Goal: Task Accomplishment & Management: Manage account settings

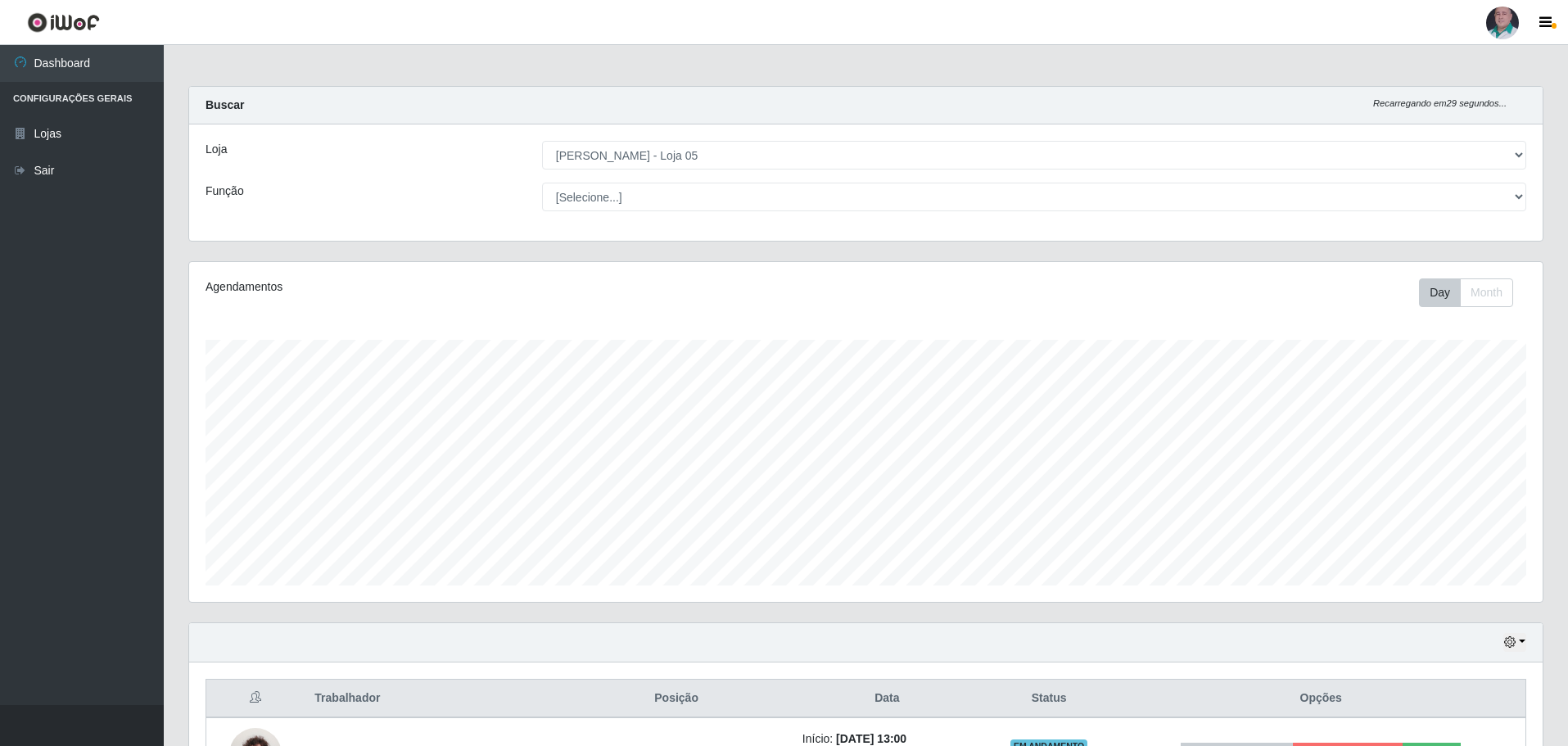
select select "252"
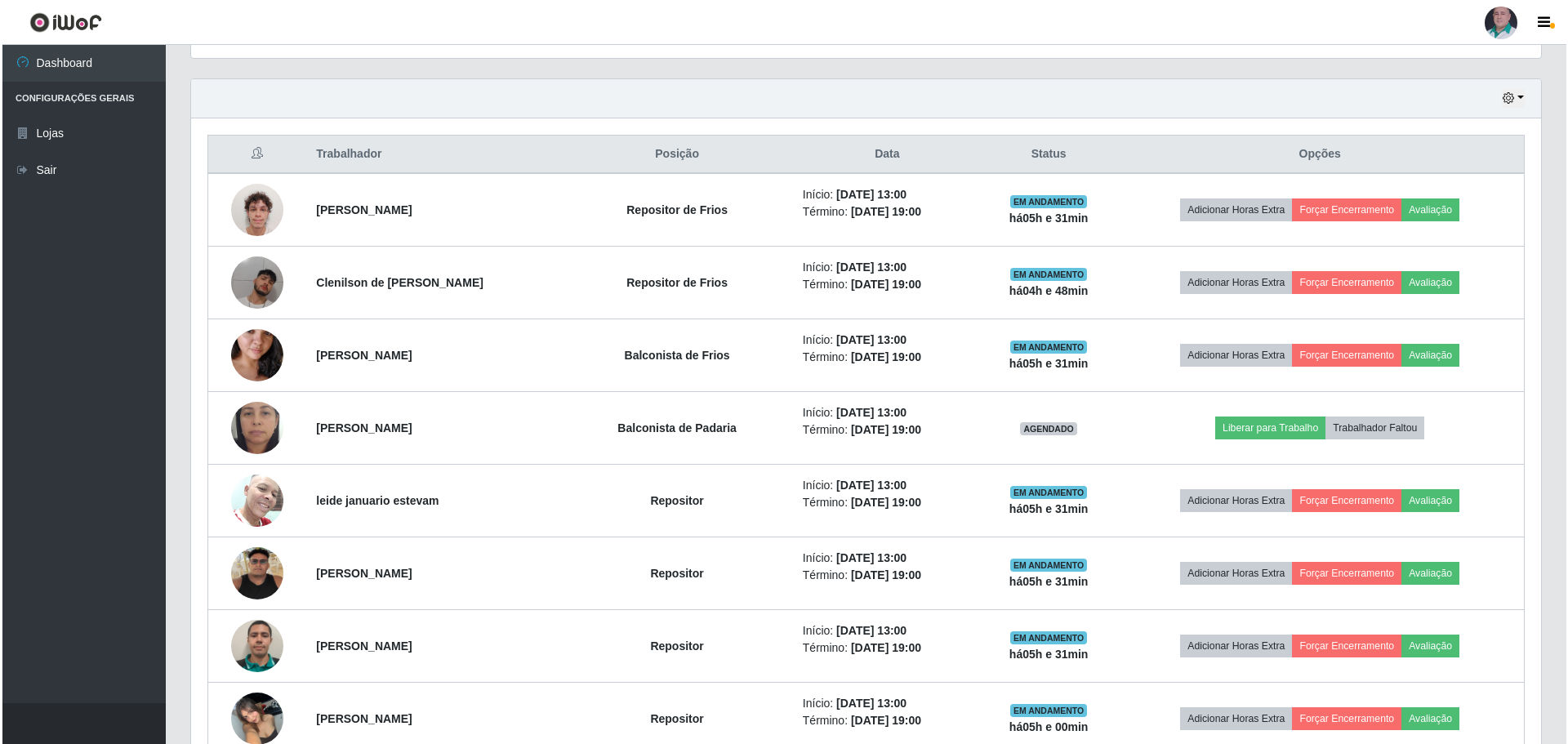
scroll to position [572, 0]
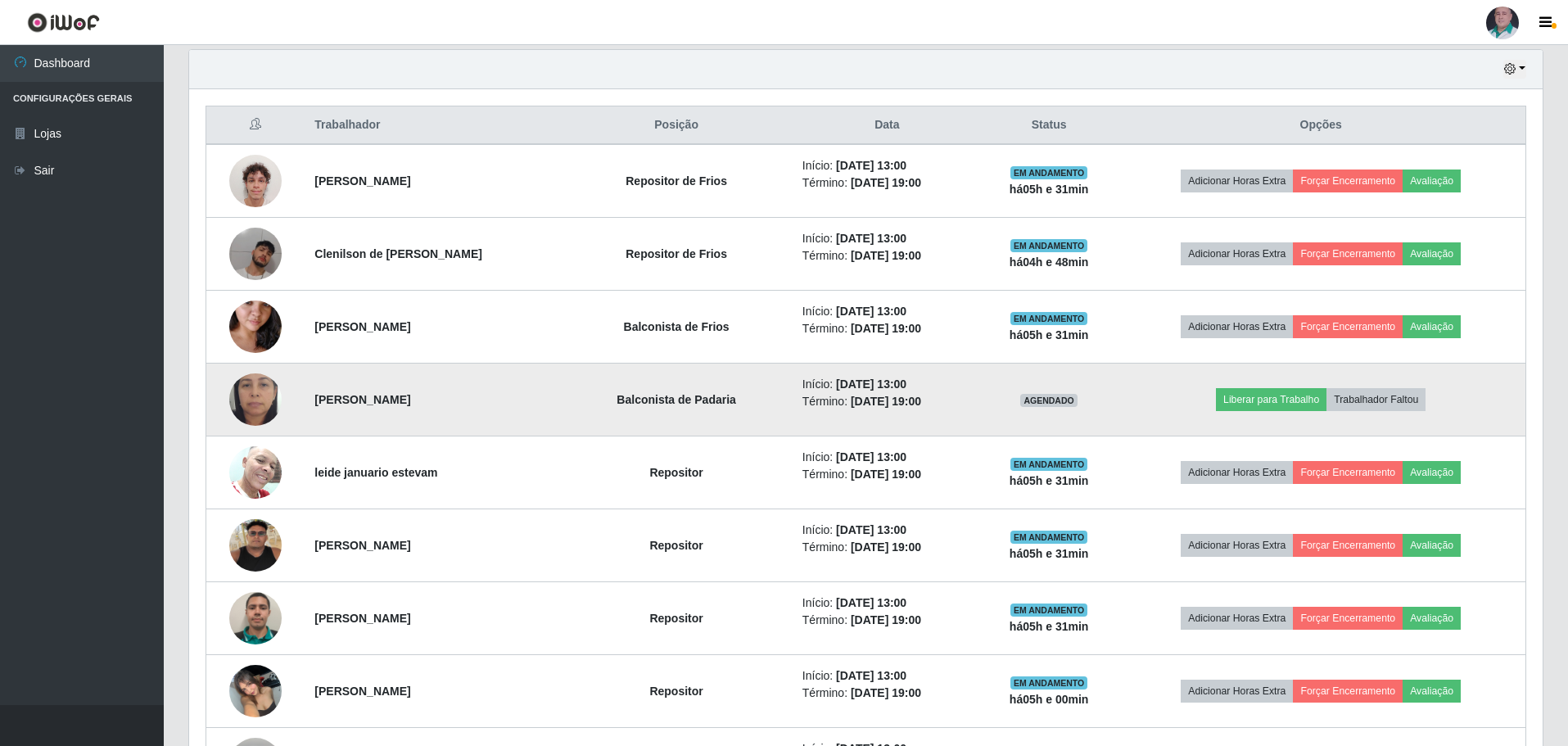
click at [249, 396] on img at bounding box center [256, 399] width 53 height 117
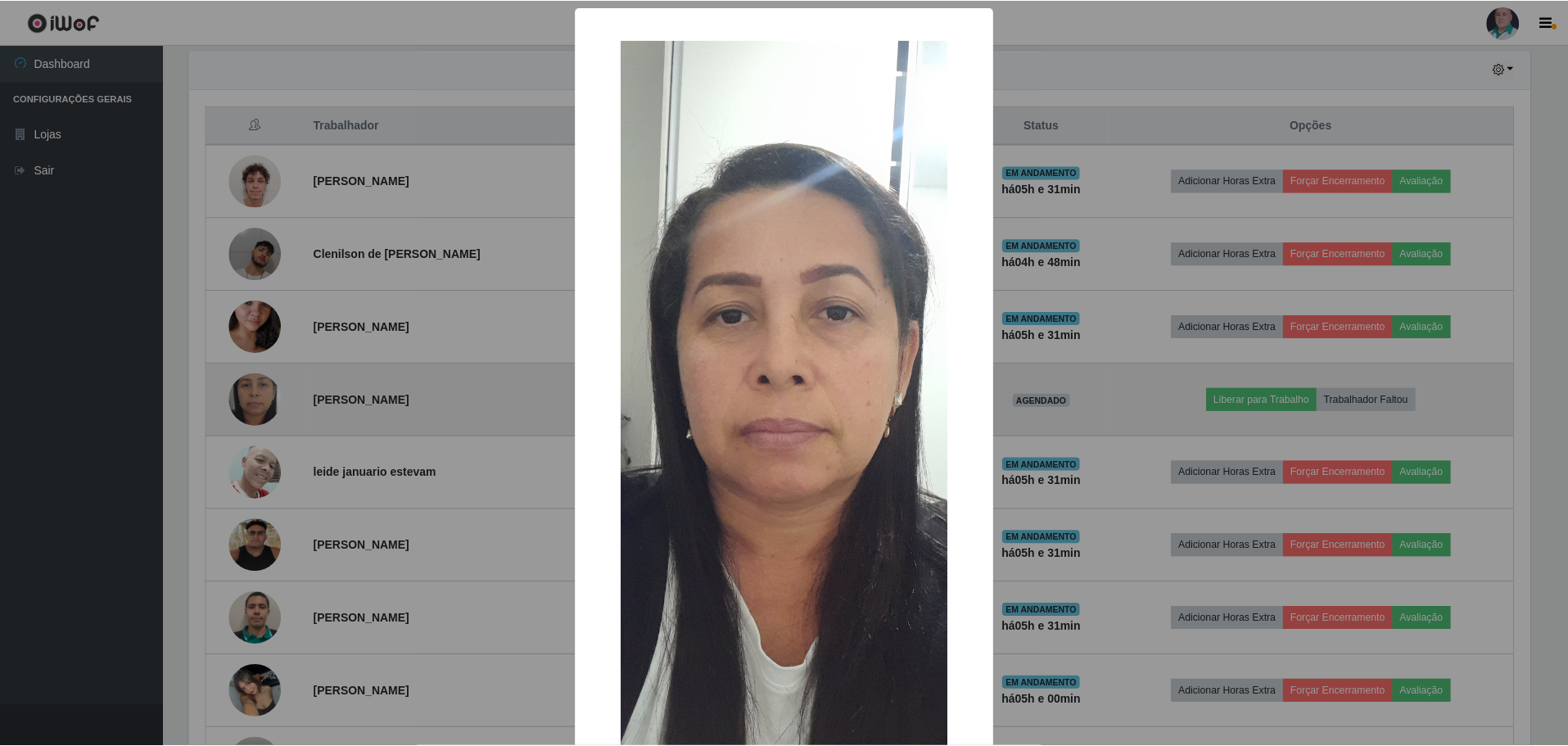
scroll to position [339, 1345]
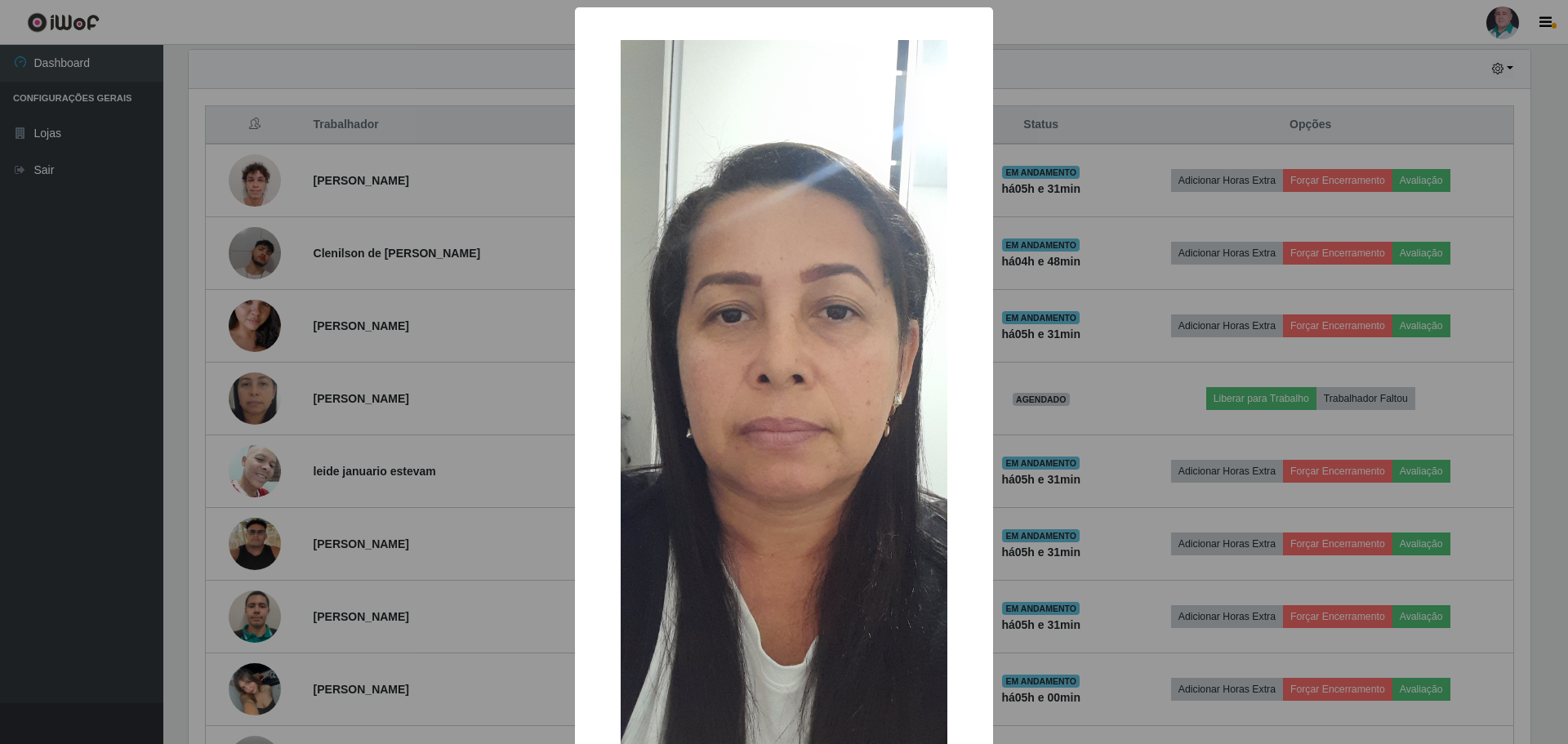
click at [1027, 572] on div "× OK Cancel" at bounding box center [784, 372] width 1568 height 744
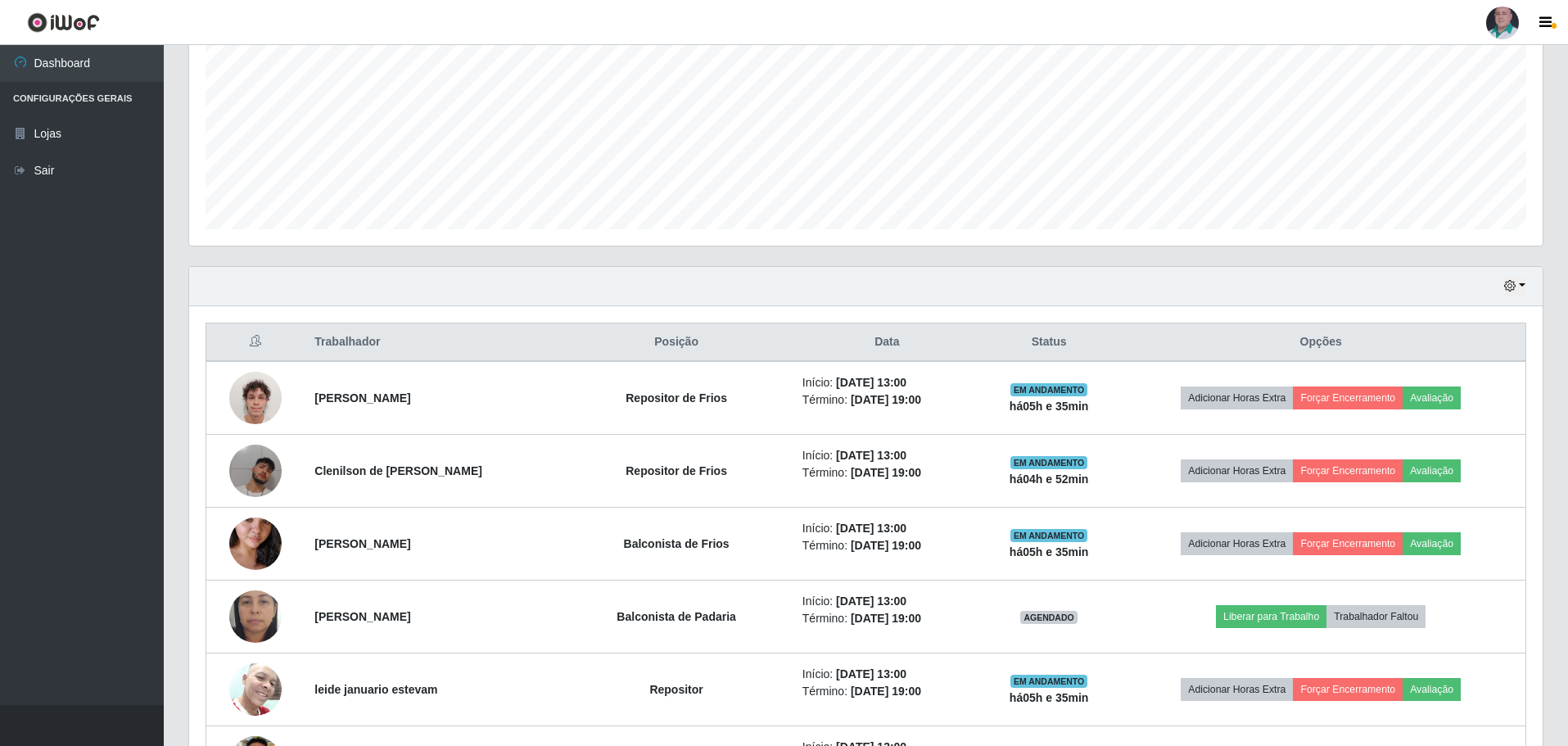
scroll to position [328, 0]
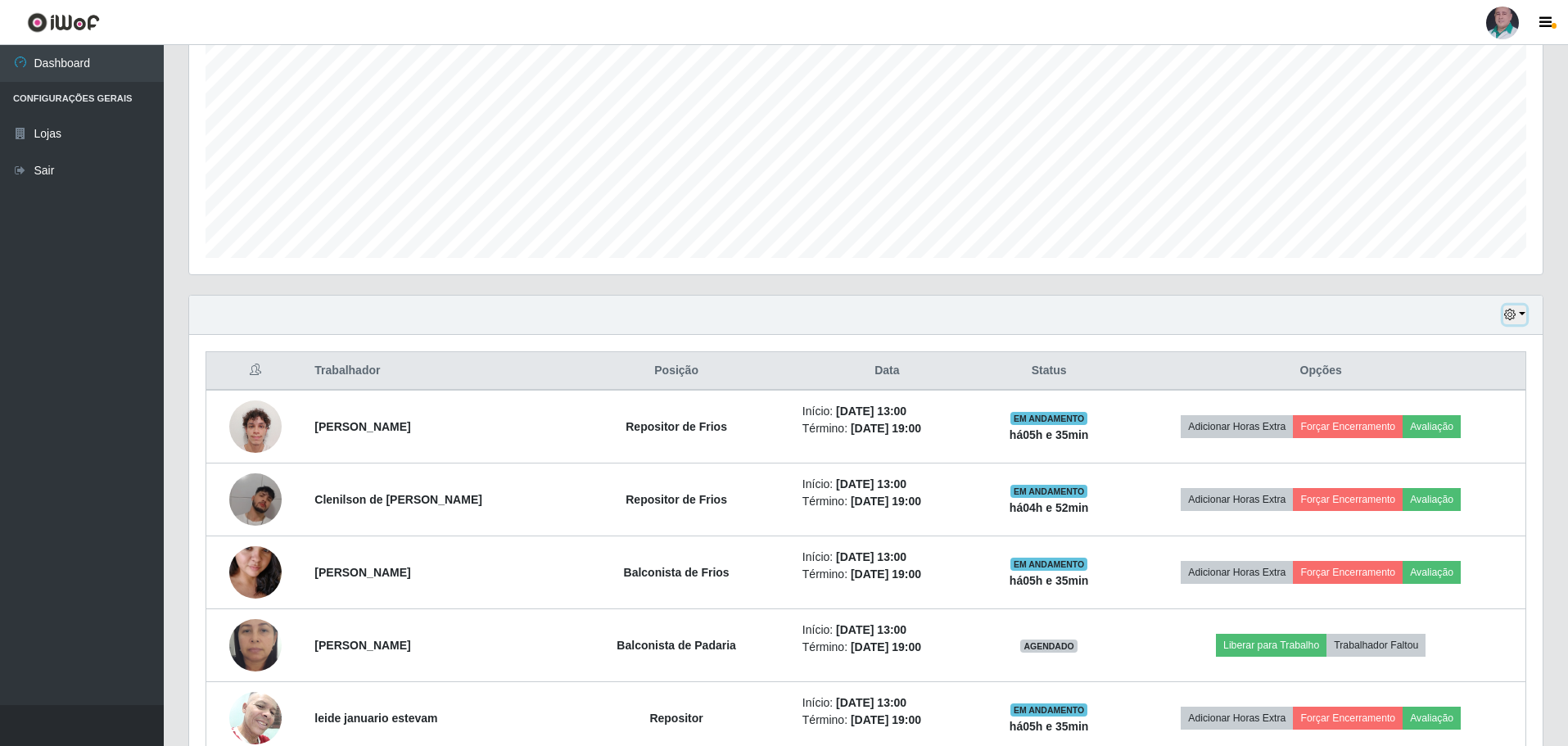
click at [1514, 317] on icon "button" at bounding box center [1510, 314] width 12 height 12
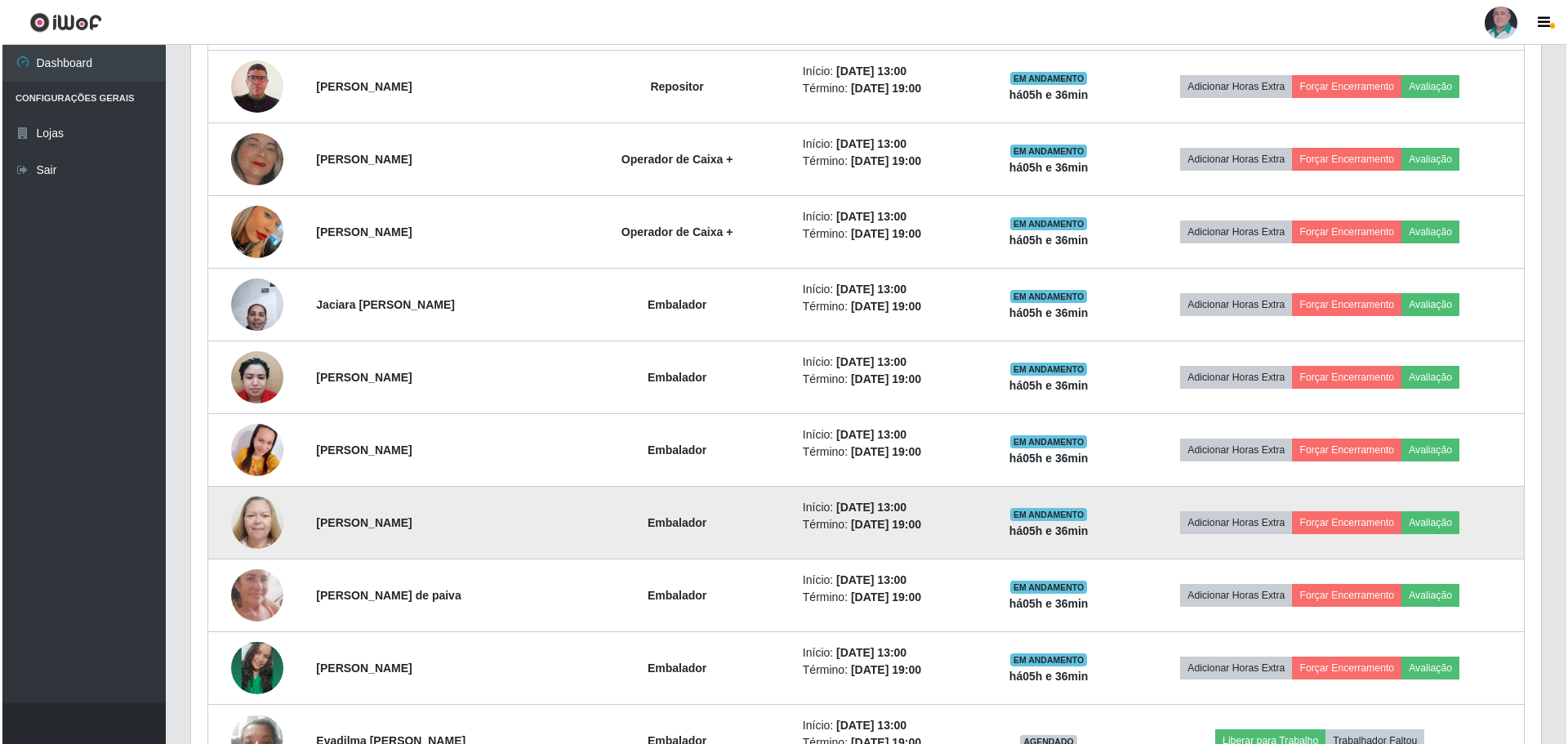
scroll to position [1913, 0]
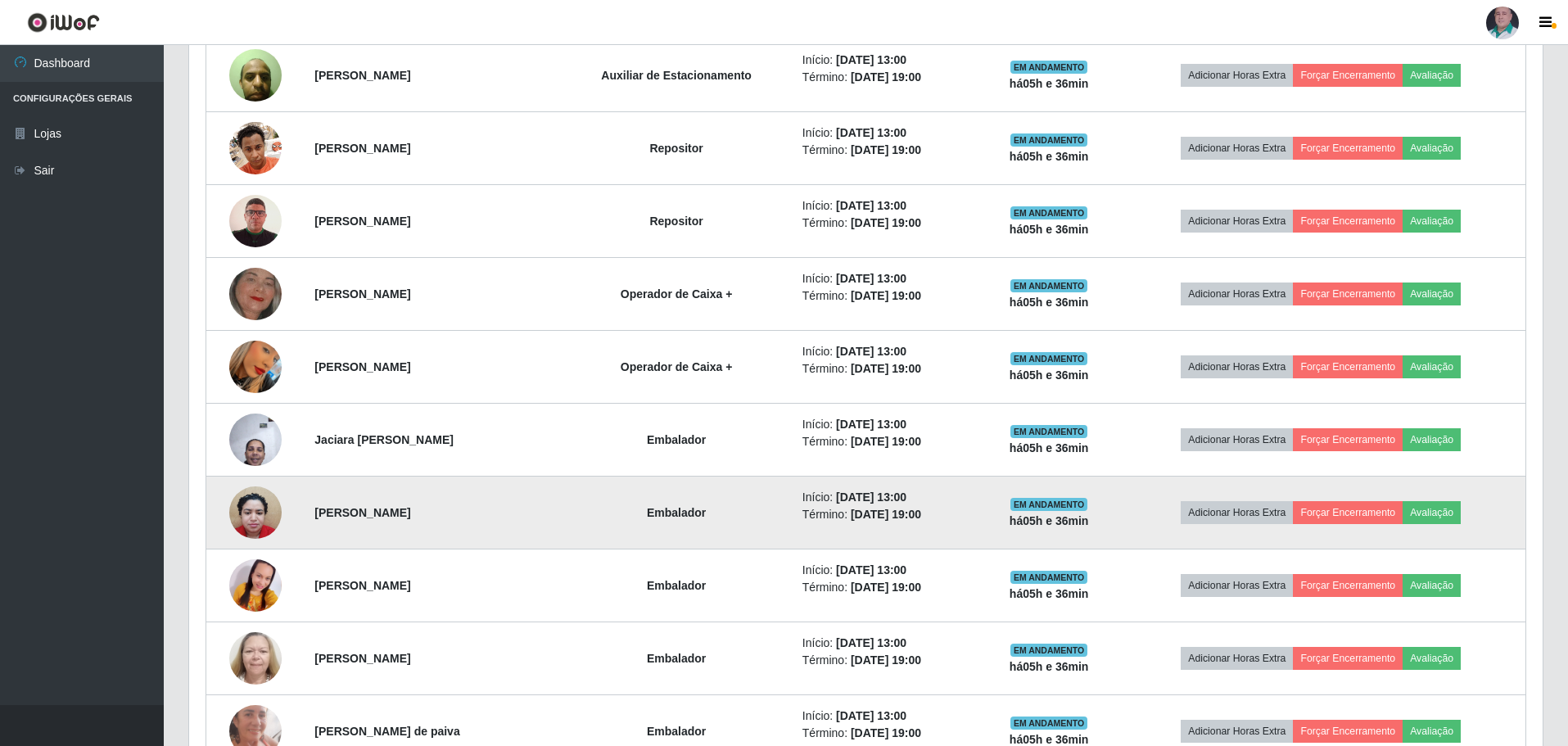
click at [260, 512] on img at bounding box center [256, 512] width 53 height 70
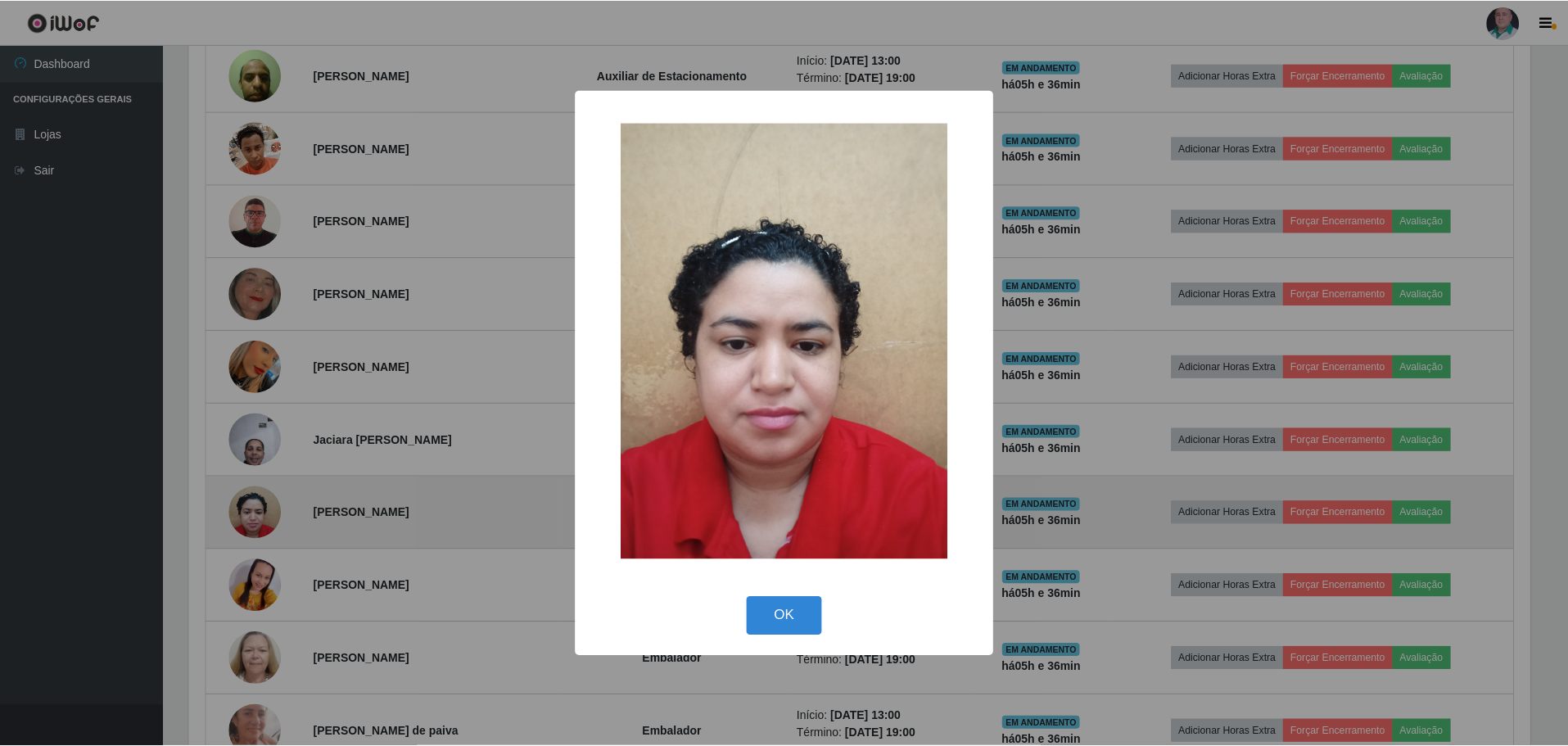
scroll to position [339, 1345]
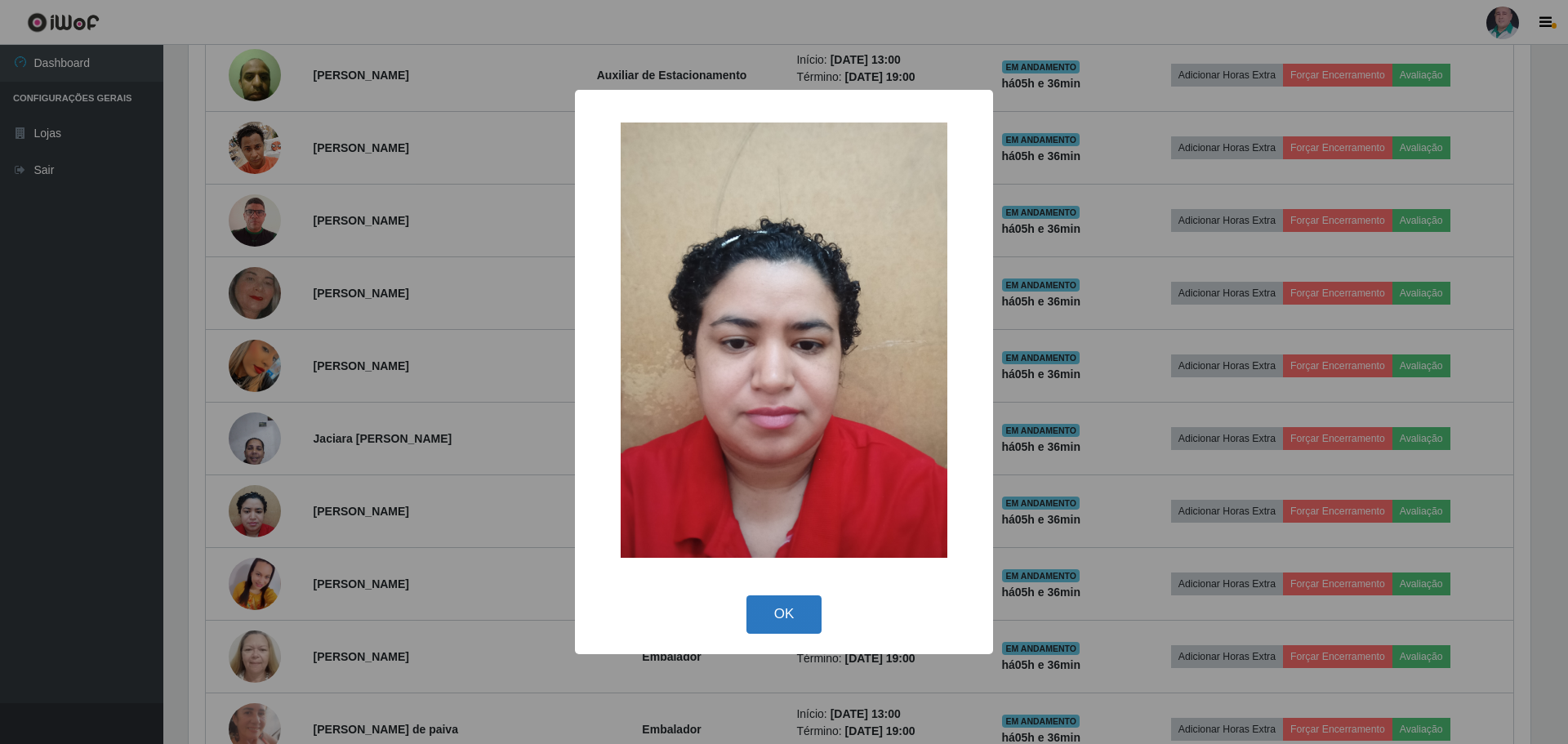
click at [778, 621] on button "OK" at bounding box center [784, 614] width 76 height 38
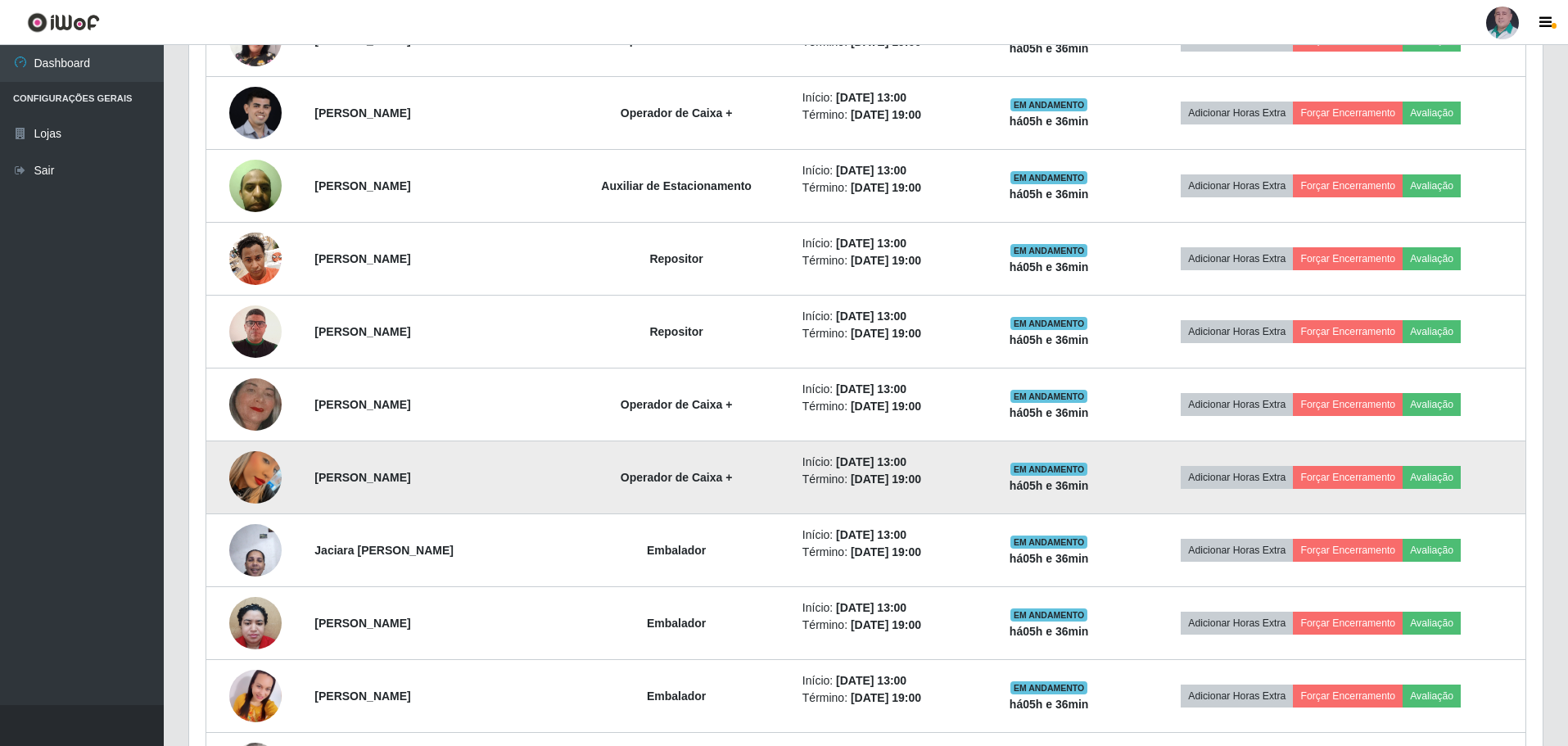
scroll to position [1754, 0]
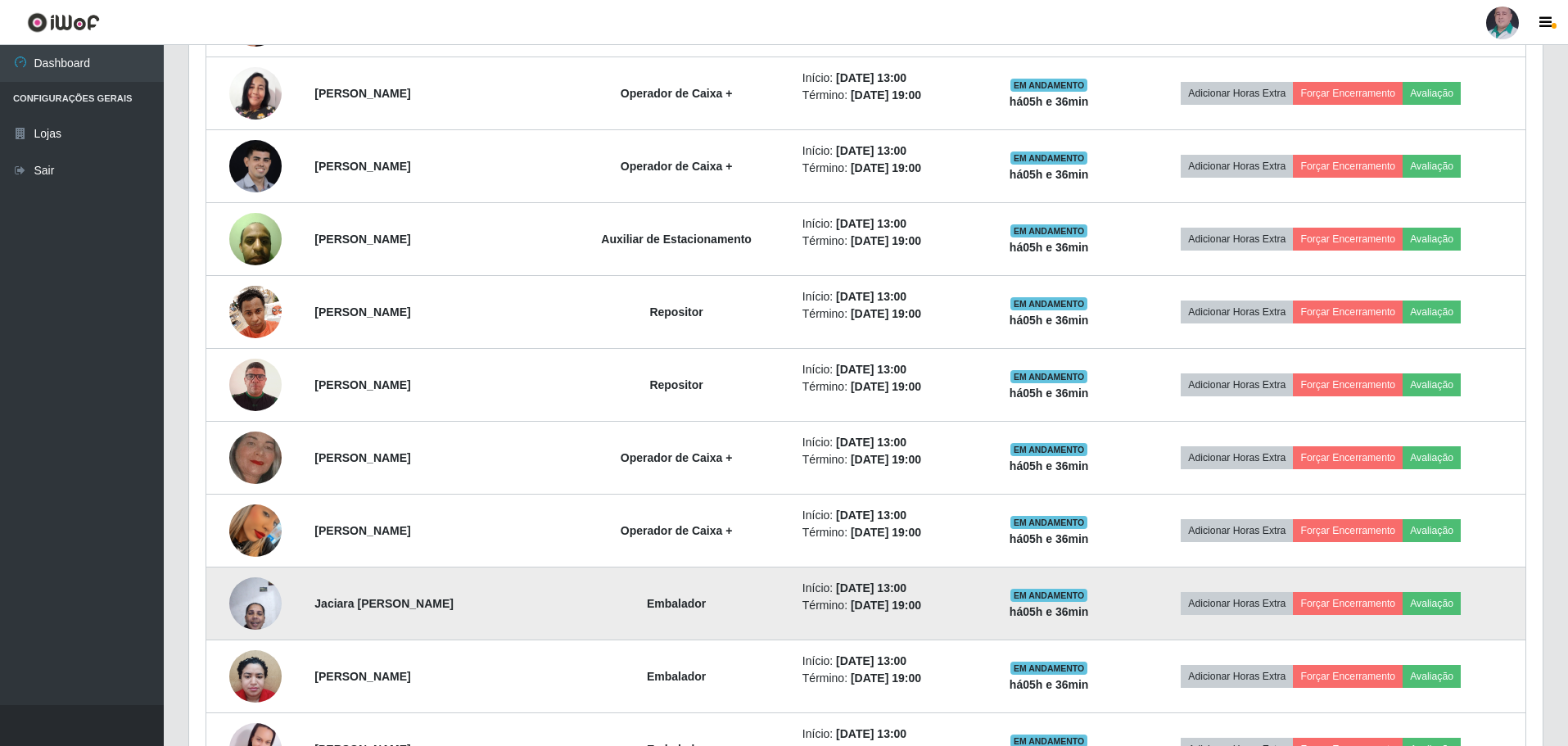
click at [261, 598] on img at bounding box center [256, 603] width 53 height 70
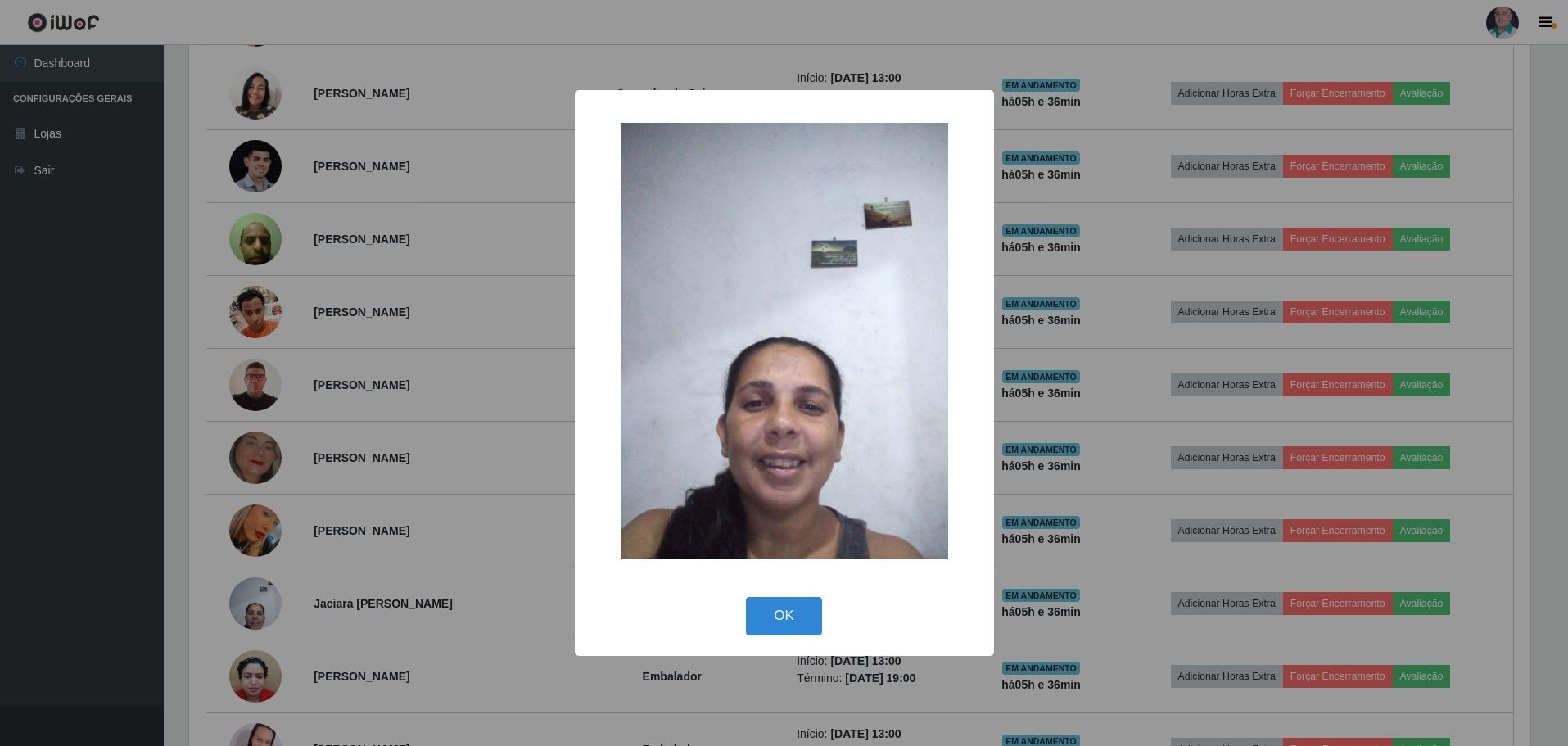
scroll to position [339, 1345]
click at [779, 605] on button "OK" at bounding box center [786, 616] width 76 height 39
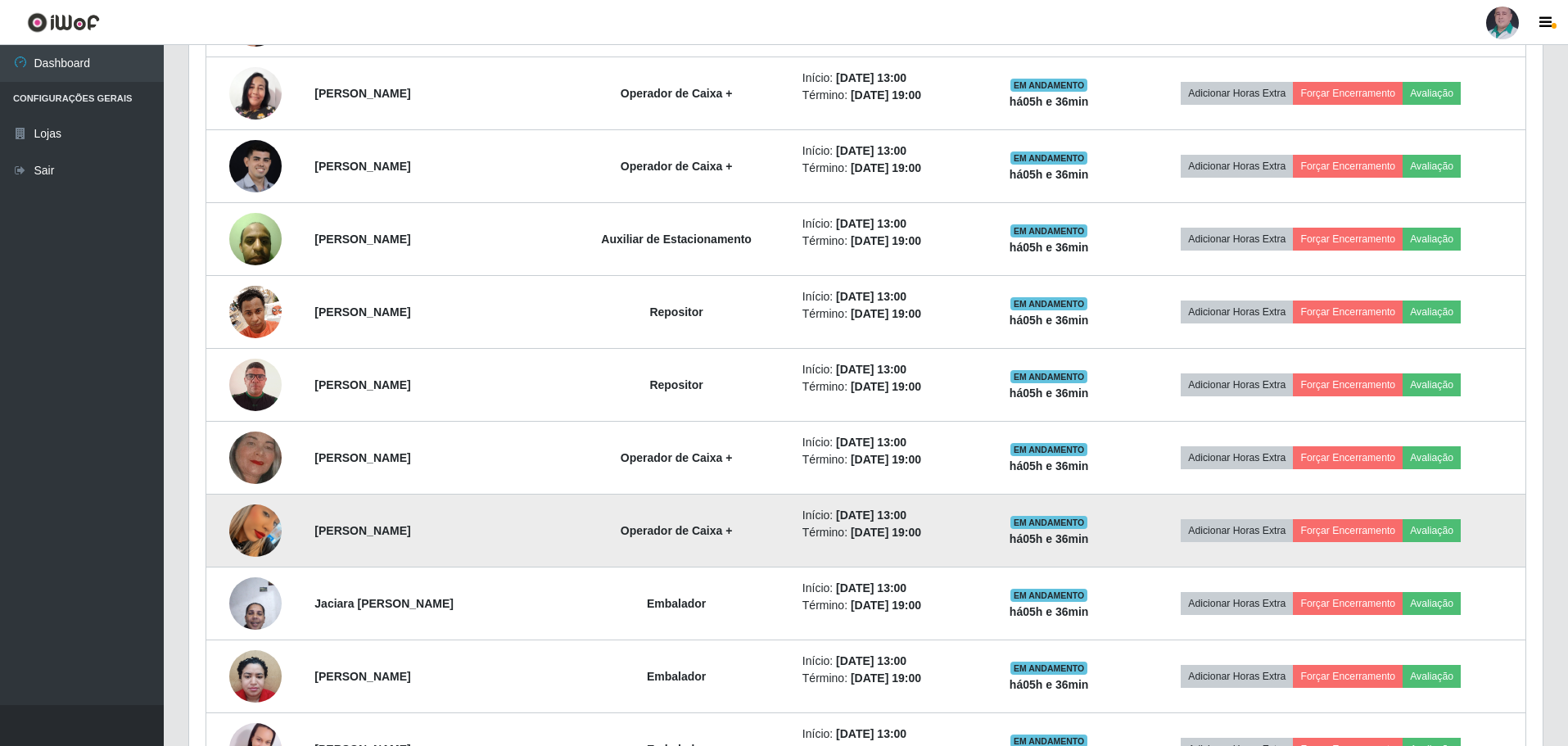
scroll to position [339, 1353]
click at [255, 541] on img at bounding box center [256, 530] width 53 height 93
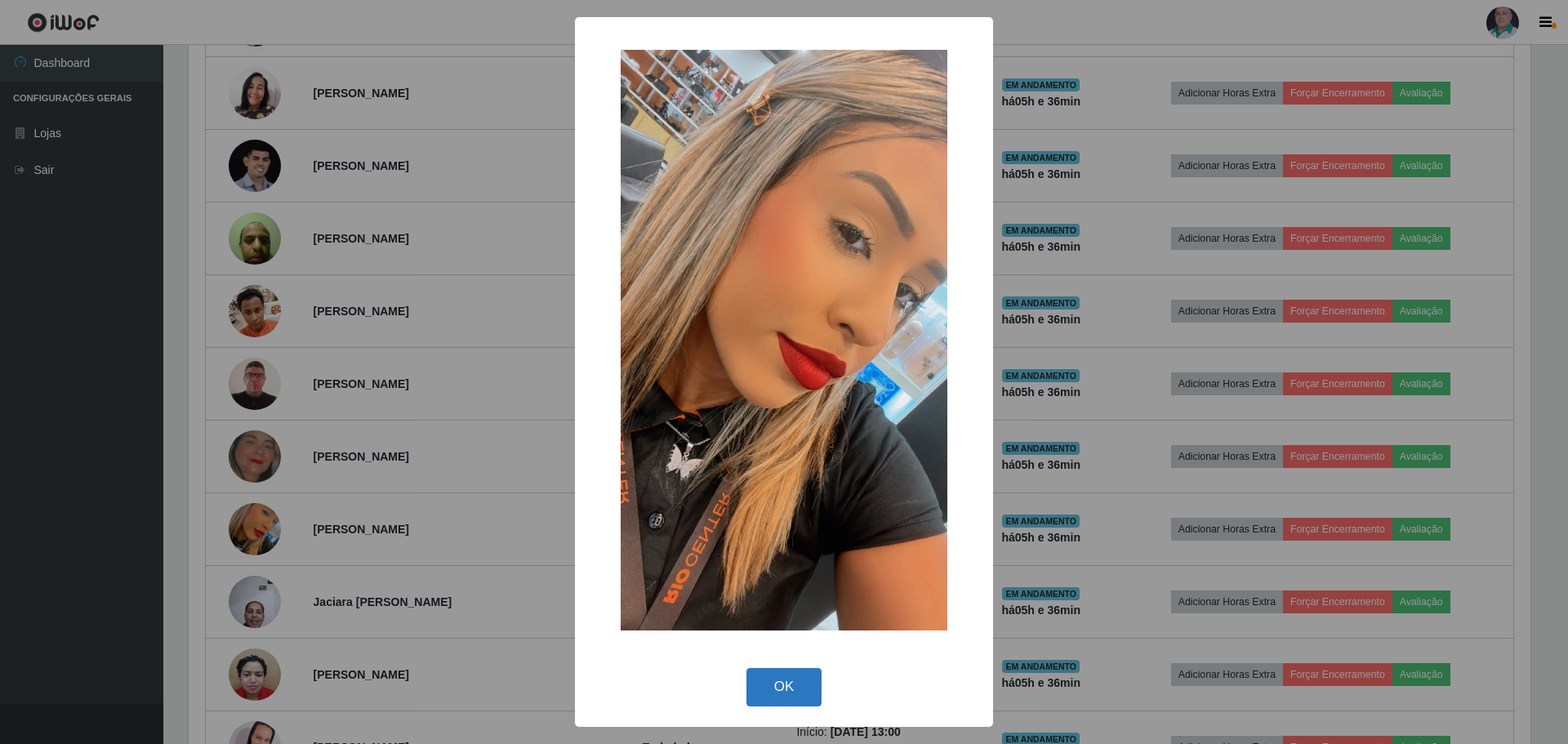
click at [783, 686] on button "OK" at bounding box center [784, 687] width 76 height 38
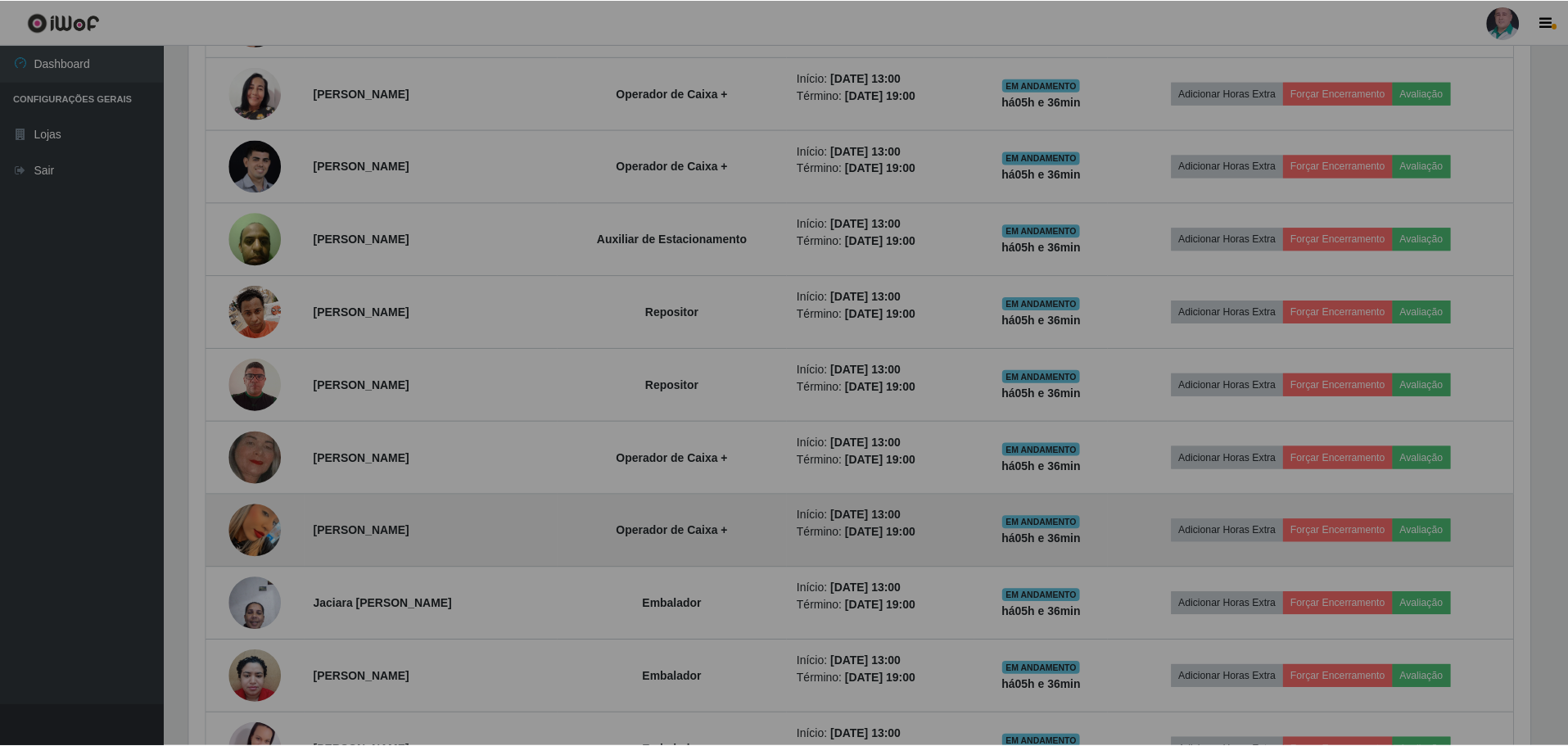
scroll to position [339, 1353]
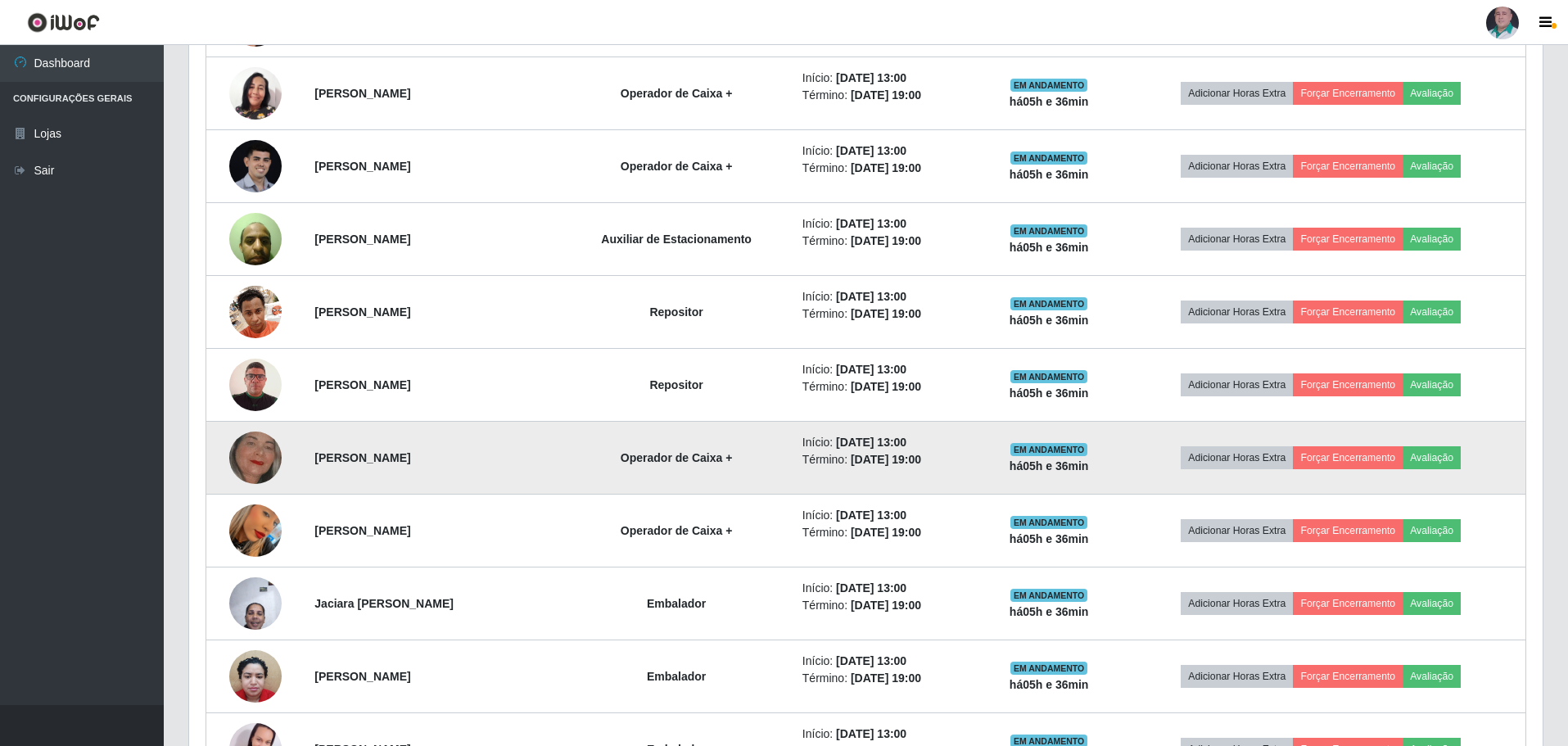
click at [240, 456] on img at bounding box center [256, 458] width 53 height 84
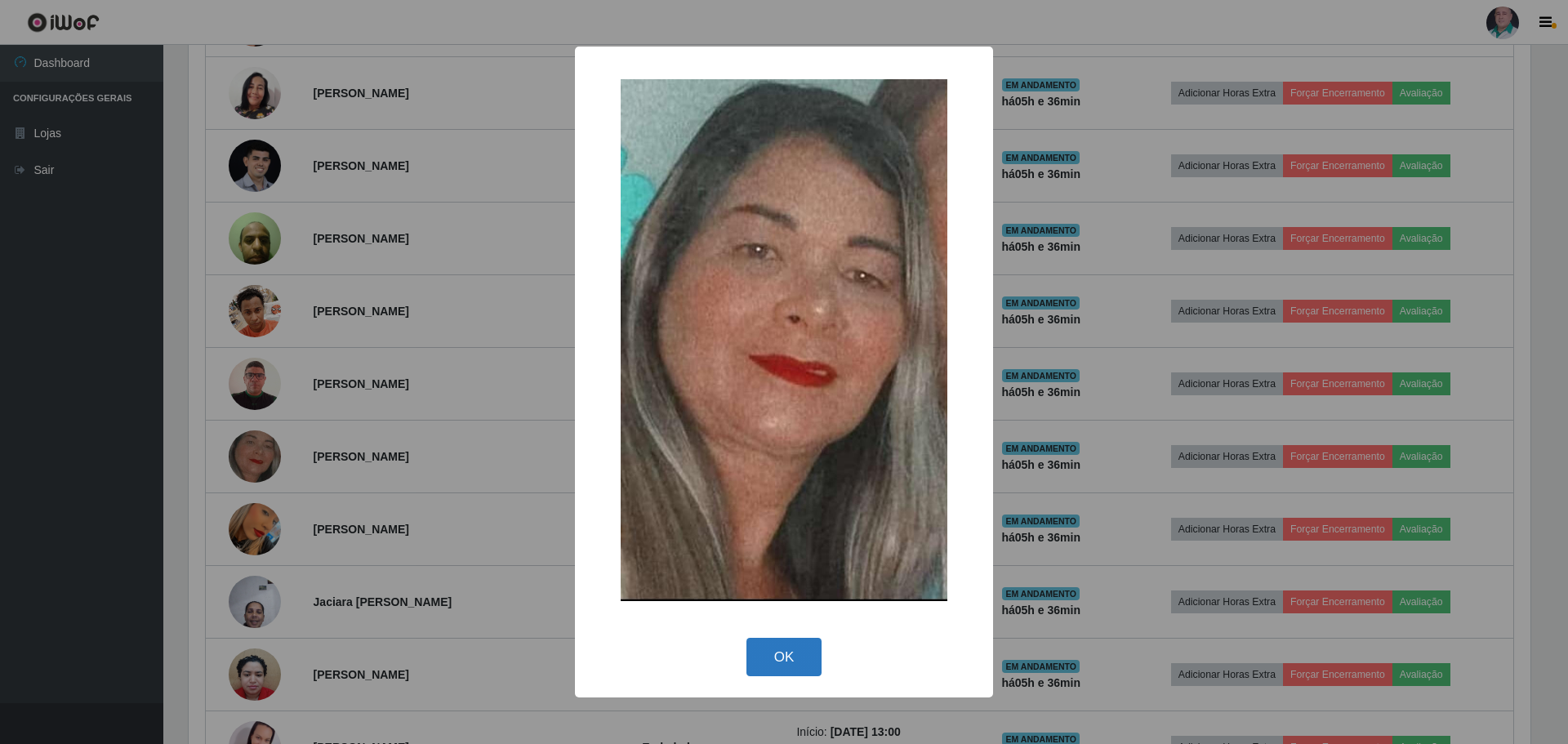
click at [798, 665] on button "OK" at bounding box center [784, 657] width 76 height 38
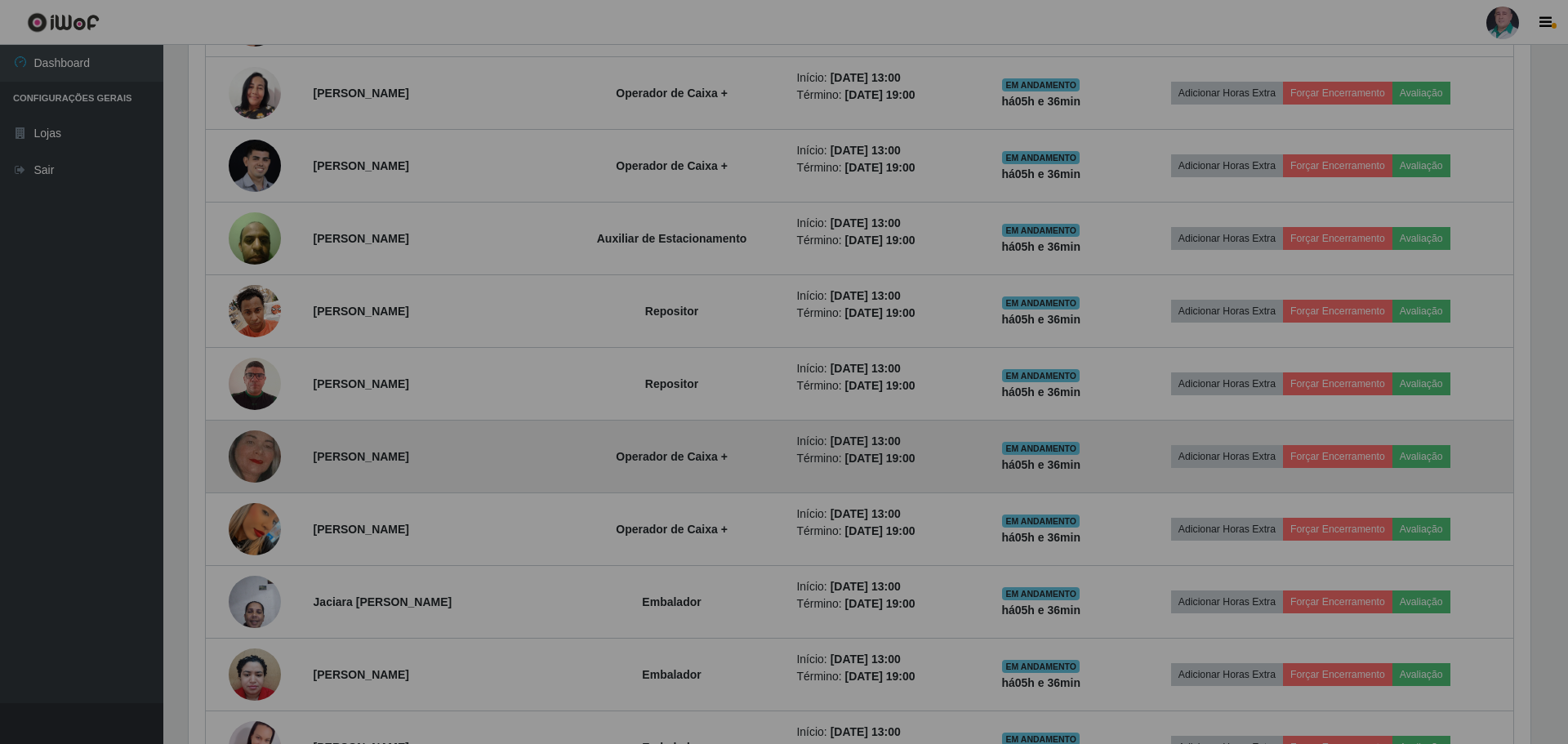
scroll to position [339, 1350]
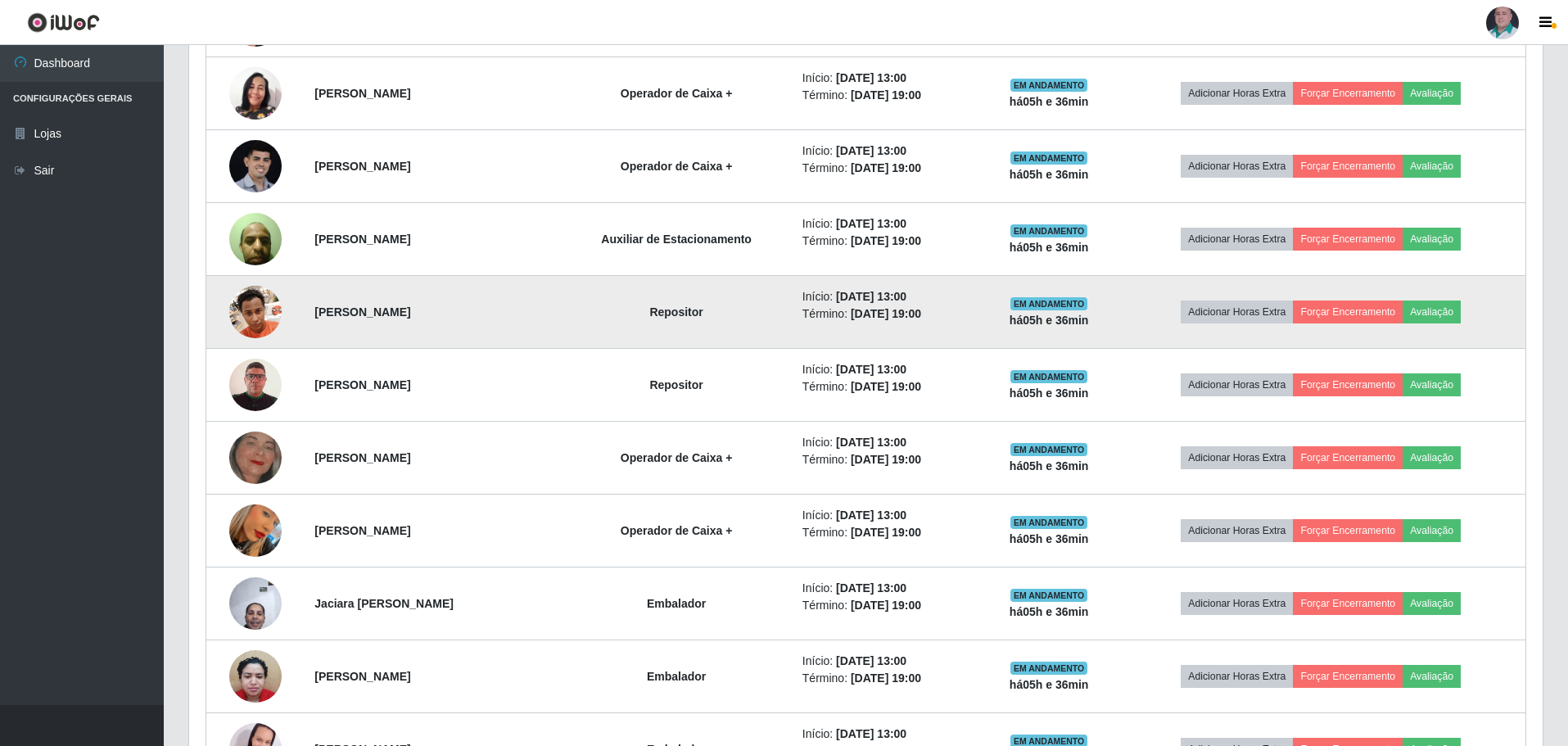
click at [246, 324] on img at bounding box center [256, 311] width 53 height 70
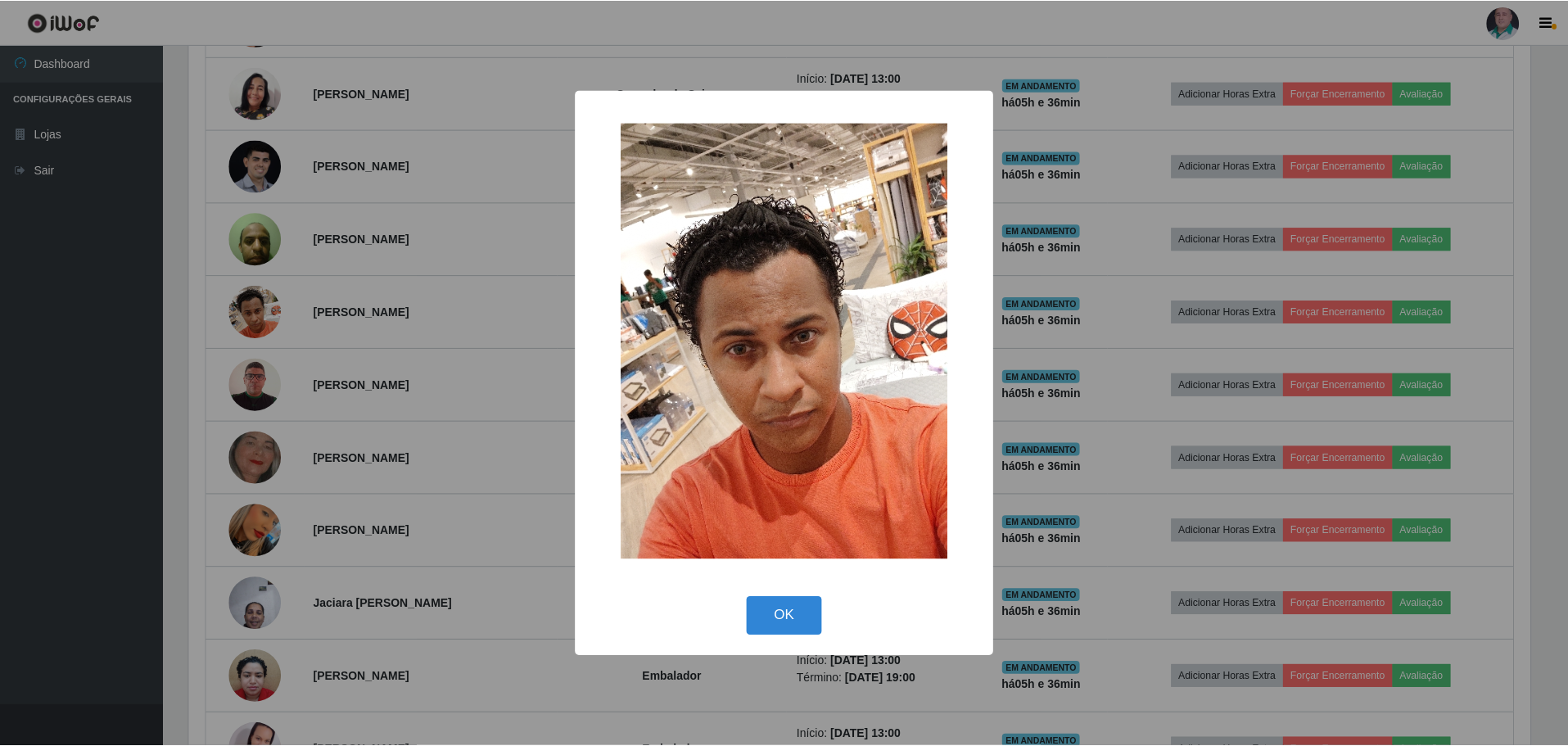
scroll to position [339, 1345]
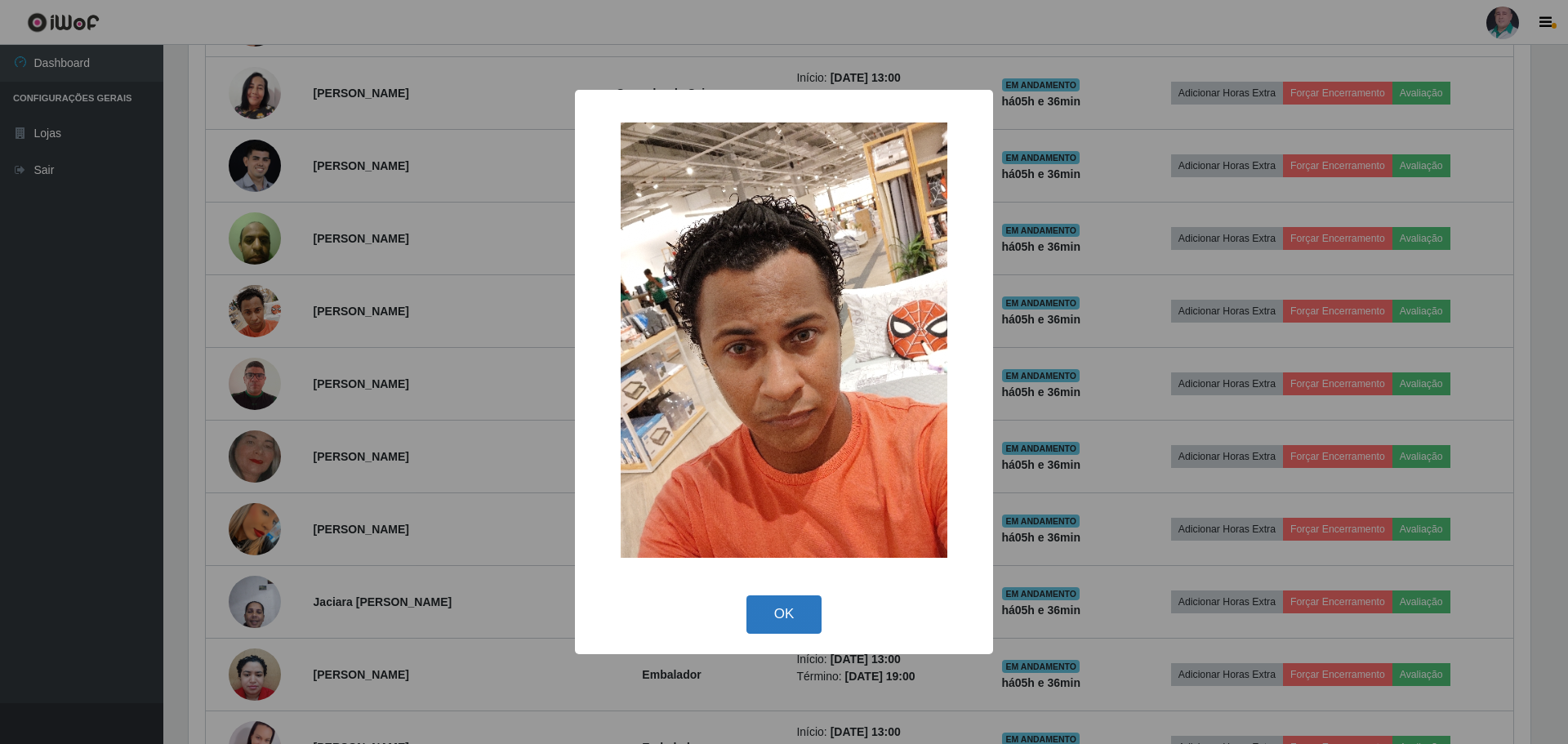
click at [810, 624] on button "OK" at bounding box center [784, 614] width 76 height 38
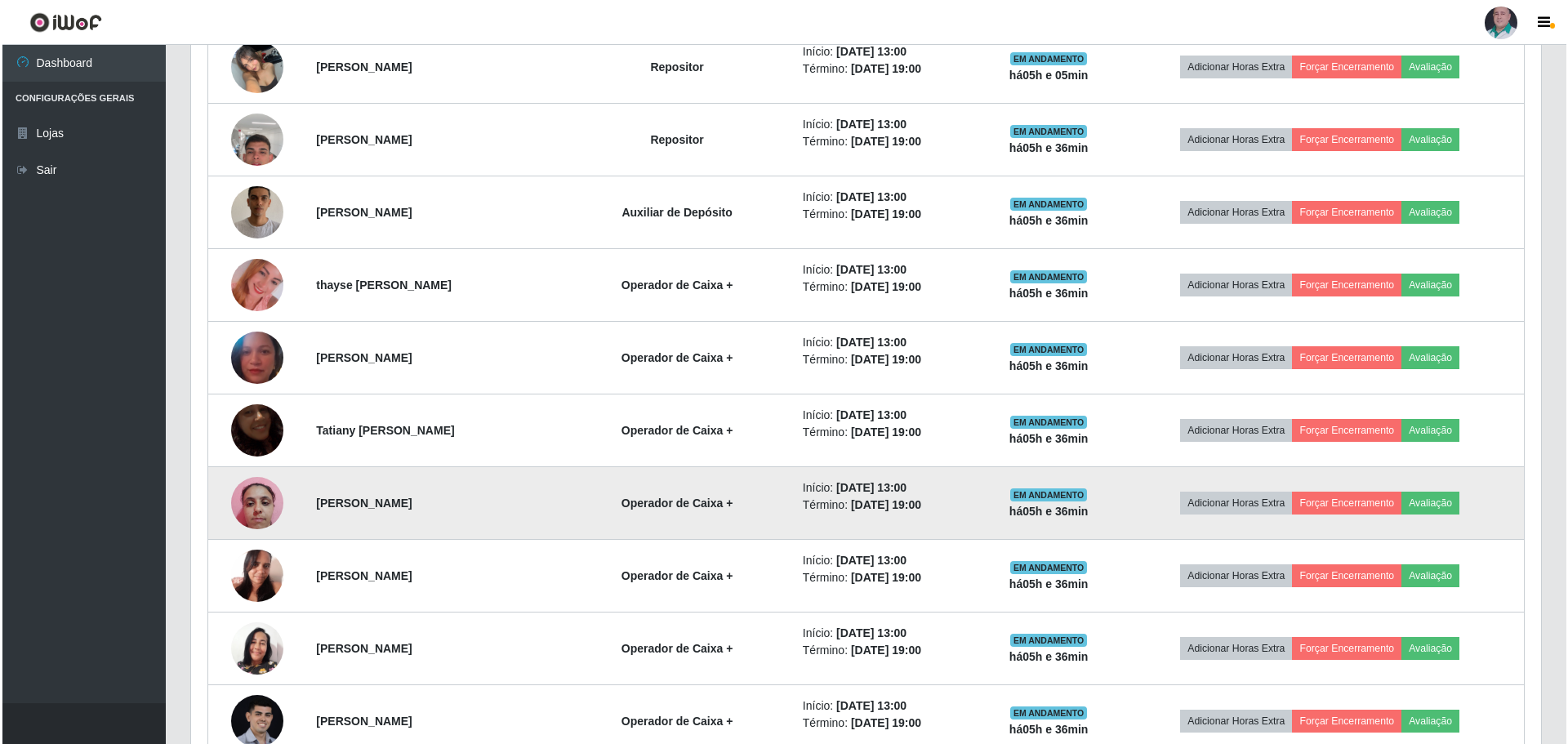
scroll to position [1178, 0]
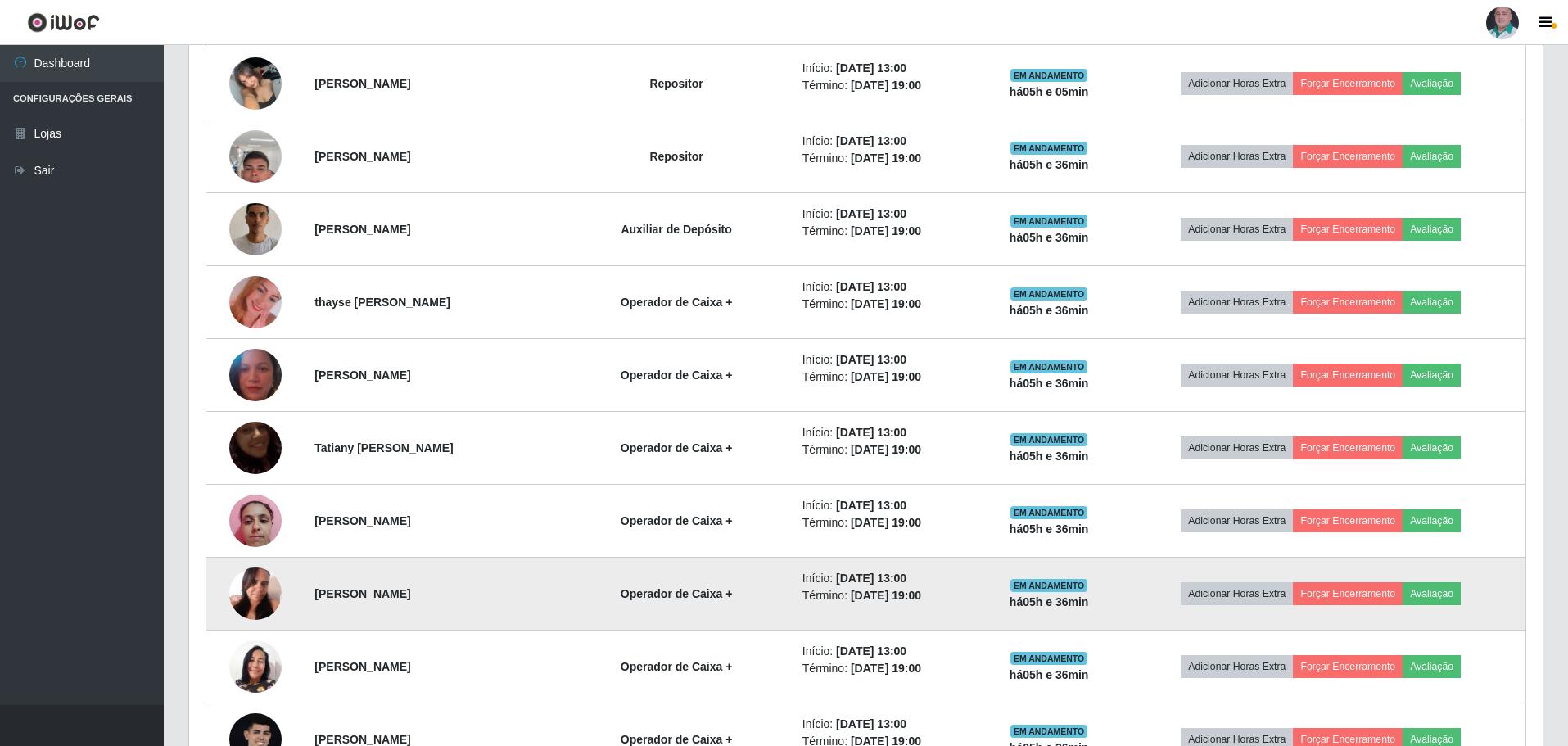
click at [261, 596] on img at bounding box center [256, 593] width 53 height 70
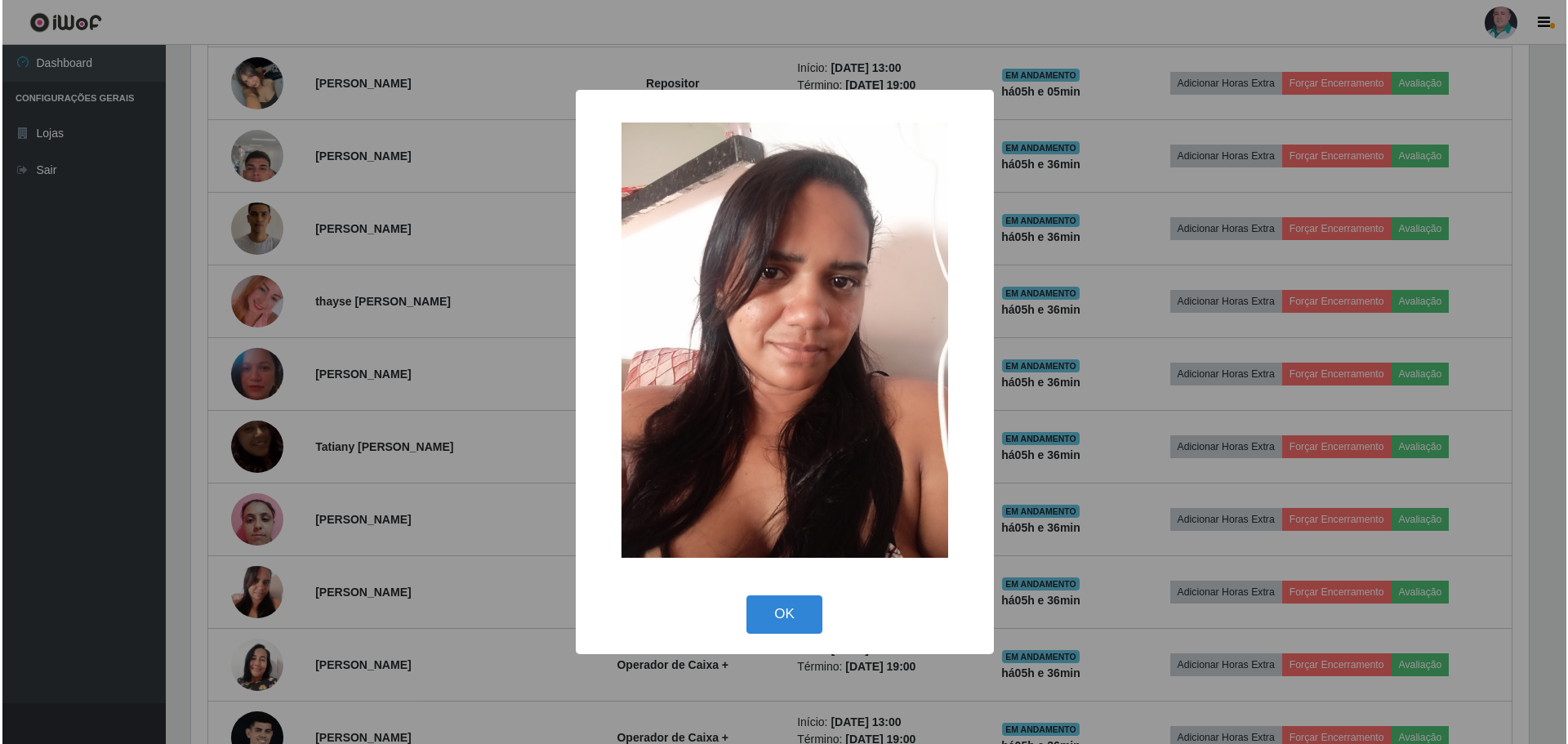
scroll to position [0, 0]
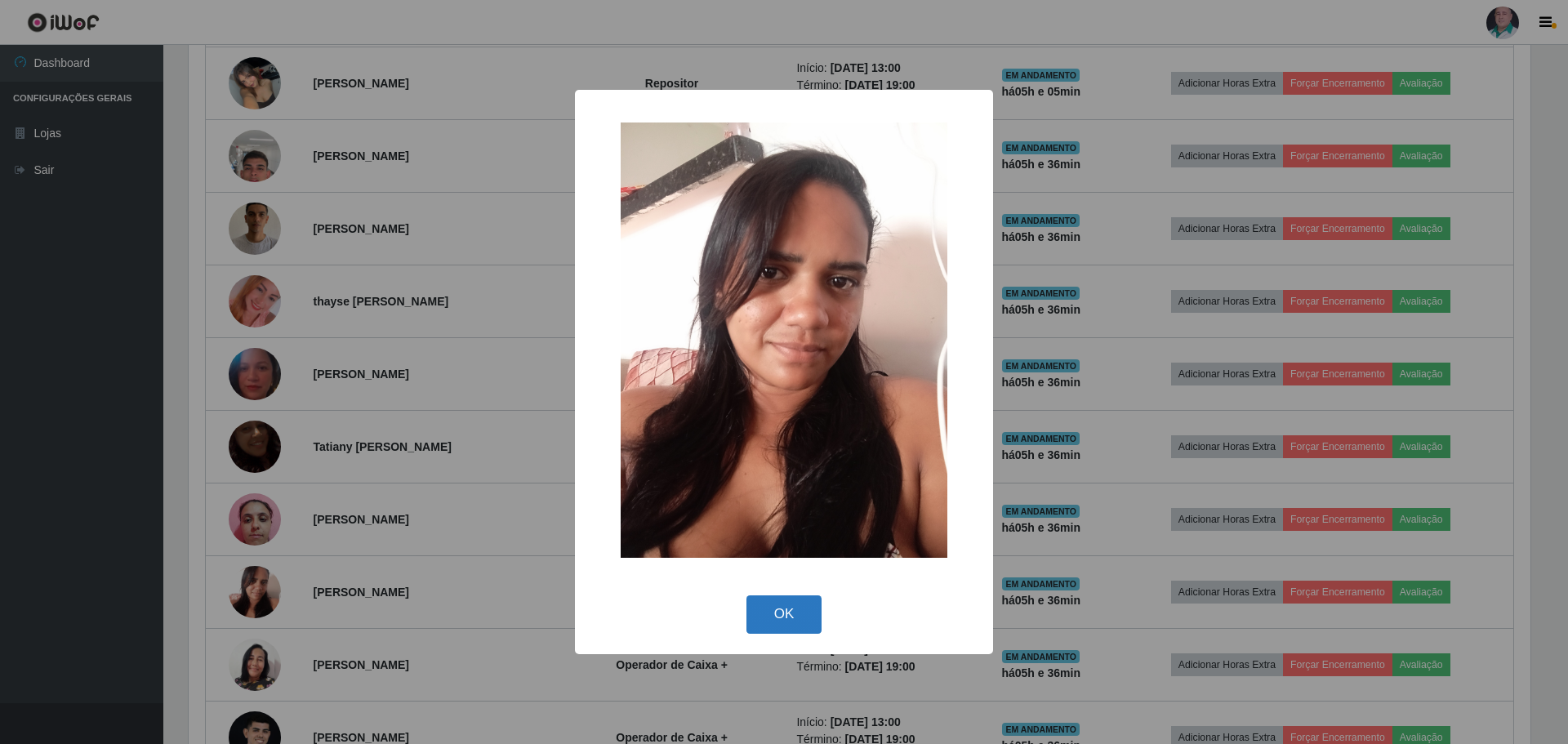
click at [765, 611] on button "OK" at bounding box center [784, 614] width 76 height 38
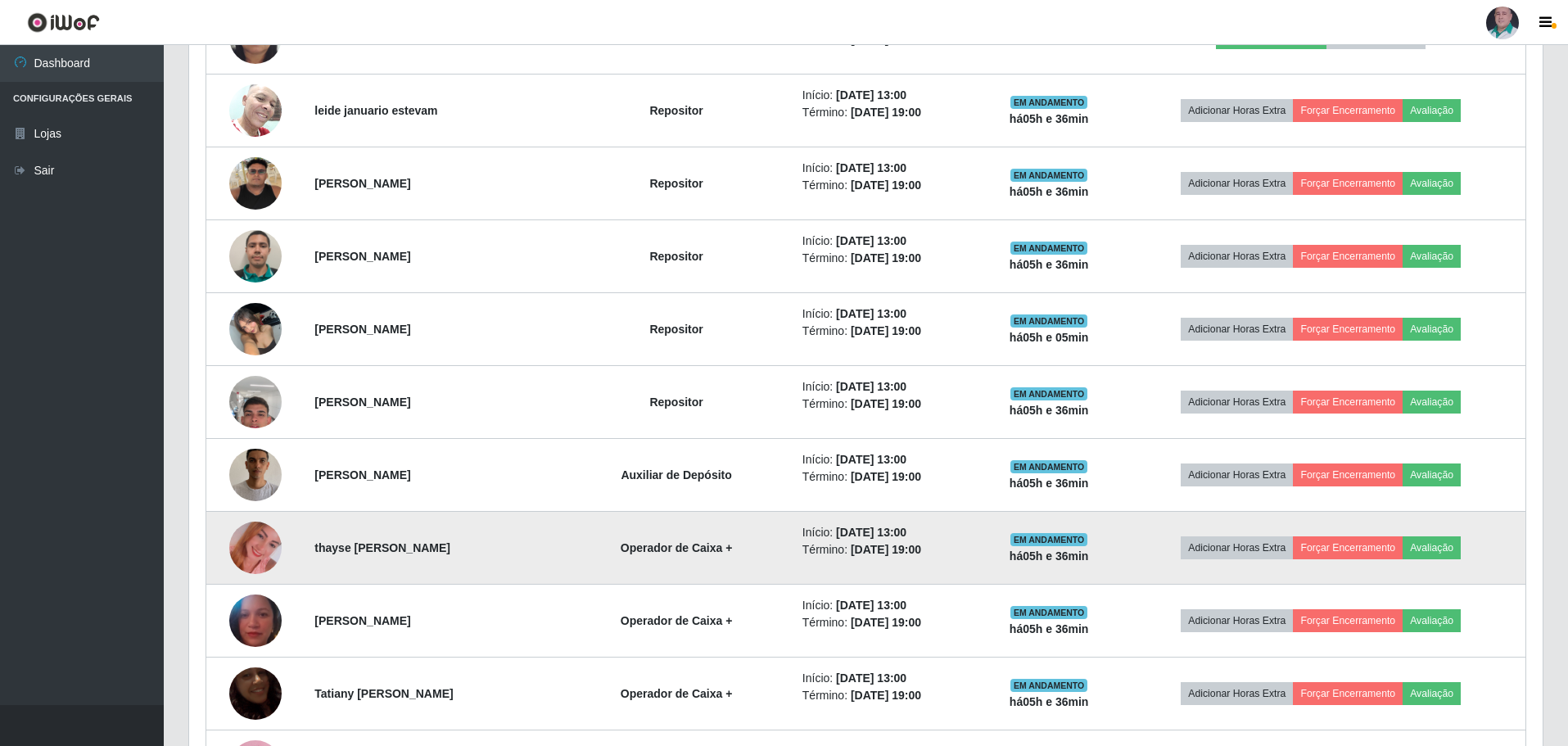
click at [264, 550] on img at bounding box center [256, 547] width 53 height 93
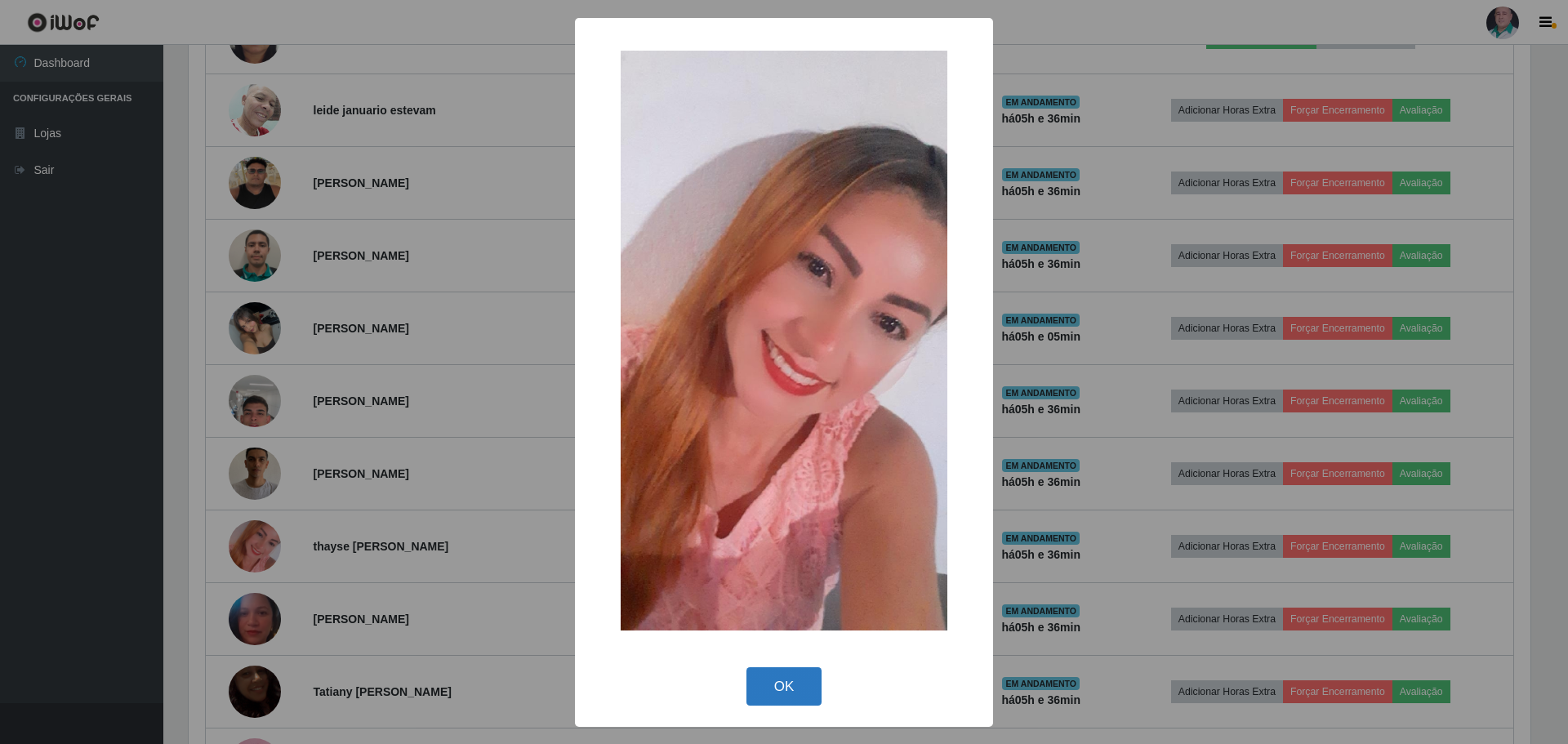
click at [797, 680] on button "OK" at bounding box center [784, 686] width 76 height 38
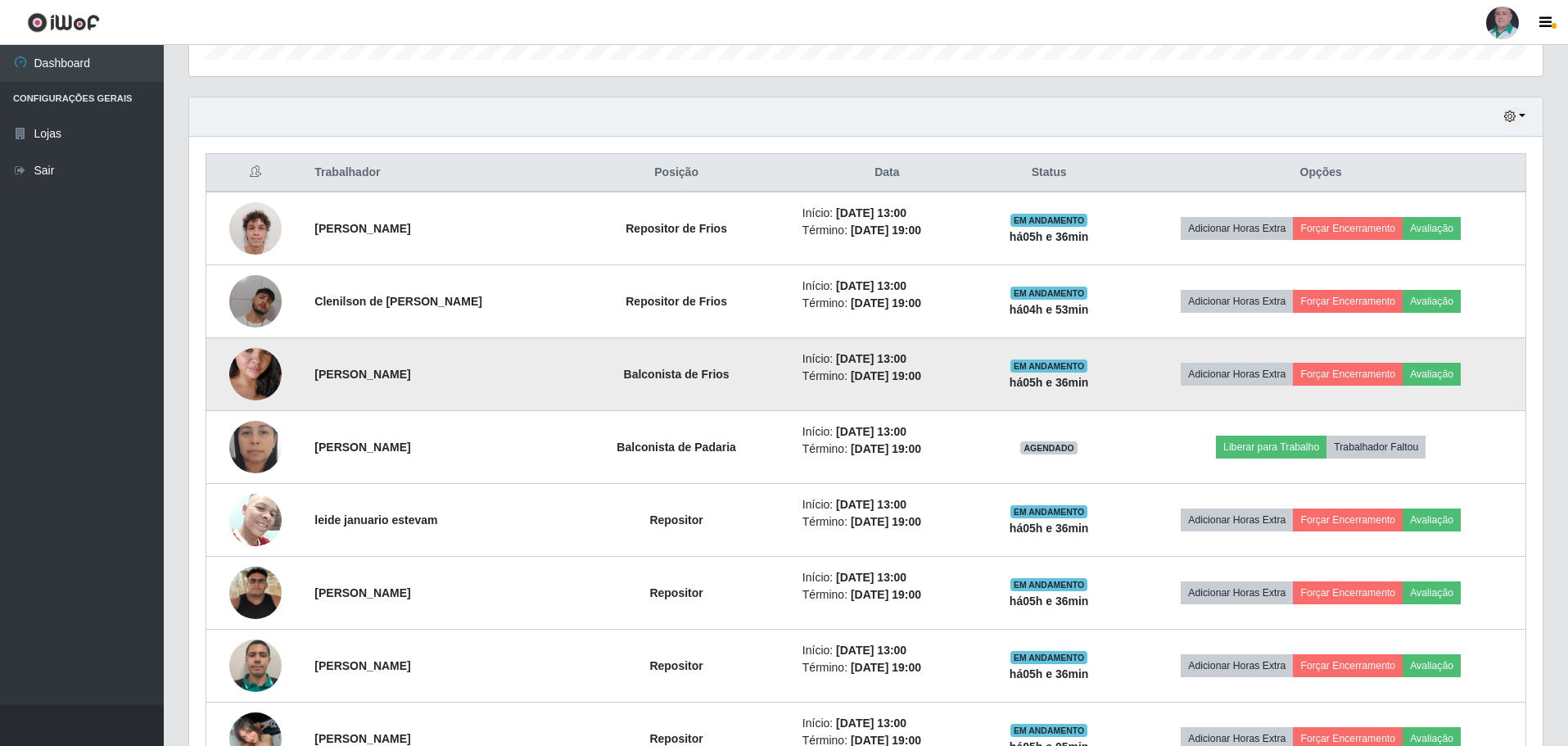
click at [239, 370] on img at bounding box center [256, 374] width 53 height 93
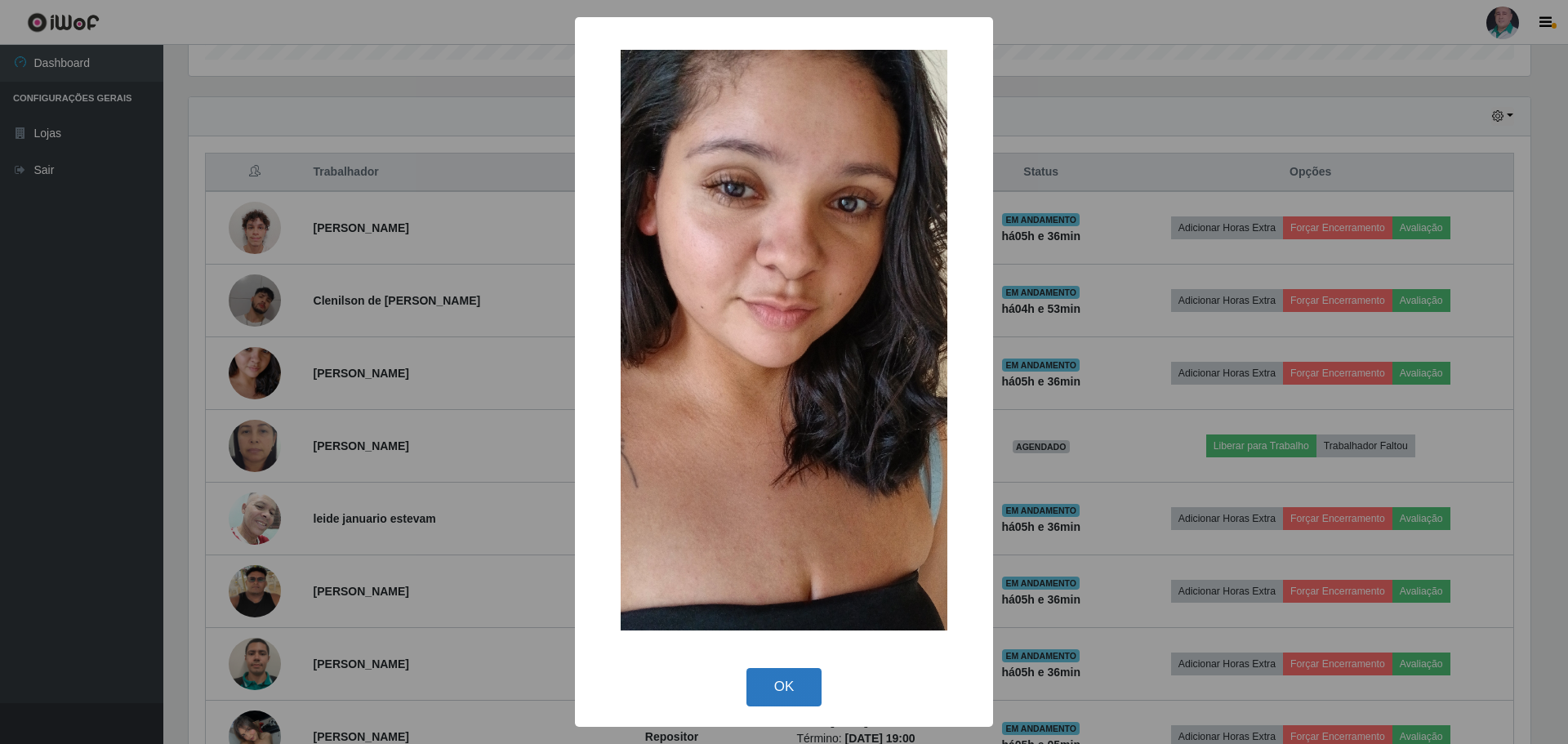
click at [777, 696] on button "OK" at bounding box center [784, 687] width 76 height 38
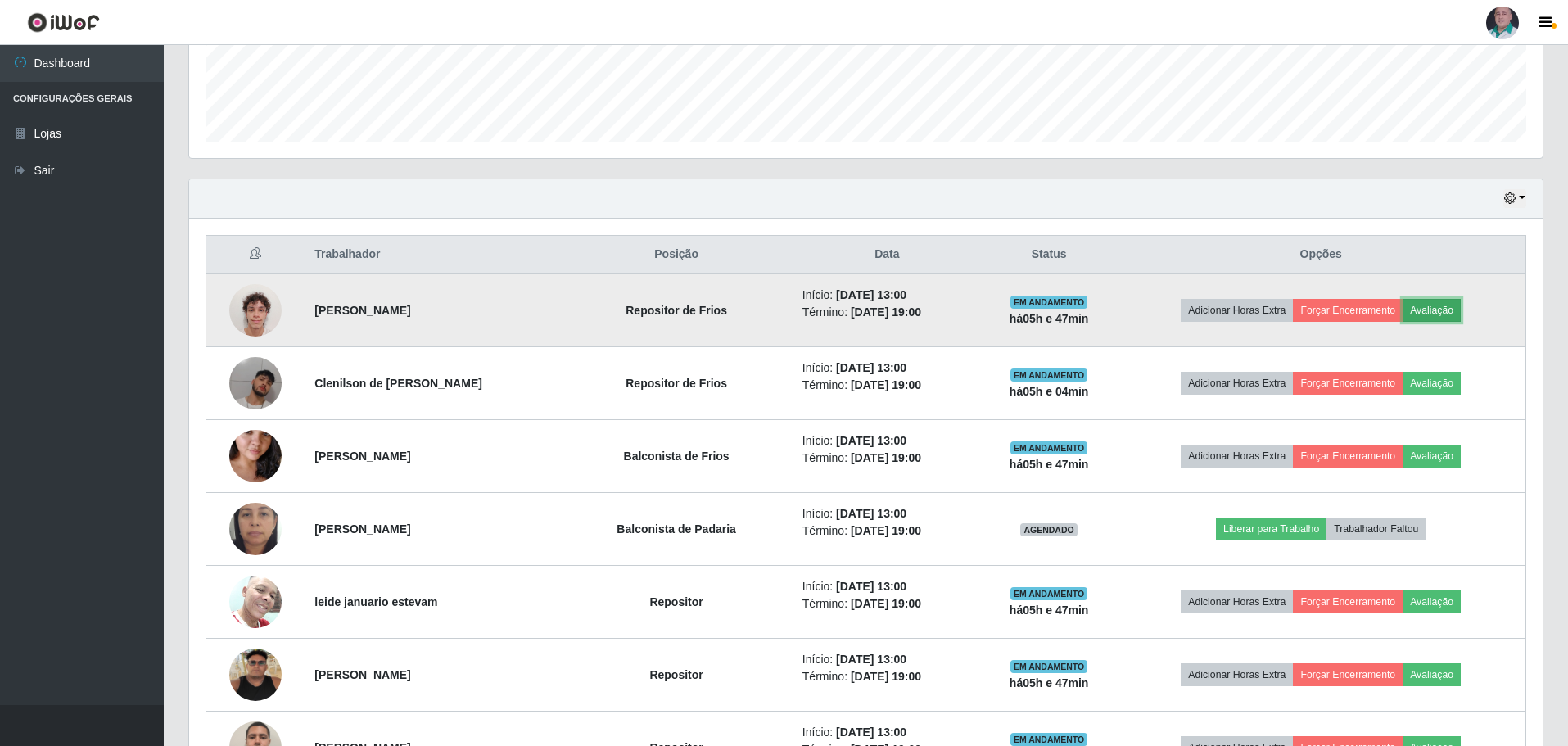
click at [1439, 304] on button "Avaliação" at bounding box center [1431, 310] width 58 height 23
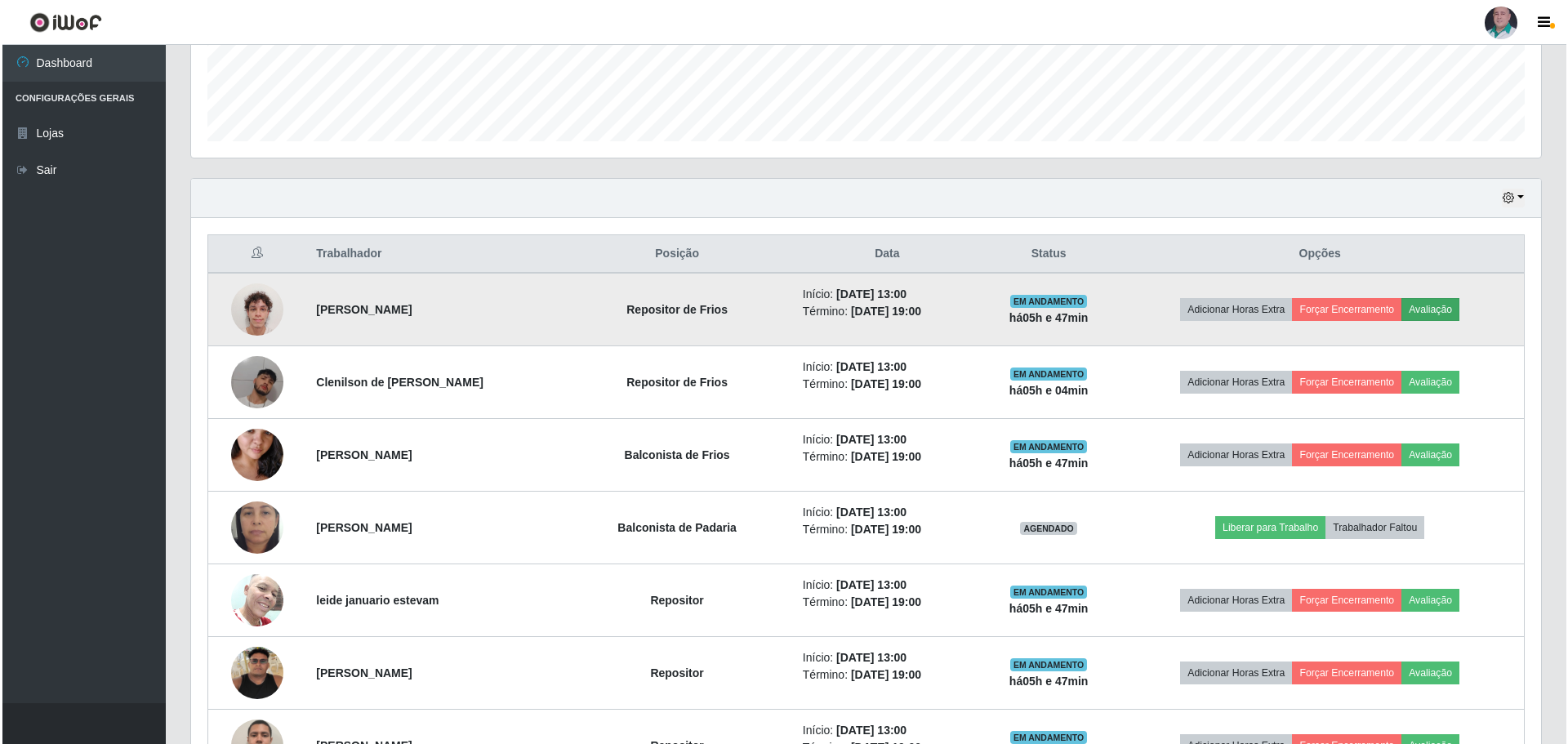
scroll to position [339, 1341]
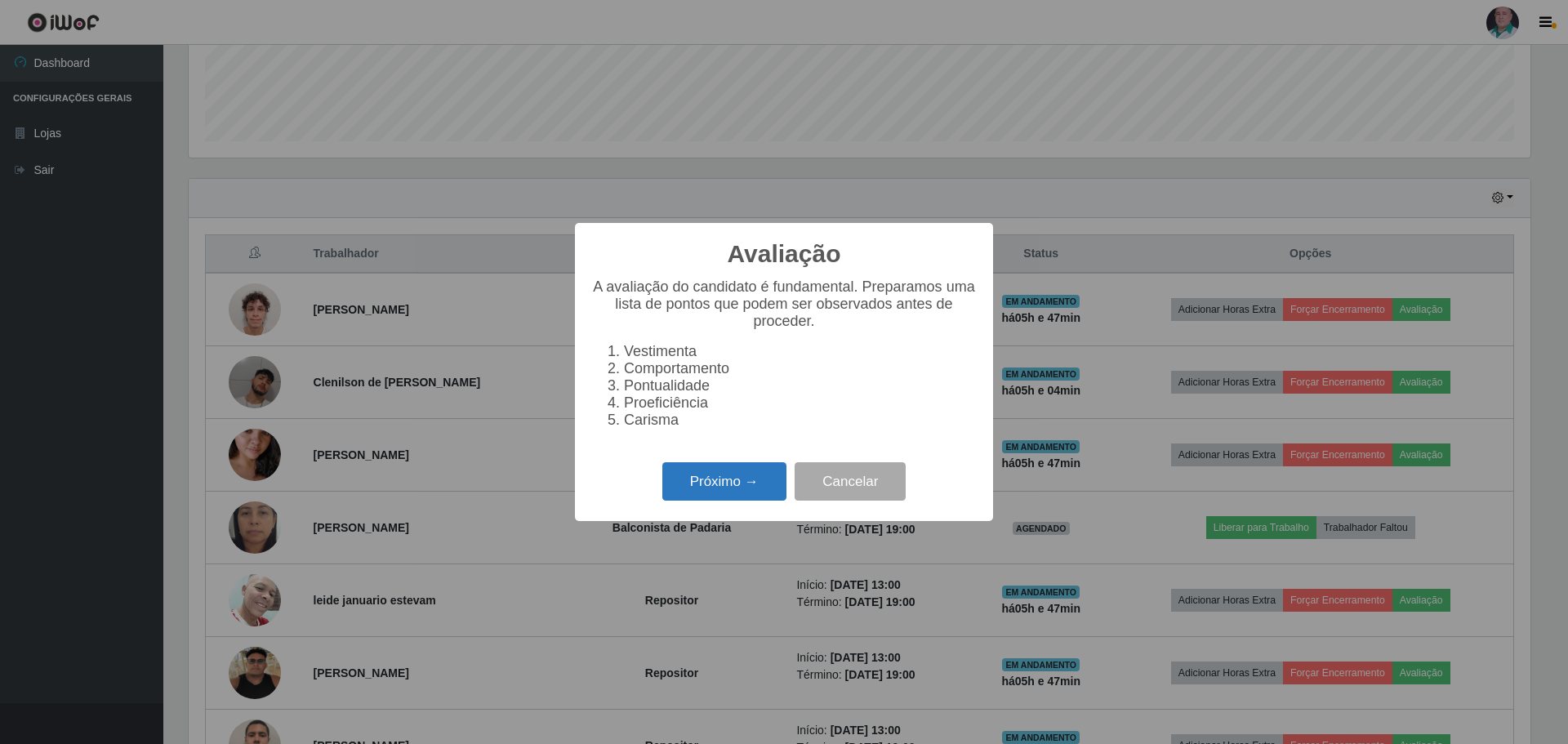
click at [741, 497] on button "Próximo →" at bounding box center [724, 482] width 124 height 38
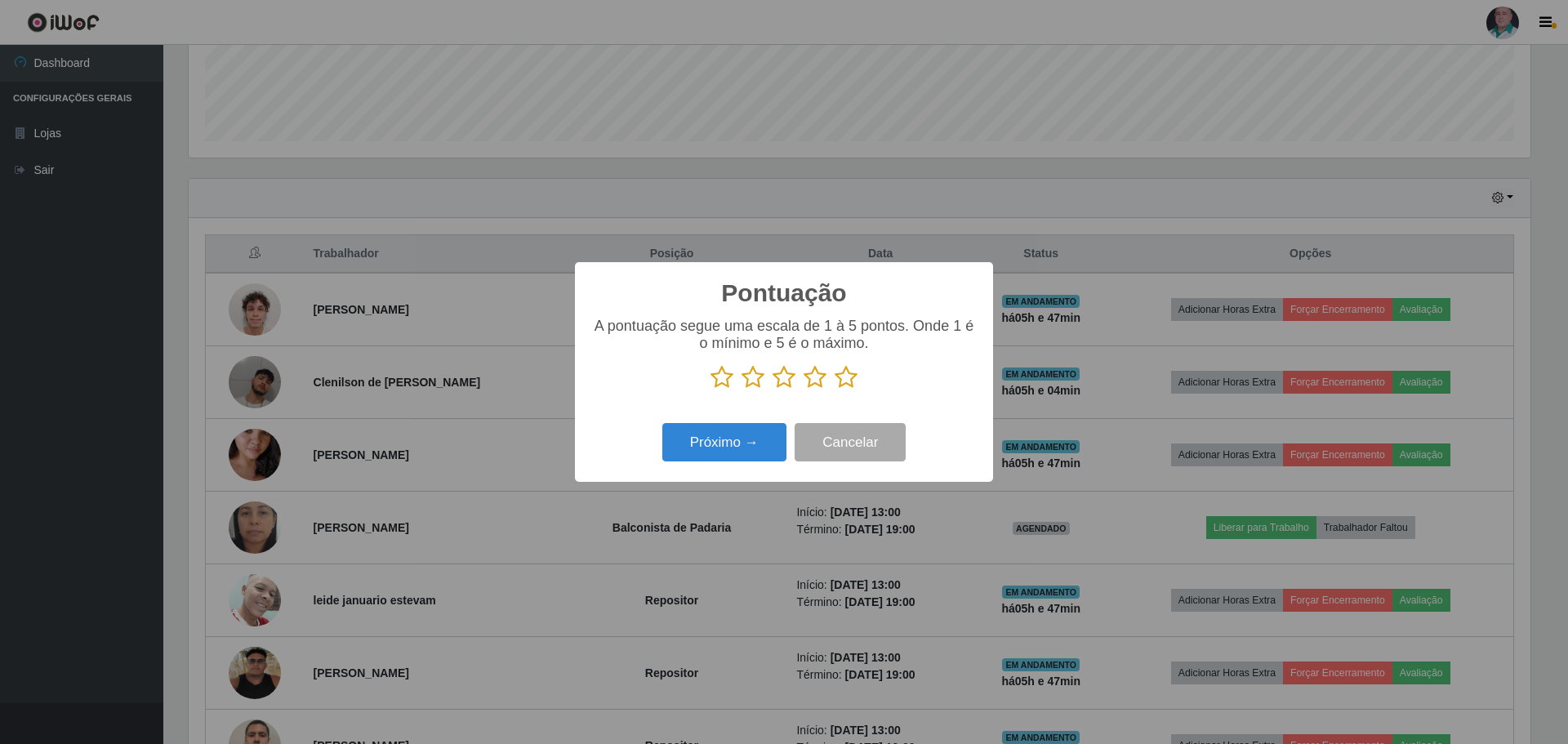
click at [847, 384] on icon at bounding box center [845, 377] width 23 height 24
click at [834, 390] on input "radio" at bounding box center [834, 390] width 0 height 0
click at [749, 442] on button "Próximo →" at bounding box center [724, 442] width 124 height 38
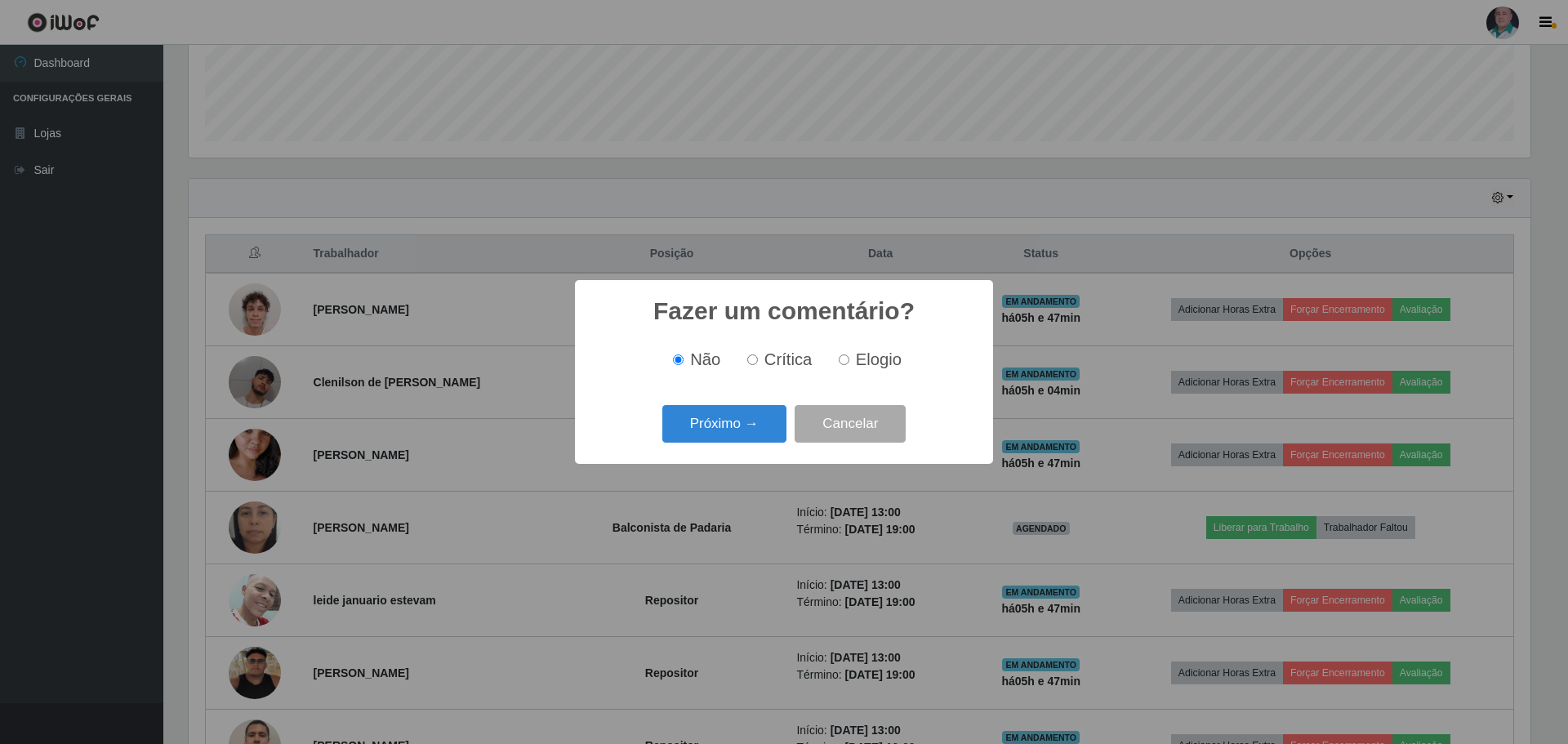
click at [904, 352] on div "Não Crítica Elogio" at bounding box center [783, 359] width 385 height 18
click at [883, 364] on span "Elogio" at bounding box center [878, 359] width 46 height 18
click at [849, 364] on input "Elogio" at bounding box center [843, 359] width 11 height 11
radio input "true"
click at [724, 428] on button "Próximo →" at bounding box center [724, 425] width 124 height 38
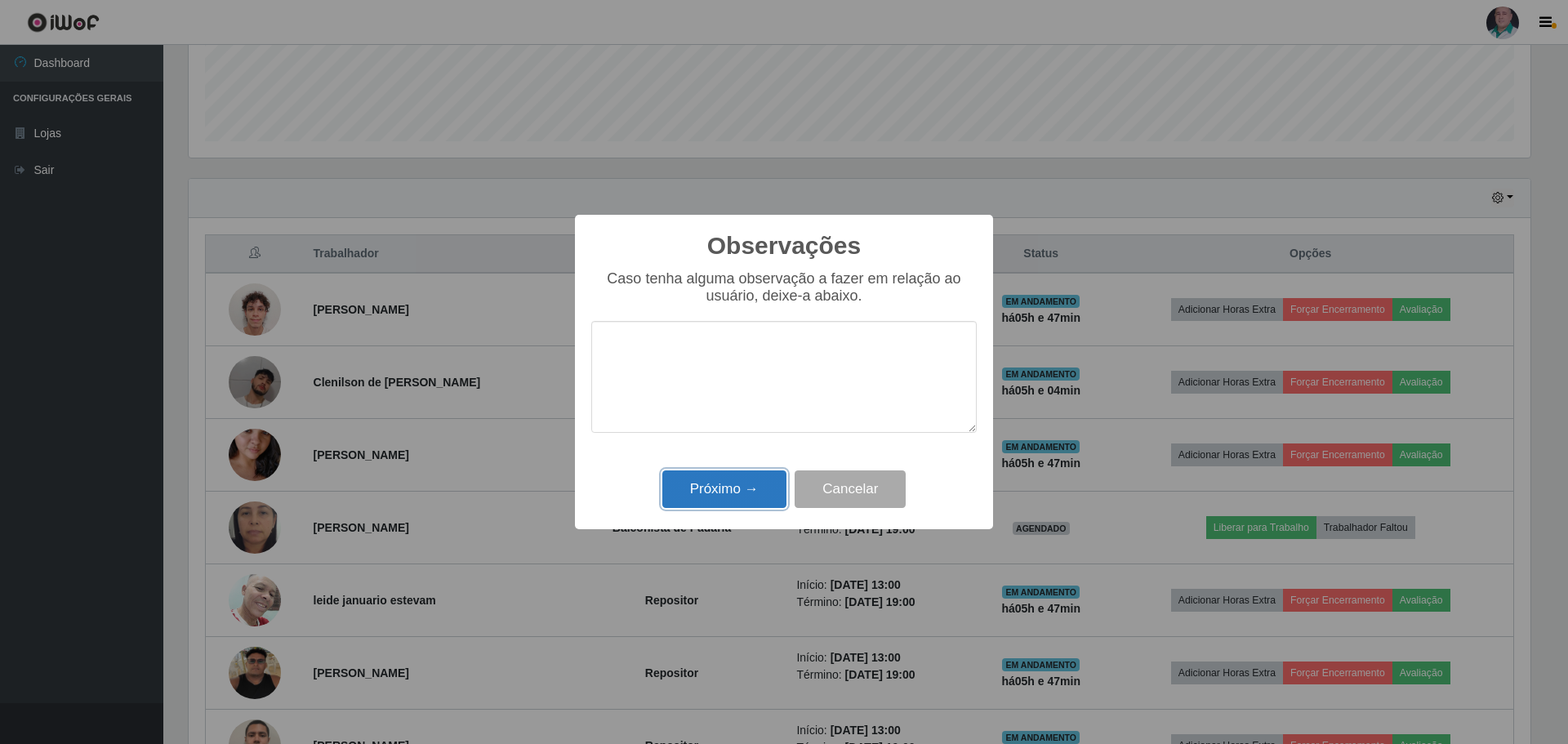
click at [710, 483] on button "Próximo →" at bounding box center [724, 490] width 124 height 38
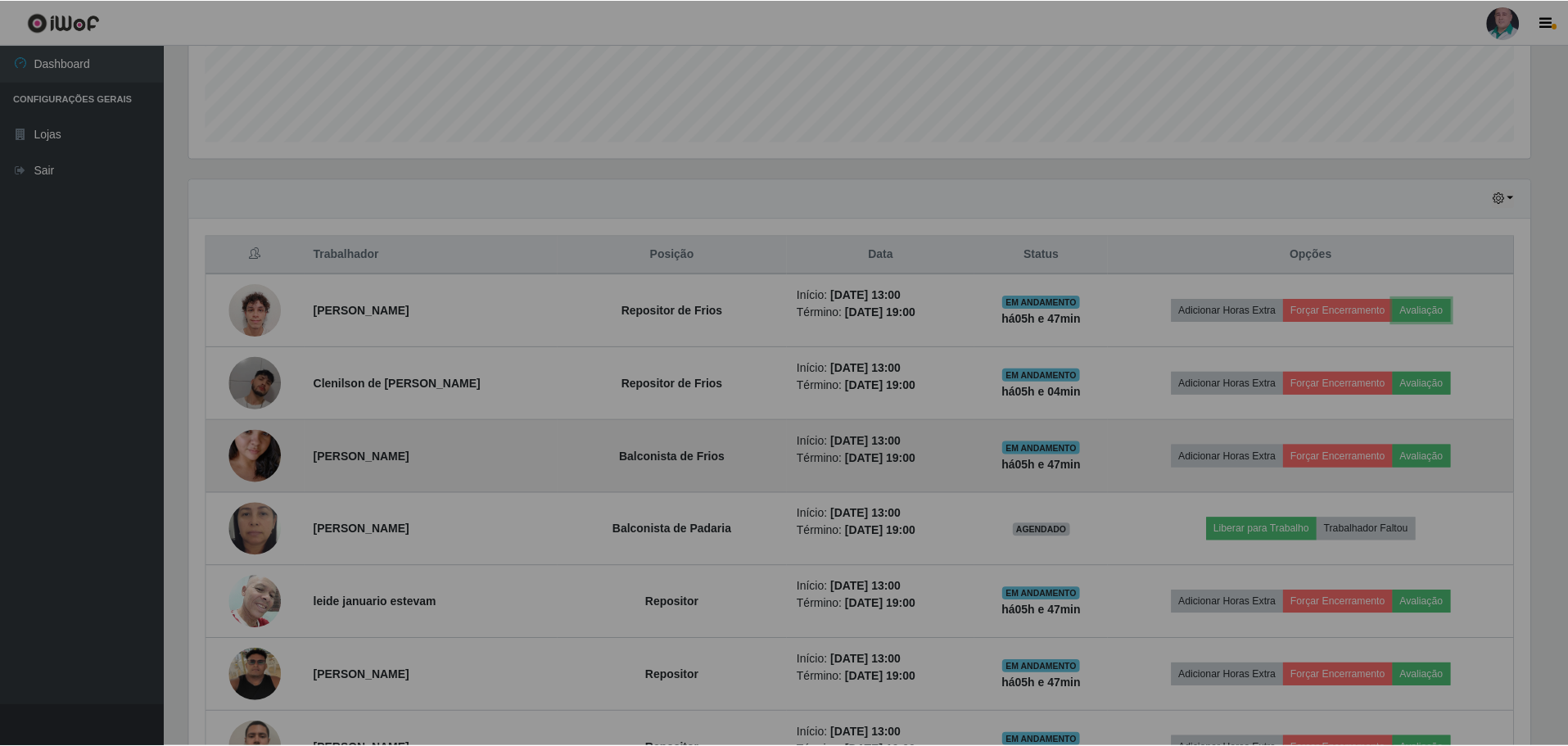
scroll to position [339, 1353]
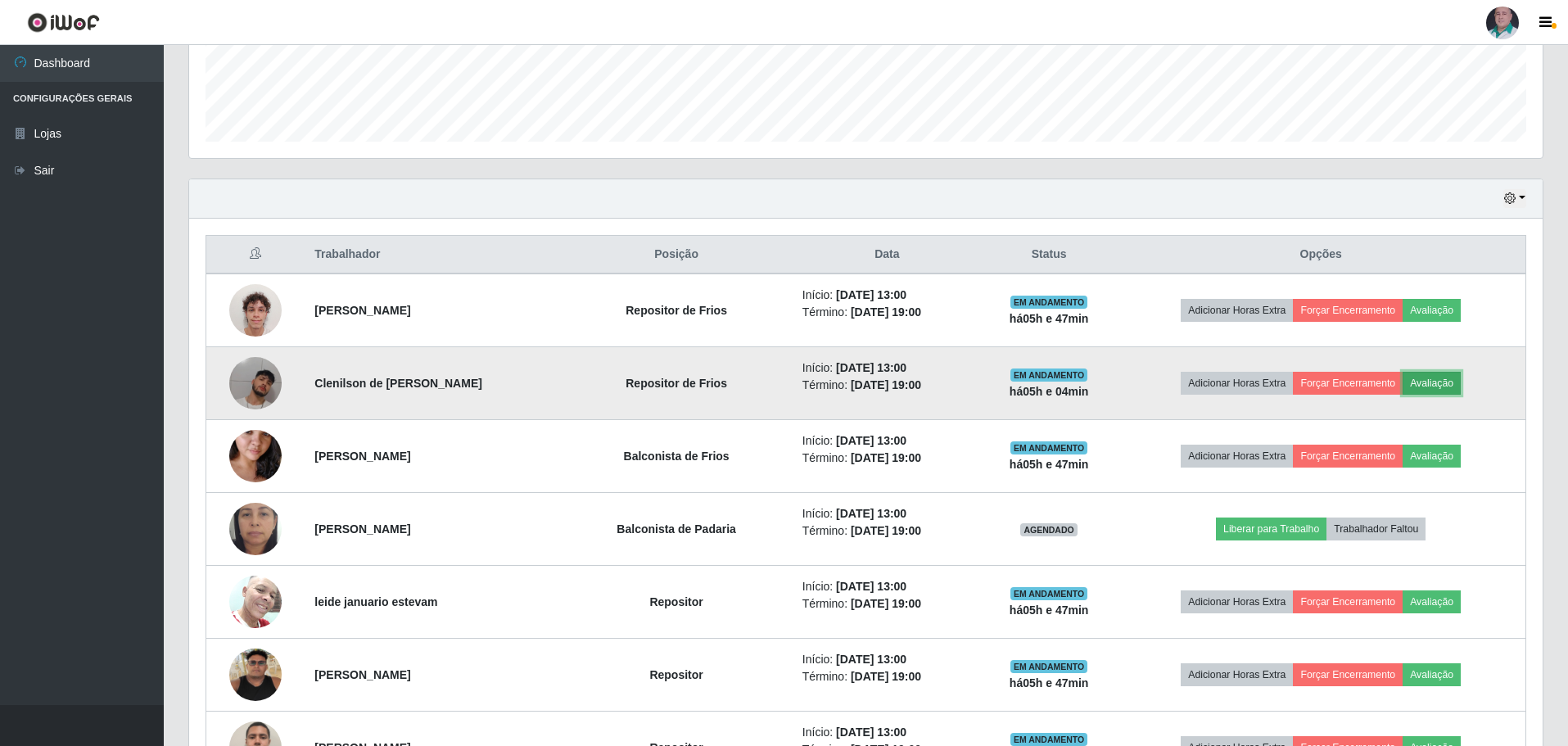
click at [1454, 384] on button "Avaliação" at bounding box center [1431, 383] width 58 height 23
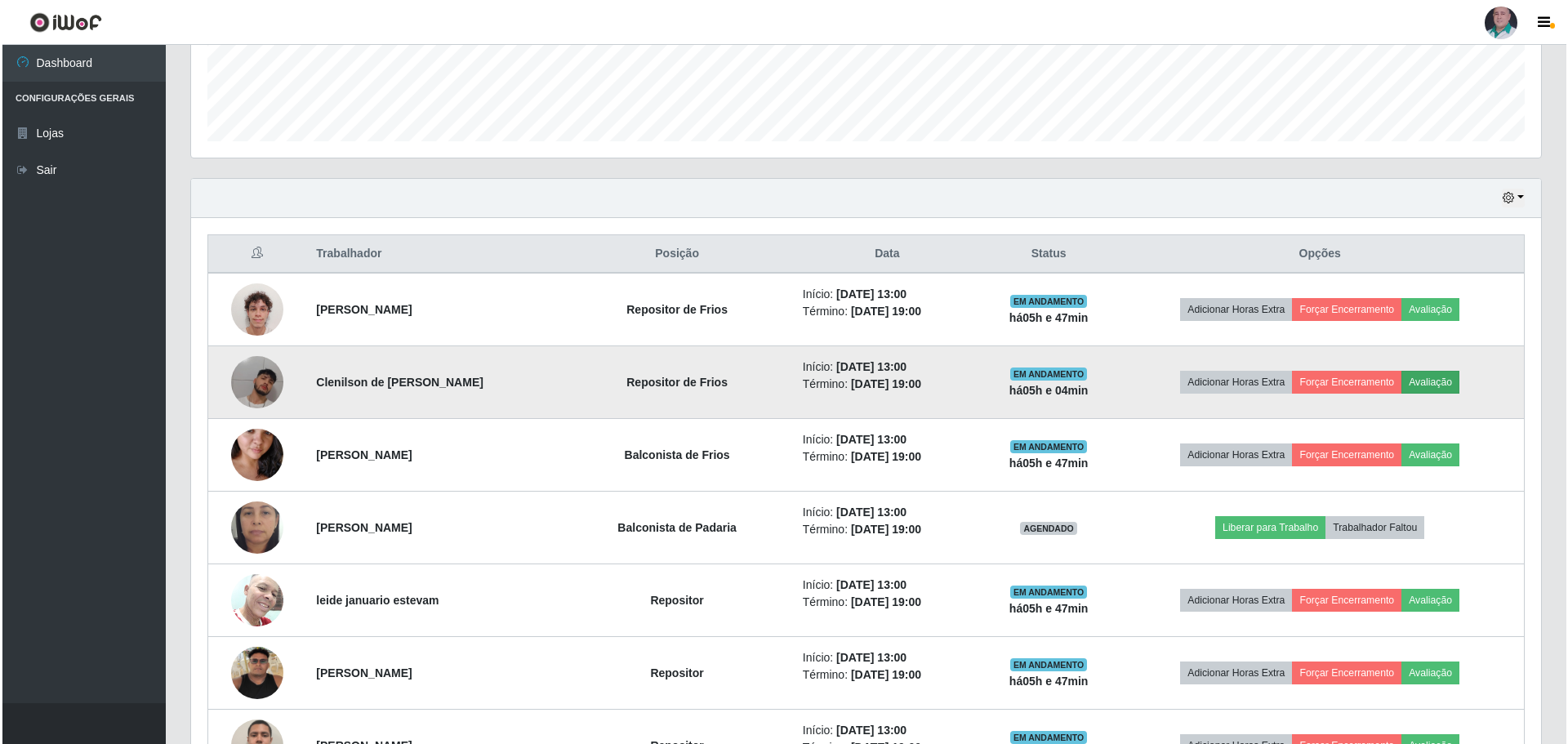
scroll to position [339, 1341]
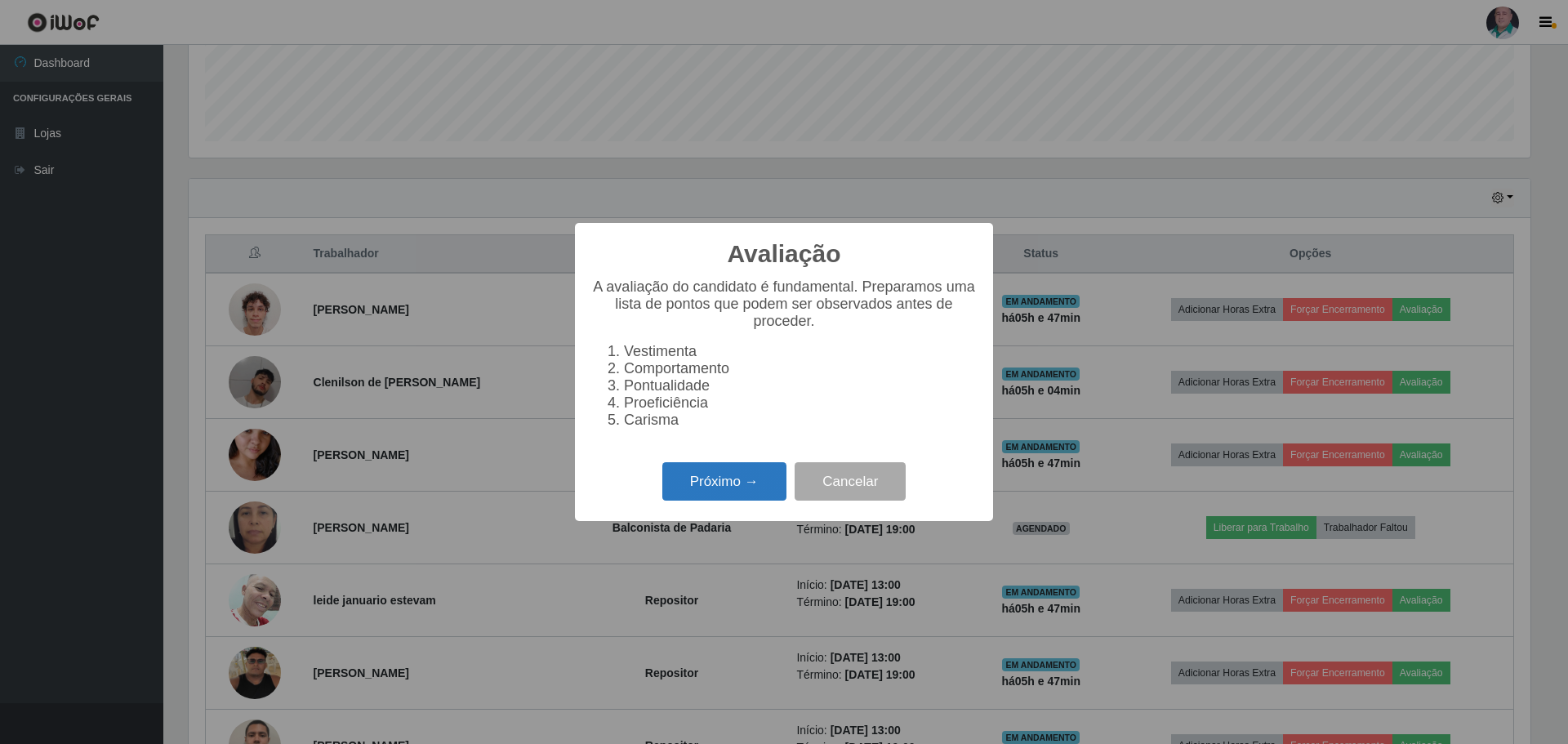
click at [748, 487] on button "Próximo →" at bounding box center [724, 482] width 124 height 38
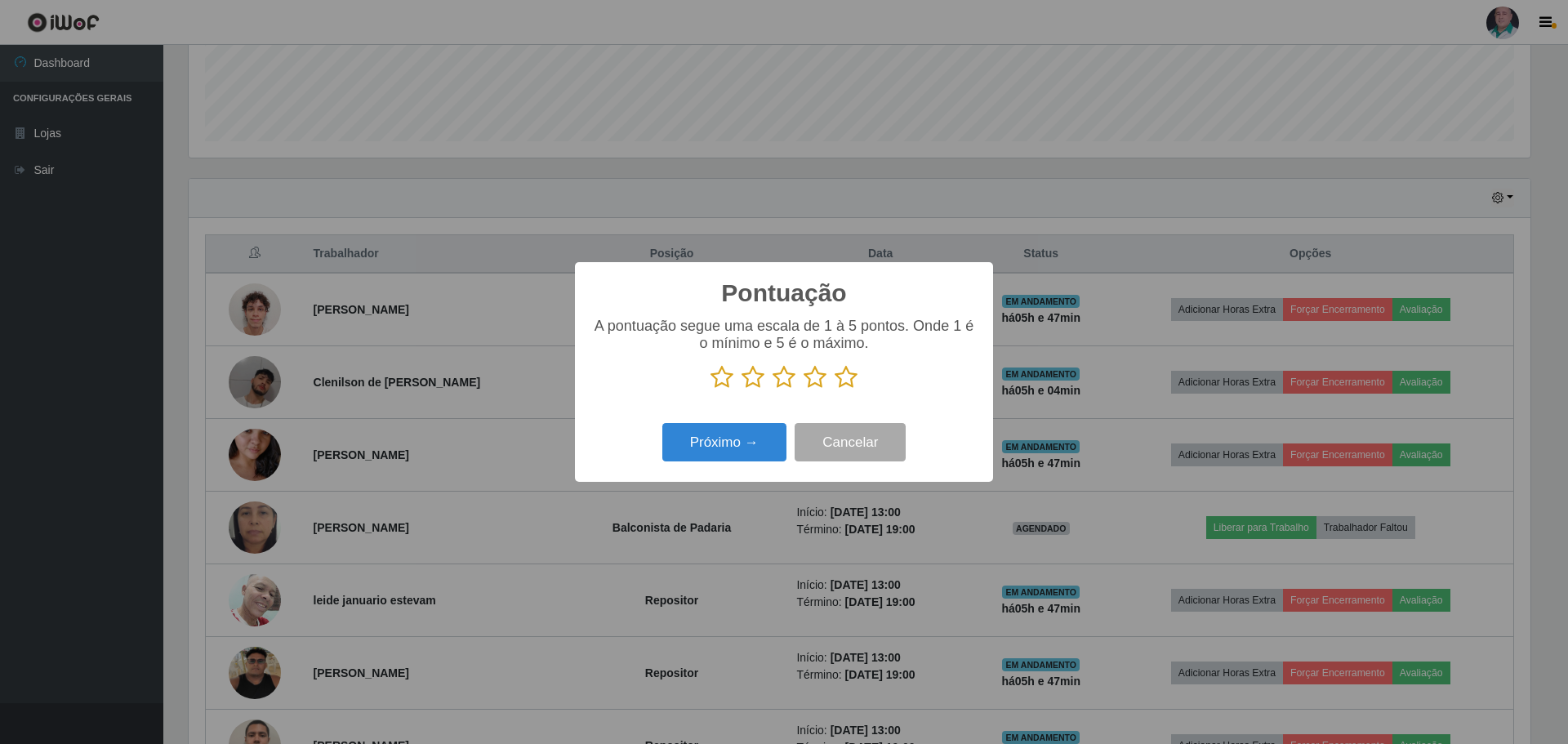
click at [851, 385] on icon at bounding box center [845, 377] width 23 height 24
click at [834, 390] on input "radio" at bounding box center [834, 390] width 0 height 0
click at [765, 434] on button "Próximo →" at bounding box center [724, 442] width 124 height 38
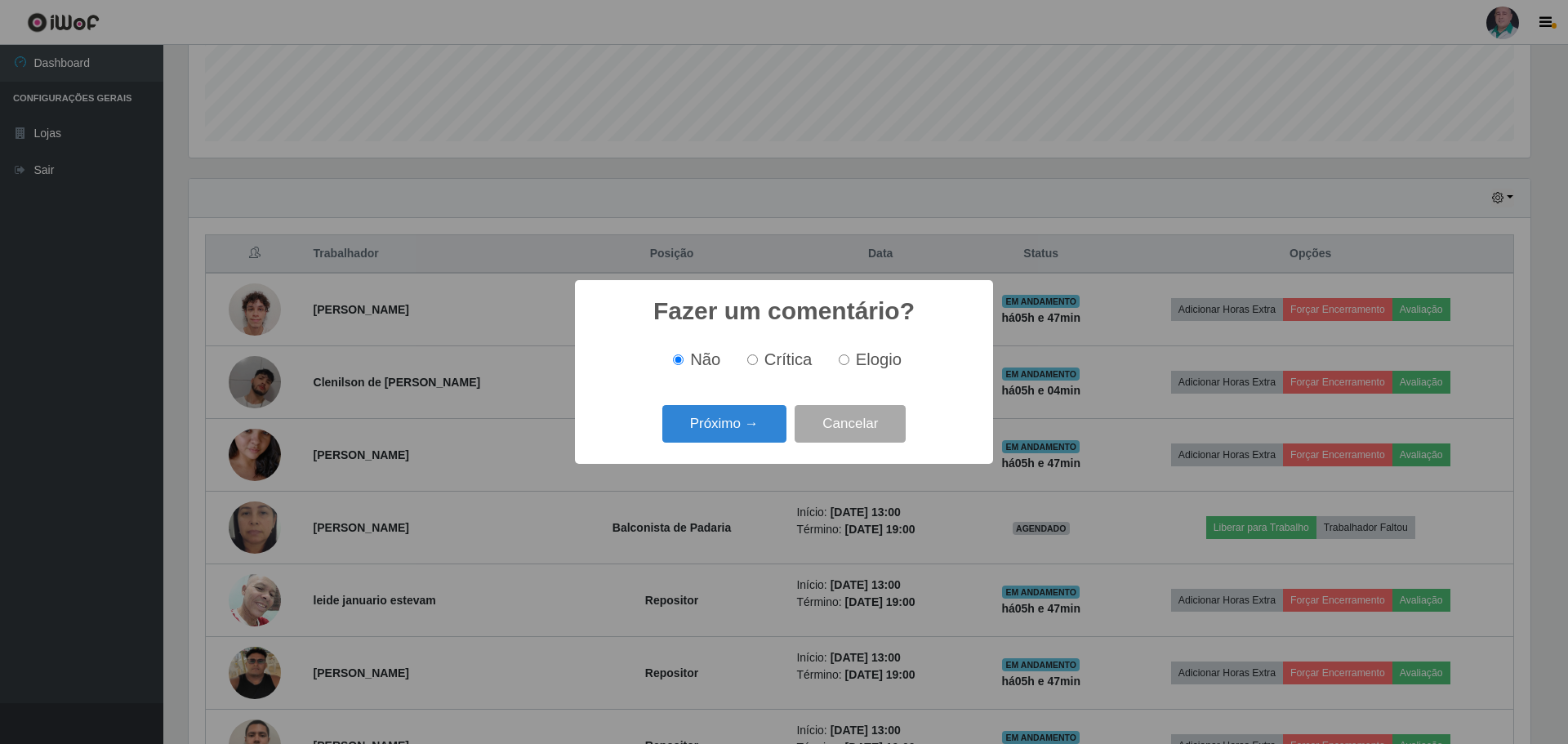
click at [857, 358] on span "Elogio" at bounding box center [878, 359] width 46 height 18
click at [849, 358] on input "Elogio" at bounding box center [843, 359] width 11 height 11
radio input "true"
click at [731, 416] on button "Próximo →" at bounding box center [724, 425] width 124 height 38
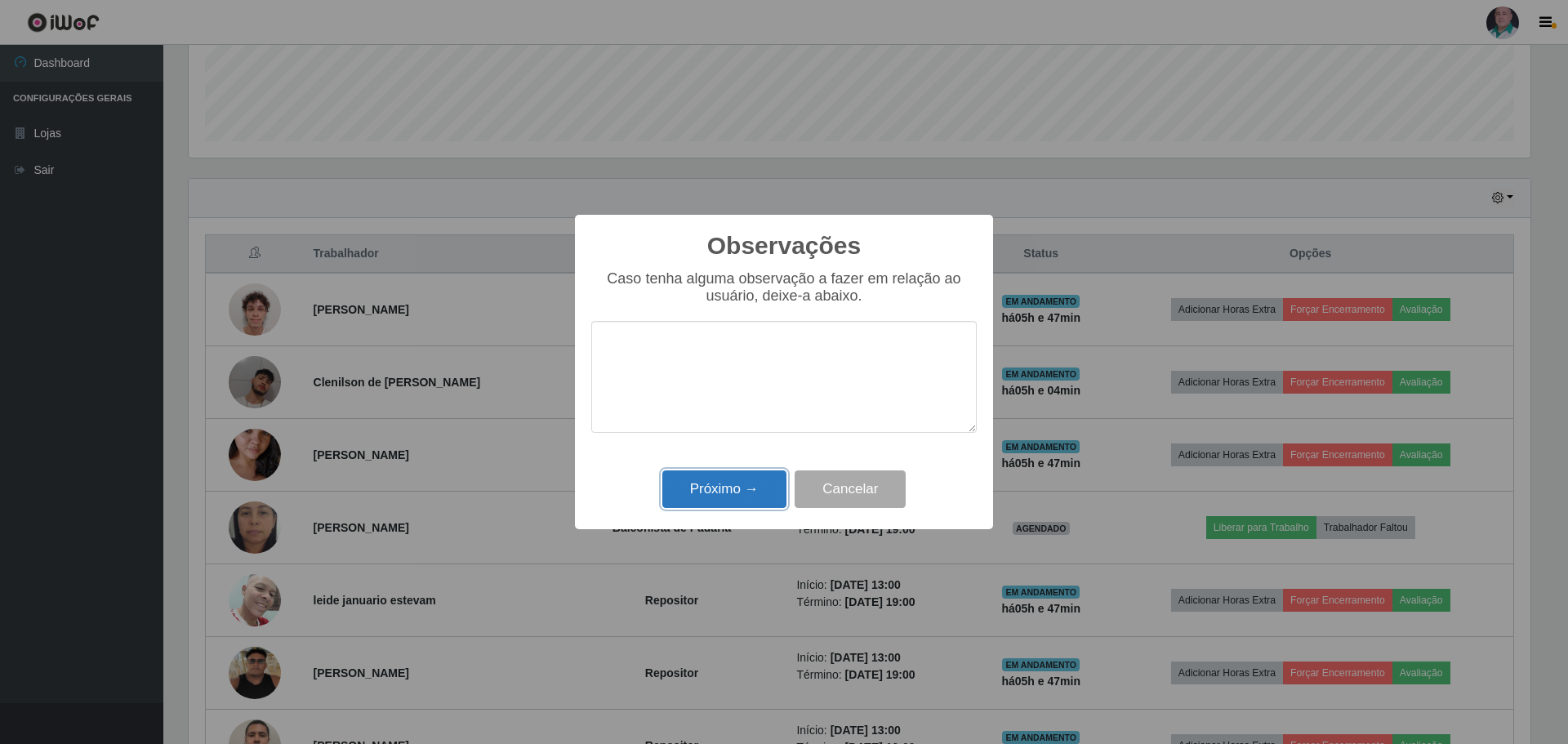
click at [710, 491] on button "Próximo →" at bounding box center [724, 490] width 124 height 38
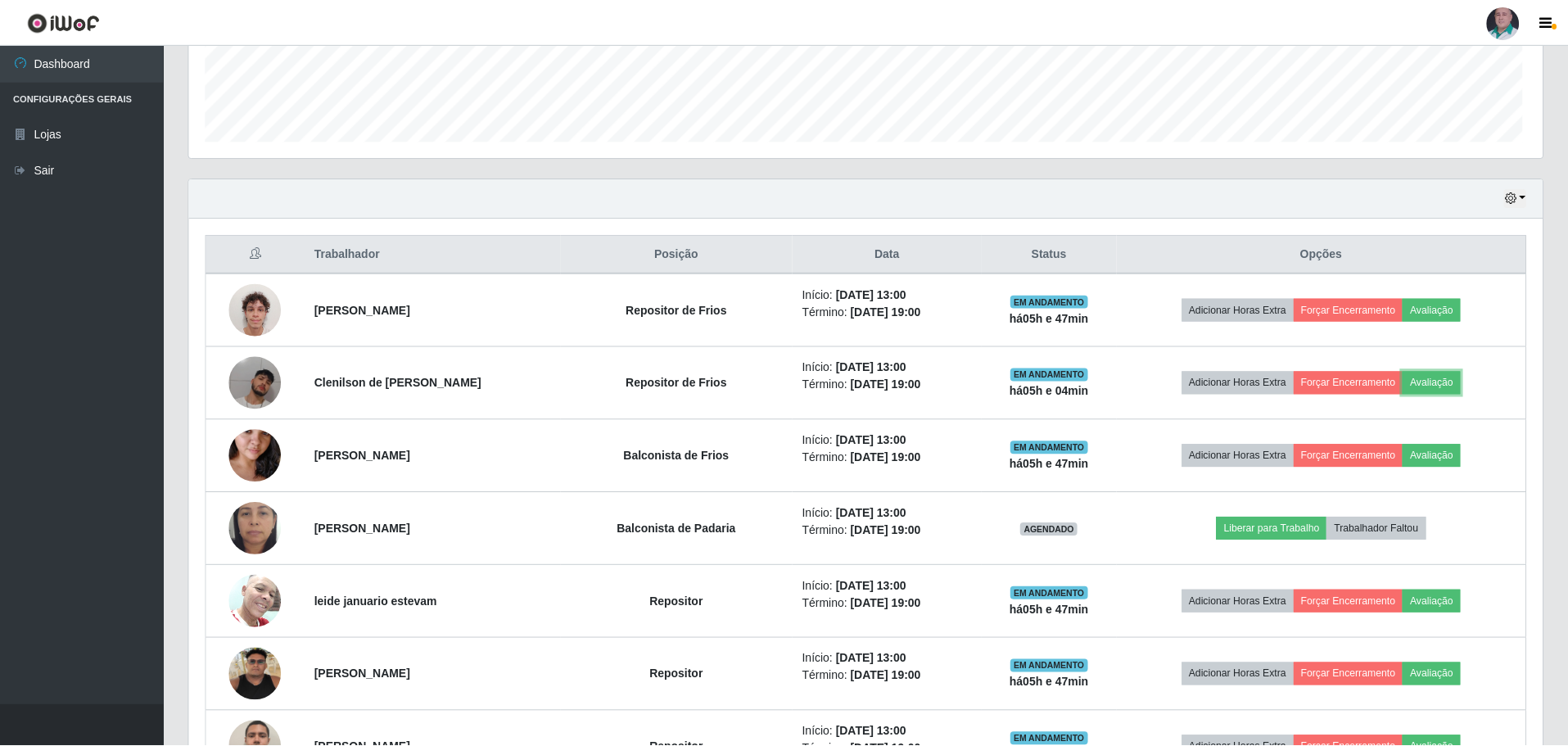
scroll to position [339, 1353]
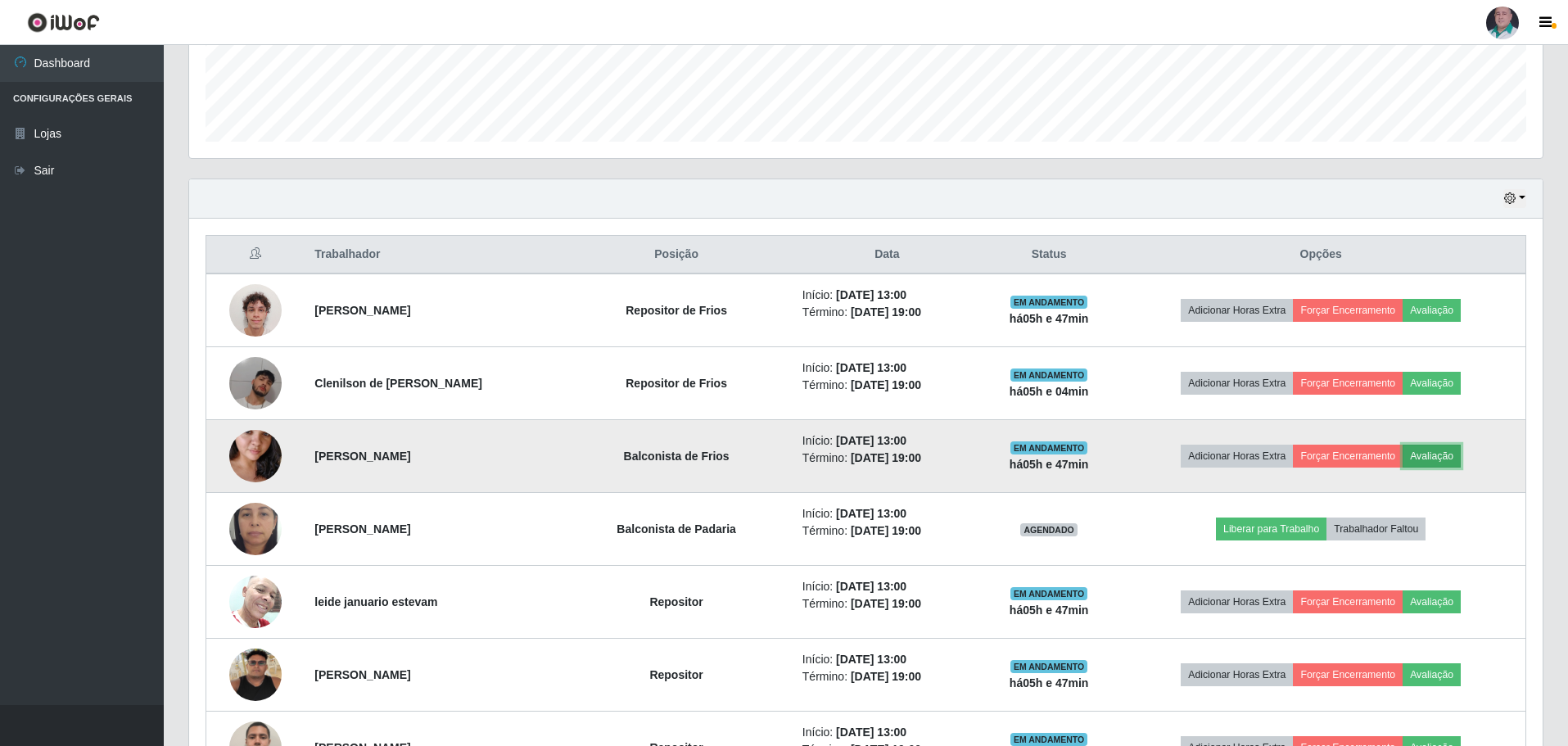
click at [1450, 454] on button "Avaliação" at bounding box center [1431, 455] width 58 height 23
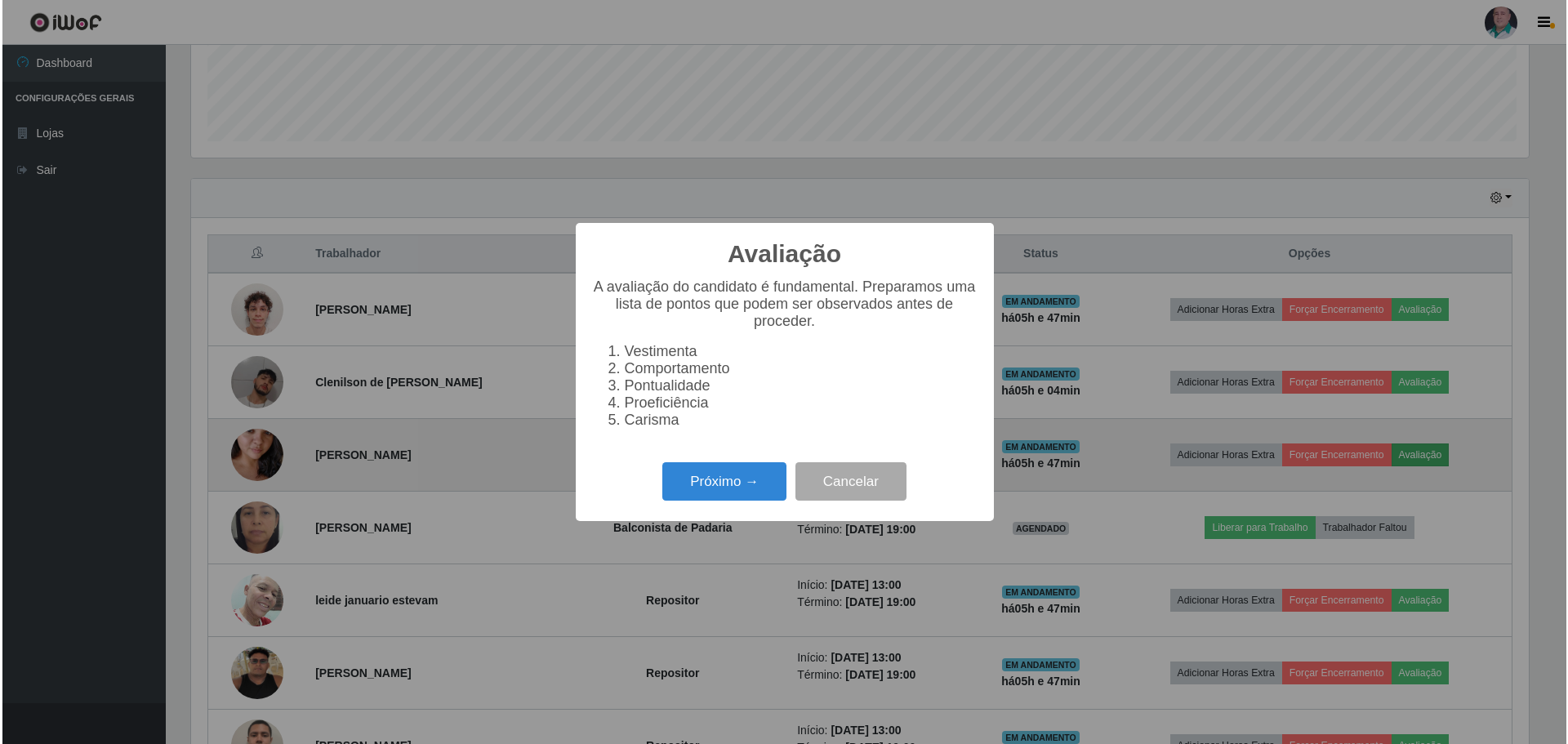
scroll to position [339, 1341]
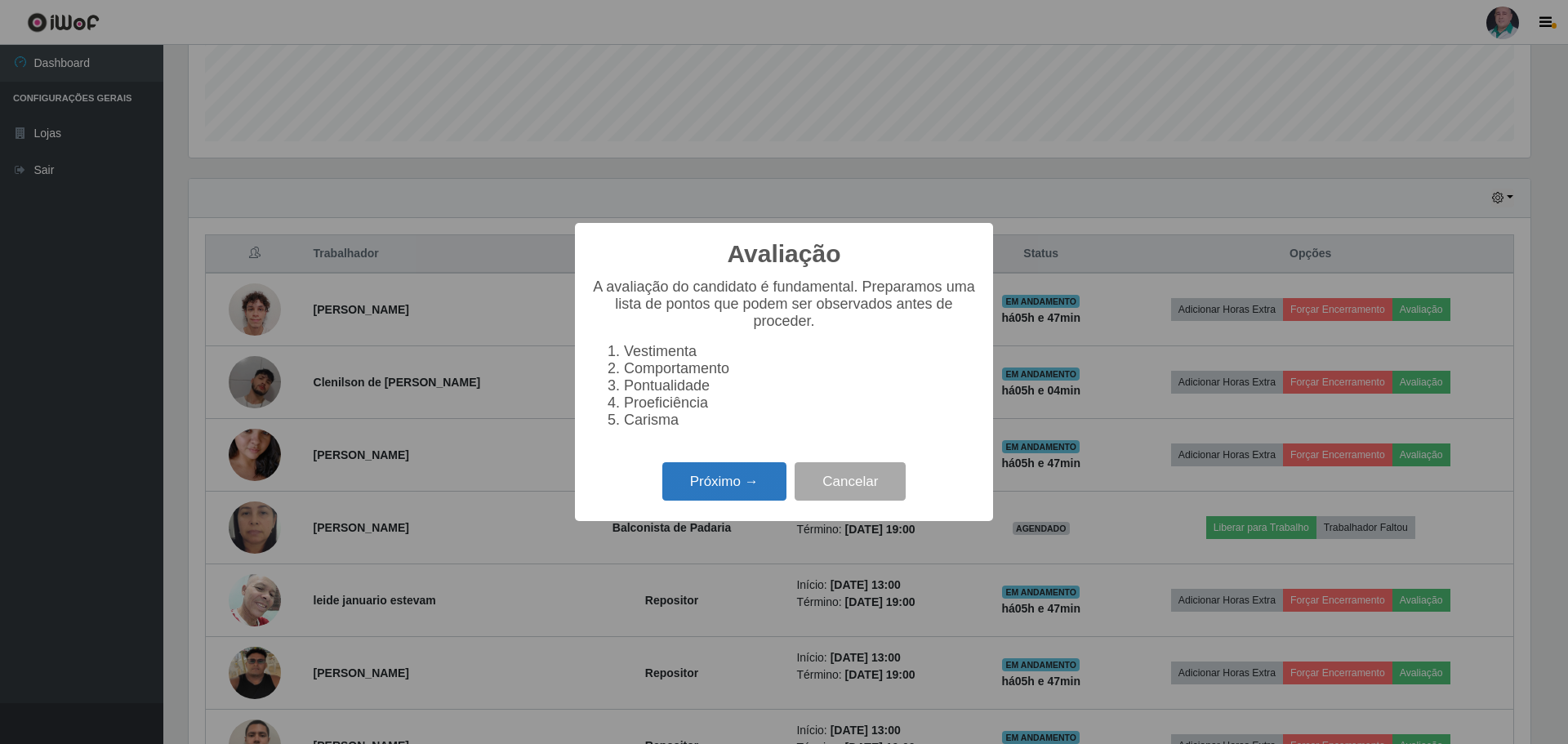
click at [738, 479] on button "Próximo →" at bounding box center [724, 482] width 124 height 38
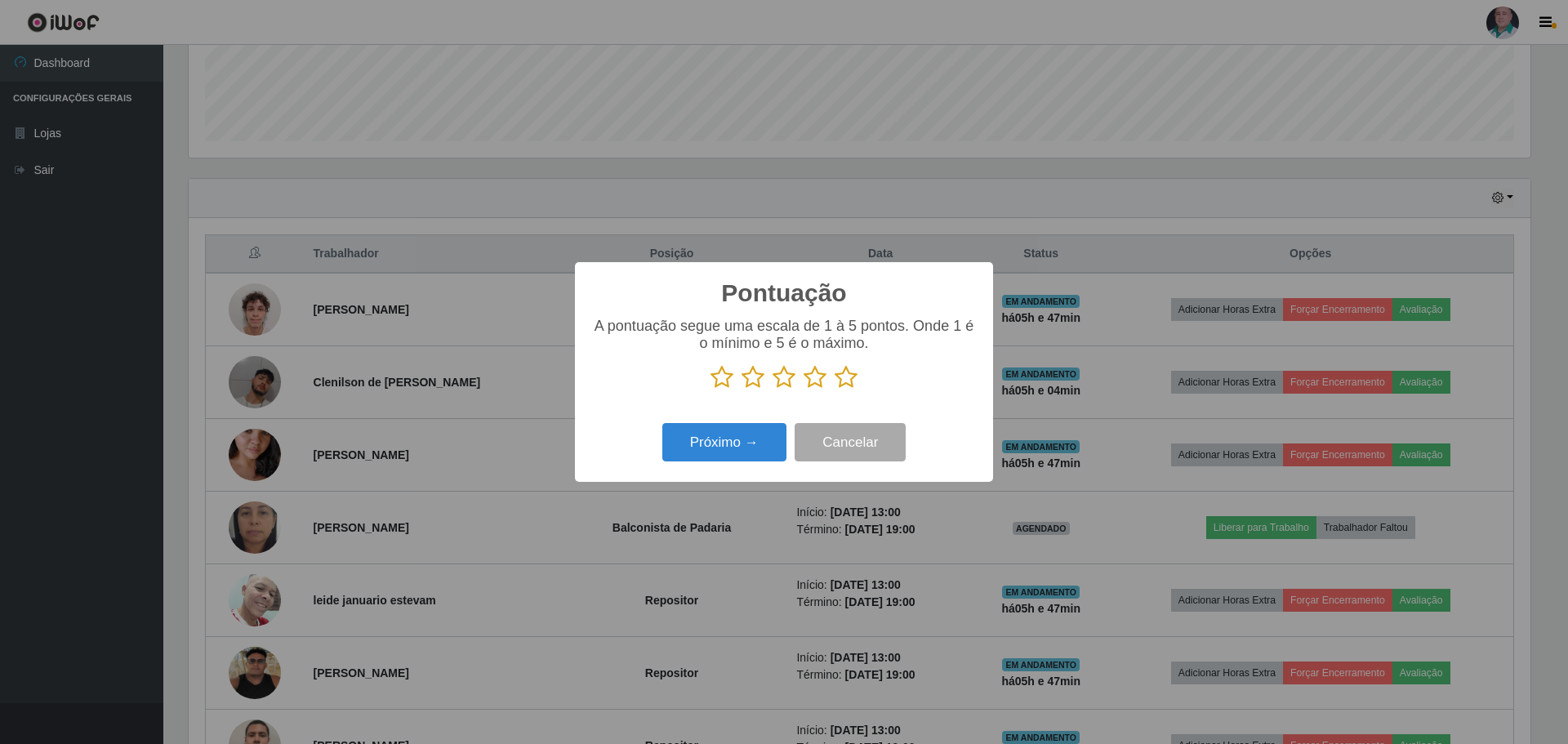
click at [849, 380] on icon at bounding box center [845, 377] width 23 height 24
click at [834, 390] on input "radio" at bounding box center [834, 390] width 0 height 0
click at [720, 455] on button "Próximo →" at bounding box center [724, 442] width 124 height 38
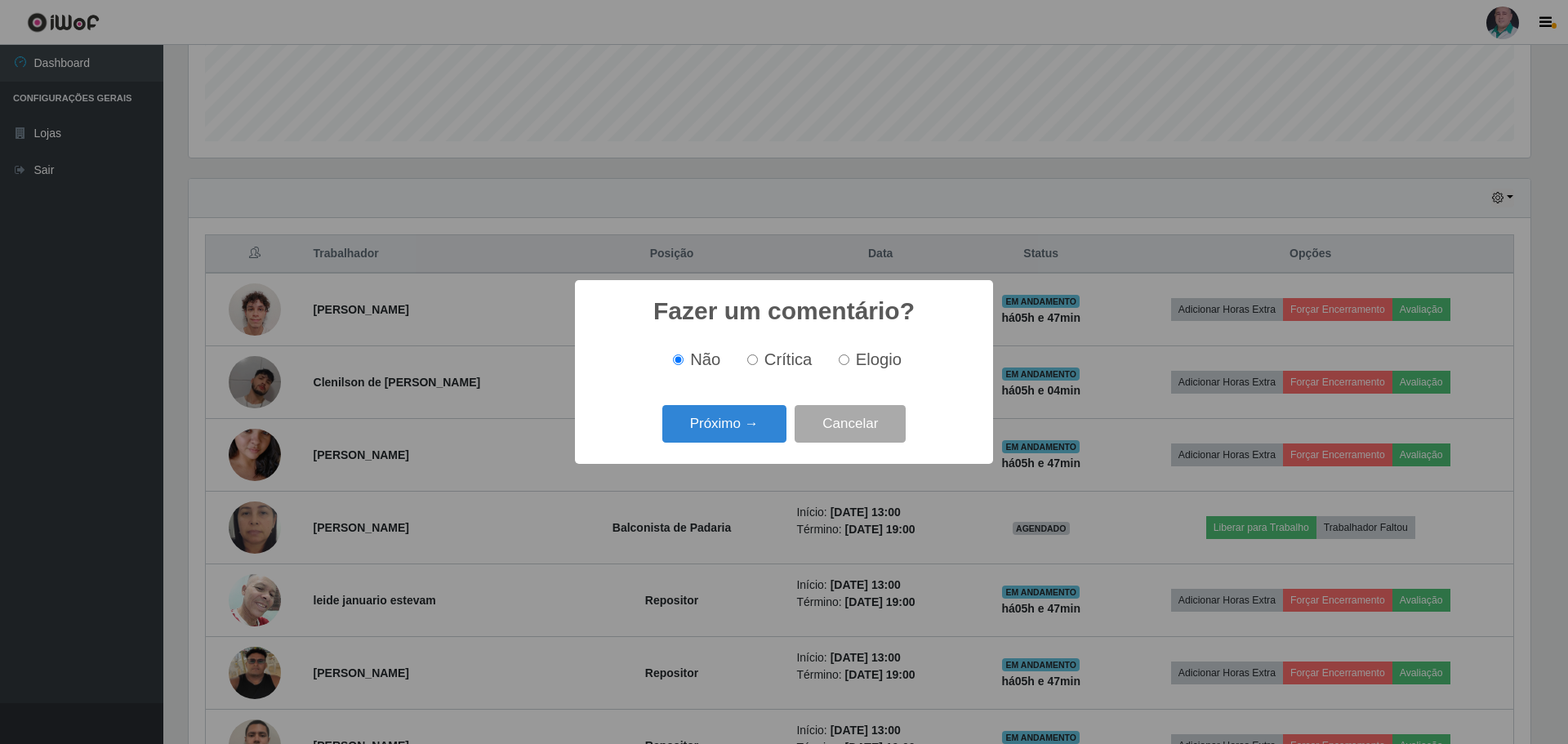
click at [856, 354] on span "Elogio" at bounding box center [878, 359] width 46 height 18
click at [849, 354] on input "Elogio" at bounding box center [843, 359] width 11 height 11
radio input "true"
click at [672, 431] on button "Próximo →" at bounding box center [724, 425] width 124 height 38
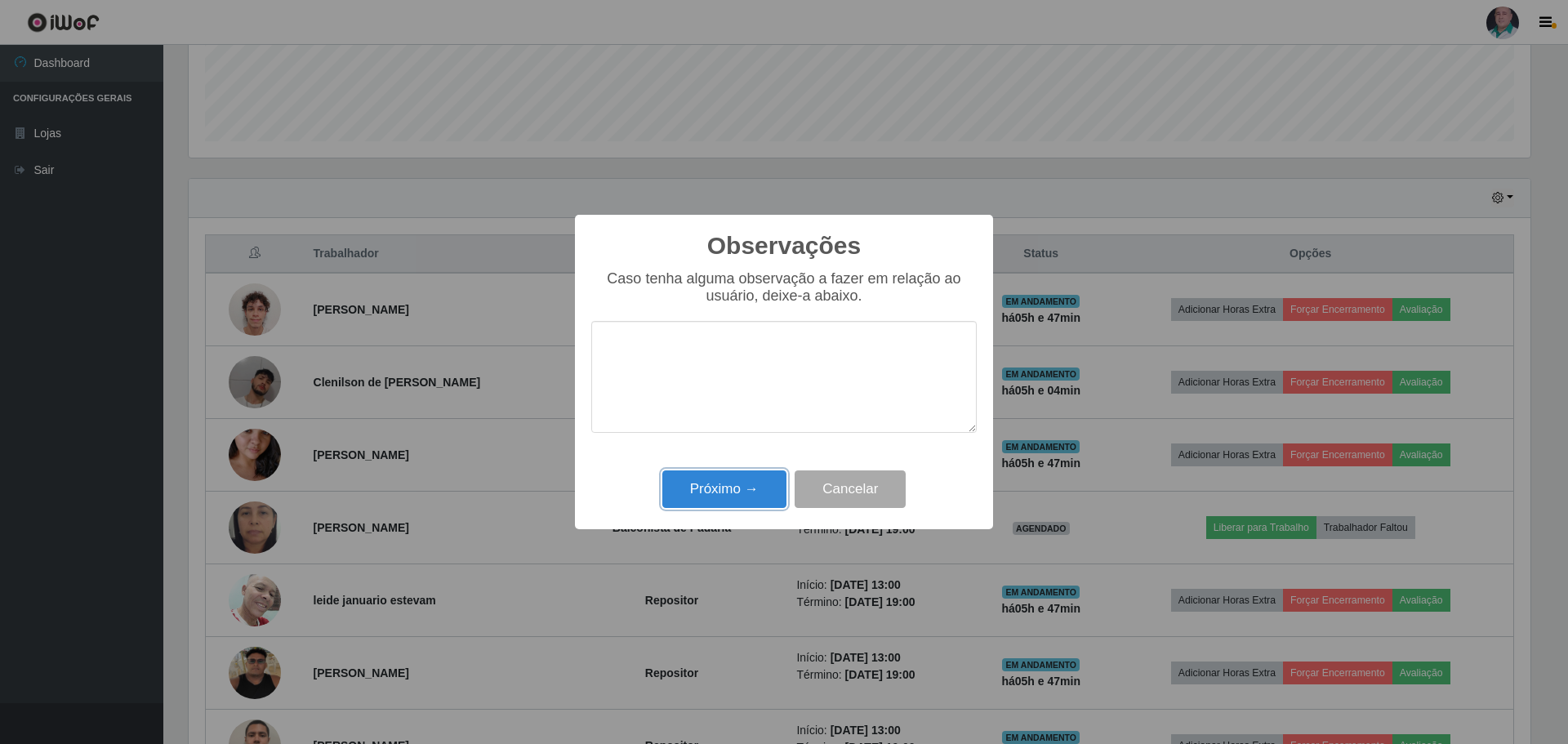
drag, startPoint x: 729, startPoint y: 504, endPoint x: 723, endPoint y: 497, distance: 9.2
click at [729, 503] on button "Próximo →" at bounding box center [724, 490] width 124 height 38
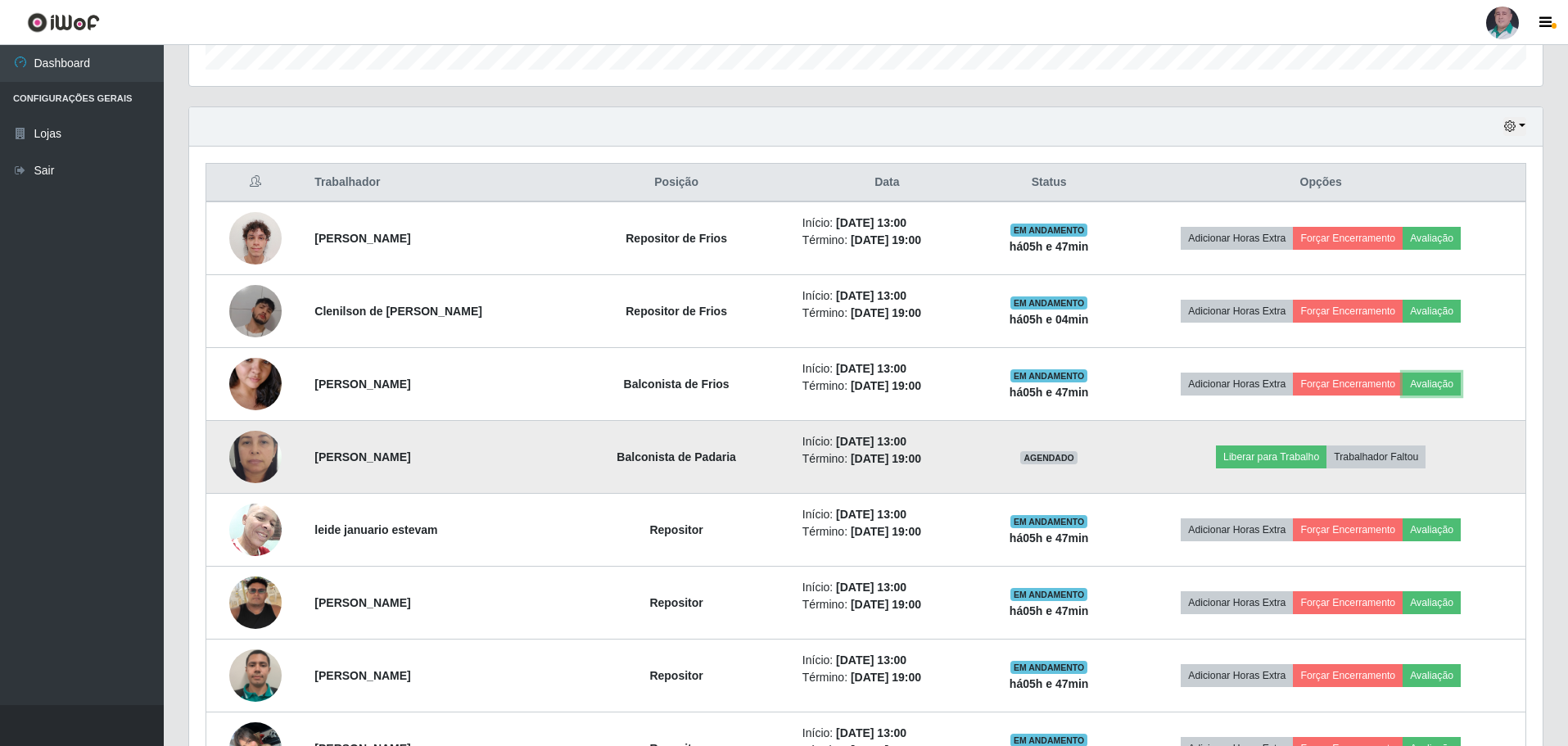
scroll to position [690, 0]
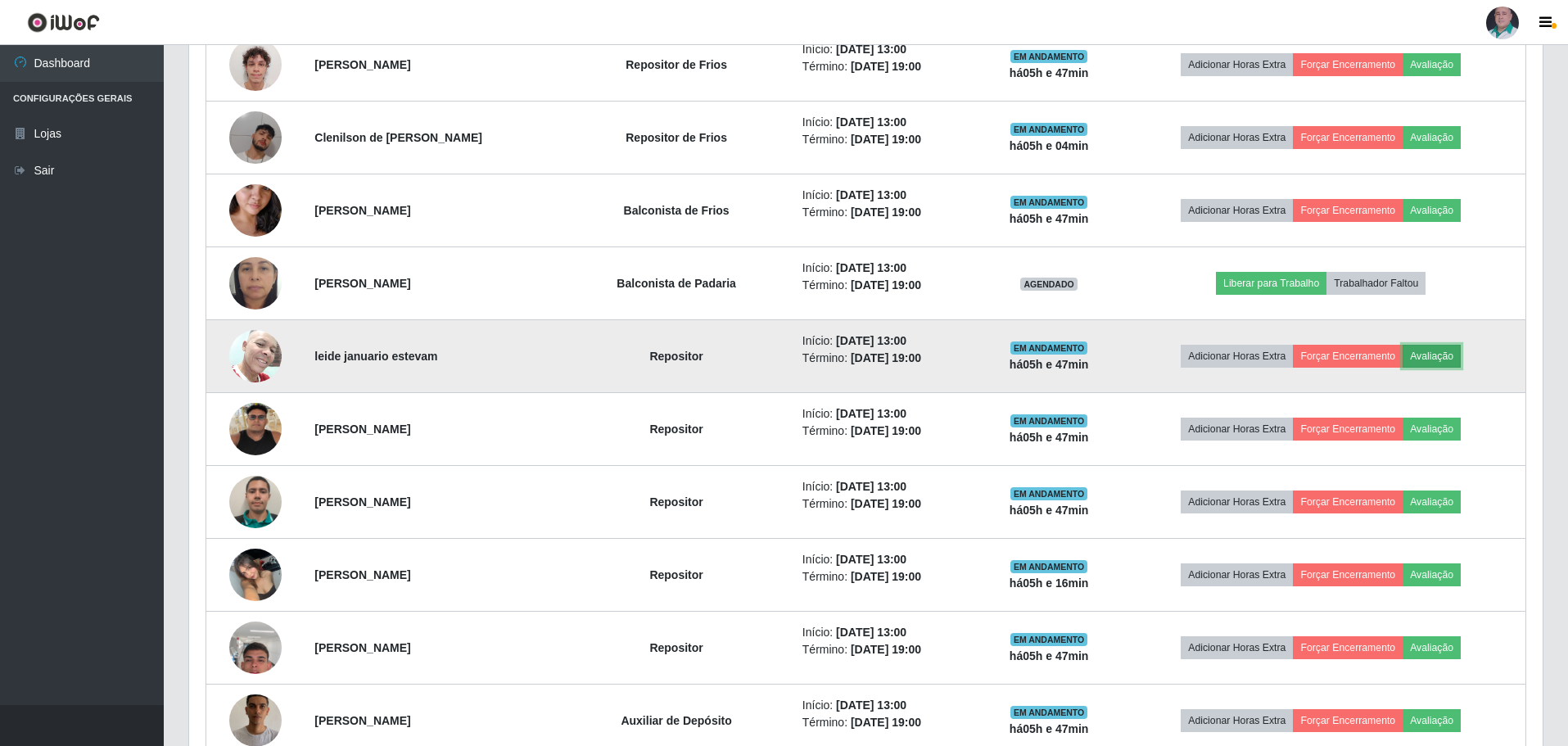
click at [1452, 359] on button "Avaliação" at bounding box center [1431, 355] width 58 height 23
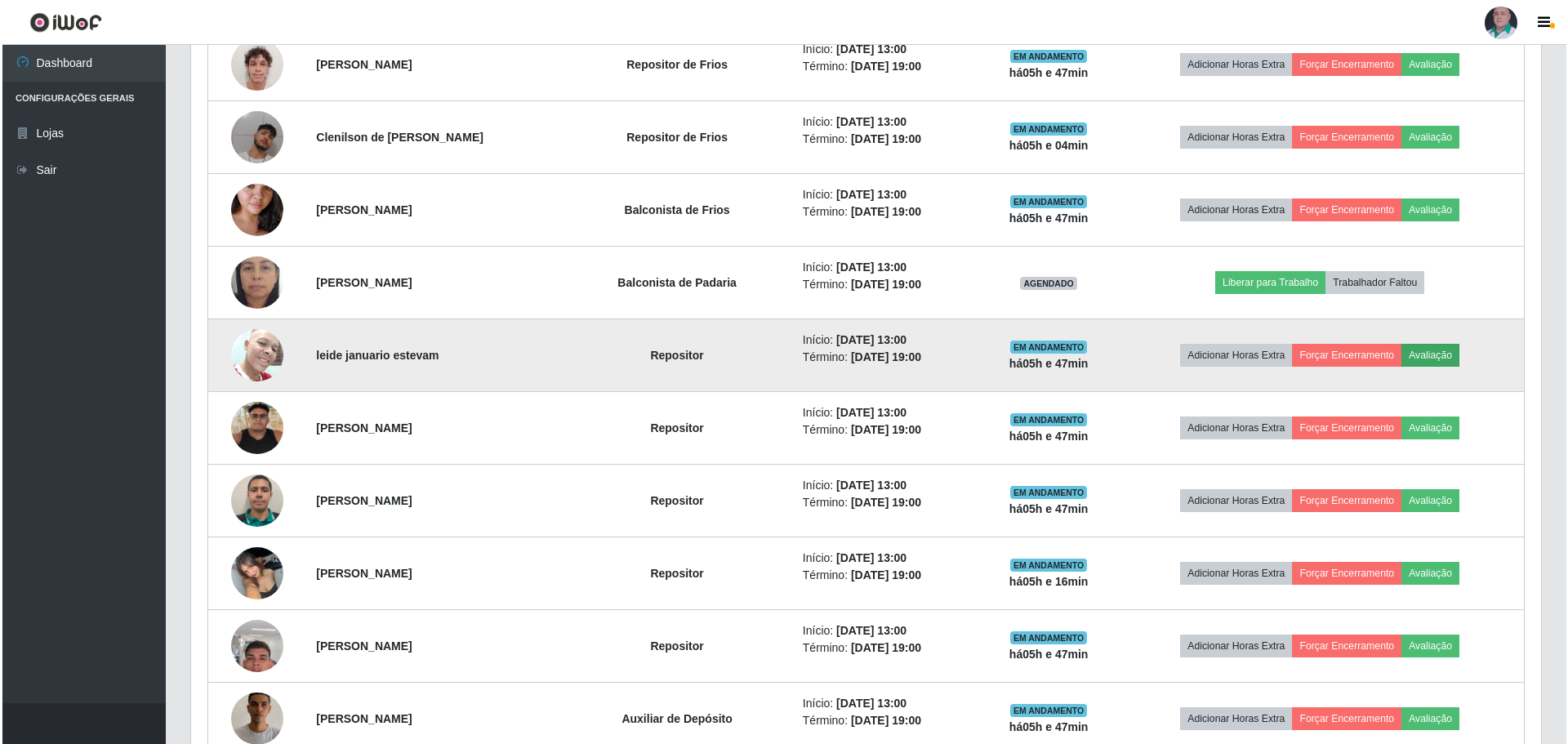
scroll to position [339, 1341]
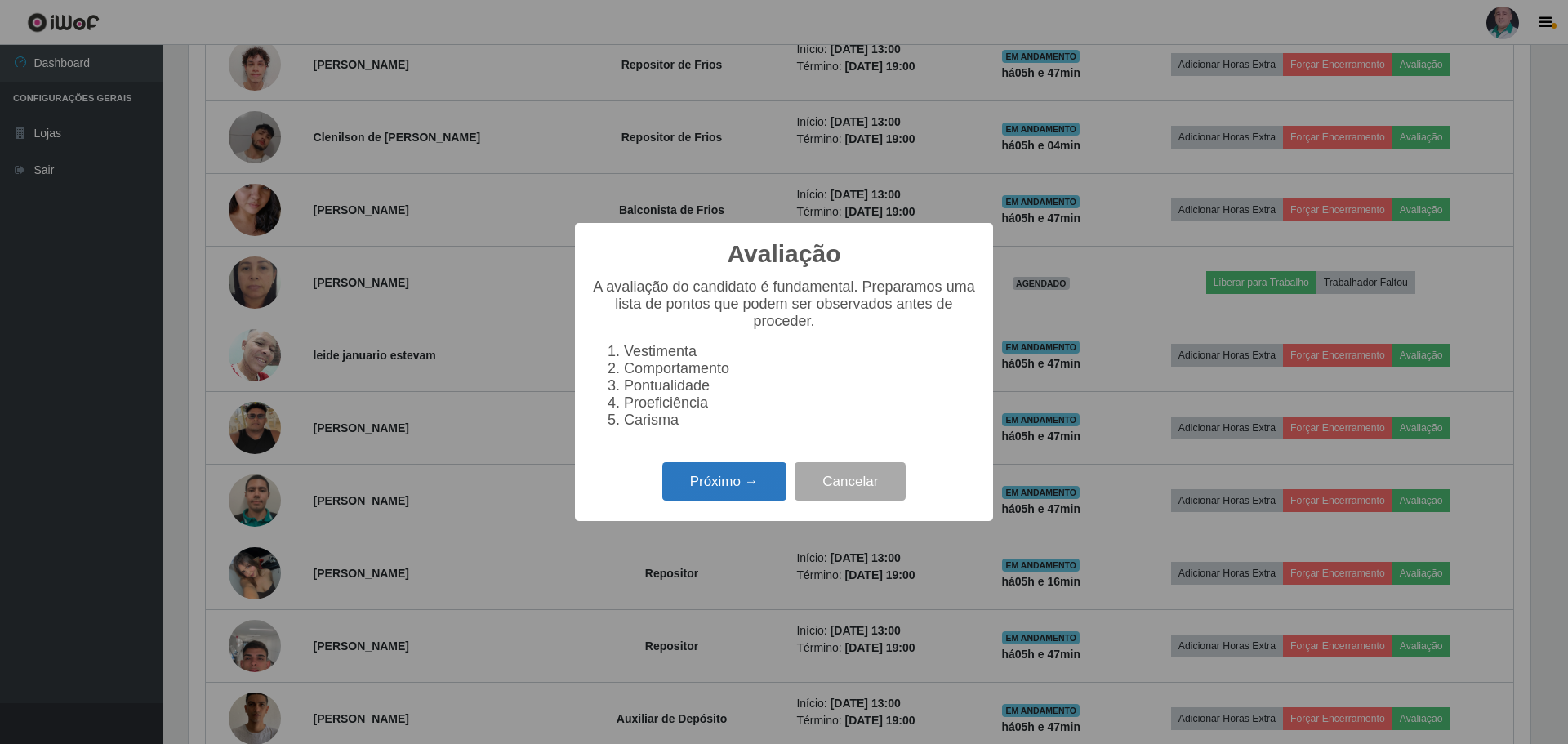
click at [731, 492] on button "Próximo →" at bounding box center [724, 482] width 124 height 38
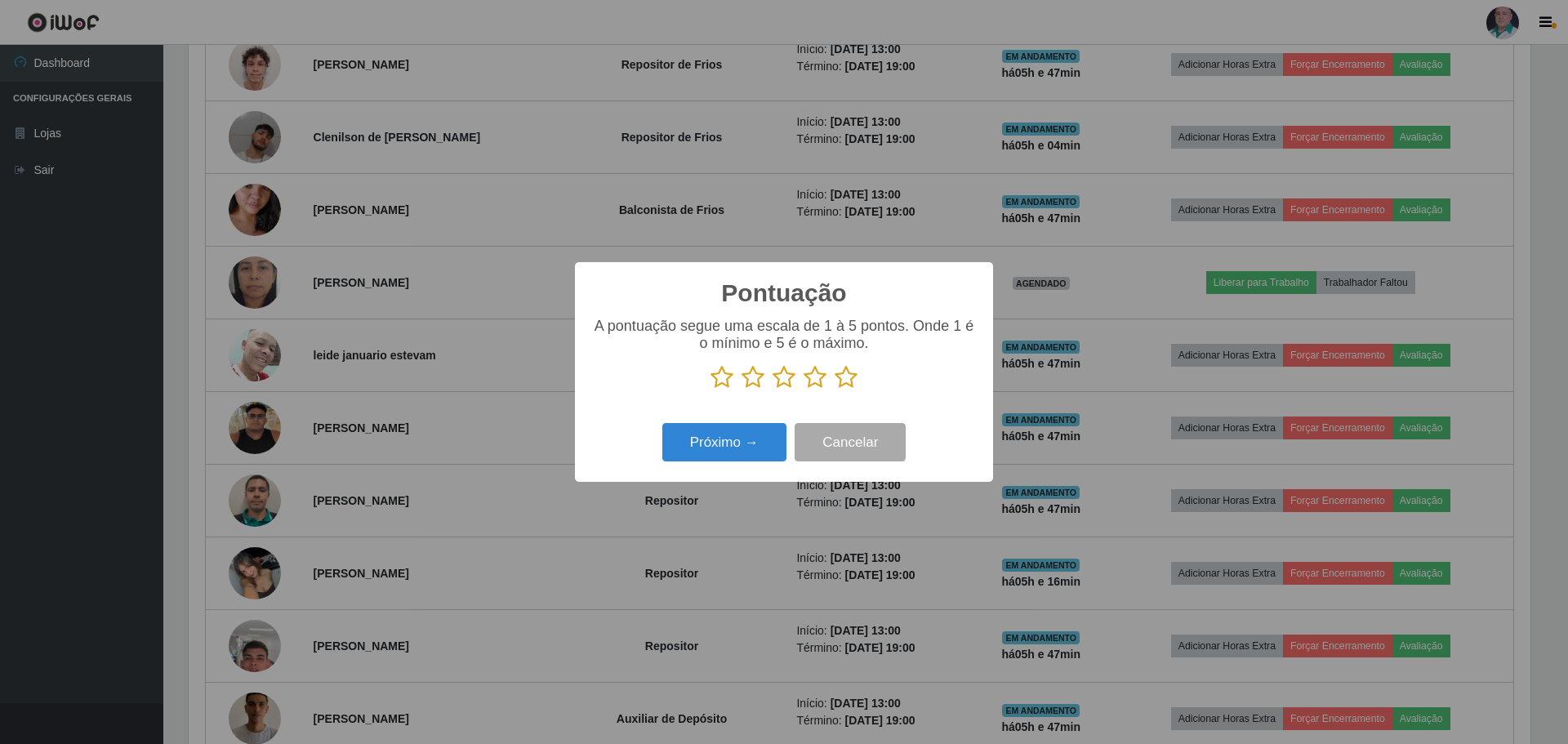
scroll to position [816354, 815220]
click at [840, 376] on icon at bounding box center [845, 377] width 23 height 24
click at [834, 390] on input "radio" at bounding box center [834, 390] width 0 height 0
click at [746, 434] on button "Próximo →" at bounding box center [724, 442] width 124 height 38
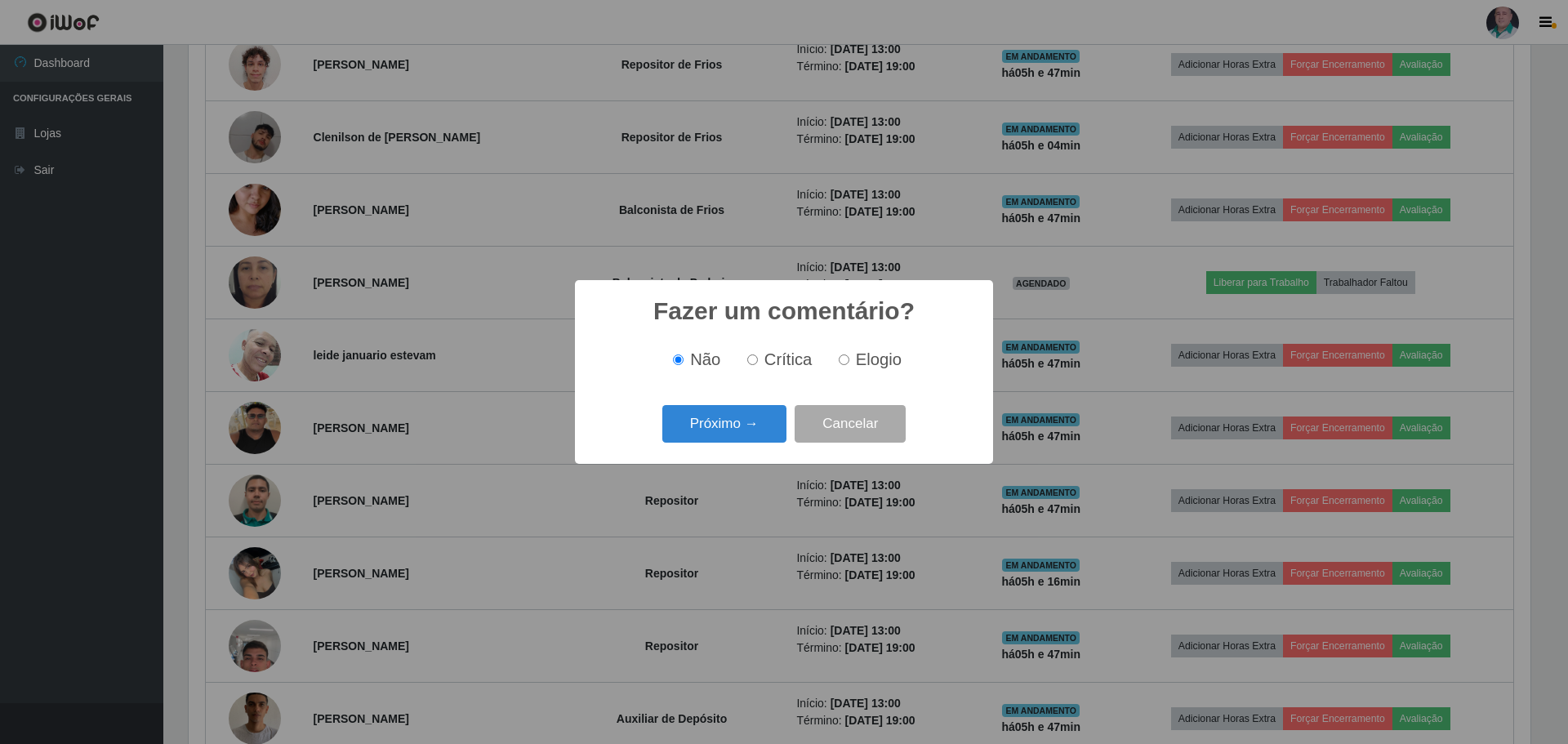
click at [843, 362] on input "Elogio" at bounding box center [843, 359] width 11 height 11
radio input "true"
click at [751, 415] on button "Próximo →" at bounding box center [724, 425] width 124 height 38
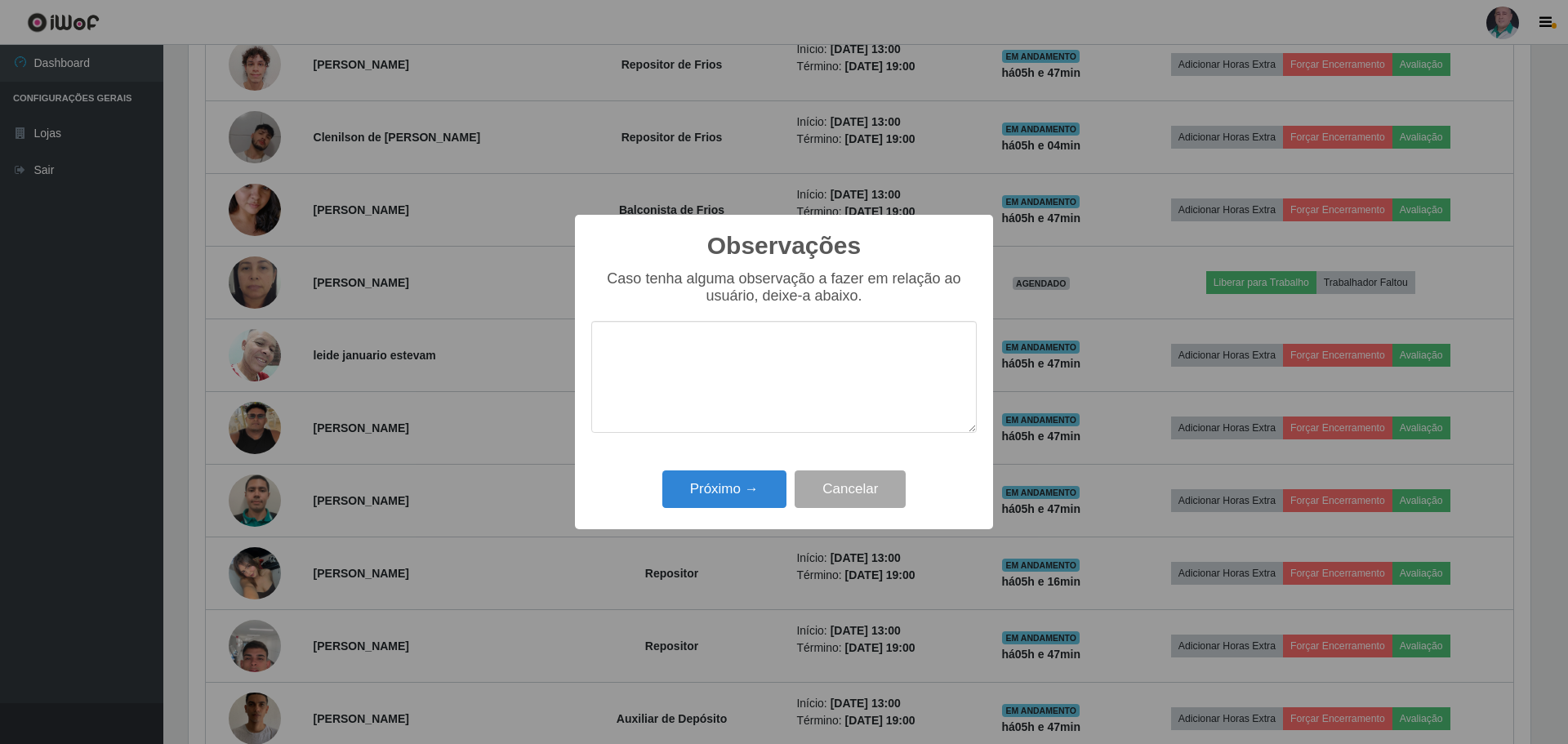
drag, startPoint x: 751, startPoint y: 415, endPoint x: 736, endPoint y: 469, distance: 56.0
click at [736, 469] on div "Próximo → Cancelar" at bounding box center [783, 489] width 385 height 47
click at [730, 487] on button "Próximo →" at bounding box center [724, 490] width 124 height 38
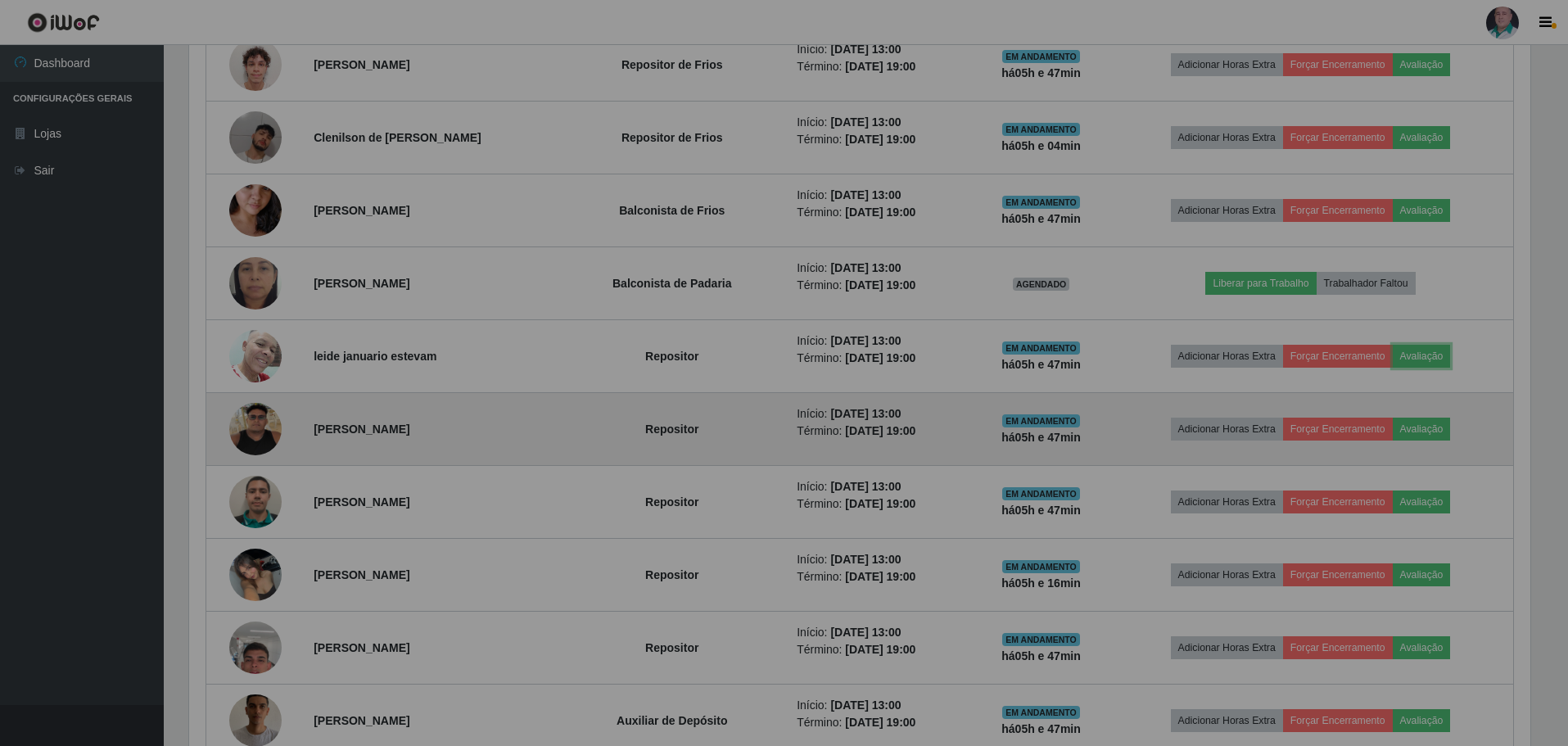
scroll to position [339, 1353]
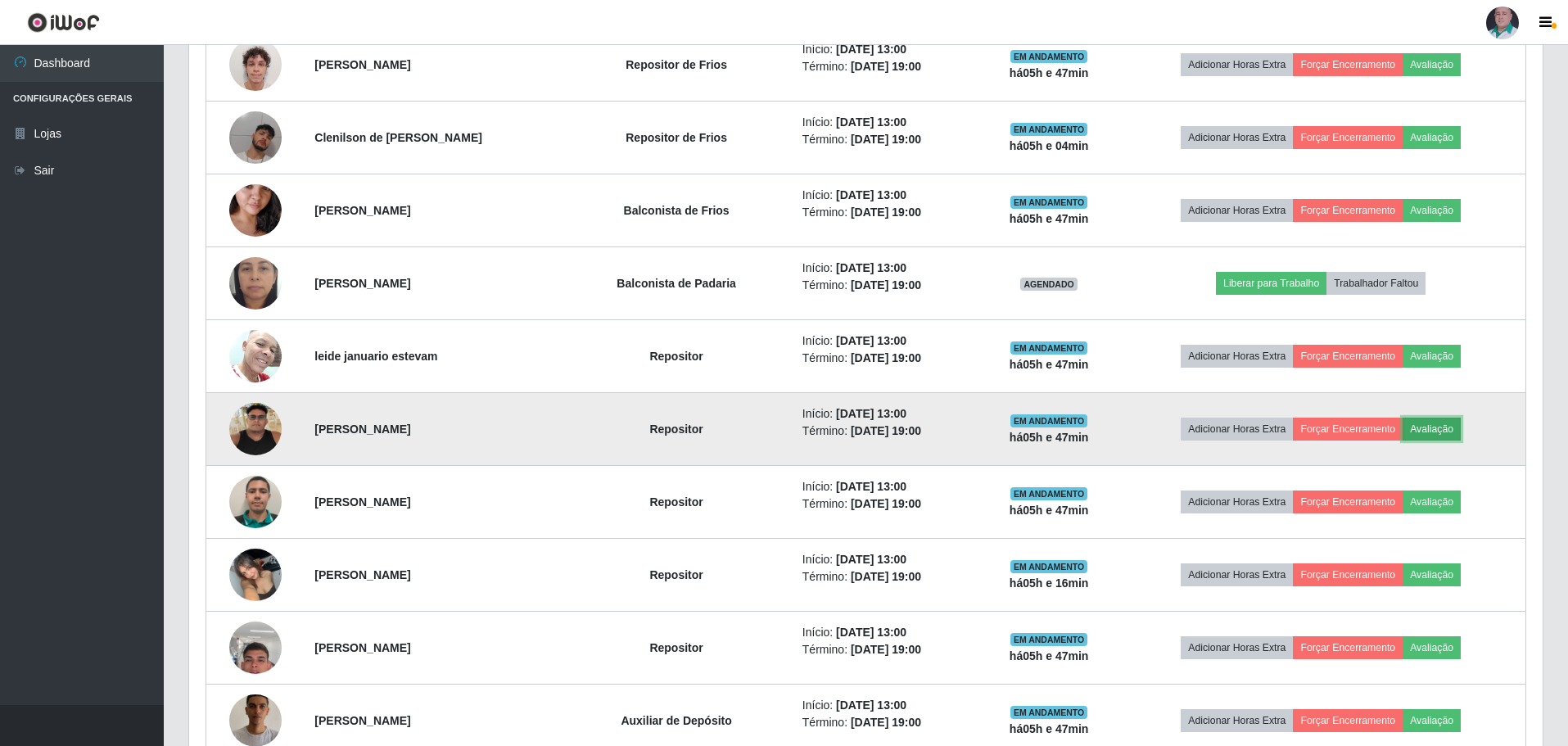
click at [1450, 429] on button "Avaliação" at bounding box center [1431, 428] width 58 height 23
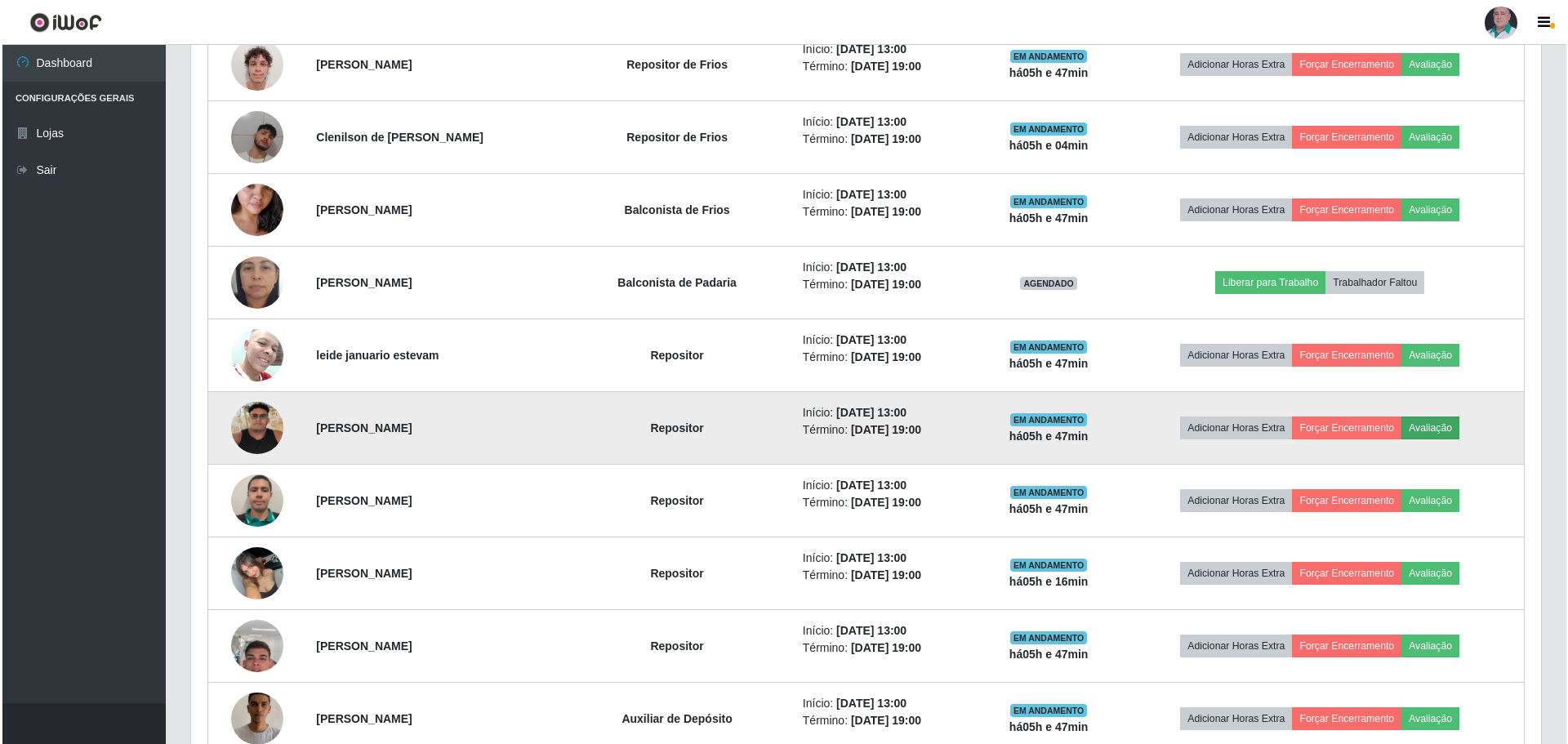
scroll to position [339, 1341]
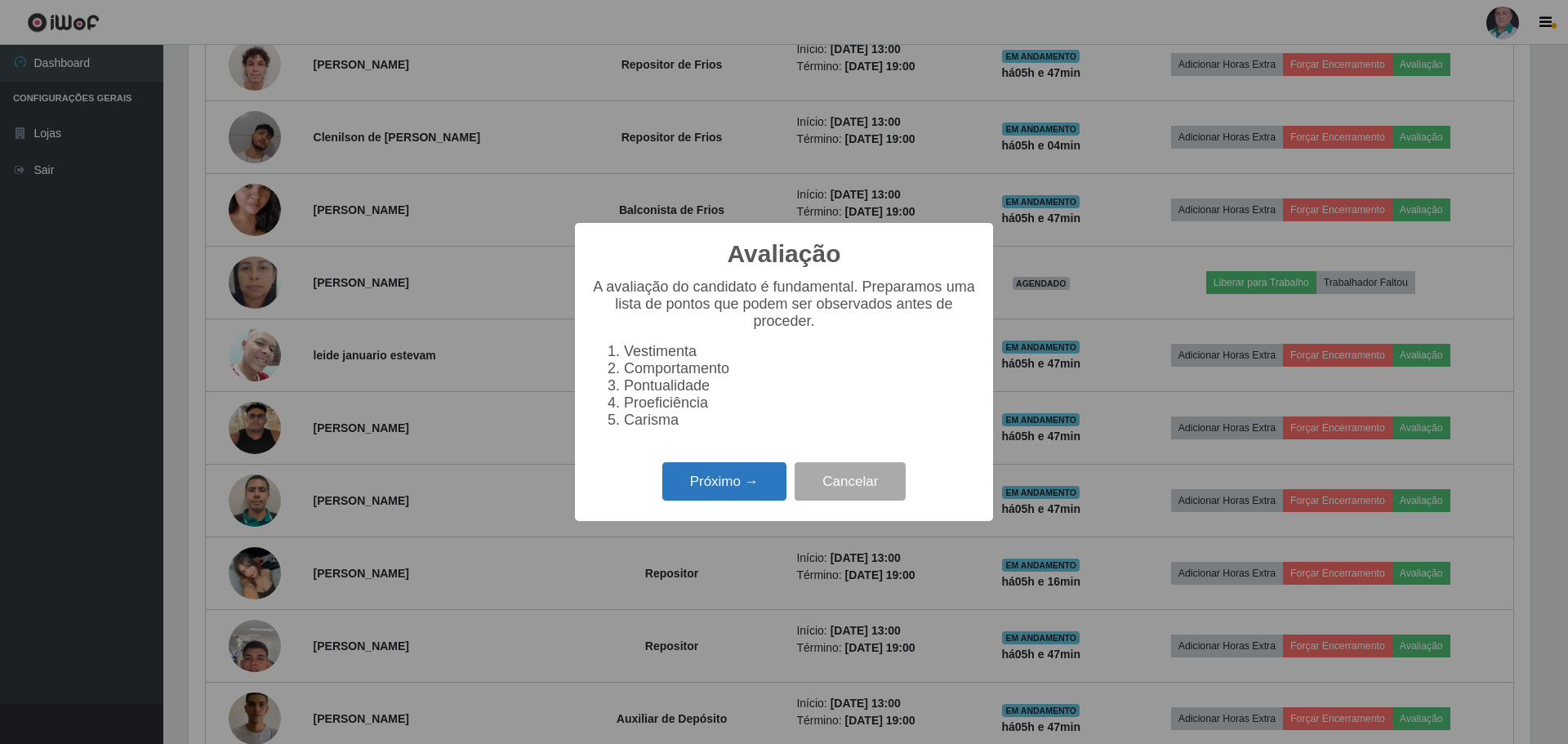
click at [743, 497] on button "Próximo →" at bounding box center [724, 482] width 124 height 38
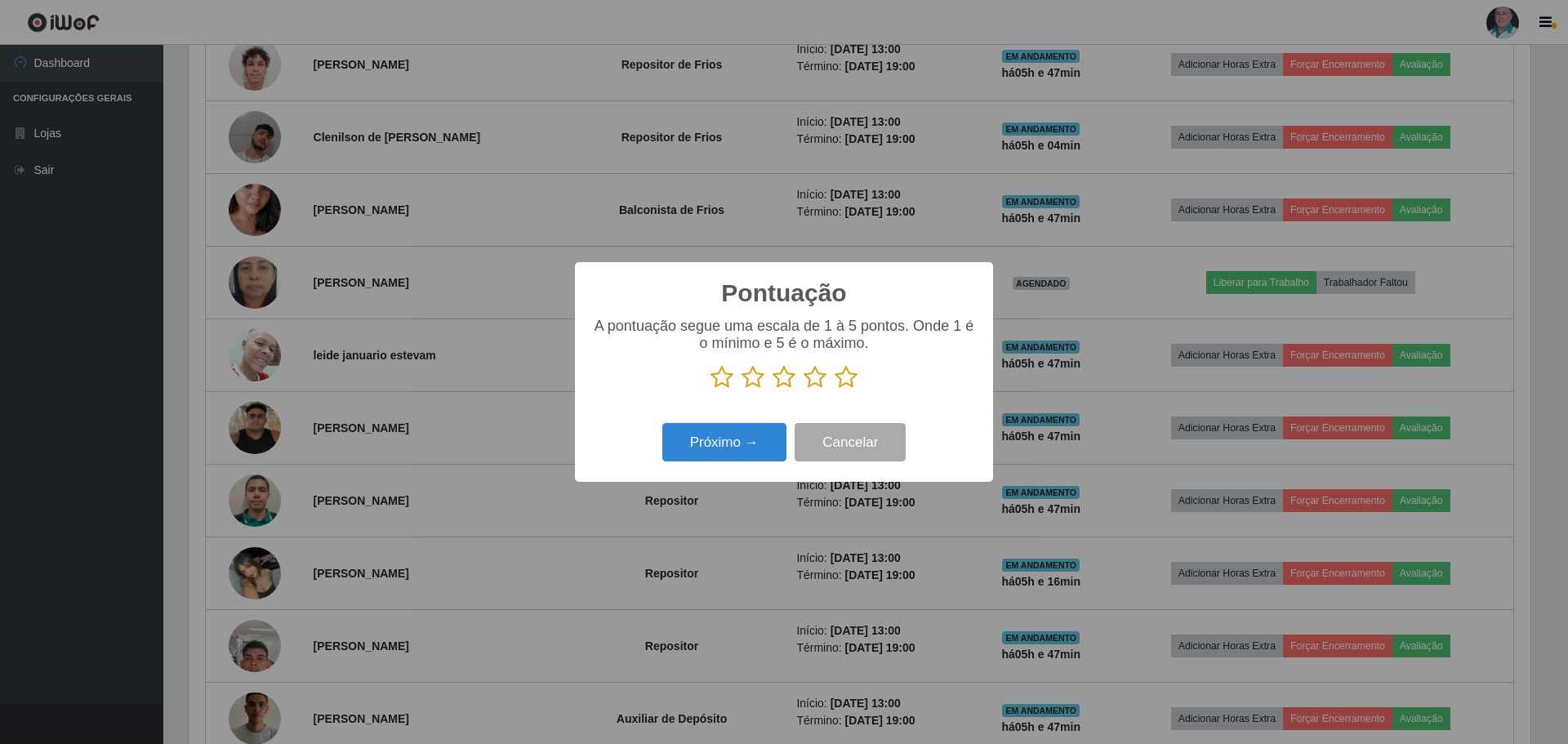
scroll to position [816354, 815220]
click at [841, 383] on icon at bounding box center [845, 377] width 23 height 24
click at [834, 390] on input "radio" at bounding box center [834, 390] width 0 height 0
click at [742, 453] on button "Próximo →" at bounding box center [724, 442] width 124 height 38
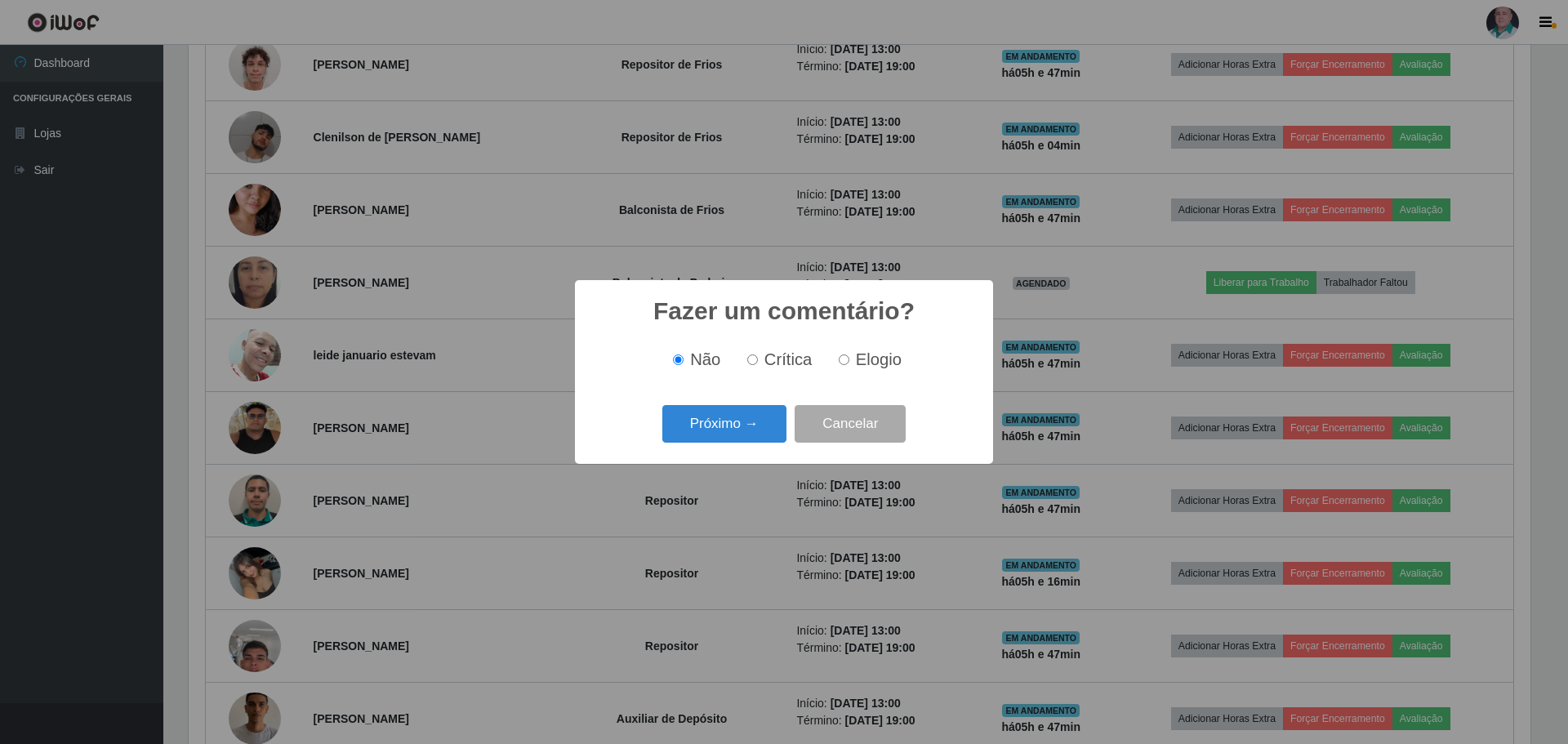
click at [851, 361] on label "Elogio" at bounding box center [867, 359] width 69 height 18
click at [849, 361] on input "Elogio" at bounding box center [843, 359] width 11 height 11
radio input "true"
click at [741, 424] on button "Próximo →" at bounding box center [724, 425] width 124 height 38
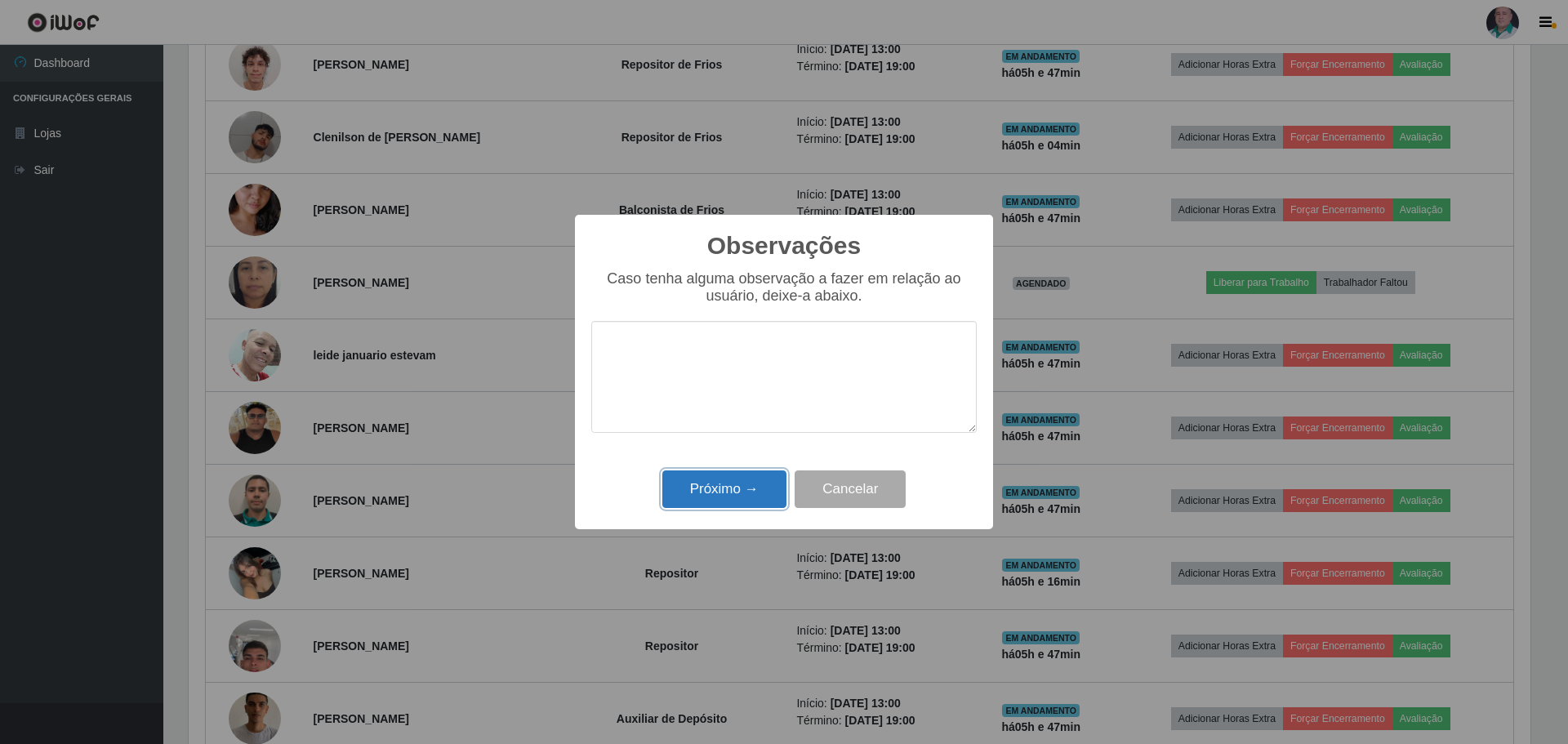
click at [732, 483] on button "Próximo →" at bounding box center [724, 490] width 124 height 38
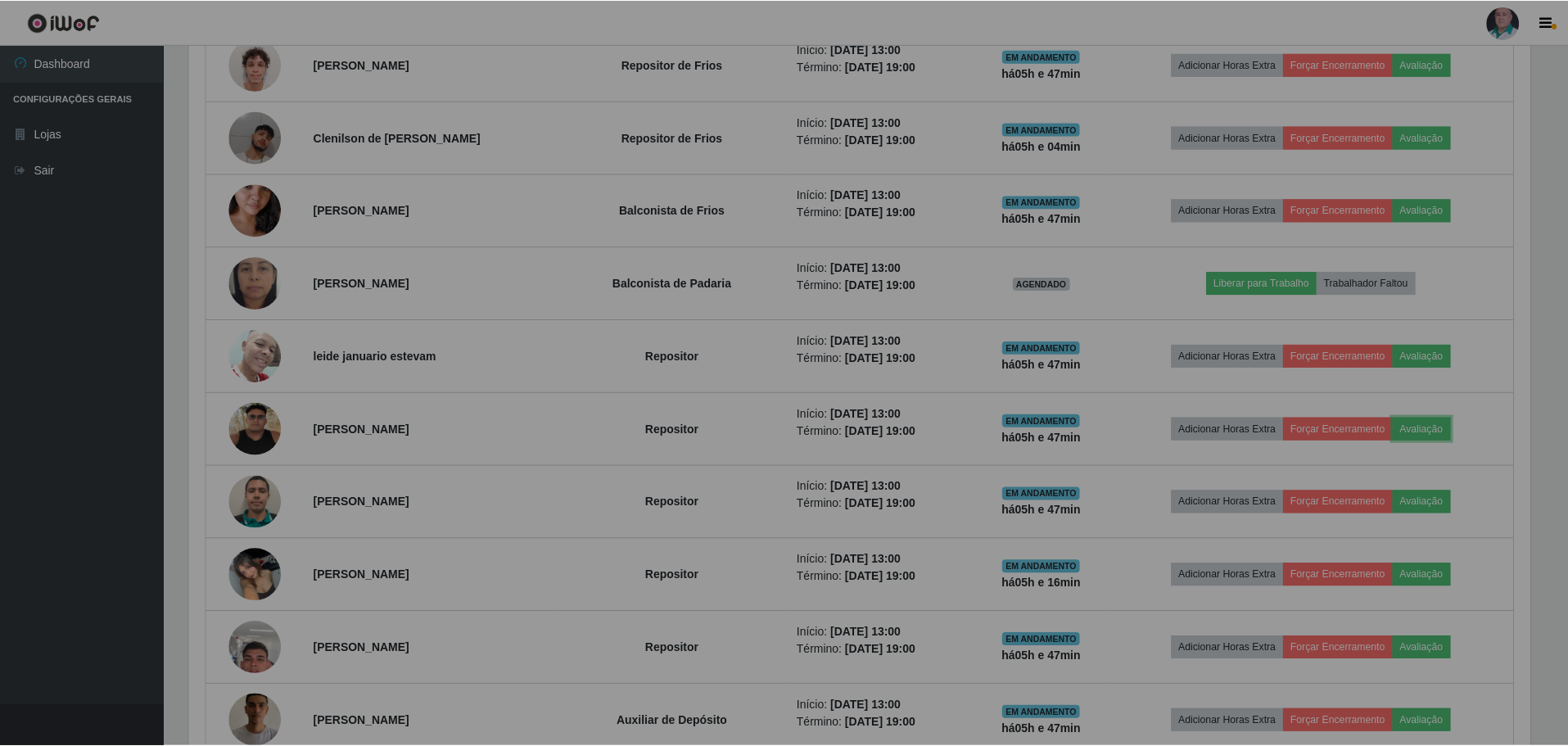
scroll to position [339, 1353]
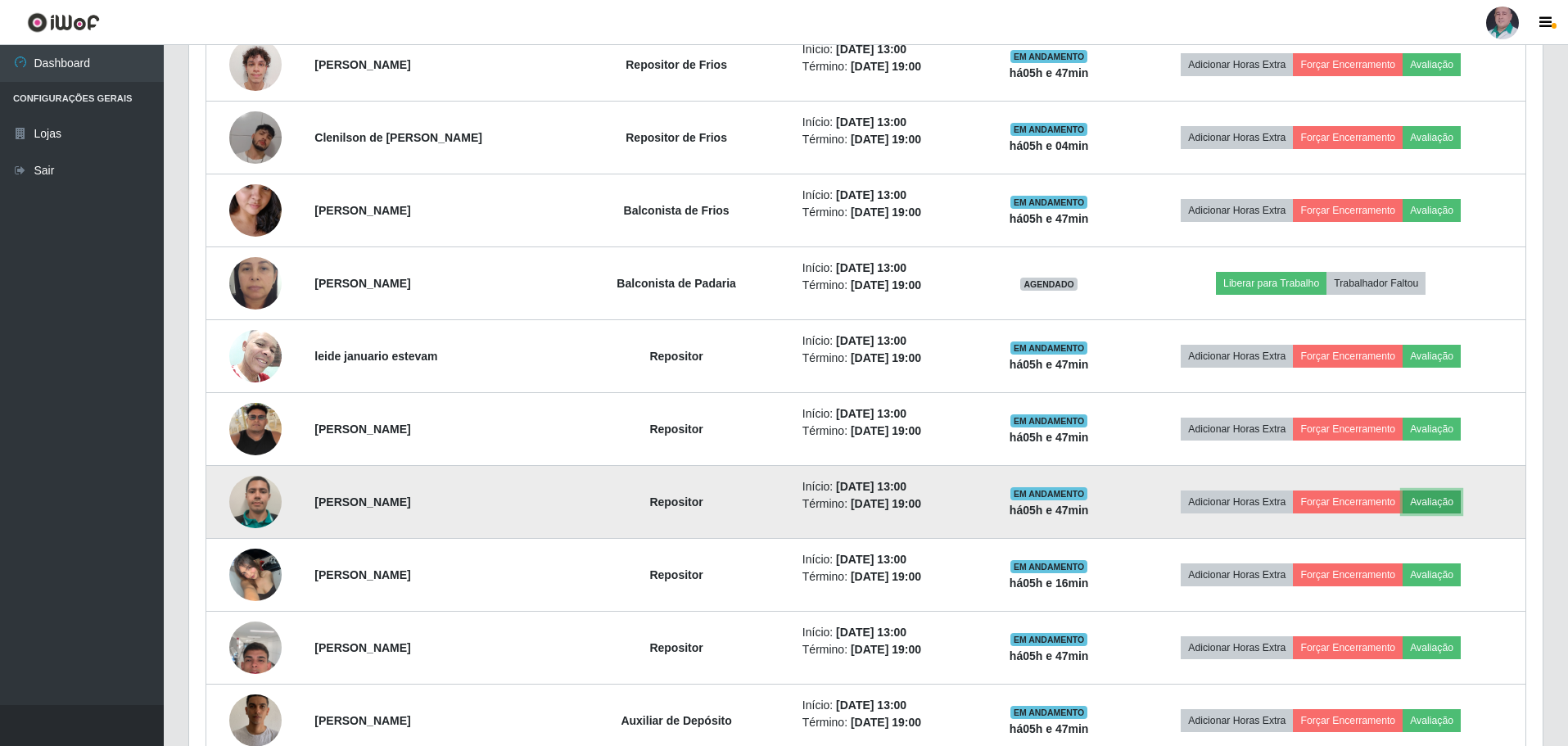
click at [1457, 500] on button "Avaliação" at bounding box center [1431, 501] width 58 height 23
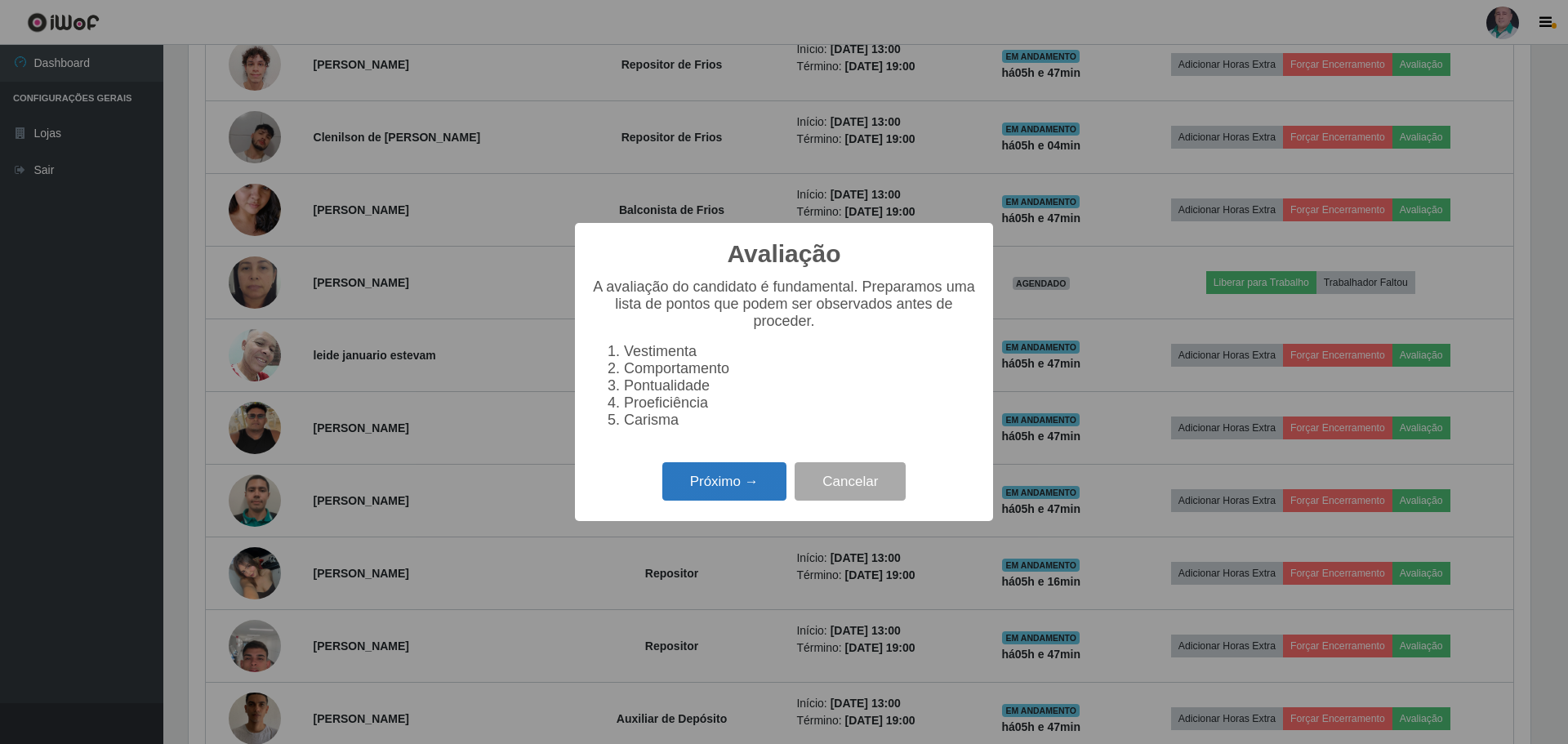
click at [720, 476] on button "Próximo →" at bounding box center [724, 482] width 124 height 38
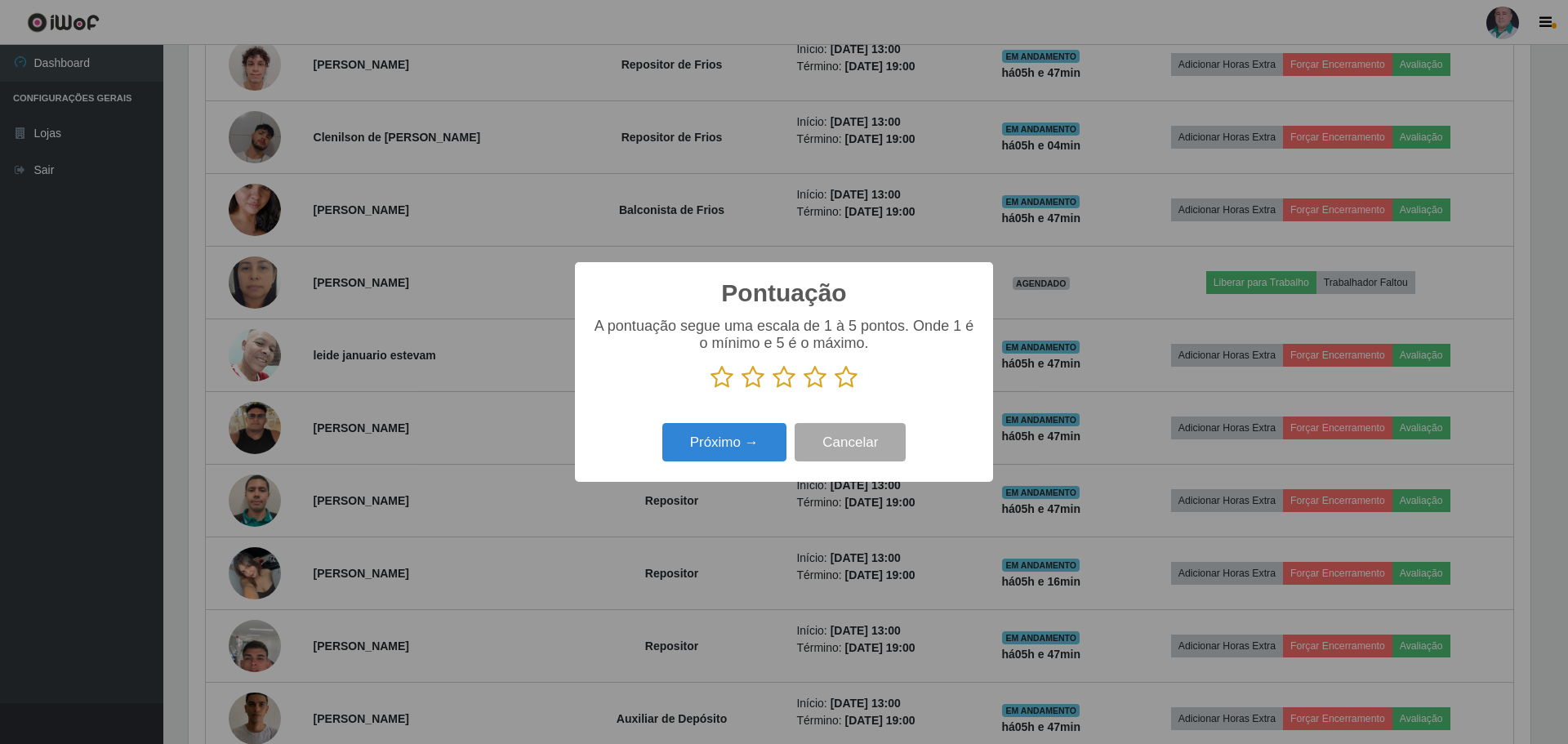
click at [849, 371] on icon at bounding box center [845, 377] width 23 height 24
click at [834, 390] on input "radio" at bounding box center [834, 390] width 0 height 0
click at [742, 447] on button "Próximo →" at bounding box center [724, 442] width 124 height 38
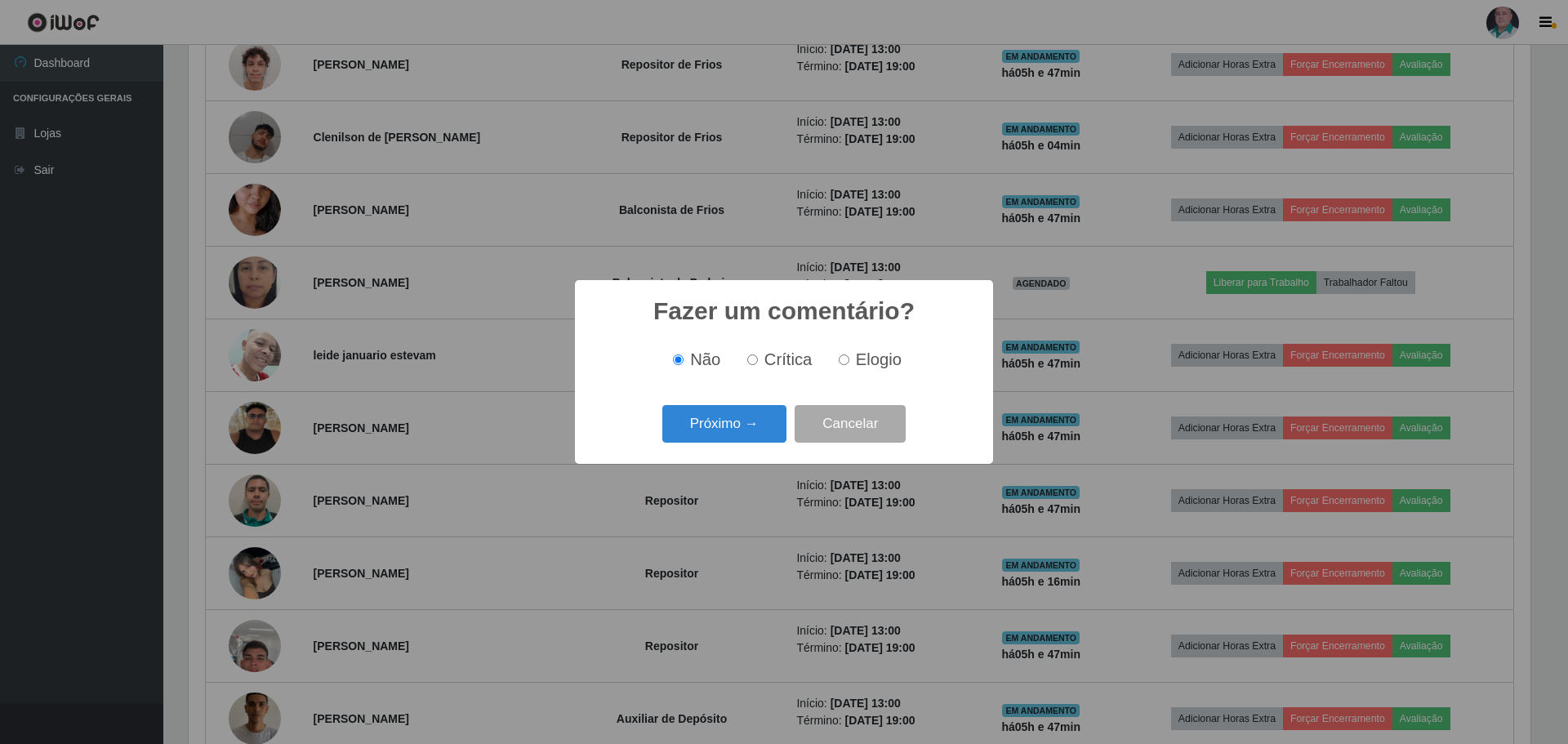
click at [866, 363] on span "Elogio" at bounding box center [878, 359] width 46 height 18
click at [849, 363] on input "Elogio" at bounding box center [843, 359] width 11 height 11
radio input "true"
click at [739, 427] on button "Próximo →" at bounding box center [724, 425] width 124 height 38
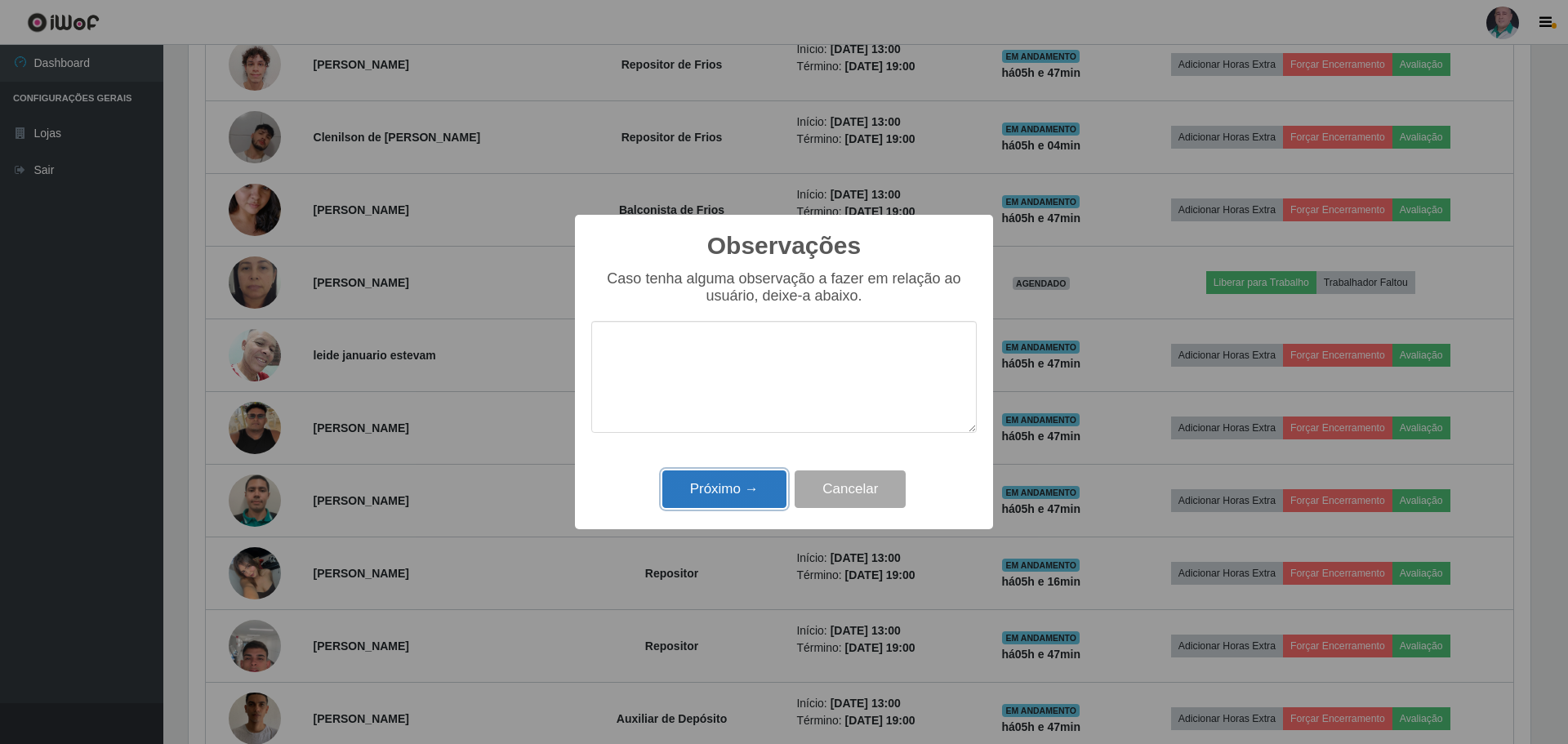
click at [726, 492] on button "Próximo →" at bounding box center [724, 490] width 124 height 38
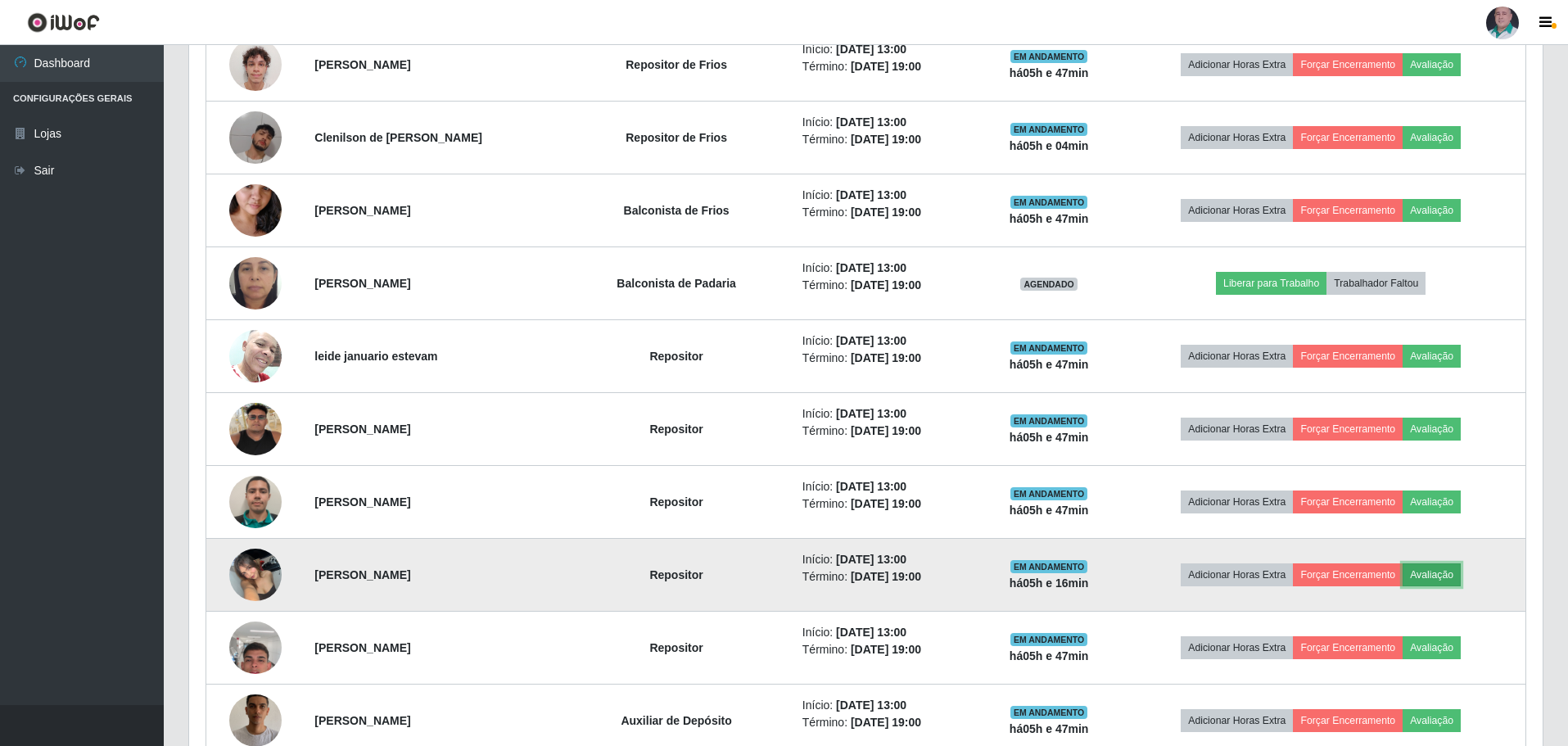
click at [1438, 579] on button "Avaliação" at bounding box center [1431, 574] width 58 height 23
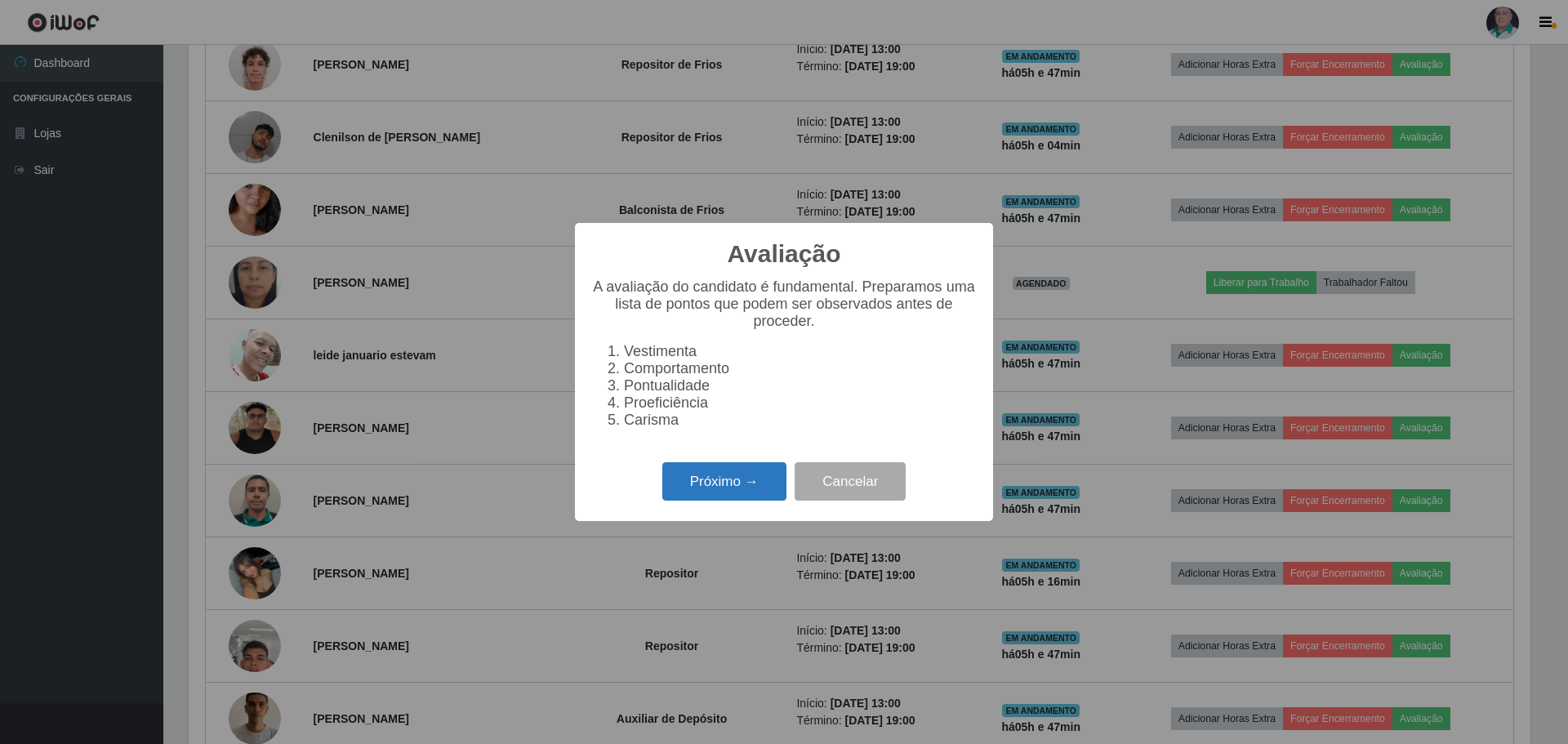
click at [693, 479] on button "Próximo →" at bounding box center [724, 482] width 124 height 38
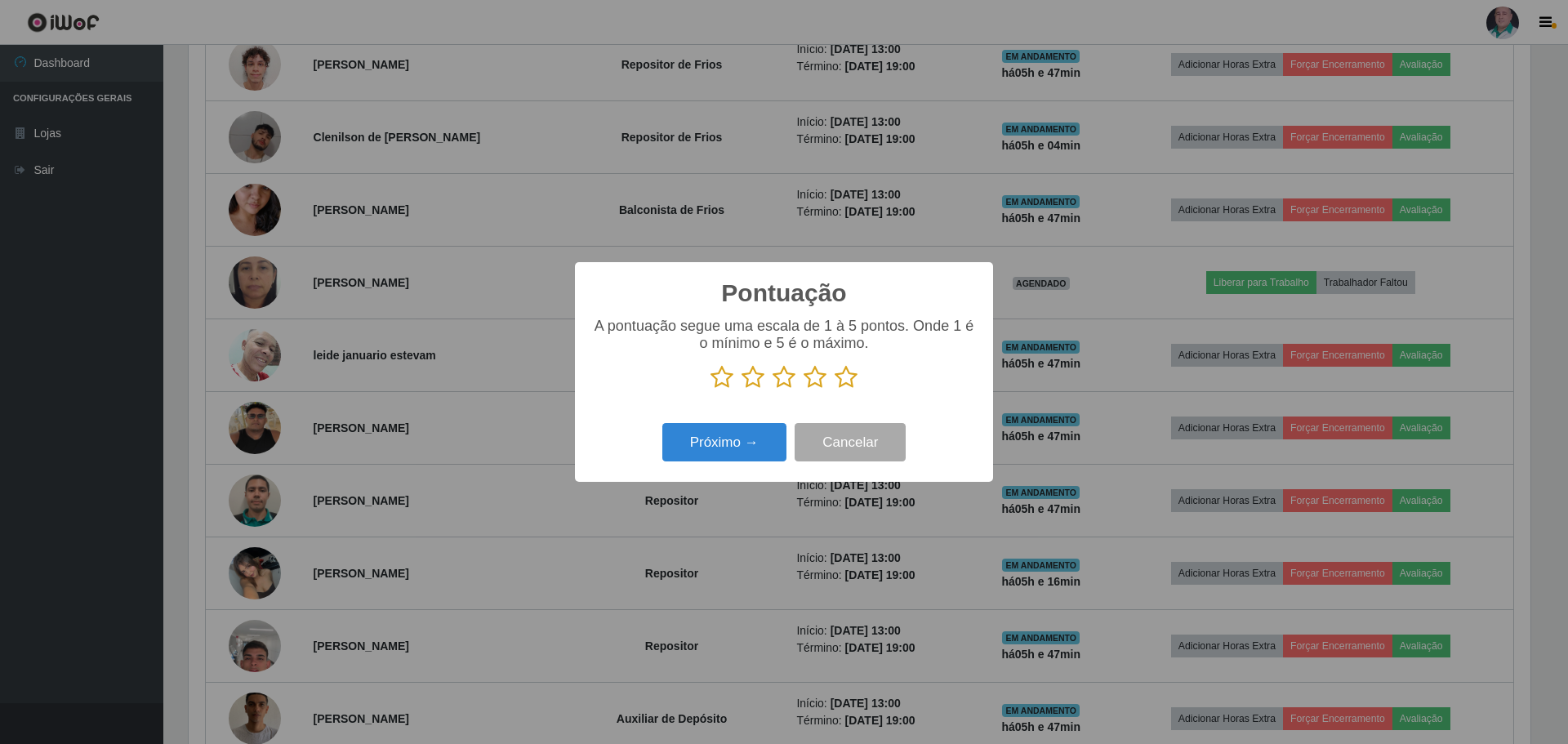
click at [848, 388] on icon at bounding box center [845, 377] width 23 height 24
click at [834, 390] on input "radio" at bounding box center [834, 390] width 0 height 0
click at [742, 436] on button "Próximo →" at bounding box center [724, 442] width 124 height 38
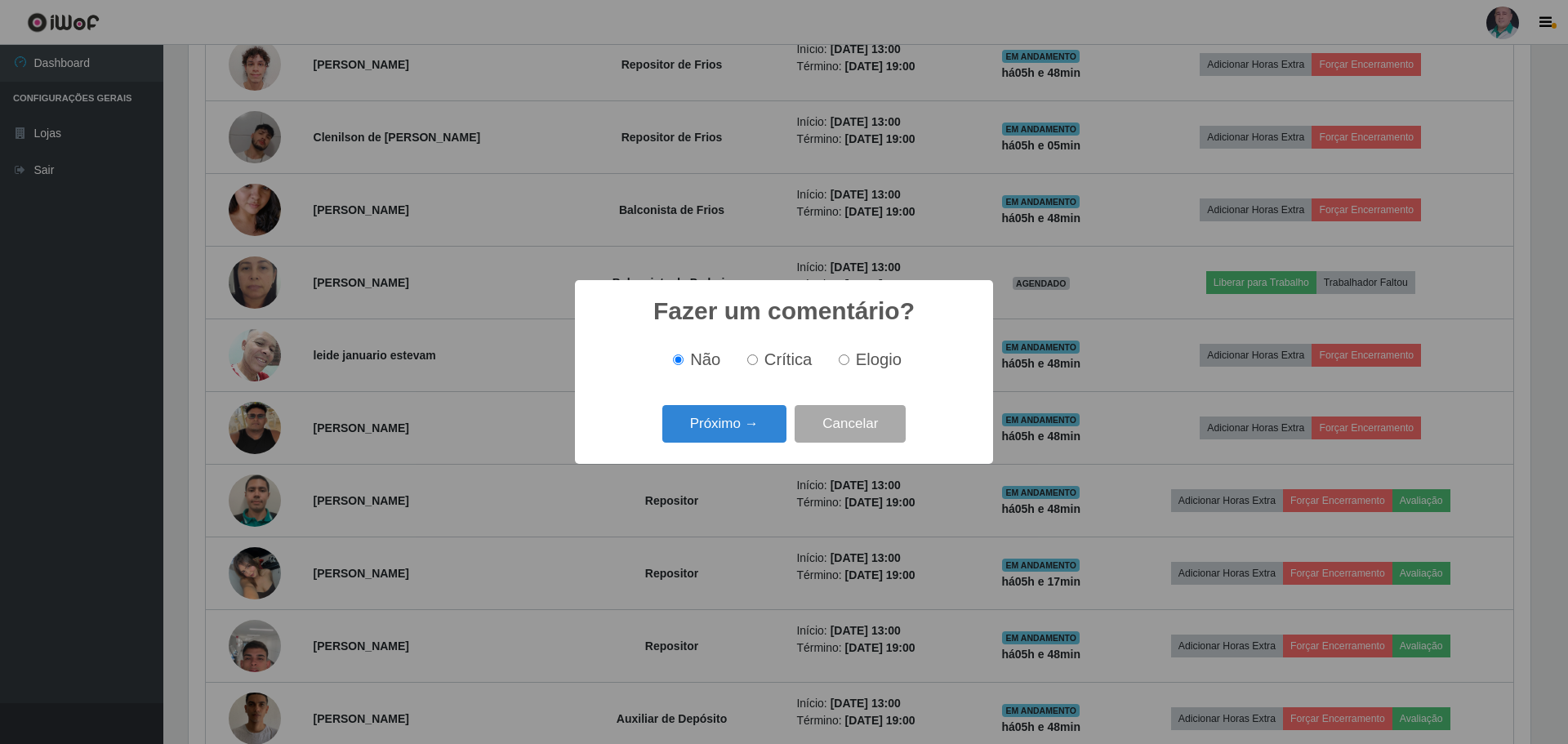
click at [838, 359] on input "Elogio" at bounding box center [843, 359] width 11 height 11
radio input "true"
click at [706, 424] on button "Próximo →" at bounding box center [724, 425] width 124 height 38
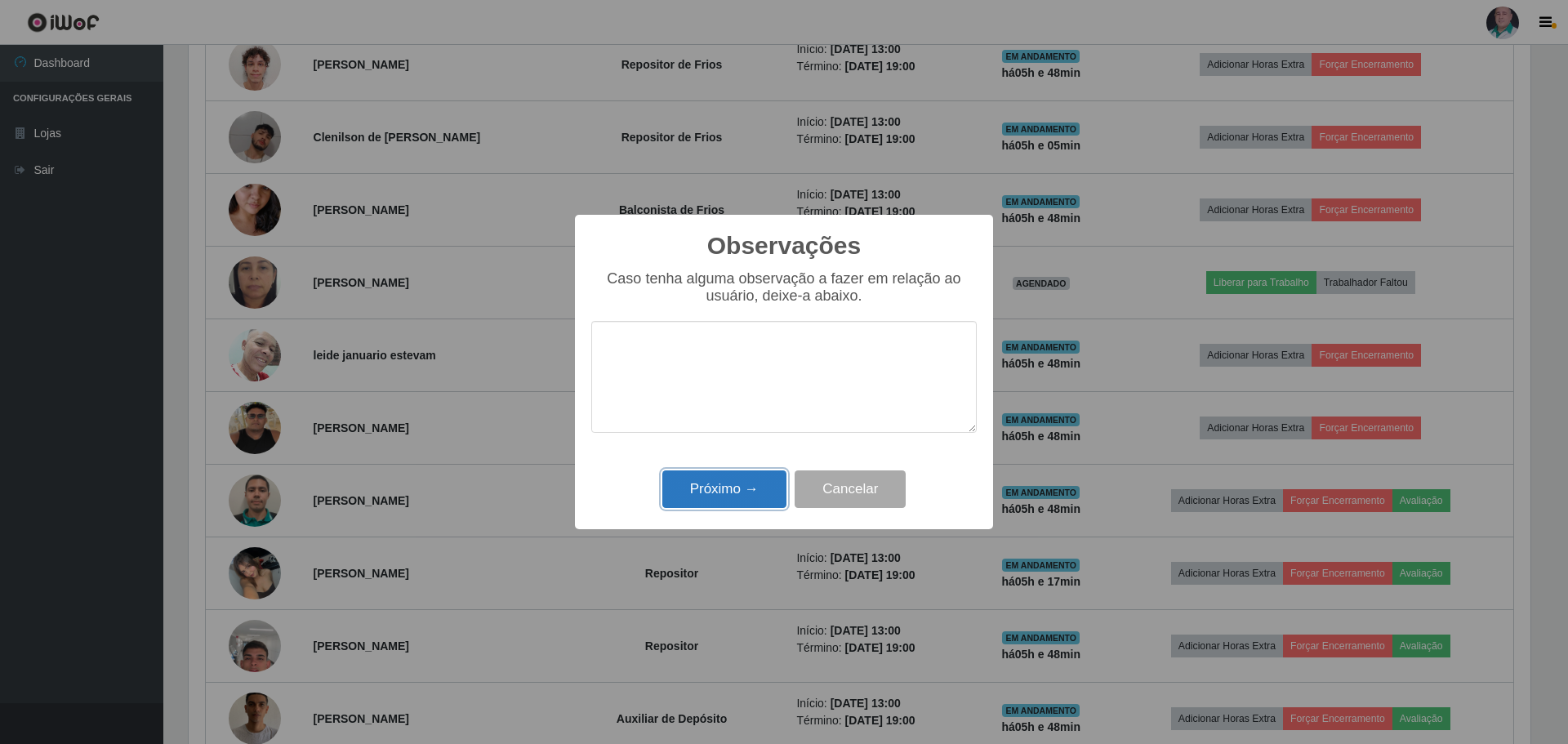
click at [695, 491] on button "Próximo →" at bounding box center [724, 490] width 124 height 38
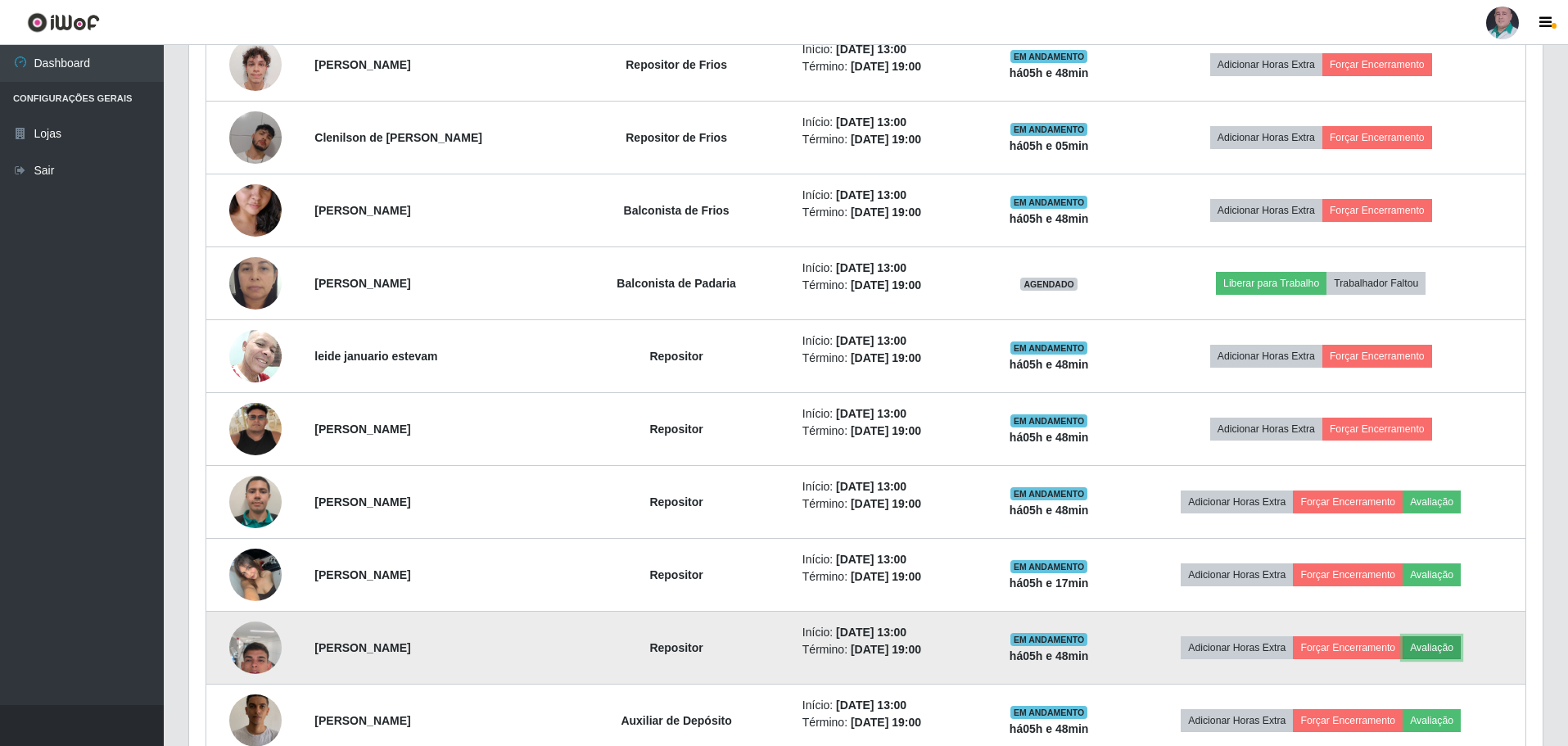
click at [1461, 649] on button "Avaliação" at bounding box center [1431, 647] width 58 height 23
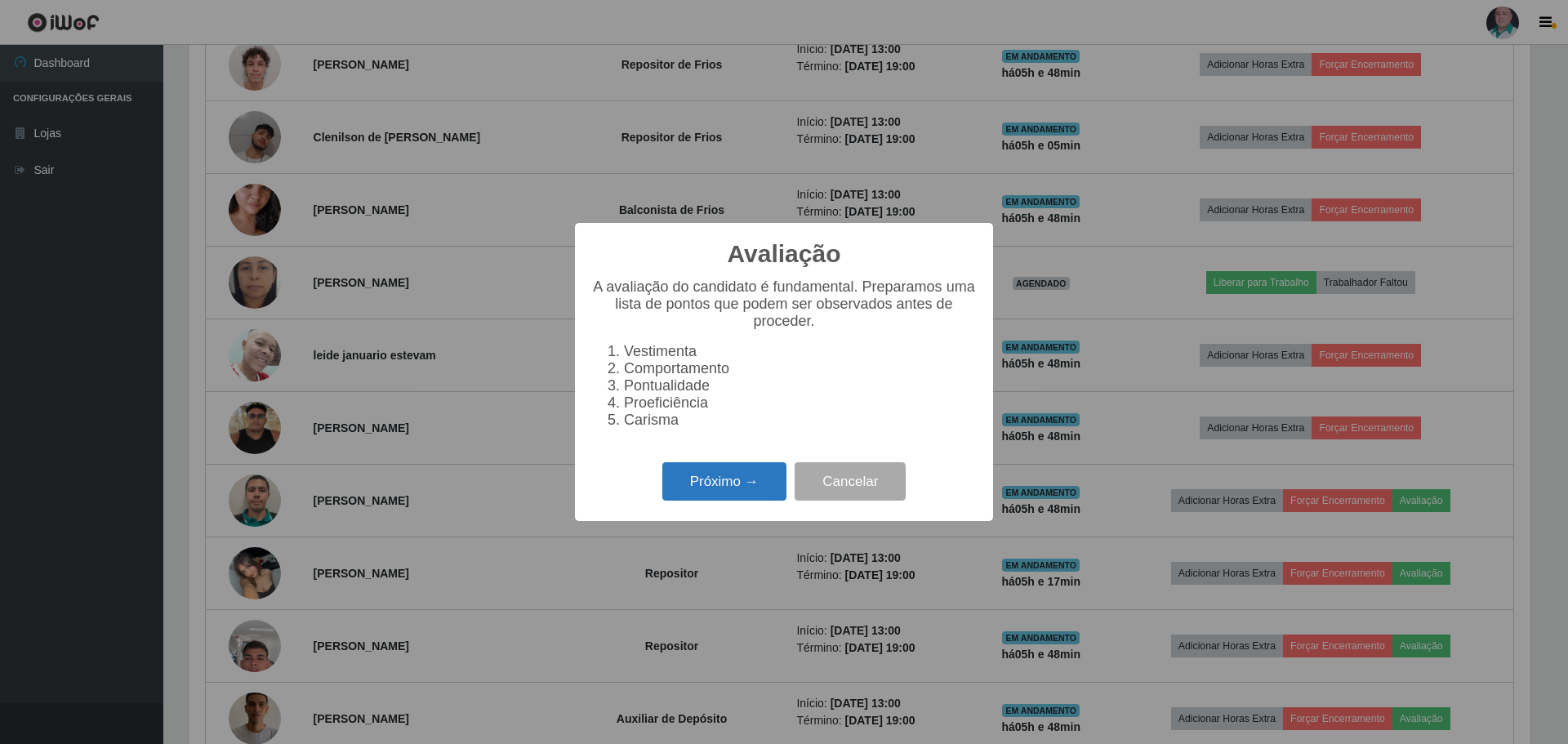
click at [732, 487] on button "Próximo →" at bounding box center [724, 482] width 124 height 38
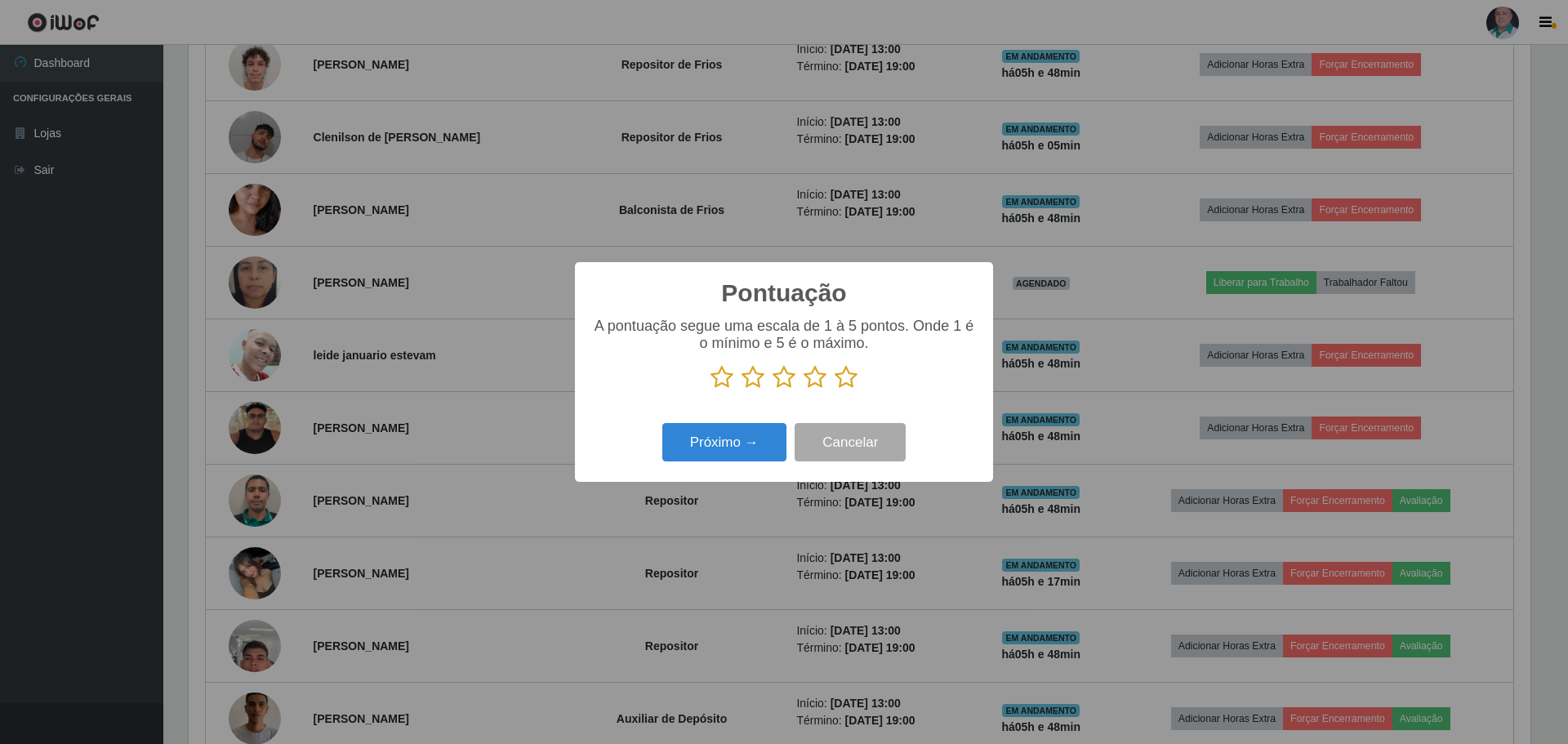
click at [844, 380] on icon at bounding box center [845, 377] width 23 height 24
click at [834, 390] on input "radio" at bounding box center [834, 390] width 0 height 0
click at [730, 445] on button "Próximo →" at bounding box center [724, 442] width 124 height 38
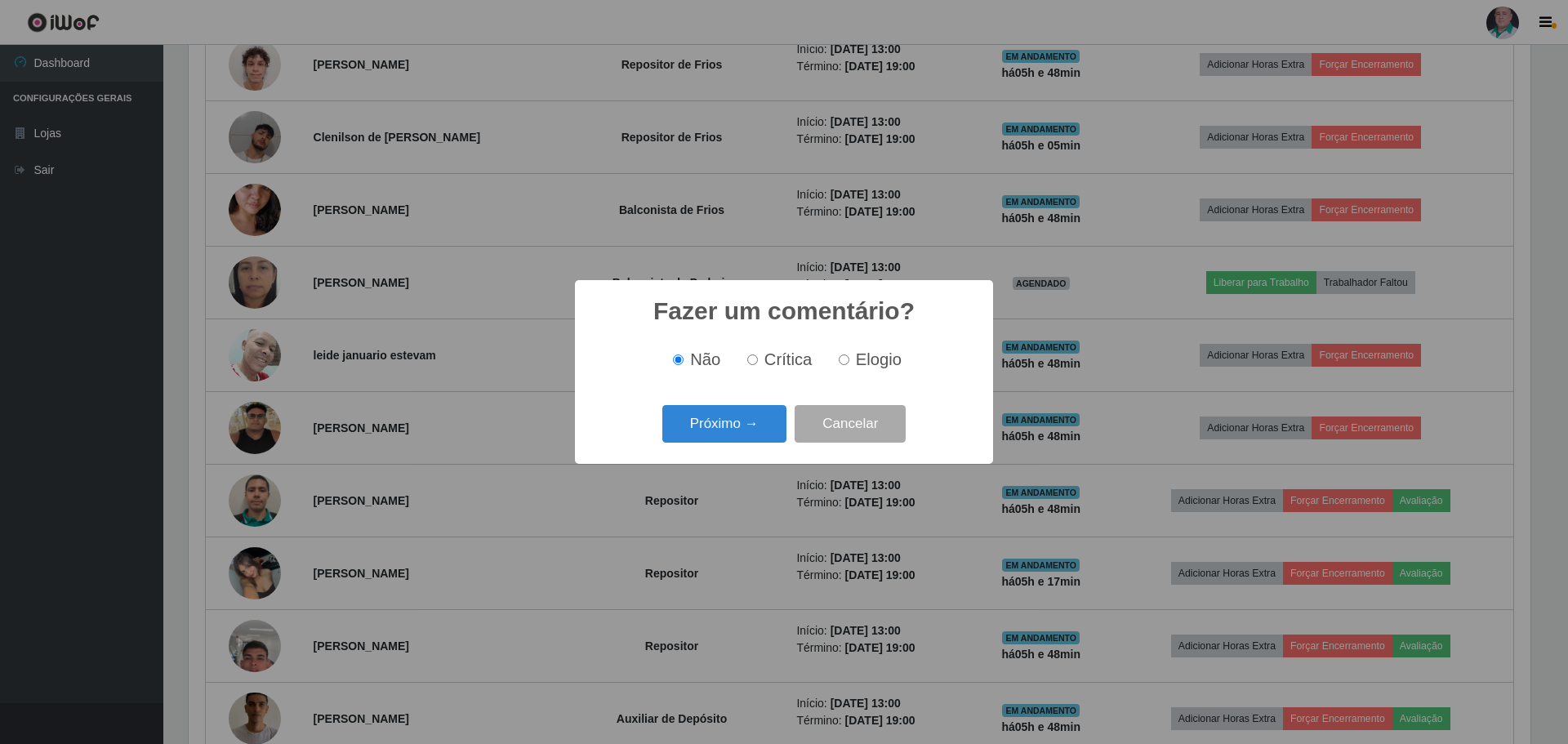
click at [901, 364] on div "Não Crítica Elogio" at bounding box center [783, 359] width 385 height 18
click at [852, 354] on label "Elogio" at bounding box center [867, 359] width 69 height 18
click at [849, 354] on input "Elogio" at bounding box center [843, 359] width 11 height 11
radio input "true"
click at [709, 416] on button "Próximo →" at bounding box center [724, 425] width 124 height 38
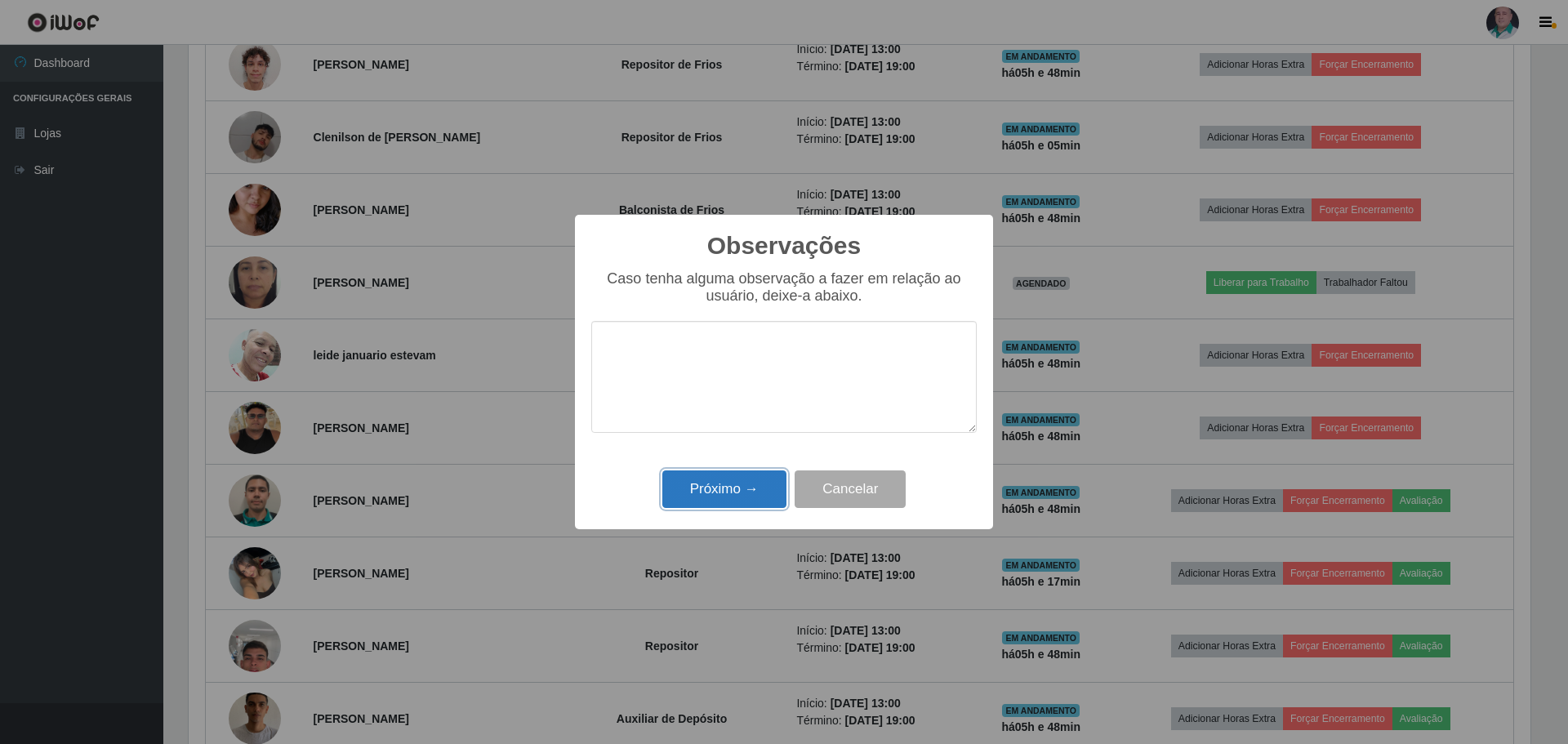
click at [728, 488] on button "Próximo →" at bounding box center [724, 490] width 124 height 38
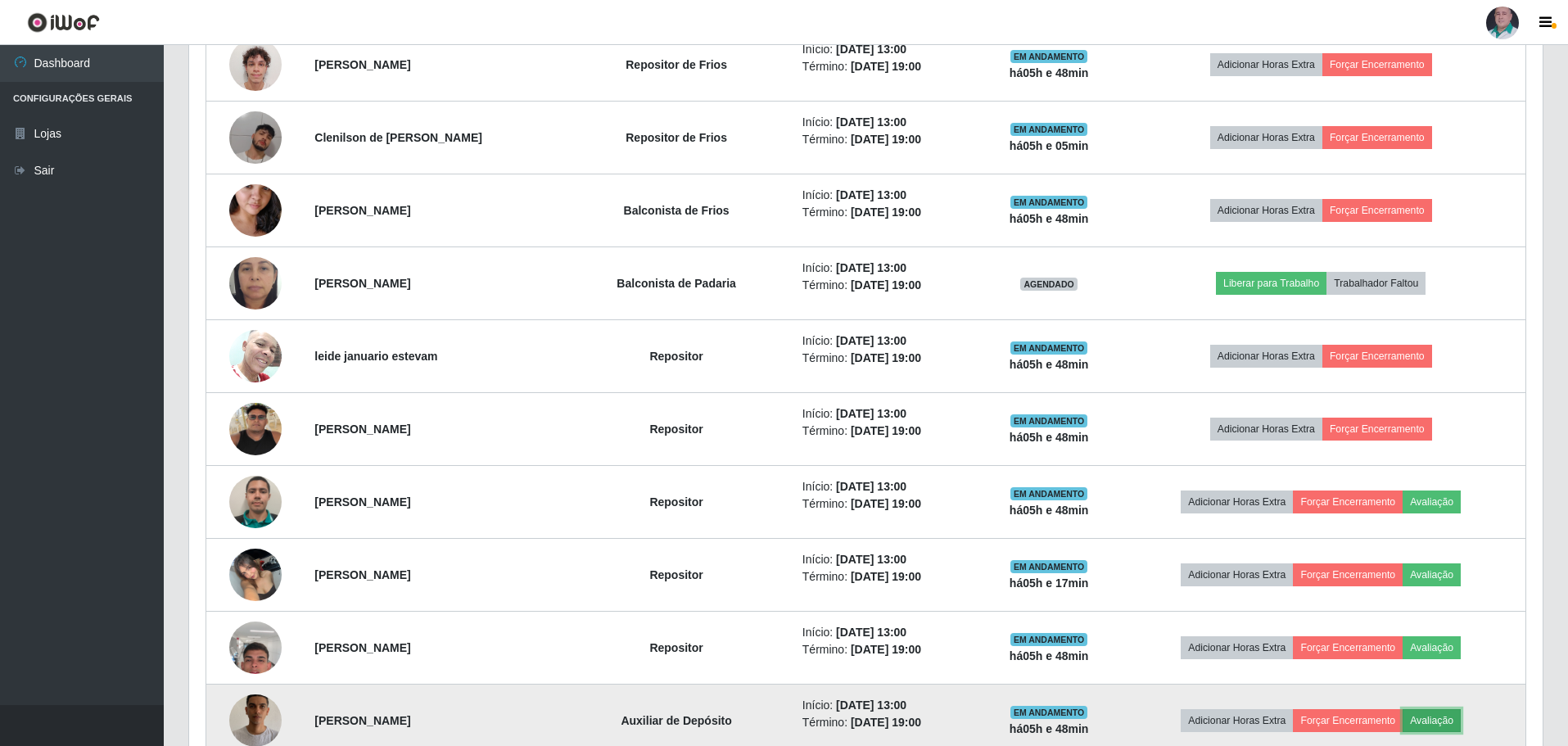
click at [1442, 710] on button "Avaliação" at bounding box center [1431, 720] width 58 height 23
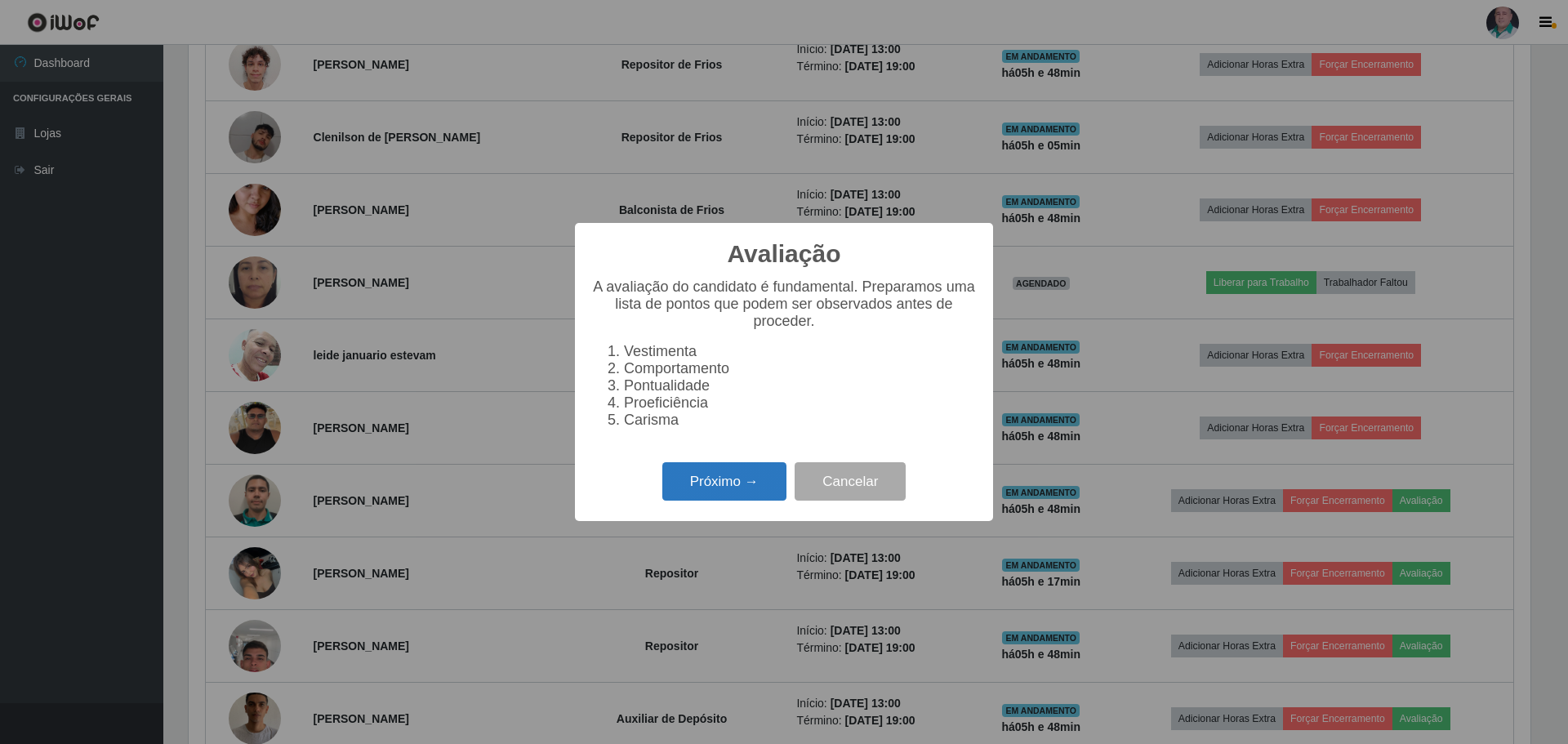
click at [713, 486] on button "Próximo →" at bounding box center [724, 482] width 124 height 38
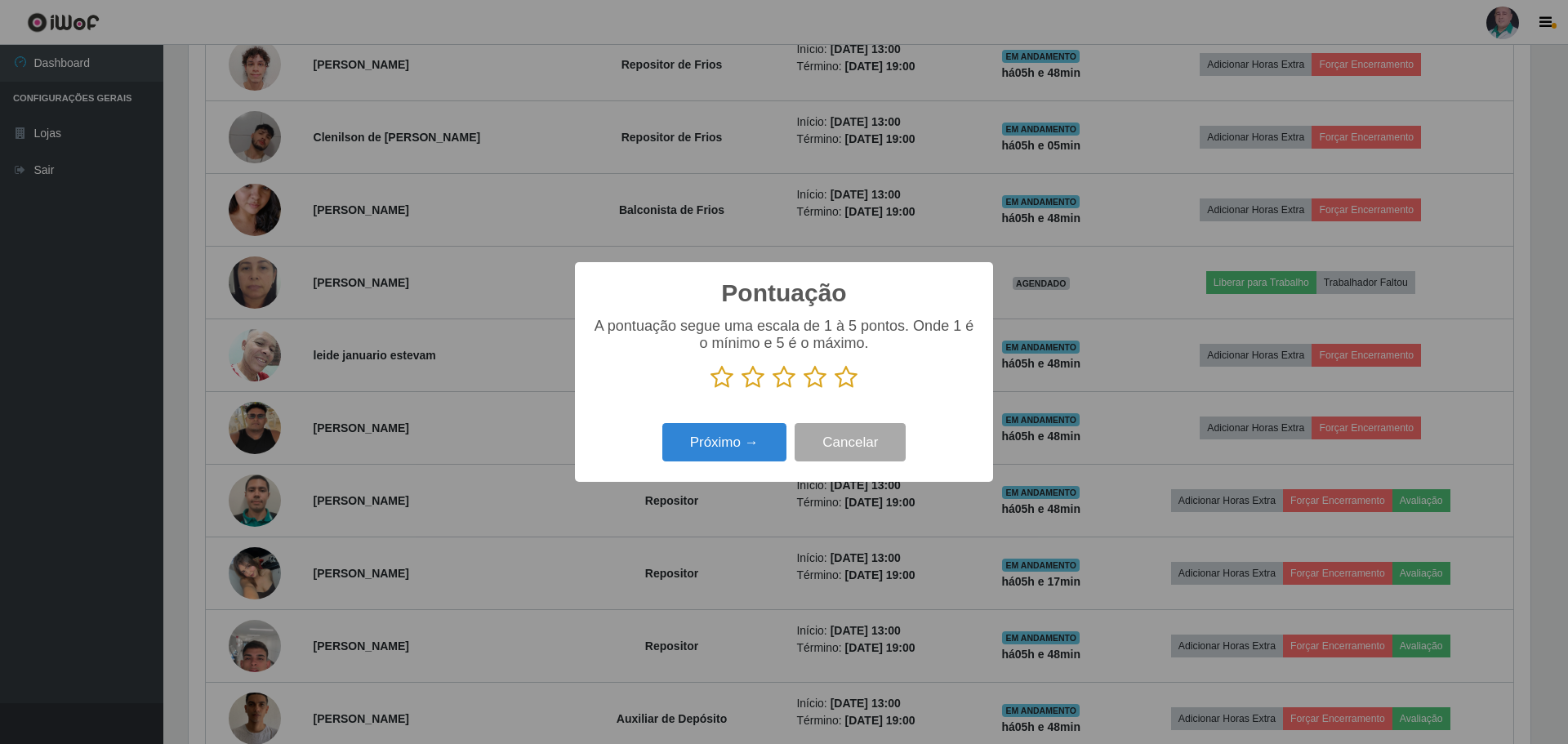
click at [851, 386] on icon at bounding box center [845, 377] width 23 height 24
click at [834, 390] on input "radio" at bounding box center [834, 390] width 0 height 0
click at [759, 427] on button "Próximo →" at bounding box center [724, 442] width 124 height 38
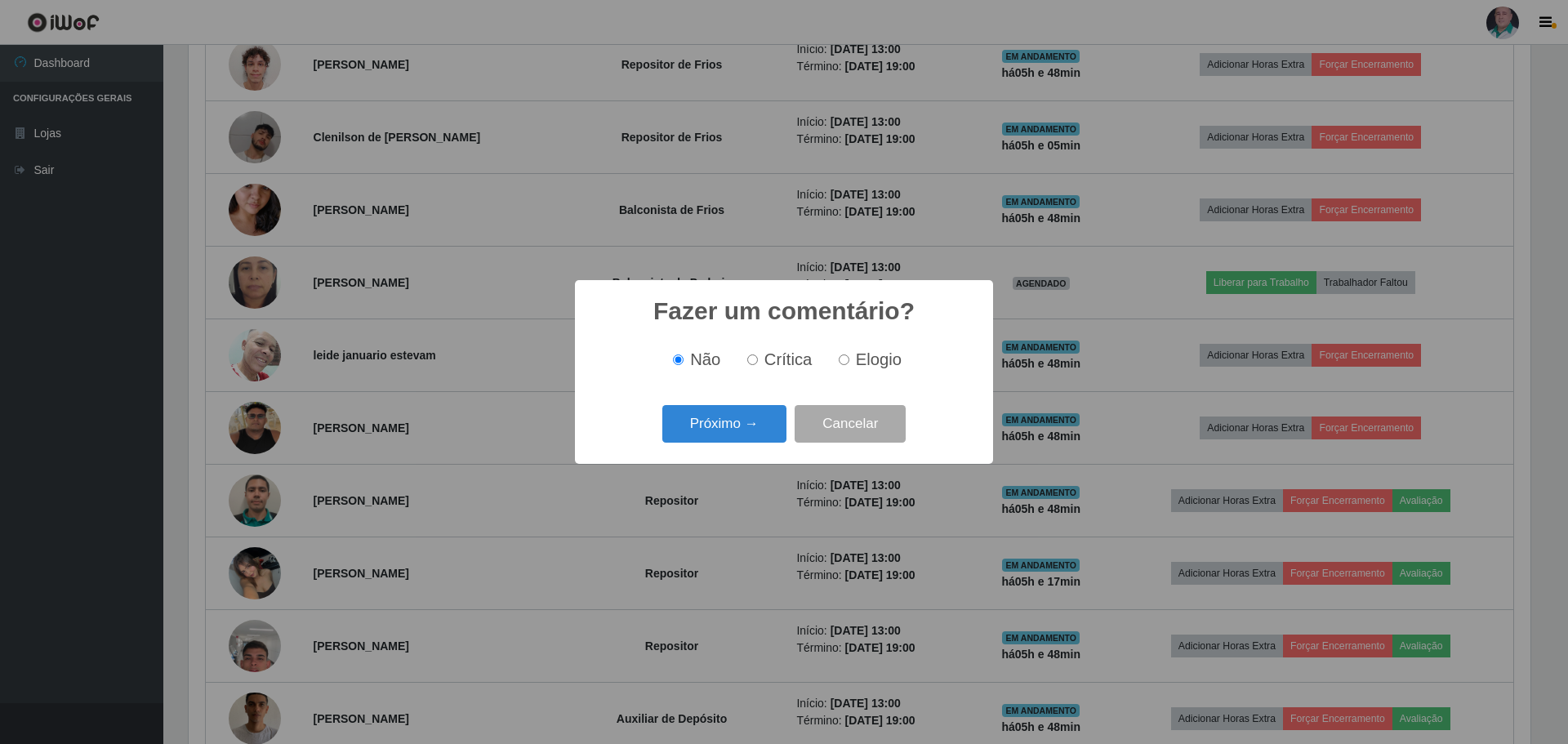
click at [863, 357] on span "Elogio" at bounding box center [878, 359] width 46 height 18
click at [849, 357] on input "Elogio" at bounding box center [843, 359] width 11 height 11
radio input "true"
click at [732, 431] on button "Próximo →" at bounding box center [724, 425] width 124 height 38
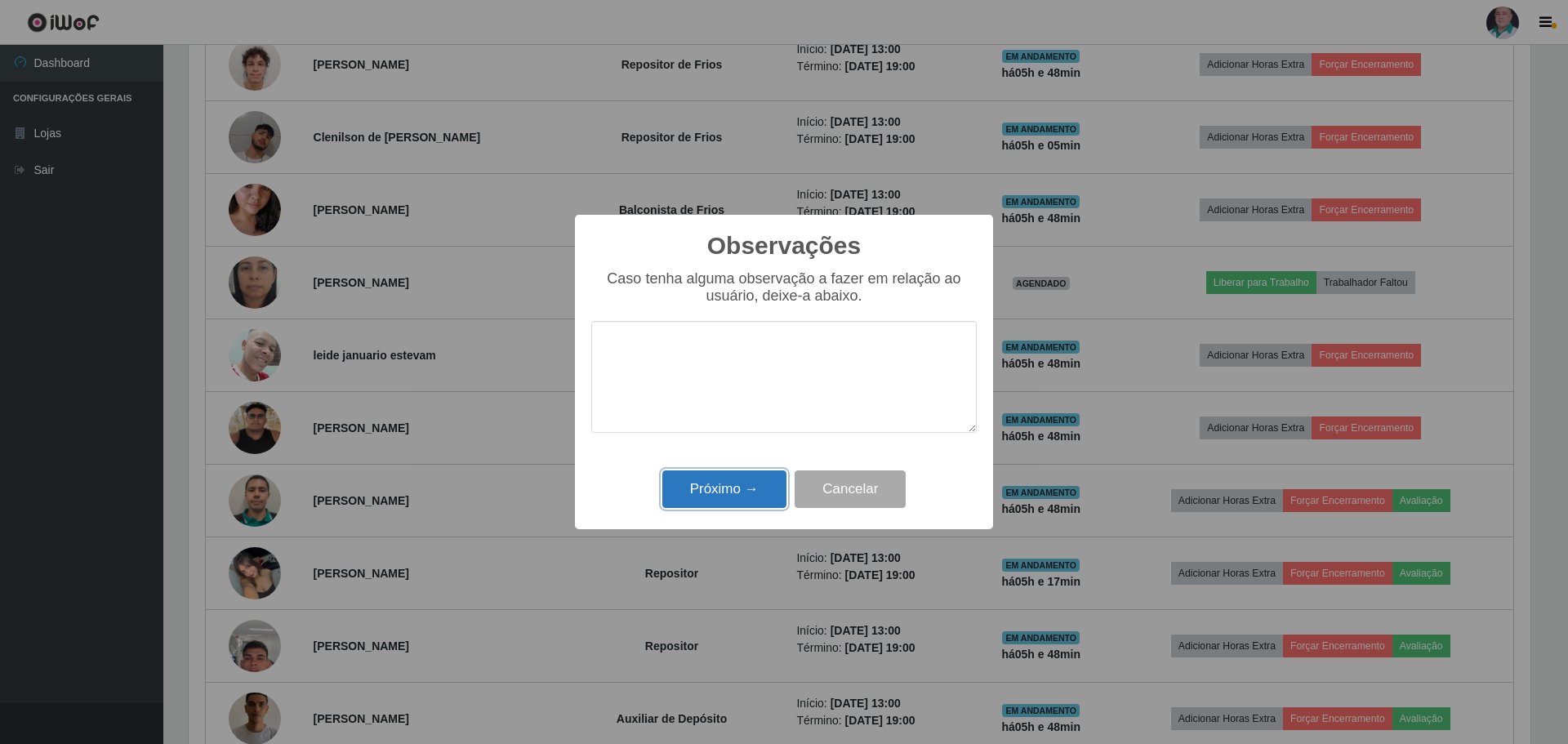
click at [732, 480] on button "Próximo →" at bounding box center [724, 490] width 124 height 38
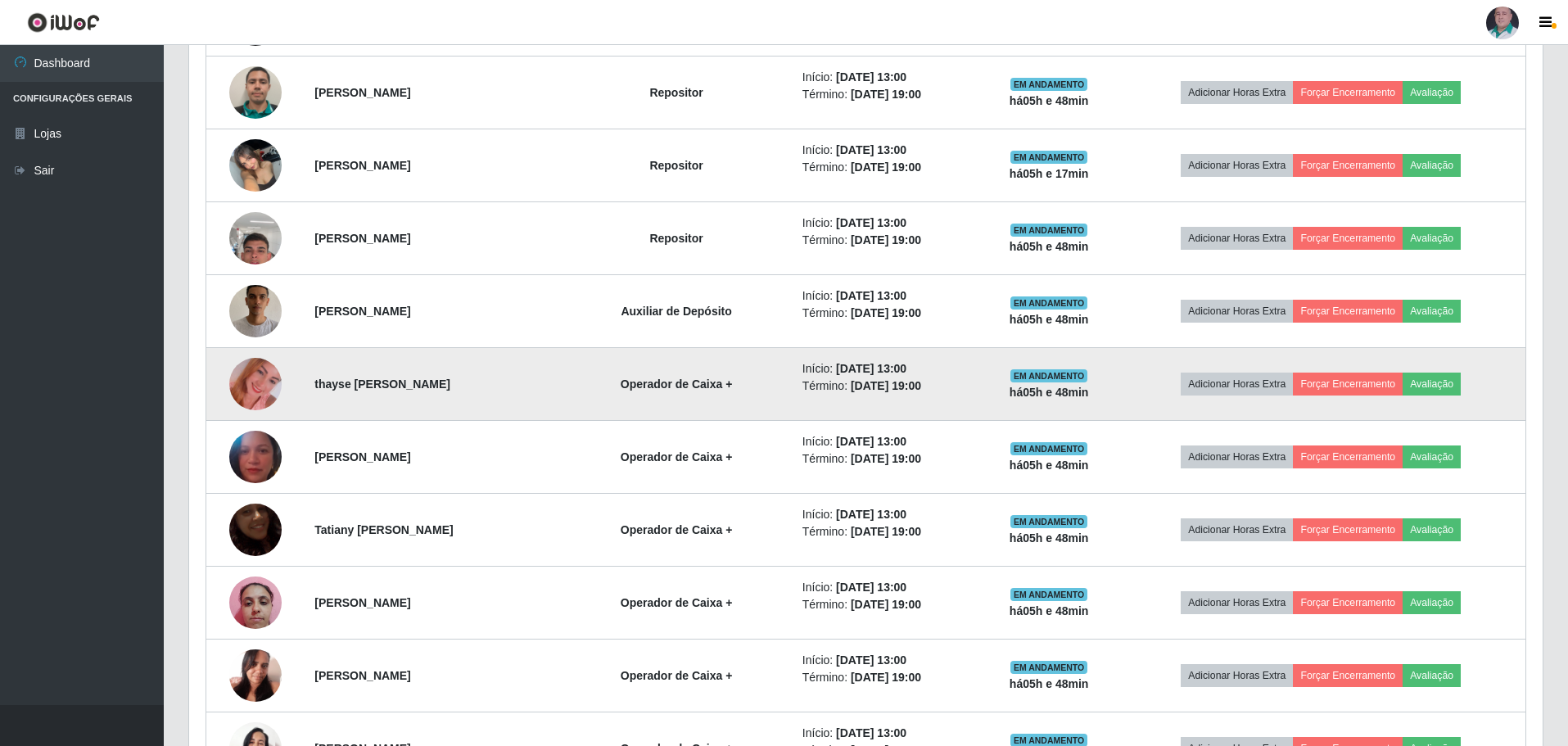
click at [251, 387] on img at bounding box center [256, 384] width 53 height 93
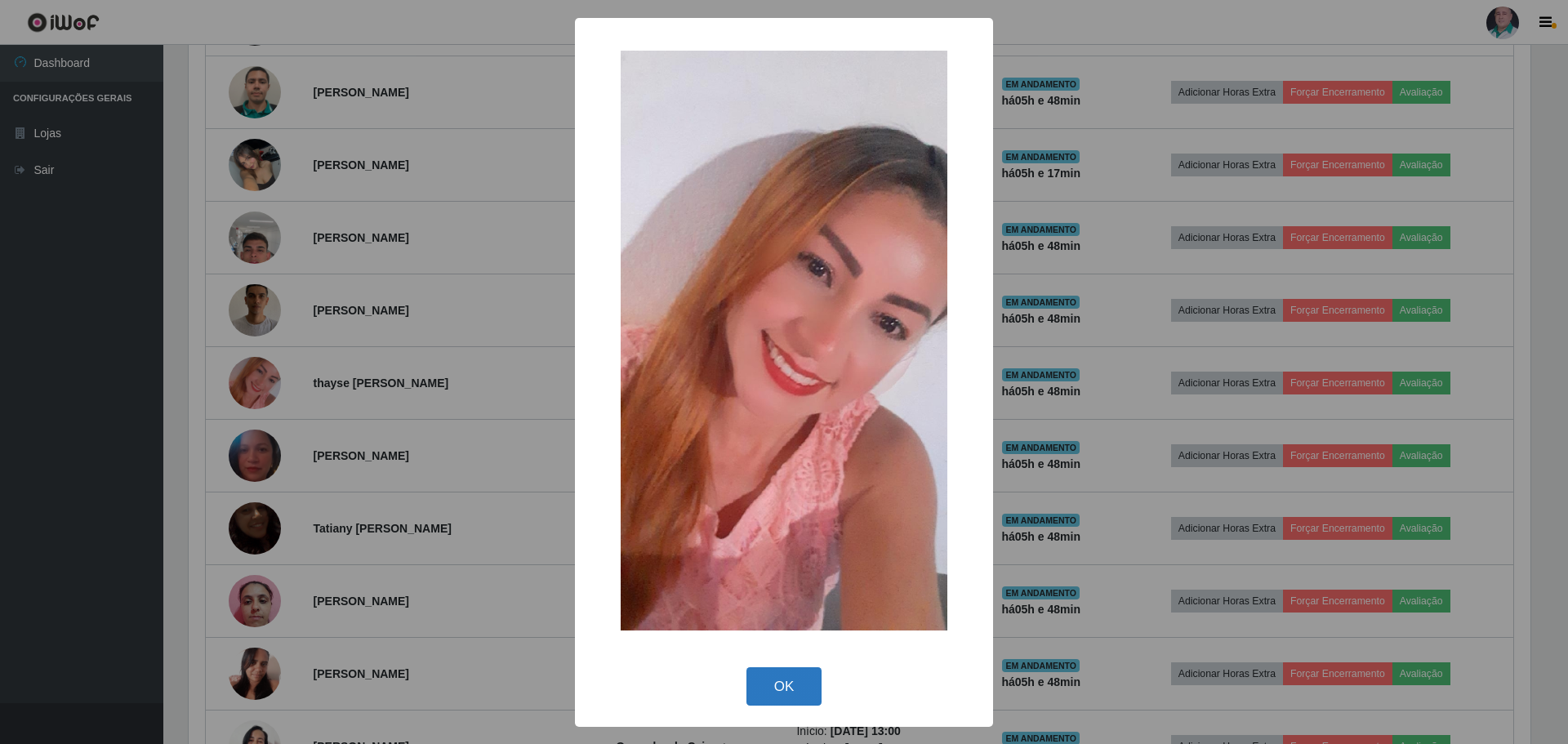
click at [793, 690] on button "OK" at bounding box center [784, 686] width 76 height 38
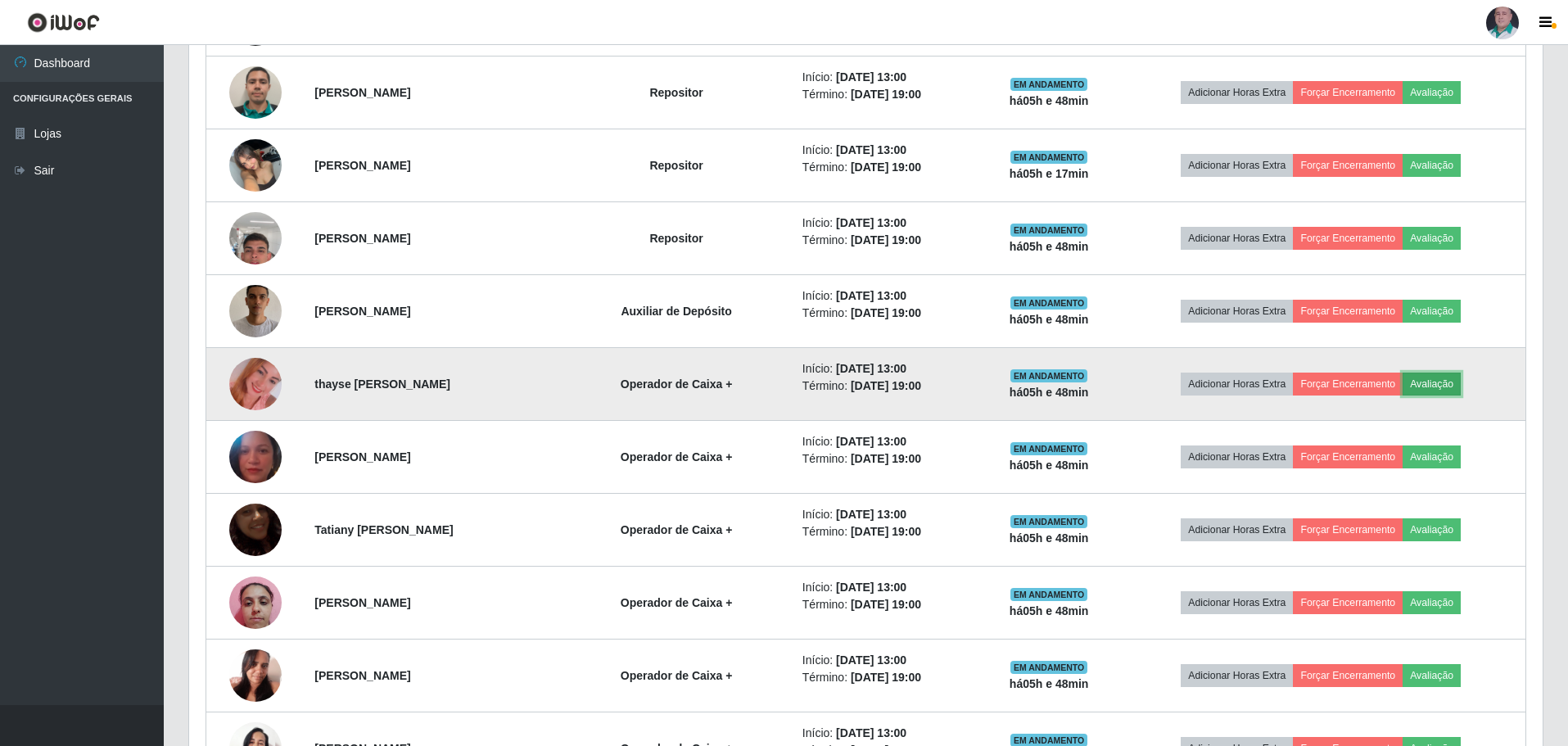
click at [1456, 384] on button "Avaliação" at bounding box center [1431, 384] width 58 height 23
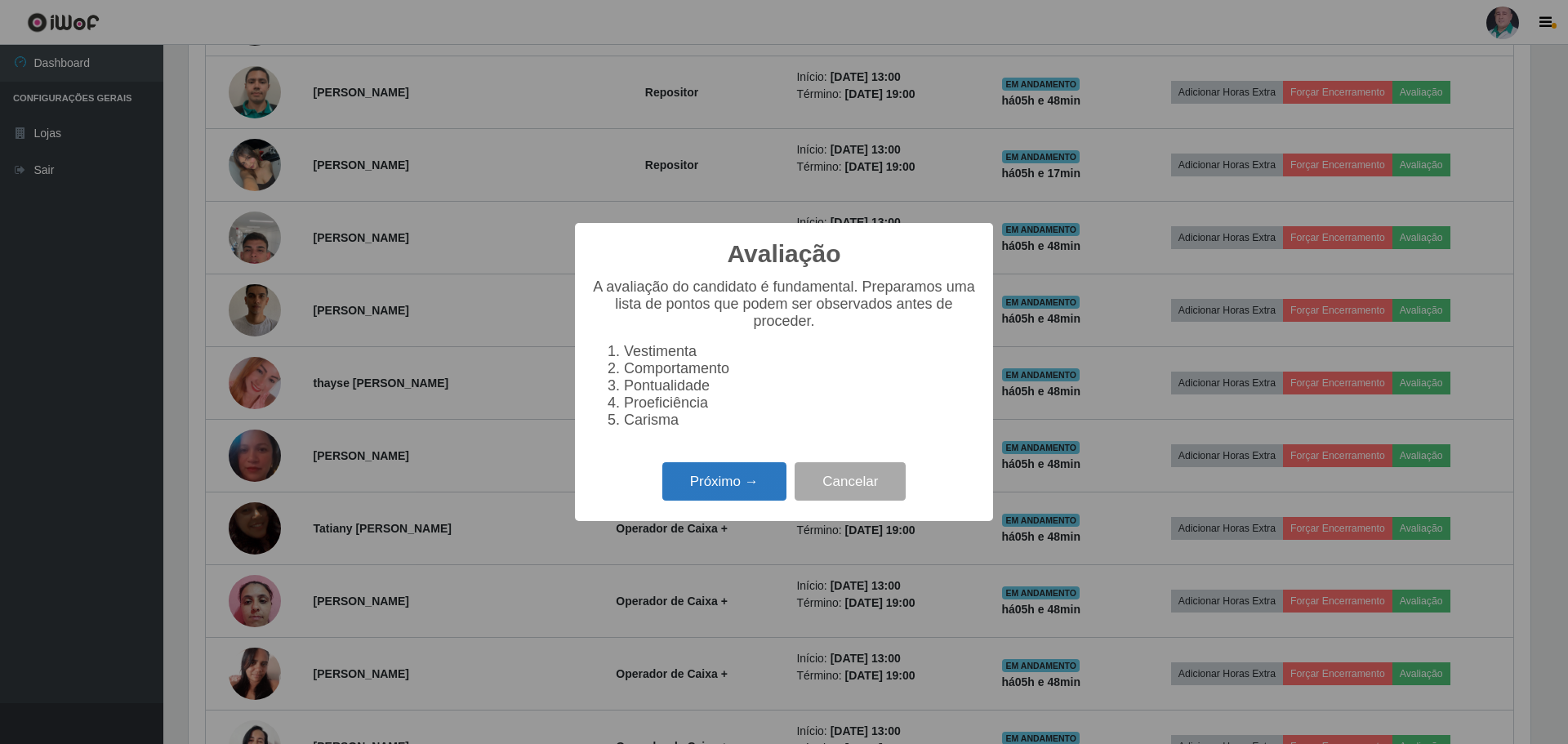
click at [730, 497] on button "Próximo →" at bounding box center [724, 482] width 124 height 38
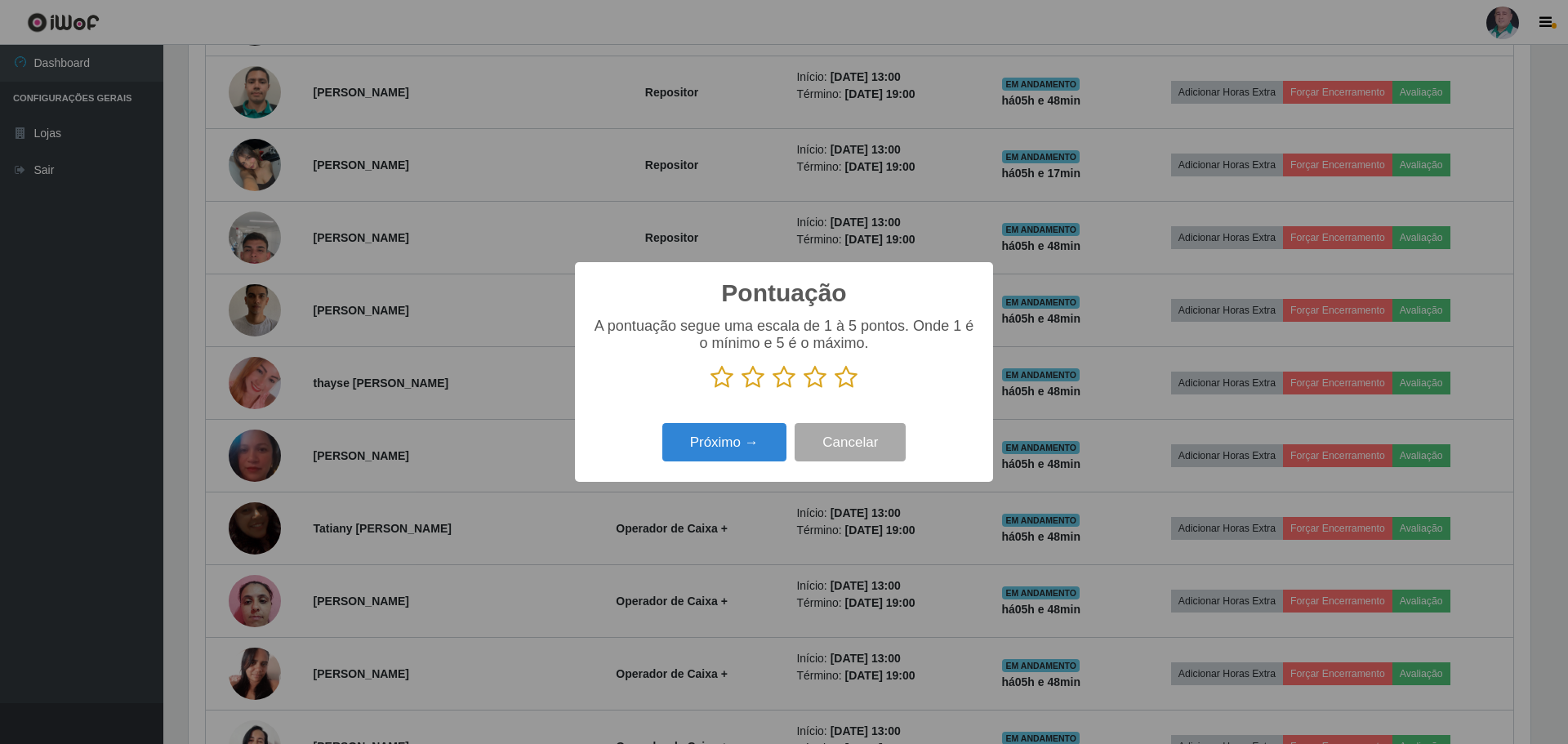
click at [844, 380] on icon at bounding box center [845, 377] width 23 height 24
click at [834, 390] on input "radio" at bounding box center [834, 390] width 0 height 0
click at [726, 446] on button "Próximo →" at bounding box center [724, 442] width 124 height 38
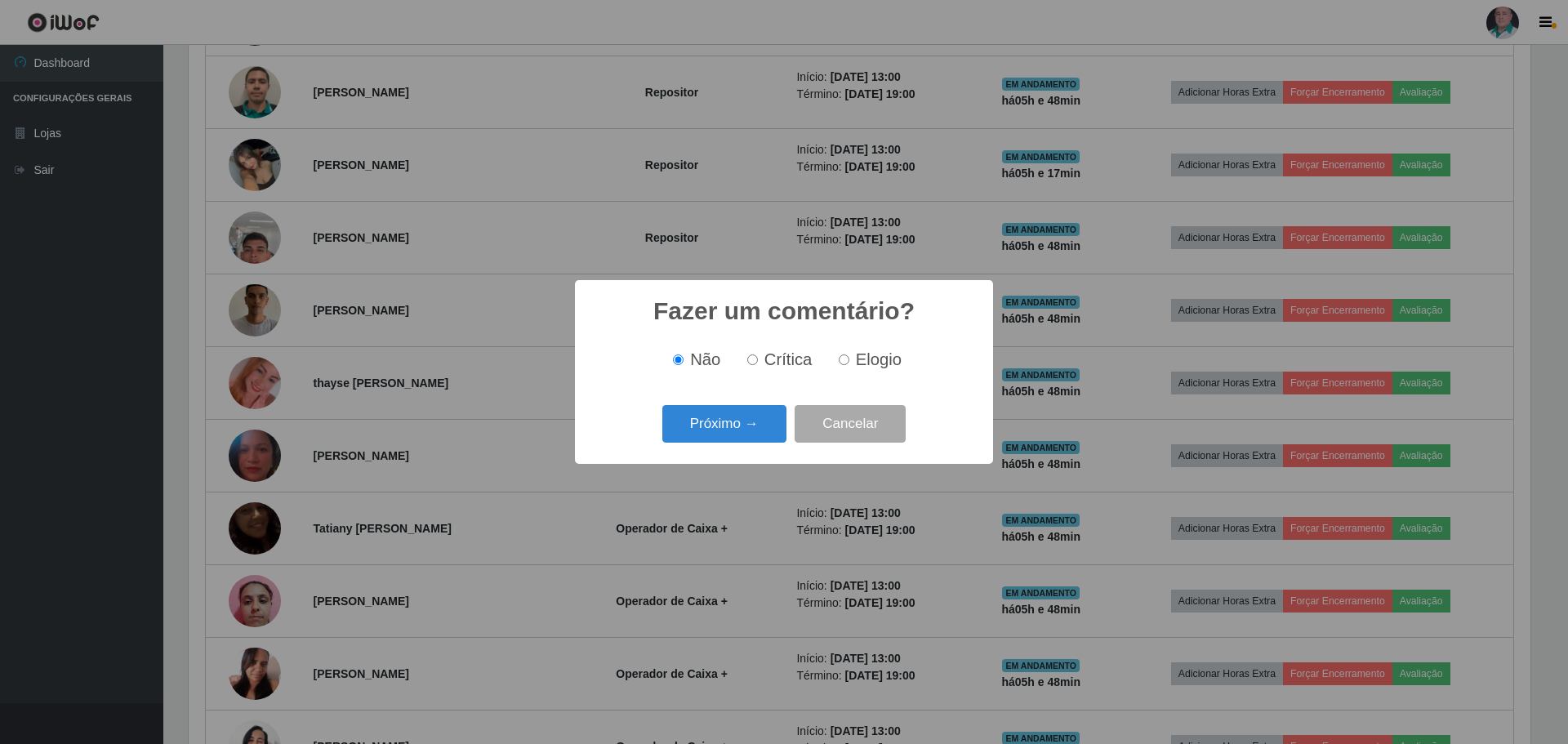
click at [852, 351] on label "Elogio" at bounding box center [867, 359] width 69 height 18
click at [849, 354] on input "Elogio" at bounding box center [843, 359] width 11 height 11
radio input "true"
click at [706, 428] on button "Próximo →" at bounding box center [724, 425] width 124 height 38
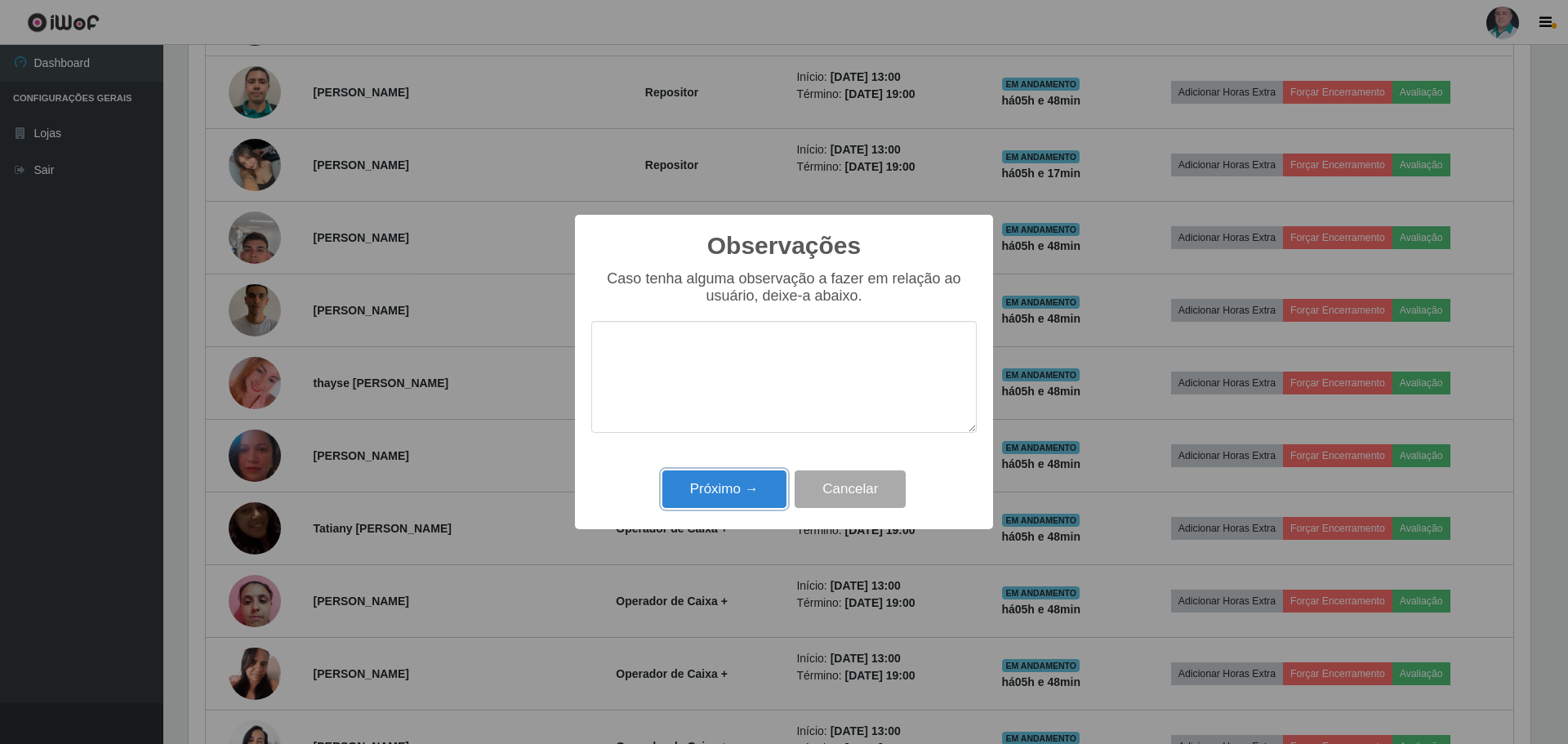
drag, startPoint x: 715, startPoint y: 490, endPoint x: 1000, endPoint y: 510, distance: 285.7
click at [715, 489] on button "Próximo →" at bounding box center [724, 490] width 124 height 38
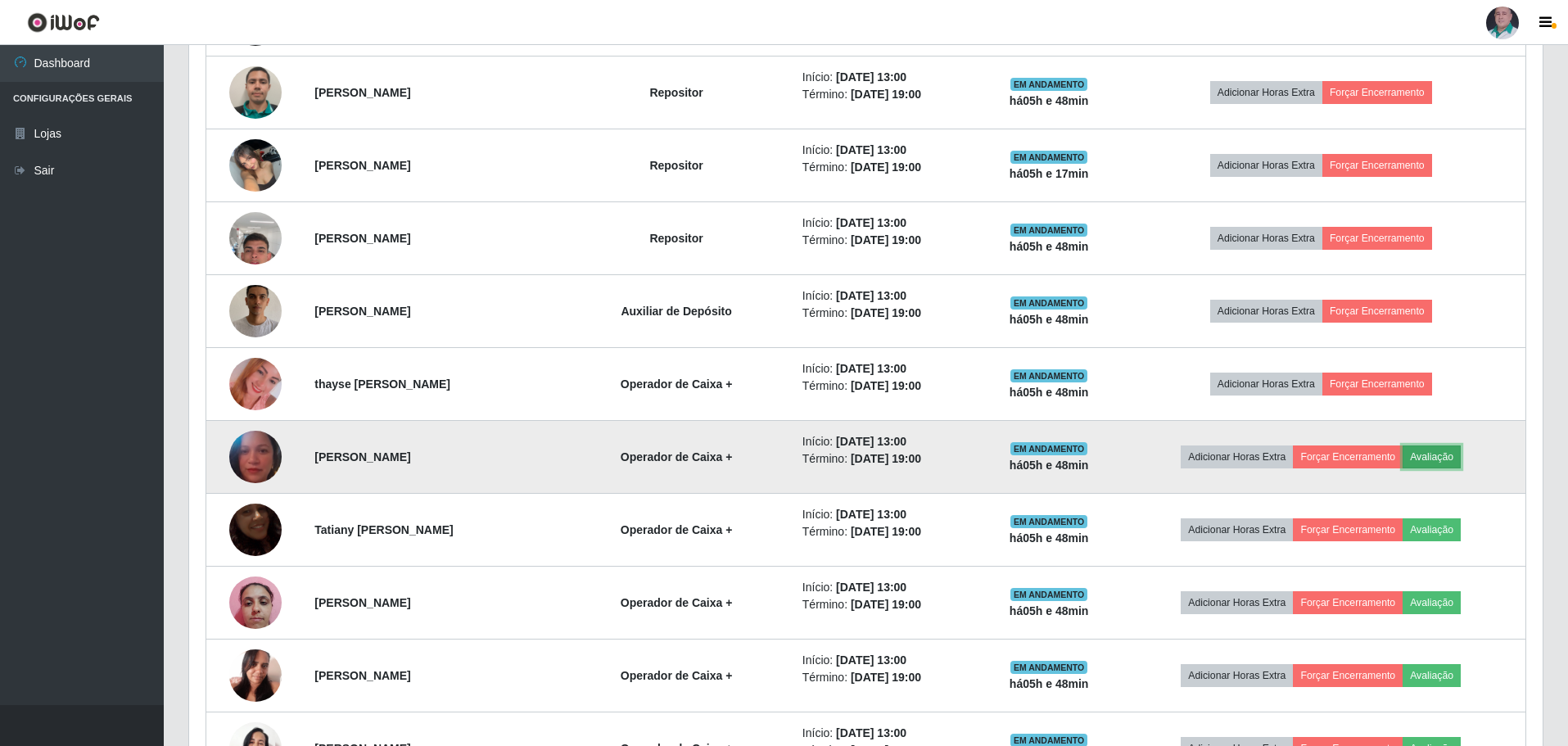
click at [1455, 450] on button "Avaliação" at bounding box center [1431, 456] width 58 height 23
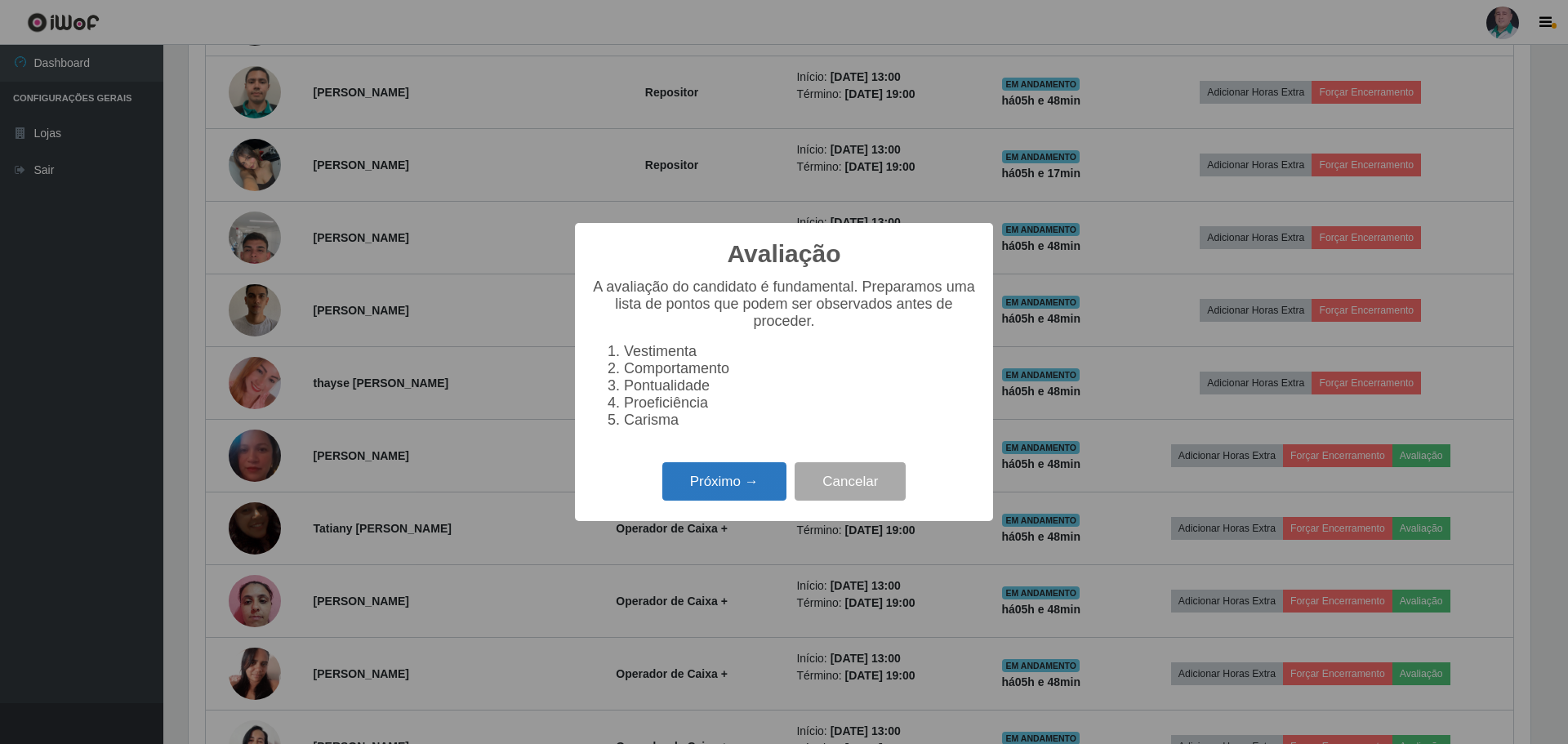
click at [744, 490] on button "Próximo →" at bounding box center [724, 482] width 124 height 38
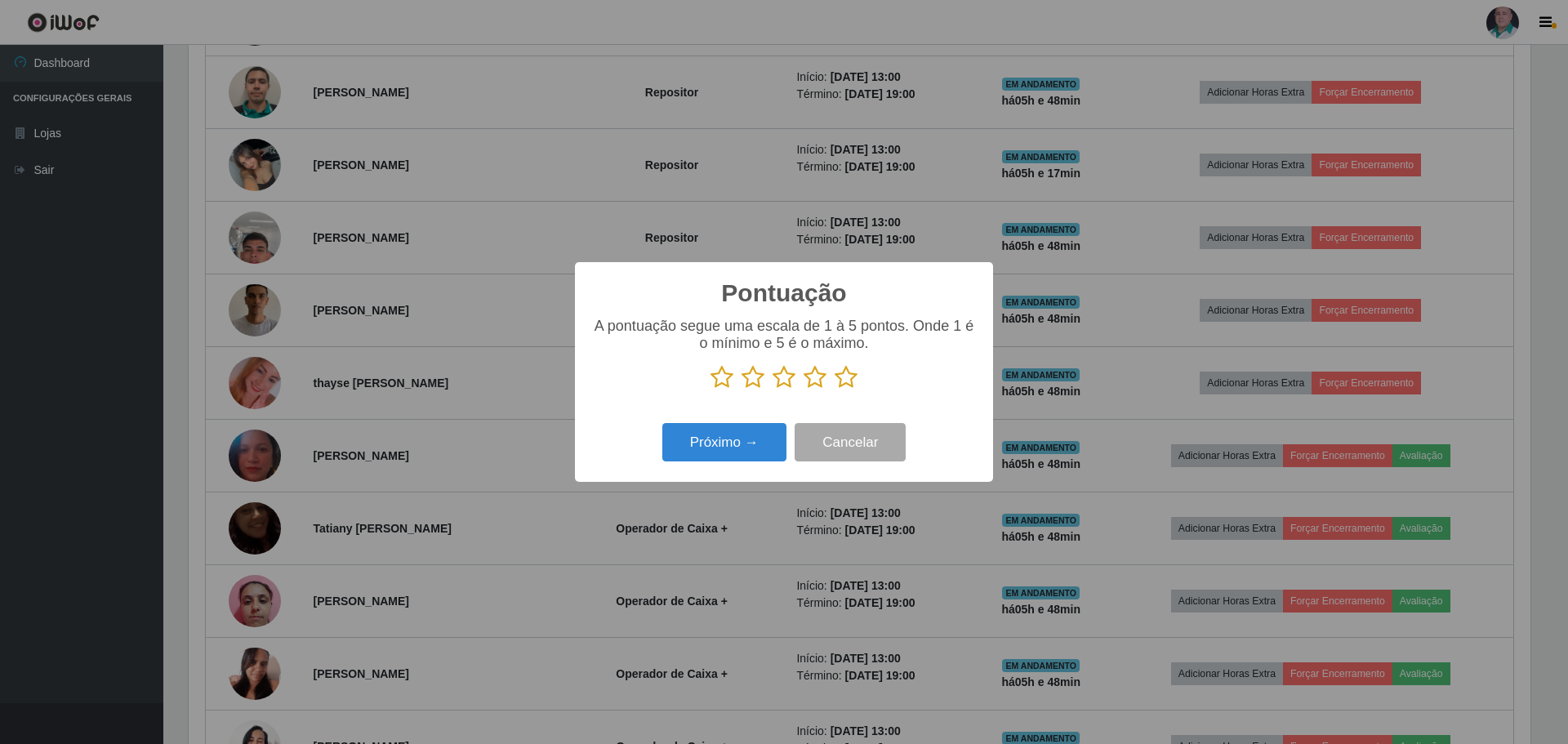
click at [843, 379] on icon at bounding box center [845, 377] width 23 height 24
click at [834, 390] on input "radio" at bounding box center [834, 390] width 0 height 0
click at [751, 438] on button "Próximo →" at bounding box center [724, 442] width 124 height 38
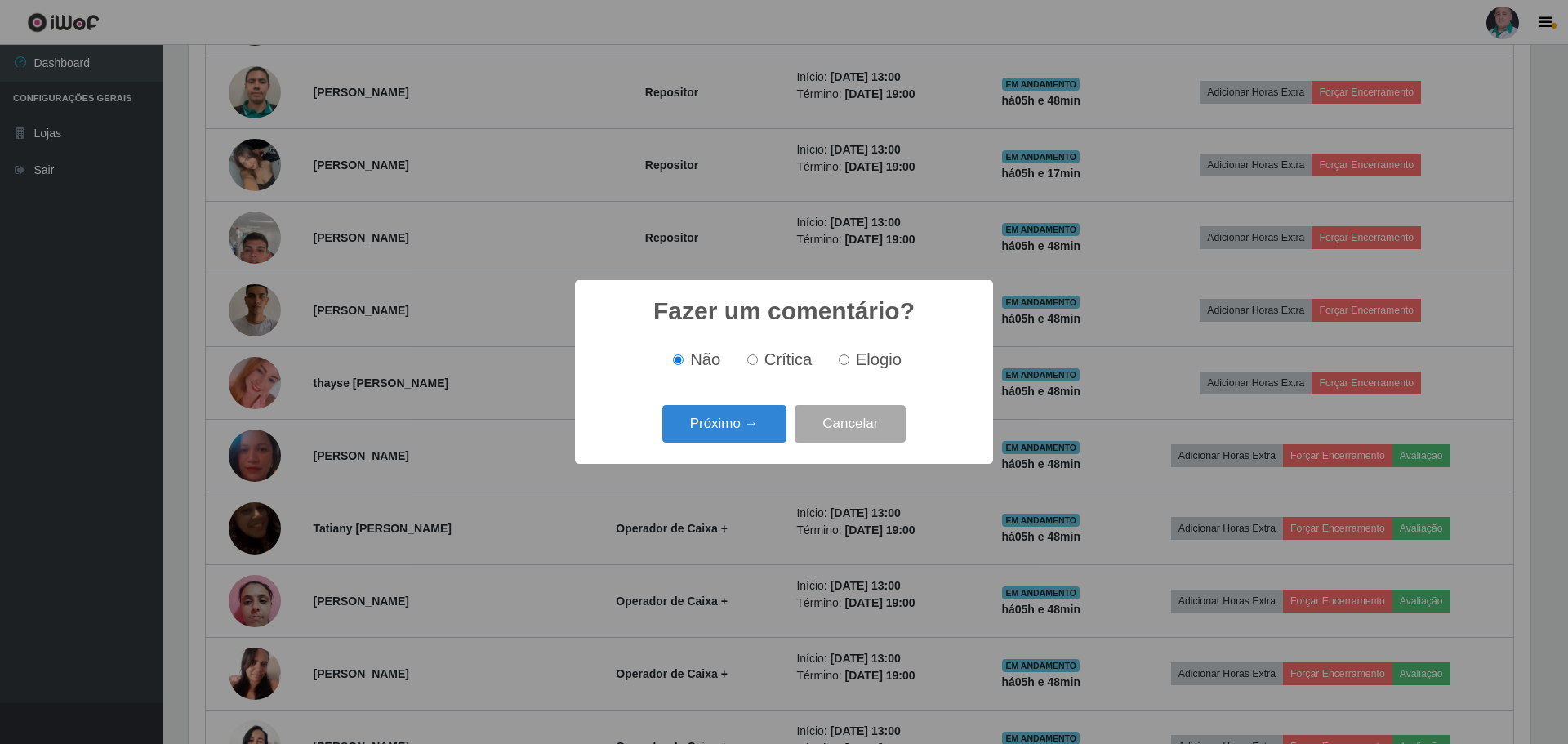
click at [850, 359] on label "Elogio" at bounding box center [867, 359] width 69 height 18
click at [849, 359] on input "Elogio" at bounding box center [843, 359] width 11 height 11
radio input "true"
click at [730, 438] on button "Próximo →" at bounding box center [724, 425] width 124 height 38
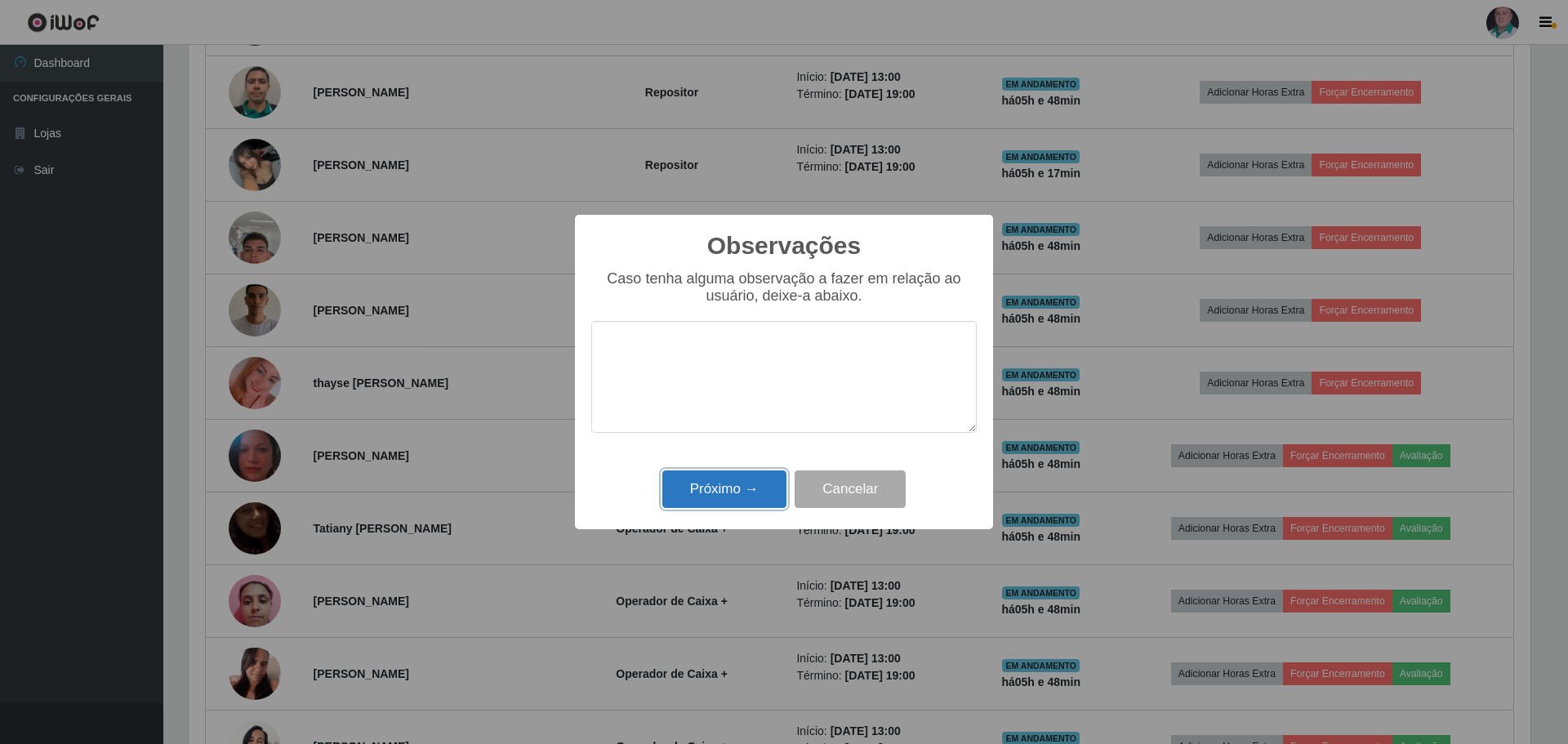
click at [726, 492] on button "Próximo →" at bounding box center [724, 490] width 124 height 38
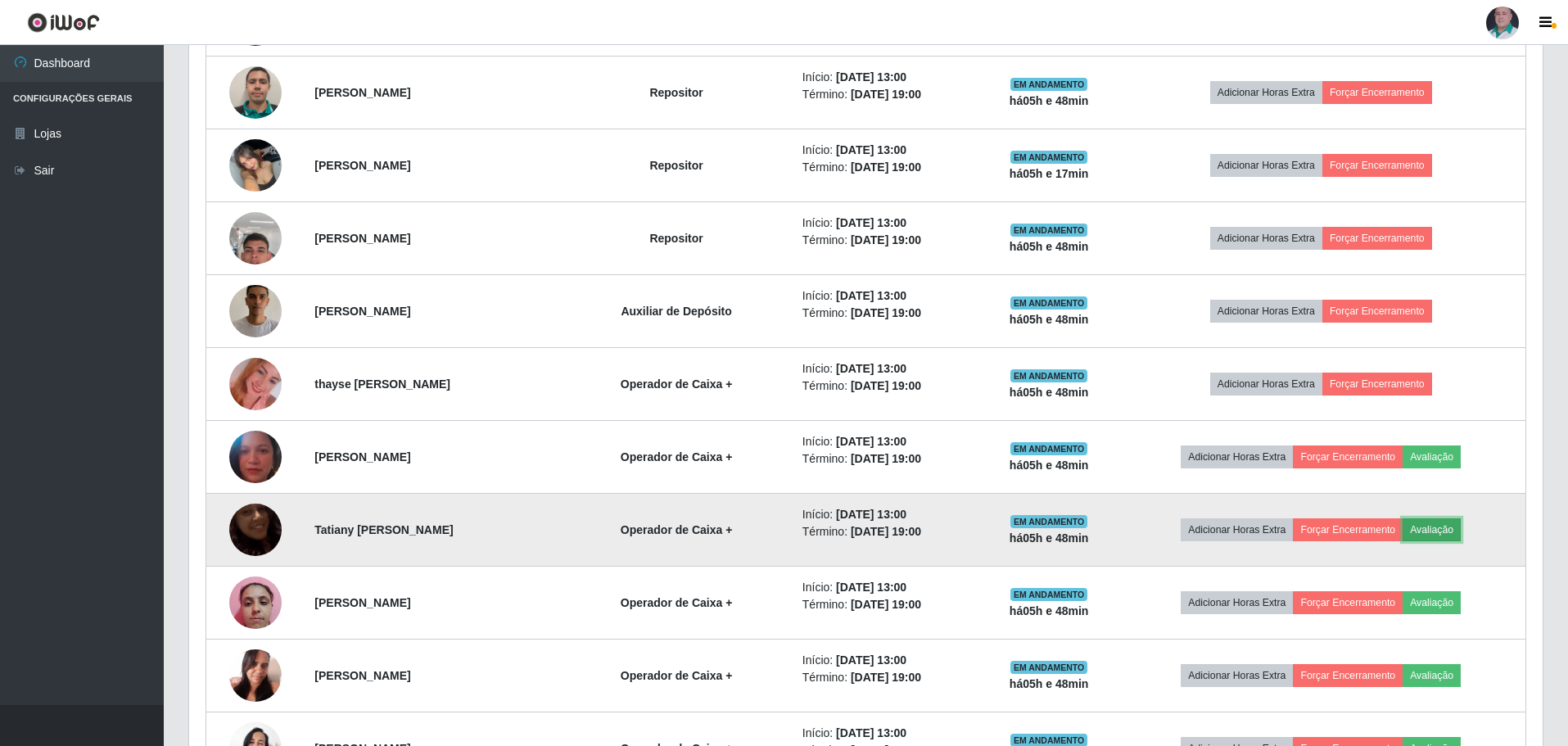
click at [1452, 526] on button "Avaliação" at bounding box center [1431, 529] width 58 height 23
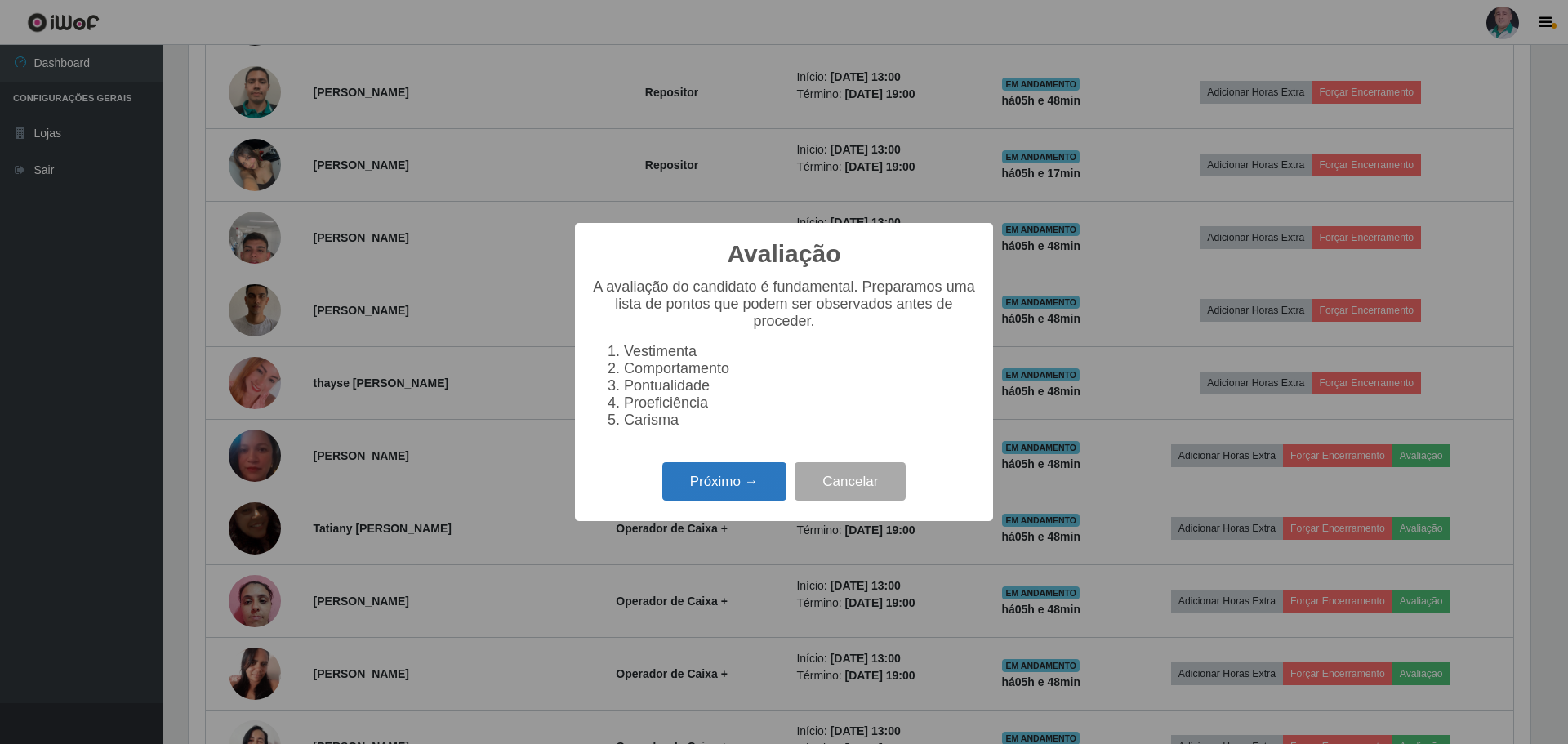
click at [702, 478] on button "Próximo →" at bounding box center [724, 482] width 124 height 38
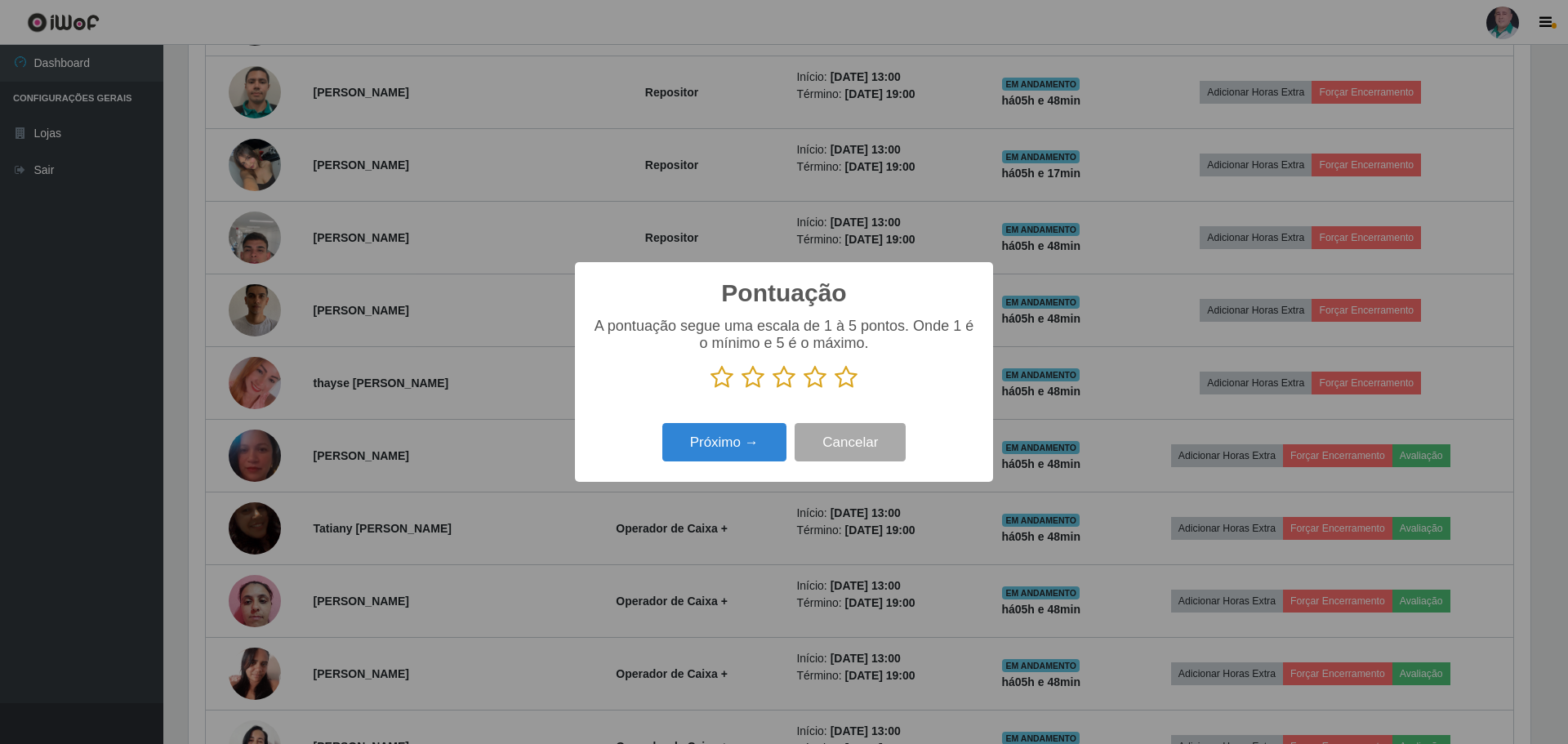
click at [845, 386] on icon at bounding box center [845, 377] width 23 height 24
click at [834, 390] on input "radio" at bounding box center [834, 390] width 0 height 0
click at [746, 441] on button "Próximo →" at bounding box center [724, 442] width 124 height 38
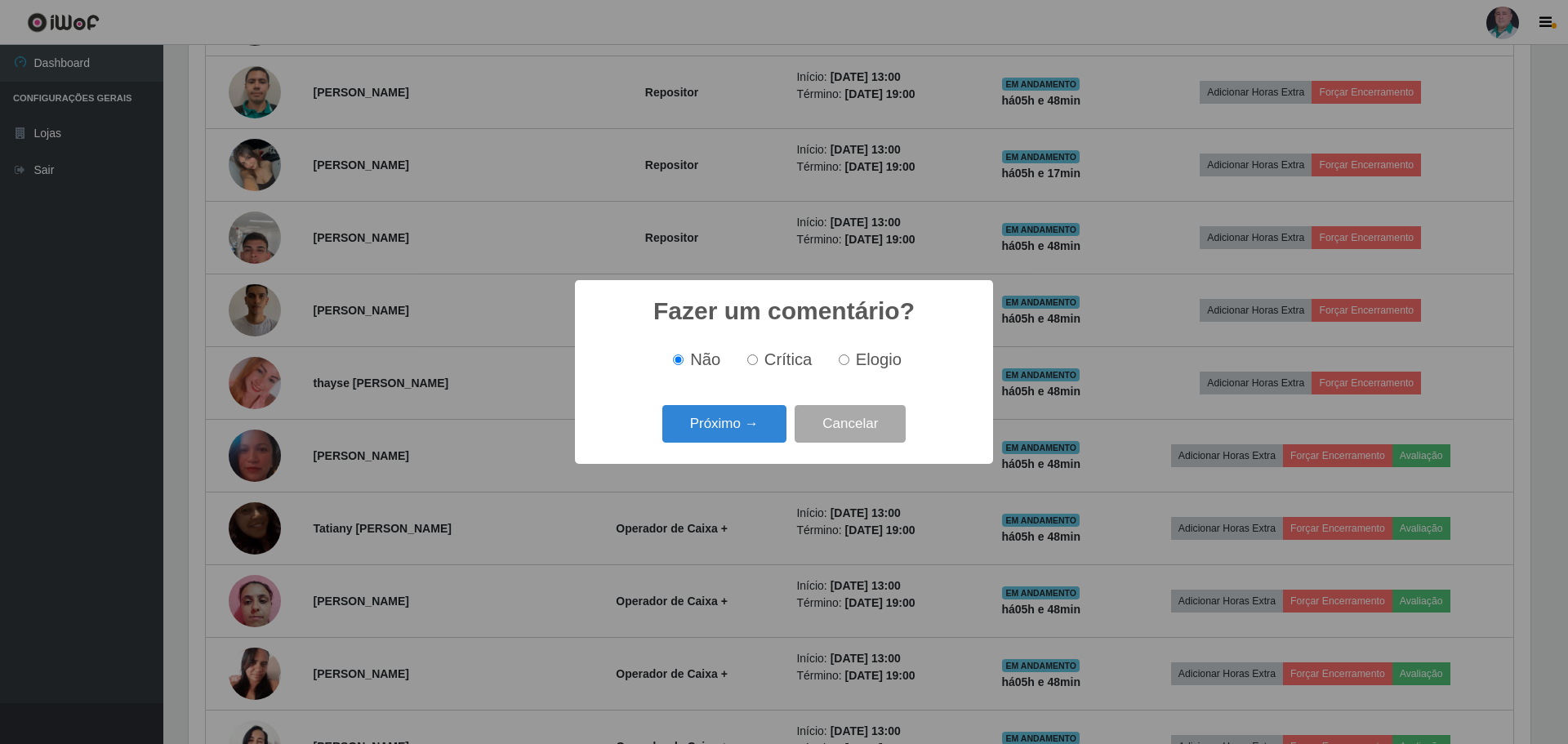
click at [838, 373] on div "Não Crítica Elogio" at bounding box center [783, 360] width 385 height 48
click at [858, 359] on span "Elogio" at bounding box center [878, 359] width 46 height 18
click at [849, 359] on input "Elogio" at bounding box center [843, 359] width 11 height 11
radio input "true"
click at [753, 426] on button "Próximo →" at bounding box center [724, 425] width 124 height 38
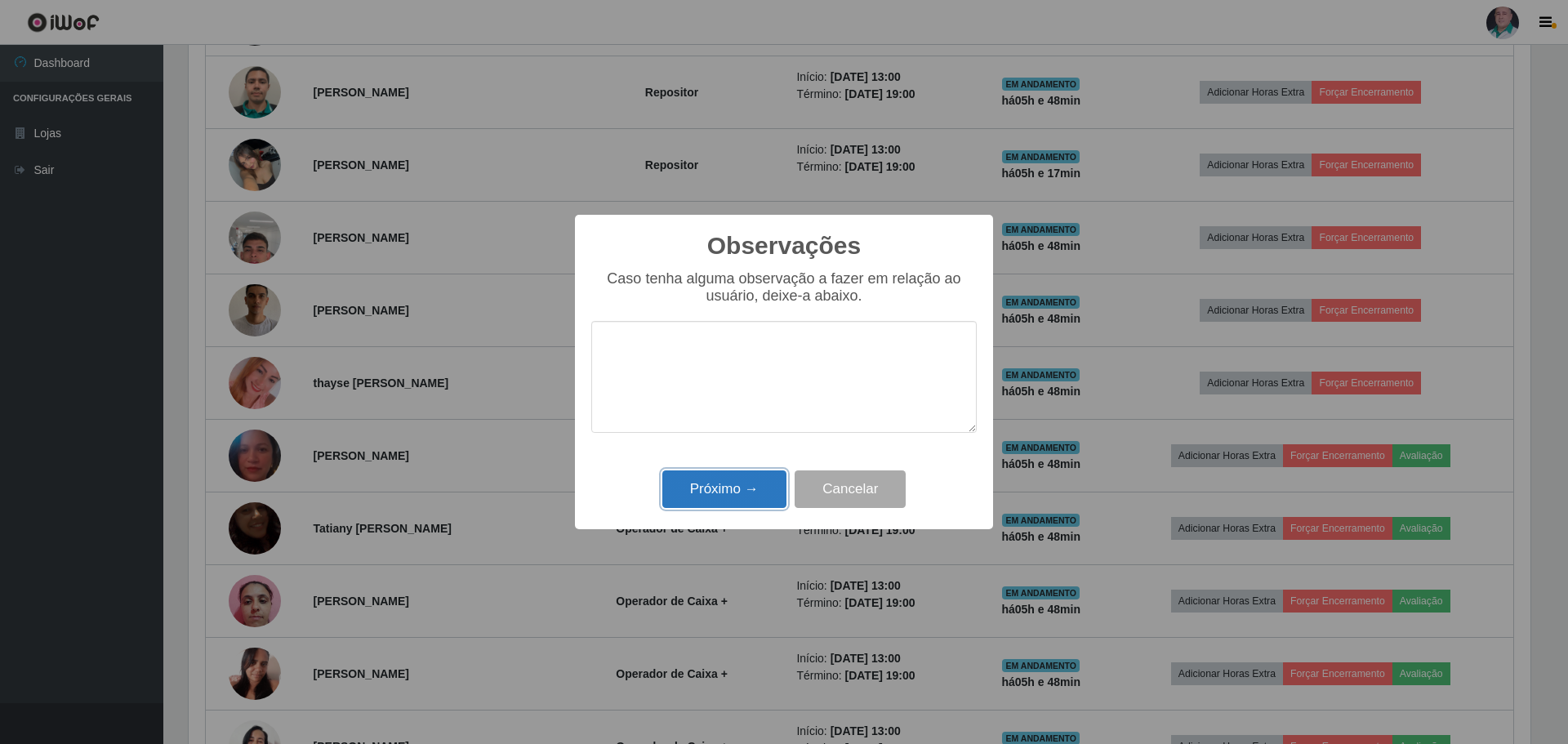
click at [741, 493] on button "Próximo →" at bounding box center [724, 490] width 124 height 38
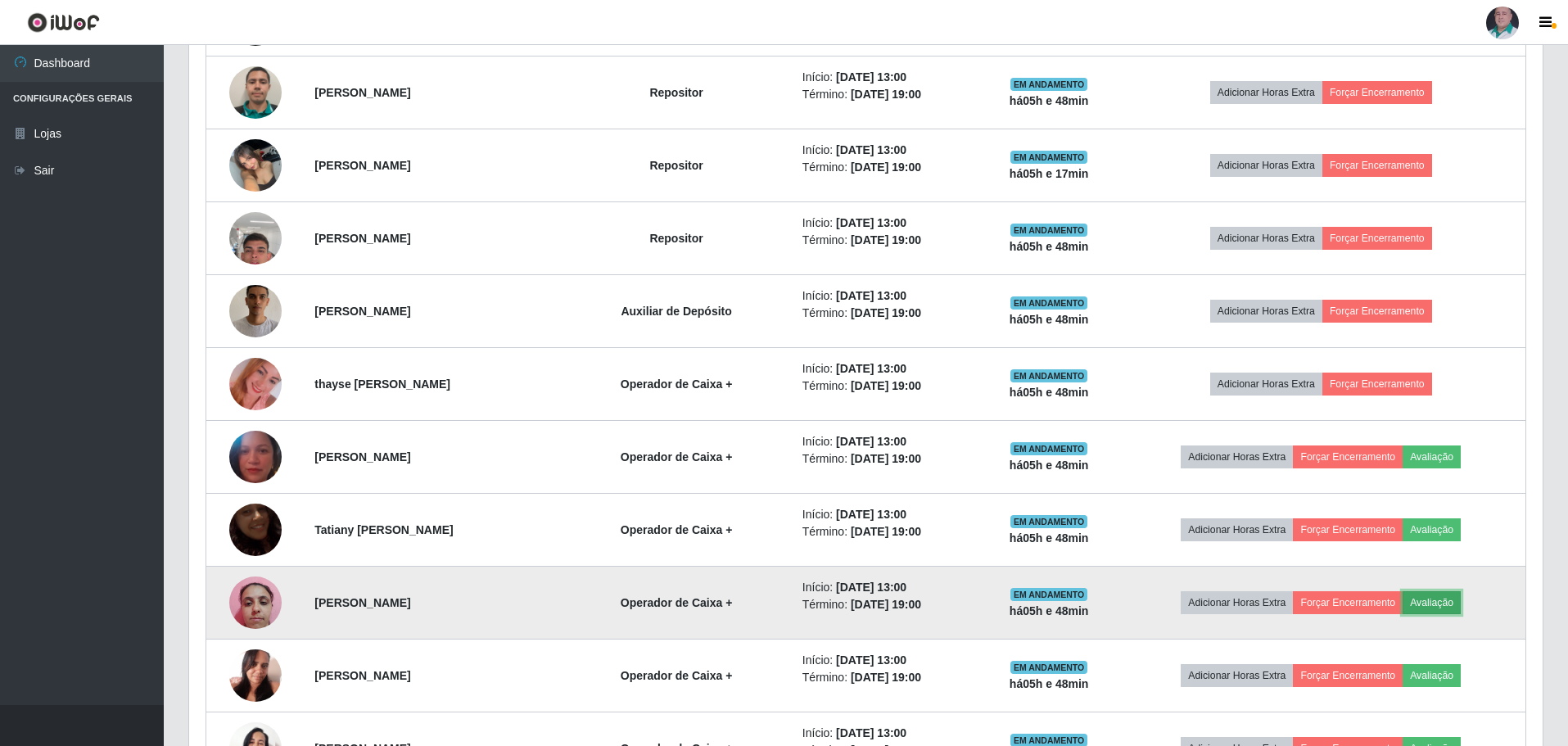
click at [1439, 606] on button "Avaliação" at bounding box center [1431, 602] width 58 height 23
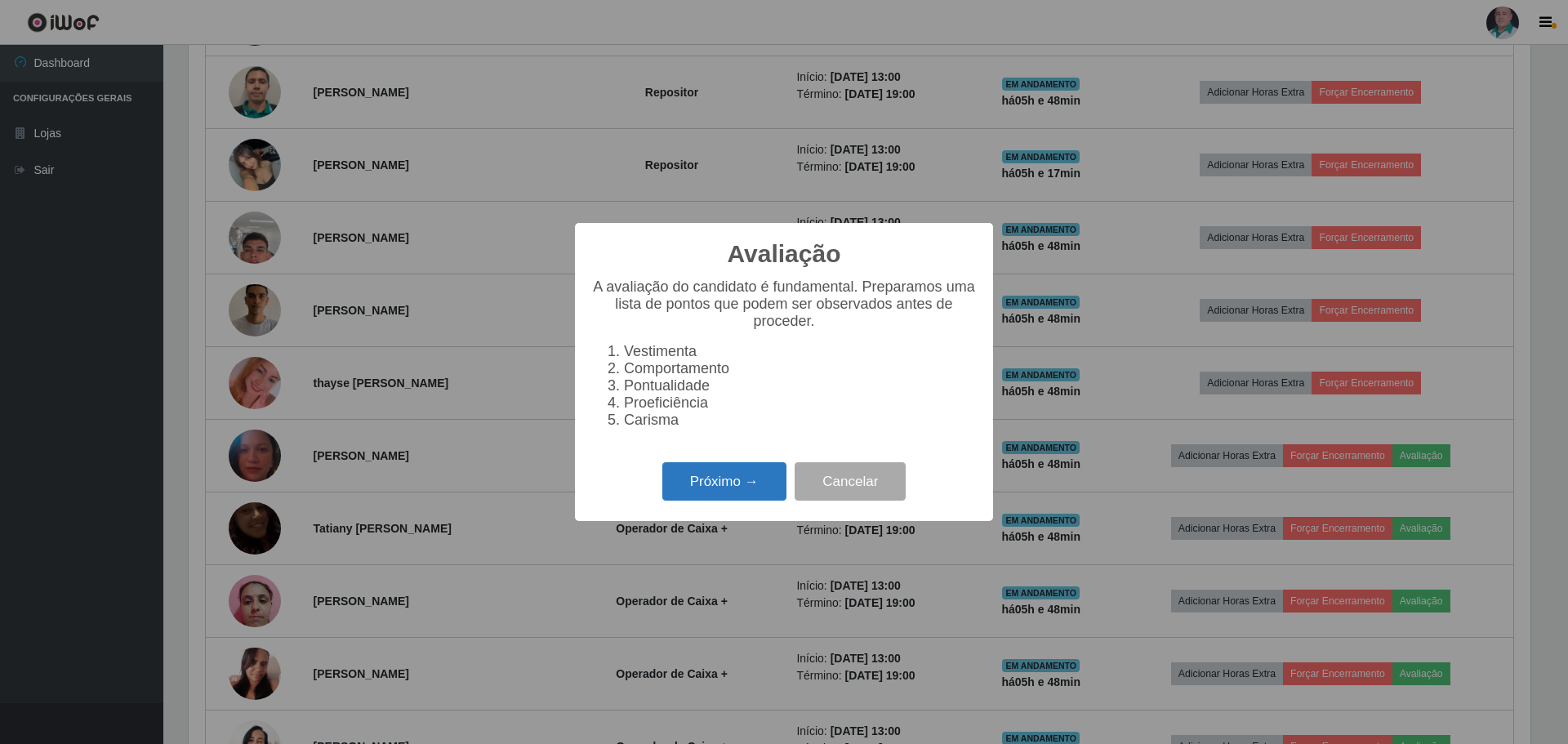
click at [736, 493] on button "Próximo →" at bounding box center [724, 482] width 124 height 38
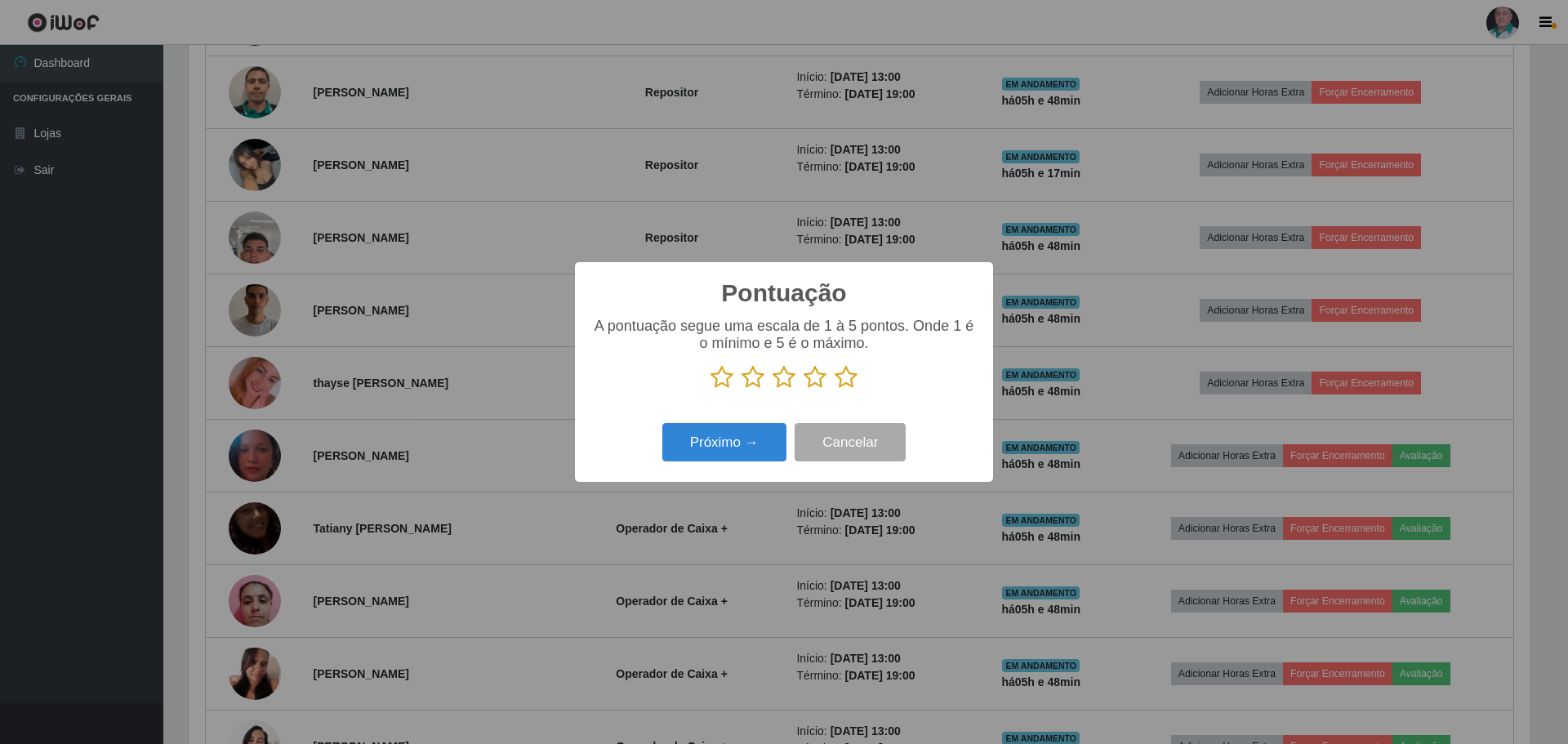
click at [856, 378] on icon at bounding box center [845, 377] width 23 height 24
click at [834, 390] on input "radio" at bounding box center [834, 390] width 0 height 0
click at [758, 453] on button "Próximo →" at bounding box center [724, 442] width 124 height 38
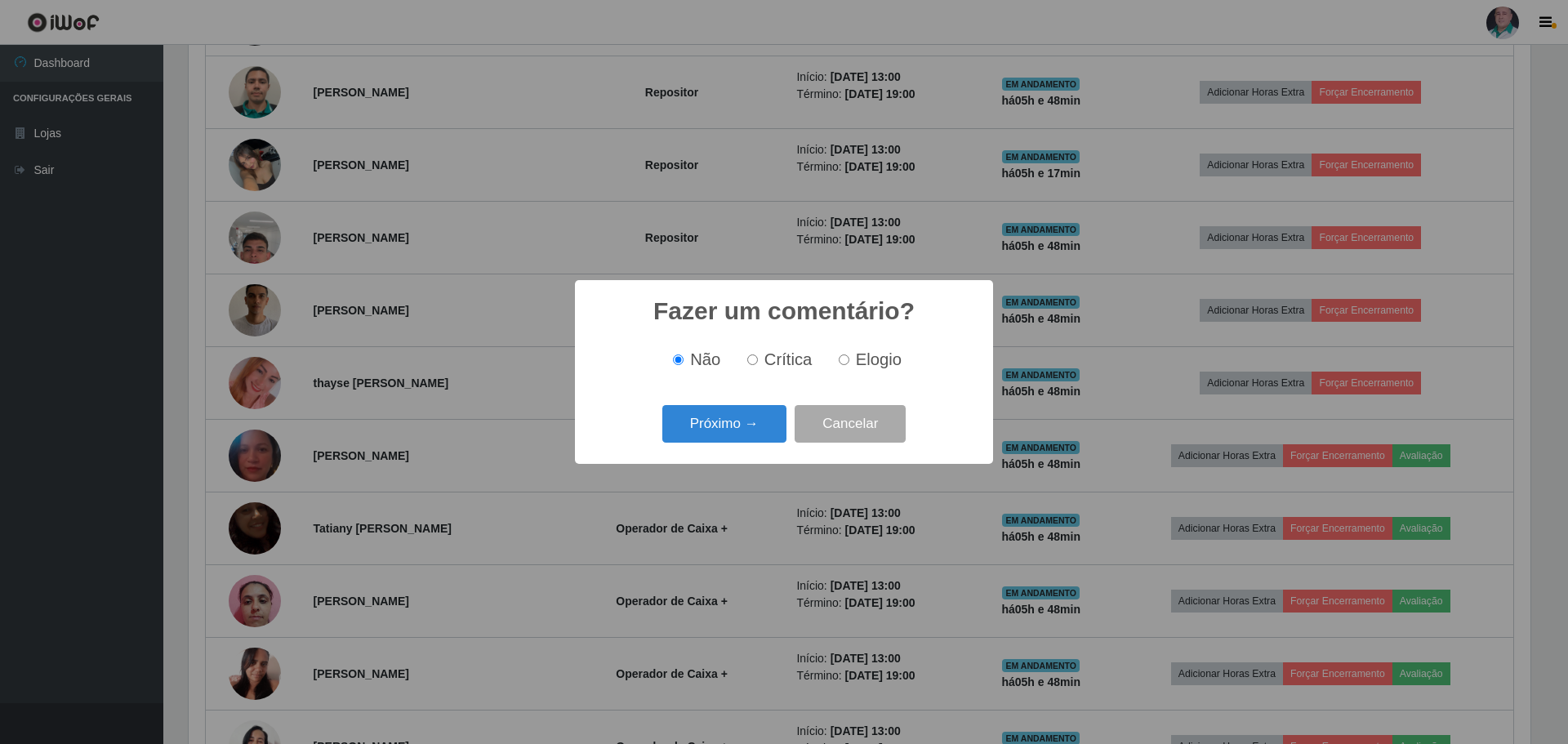
click at [903, 344] on div "Não Crítica Elogio" at bounding box center [783, 360] width 385 height 48
click at [863, 364] on span "Elogio" at bounding box center [878, 359] width 46 height 18
click at [849, 364] on input "Elogio" at bounding box center [843, 359] width 11 height 11
radio input "true"
click at [736, 435] on button "Próximo →" at bounding box center [724, 425] width 124 height 38
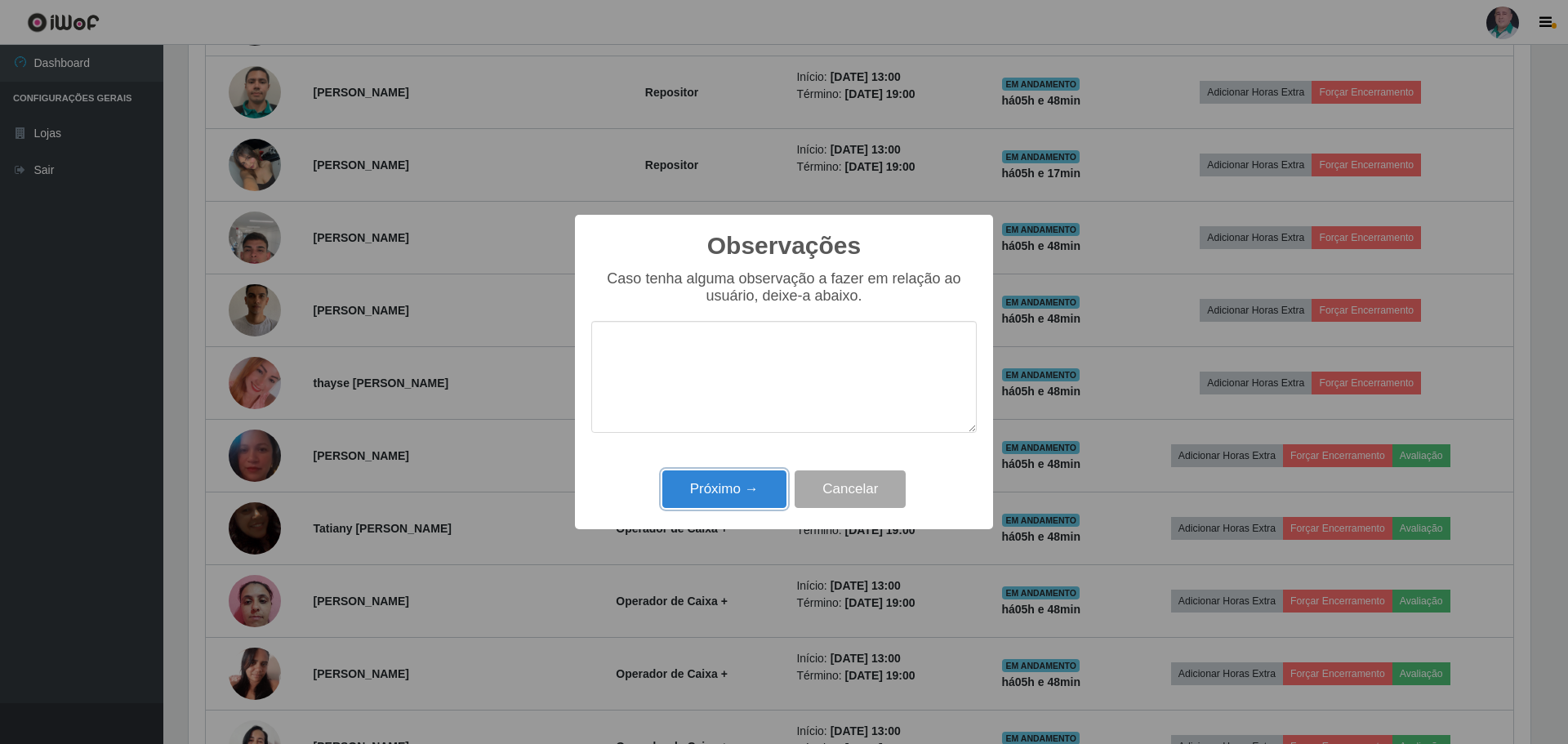
click at [737, 507] on button "Próximo →" at bounding box center [724, 490] width 124 height 38
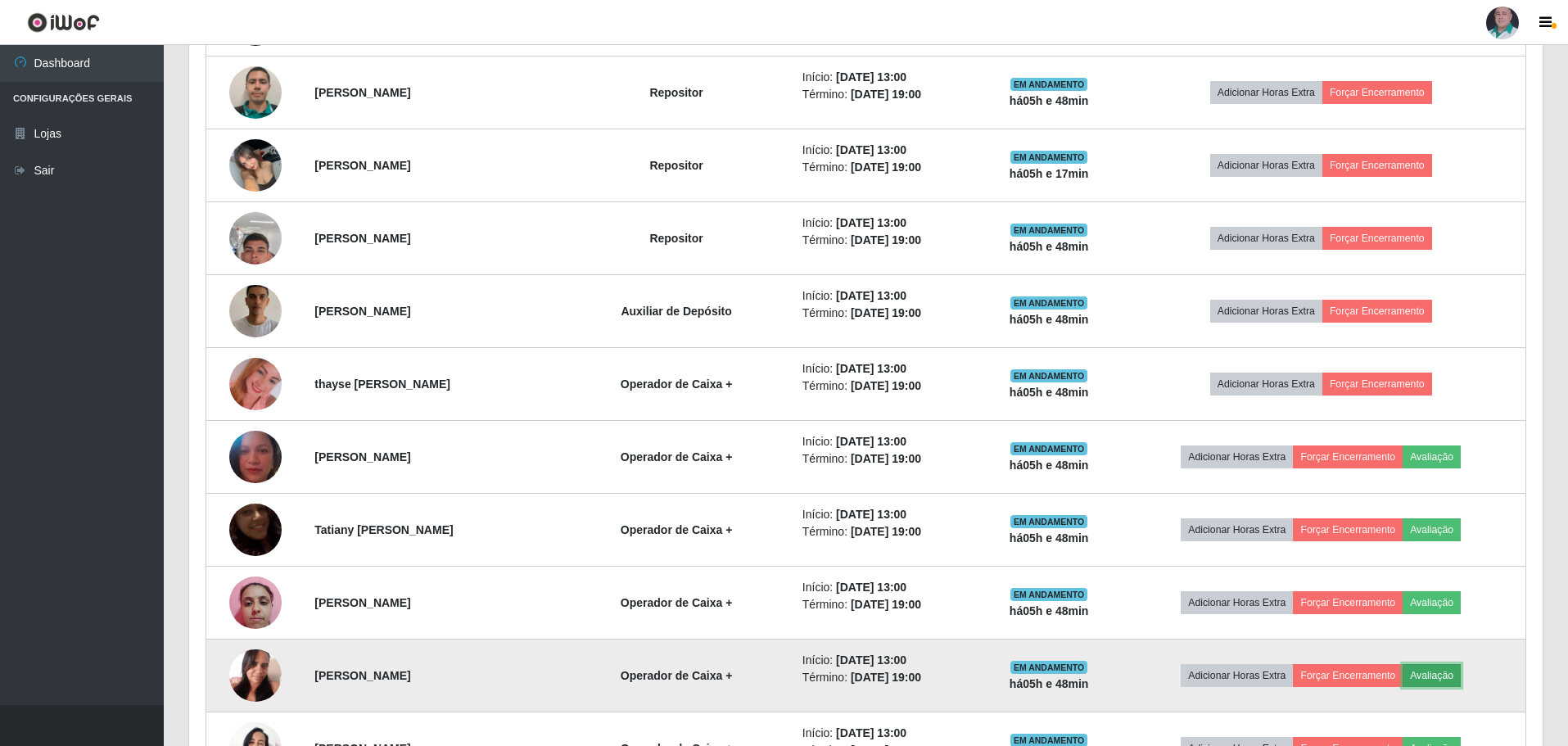
click at [1437, 676] on button "Avaliação" at bounding box center [1431, 675] width 58 height 23
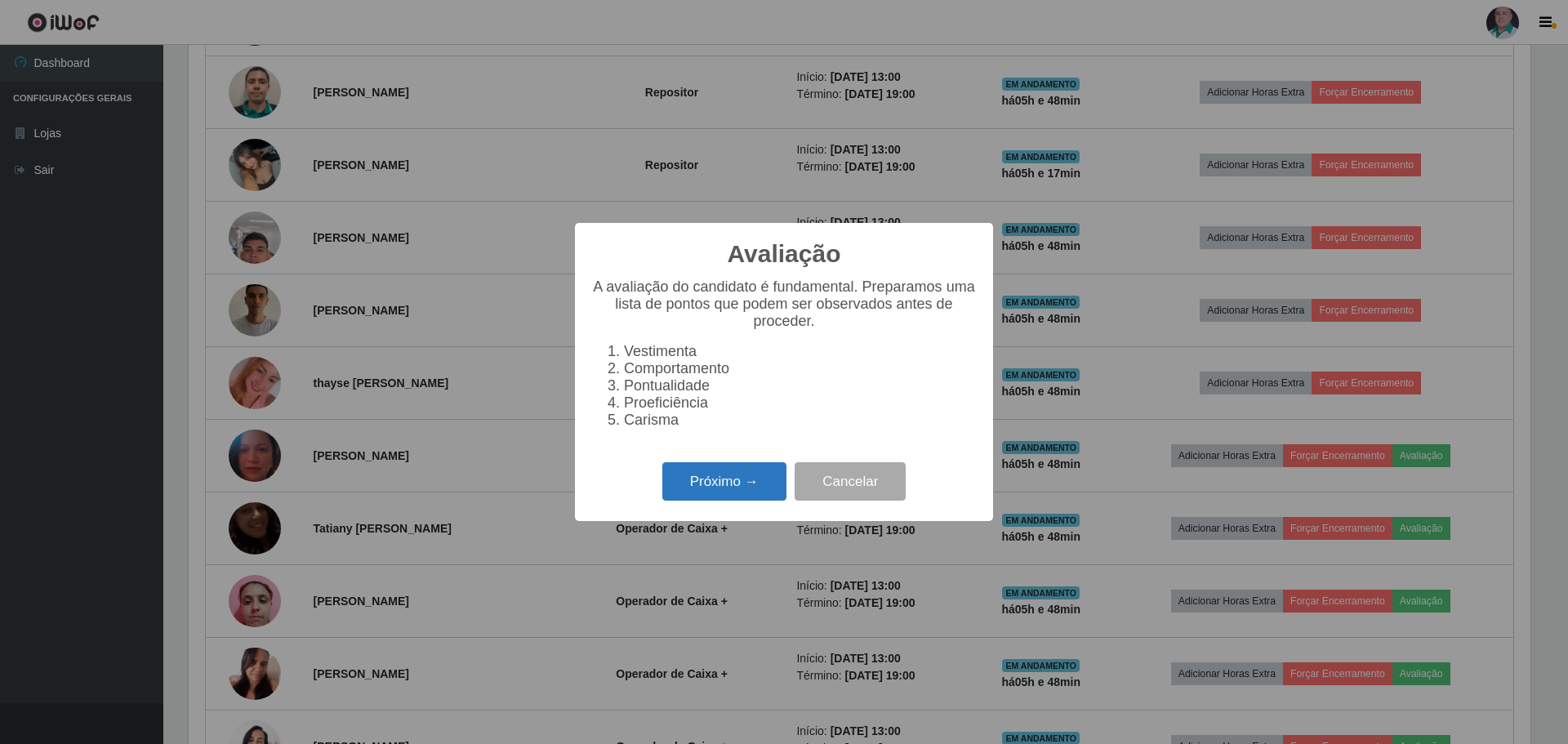
click at [743, 487] on button "Próximo →" at bounding box center [724, 482] width 124 height 38
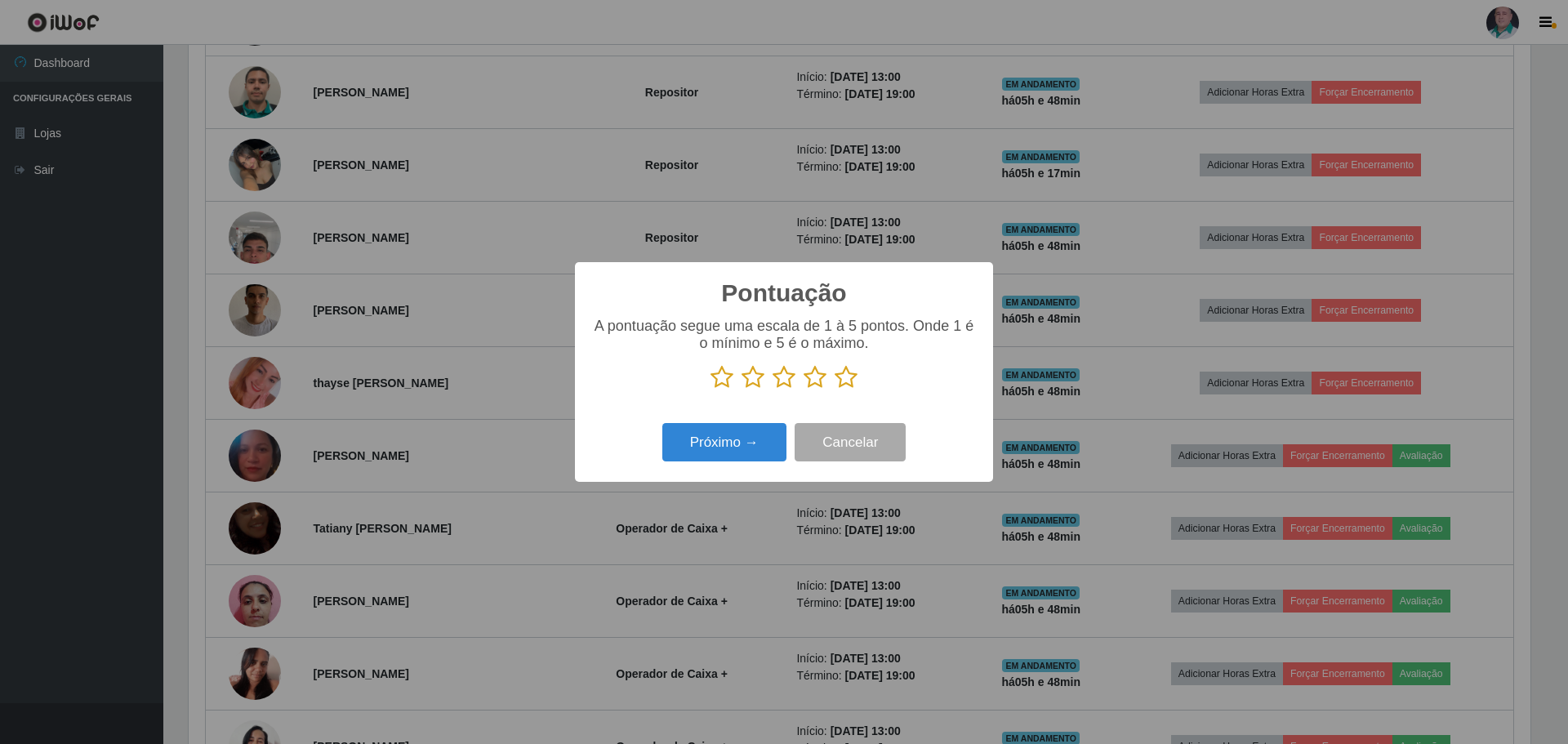
click at [848, 382] on icon at bounding box center [845, 377] width 23 height 24
click at [834, 390] on input "radio" at bounding box center [834, 390] width 0 height 0
click at [736, 441] on button "Próximo →" at bounding box center [724, 442] width 124 height 38
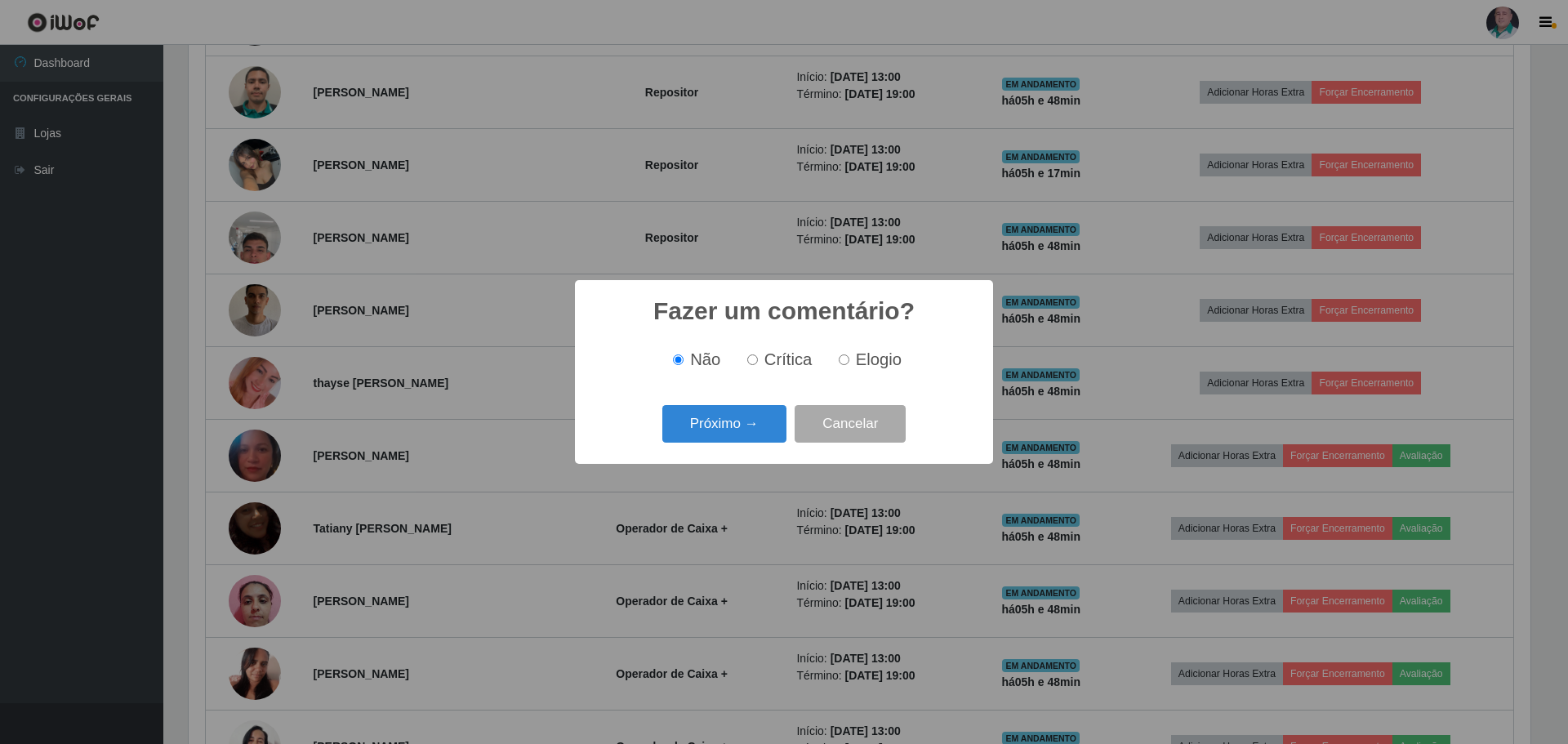
drag, startPoint x: 846, startPoint y: 355, endPoint x: 828, endPoint y: 373, distance: 25.5
click at [846, 357] on label "Elogio" at bounding box center [867, 359] width 69 height 18
click at [846, 357] on input "Elogio" at bounding box center [843, 359] width 11 height 11
radio input "true"
click at [708, 430] on button "Próximo →" at bounding box center [724, 425] width 124 height 38
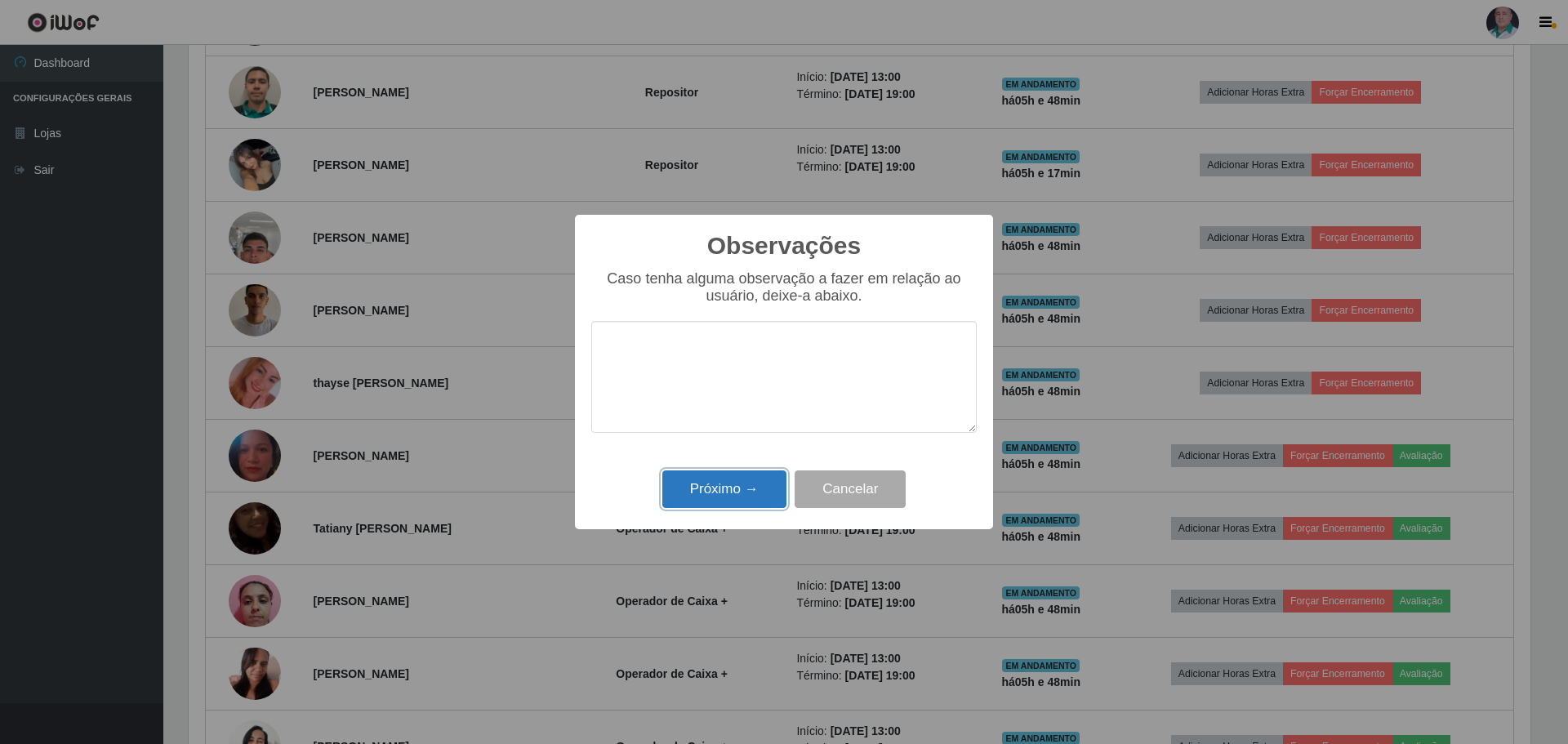
click at [708, 507] on button "Próximo →" at bounding box center [724, 490] width 124 height 38
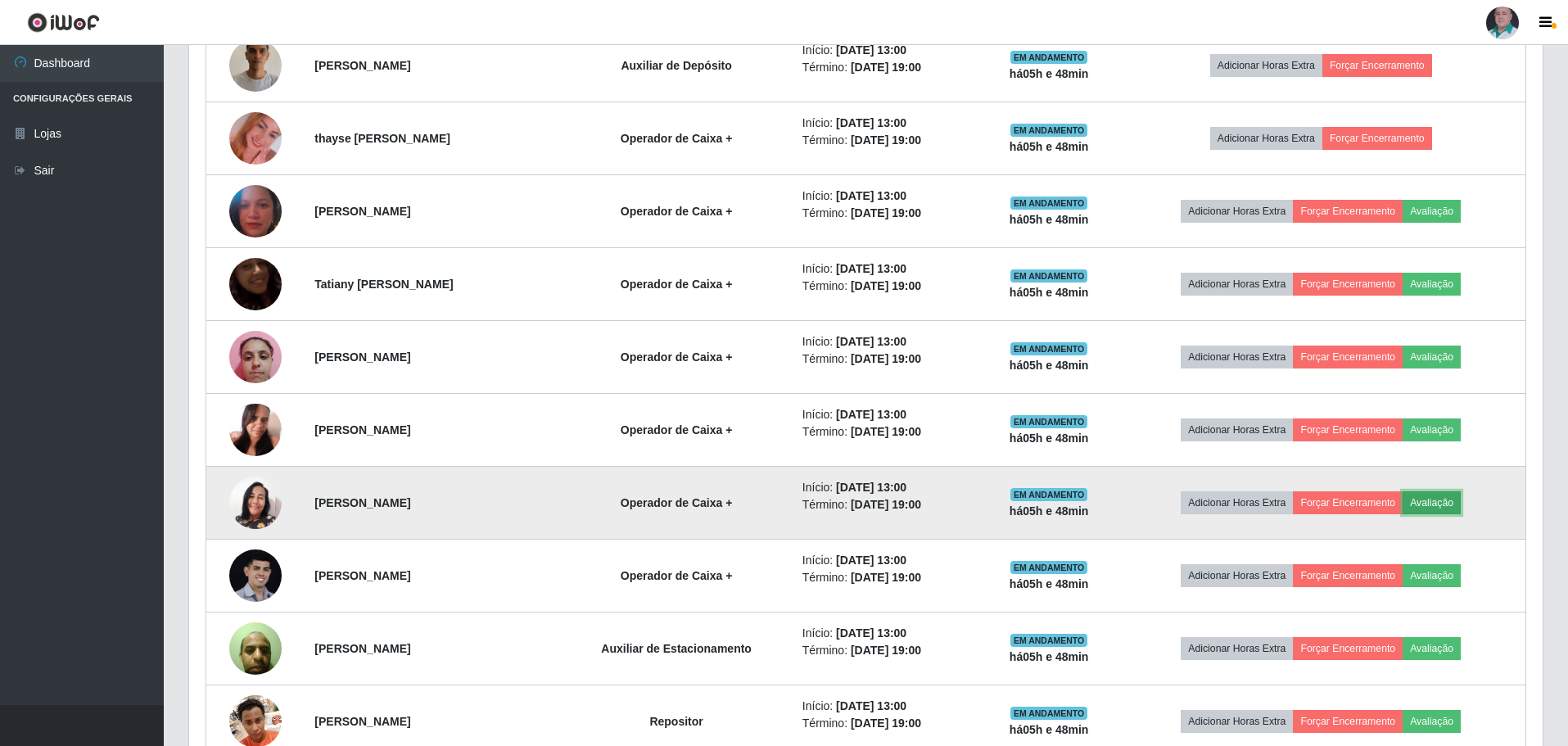
click at [1432, 506] on button "Avaliação" at bounding box center [1431, 502] width 58 height 23
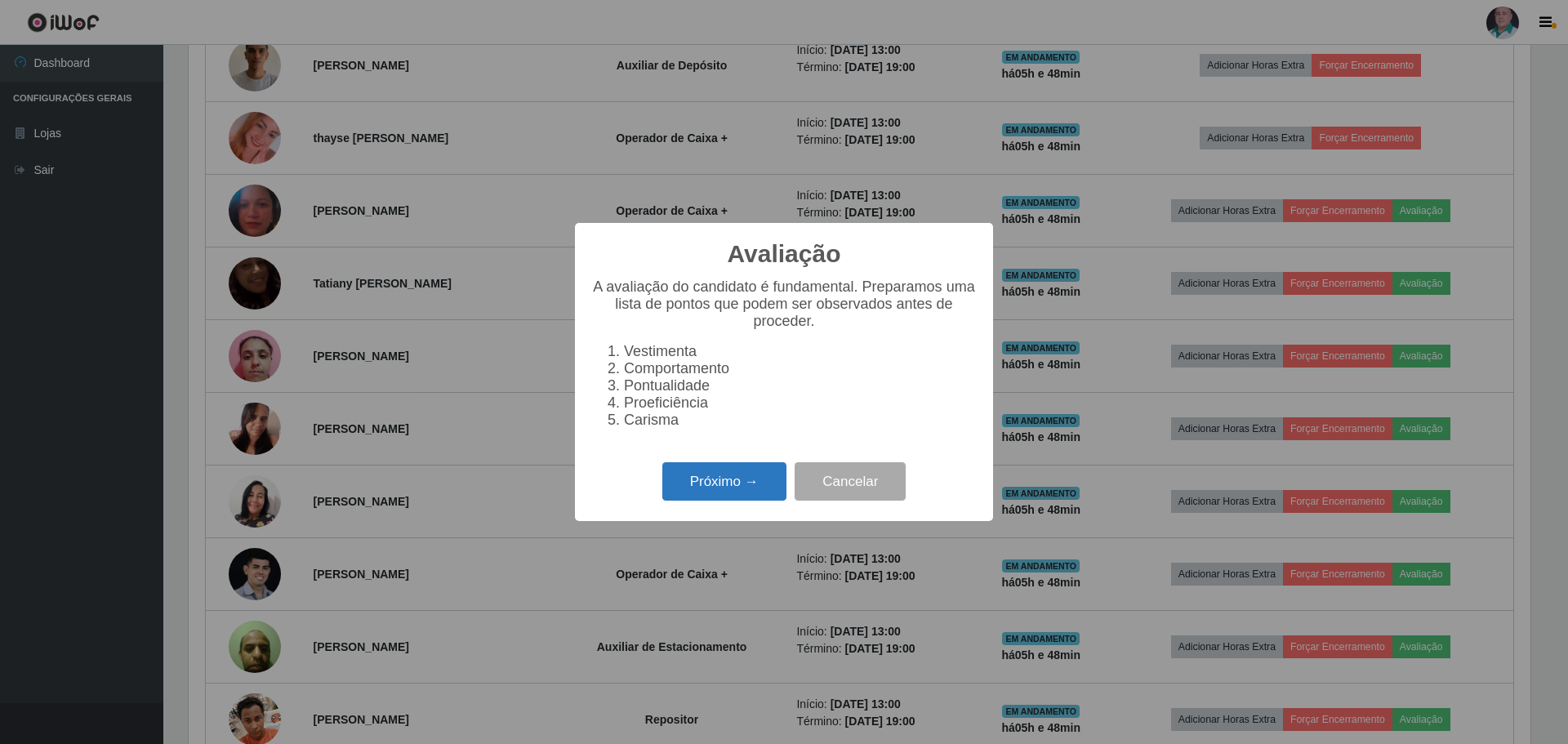
click at [731, 492] on button "Próximo →" at bounding box center [724, 482] width 124 height 38
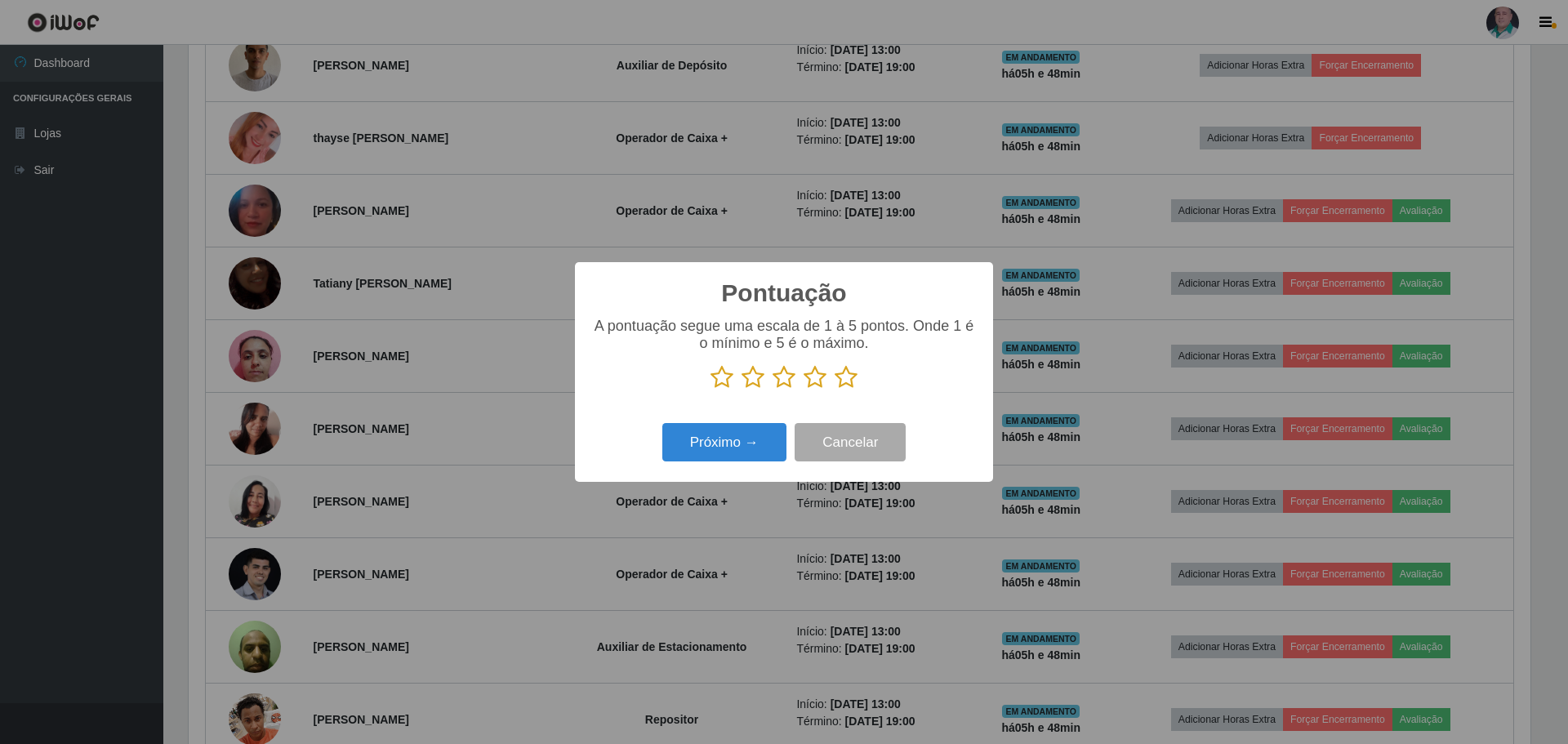
click at [850, 376] on icon at bounding box center [845, 377] width 23 height 24
click at [834, 390] on input "radio" at bounding box center [834, 390] width 0 height 0
click at [751, 441] on button "Próximo →" at bounding box center [724, 442] width 124 height 38
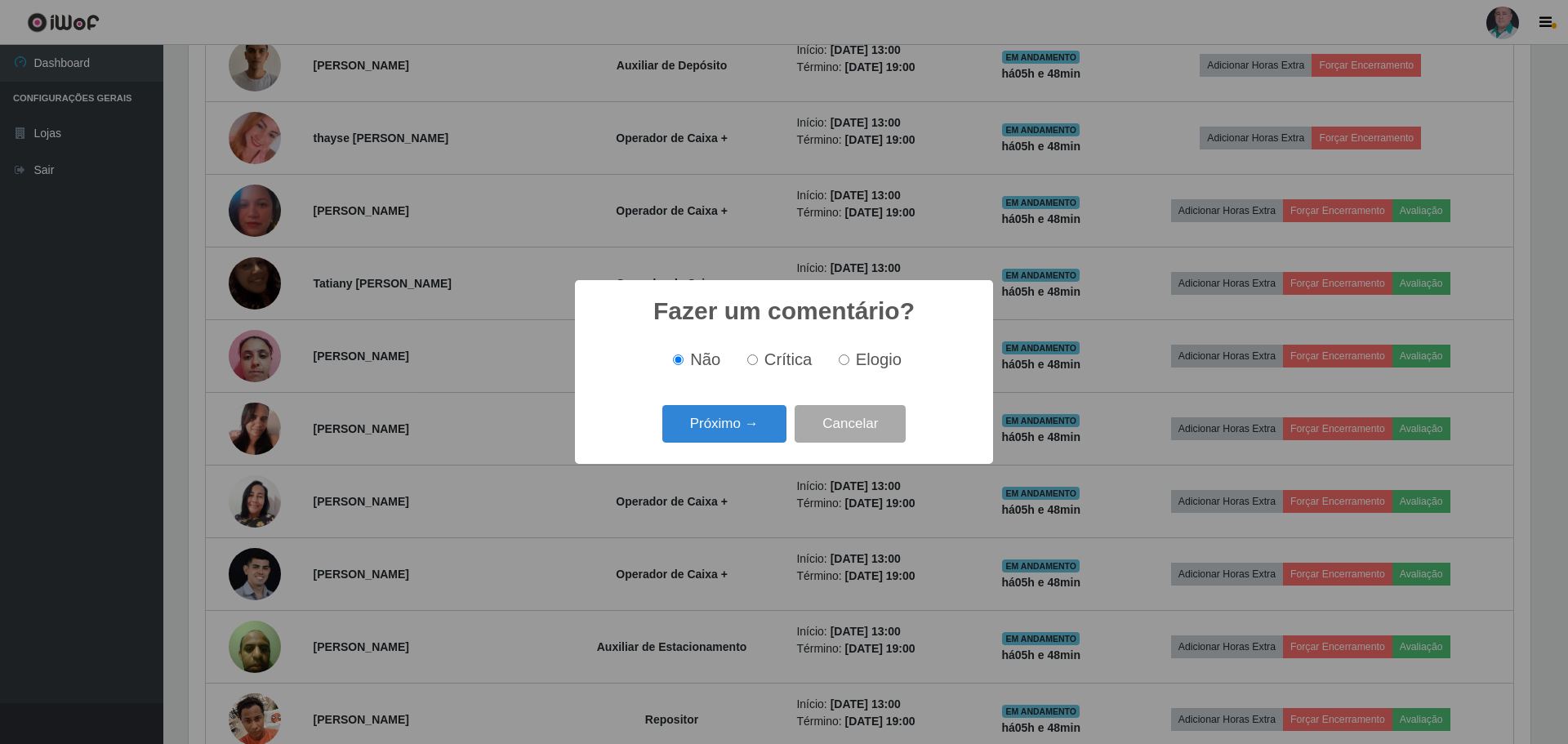
click at [866, 359] on span "Elogio" at bounding box center [878, 359] width 46 height 18
click at [849, 359] on input "Elogio" at bounding box center [843, 359] width 11 height 11
radio input "true"
click at [756, 422] on button "Próximo →" at bounding box center [724, 425] width 124 height 38
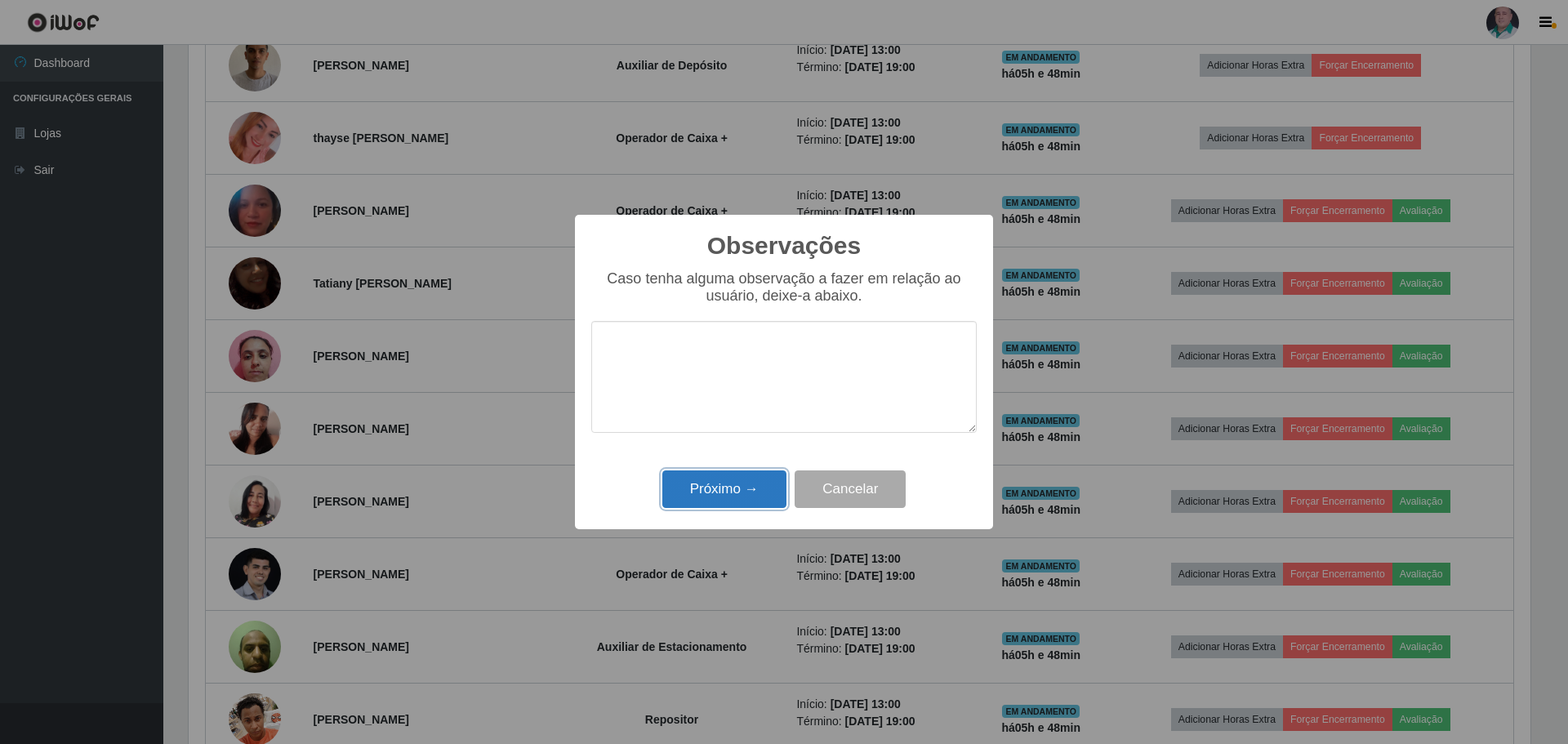
click at [740, 491] on button "Próximo →" at bounding box center [724, 490] width 124 height 38
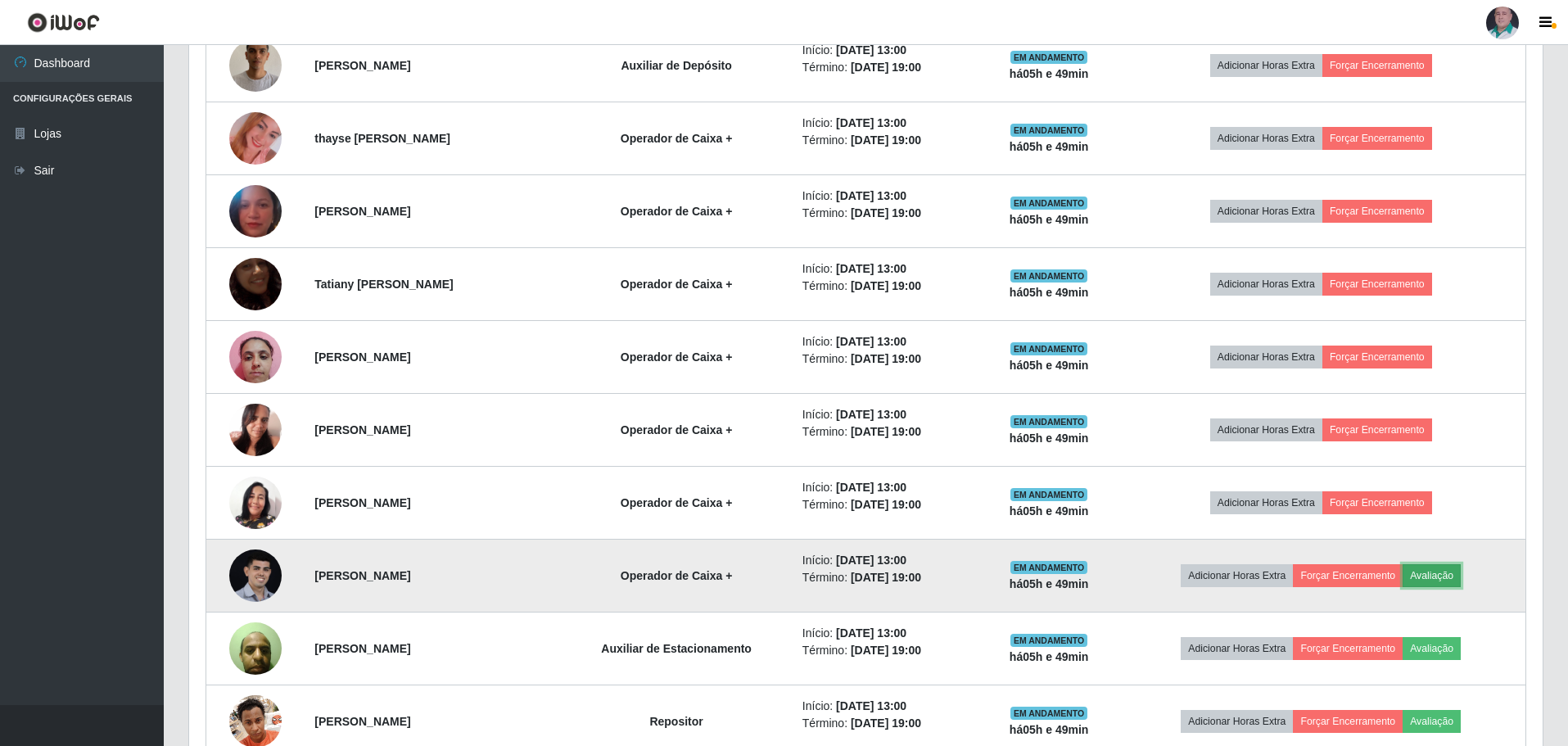
click at [1459, 573] on button "Avaliação" at bounding box center [1431, 575] width 58 height 23
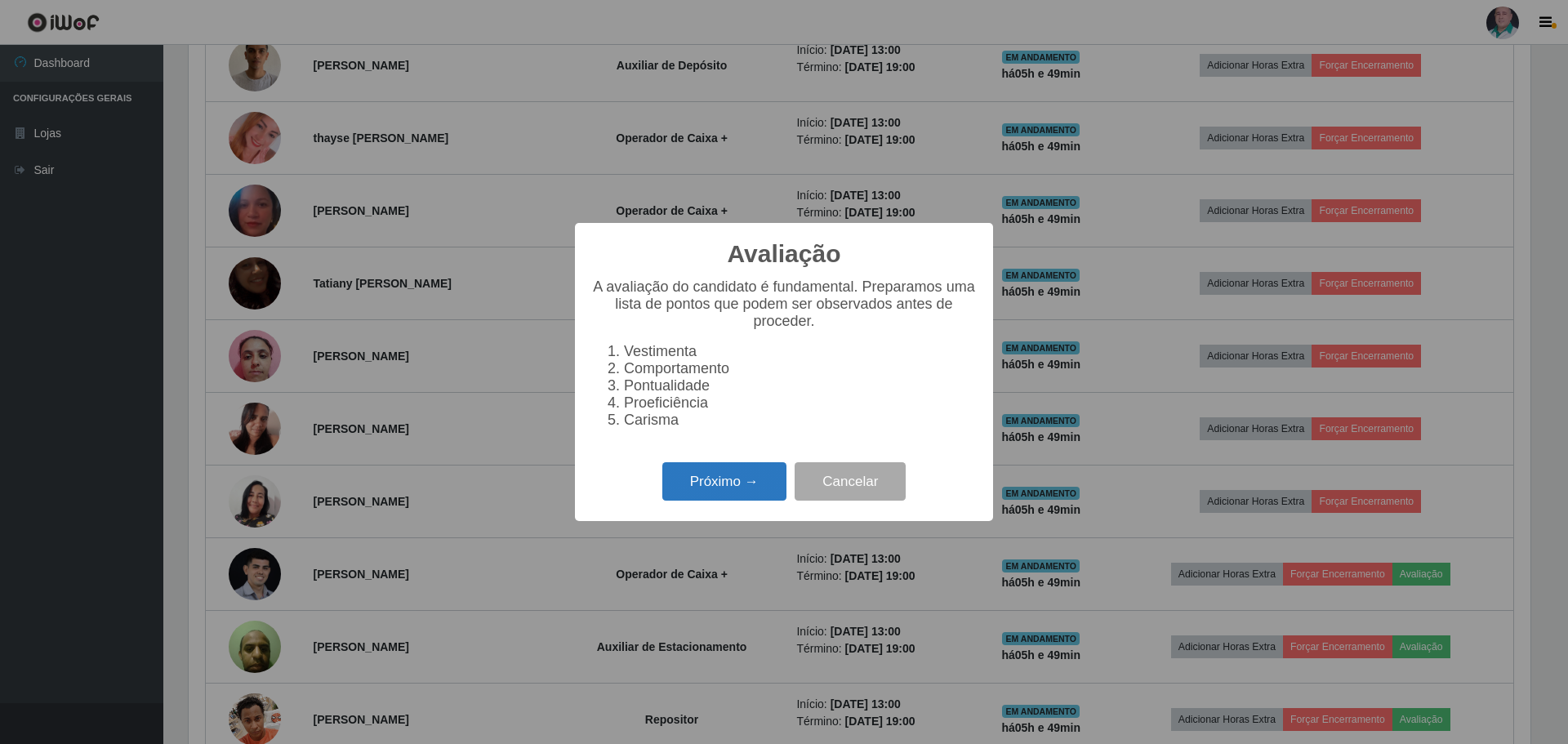
click at [739, 484] on button "Próximo →" at bounding box center [724, 482] width 124 height 38
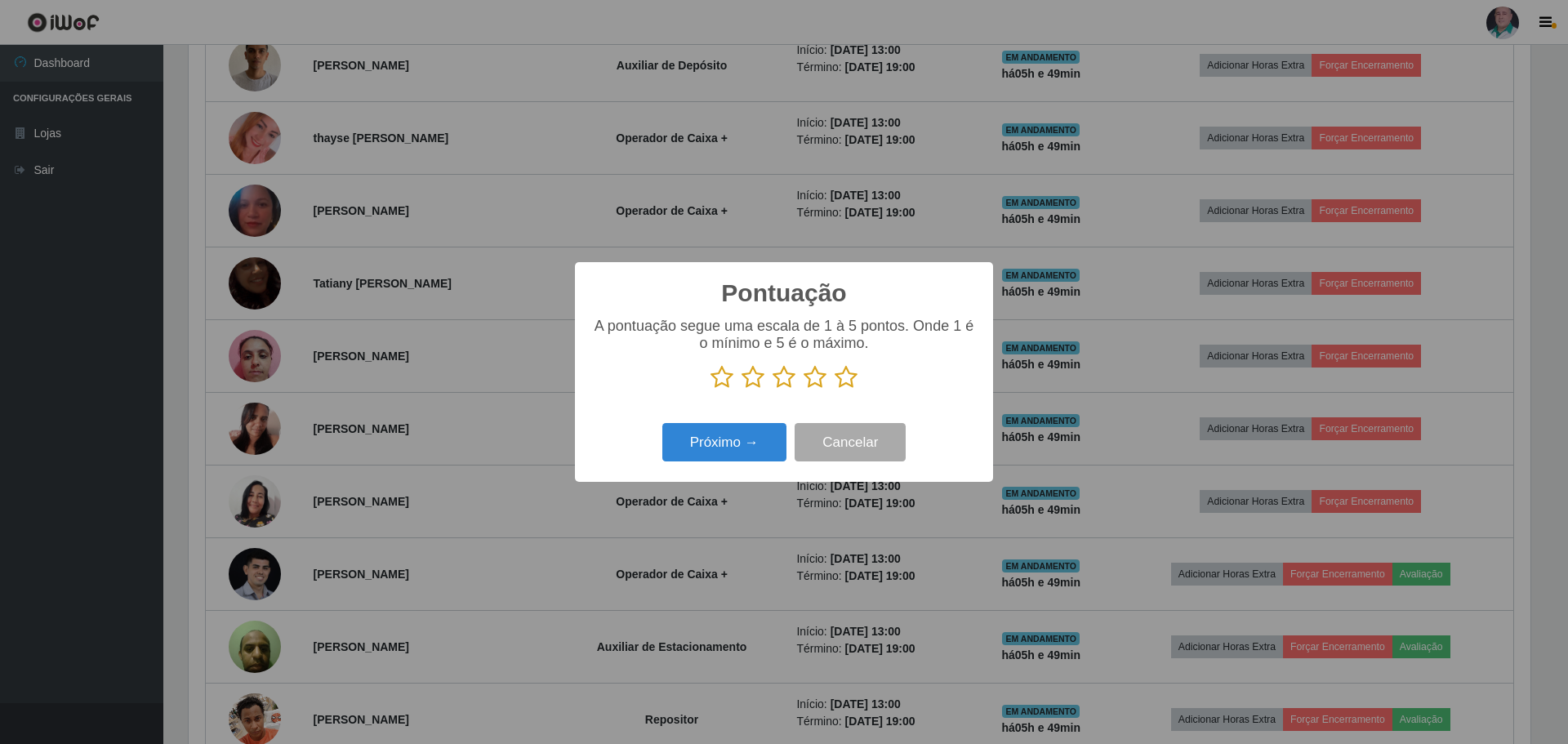
click at [839, 379] on icon at bounding box center [845, 377] width 23 height 24
click at [834, 390] on input "radio" at bounding box center [834, 390] width 0 height 0
click at [738, 441] on button "Próximo →" at bounding box center [724, 442] width 124 height 38
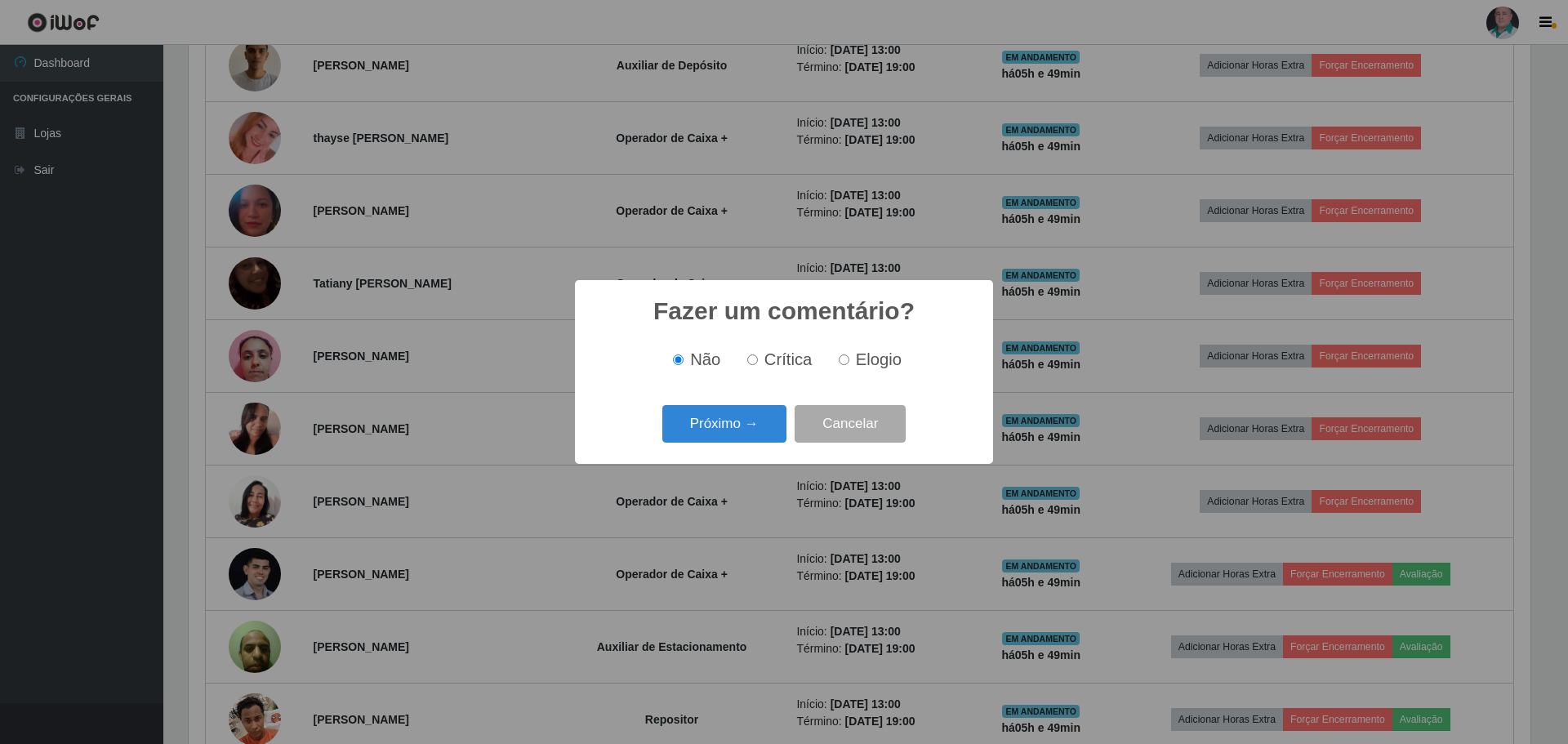
click at [838, 356] on input "Elogio" at bounding box center [843, 359] width 11 height 11
radio input "true"
click at [674, 421] on button "Próximo →" at bounding box center [724, 425] width 124 height 38
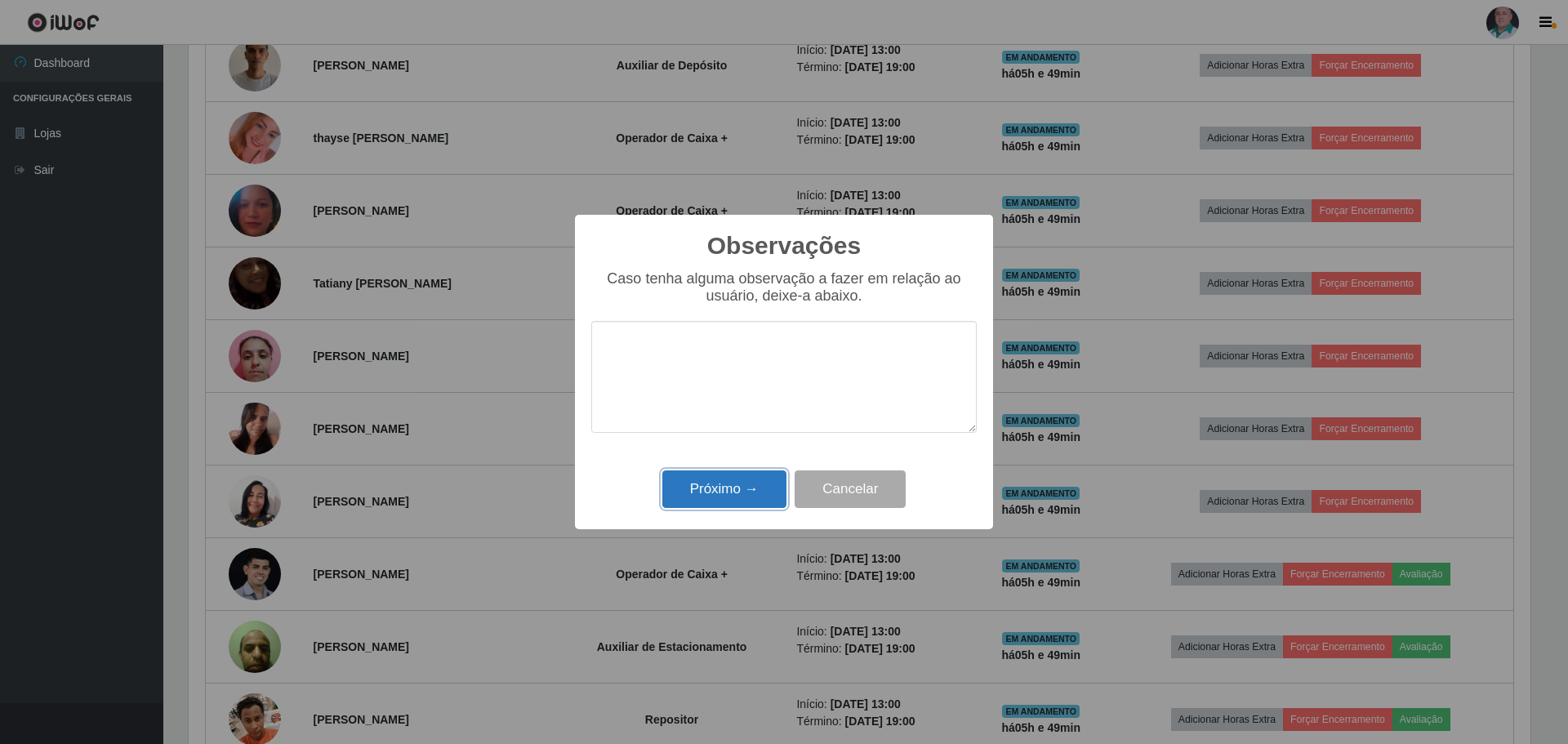
click at [695, 487] on button "Próximo →" at bounding box center [724, 490] width 124 height 38
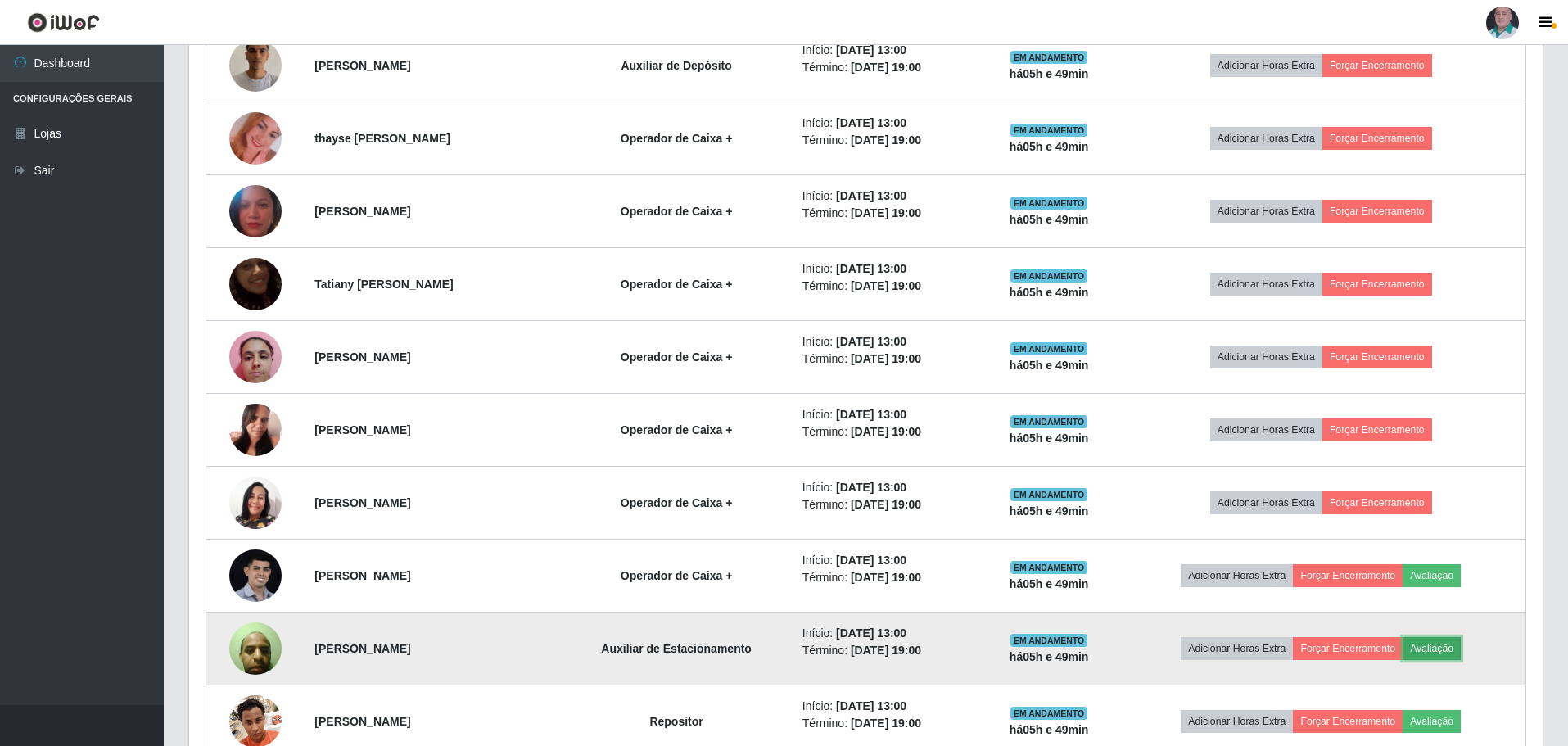
click at [1451, 649] on button "Avaliação" at bounding box center [1431, 648] width 58 height 23
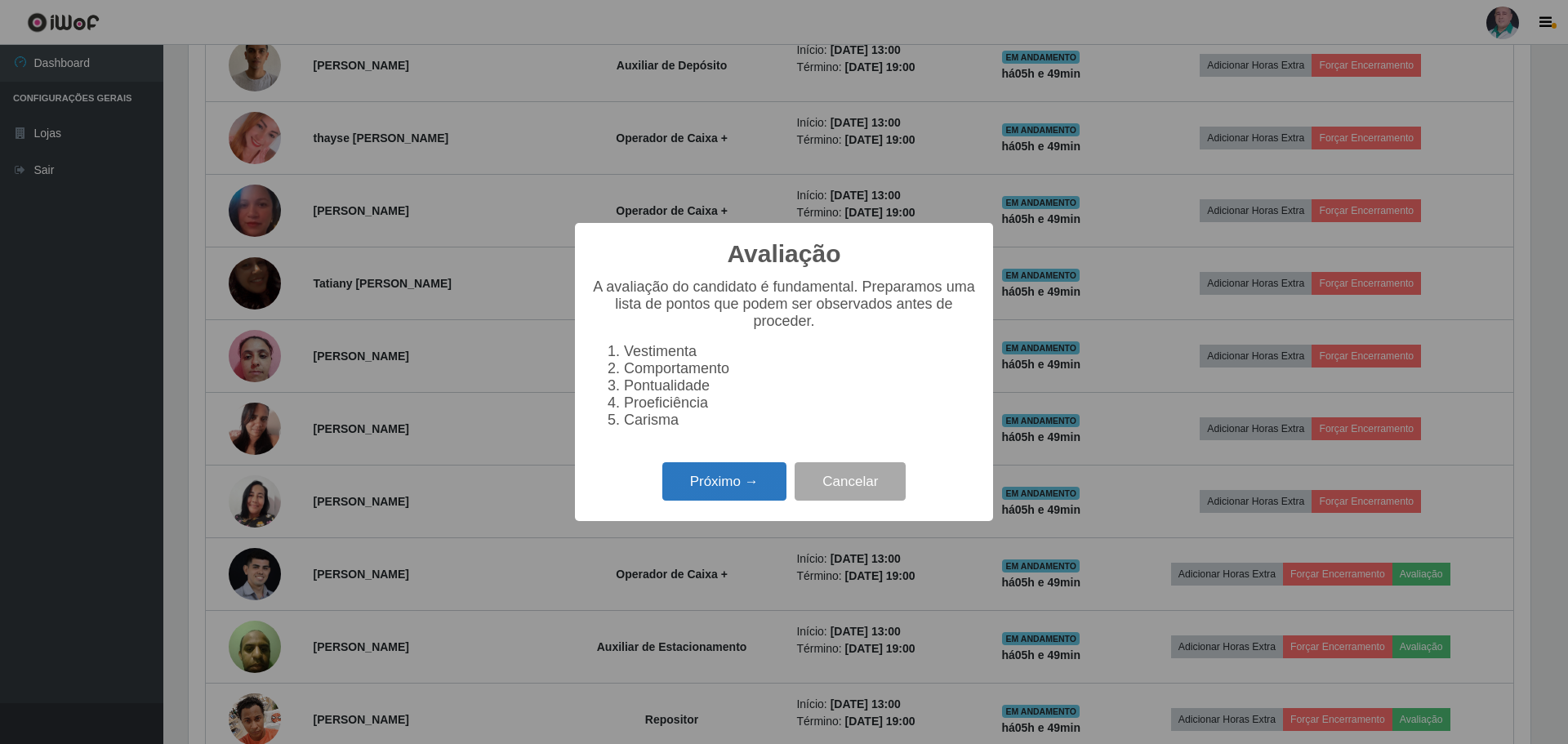
click at [738, 496] on button "Próximo →" at bounding box center [724, 482] width 124 height 38
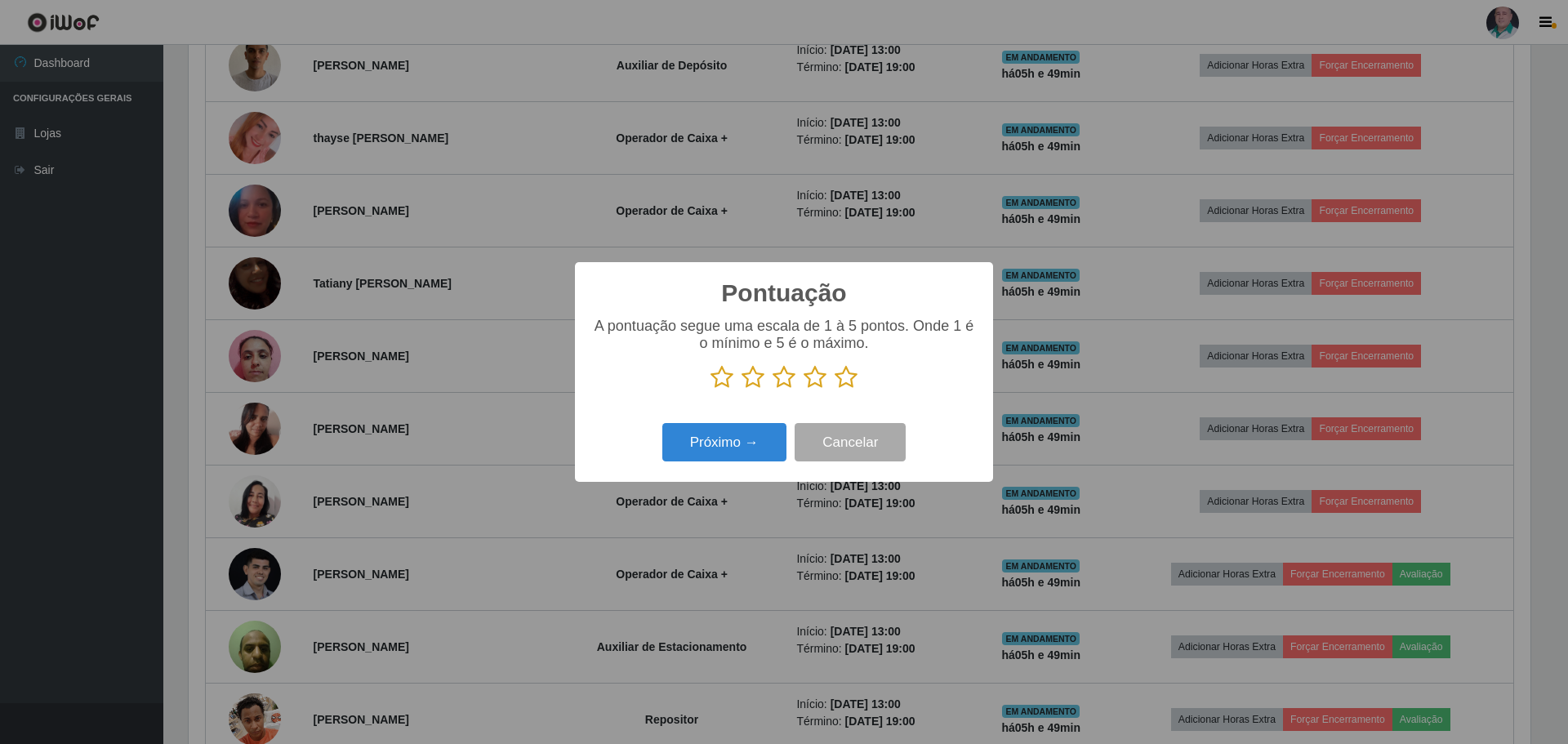
click at [845, 374] on icon at bounding box center [845, 377] width 23 height 24
click at [834, 390] on input "radio" at bounding box center [834, 390] width 0 height 0
click at [754, 439] on button "Próximo →" at bounding box center [724, 442] width 124 height 38
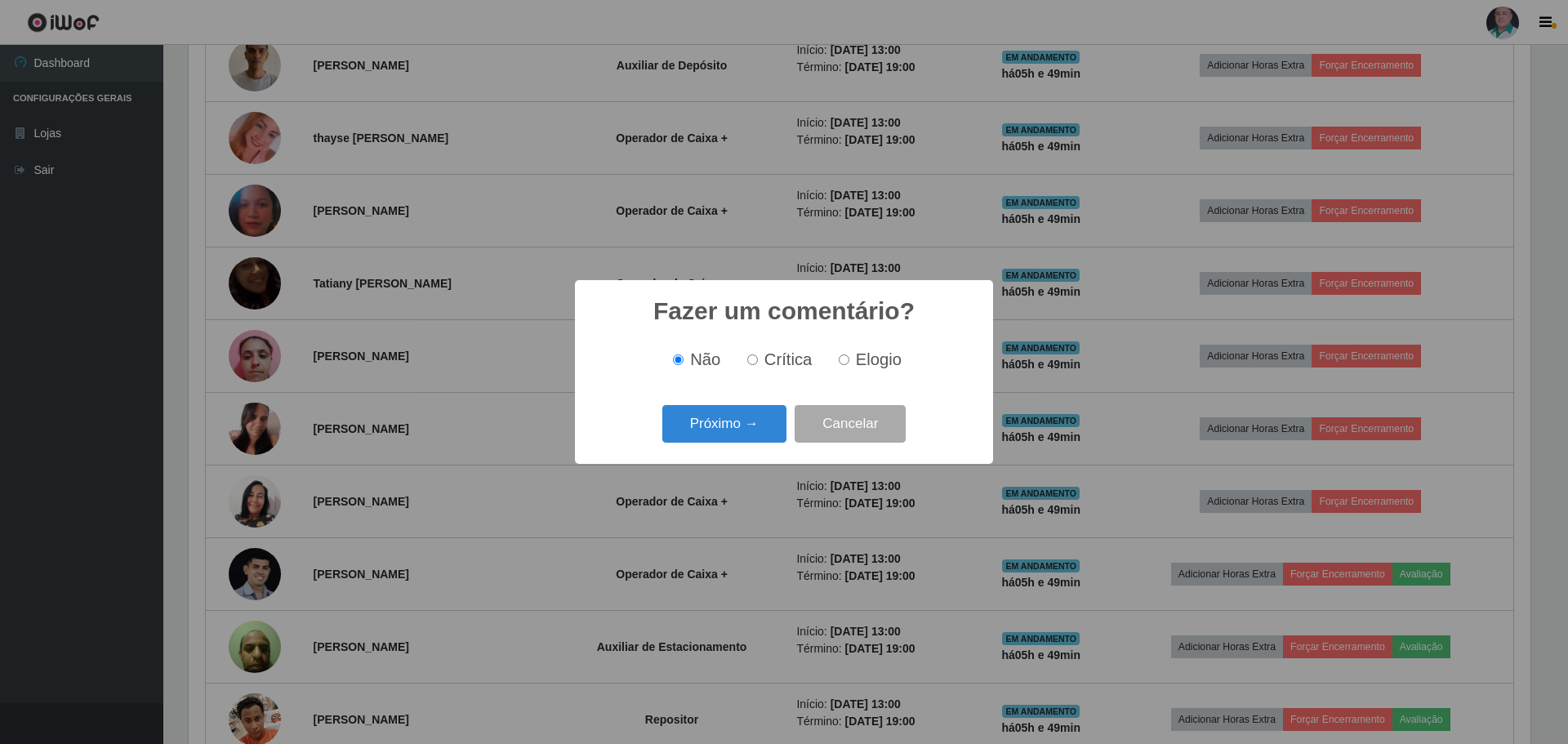
click at [887, 360] on span "Elogio" at bounding box center [878, 359] width 46 height 18
click at [849, 360] on input "Elogio" at bounding box center [843, 359] width 11 height 11
radio input "true"
click at [680, 446] on div "Próximo → Cancelar" at bounding box center [783, 424] width 385 height 47
click at [697, 440] on button "Próximo →" at bounding box center [724, 425] width 124 height 38
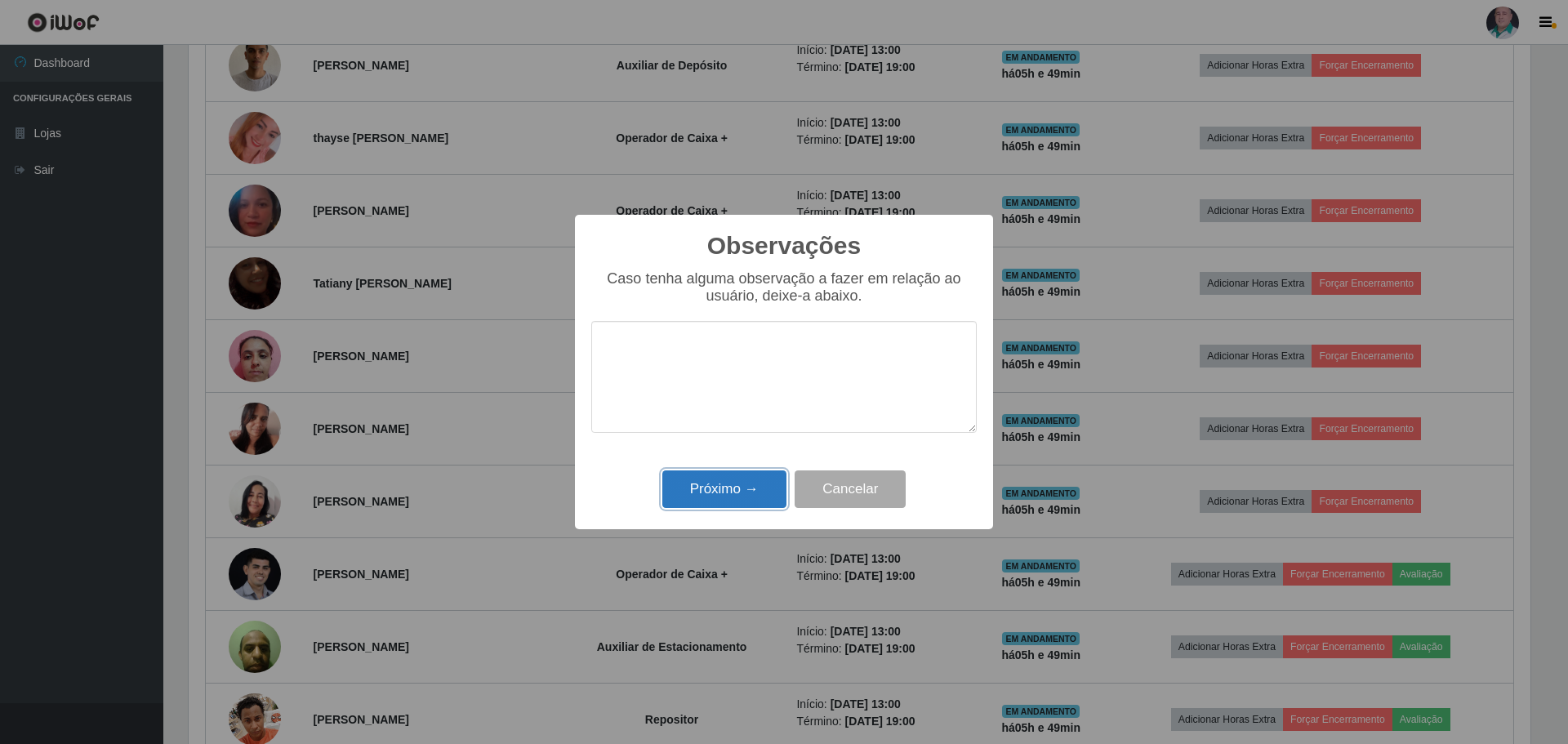
click at [696, 492] on button "Próximo →" at bounding box center [724, 490] width 124 height 38
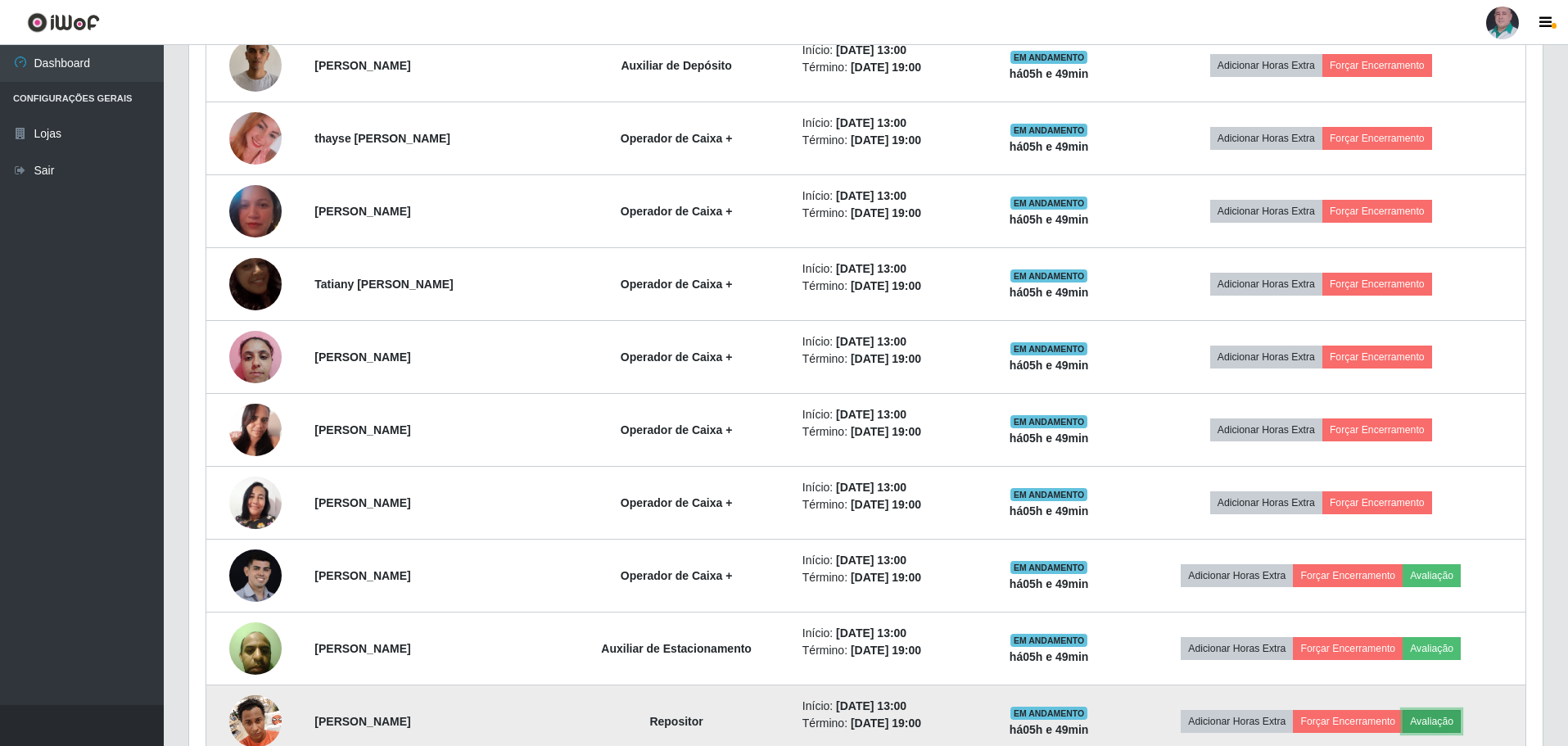
click at [1461, 728] on button "Avaliação" at bounding box center [1431, 721] width 58 height 23
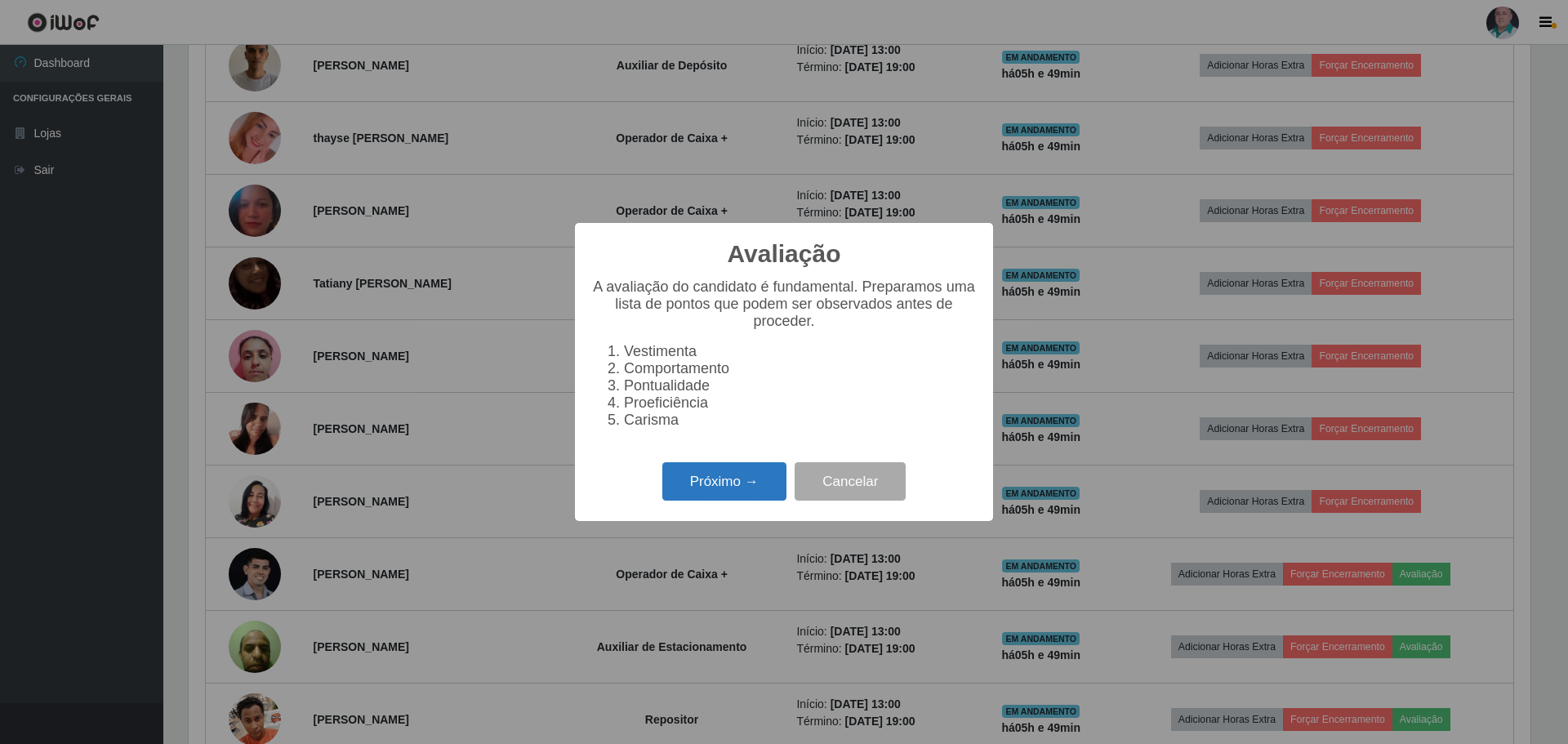
click at [685, 475] on button "Próximo →" at bounding box center [724, 482] width 124 height 38
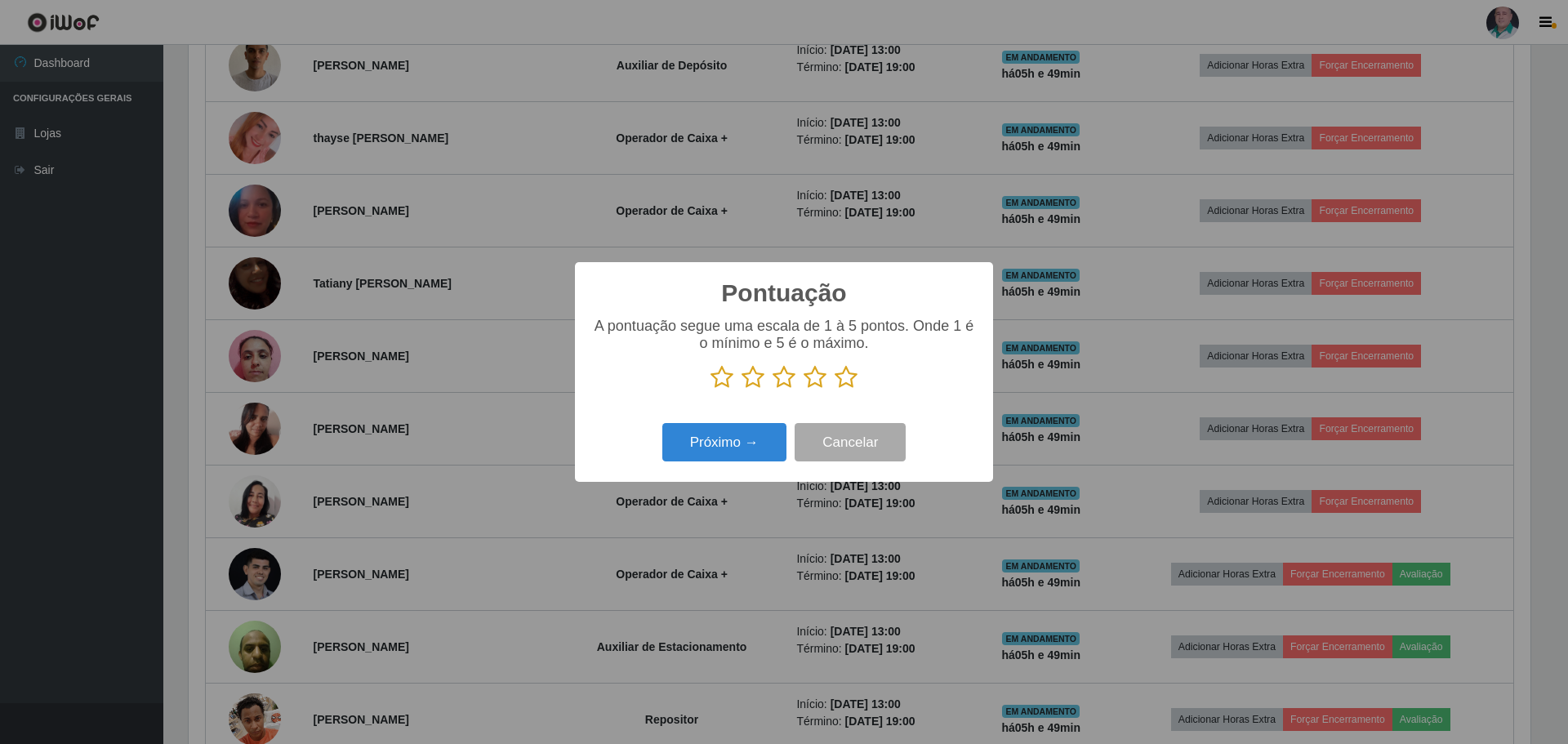
click at [836, 380] on icon at bounding box center [845, 377] width 23 height 24
click at [834, 390] on input "radio" at bounding box center [834, 390] width 0 height 0
click at [765, 437] on button "Próximo →" at bounding box center [724, 442] width 124 height 38
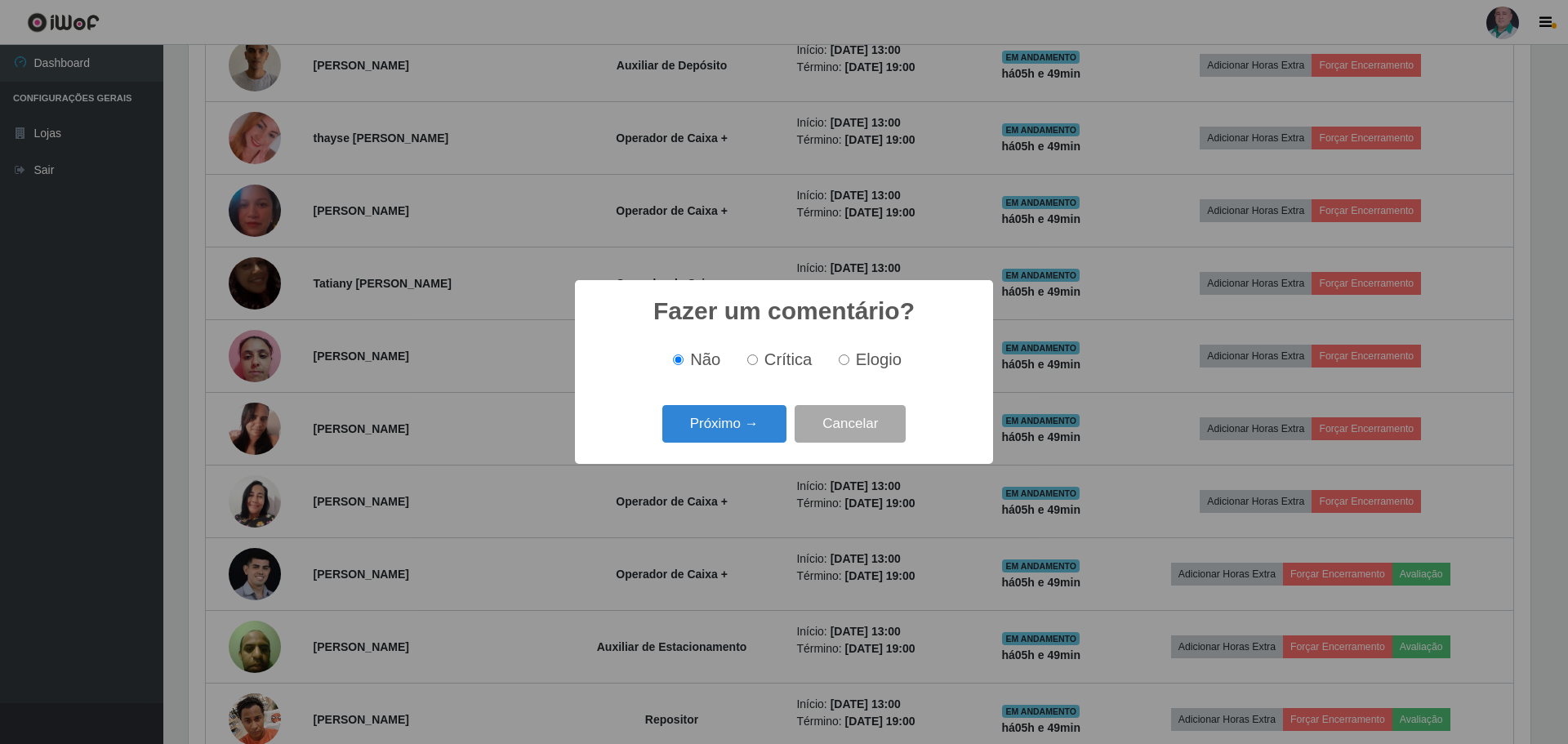
click at [870, 364] on span "Elogio" at bounding box center [878, 359] width 46 height 18
click at [849, 364] on input "Elogio" at bounding box center [843, 359] width 11 height 11
radio input "true"
click at [743, 424] on button "Próximo →" at bounding box center [724, 425] width 124 height 38
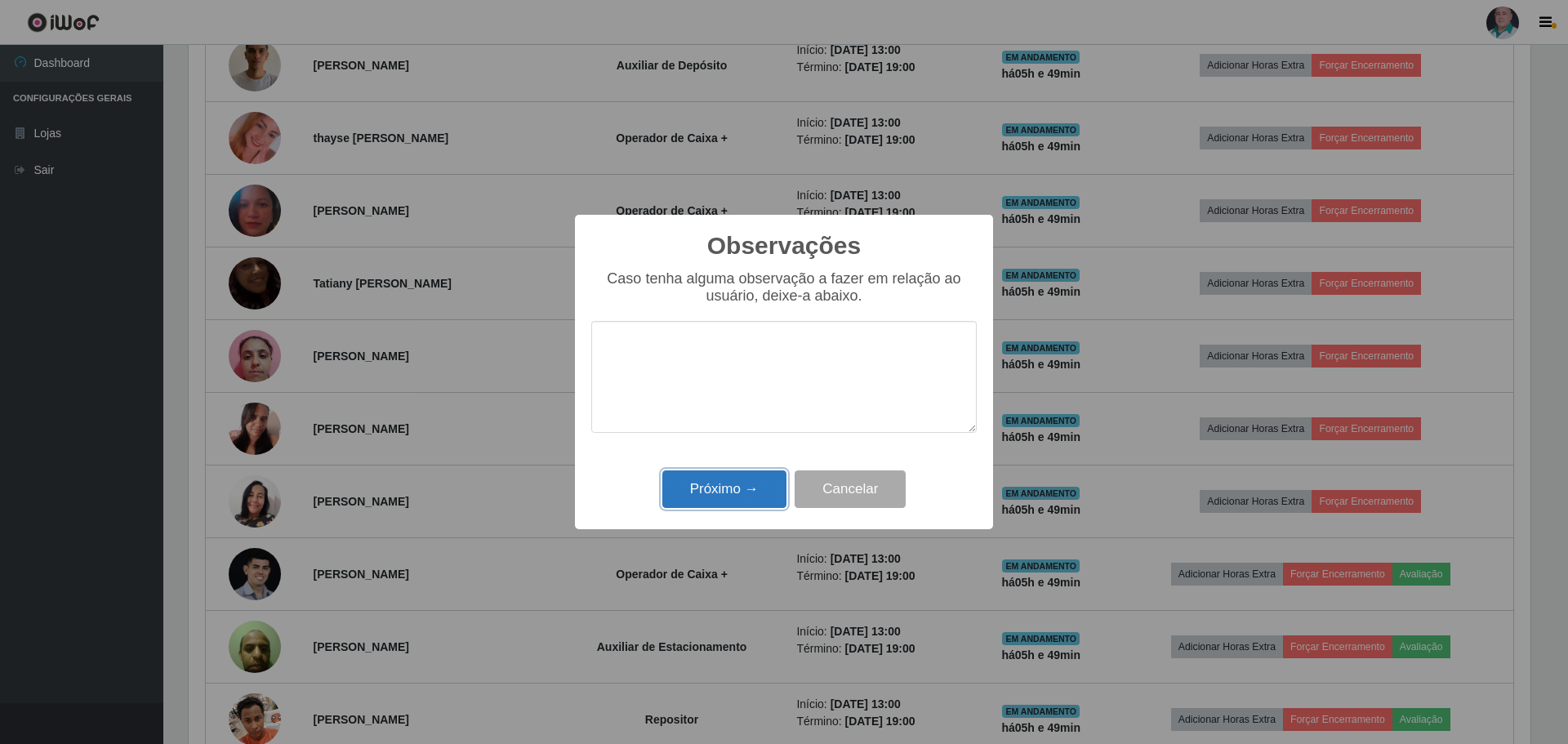
click at [735, 488] on button "Próximo →" at bounding box center [724, 490] width 124 height 38
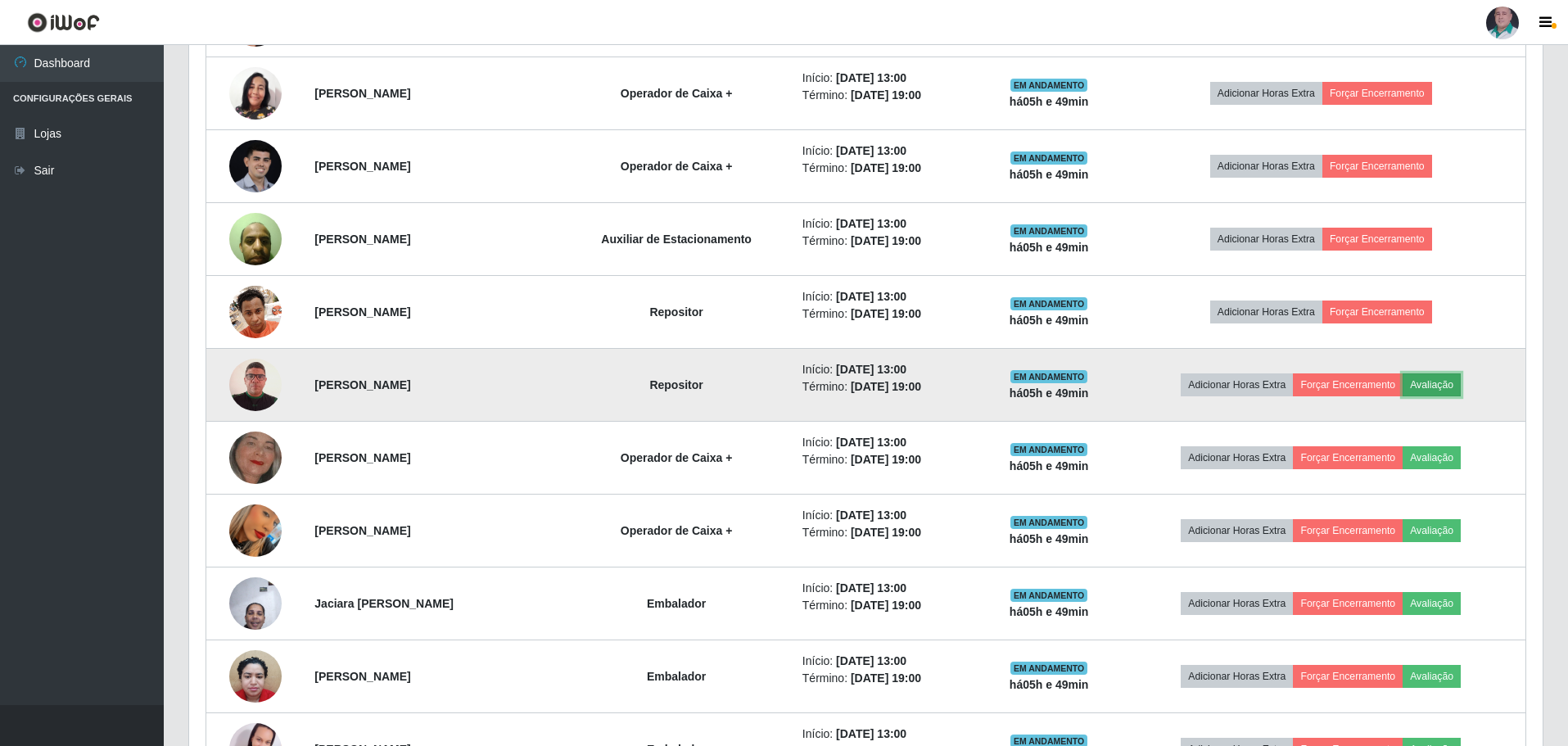
click at [1444, 376] on button "Avaliação" at bounding box center [1431, 384] width 58 height 23
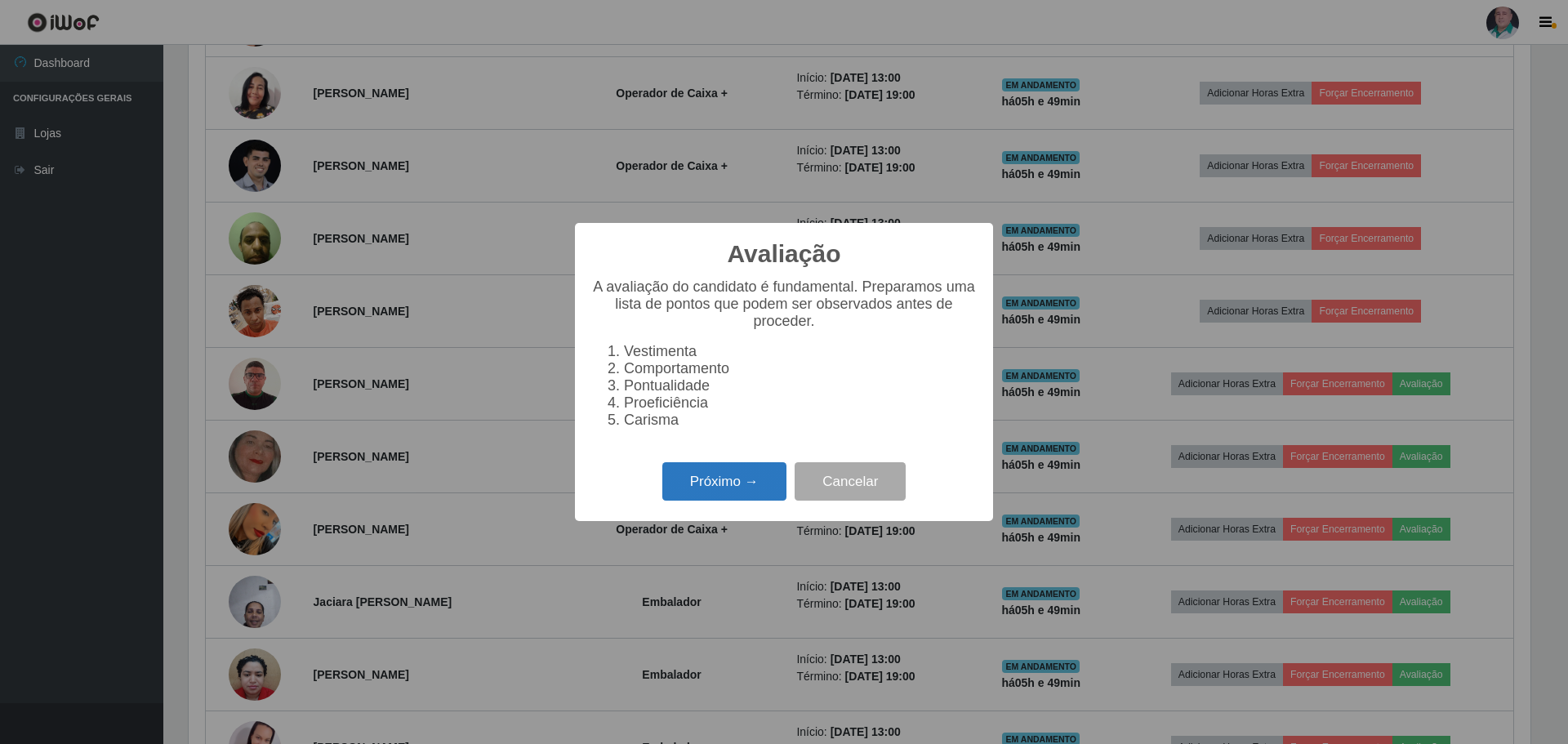
click at [731, 501] on button "Próximo →" at bounding box center [724, 482] width 124 height 38
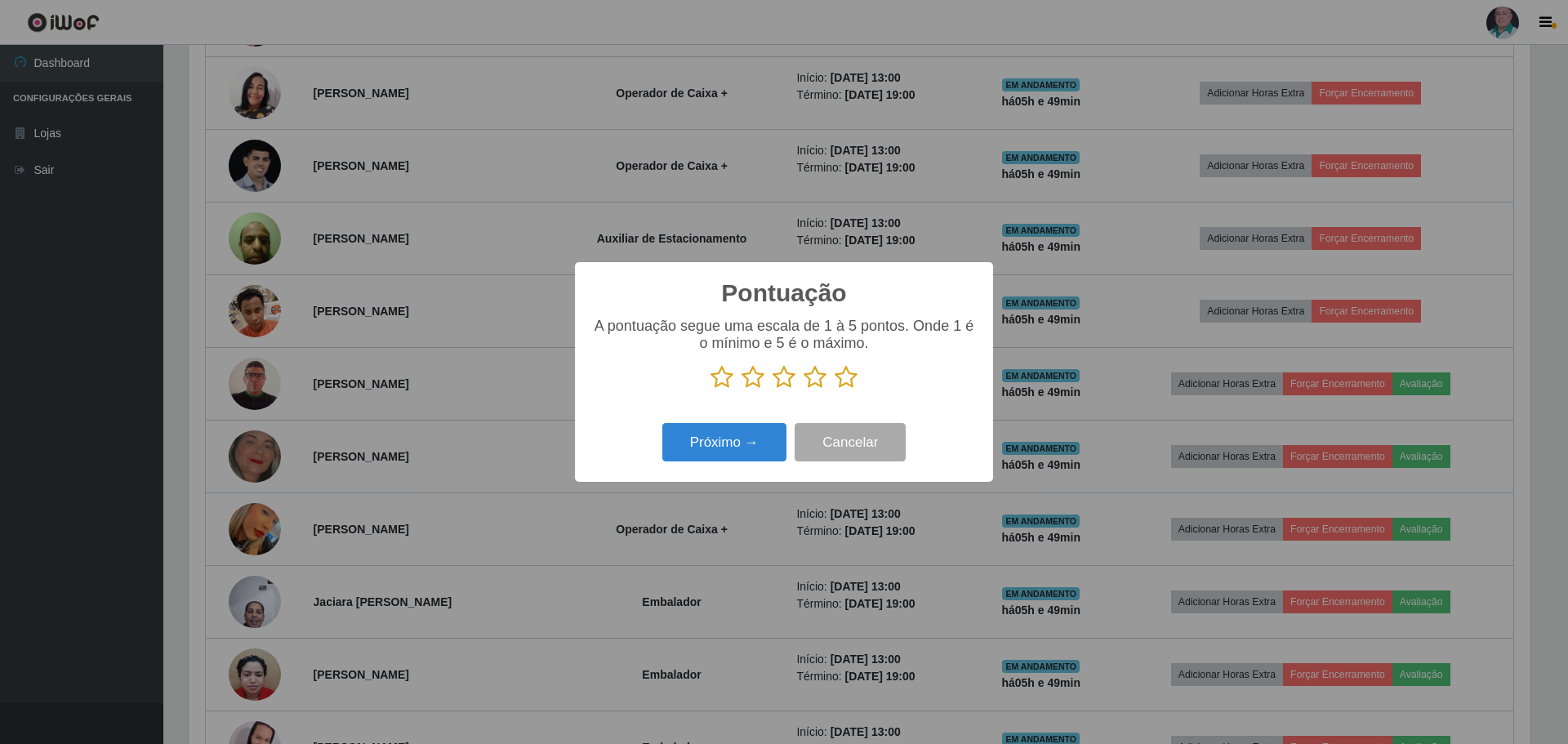
click at [850, 385] on icon at bounding box center [845, 377] width 23 height 24
click at [834, 390] on input "radio" at bounding box center [834, 390] width 0 height 0
click at [729, 460] on button "Próximo →" at bounding box center [724, 442] width 124 height 38
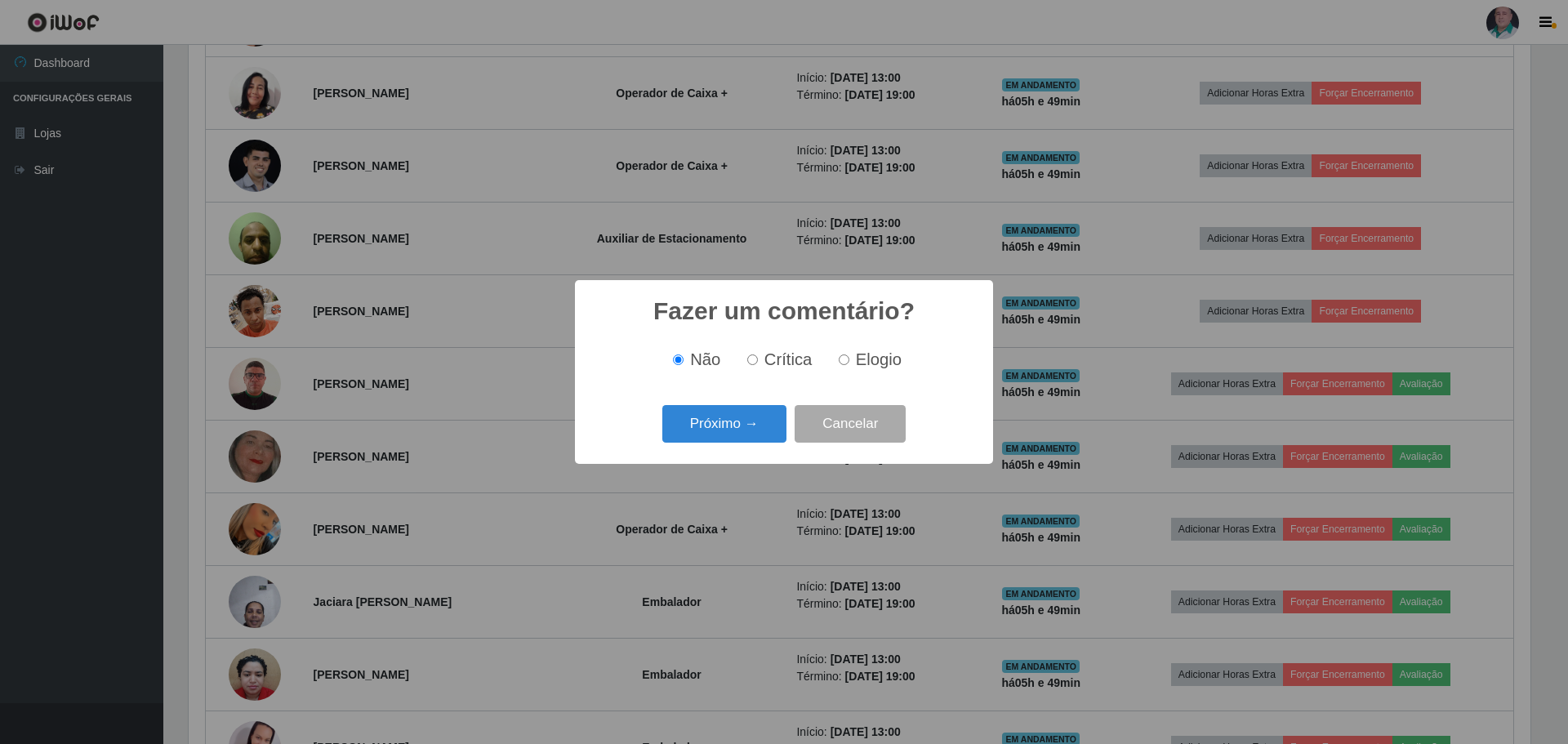
click at [868, 369] on span "Elogio" at bounding box center [878, 359] width 46 height 18
click at [849, 365] on input "Elogio" at bounding box center [843, 359] width 11 height 11
radio input "true"
click at [701, 437] on button "Próximo →" at bounding box center [724, 425] width 124 height 38
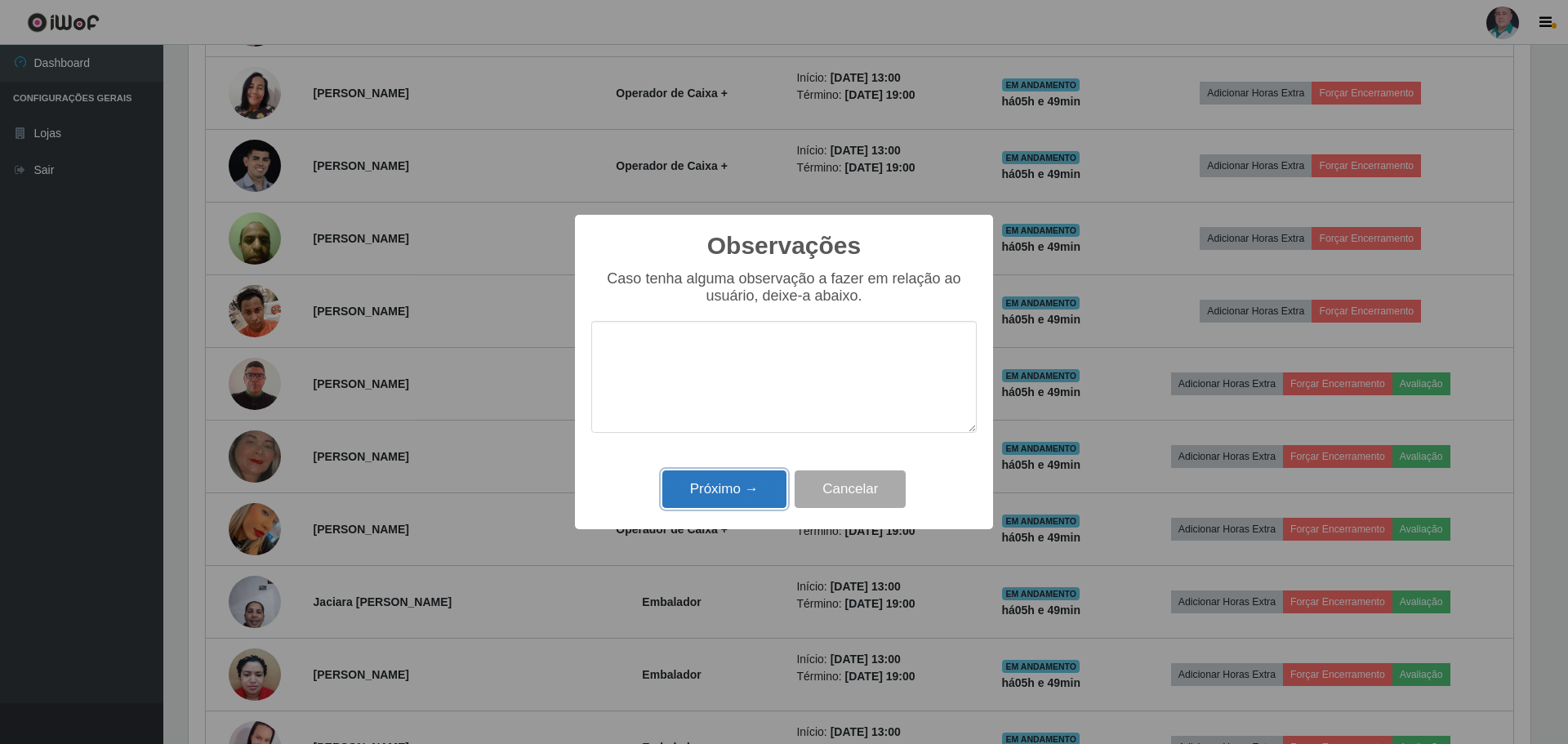
click at [700, 486] on button "Próximo →" at bounding box center [724, 490] width 124 height 38
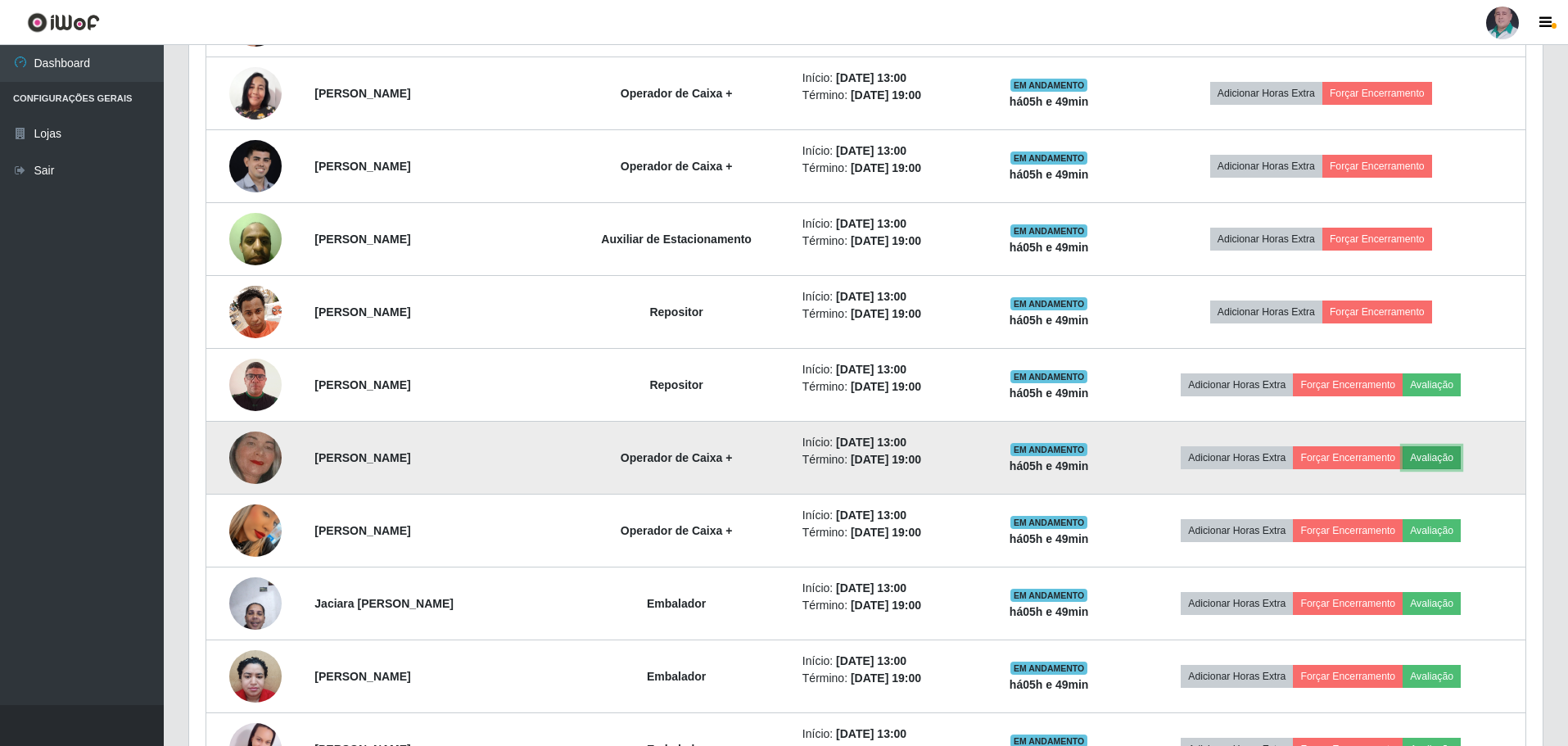
click at [1457, 462] on button "Avaliação" at bounding box center [1431, 457] width 58 height 23
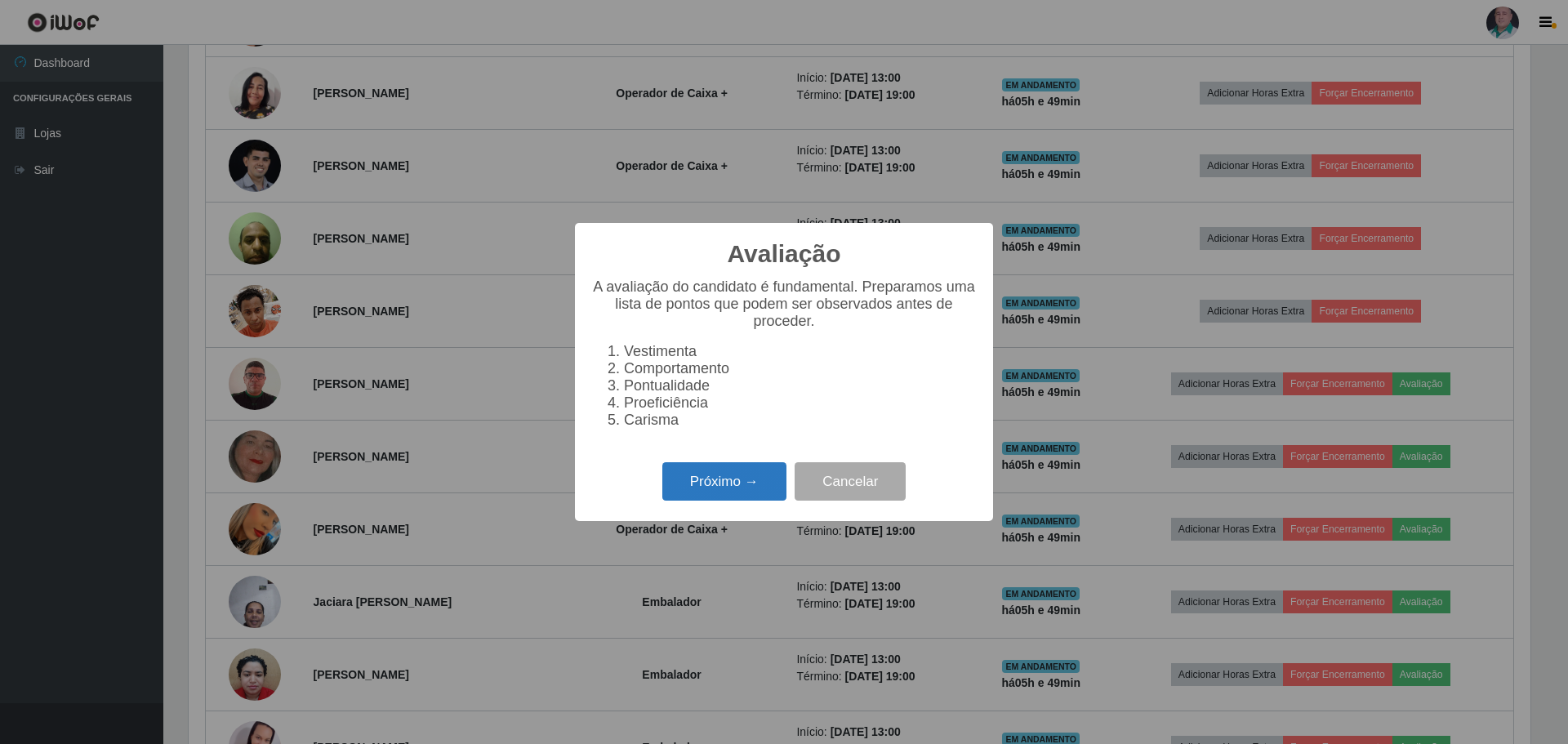
click at [746, 488] on button "Próximo →" at bounding box center [724, 482] width 124 height 38
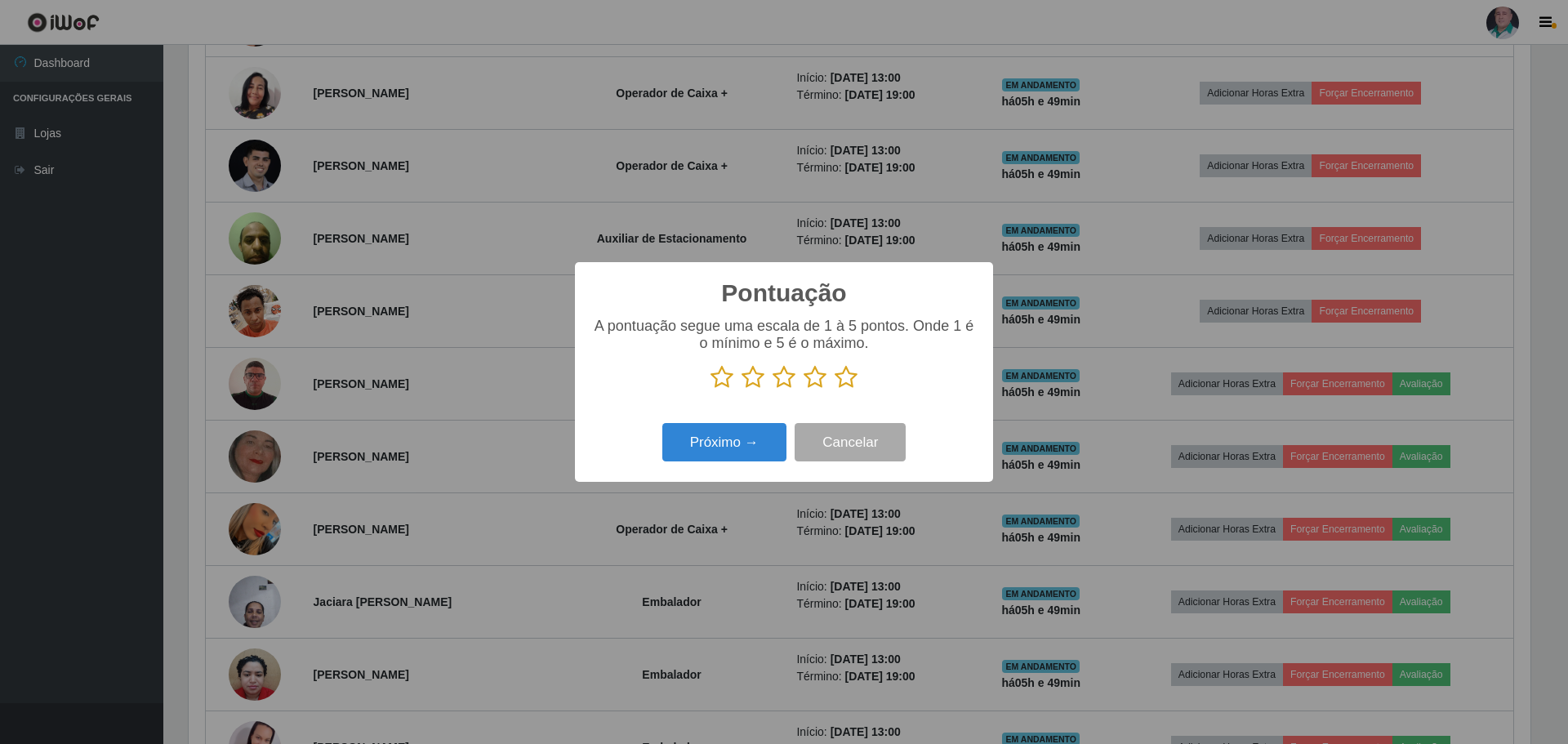
click at [843, 385] on icon at bounding box center [845, 377] width 23 height 24
click at [834, 390] on input "radio" at bounding box center [834, 390] width 0 height 0
click at [730, 442] on button "Próximo →" at bounding box center [724, 442] width 124 height 38
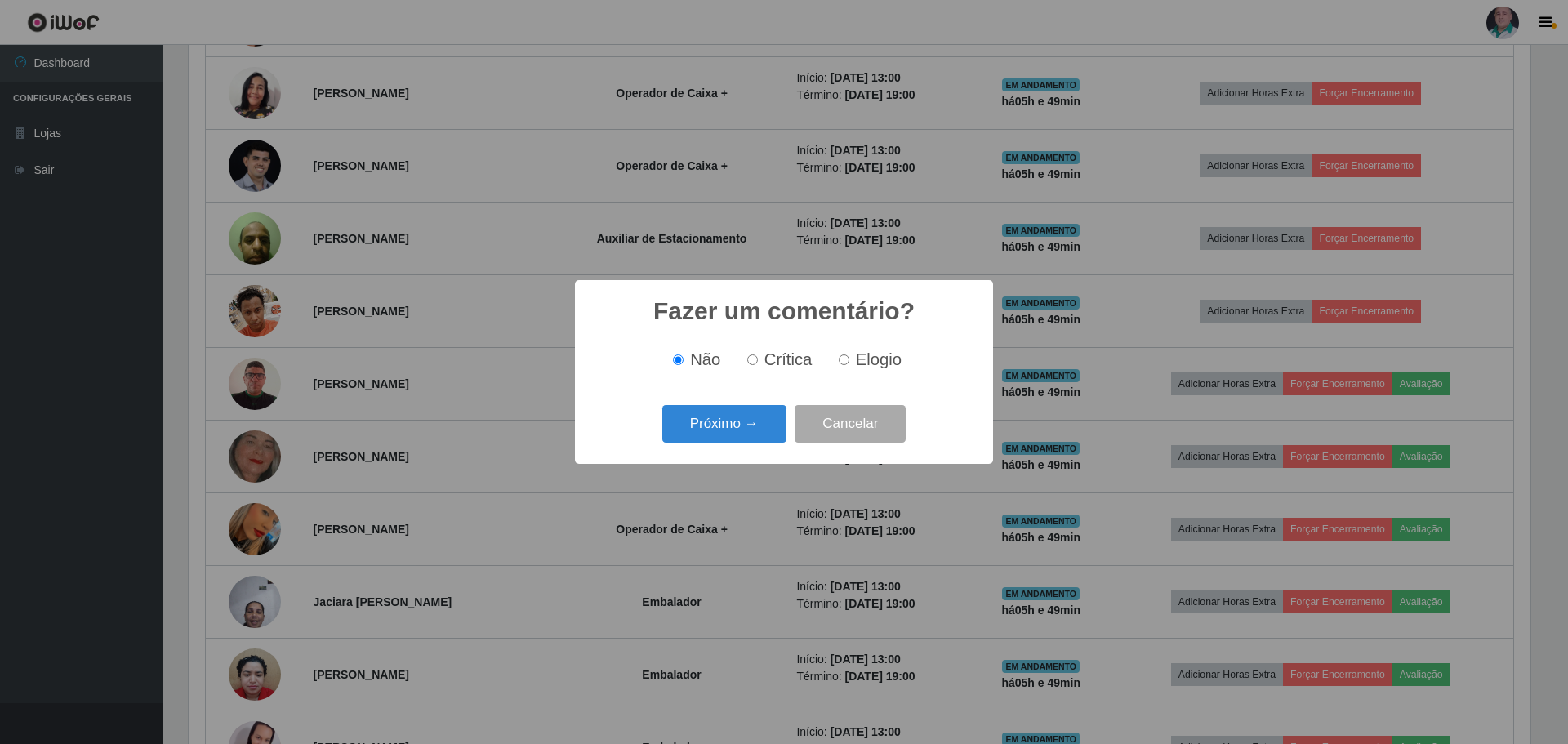
click at [859, 359] on span "Elogio" at bounding box center [878, 359] width 46 height 18
click at [849, 359] on input "Elogio" at bounding box center [843, 359] width 11 height 11
radio input "true"
click at [726, 418] on button "Próximo →" at bounding box center [724, 425] width 124 height 38
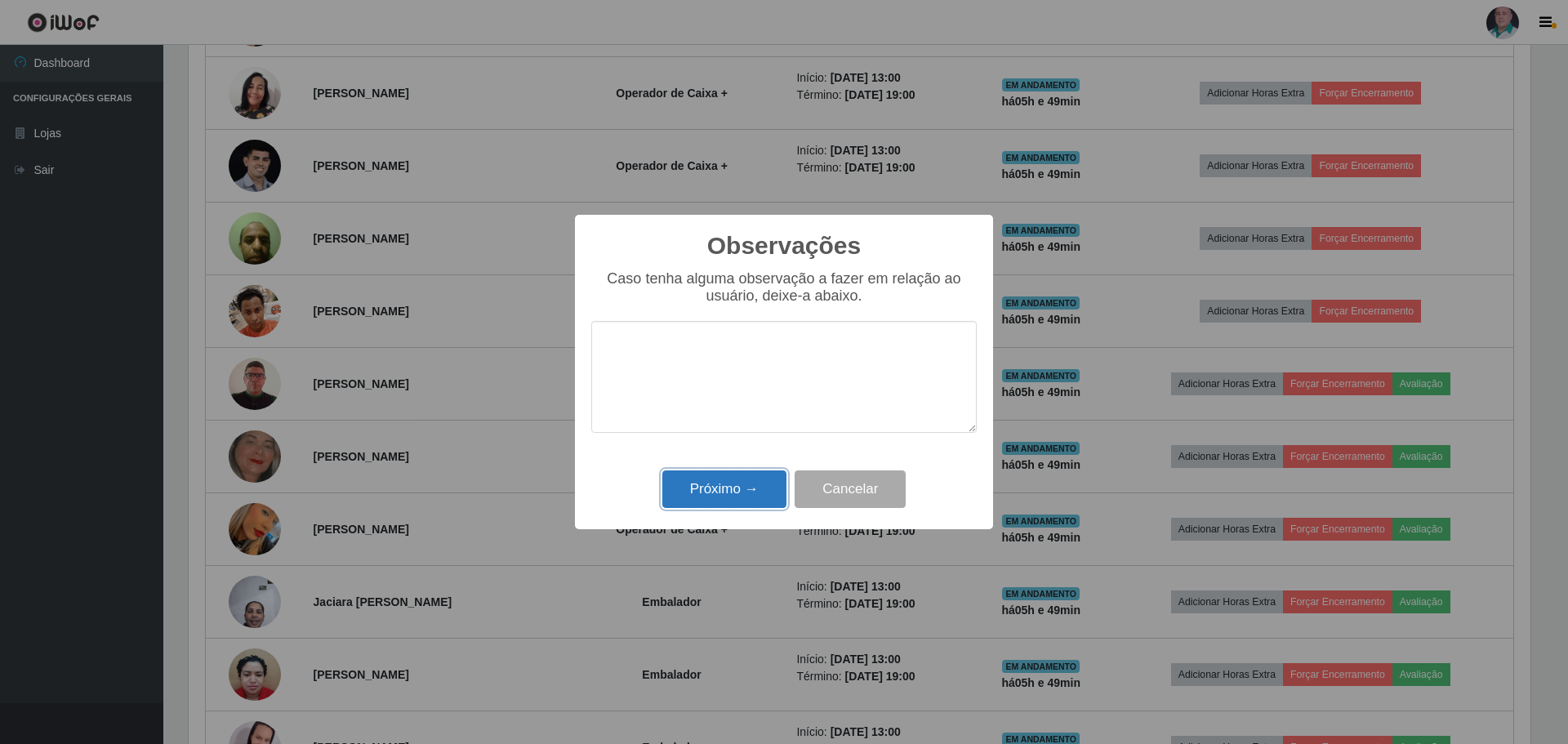
drag, startPoint x: 724, startPoint y: 485, endPoint x: 822, endPoint y: 498, distance: 98.9
click at [725, 486] on button "Próximo →" at bounding box center [724, 490] width 124 height 38
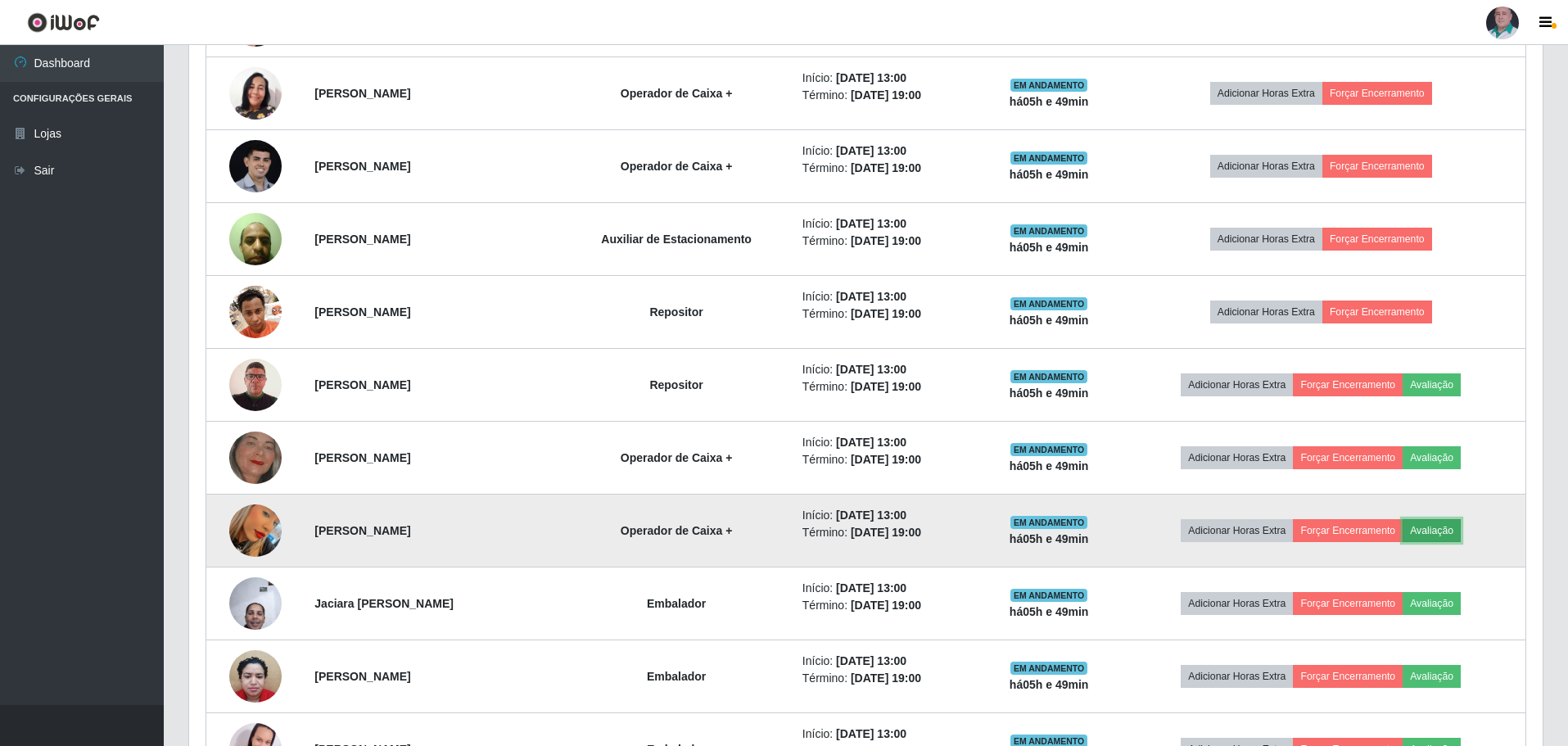
click at [1438, 530] on button "Avaliação" at bounding box center [1431, 530] width 58 height 23
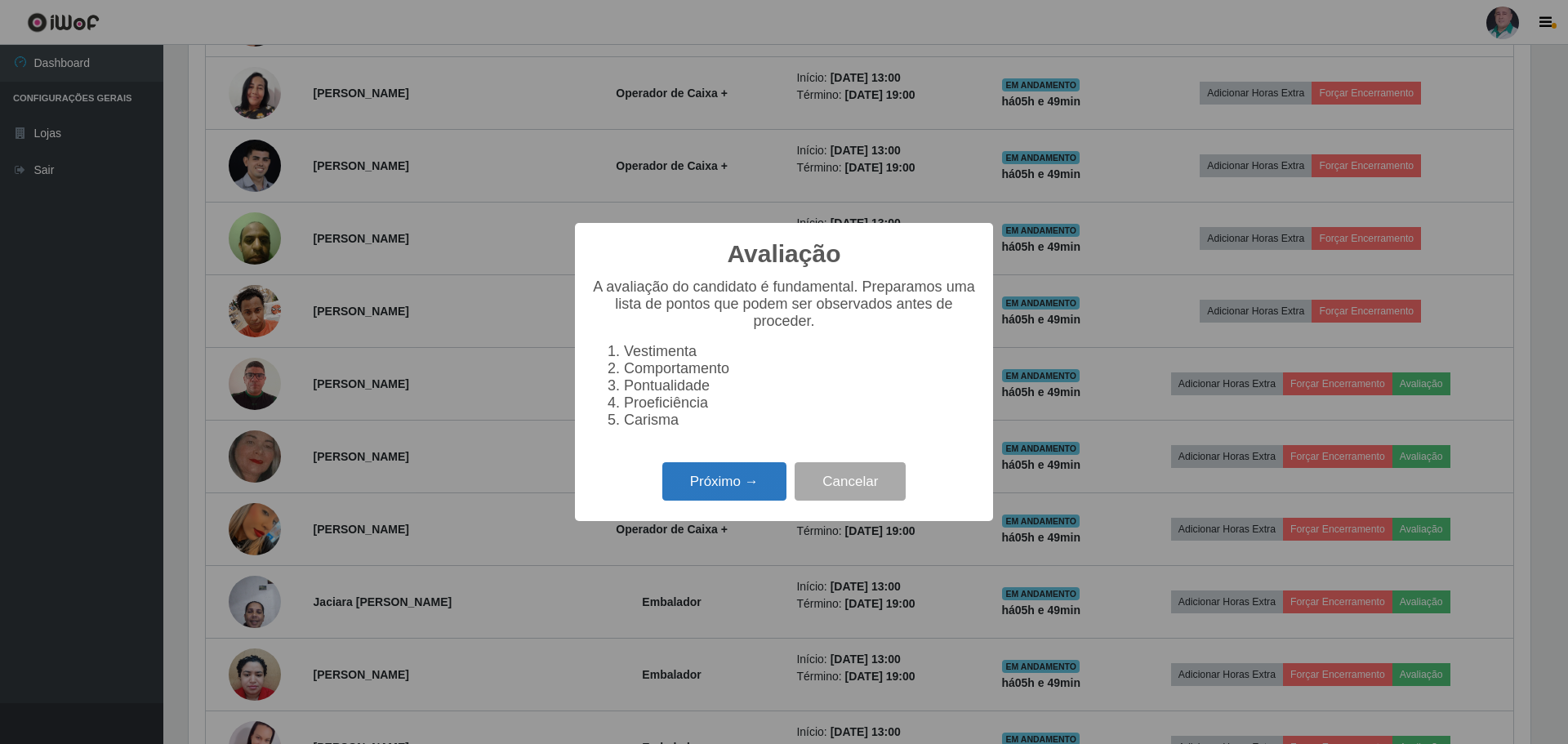
click at [731, 483] on button "Próximo →" at bounding box center [724, 482] width 124 height 38
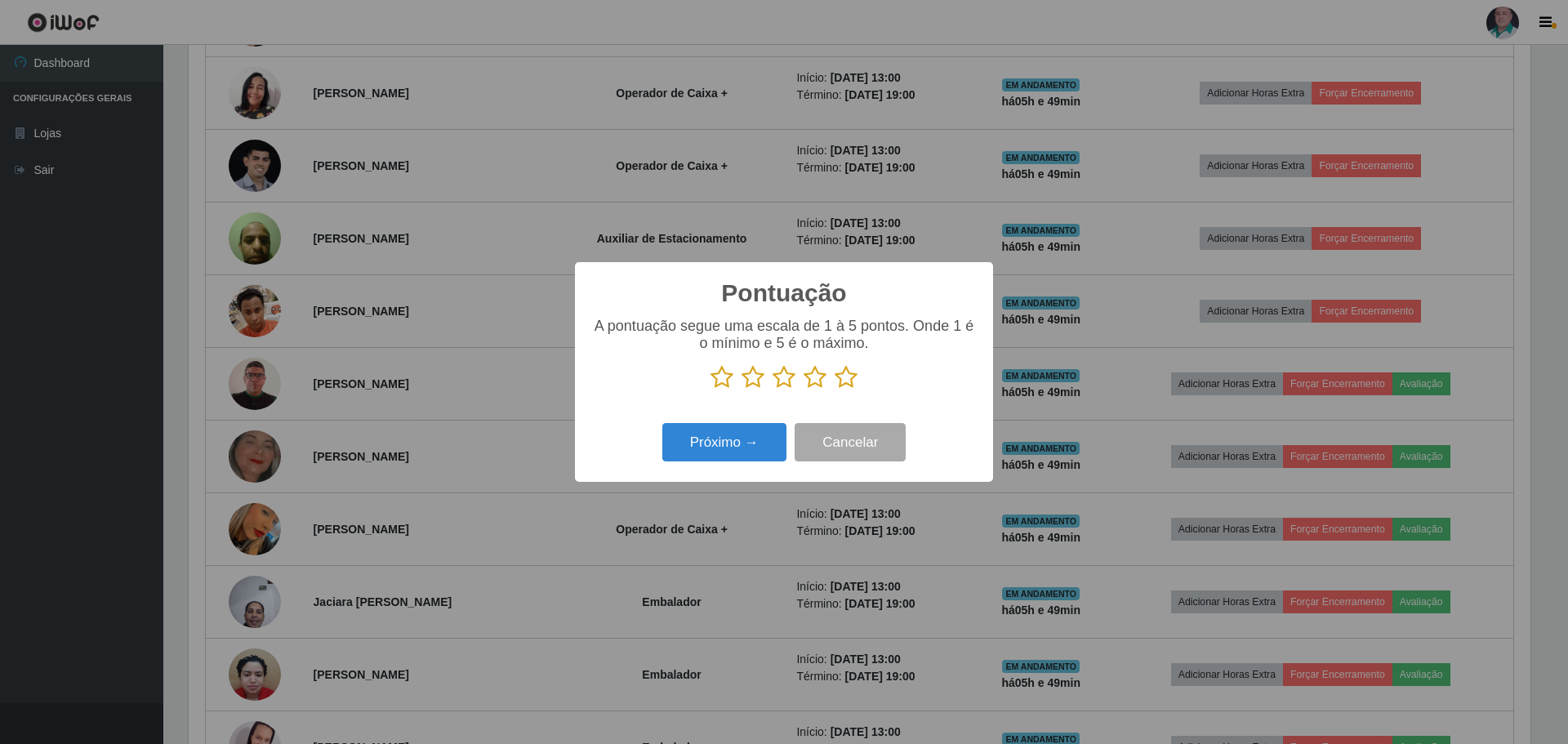
click at [851, 383] on icon at bounding box center [845, 377] width 23 height 24
click at [834, 390] on input "radio" at bounding box center [834, 390] width 0 height 0
click at [740, 440] on button "Próximo →" at bounding box center [724, 442] width 124 height 38
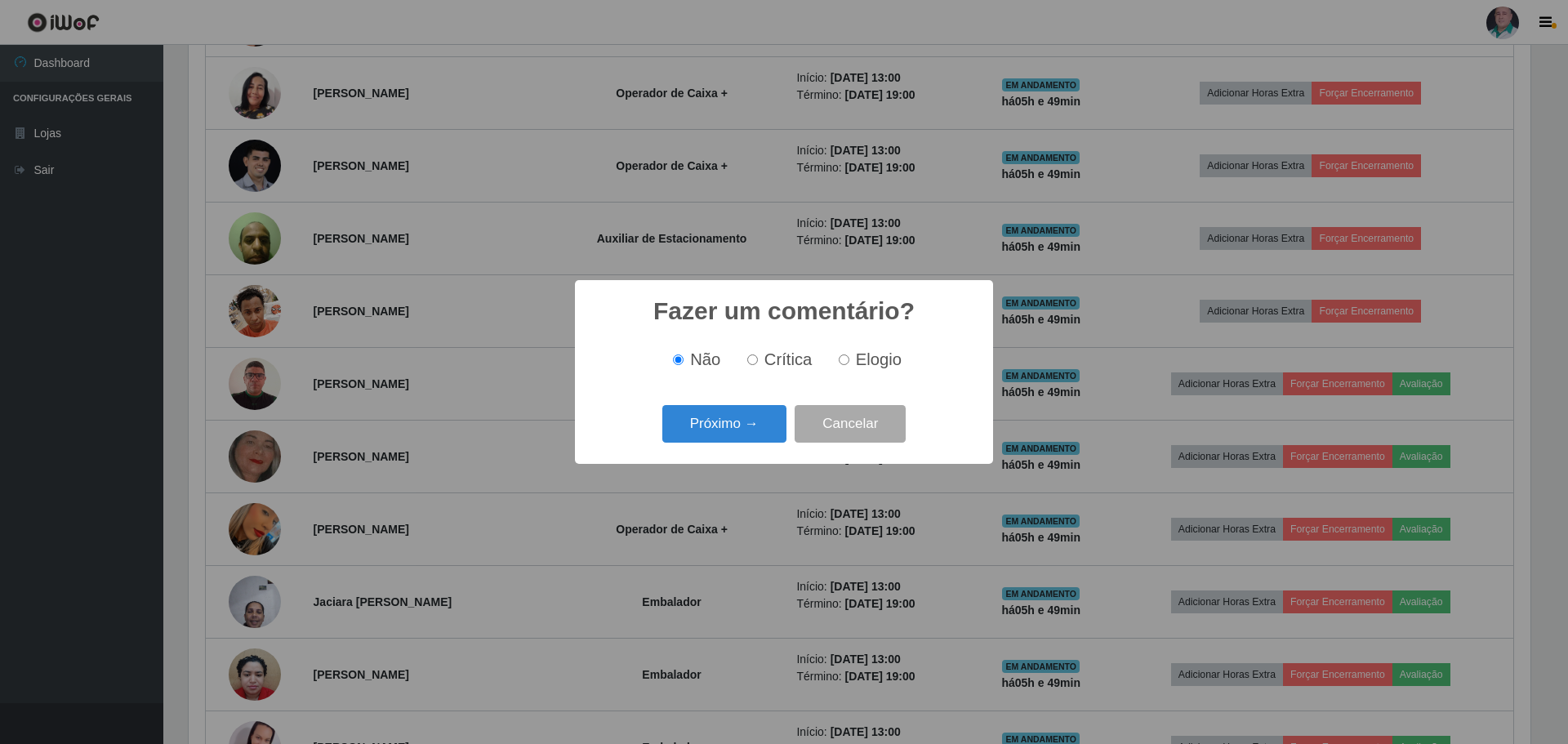
click at [863, 353] on span "Elogio" at bounding box center [878, 359] width 46 height 18
click at [849, 354] on input "Elogio" at bounding box center [843, 359] width 11 height 11
radio input "true"
click at [724, 436] on button "Próximo →" at bounding box center [724, 425] width 124 height 38
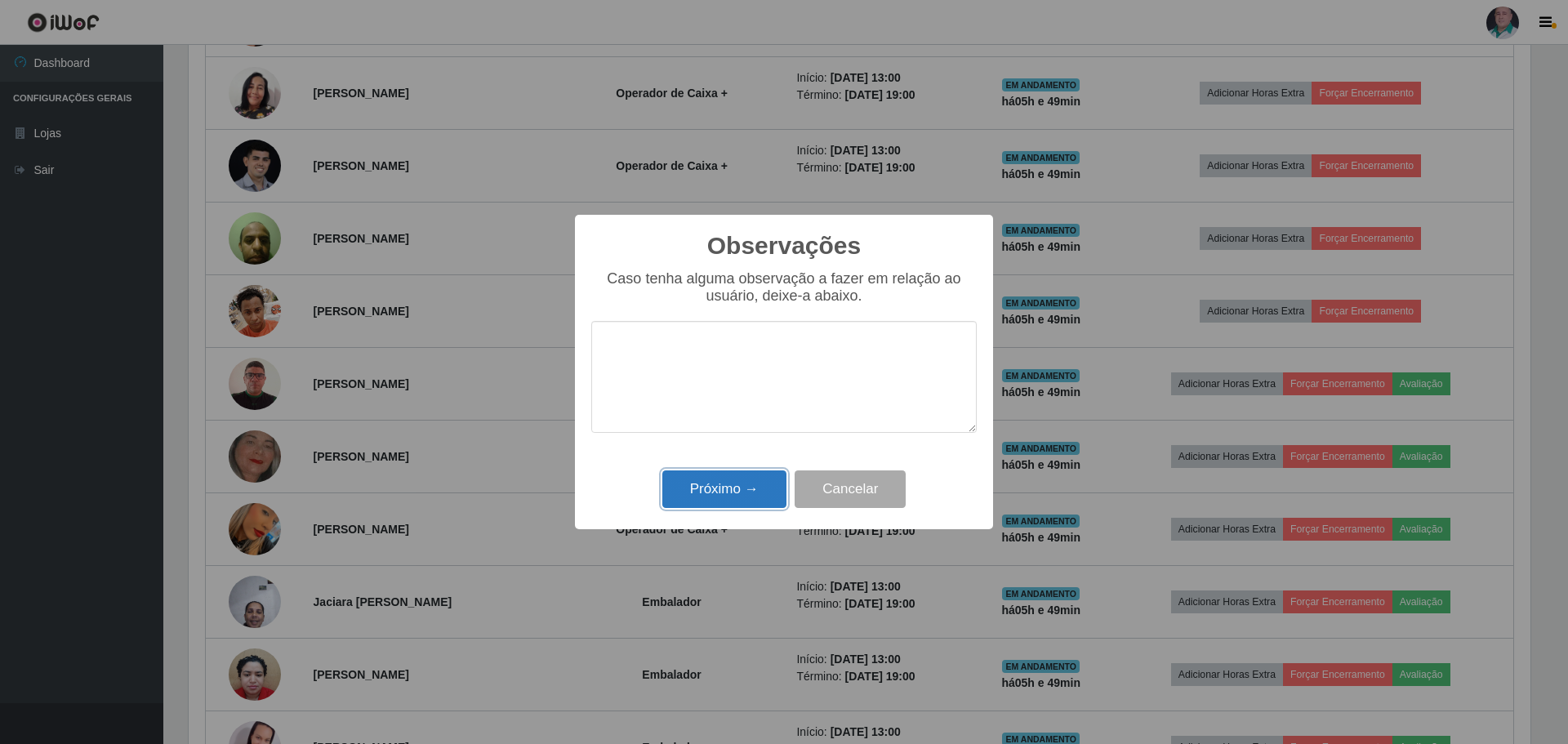
click at [731, 489] on button "Próximo →" at bounding box center [724, 490] width 124 height 38
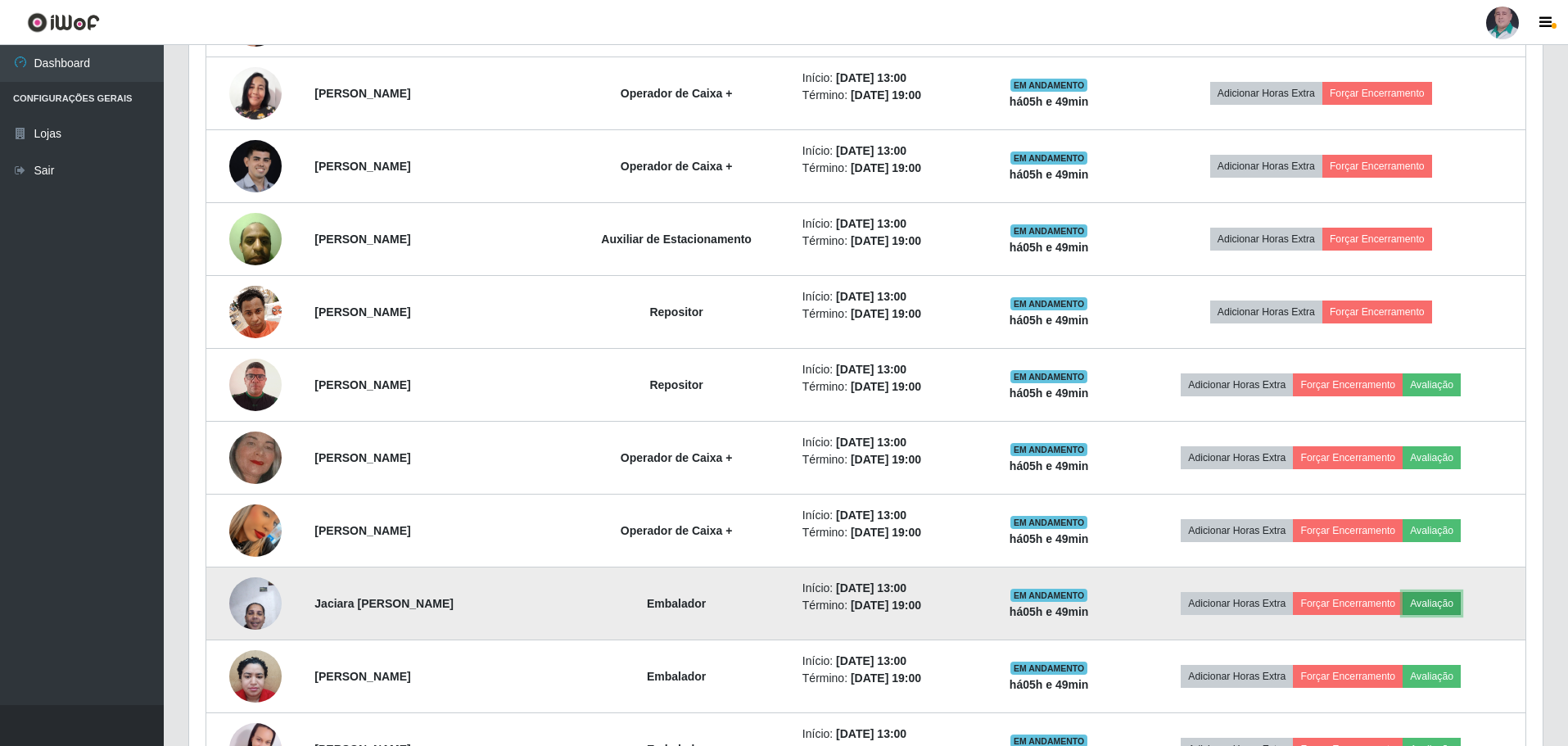
click at [1432, 612] on button "Avaliação" at bounding box center [1431, 603] width 58 height 23
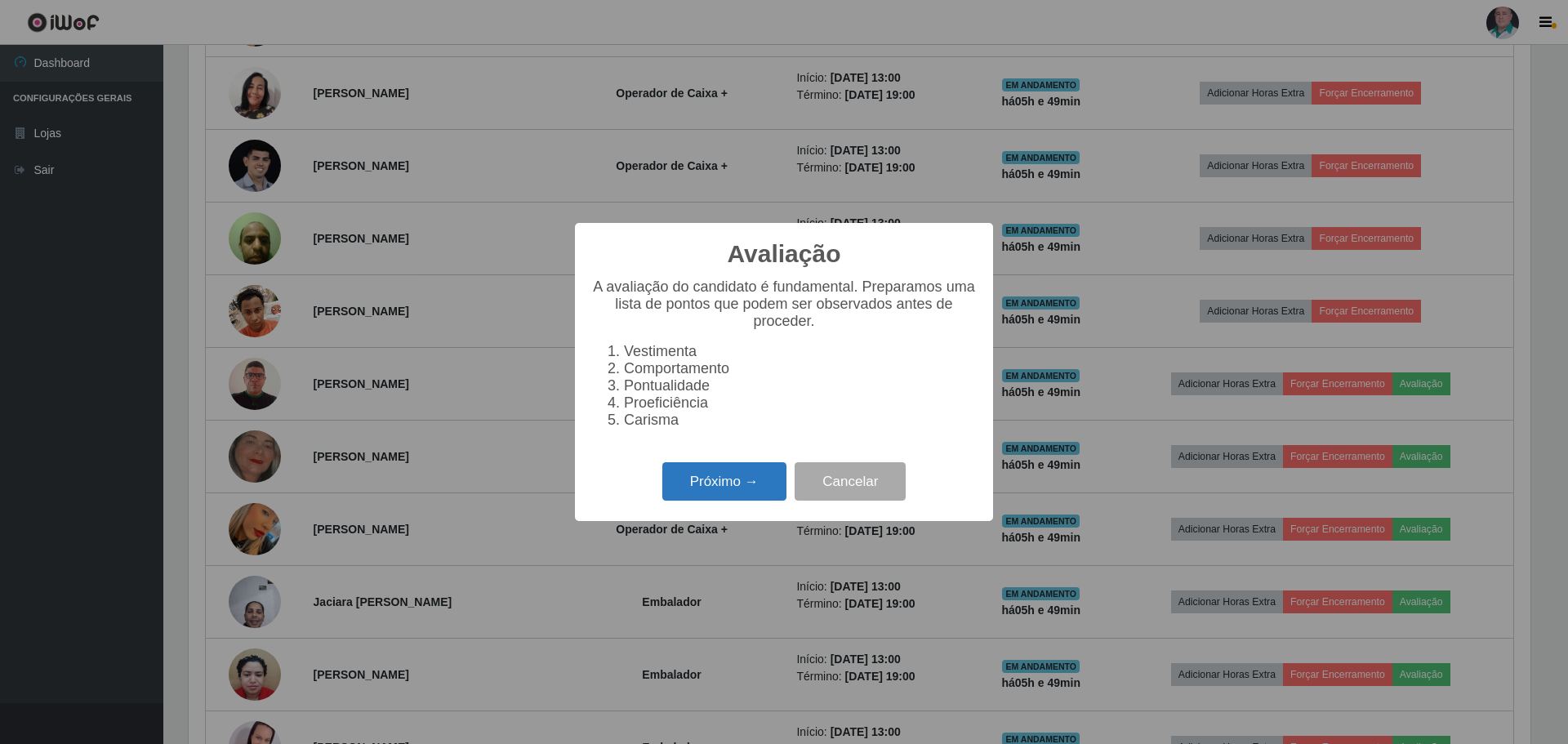
click at [697, 483] on button "Próximo →" at bounding box center [724, 482] width 124 height 38
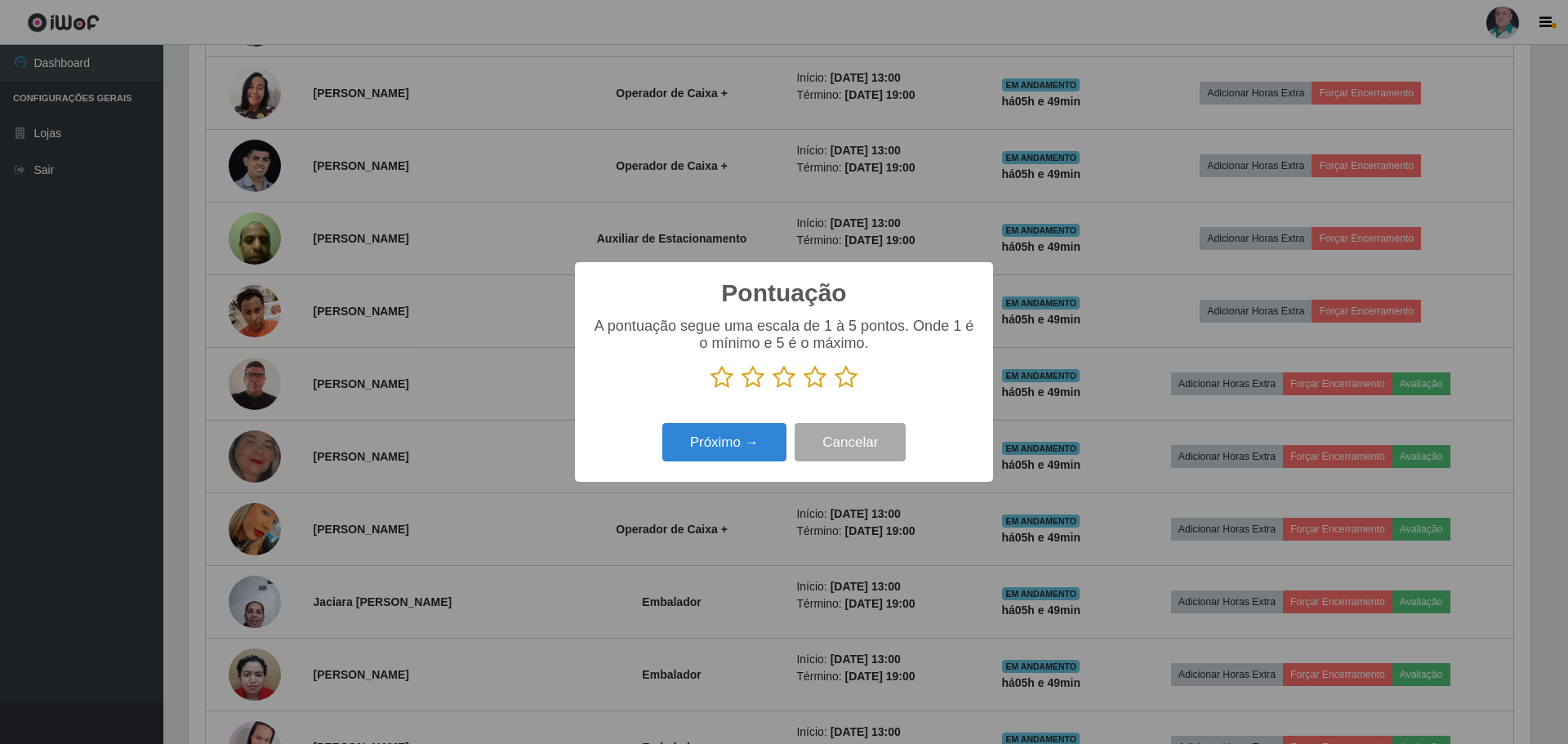
click at [845, 387] on icon at bounding box center [845, 377] width 23 height 24
click at [834, 390] on input "radio" at bounding box center [834, 390] width 0 height 0
click at [734, 452] on button "Próximo →" at bounding box center [724, 442] width 124 height 38
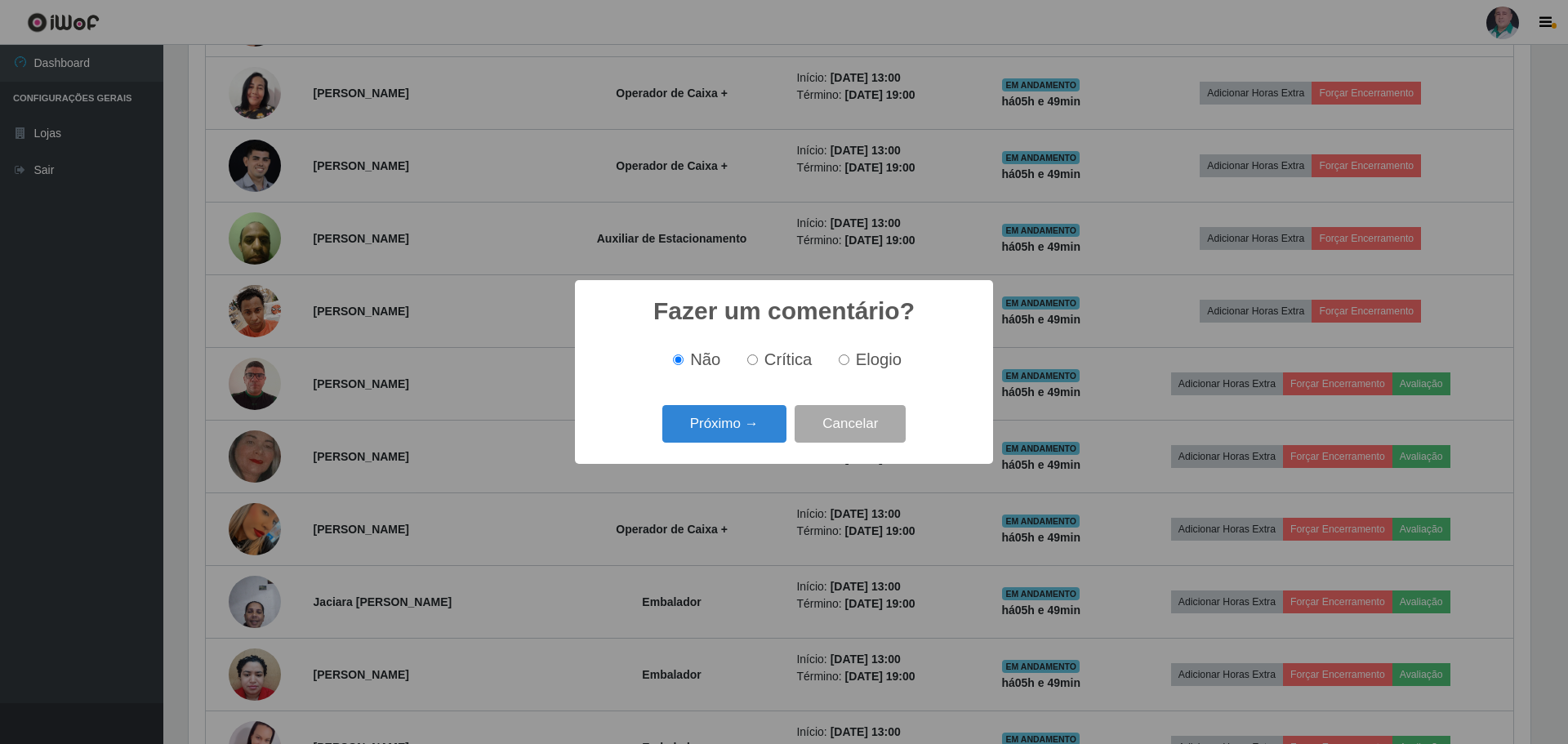
click at [858, 356] on span "Elogio" at bounding box center [878, 359] width 46 height 18
click at [849, 356] on input "Elogio" at bounding box center [843, 359] width 11 height 11
radio input "true"
click at [724, 425] on button "Próximo →" at bounding box center [724, 425] width 124 height 38
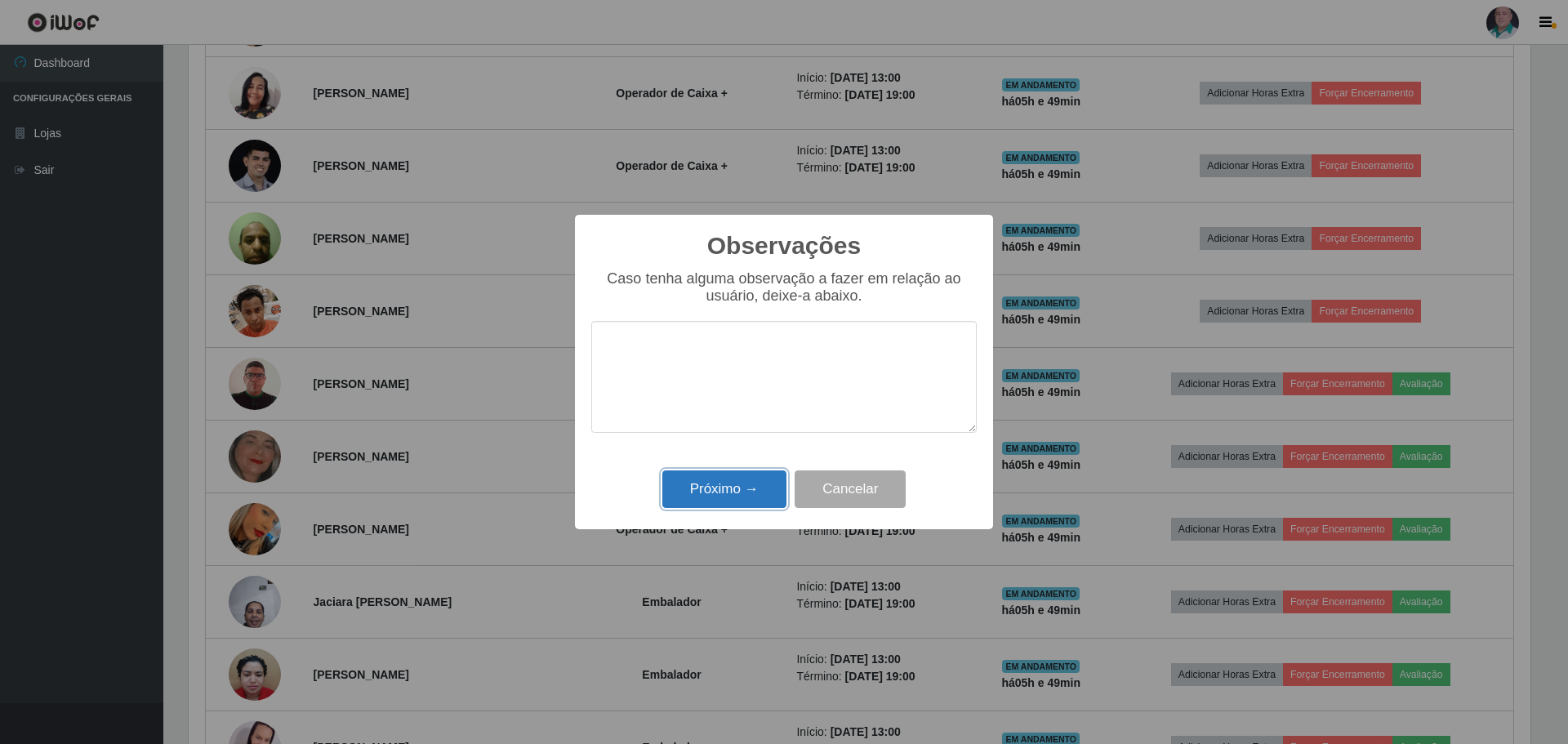
click at [732, 491] on button "Próximo →" at bounding box center [724, 490] width 124 height 38
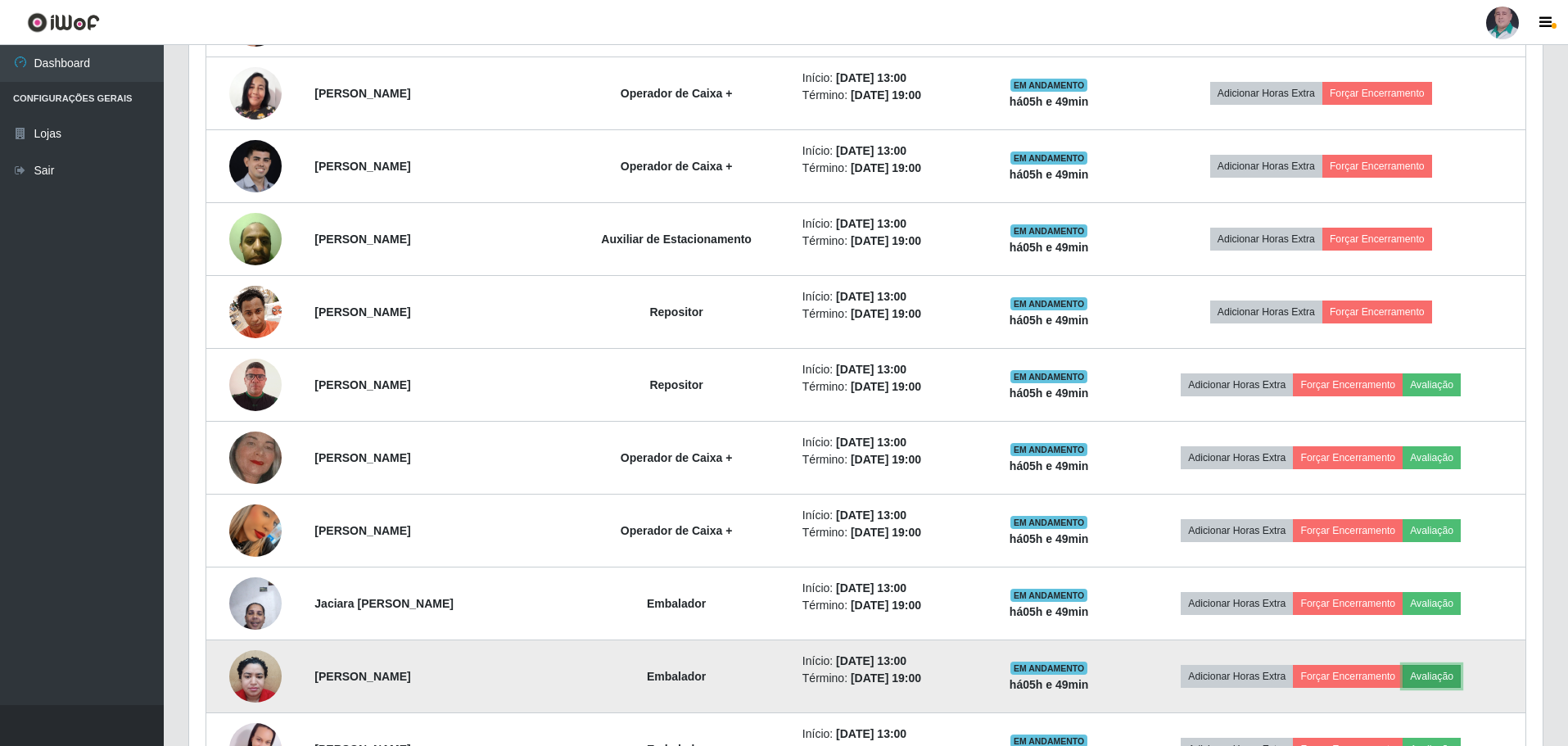
click at [1445, 672] on button "Avaliação" at bounding box center [1431, 676] width 58 height 23
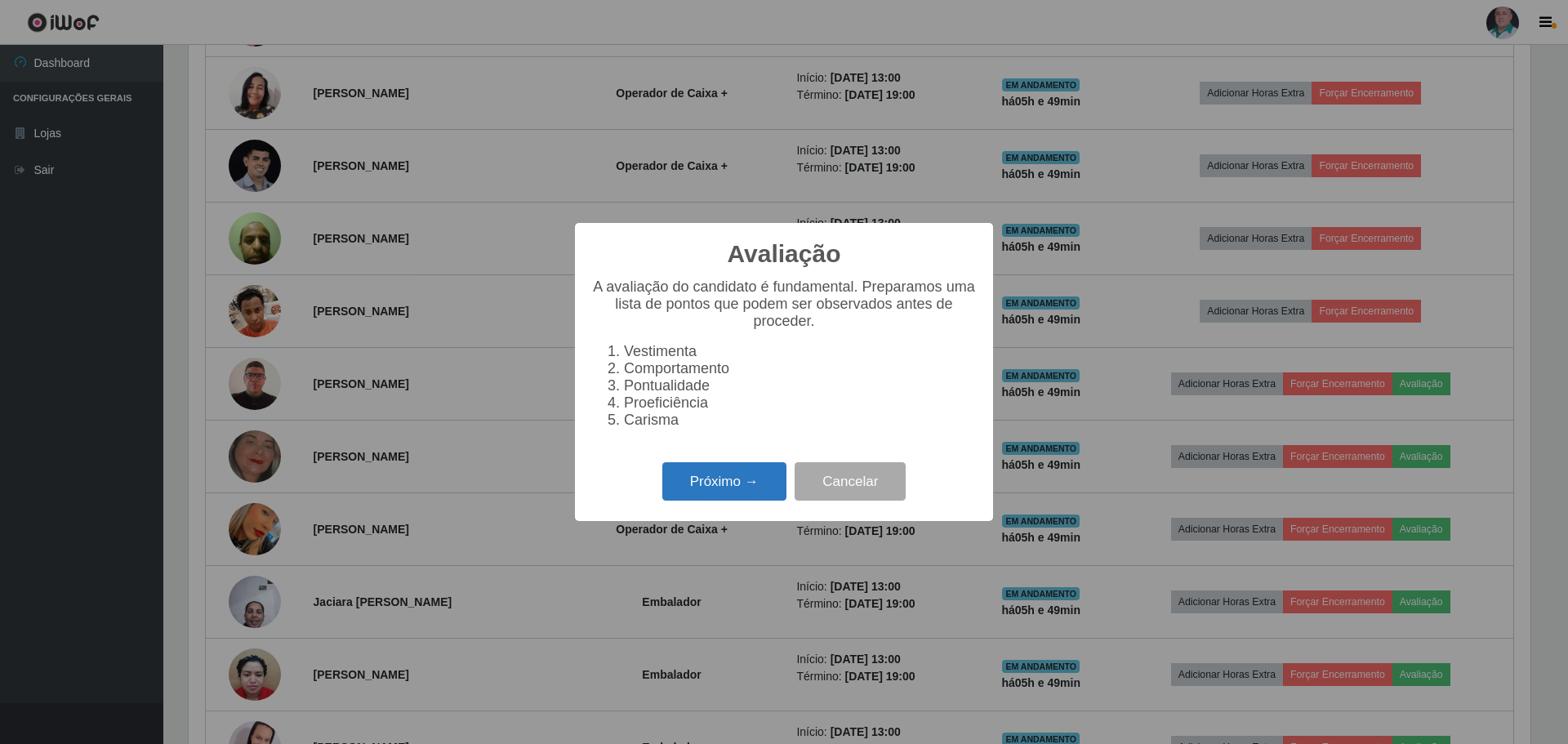
click at [715, 482] on button "Próximo →" at bounding box center [724, 482] width 124 height 38
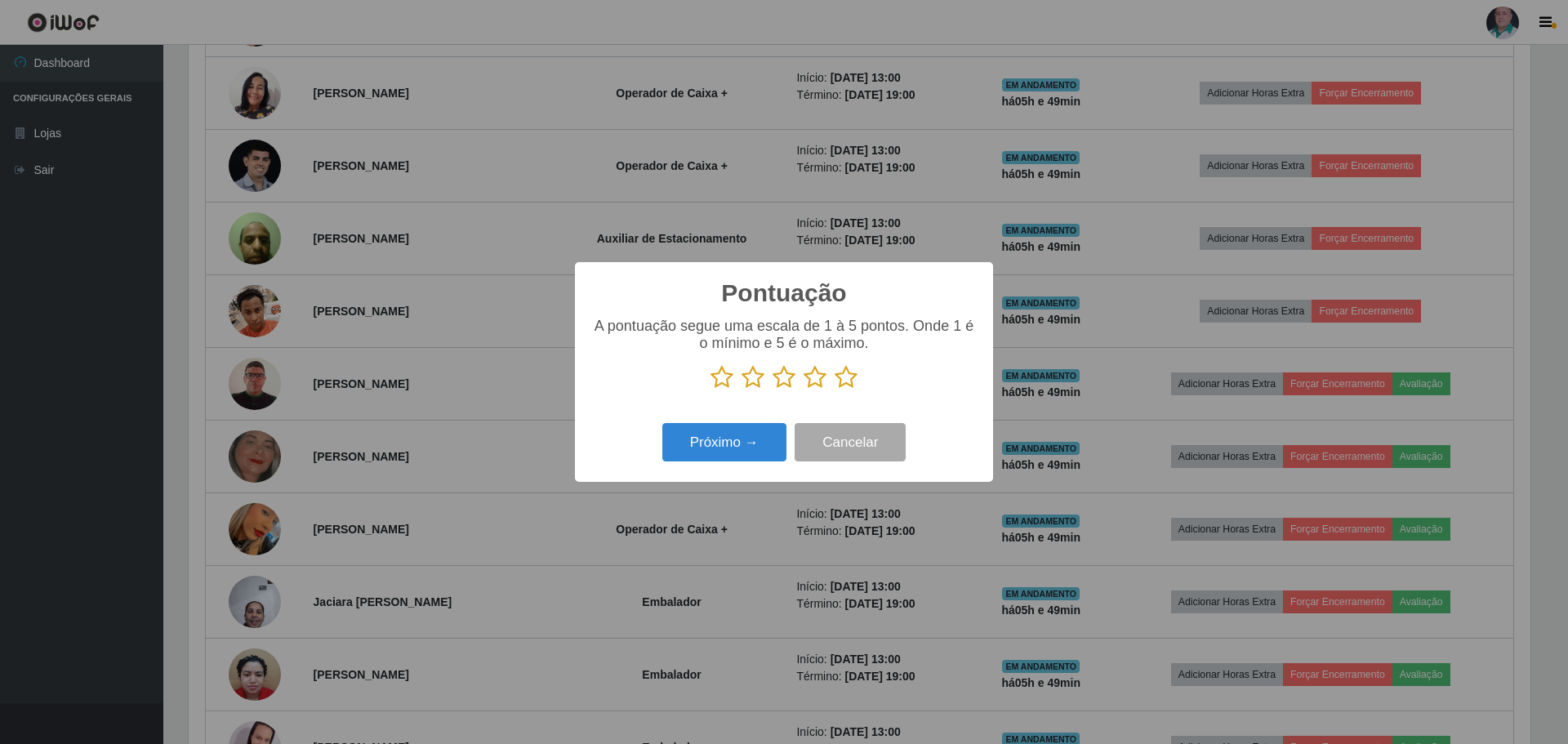
click at [844, 380] on icon at bounding box center [845, 377] width 23 height 24
click at [834, 390] on input "radio" at bounding box center [834, 390] width 0 height 0
click at [747, 446] on button "Próximo →" at bounding box center [724, 442] width 124 height 38
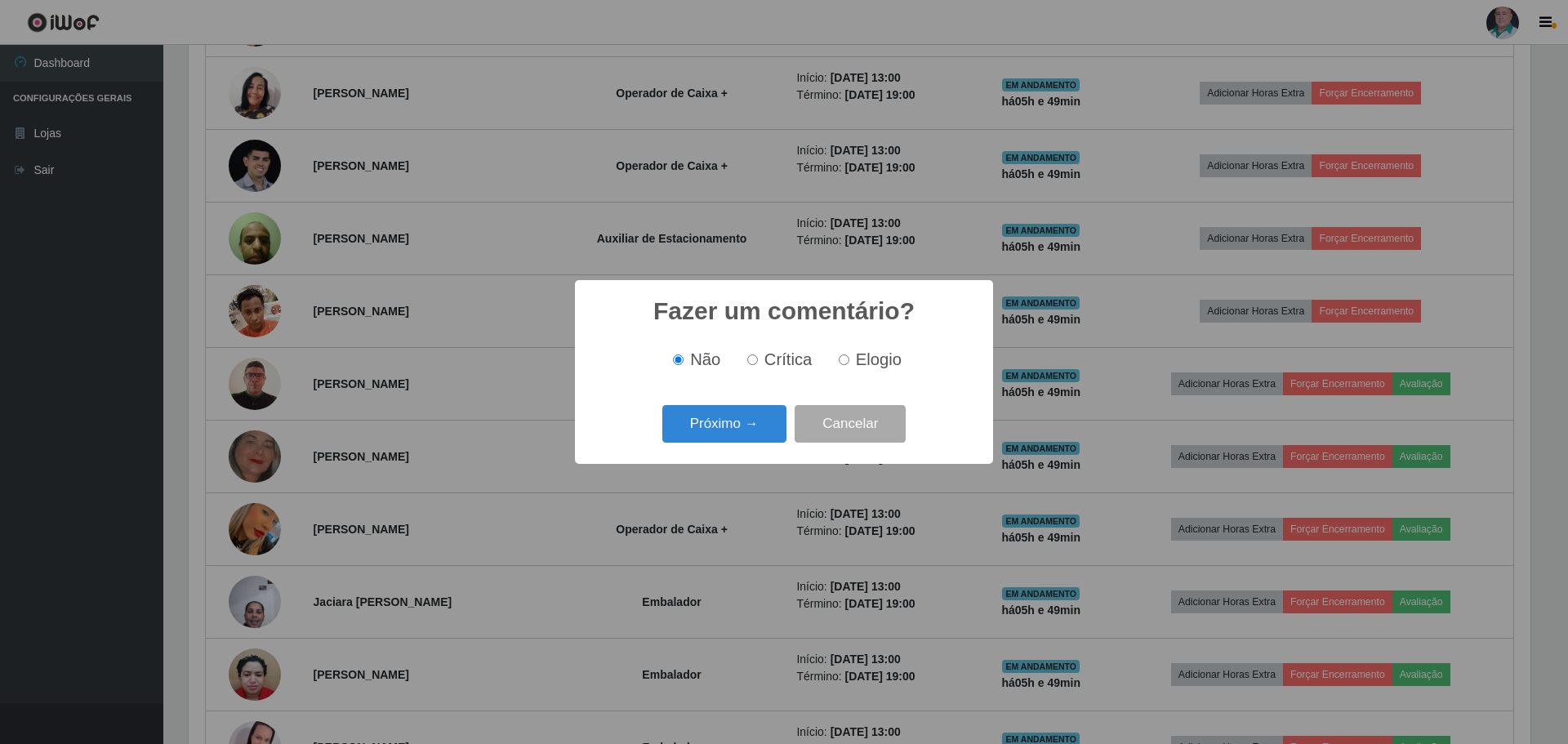
click at [883, 361] on span "Elogio" at bounding box center [878, 359] width 46 height 18
click at [849, 361] on input "Elogio" at bounding box center [843, 359] width 11 height 11
radio input "true"
click at [711, 431] on button "Próximo →" at bounding box center [724, 425] width 124 height 38
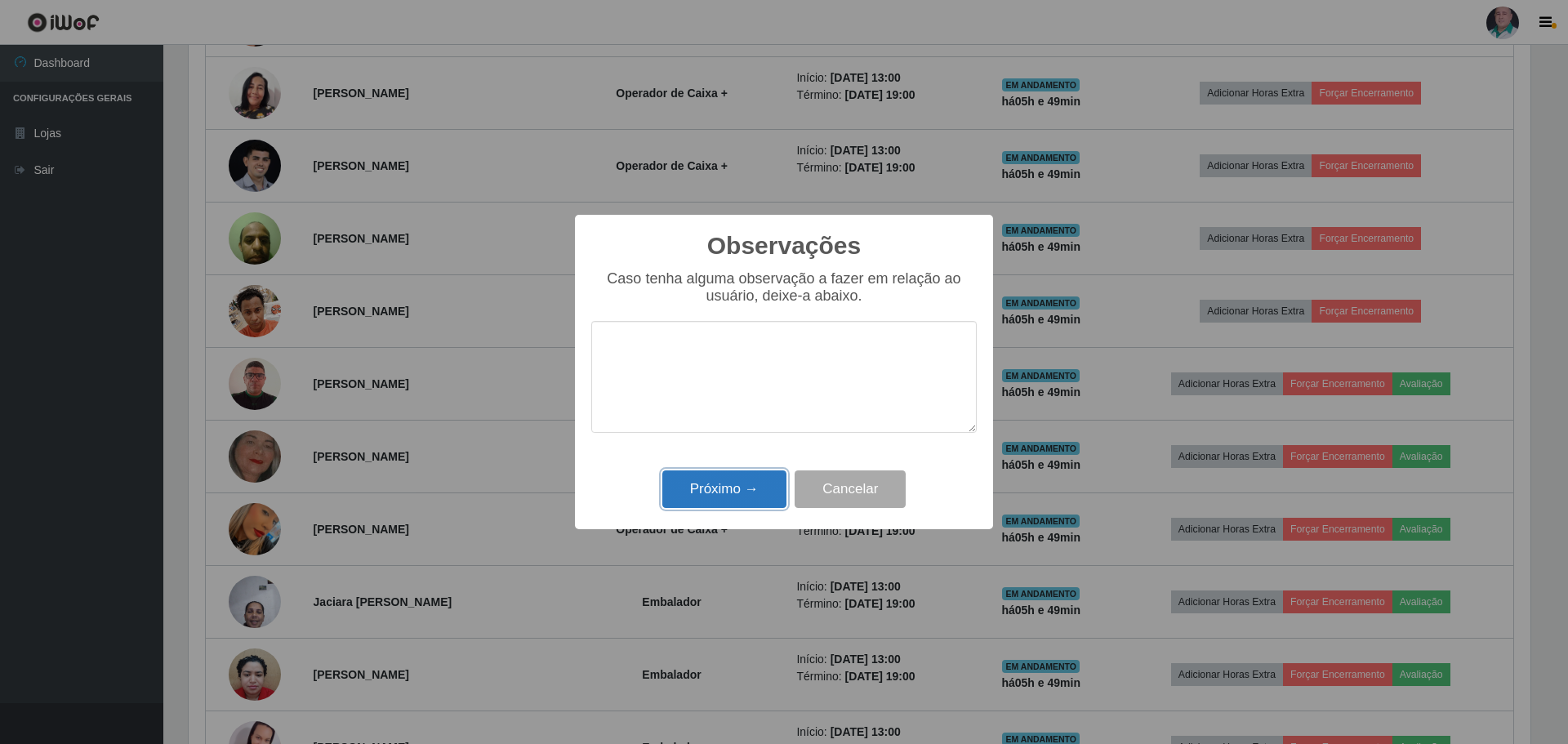
click at [718, 488] on button "Próximo →" at bounding box center [724, 490] width 124 height 38
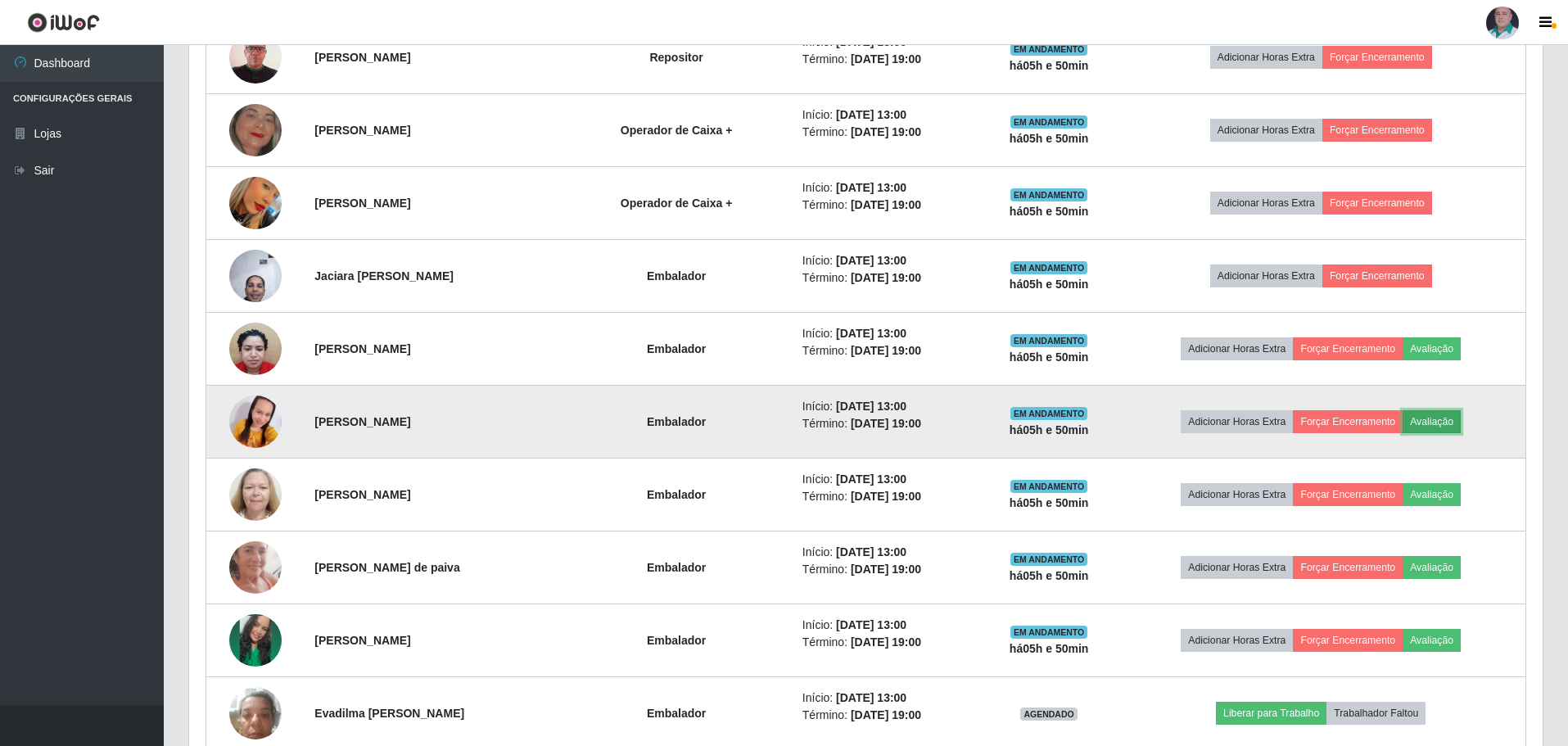
click at [1445, 416] on button "Avaliação" at bounding box center [1431, 421] width 58 height 23
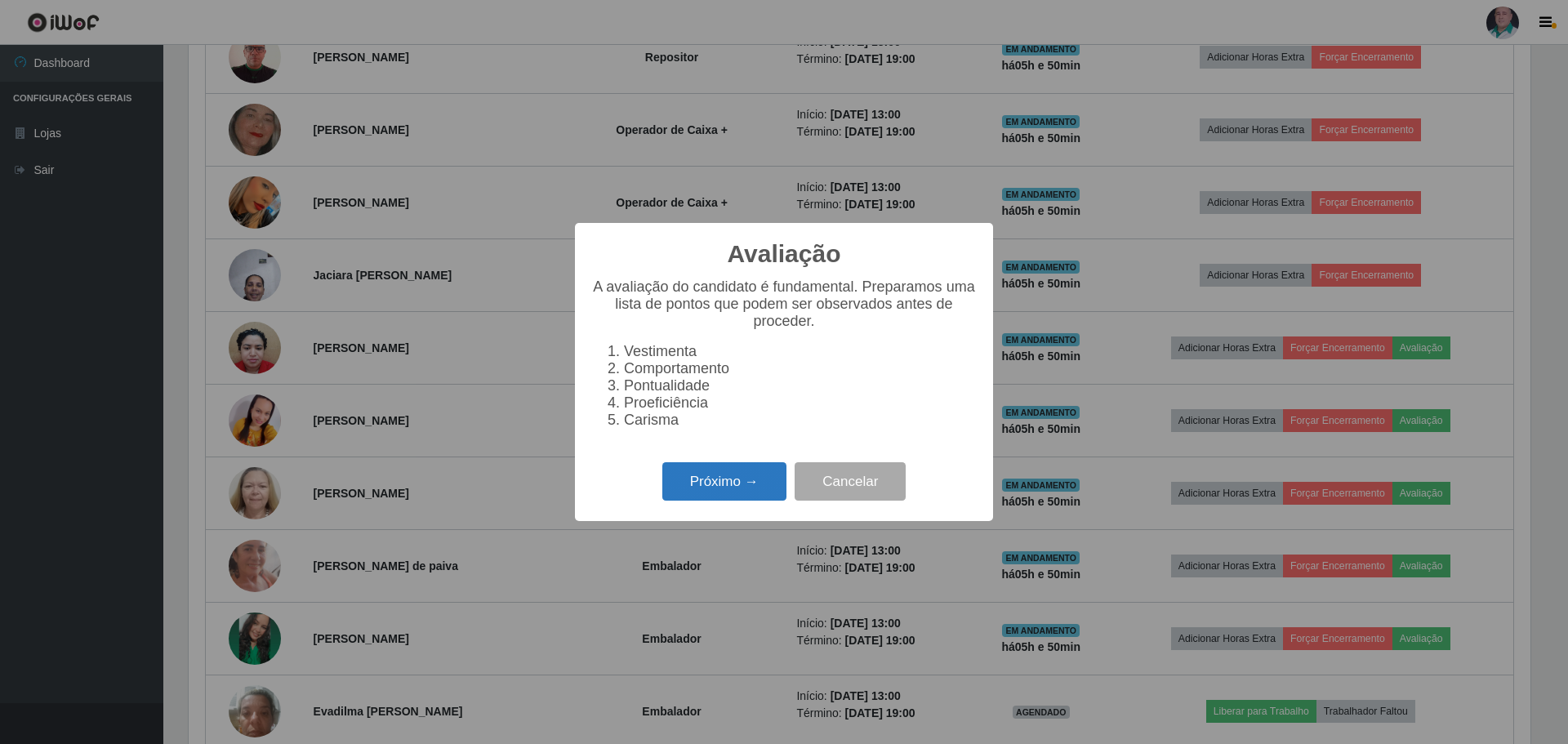
click at [727, 490] on button "Próximo →" at bounding box center [724, 482] width 124 height 38
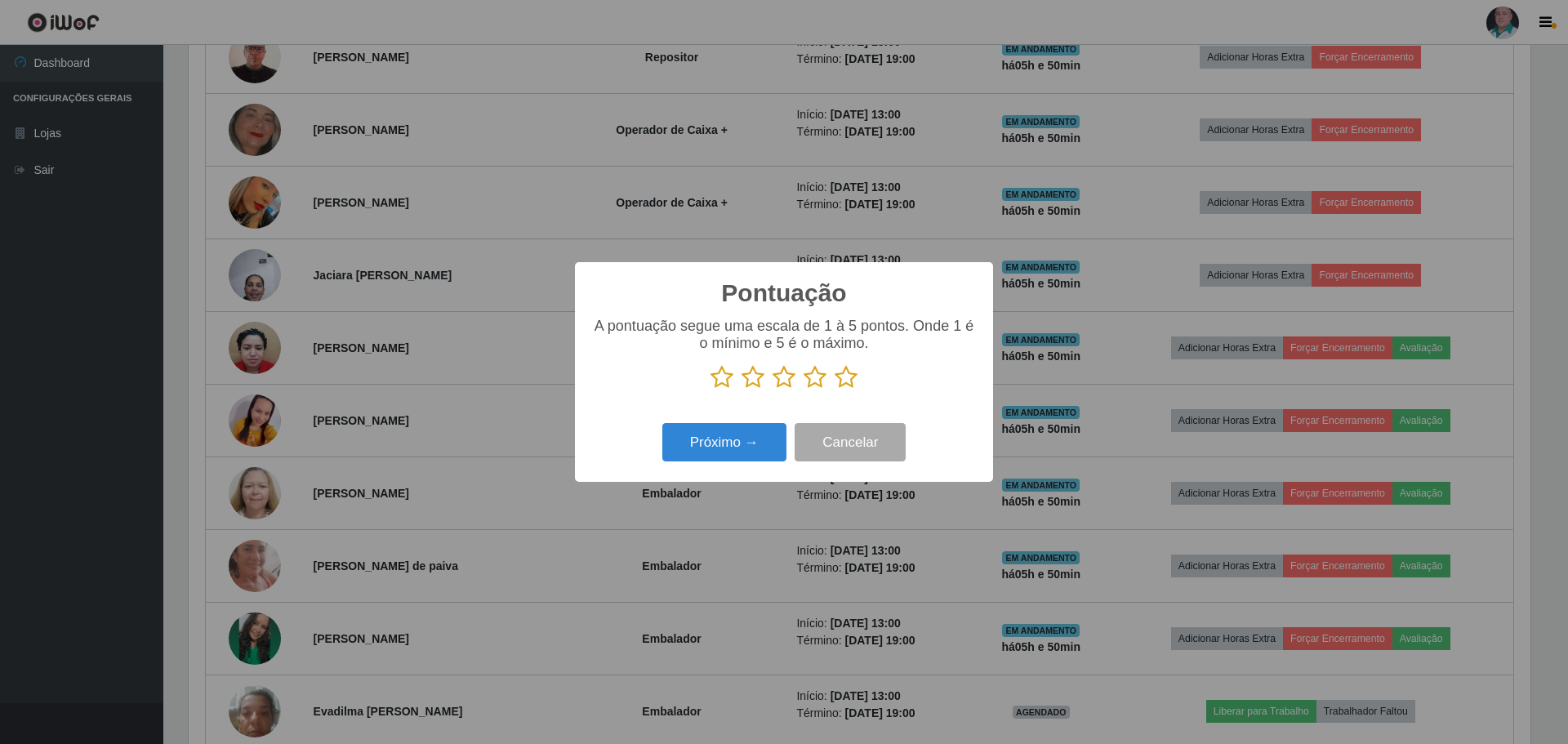
click at [842, 379] on icon at bounding box center [845, 377] width 23 height 24
click at [834, 390] on input "radio" at bounding box center [834, 390] width 0 height 0
click at [710, 455] on button "Próximo →" at bounding box center [724, 442] width 124 height 38
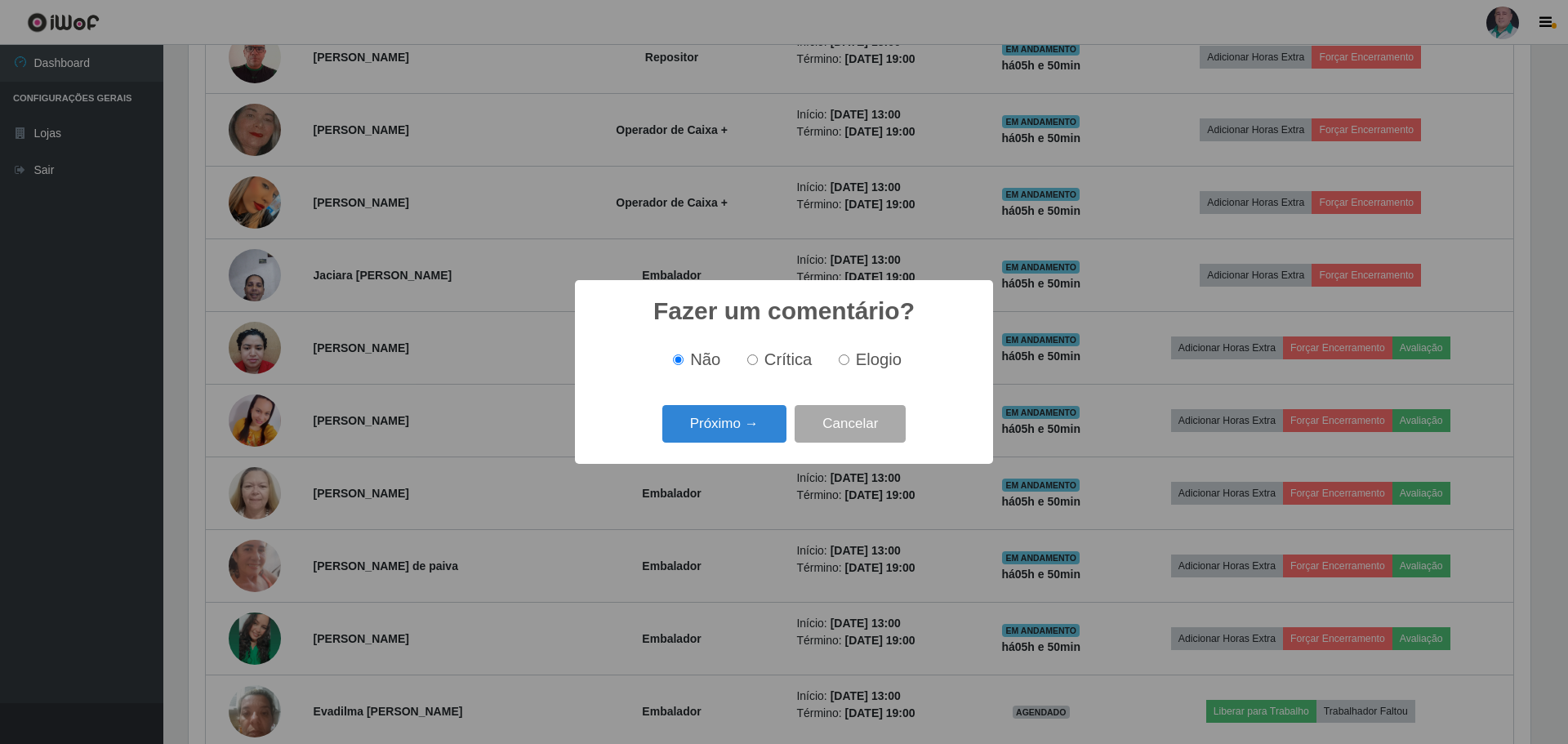
click at [856, 360] on span "Elogio" at bounding box center [878, 359] width 46 height 18
click at [849, 360] on input "Elogio" at bounding box center [843, 359] width 11 height 11
radio input "true"
click at [736, 431] on button "Próximo →" at bounding box center [724, 425] width 124 height 38
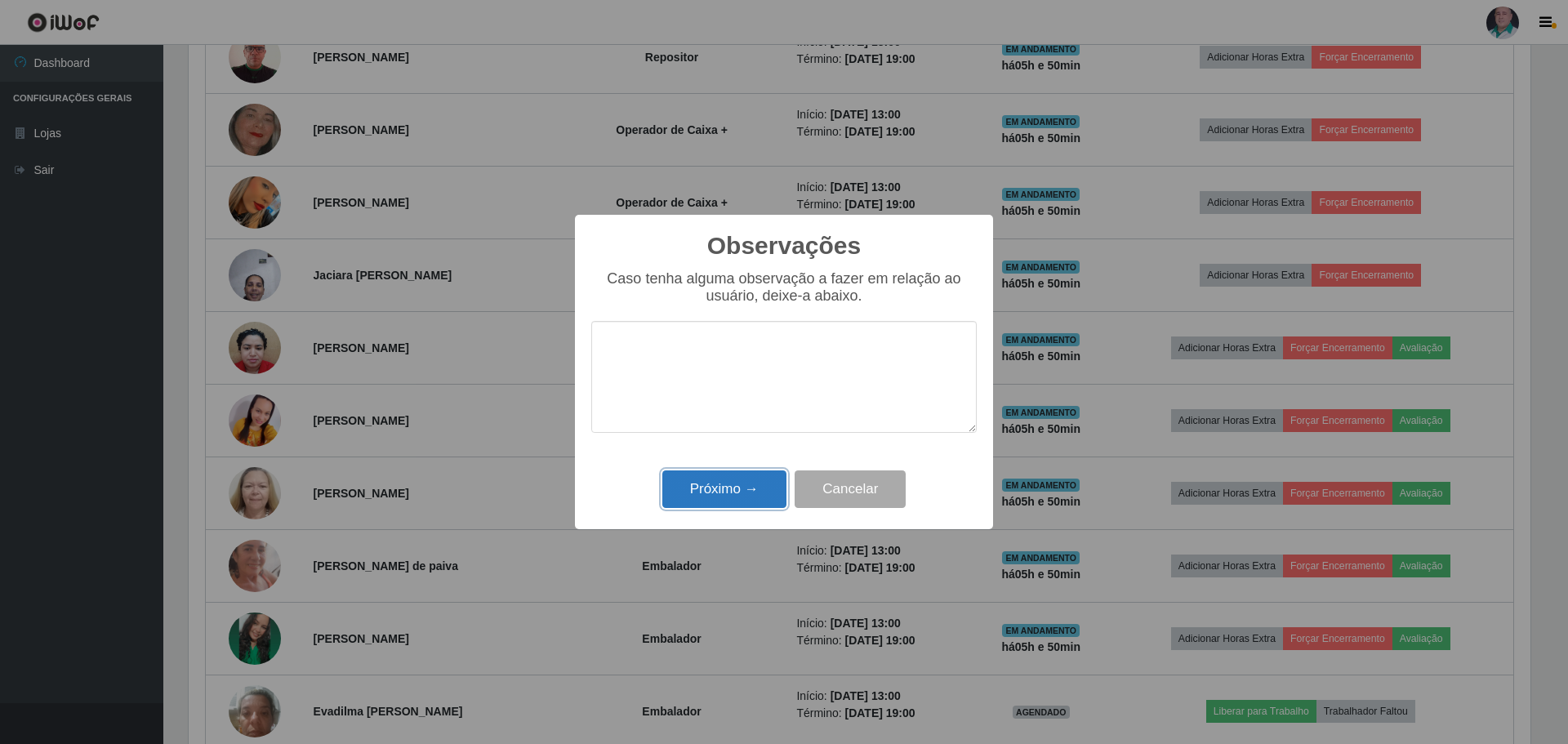
click at [728, 493] on button "Próximo →" at bounding box center [724, 490] width 124 height 38
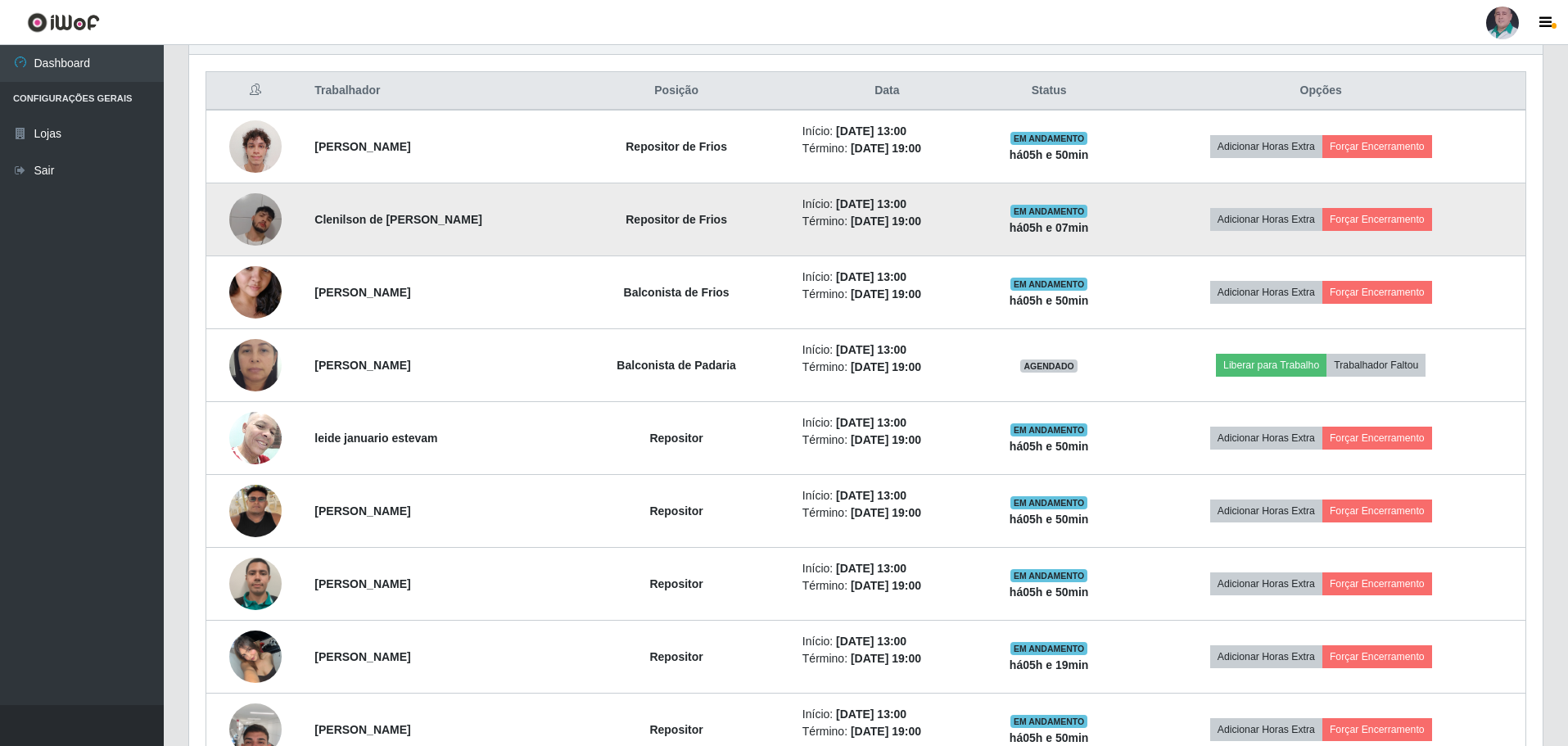
click at [245, 219] on img at bounding box center [256, 219] width 53 height 93
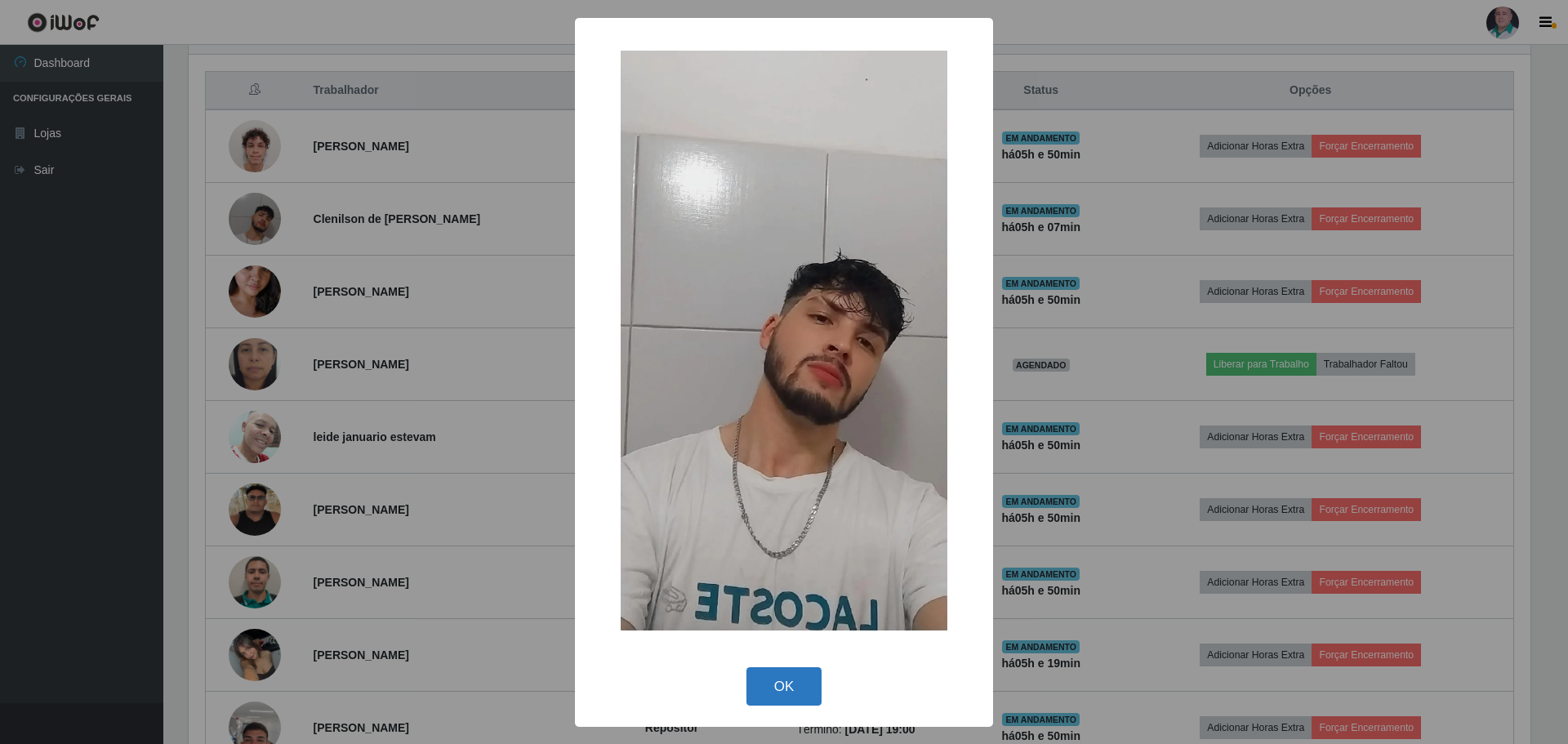
click at [792, 691] on button "OK" at bounding box center [784, 686] width 76 height 38
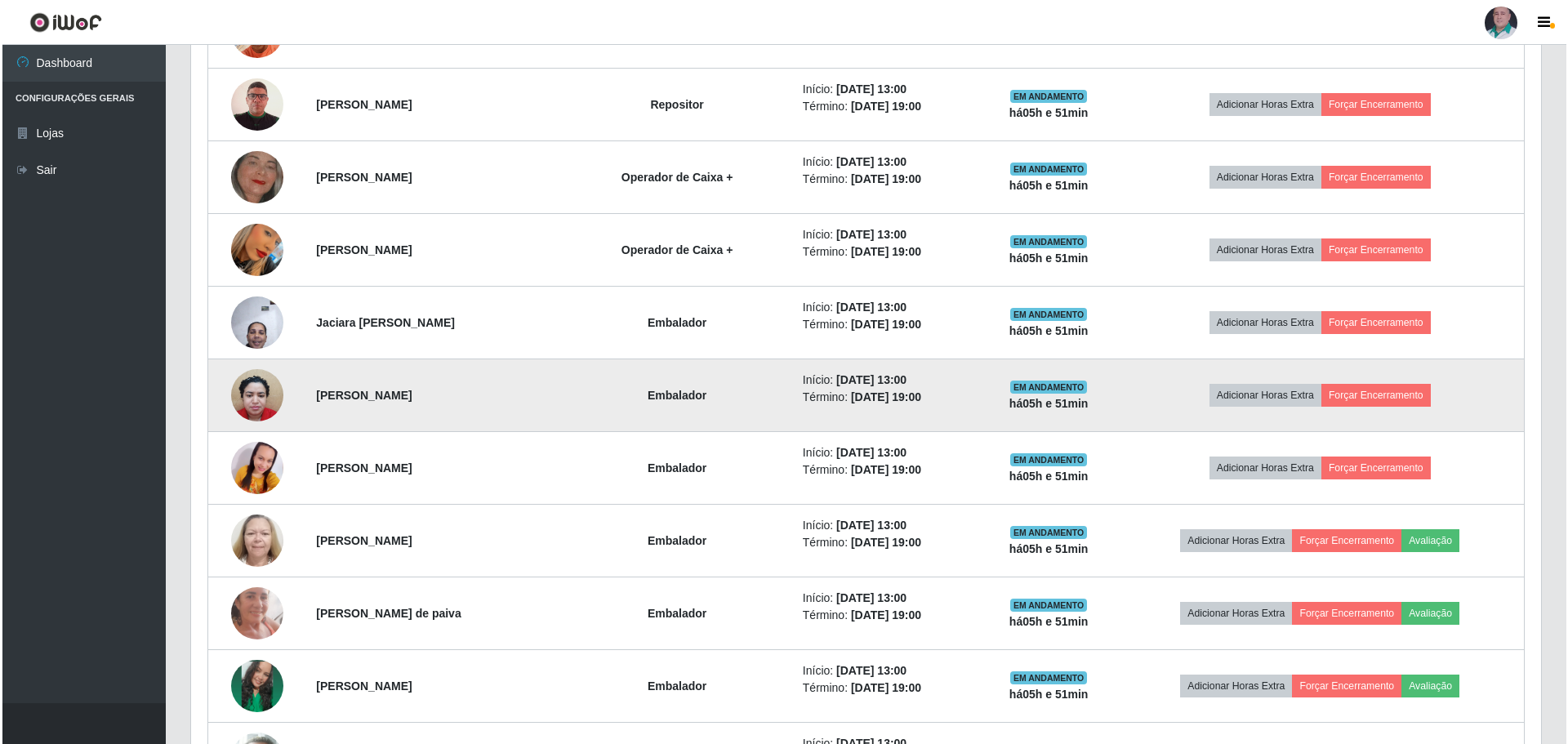
scroll to position [2158, 0]
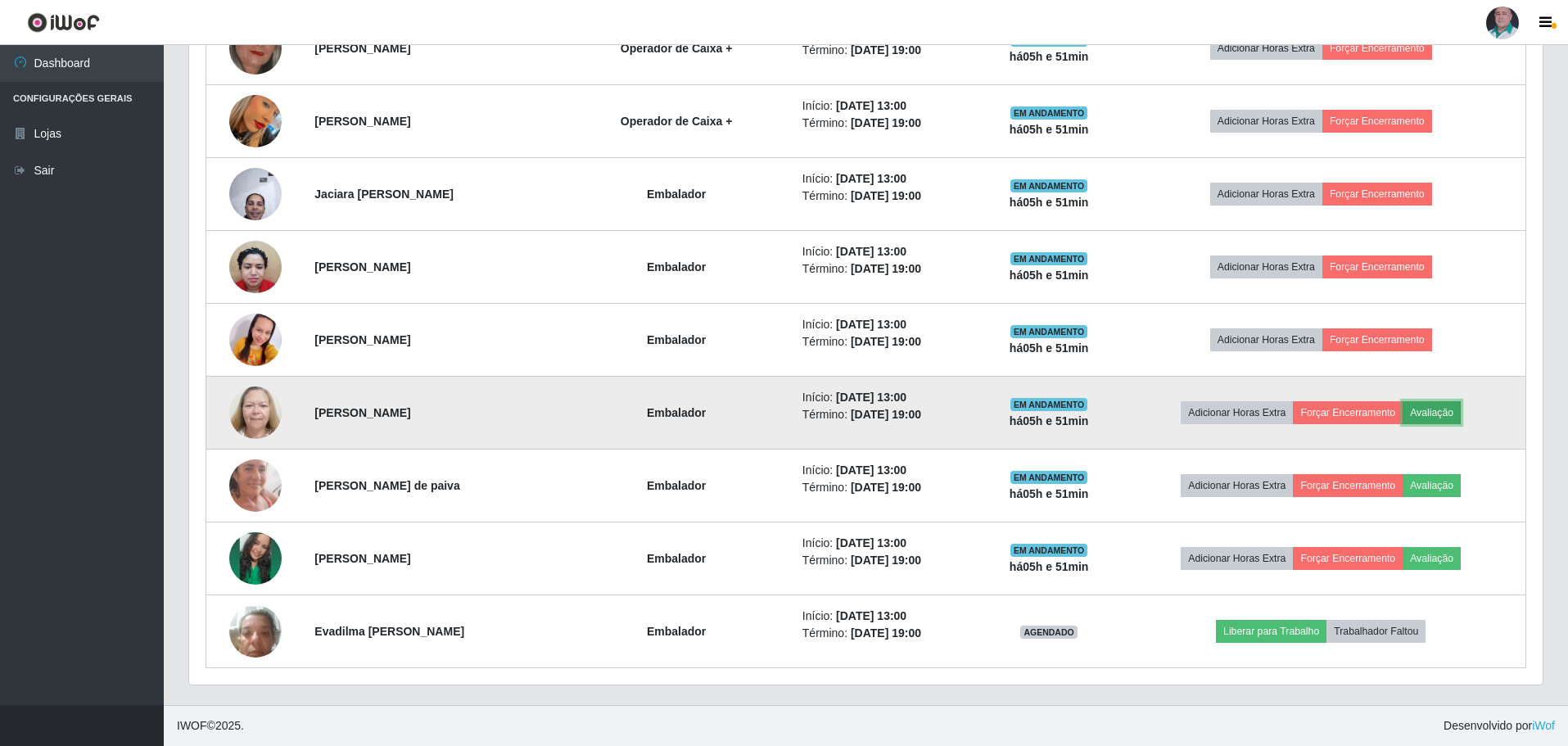
click at [1451, 413] on button "Avaliação" at bounding box center [1431, 412] width 58 height 23
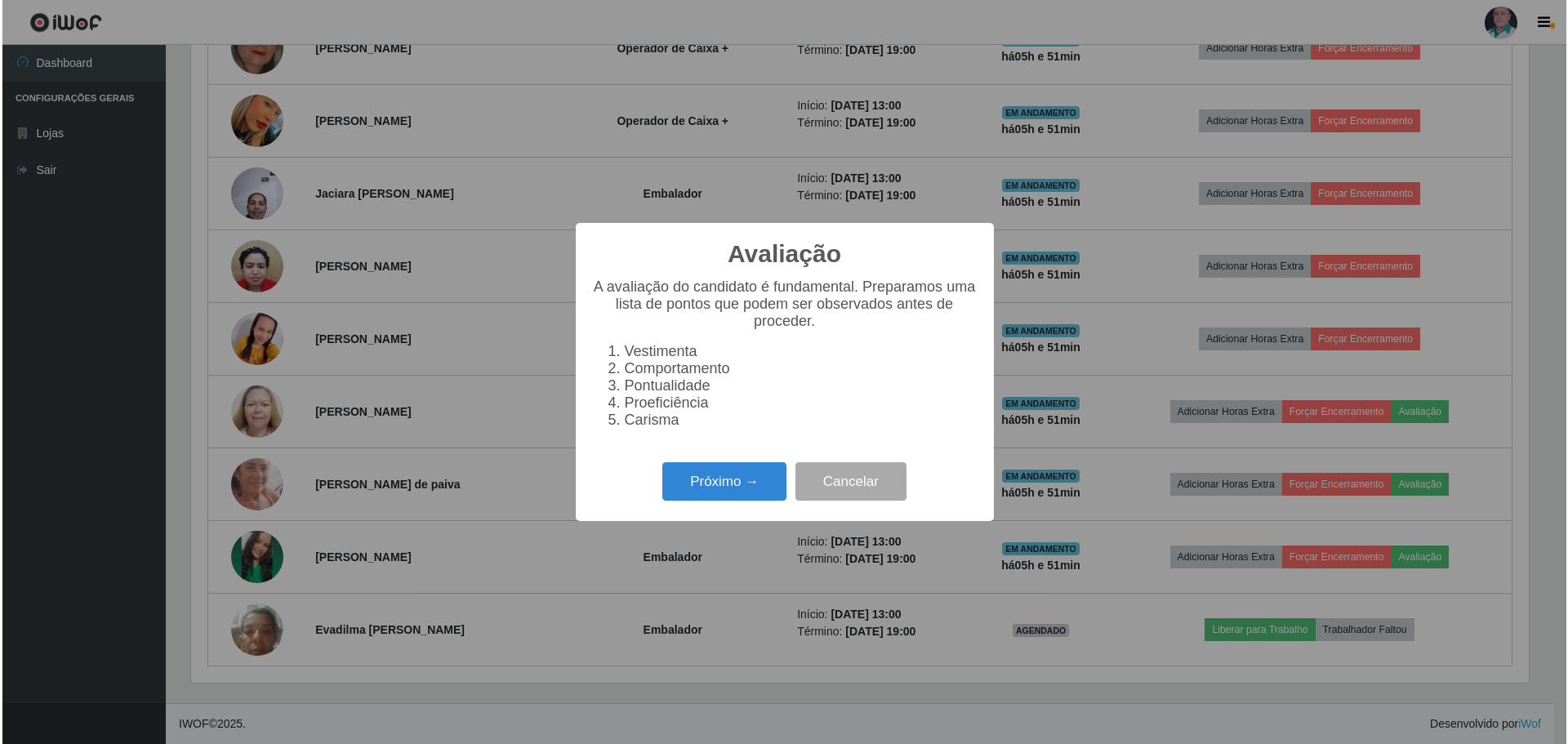
scroll to position [339, 1341]
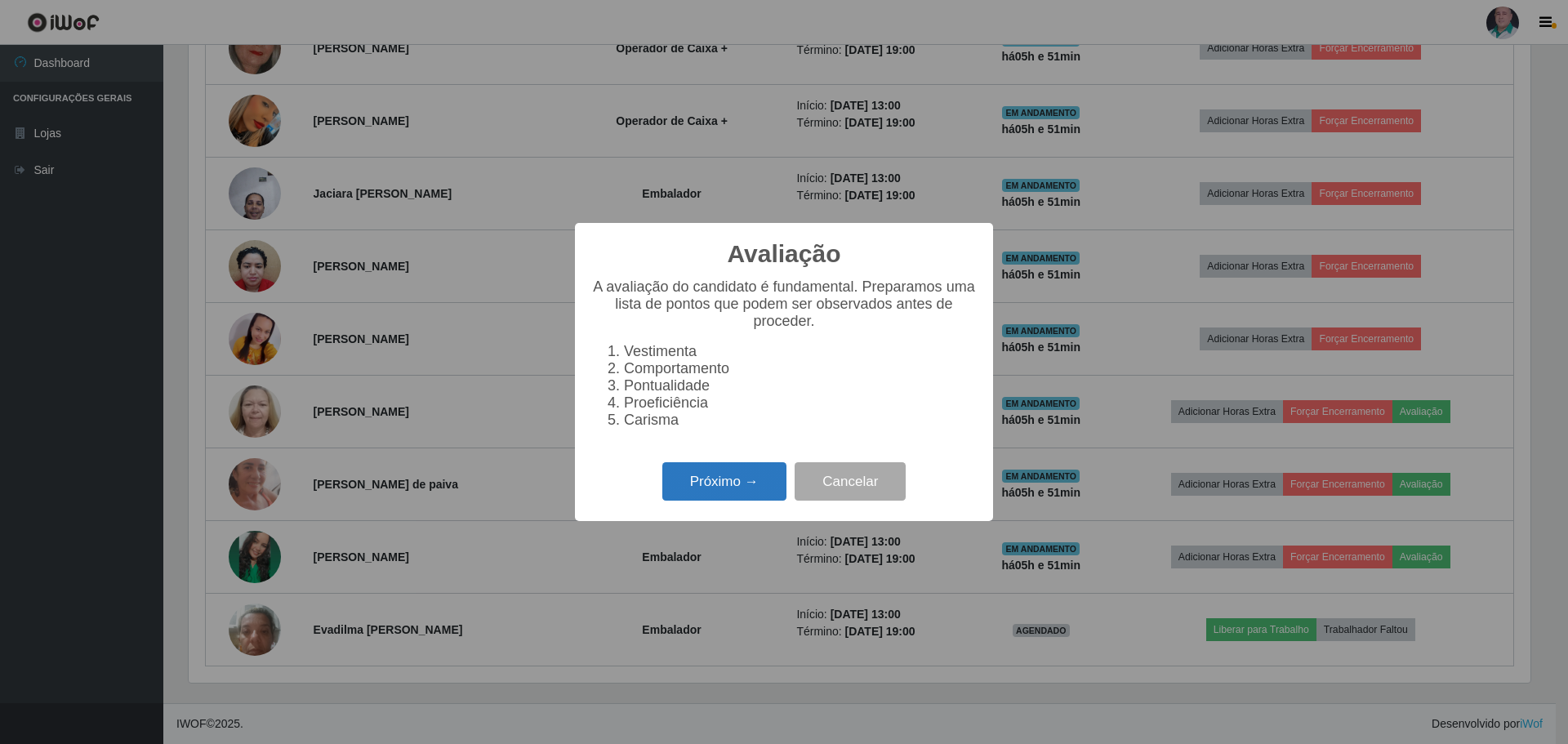
click at [715, 486] on button "Próximo →" at bounding box center [724, 482] width 124 height 38
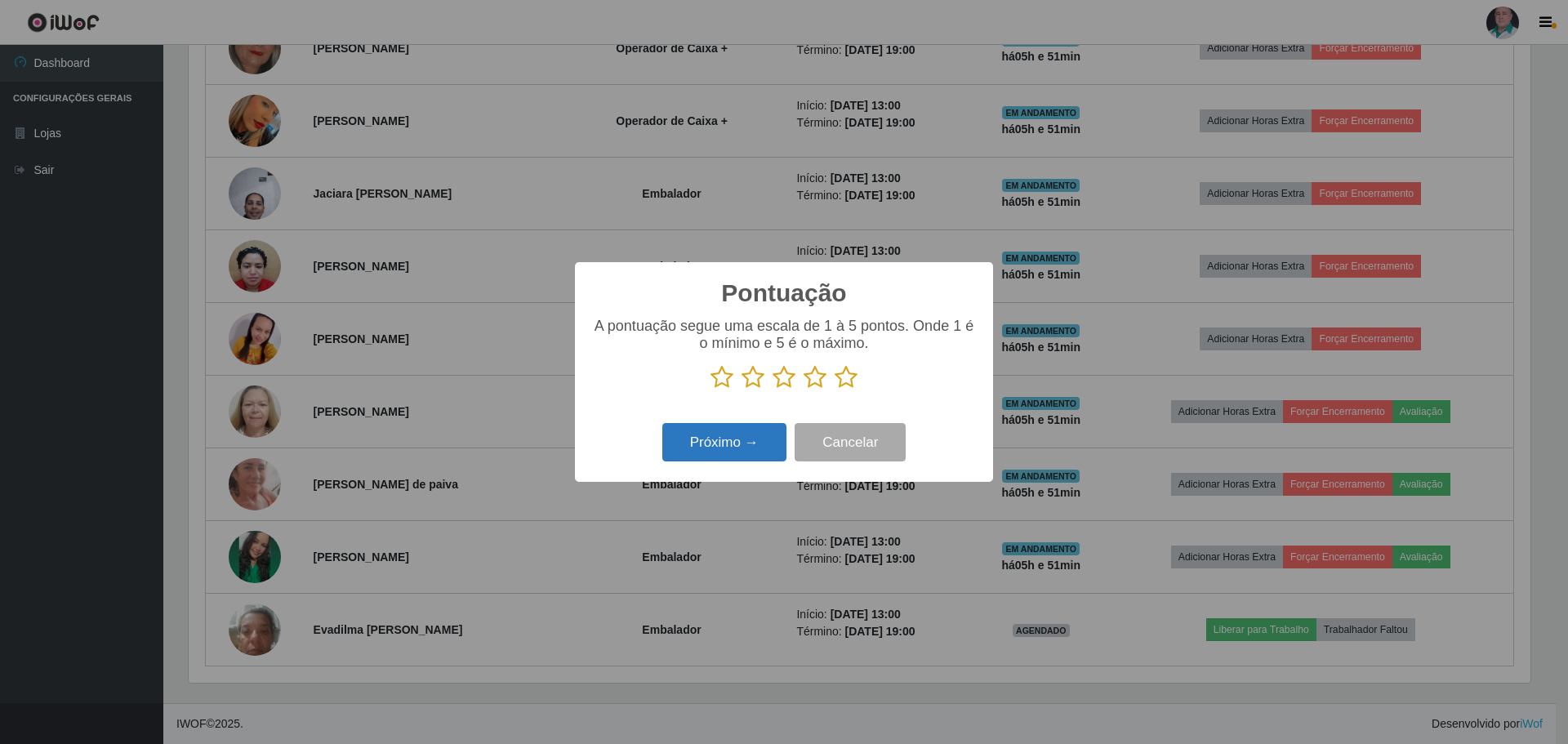
scroll to position [816354, 815220]
click at [844, 384] on icon at bounding box center [845, 377] width 23 height 24
click at [834, 390] on input "radio" at bounding box center [834, 390] width 0 height 0
click at [745, 446] on button "Próximo →" at bounding box center [724, 442] width 124 height 38
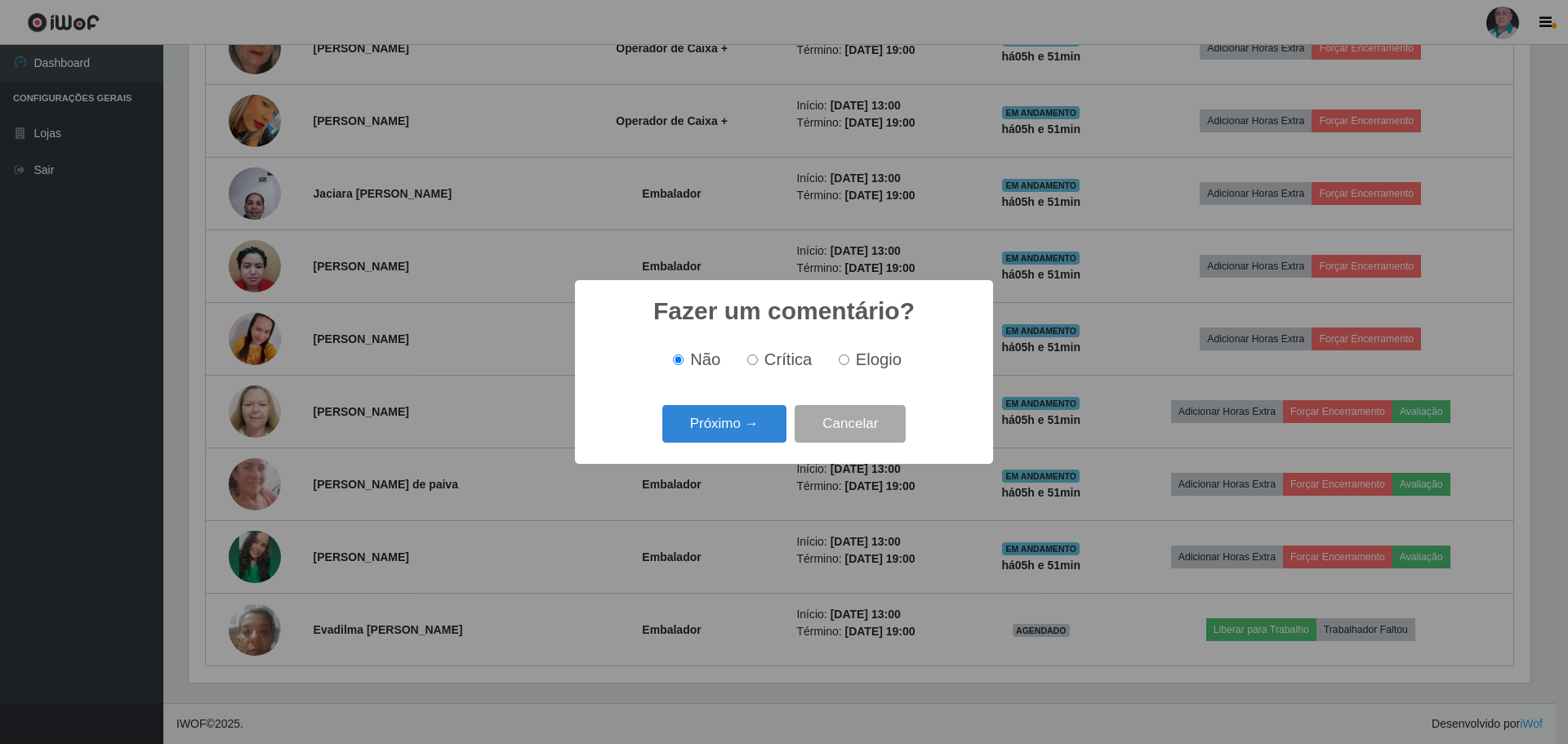
click at [860, 354] on span "Elogio" at bounding box center [878, 359] width 46 height 18
click at [849, 354] on input "Elogio" at bounding box center [843, 359] width 11 height 11
radio input "true"
click at [695, 423] on button "Próximo →" at bounding box center [724, 425] width 124 height 38
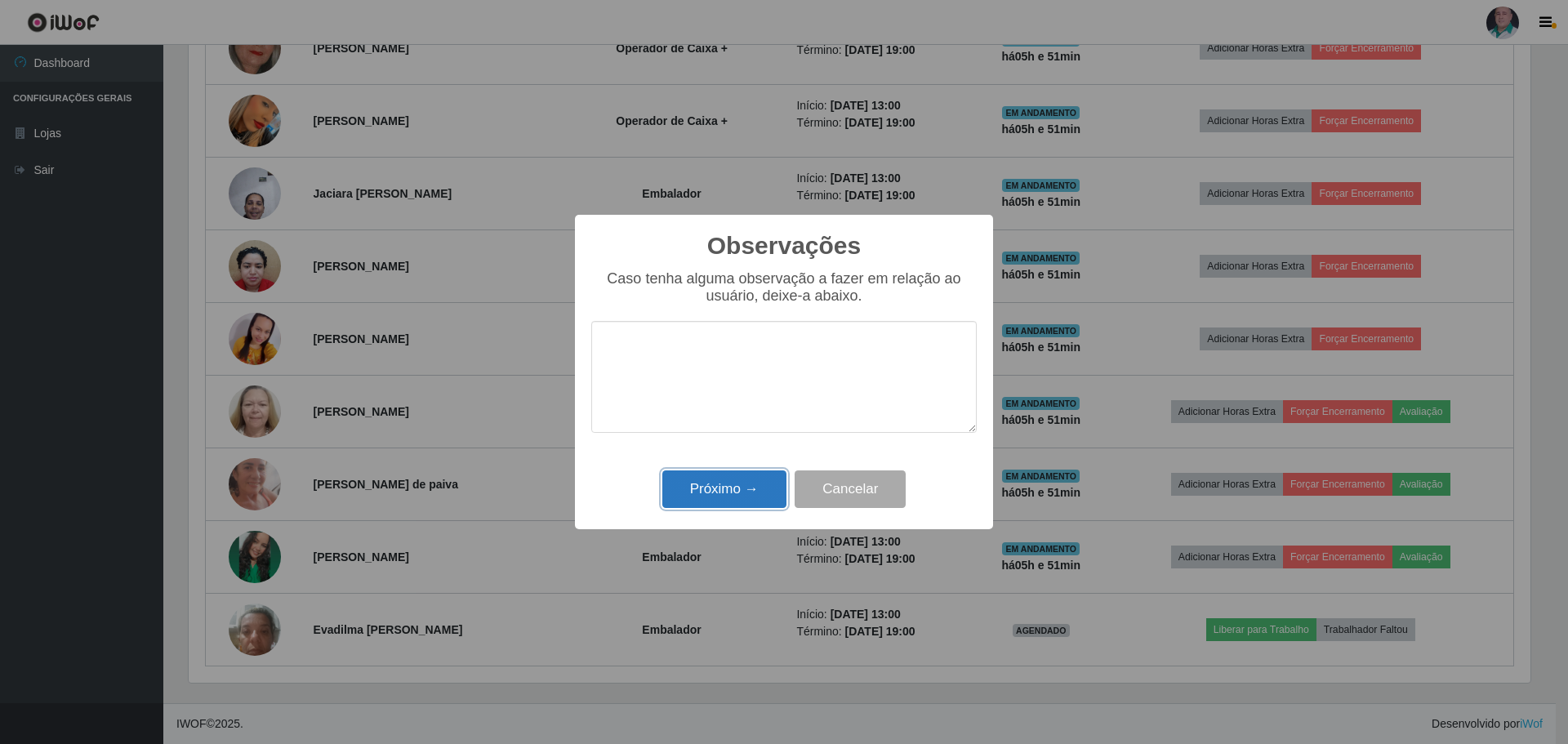
click at [703, 502] on button "Próximo →" at bounding box center [724, 490] width 124 height 38
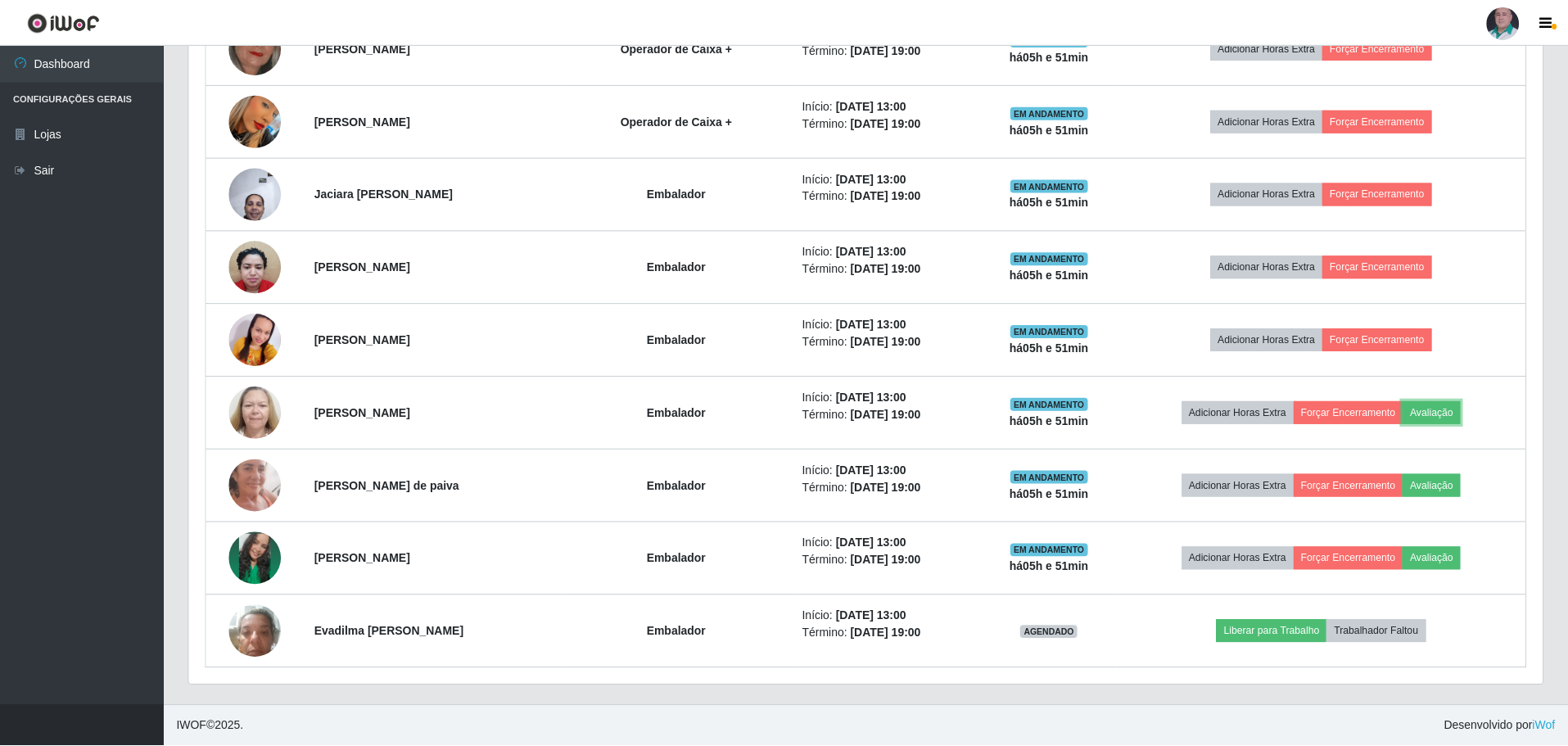
scroll to position [339, 1353]
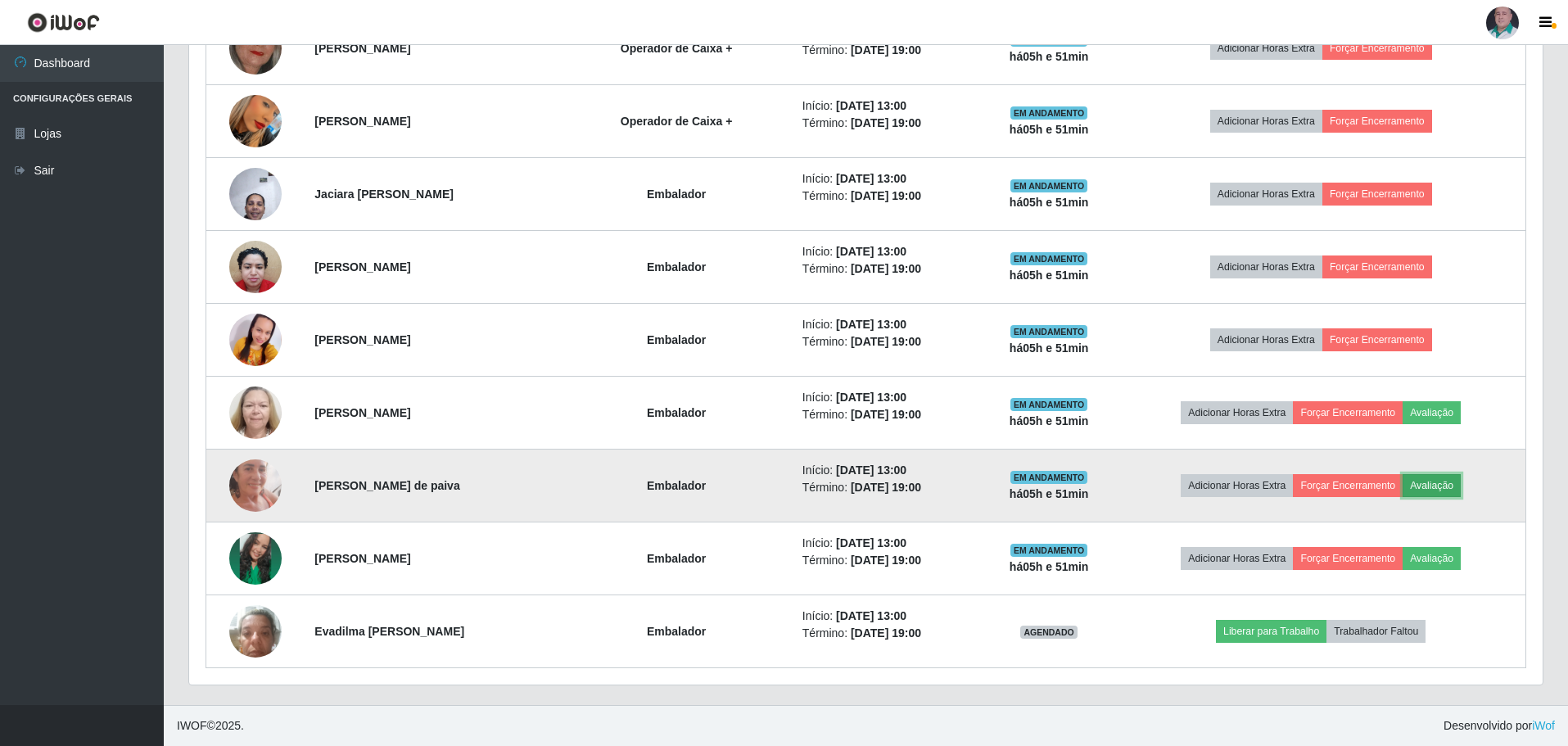
click at [1453, 487] on button "Avaliação" at bounding box center [1431, 485] width 58 height 23
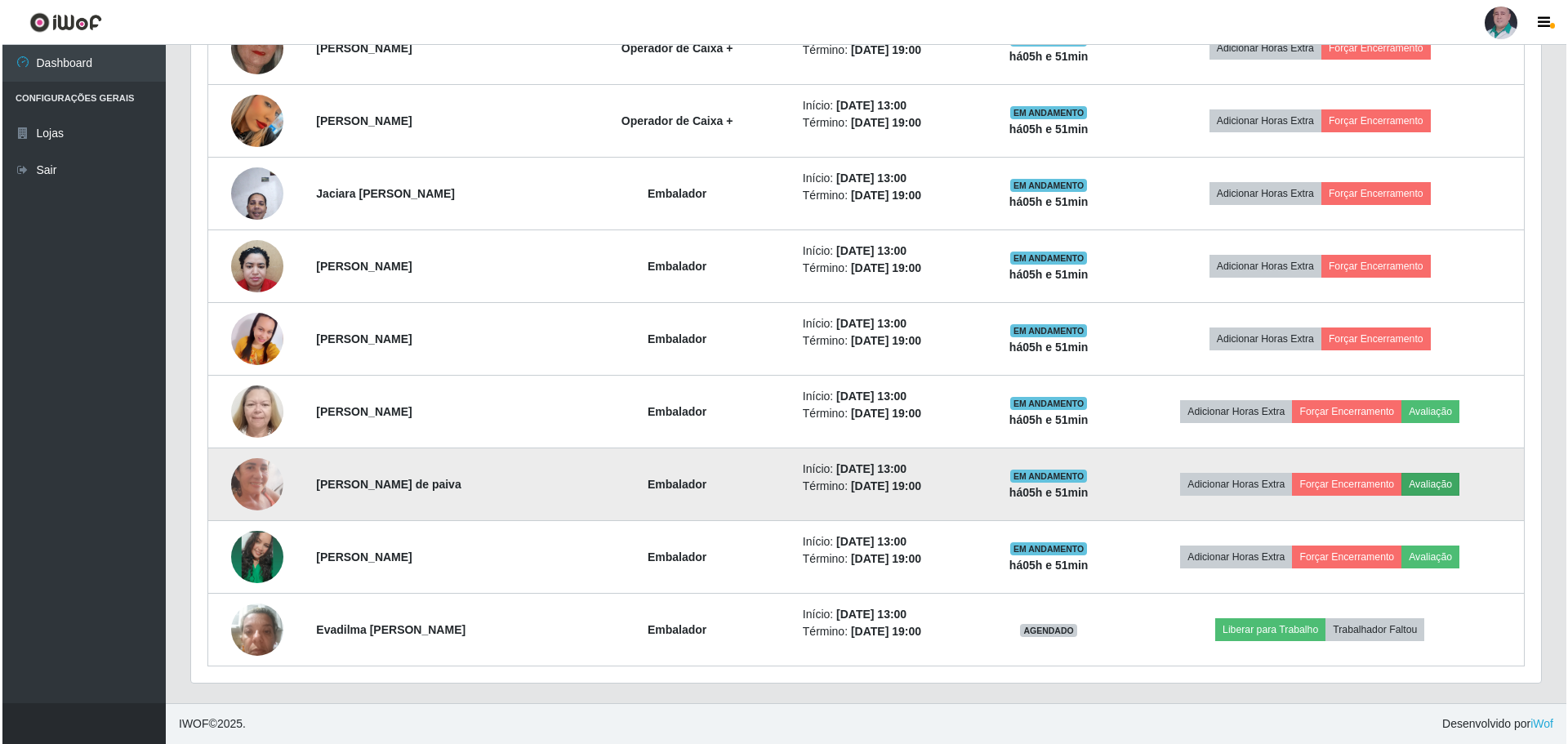
scroll to position [339, 1341]
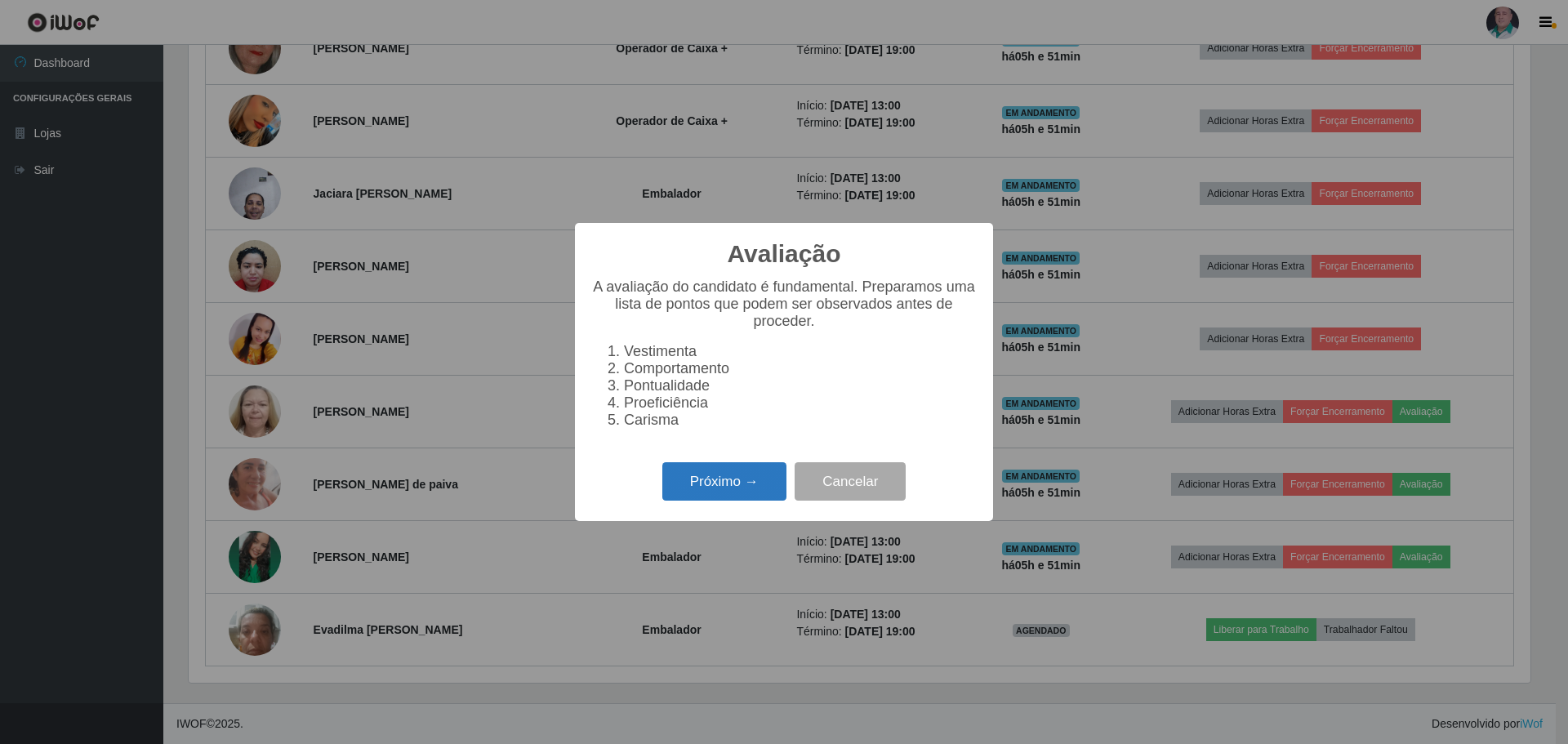
click at [746, 476] on button "Próximo →" at bounding box center [724, 482] width 124 height 38
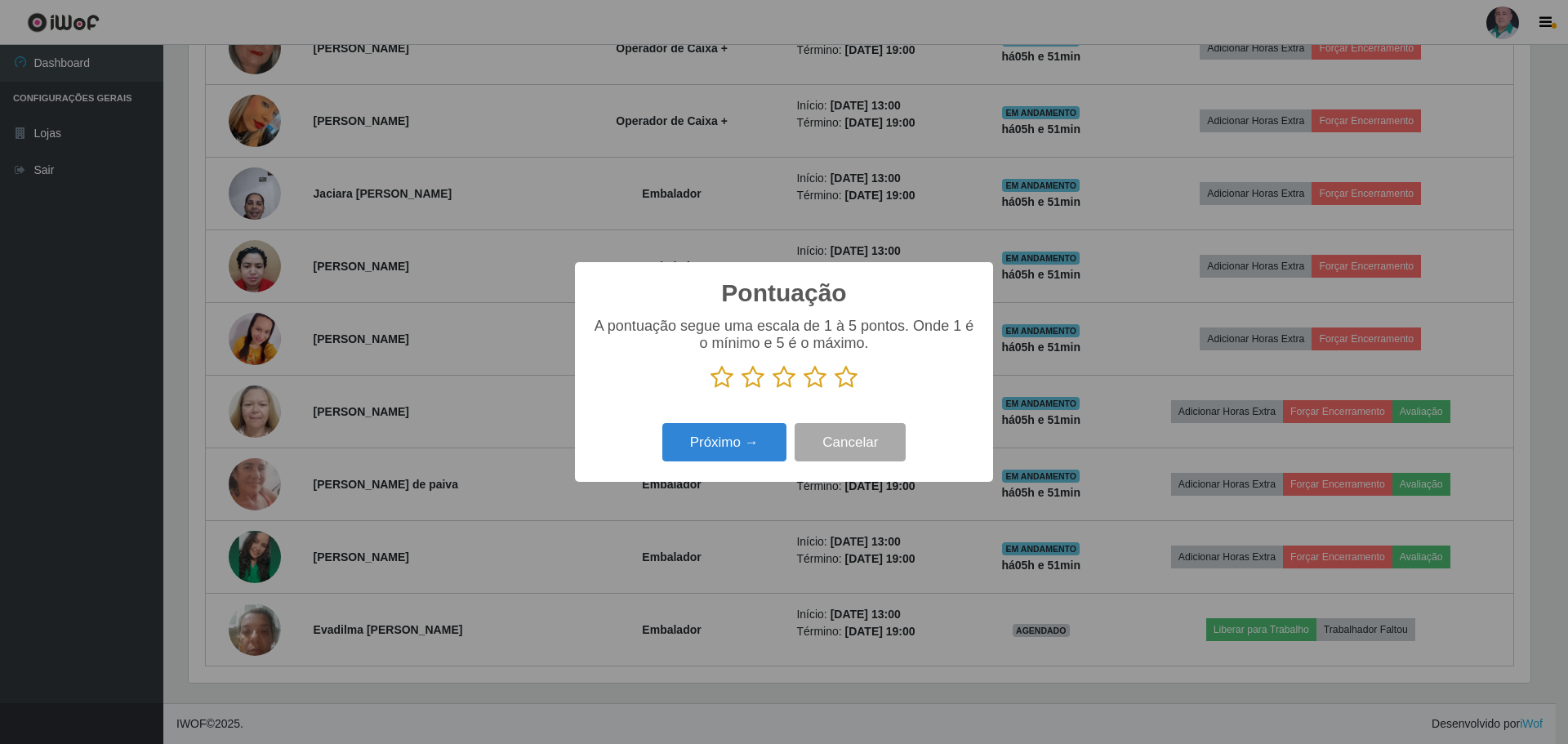
click at [848, 381] on icon at bounding box center [845, 377] width 23 height 24
click at [834, 390] on input "radio" at bounding box center [834, 390] width 0 height 0
click at [734, 459] on button "Próximo →" at bounding box center [724, 442] width 124 height 38
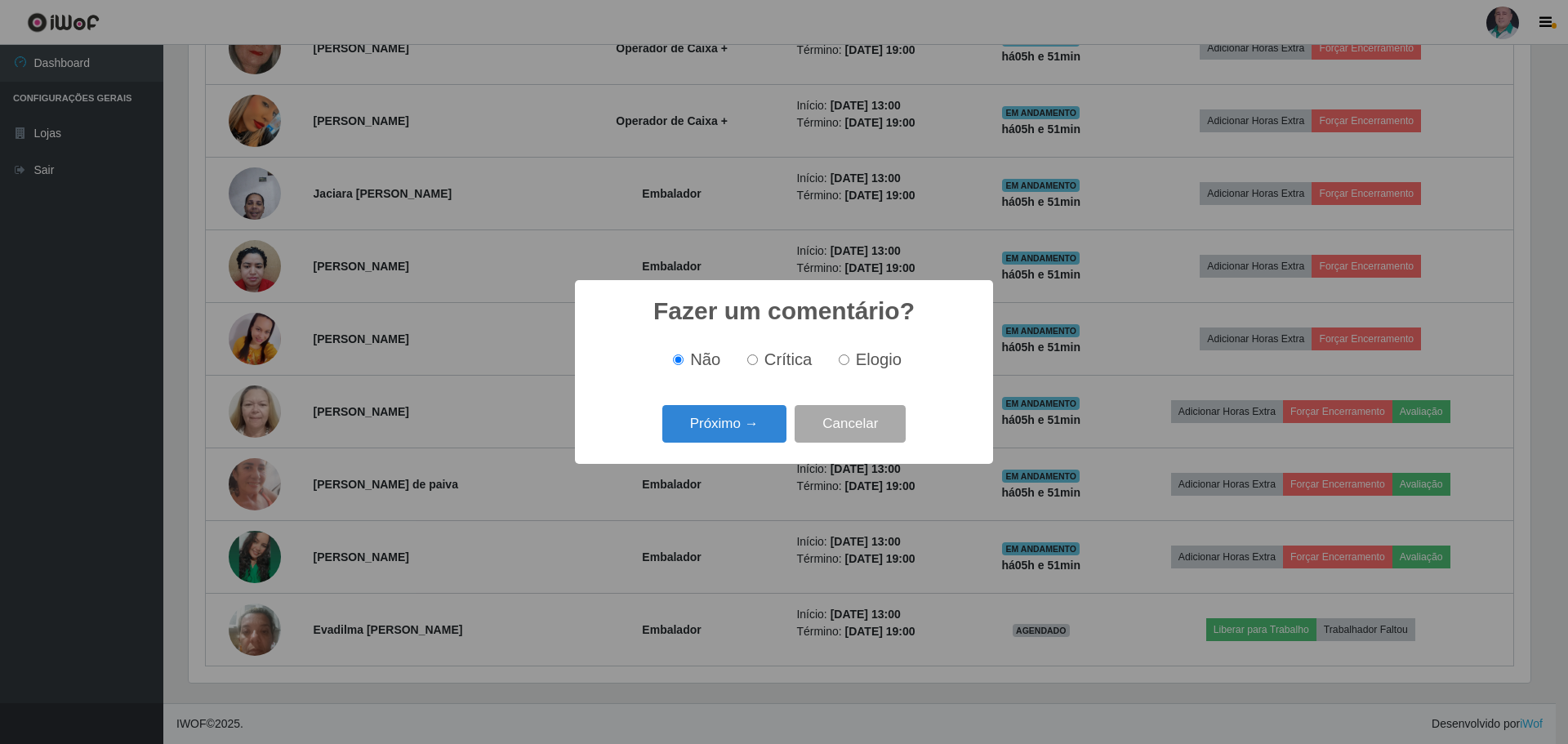
click at [851, 366] on label "Elogio" at bounding box center [867, 359] width 69 height 18
click at [849, 365] on input "Elogio" at bounding box center [843, 359] width 11 height 11
radio input "true"
click at [731, 417] on button "Próximo →" at bounding box center [724, 425] width 124 height 38
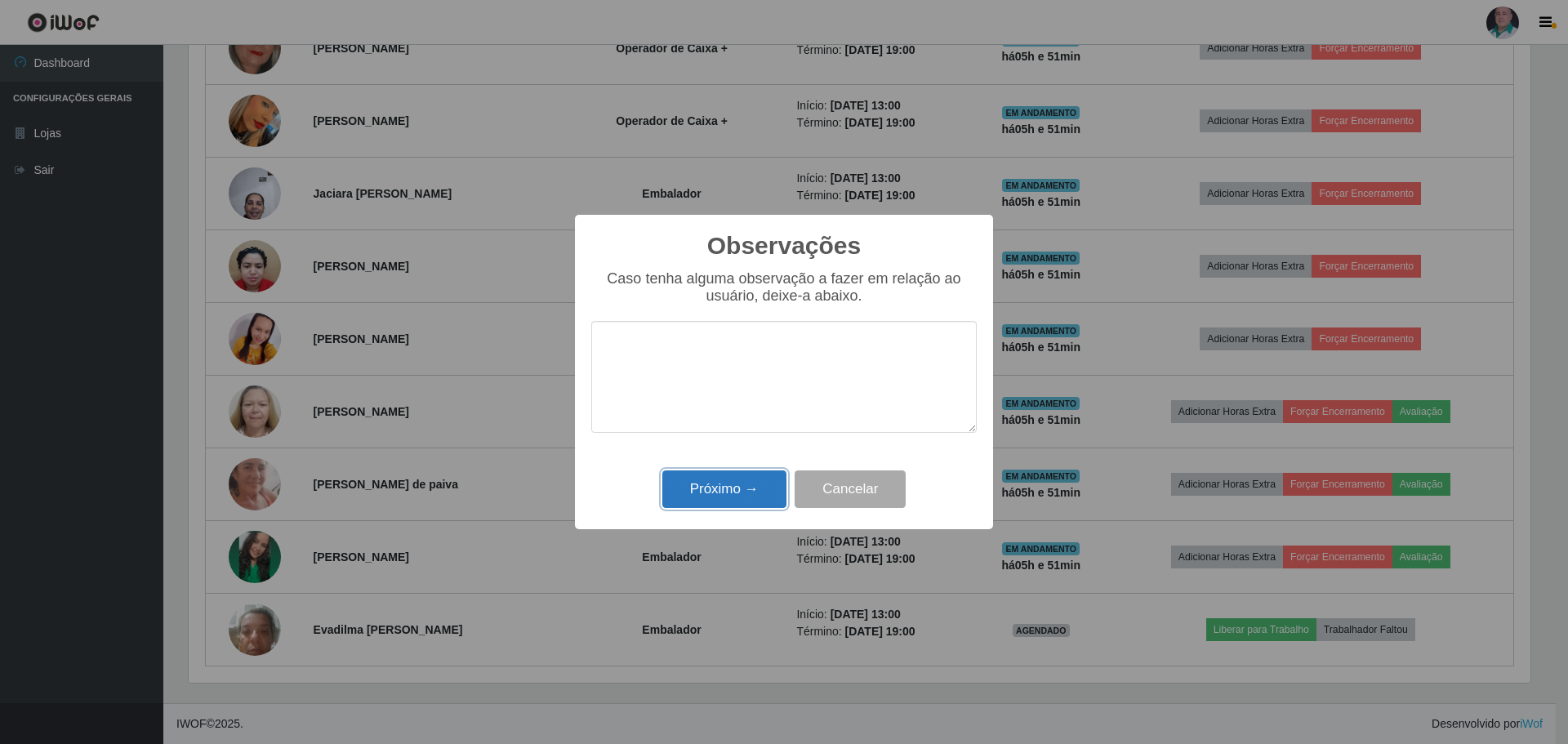
click at [710, 484] on button "Próximo →" at bounding box center [724, 490] width 124 height 38
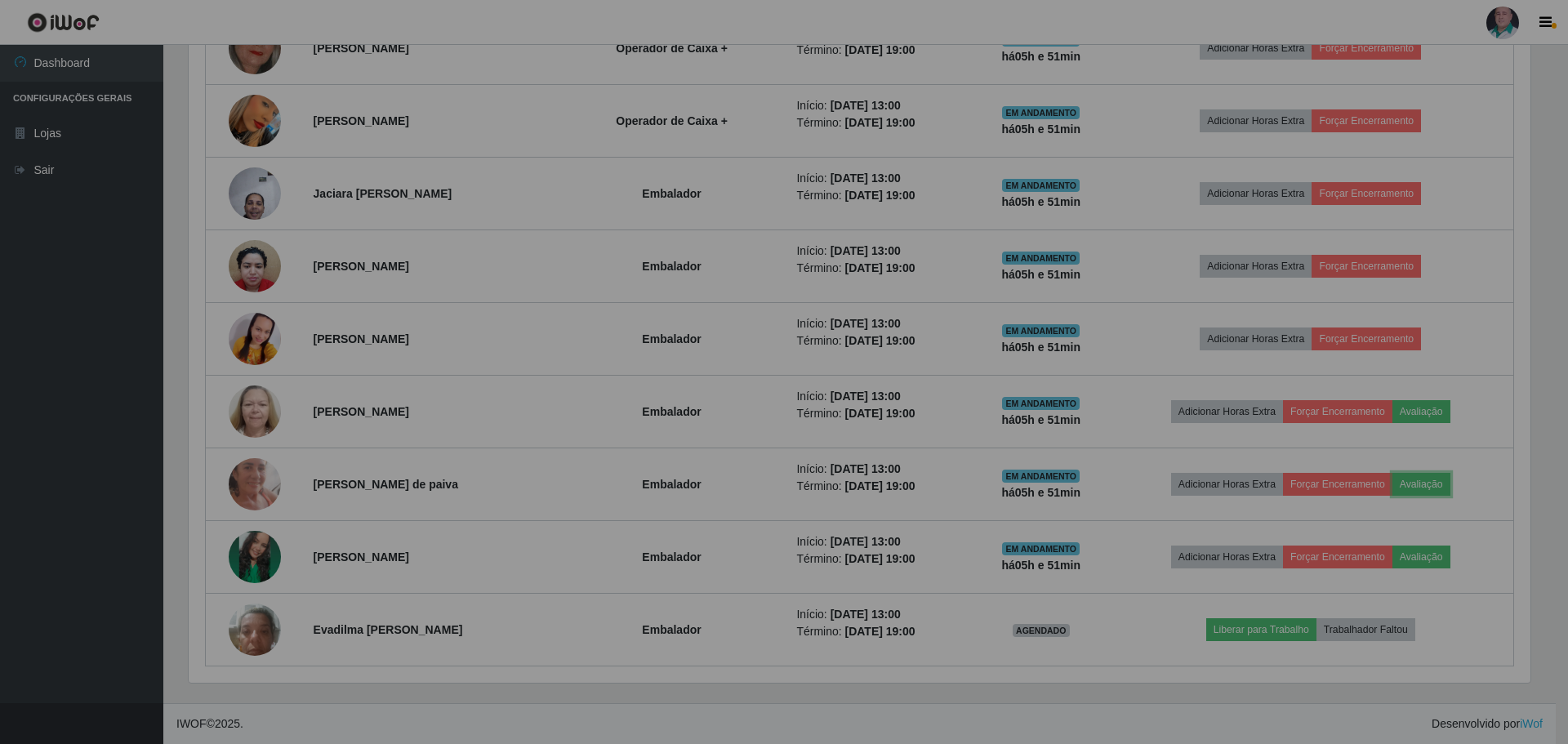
scroll to position [339, 1350]
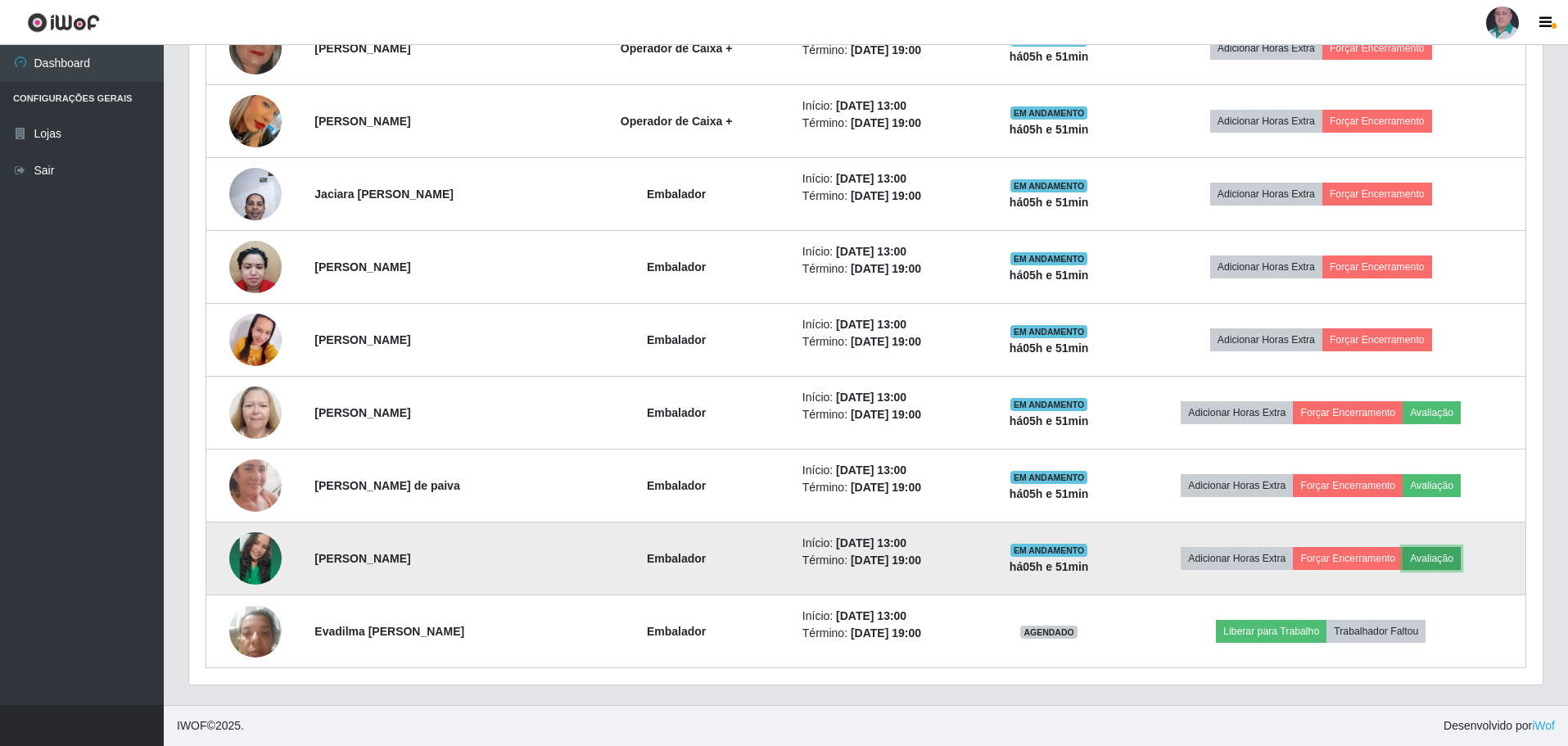
click at [1461, 562] on button "Avaliação" at bounding box center [1431, 558] width 58 height 23
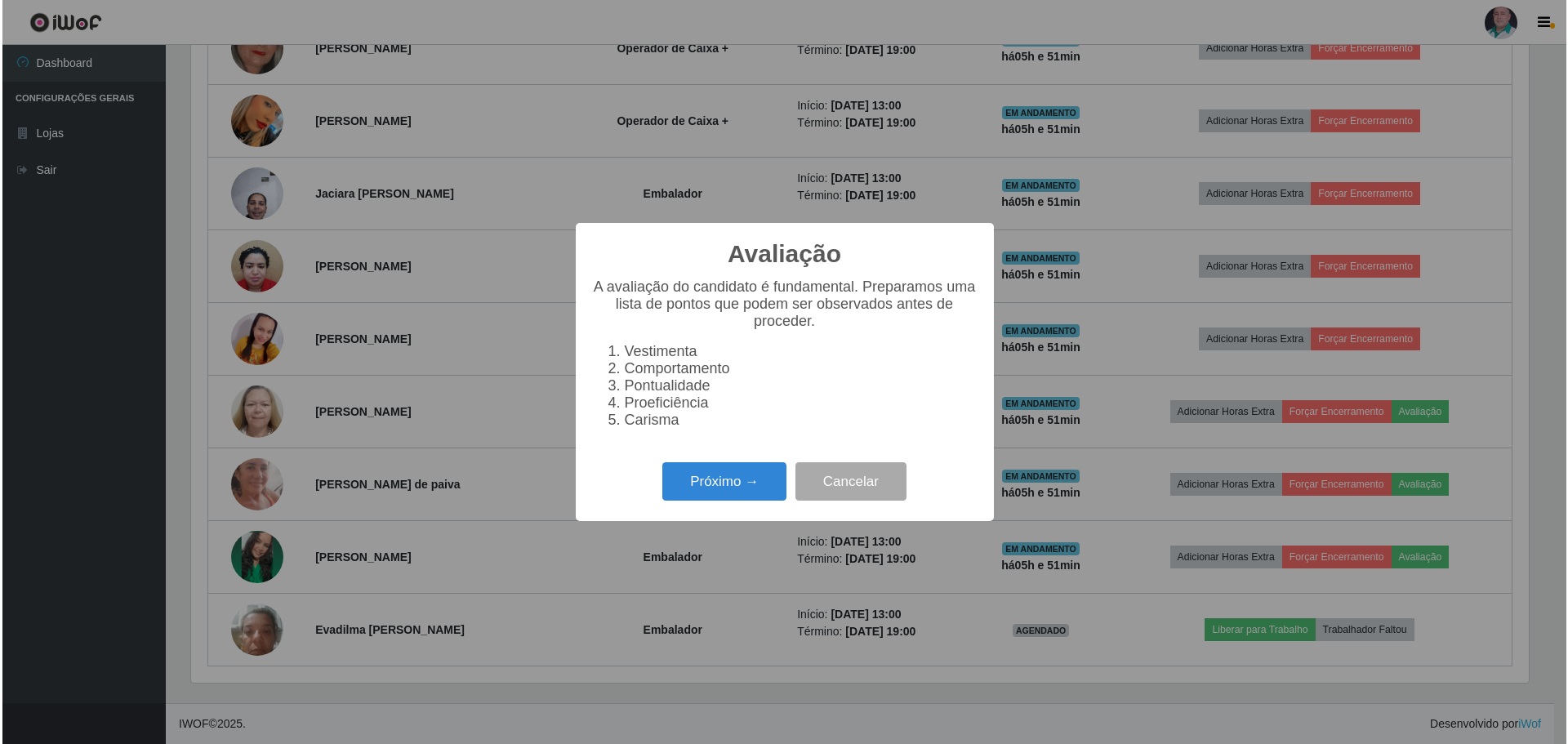
scroll to position [339, 1341]
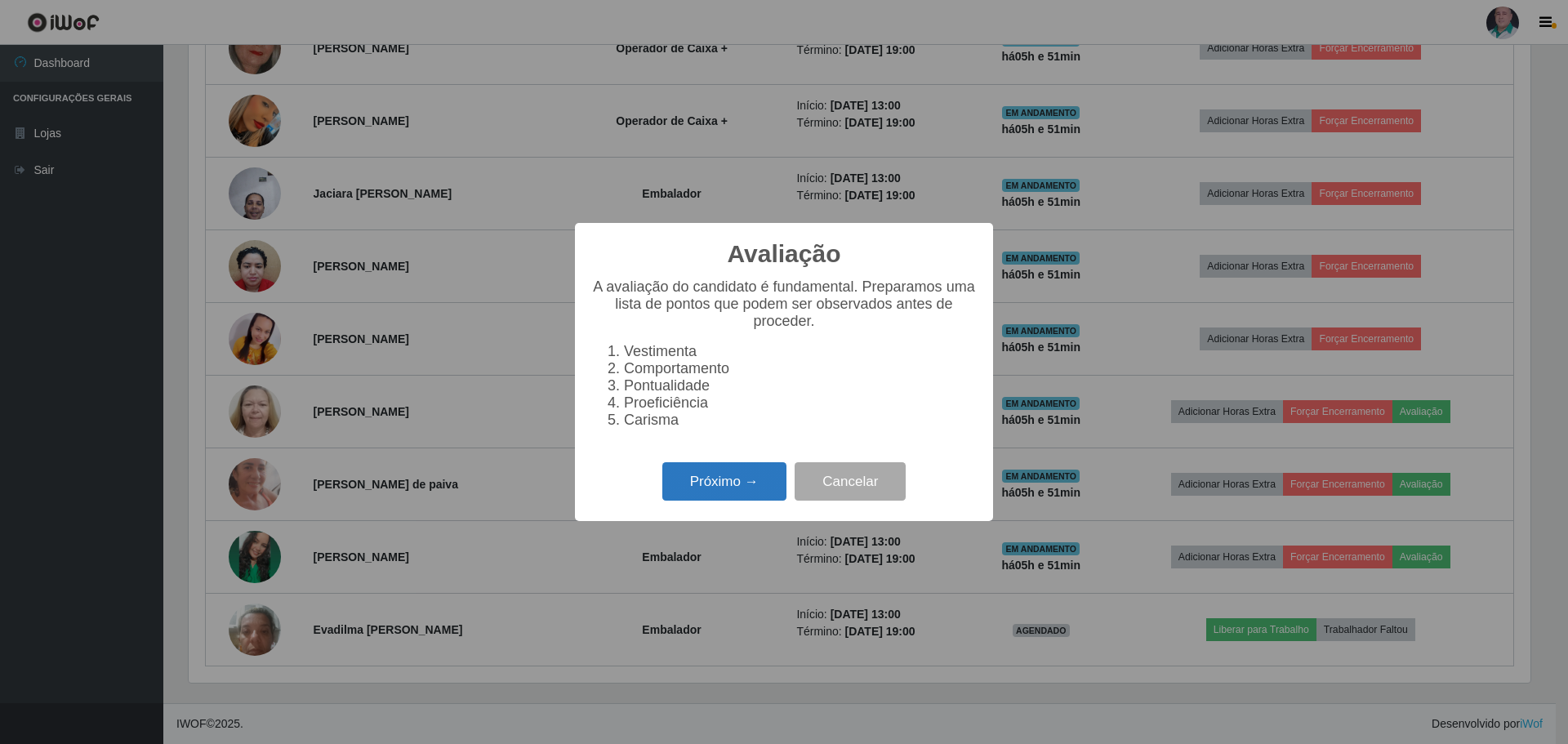
click at [728, 478] on button "Próximo →" at bounding box center [724, 482] width 124 height 38
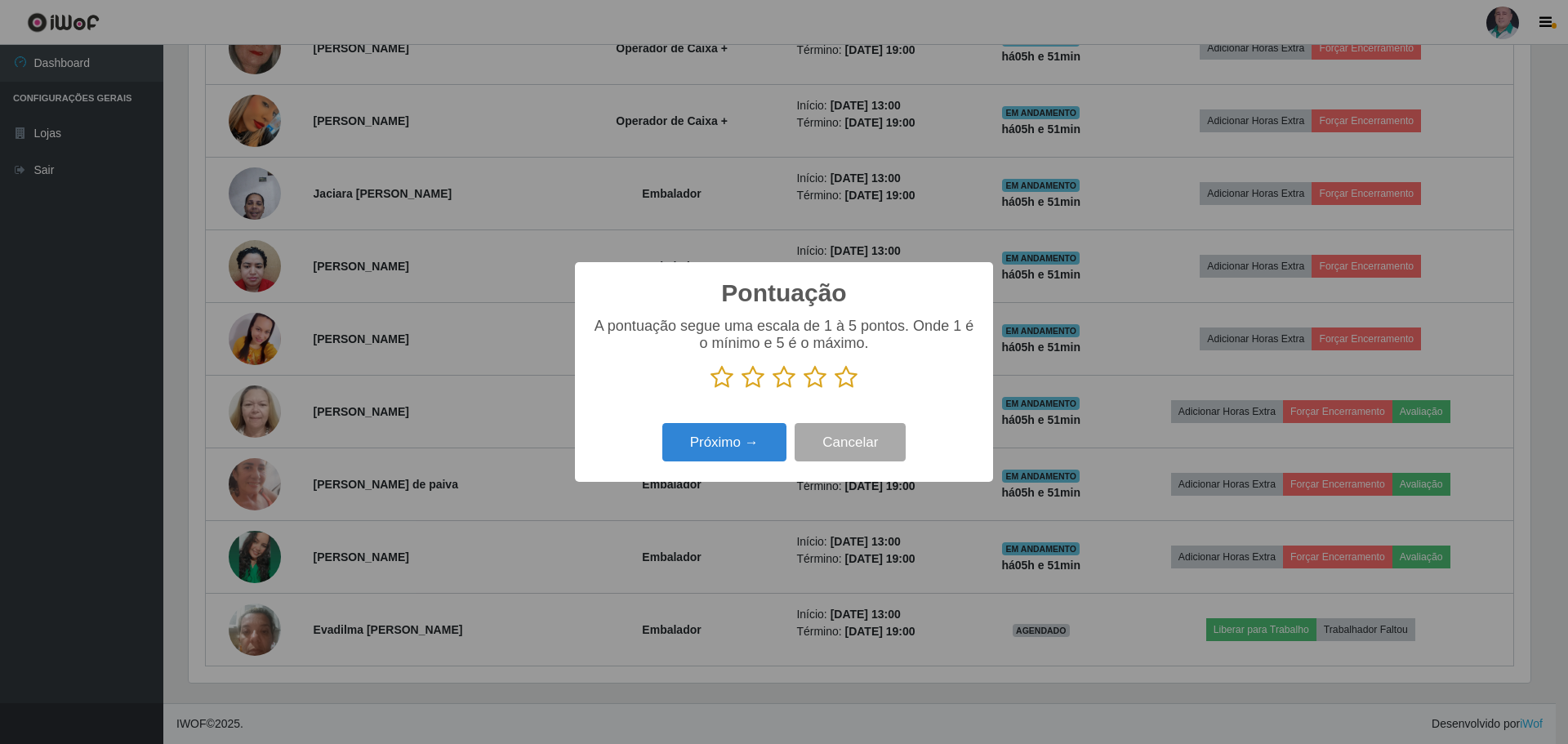
click at [856, 369] on icon at bounding box center [845, 377] width 23 height 24
click at [834, 390] on input "radio" at bounding box center [834, 390] width 0 height 0
click at [666, 461] on button "Próximo →" at bounding box center [724, 442] width 124 height 38
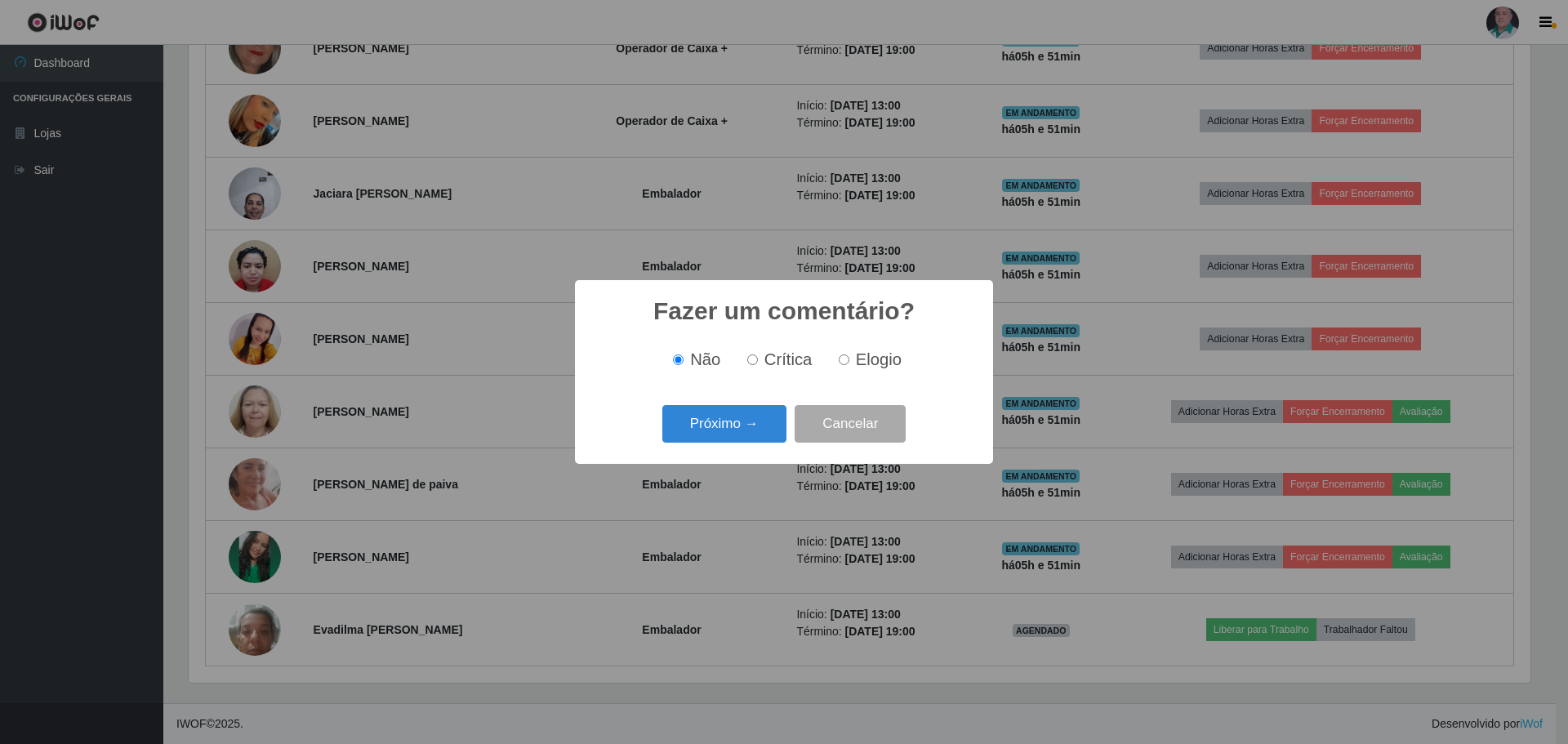
click at [894, 354] on span "Elogio" at bounding box center [878, 359] width 46 height 18
click at [849, 354] on input "Elogio" at bounding box center [843, 359] width 11 height 11
radio input "true"
click at [687, 408] on button "Próximo →" at bounding box center [724, 425] width 124 height 38
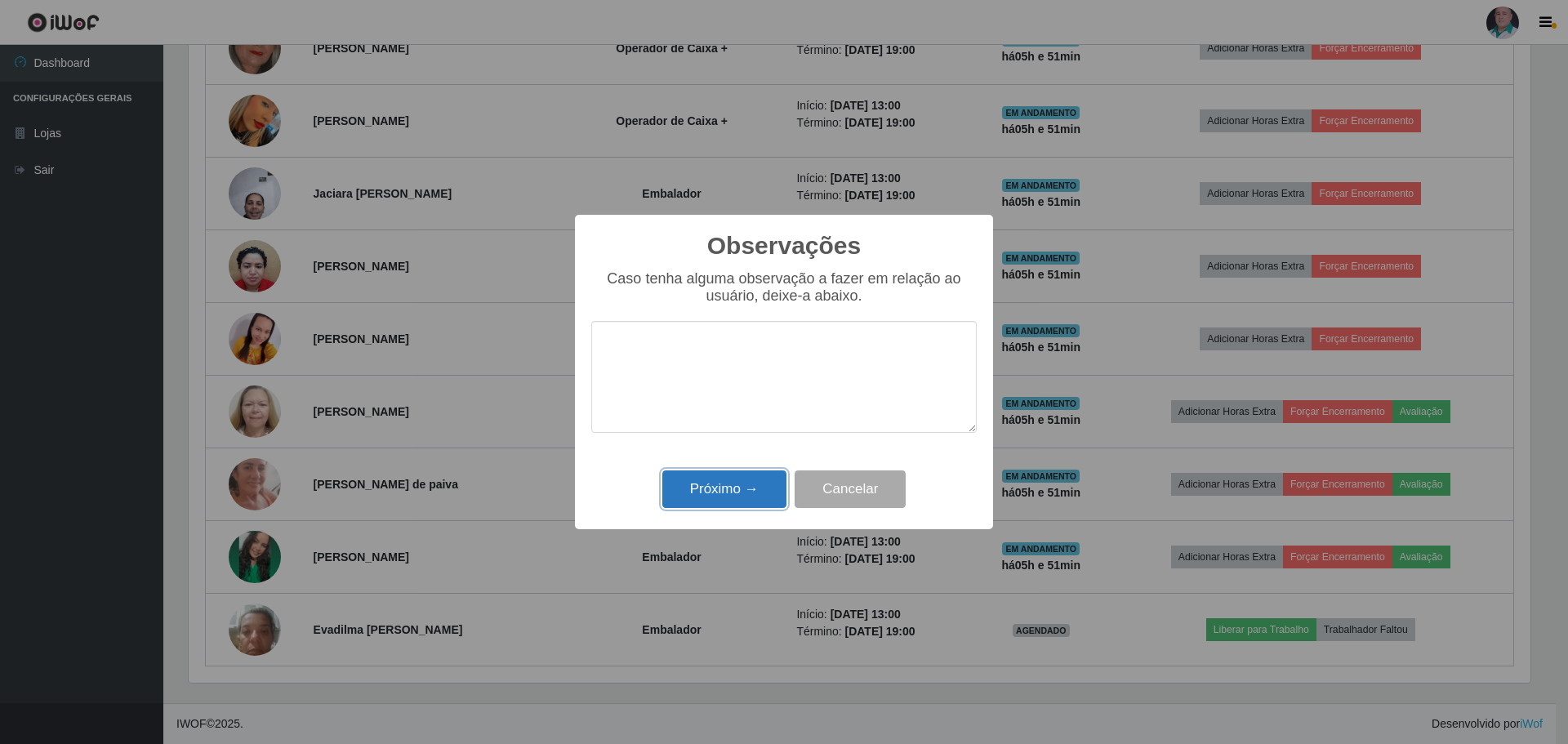
click at [698, 478] on button "Próximo →" at bounding box center [724, 490] width 124 height 38
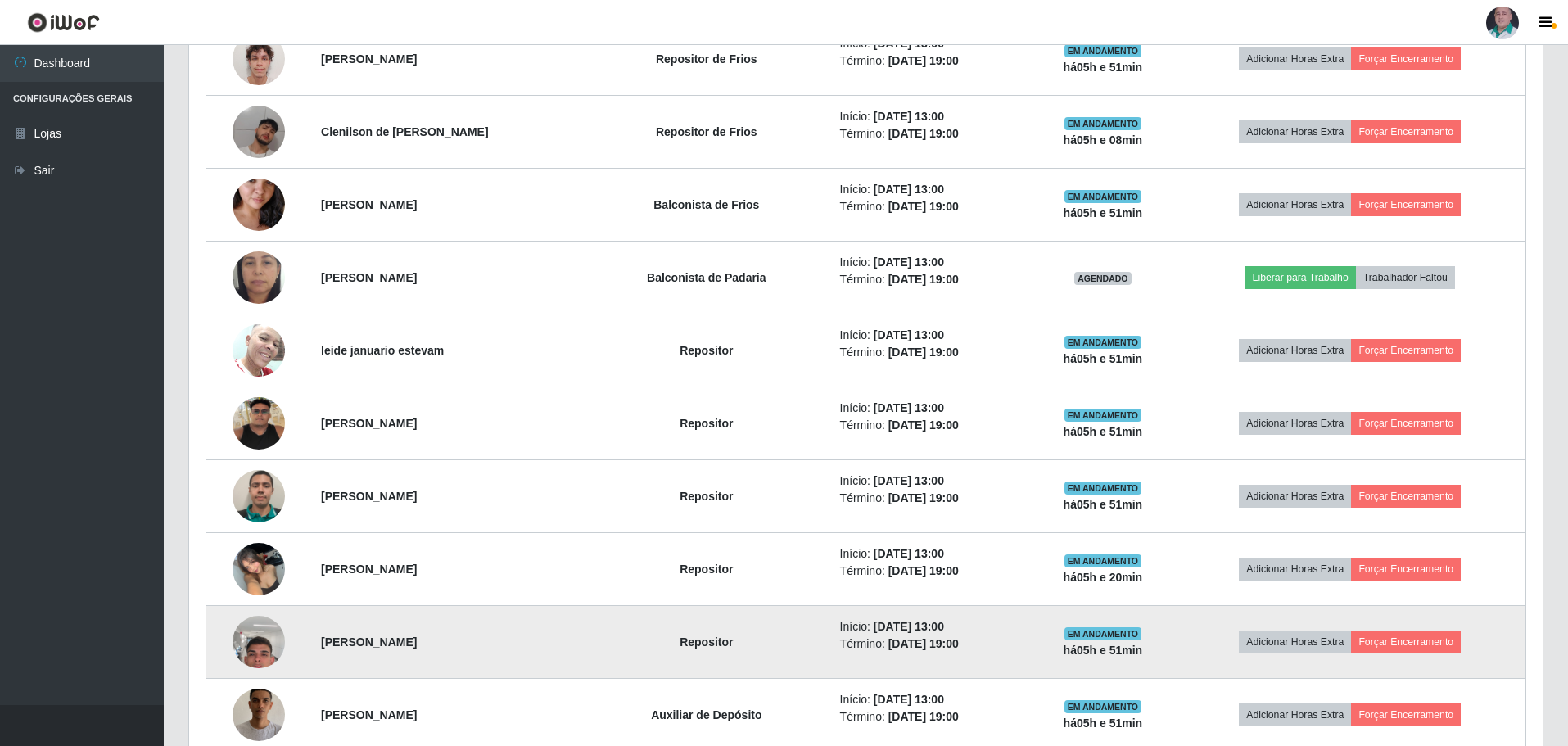
scroll to position [690, 0]
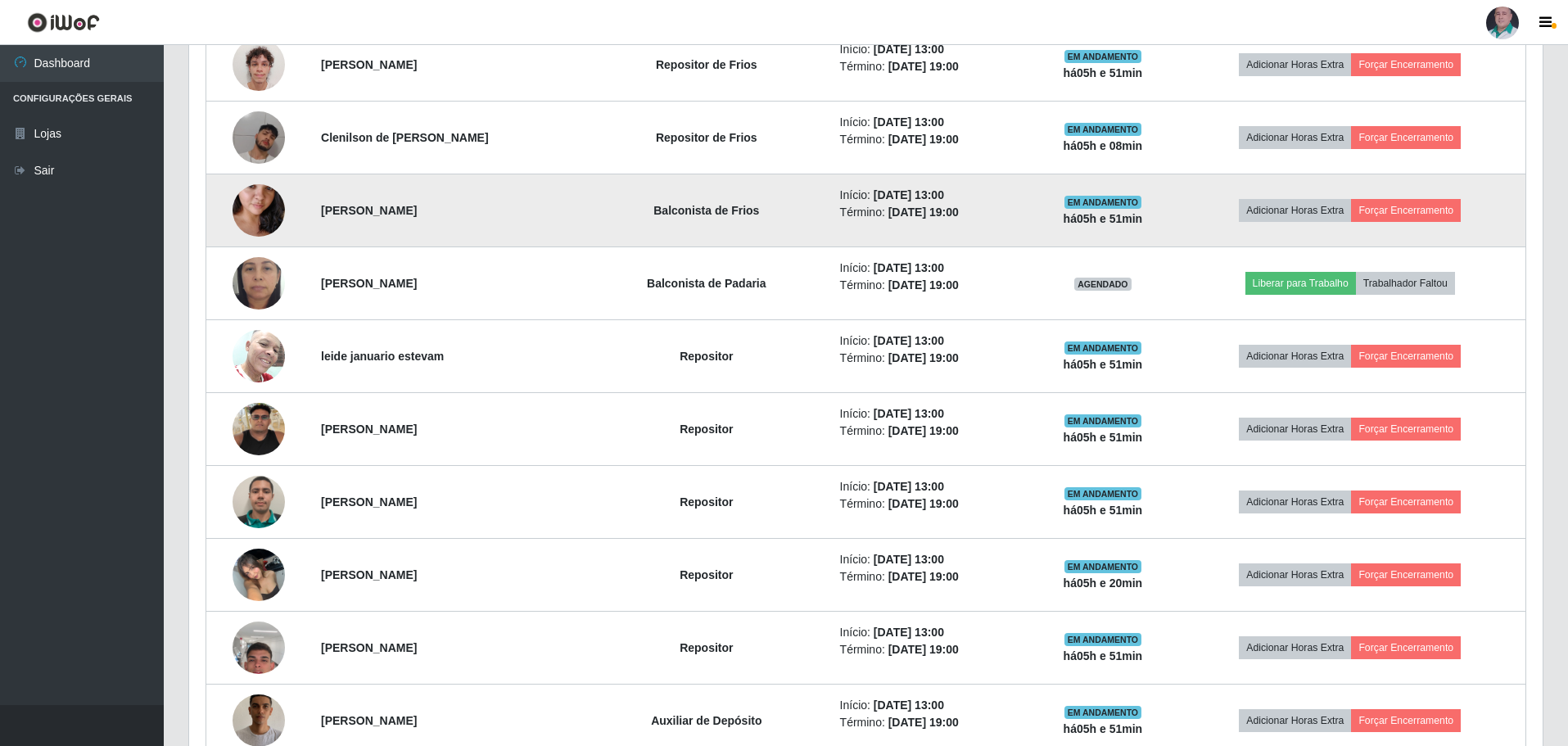
click at [240, 214] on img at bounding box center [258, 210] width 53 height 93
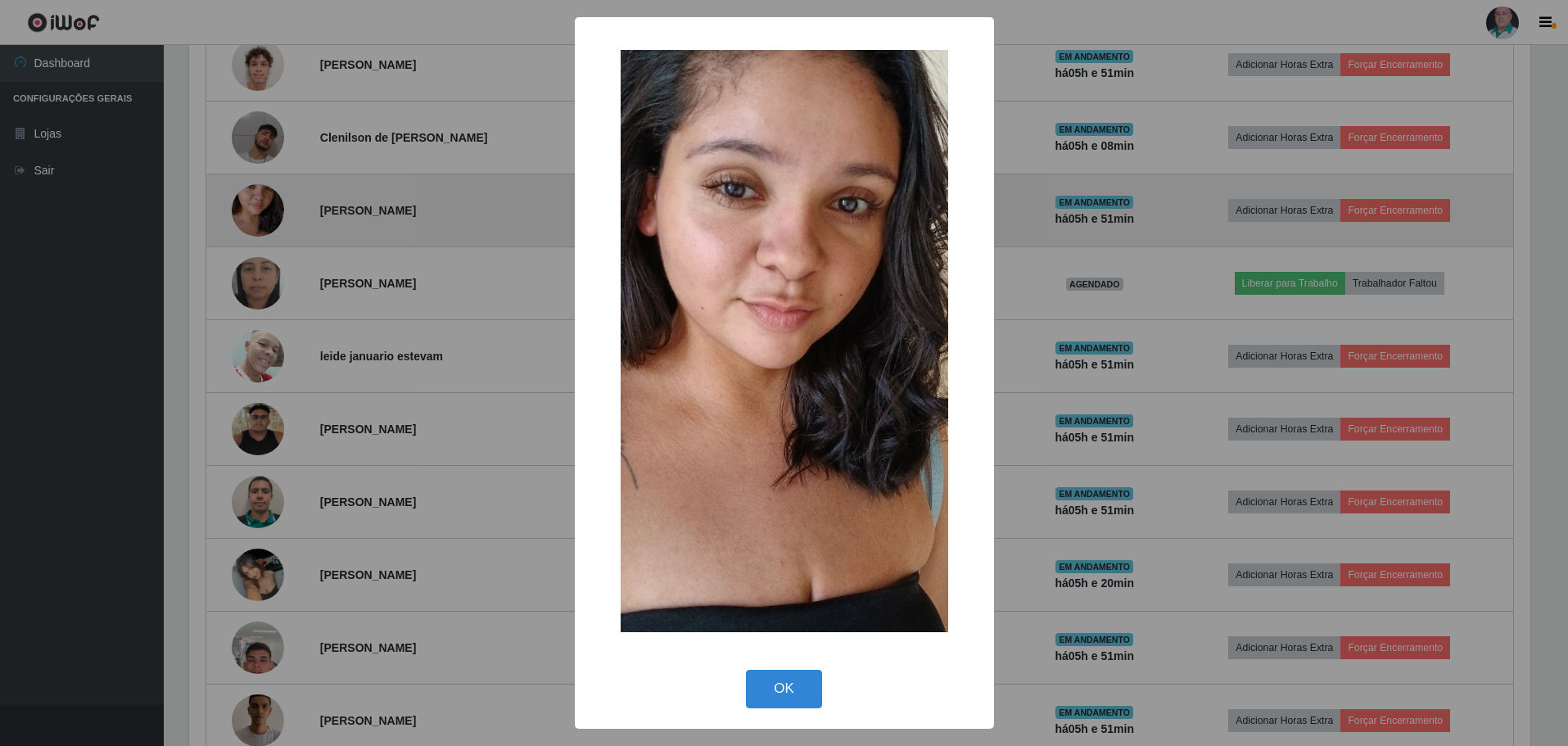
scroll to position [339, 1345]
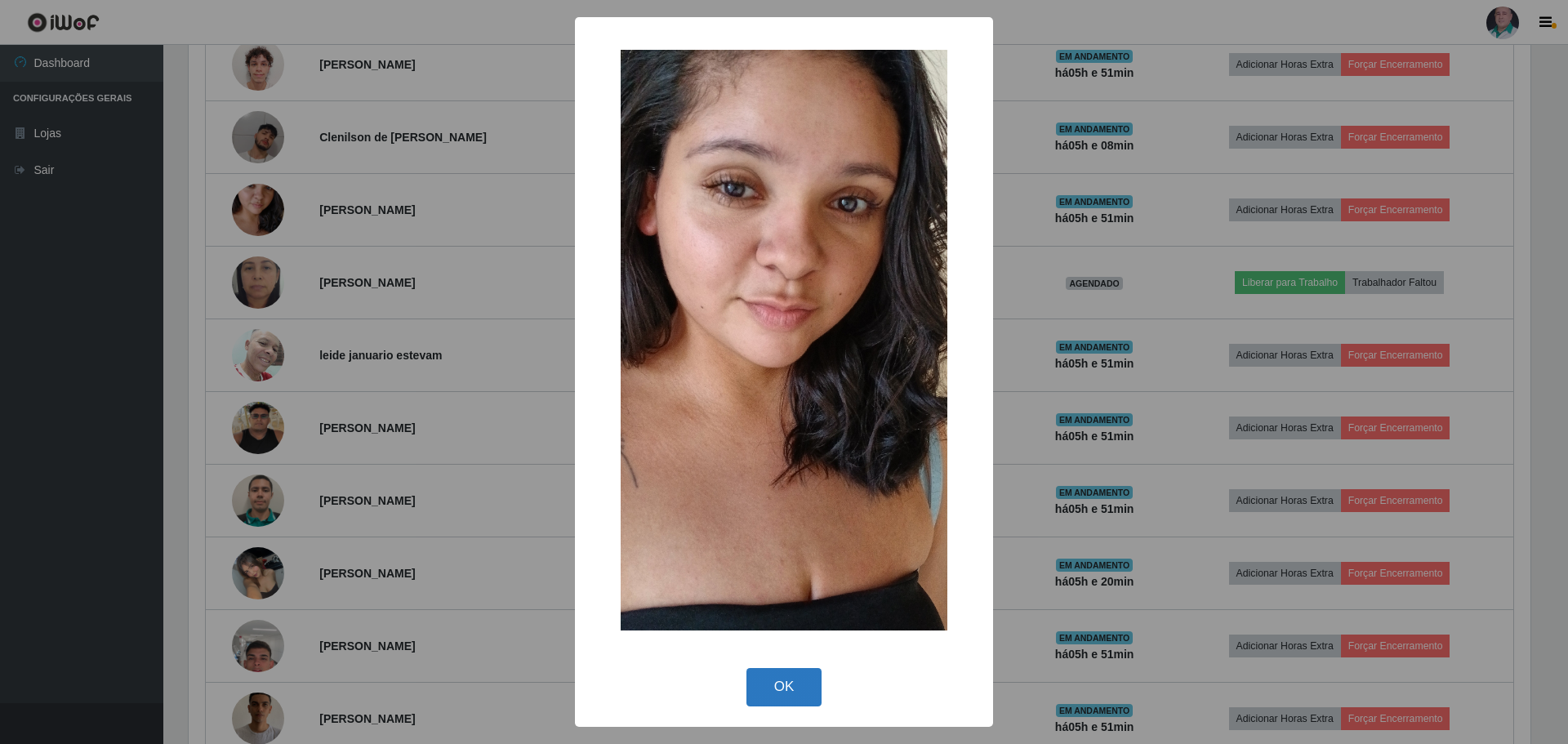
click at [810, 690] on button "OK" at bounding box center [784, 687] width 76 height 38
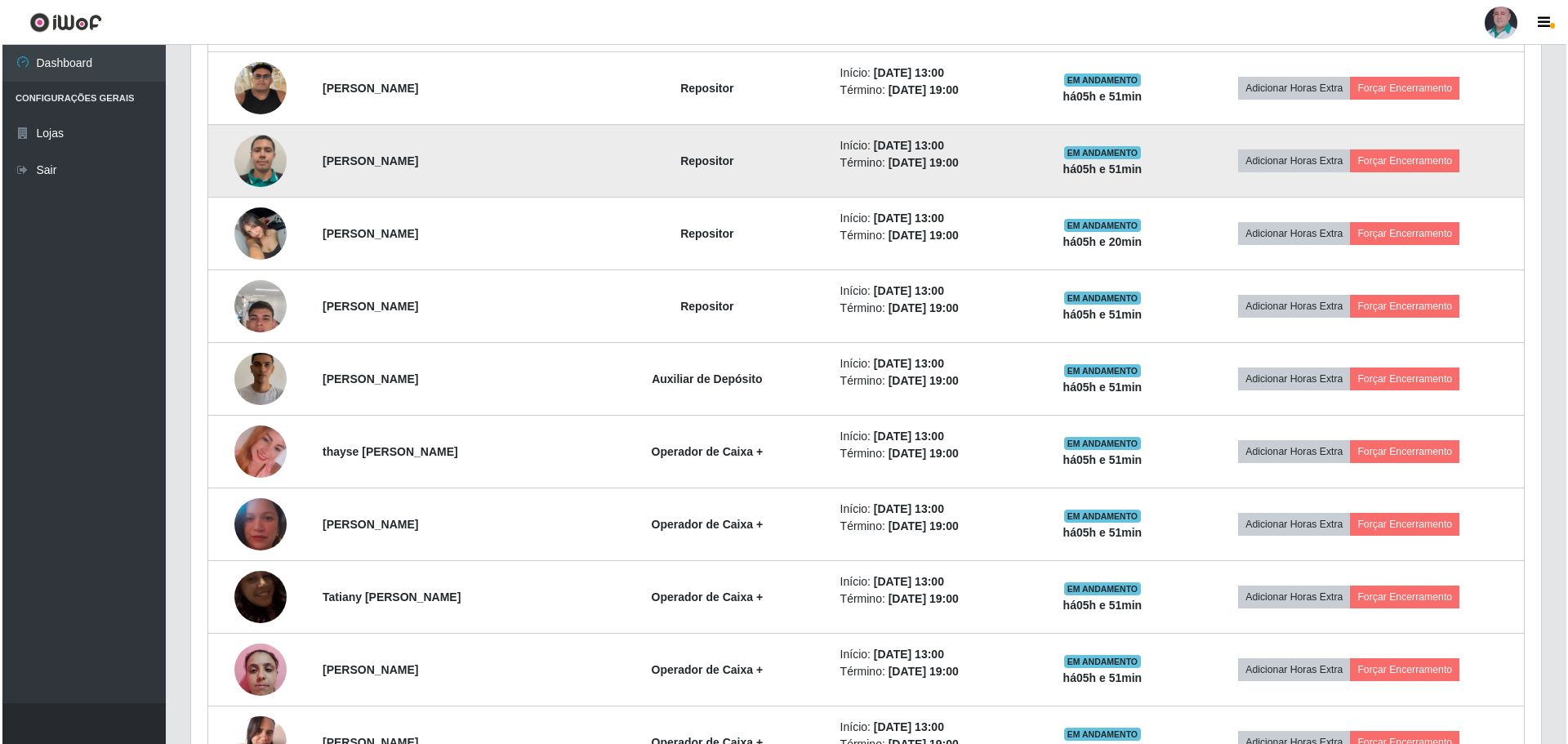
scroll to position [1096, 0]
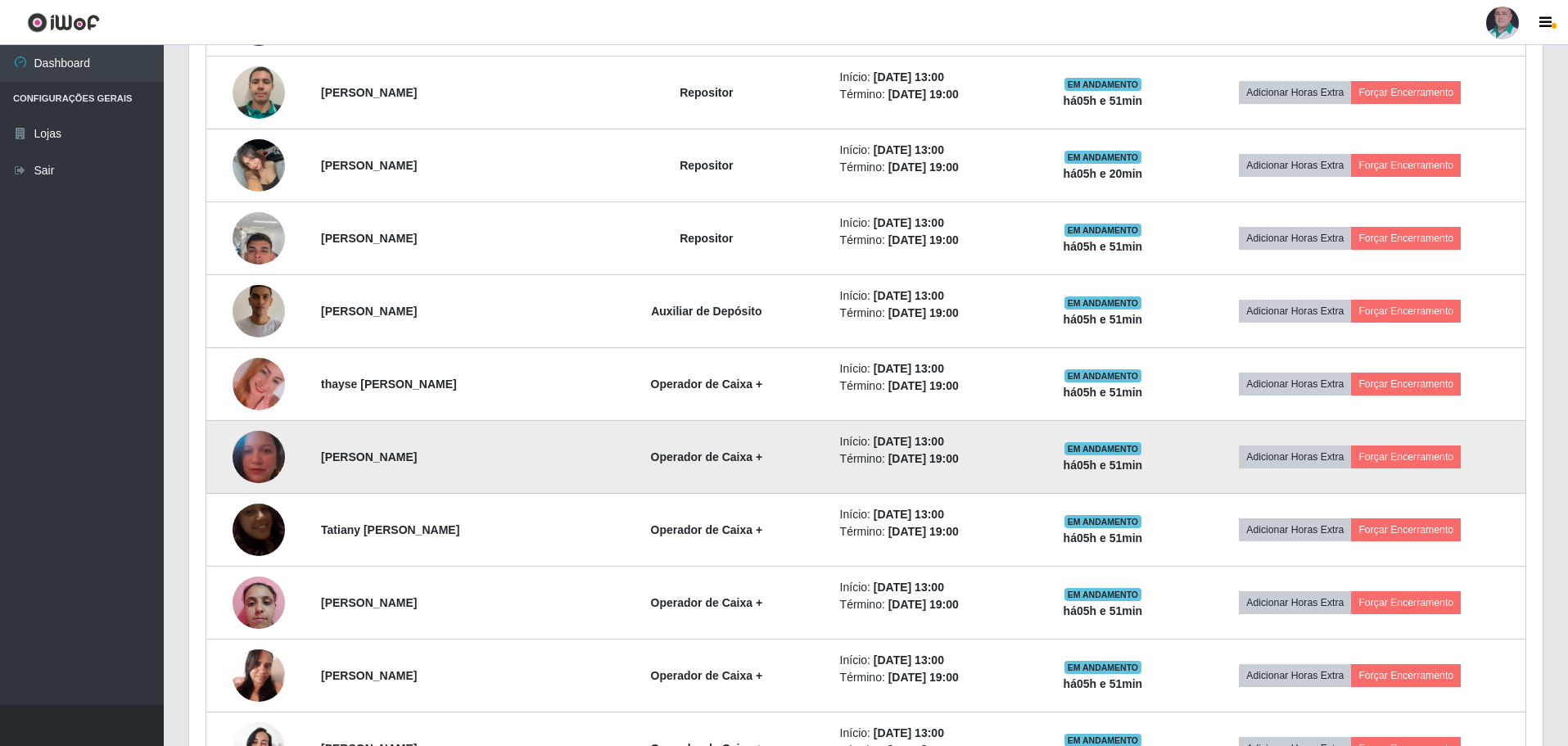
click at [248, 453] on img at bounding box center [258, 457] width 53 height 65
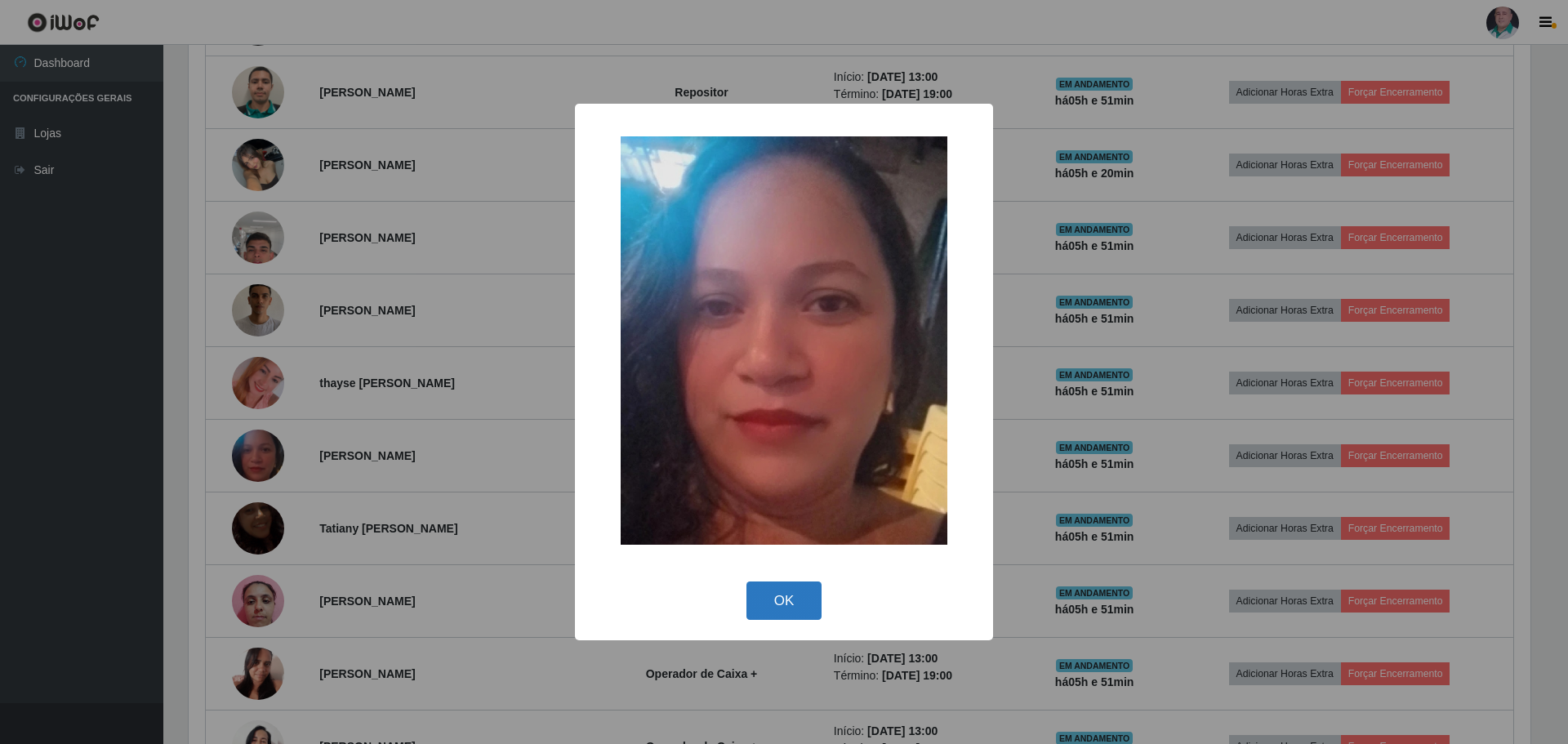
click at [762, 604] on button "OK" at bounding box center [784, 601] width 76 height 38
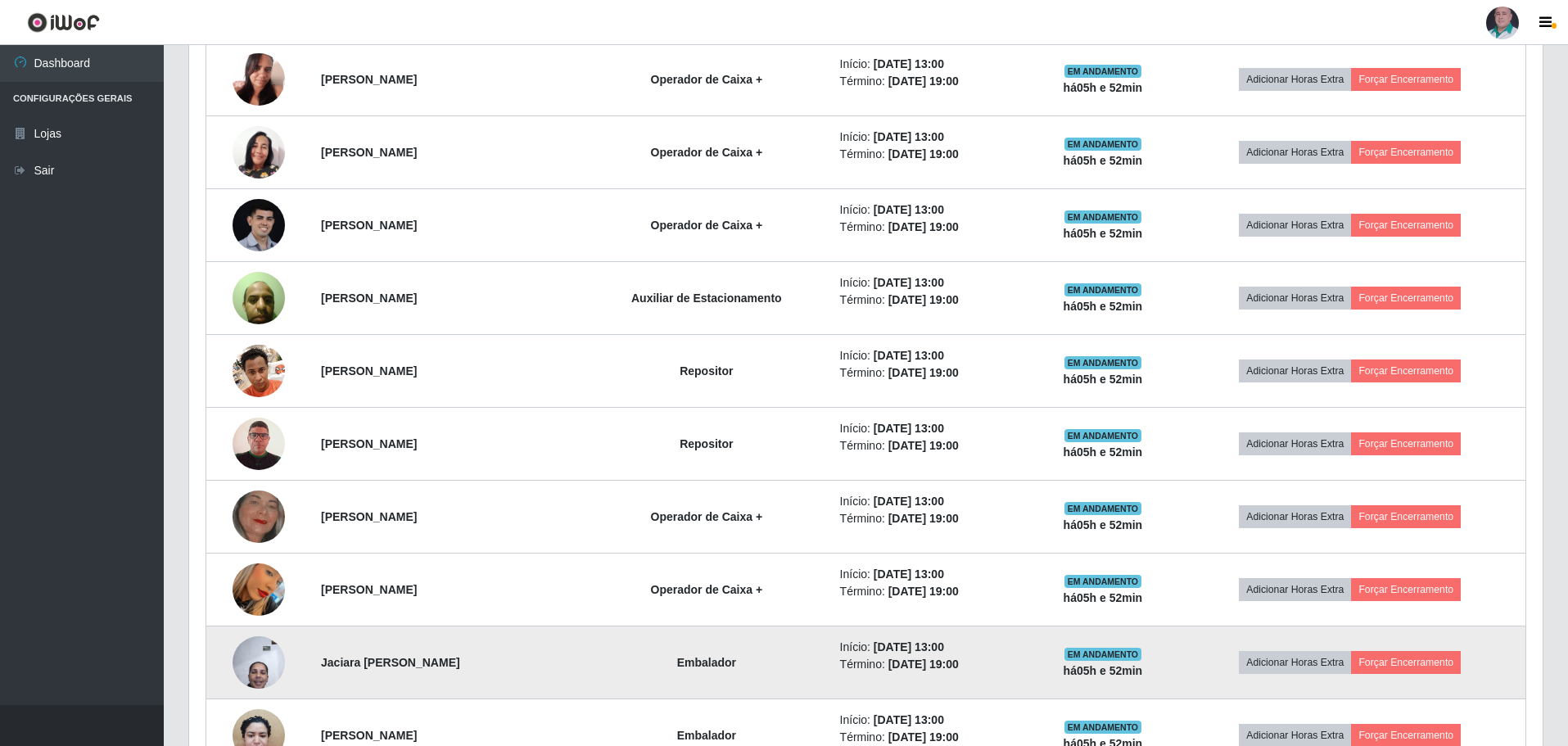
scroll to position [1836, 0]
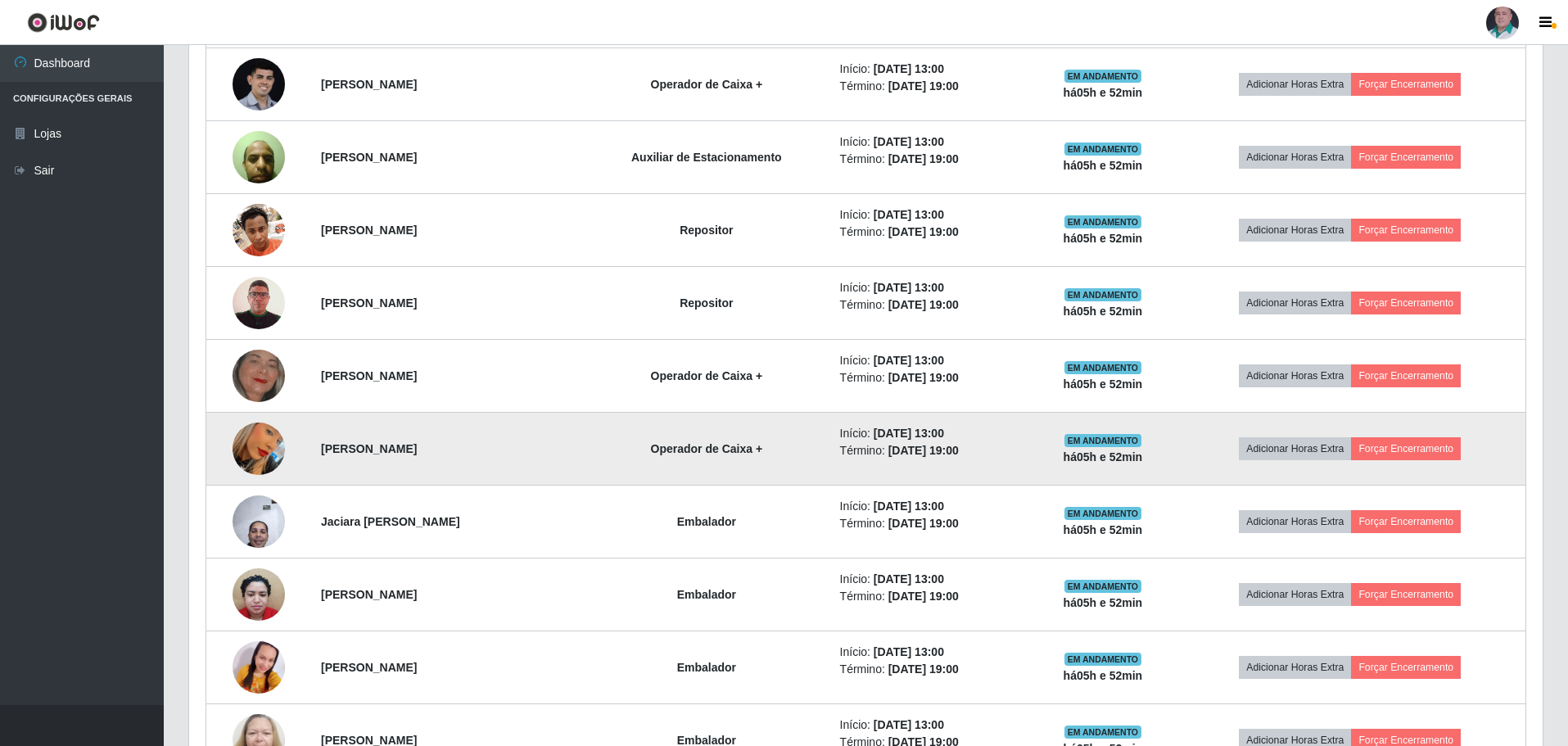
click at [246, 448] on img at bounding box center [258, 448] width 53 height 93
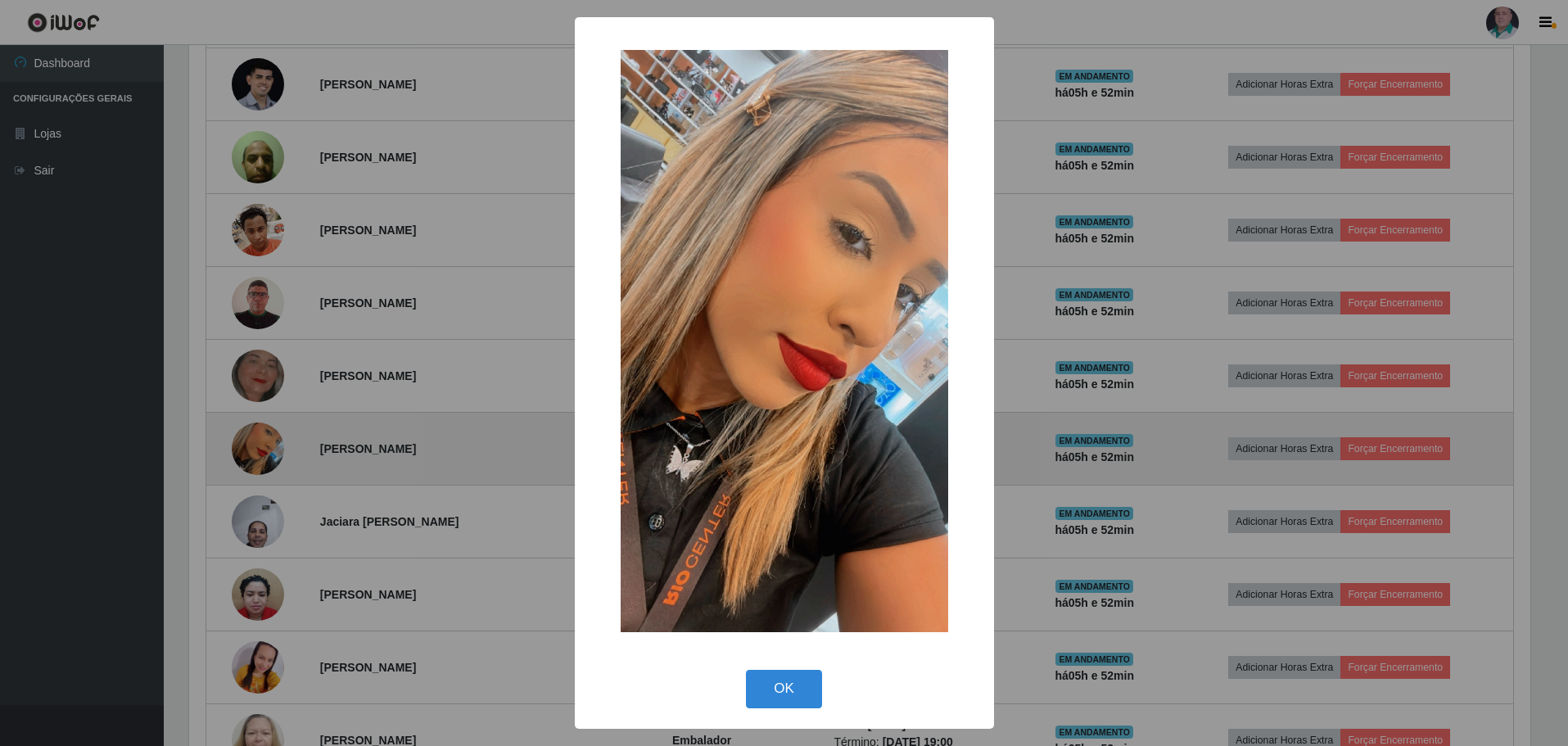
scroll to position [339, 1345]
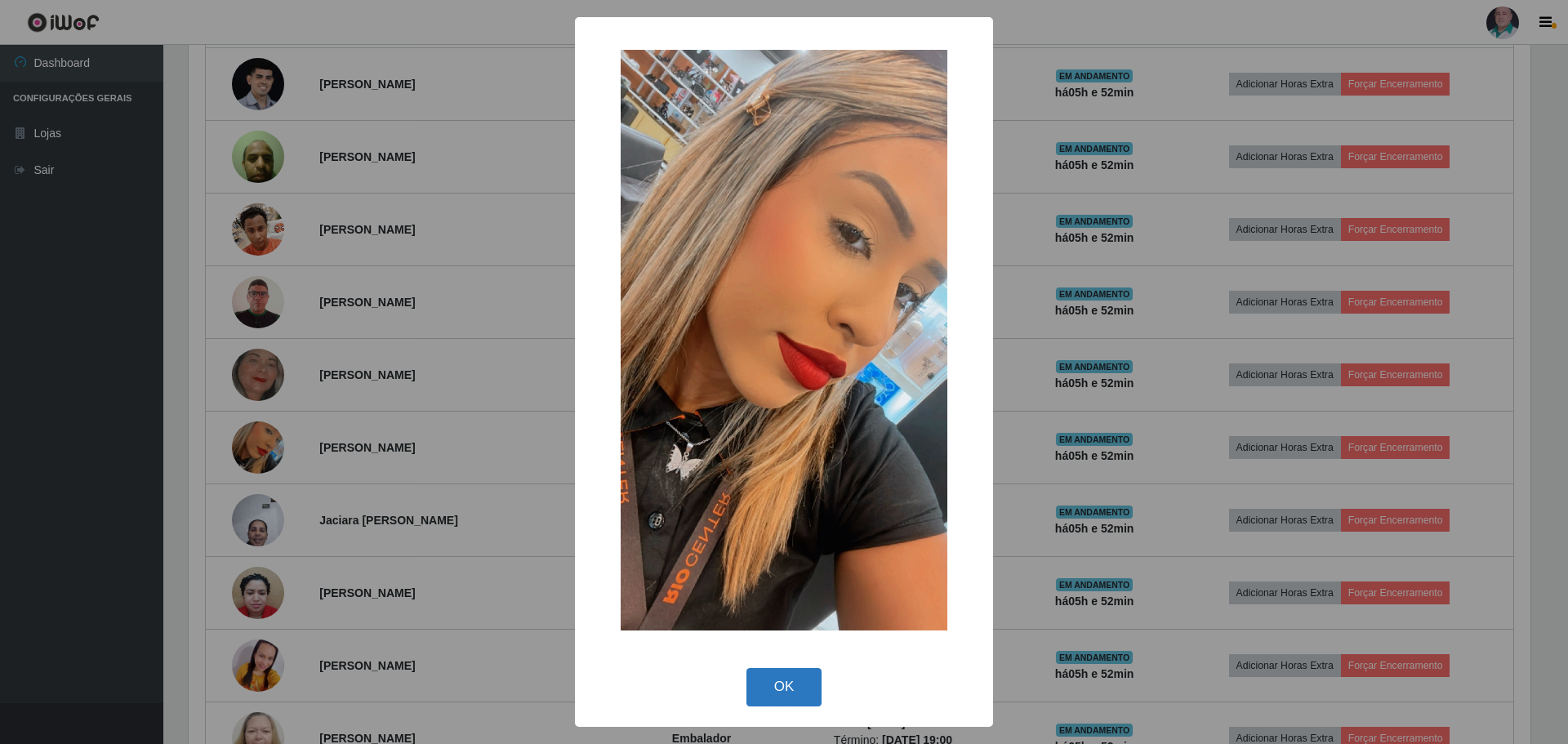
click at [760, 684] on button "OK" at bounding box center [784, 687] width 76 height 38
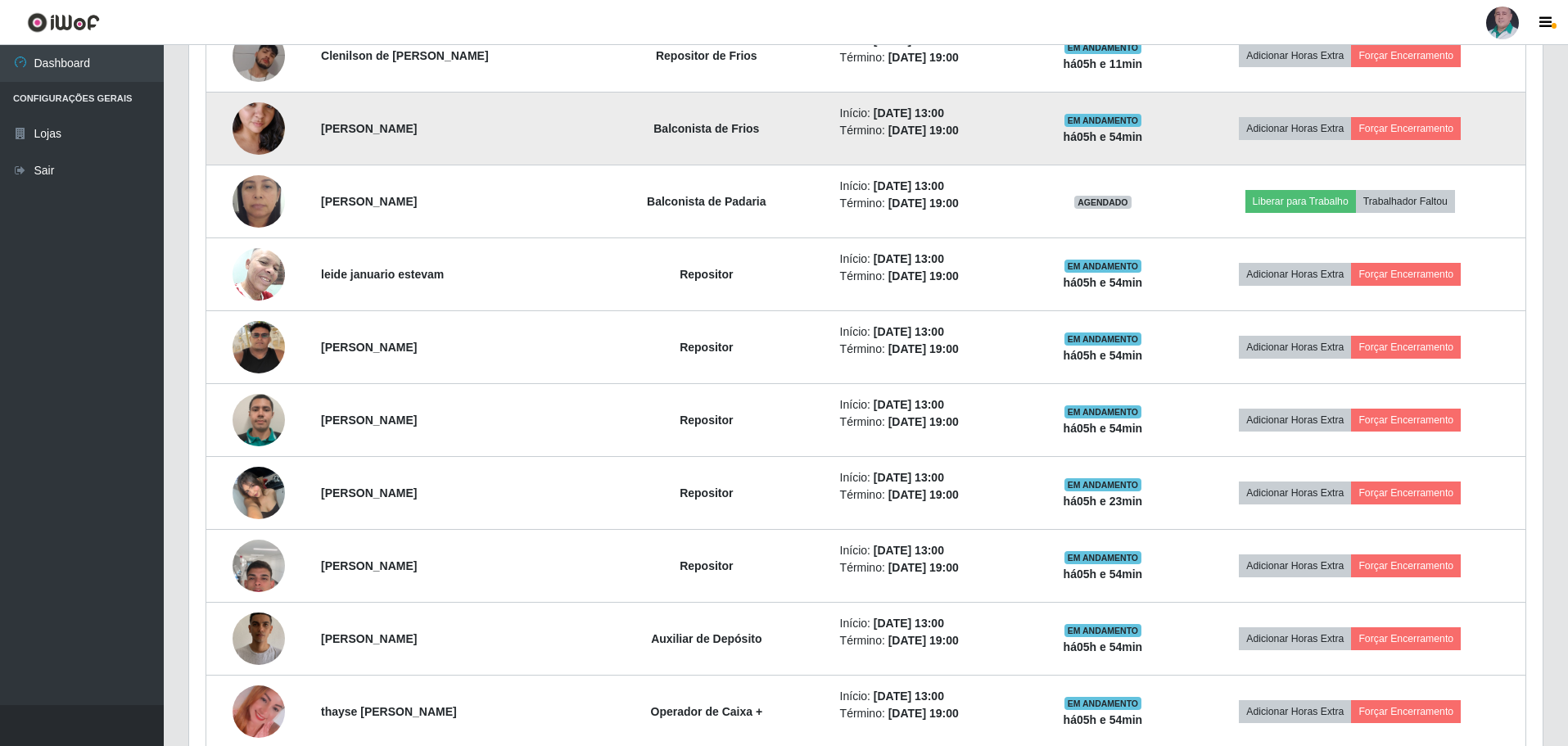
scroll to position [935, 0]
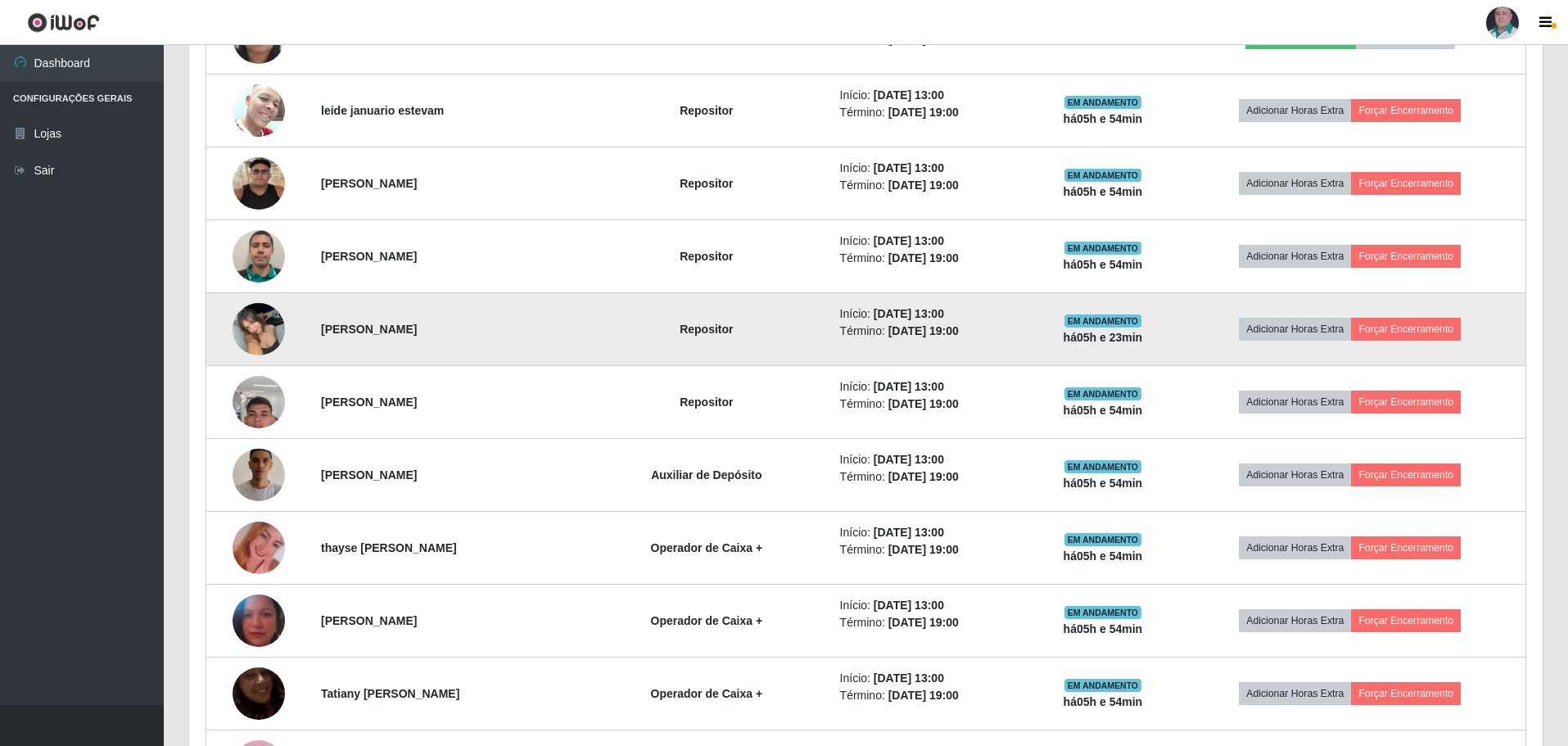
click at [258, 344] on img at bounding box center [258, 329] width 53 height 70
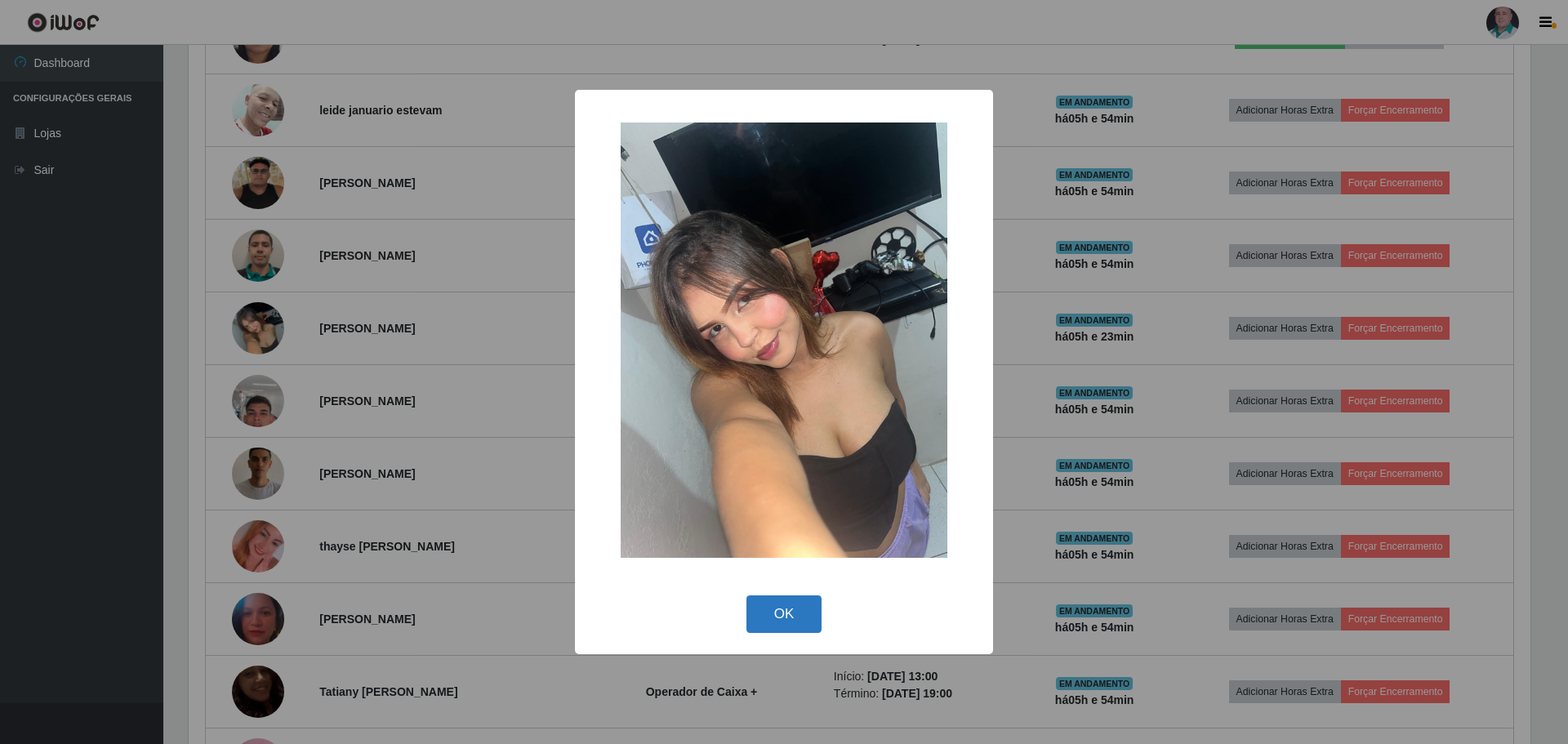
click at [792, 619] on button "OK" at bounding box center [784, 614] width 76 height 38
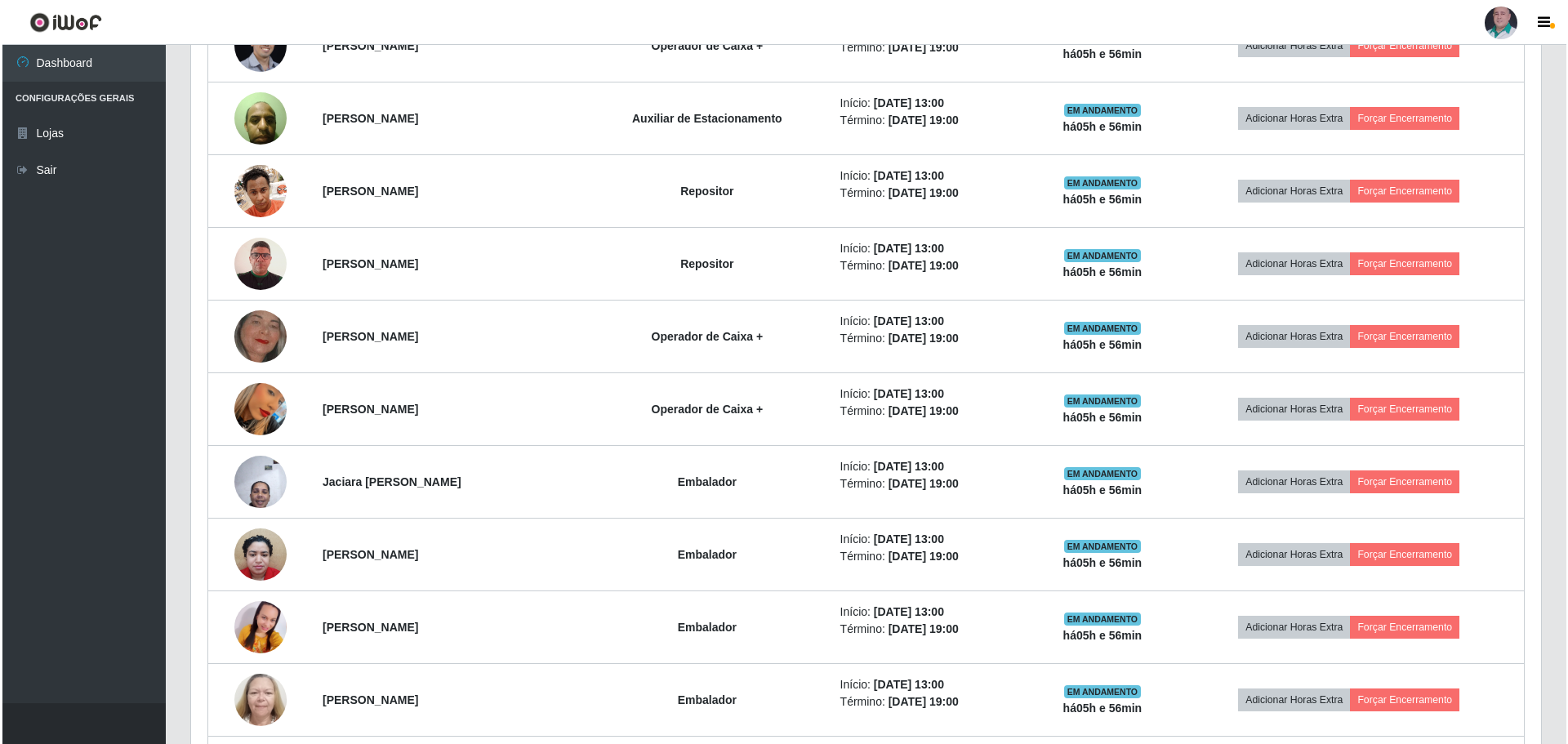
scroll to position [1995, 0]
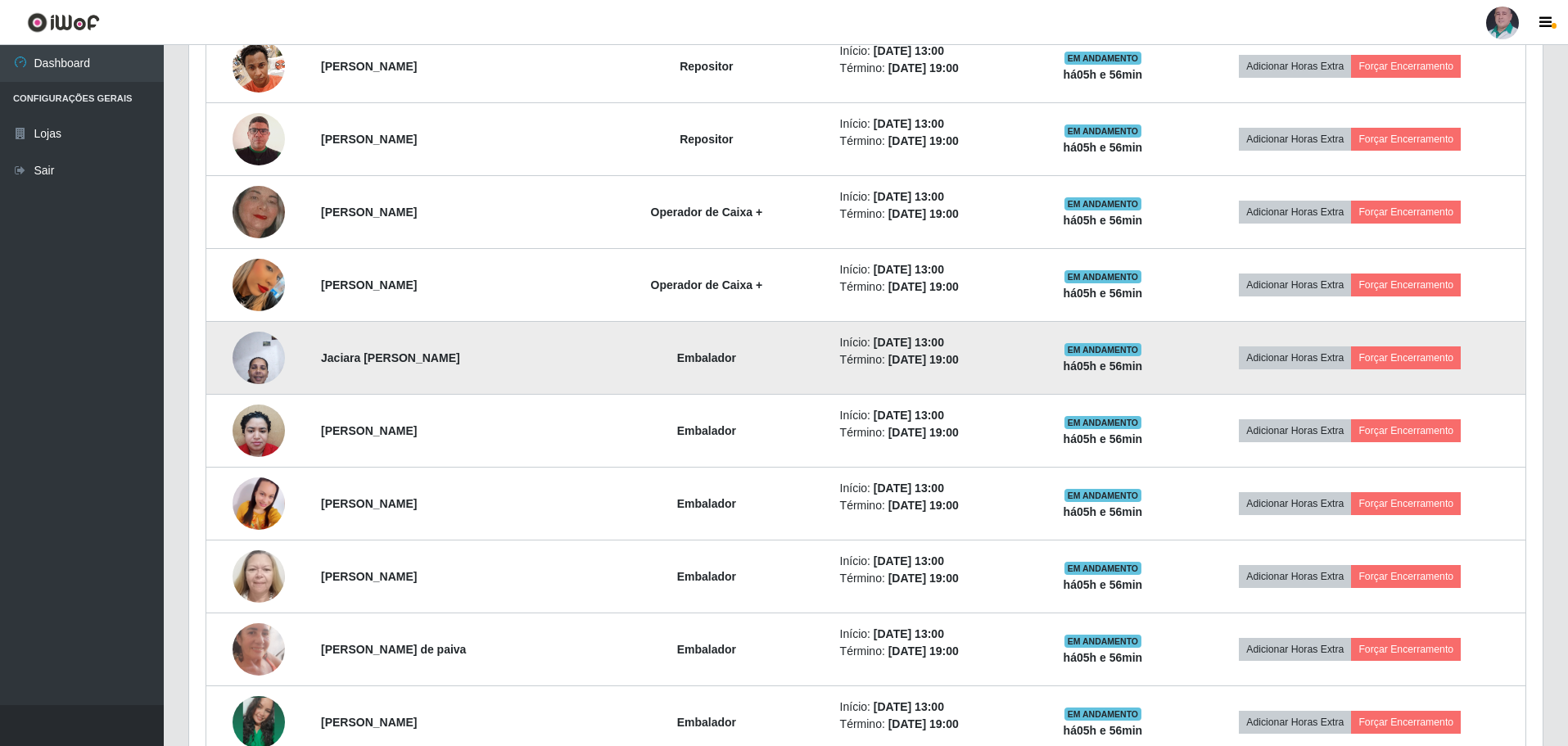
click at [258, 360] on img at bounding box center [258, 357] width 53 height 70
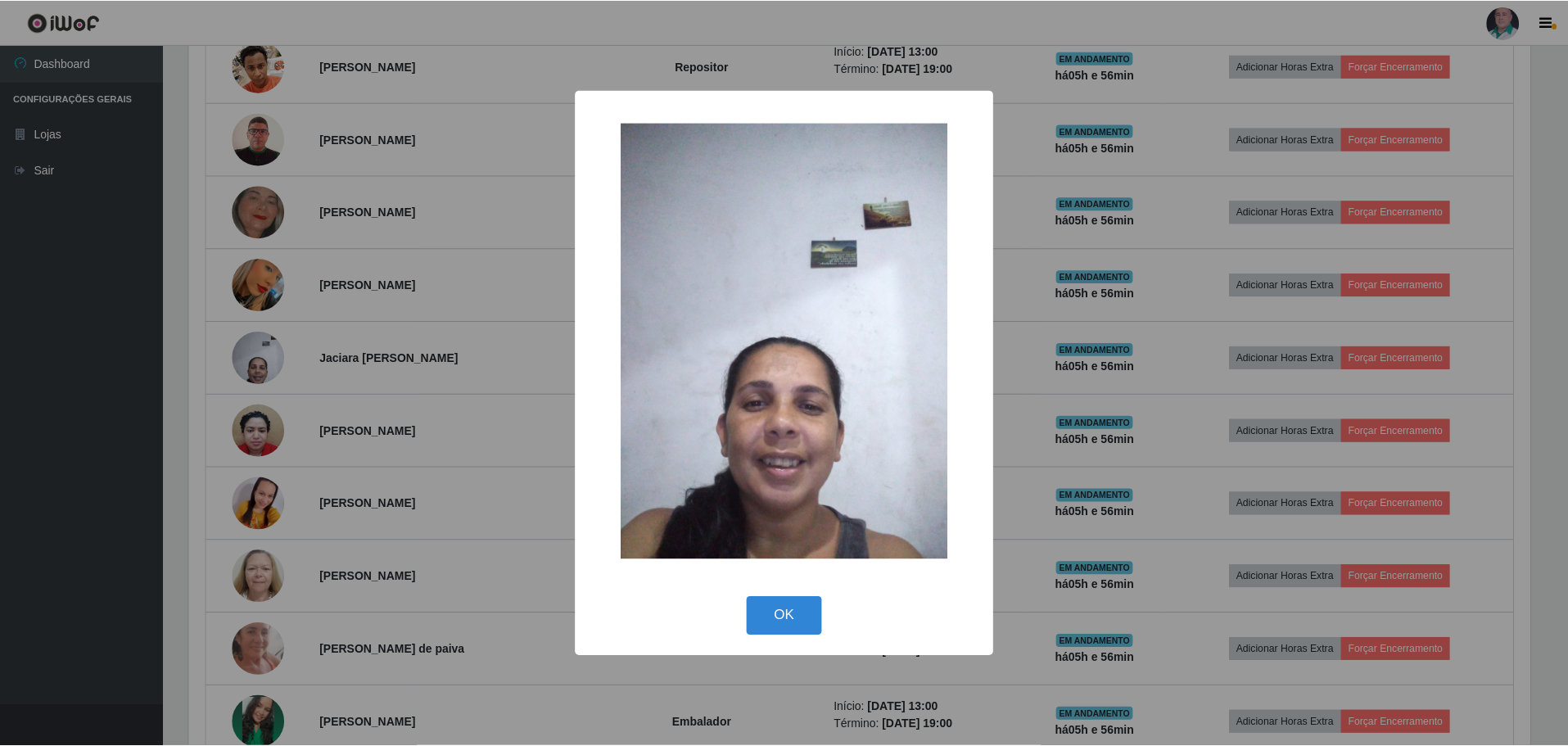
scroll to position [339, 1345]
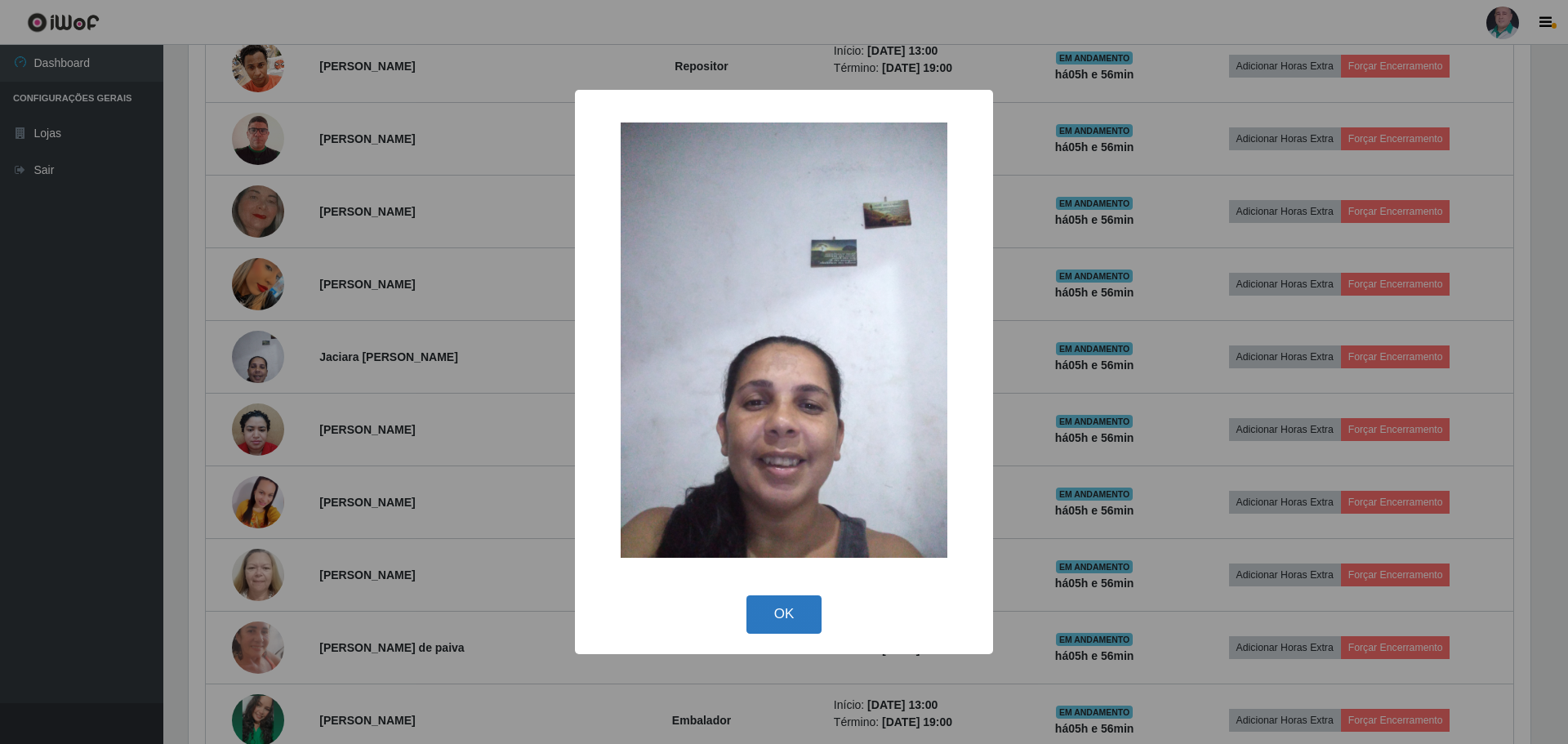
click at [792, 616] on button "OK" at bounding box center [784, 614] width 76 height 38
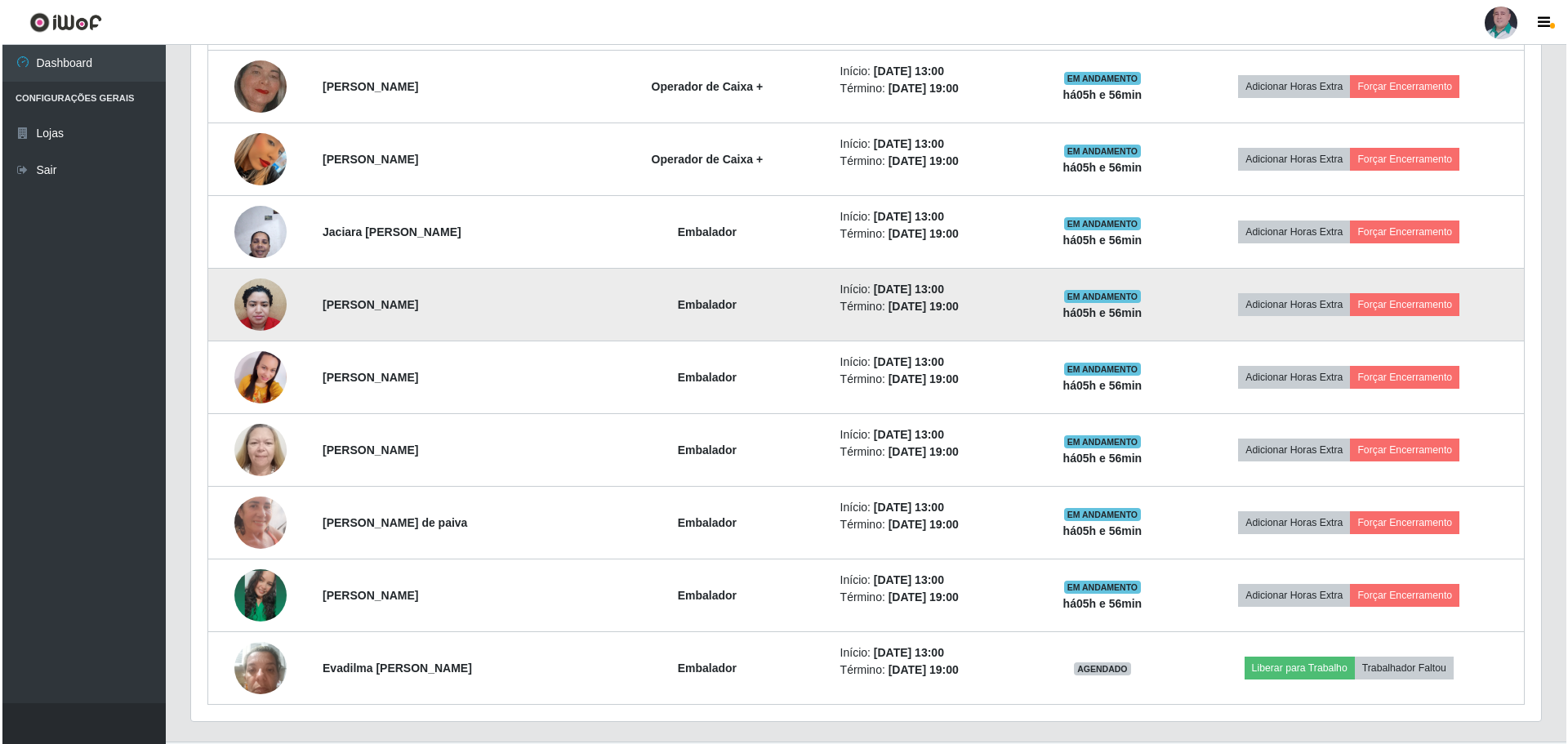
scroll to position [2158, 0]
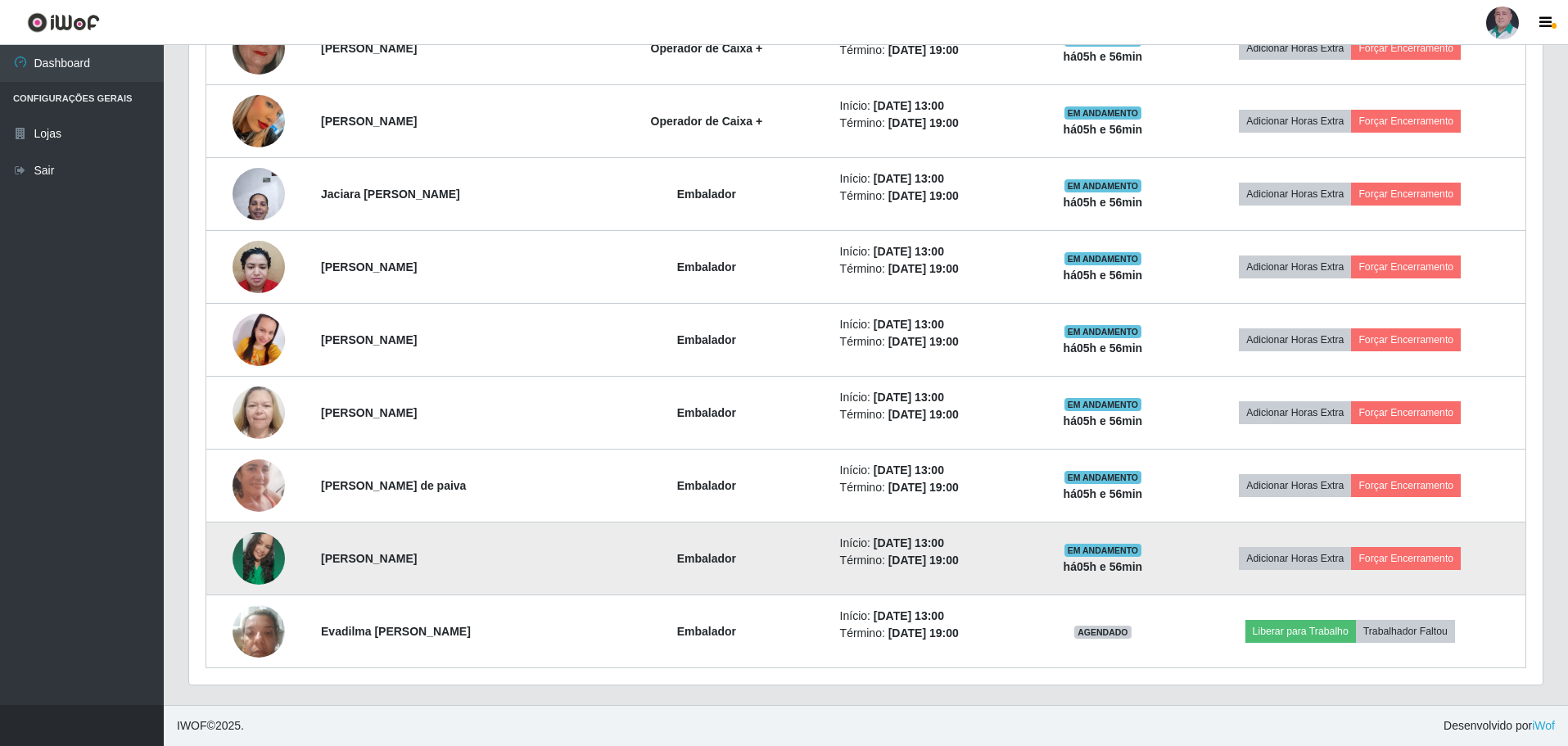
click at [252, 559] on img at bounding box center [258, 558] width 53 height 93
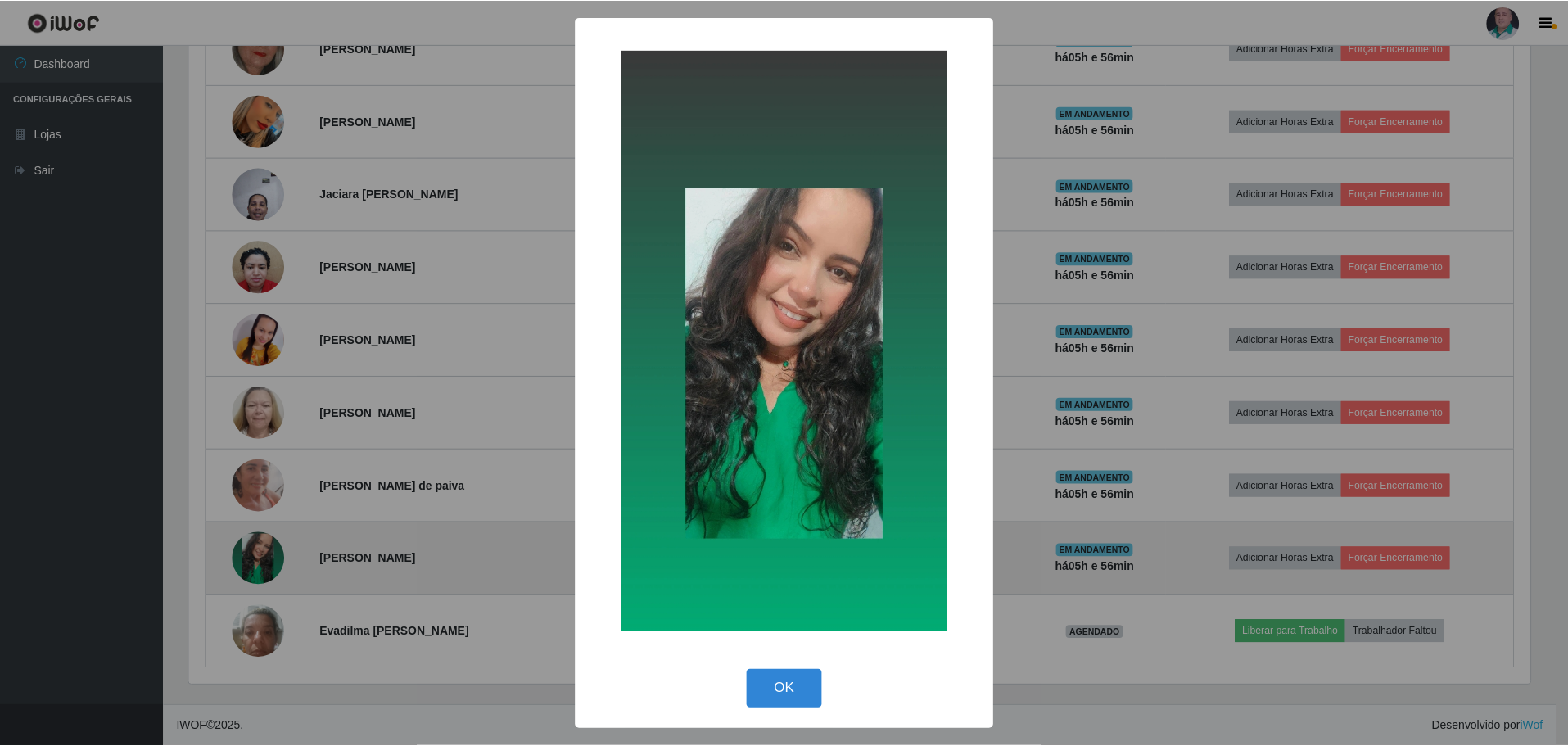
scroll to position [339, 1345]
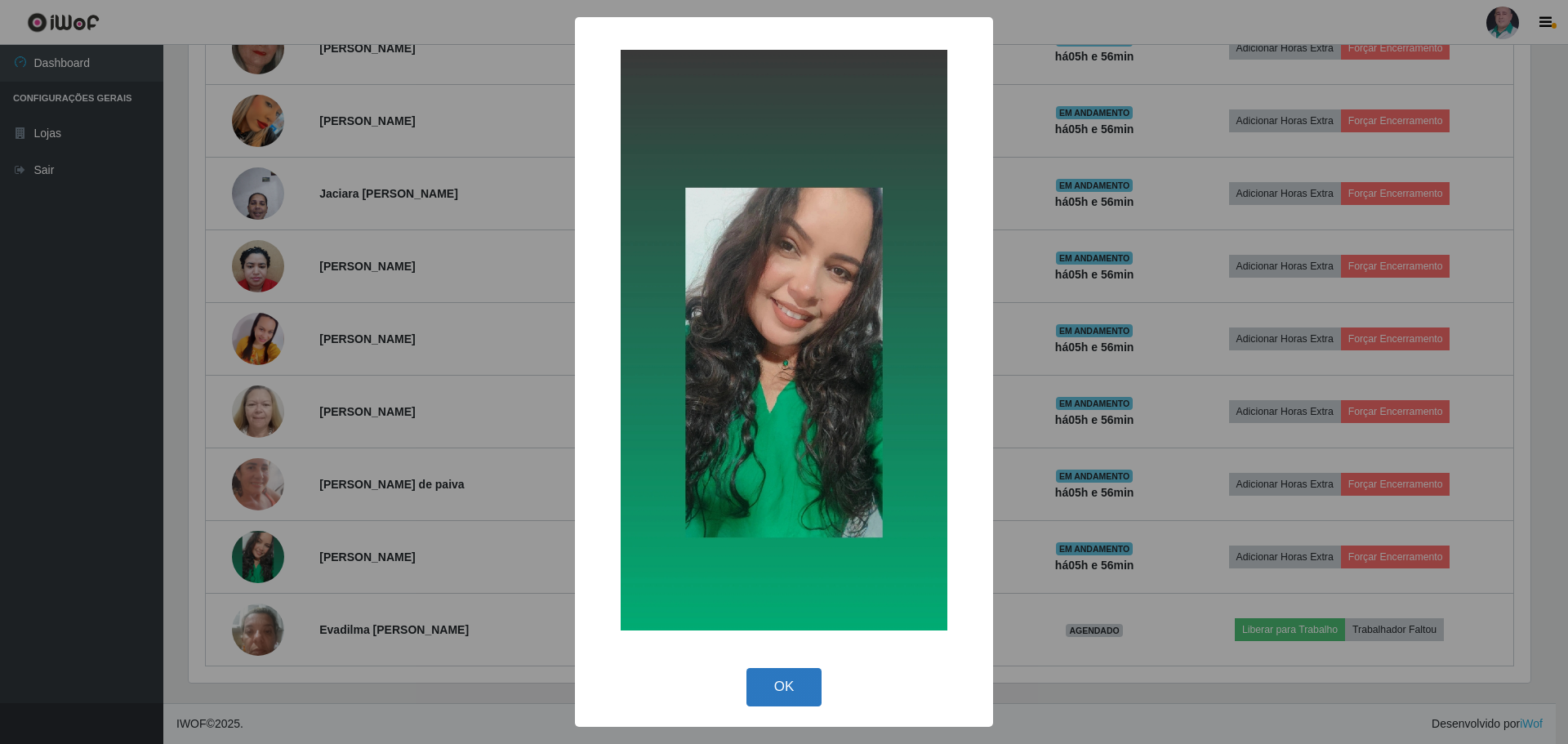
click at [788, 694] on button "OK" at bounding box center [784, 687] width 76 height 38
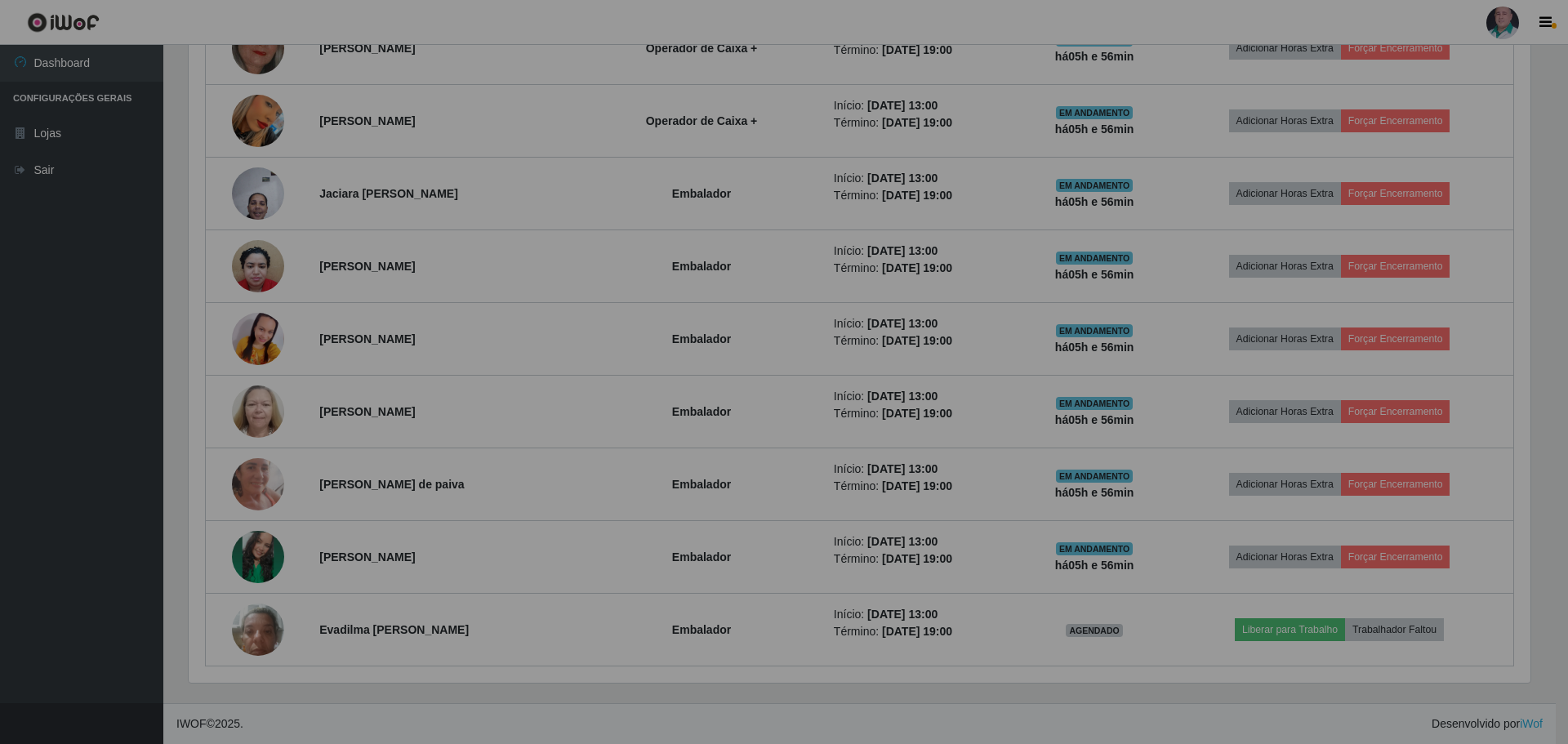
scroll to position [339, 1350]
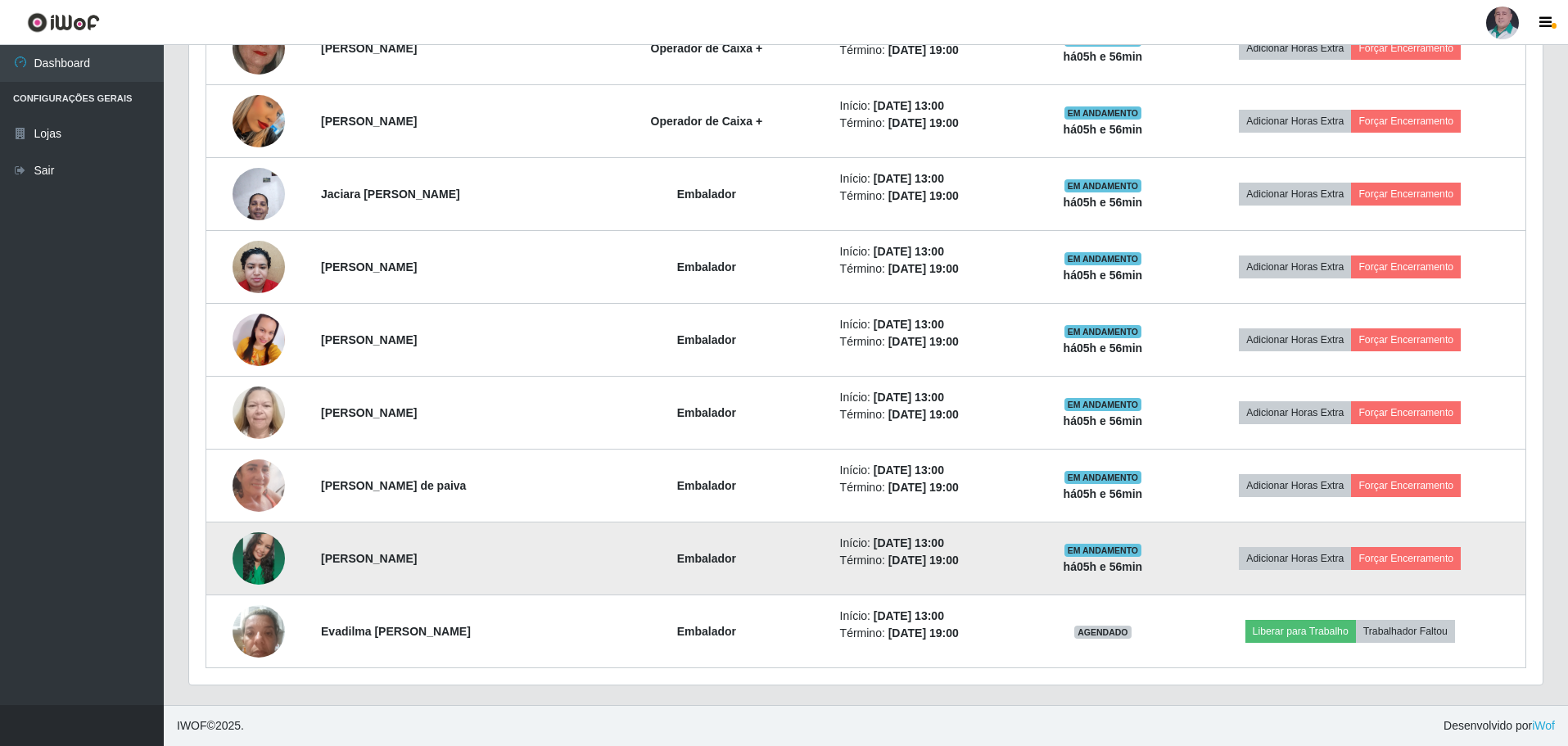
click at [261, 551] on img at bounding box center [258, 558] width 53 height 93
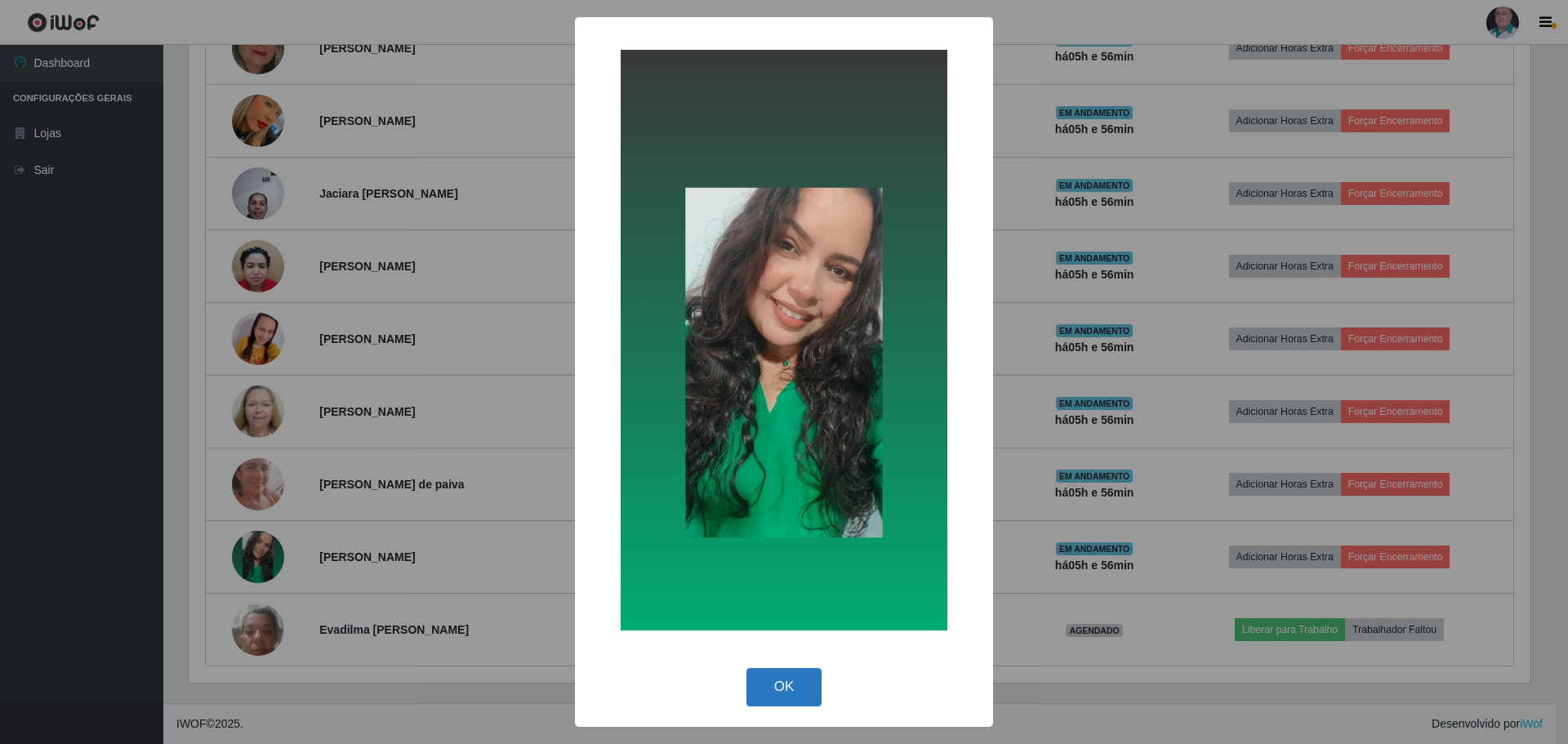
click at [787, 689] on button "OK" at bounding box center [784, 687] width 76 height 38
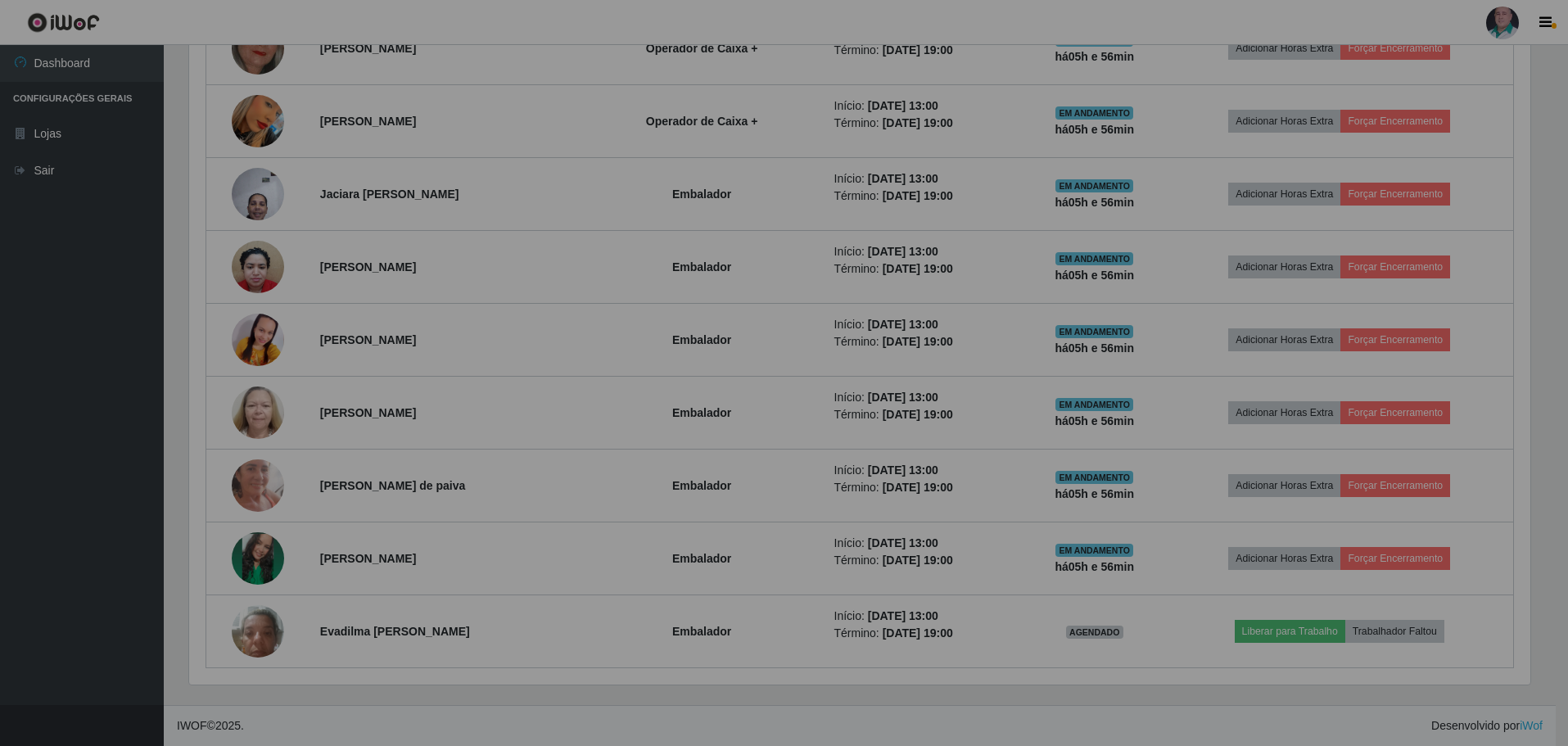
scroll to position [339, 1353]
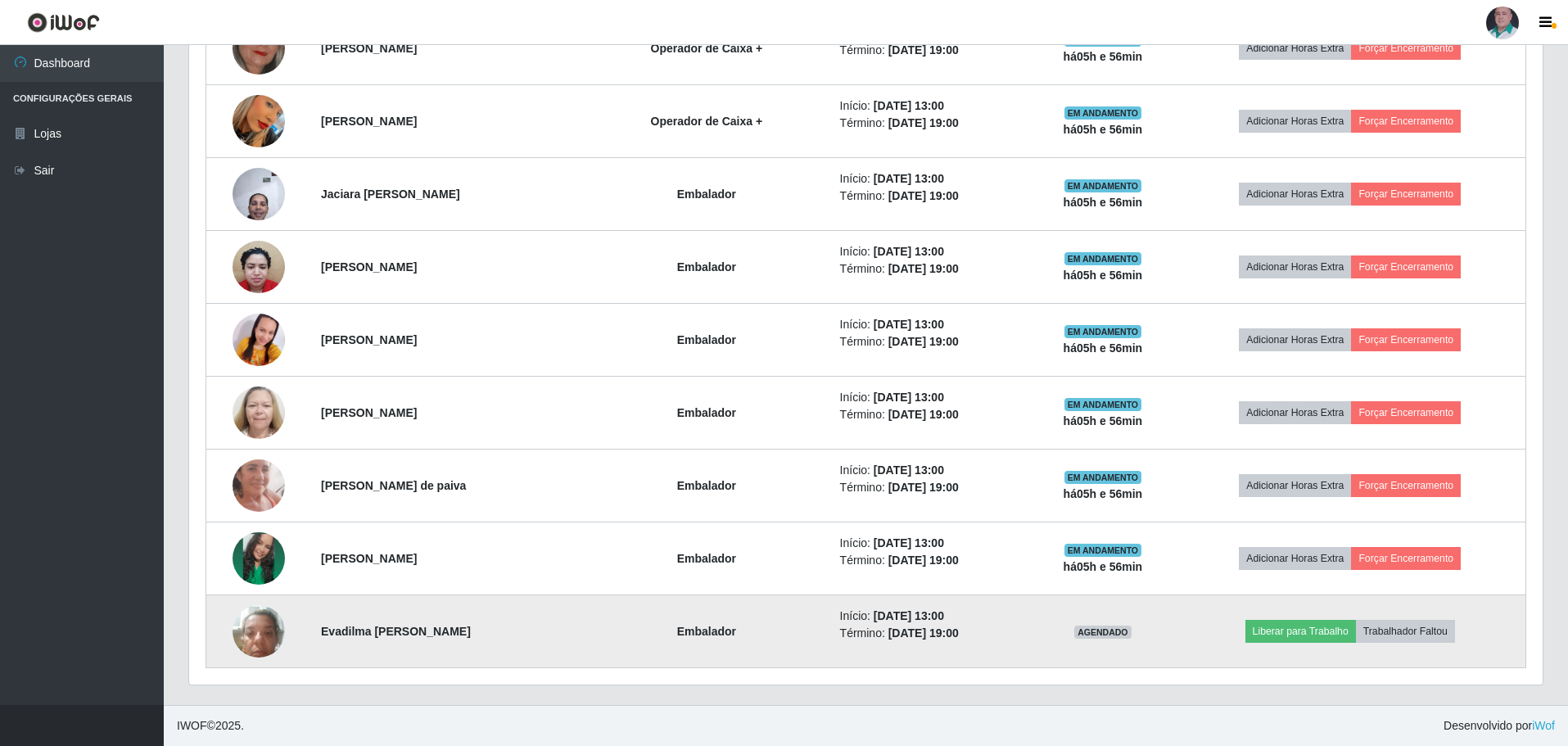
click at [262, 629] on img at bounding box center [258, 630] width 53 height 70
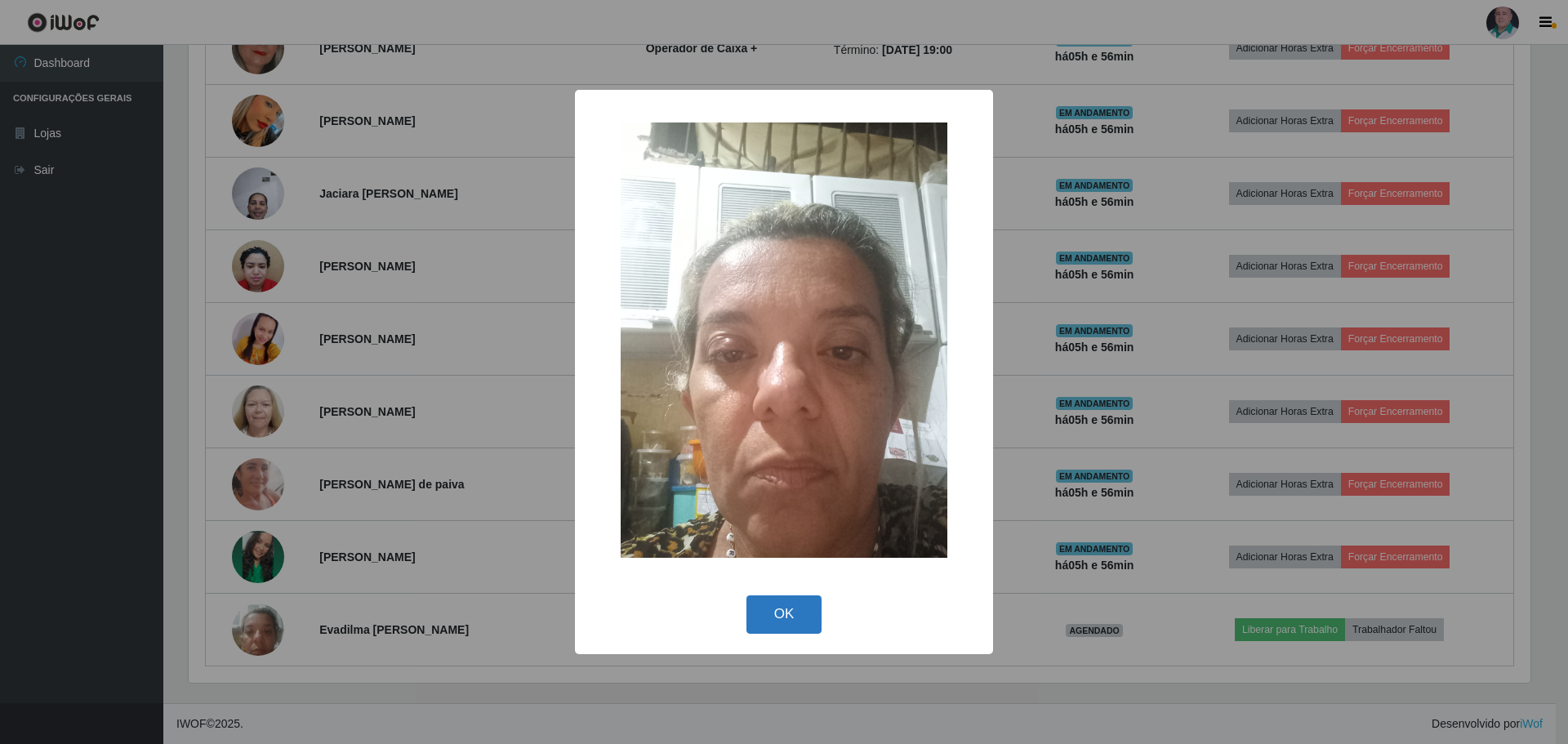
click at [810, 614] on button "OK" at bounding box center [784, 614] width 76 height 38
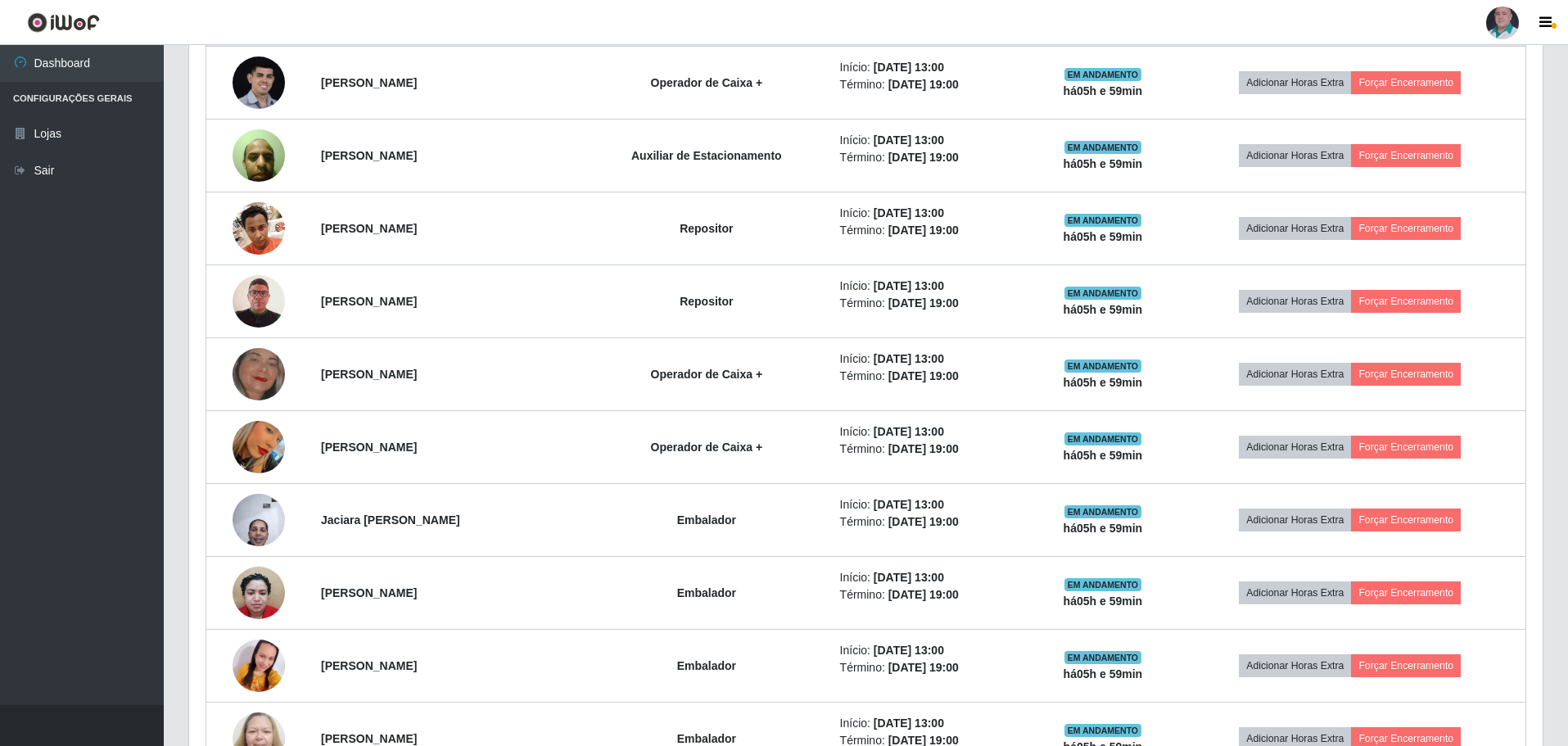
scroll to position [1836, 0]
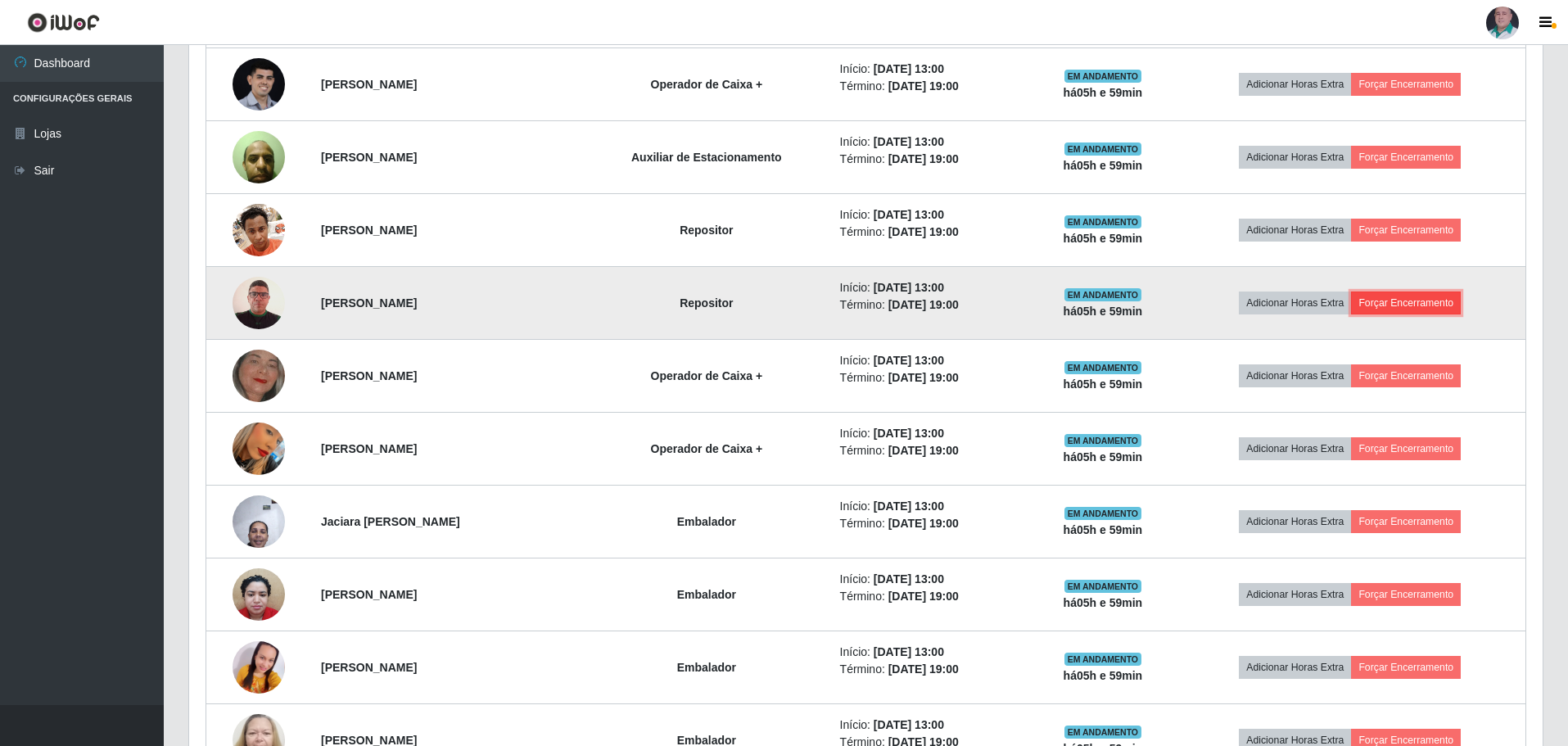
click at [1402, 293] on button "Forçar Encerramento" at bounding box center [1405, 303] width 110 height 23
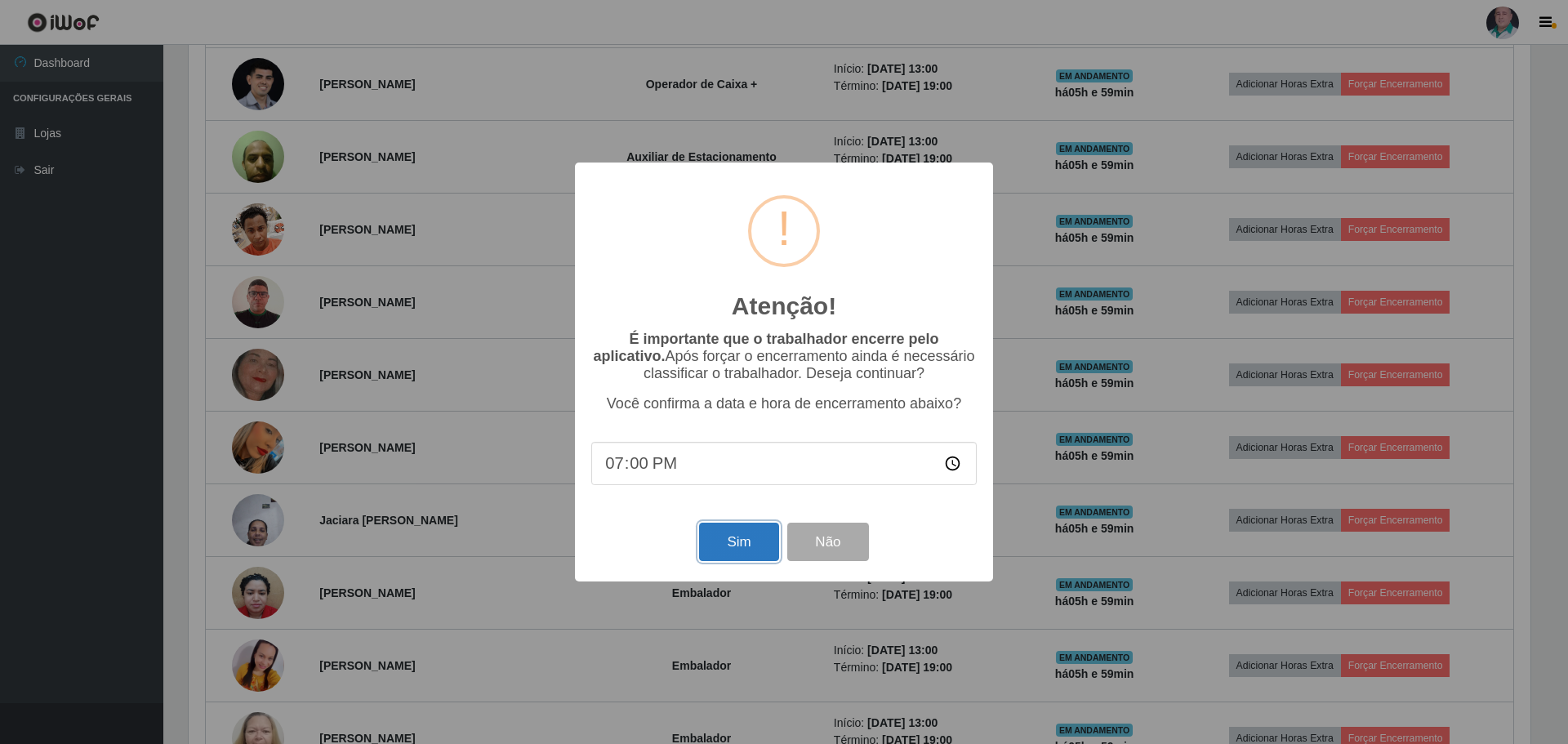
click at [753, 544] on button "Sim" at bounding box center [738, 542] width 79 height 38
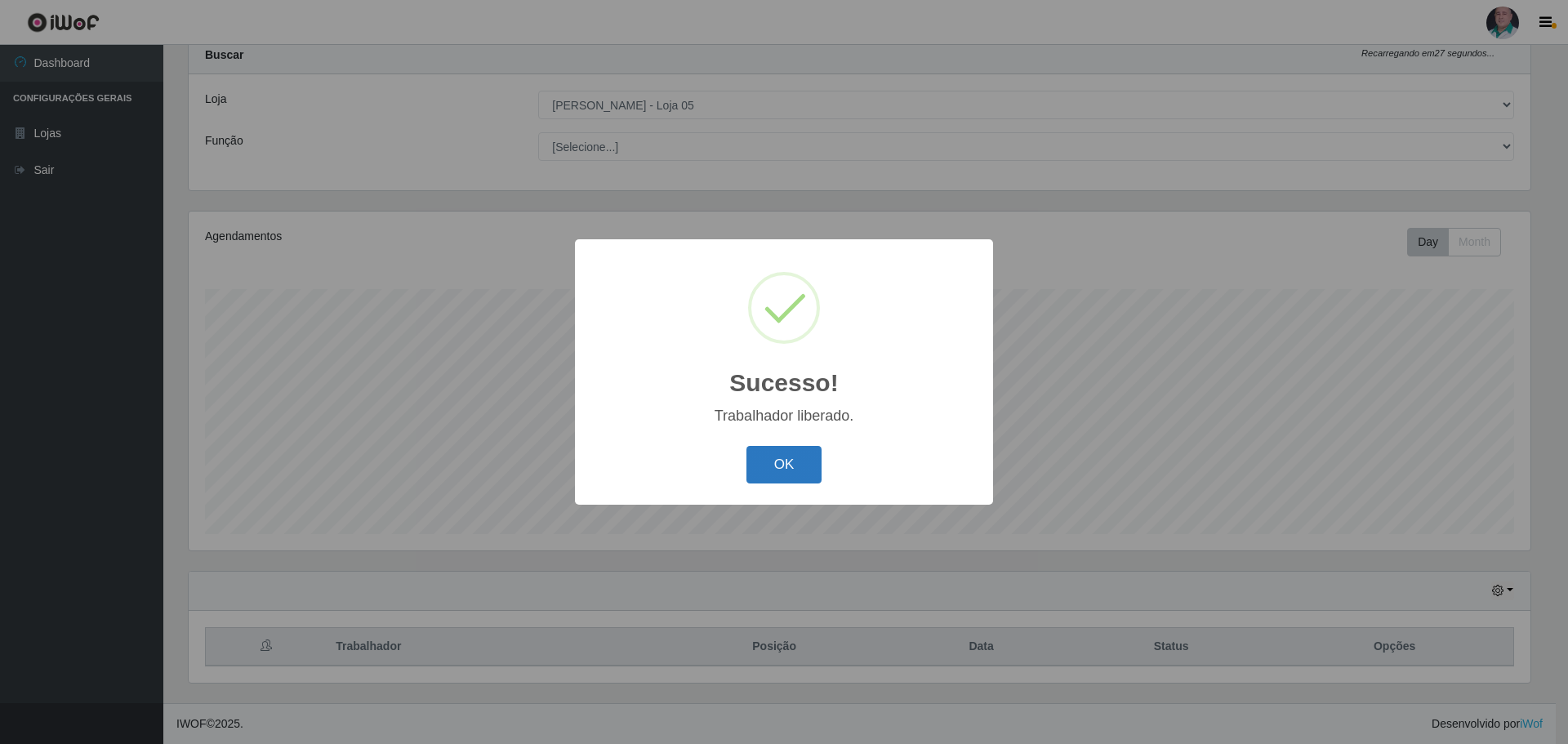
click at [788, 463] on button "OK" at bounding box center [784, 465] width 76 height 38
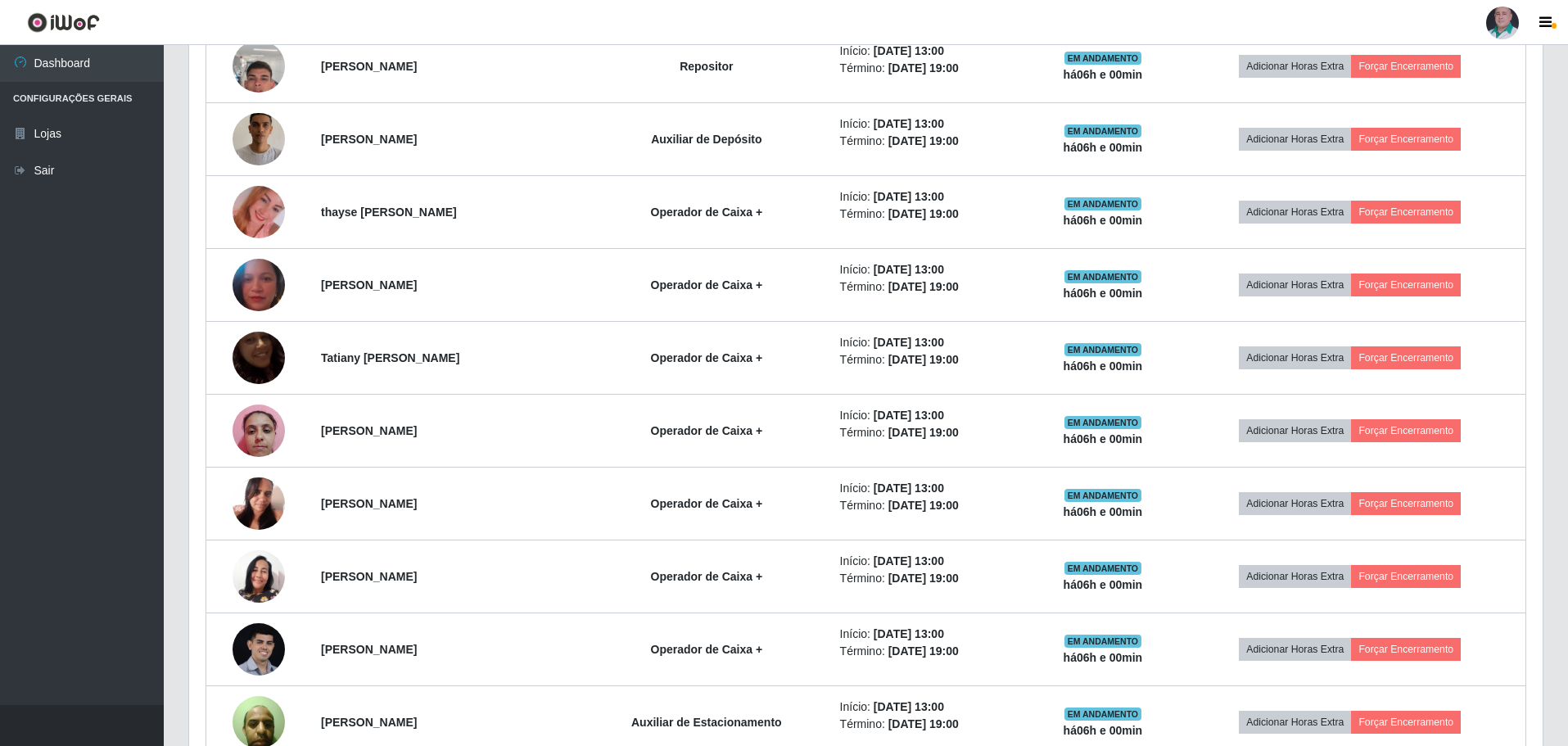
scroll to position [1278, 0]
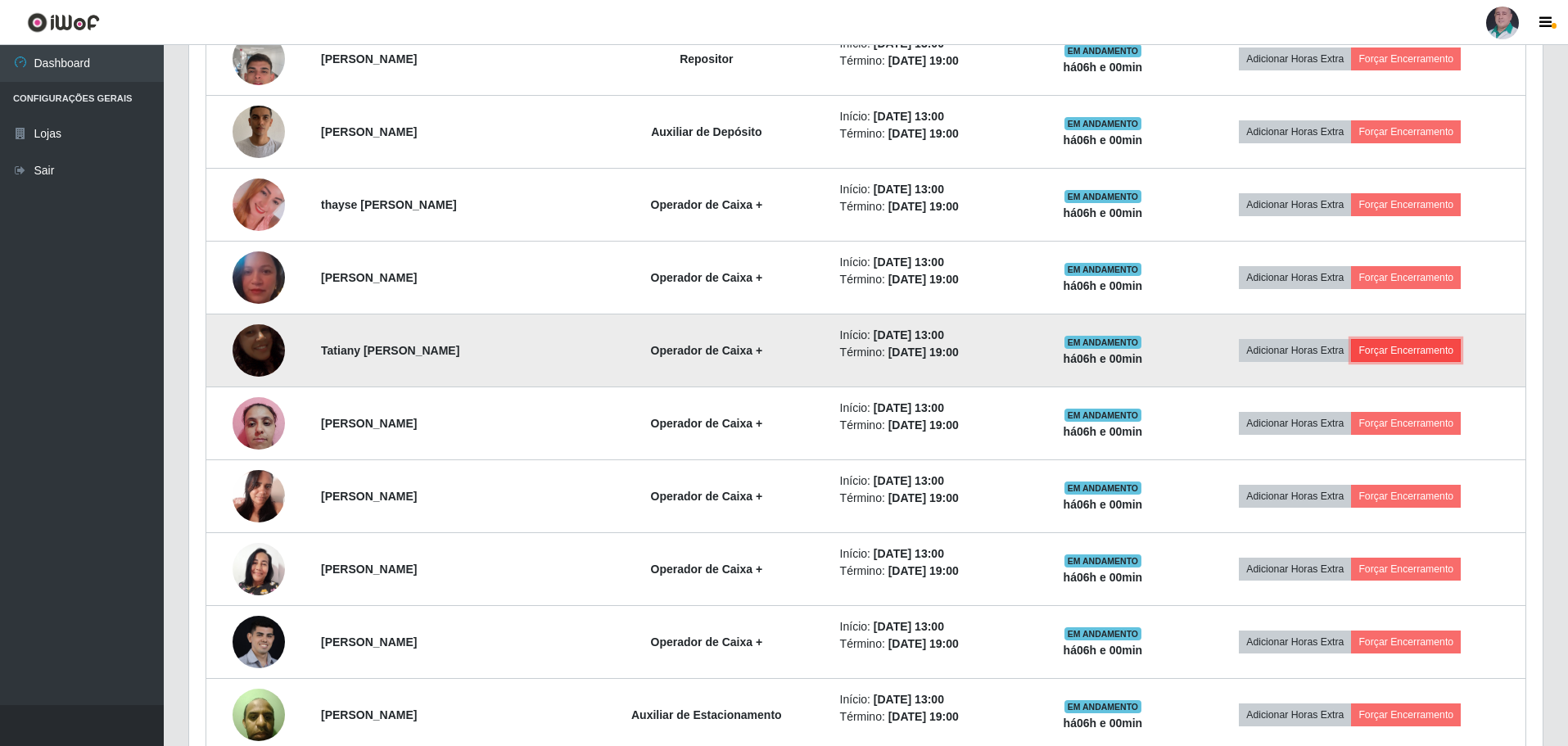
click at [1442, 353] on button "Forçar Encerramento" at bounding box center [1405, 350] width 110 height 23
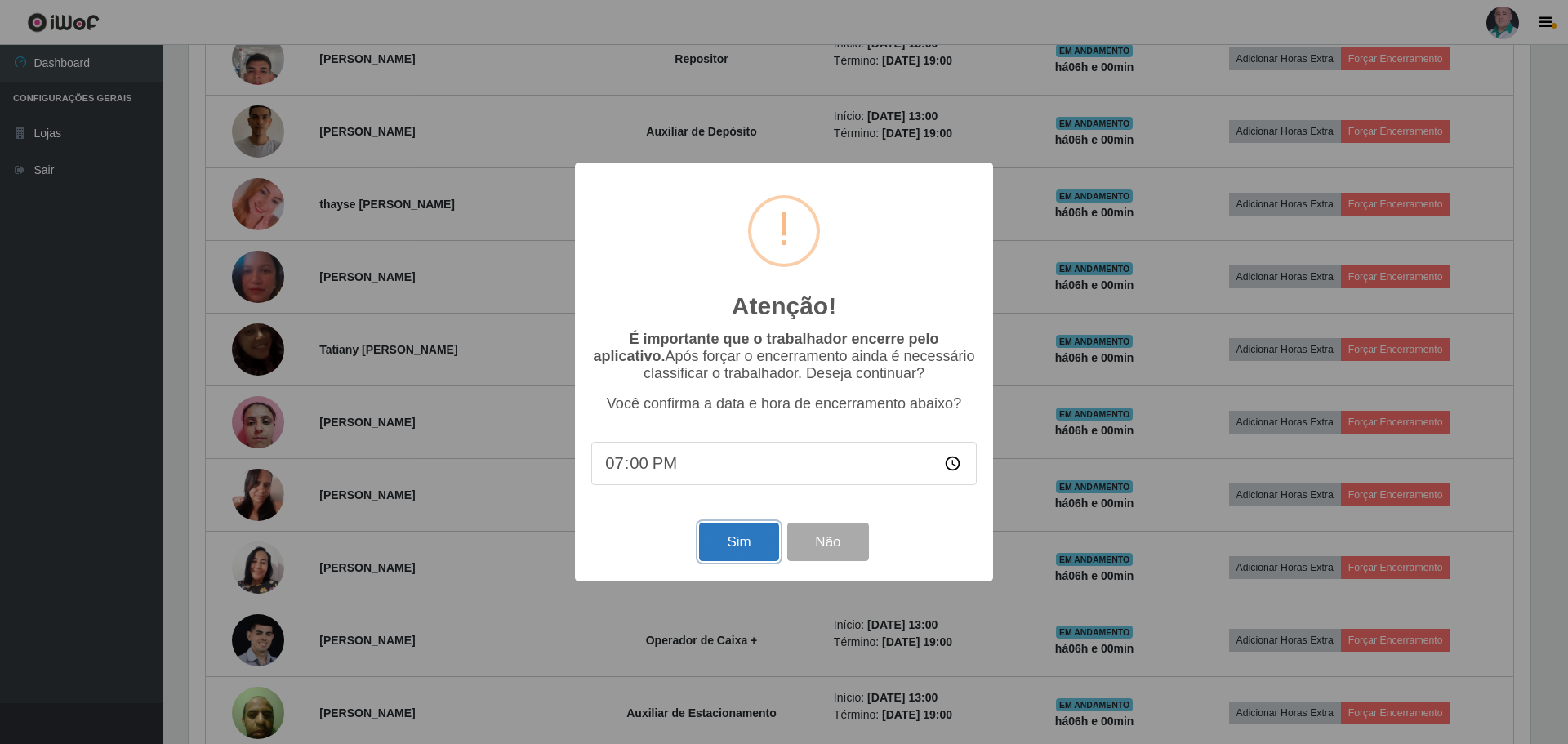
click at [732, 539] on button "Sim" at bounding box center [738, 542] width 79 height 38
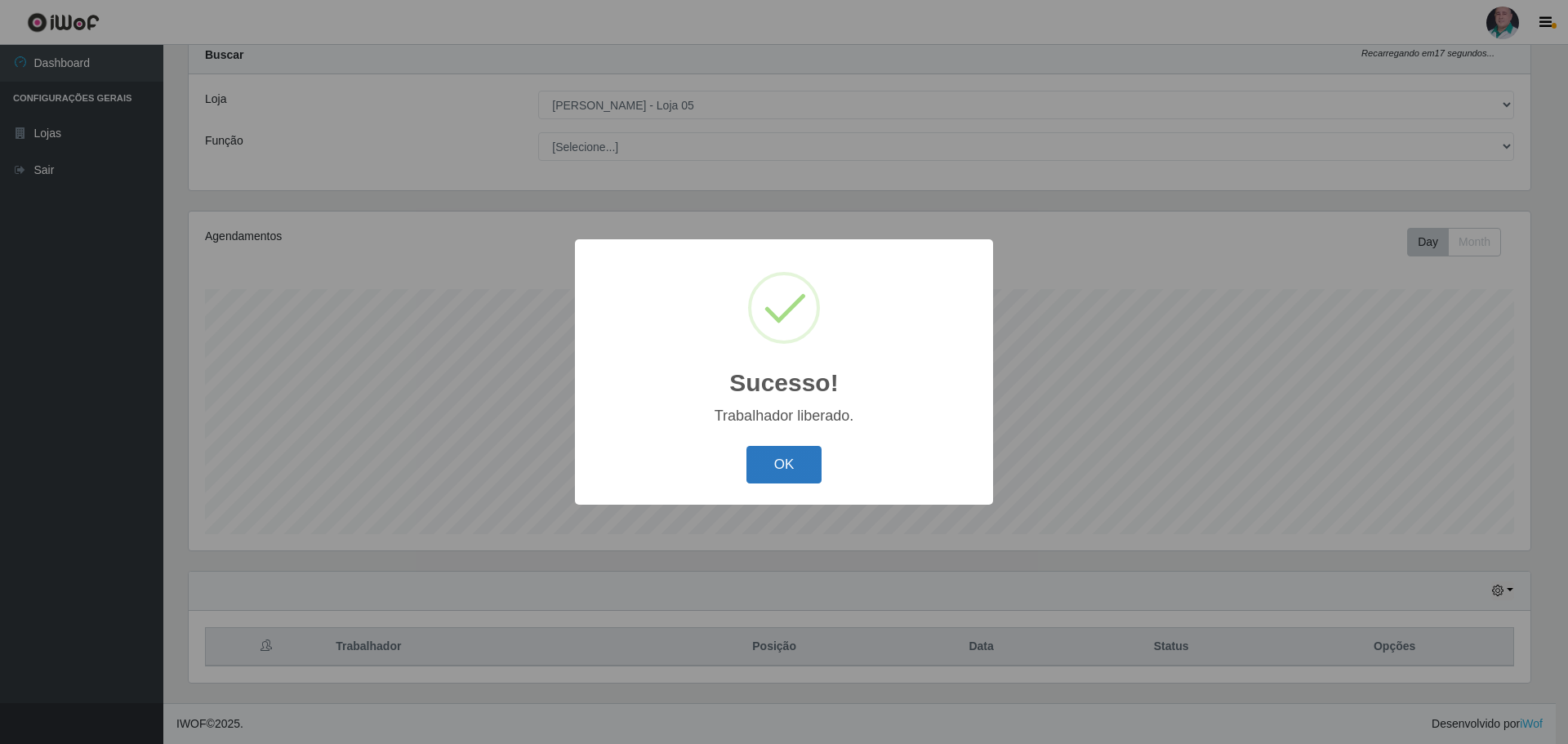
click at [787, 476] on button "OK" at bounding box center [784, 465] width 76 height 38
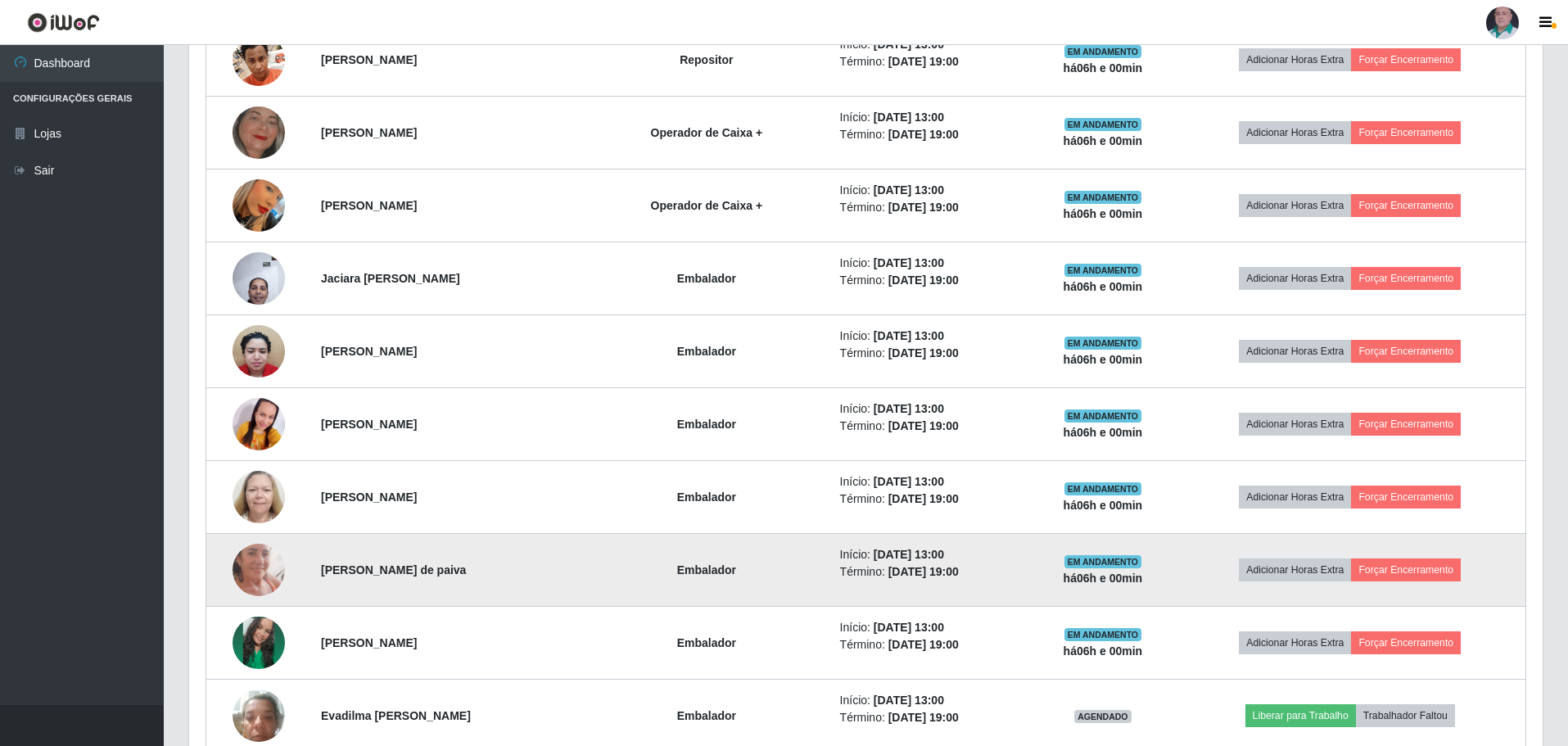
scroll to position [2015, 0]
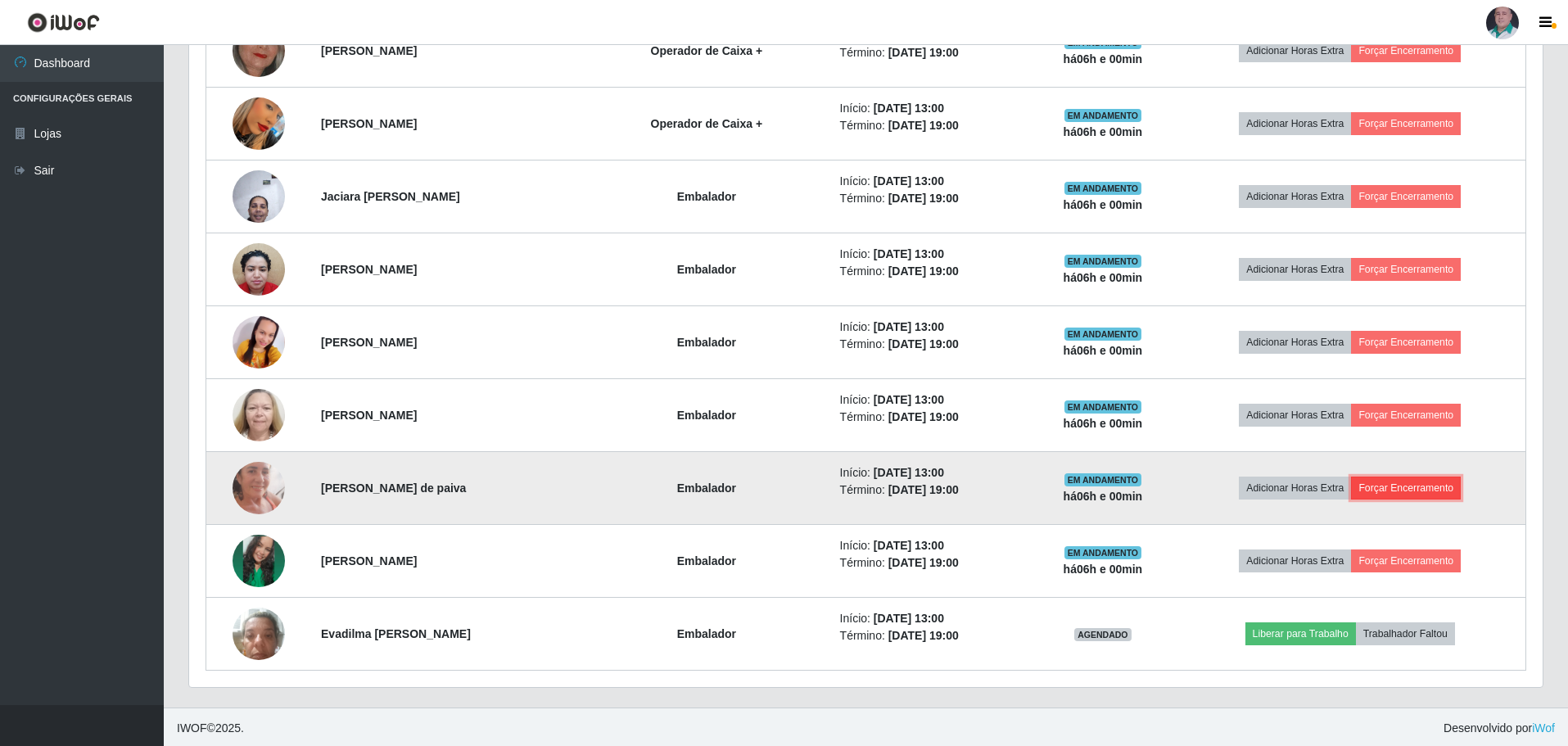
click at [1421, 479] on button "Forçar Encerramento" at bounding box center [1405, 488] width 110 height 23
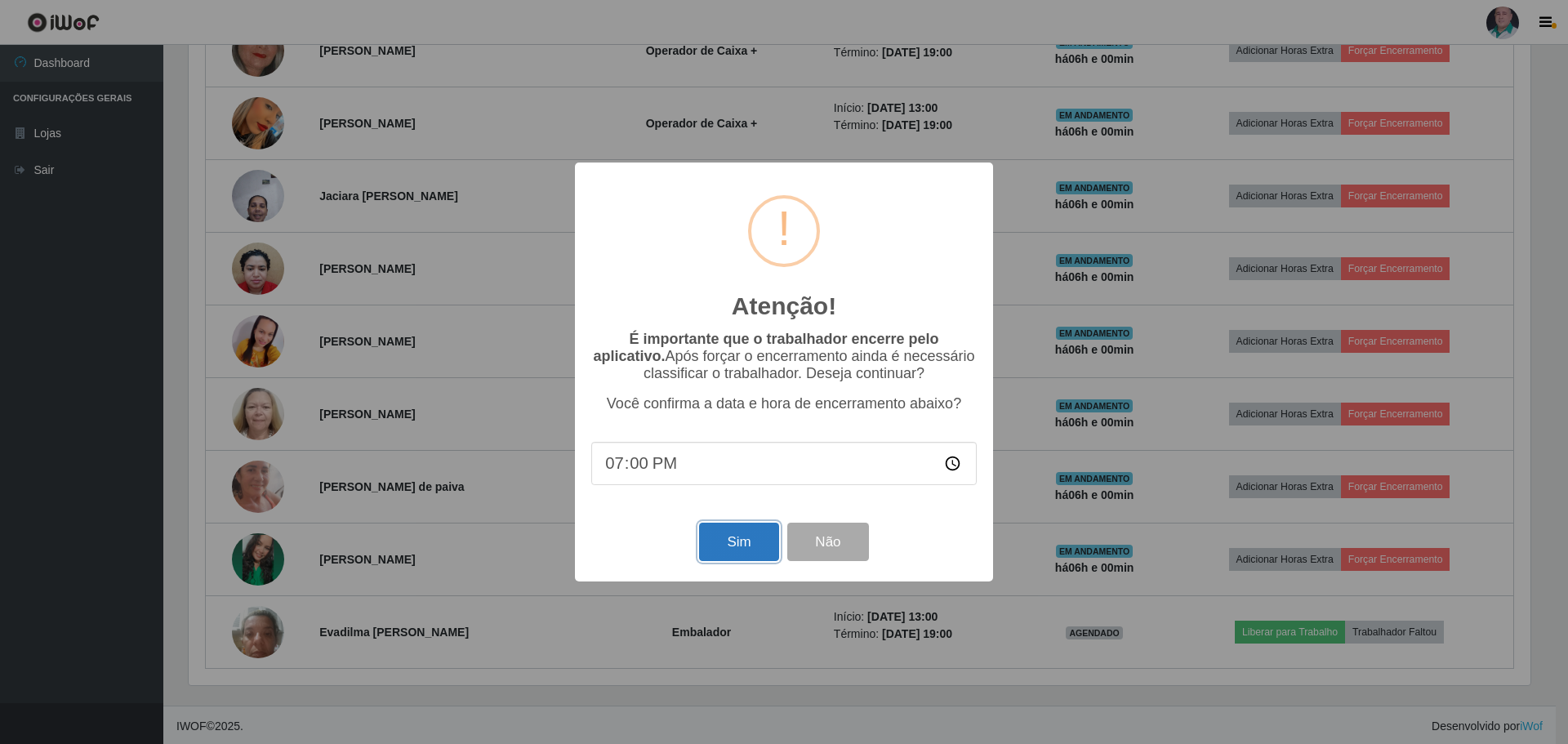
click at [725, 546] on button "Sim" at bounding box center [738, 542] width 79 height 38
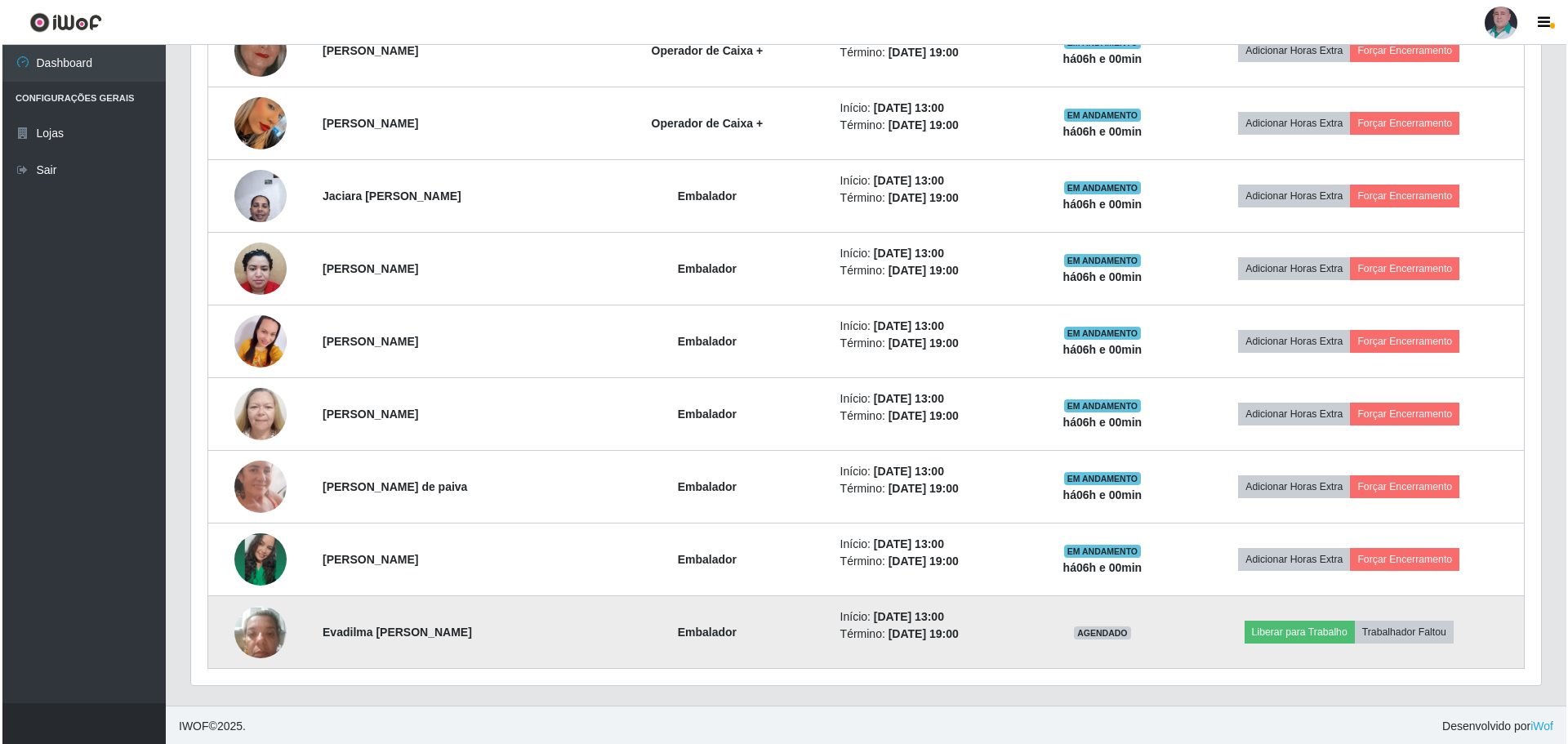
scroll to position [50, 0]
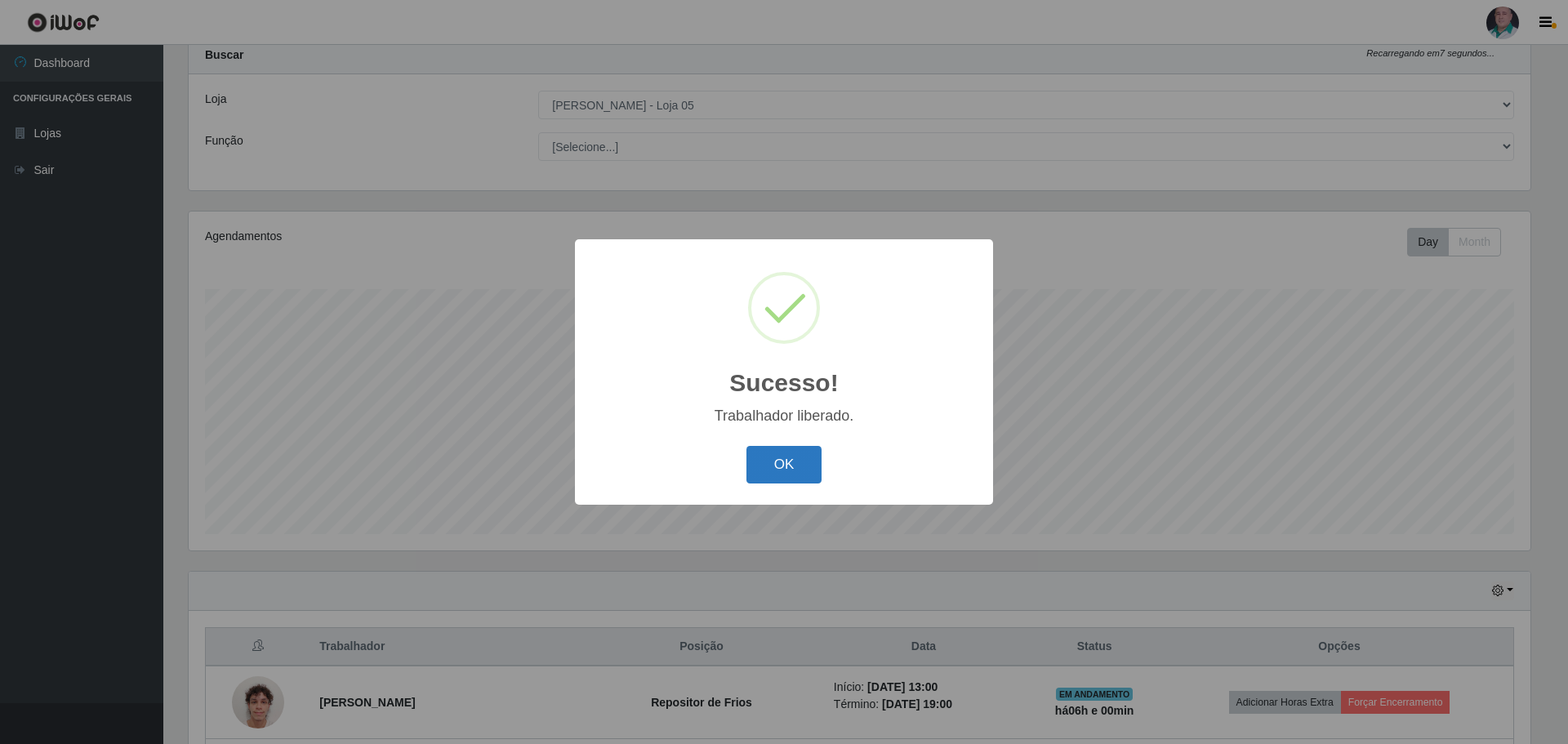
click at [809, 463] on button "OK" at bounding box center [784, 465] width 76 height 38
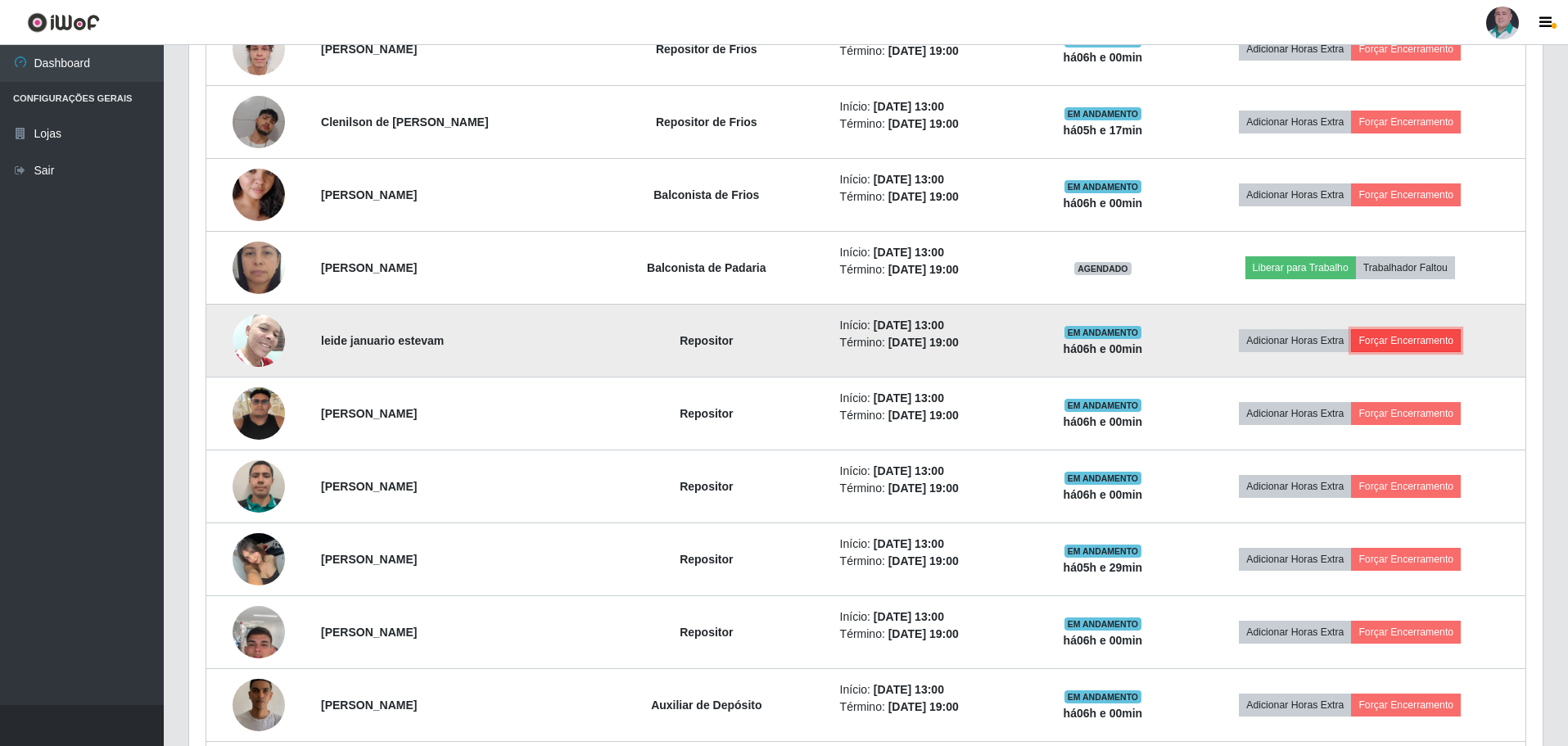
click at [1441, 340] on button "Forçar Encerramento" at bounding box center [1405, 340] width 110 height 23
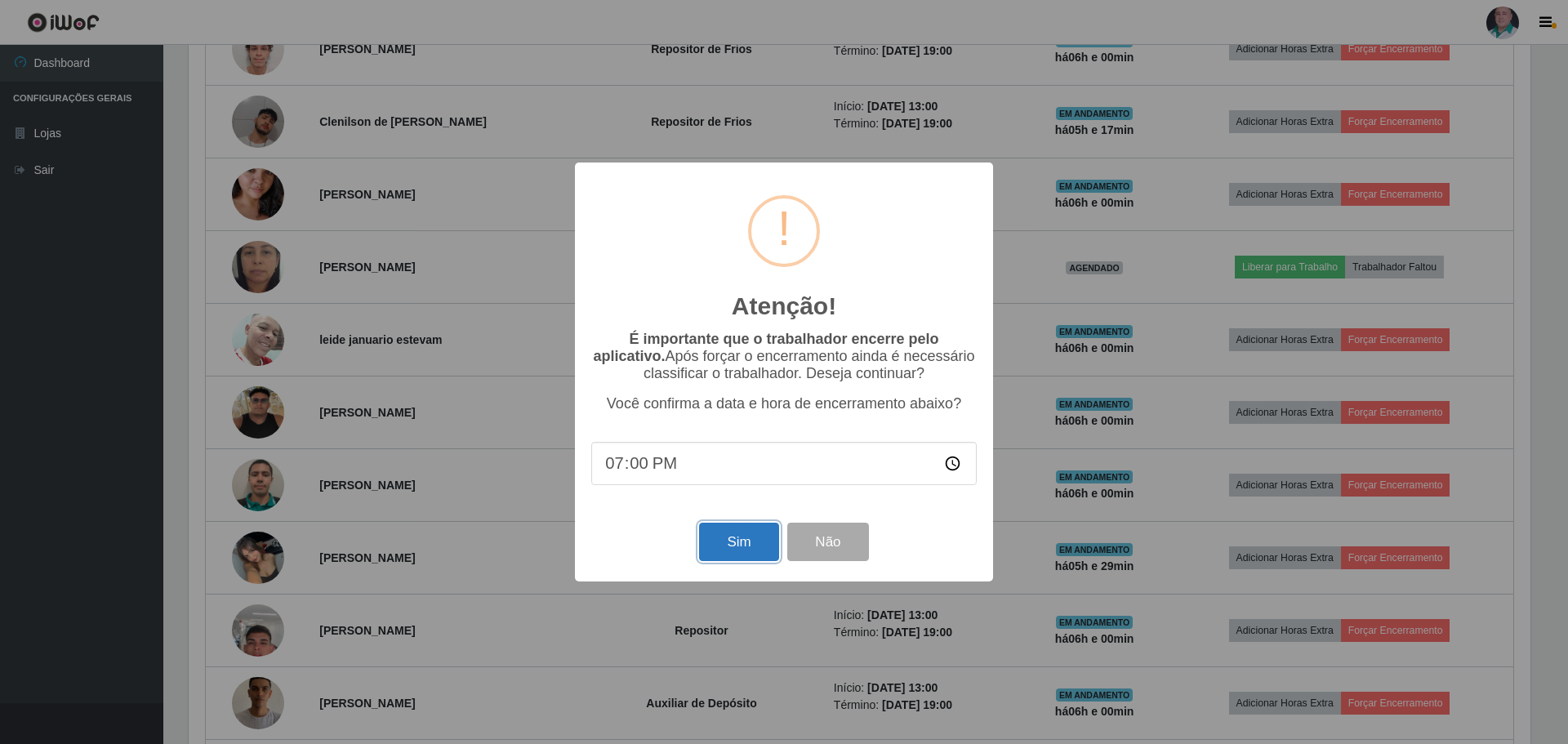
click at [716, 539] on button "Sim" at bounding box center [738, 542] width 79 height 38
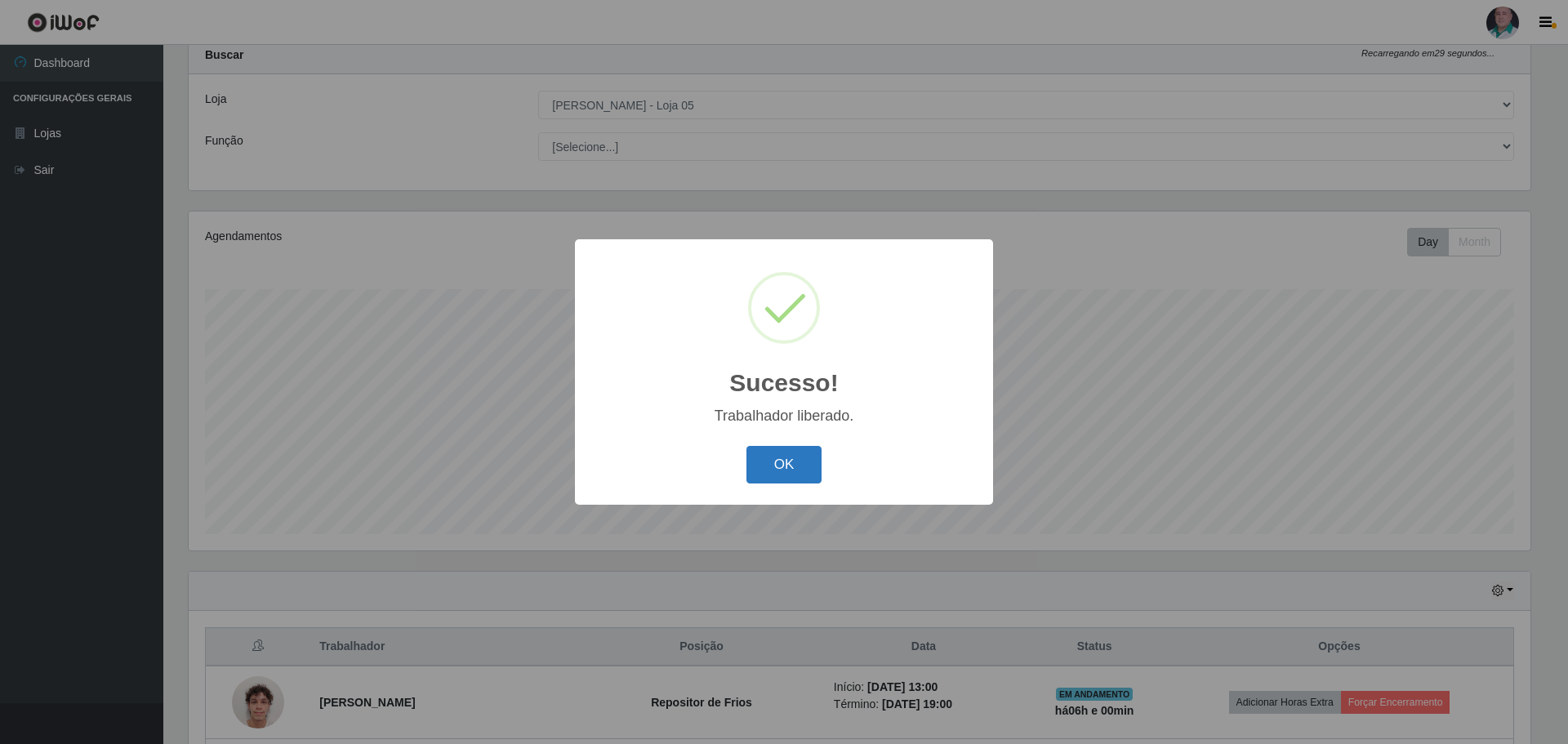
click at [771, 469] on button "OK" at bounding box center [784, 465] width 76 height 38
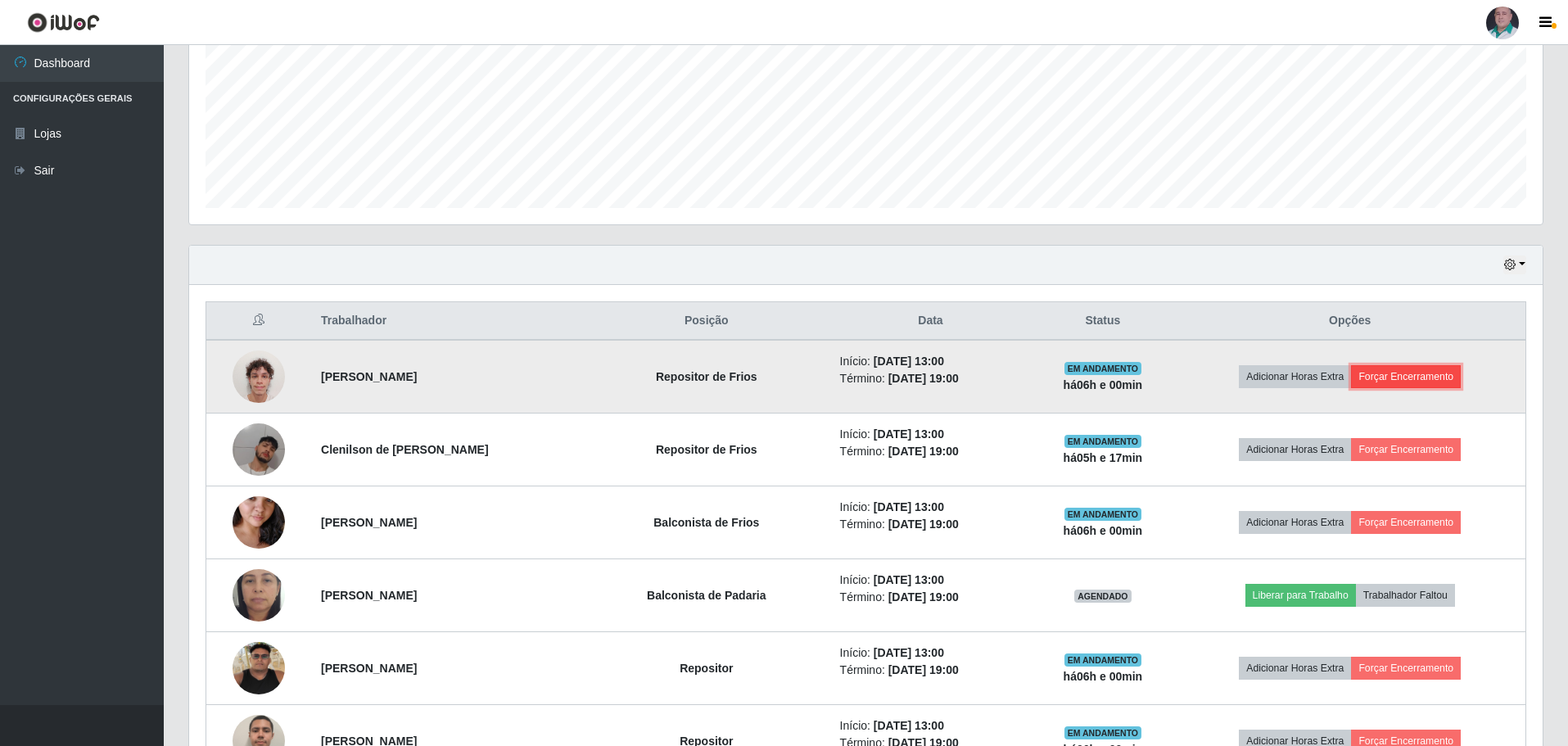
click at [1413, 373] on button "Forçar Encerramento" at bounding box center [1405, 376] width 110 height 23
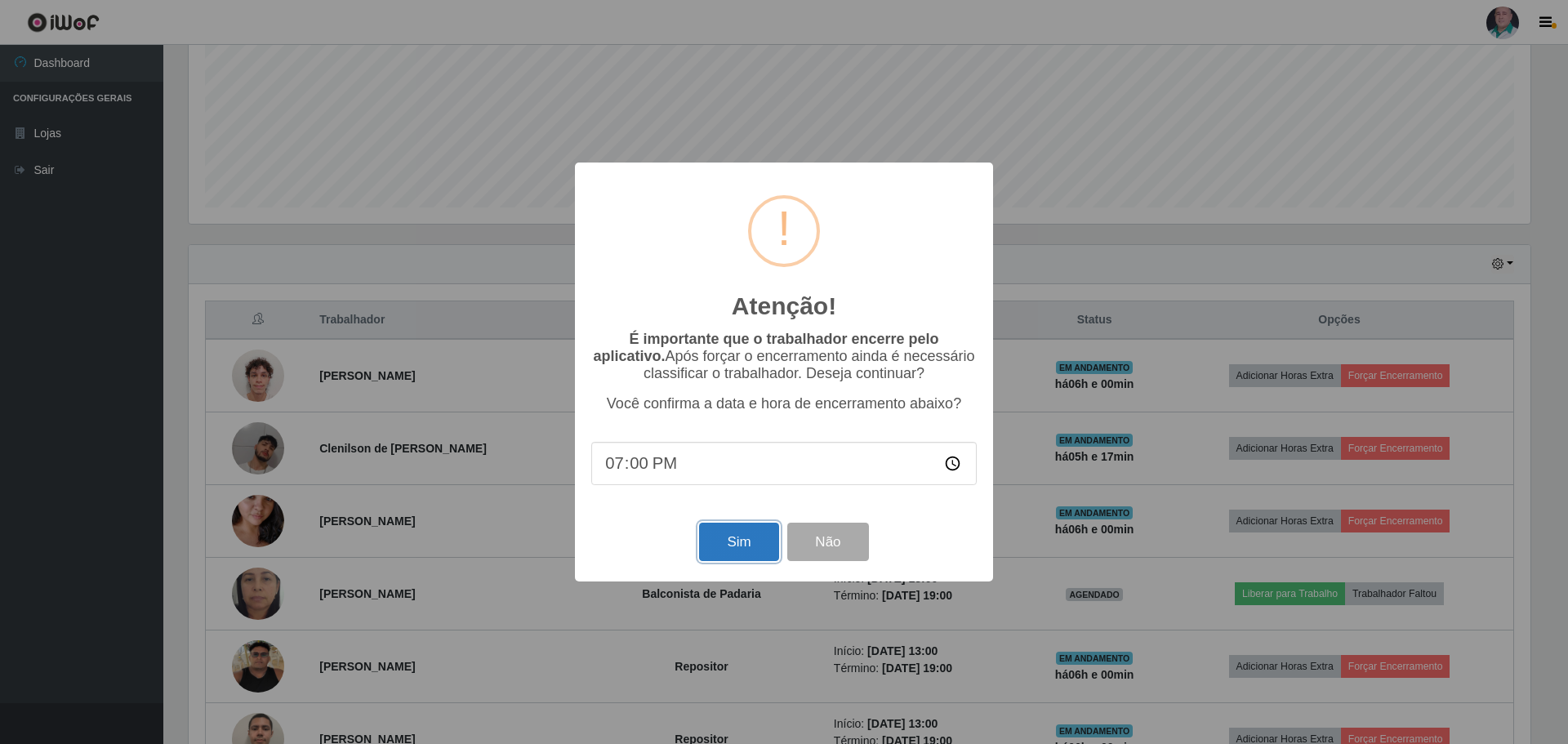
click at [736, 553] on button "Sim" at bounding box center [738, 542] width 79 height 38
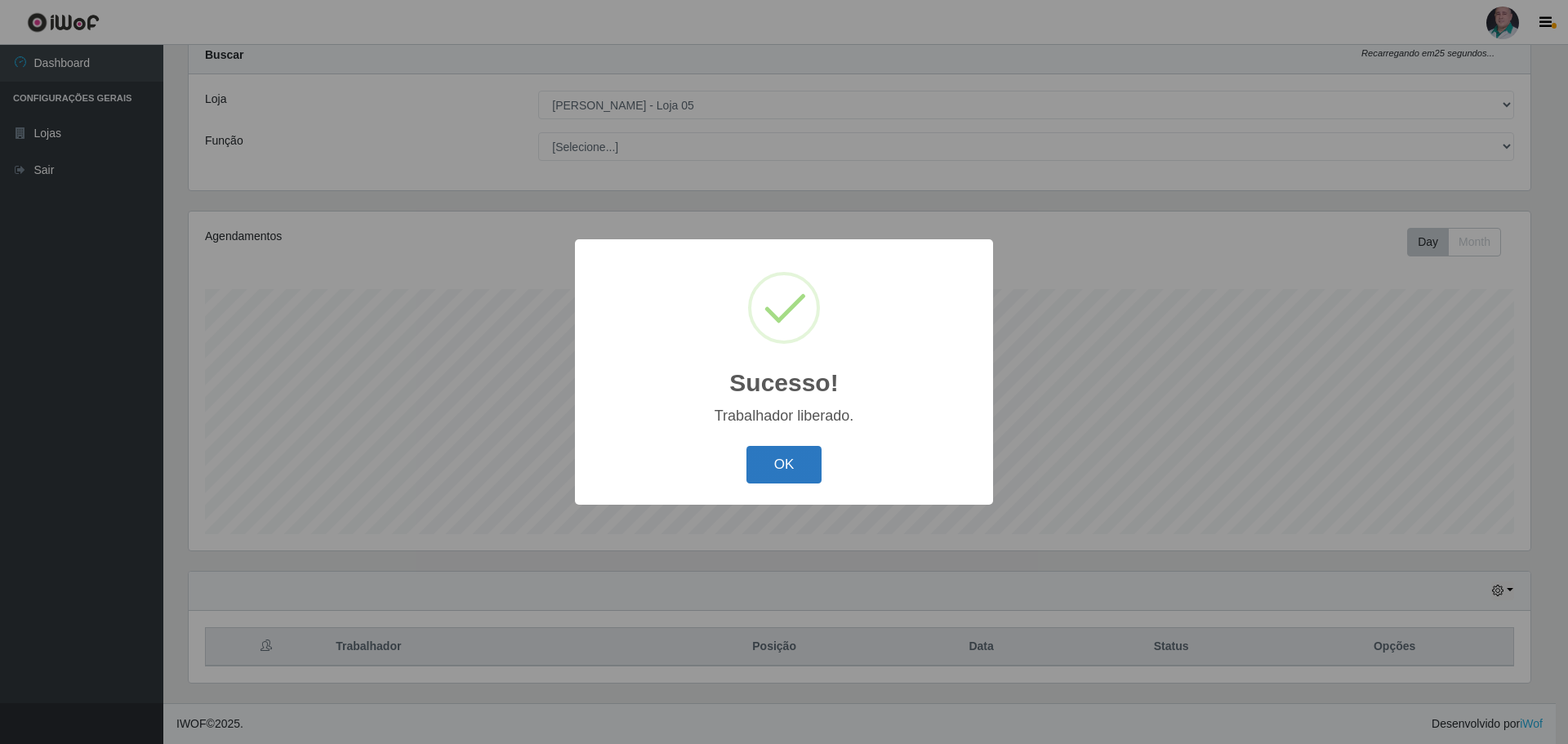
click at [776, 462] on button "OK" at bounding box center [784, 465] width 76 height 38
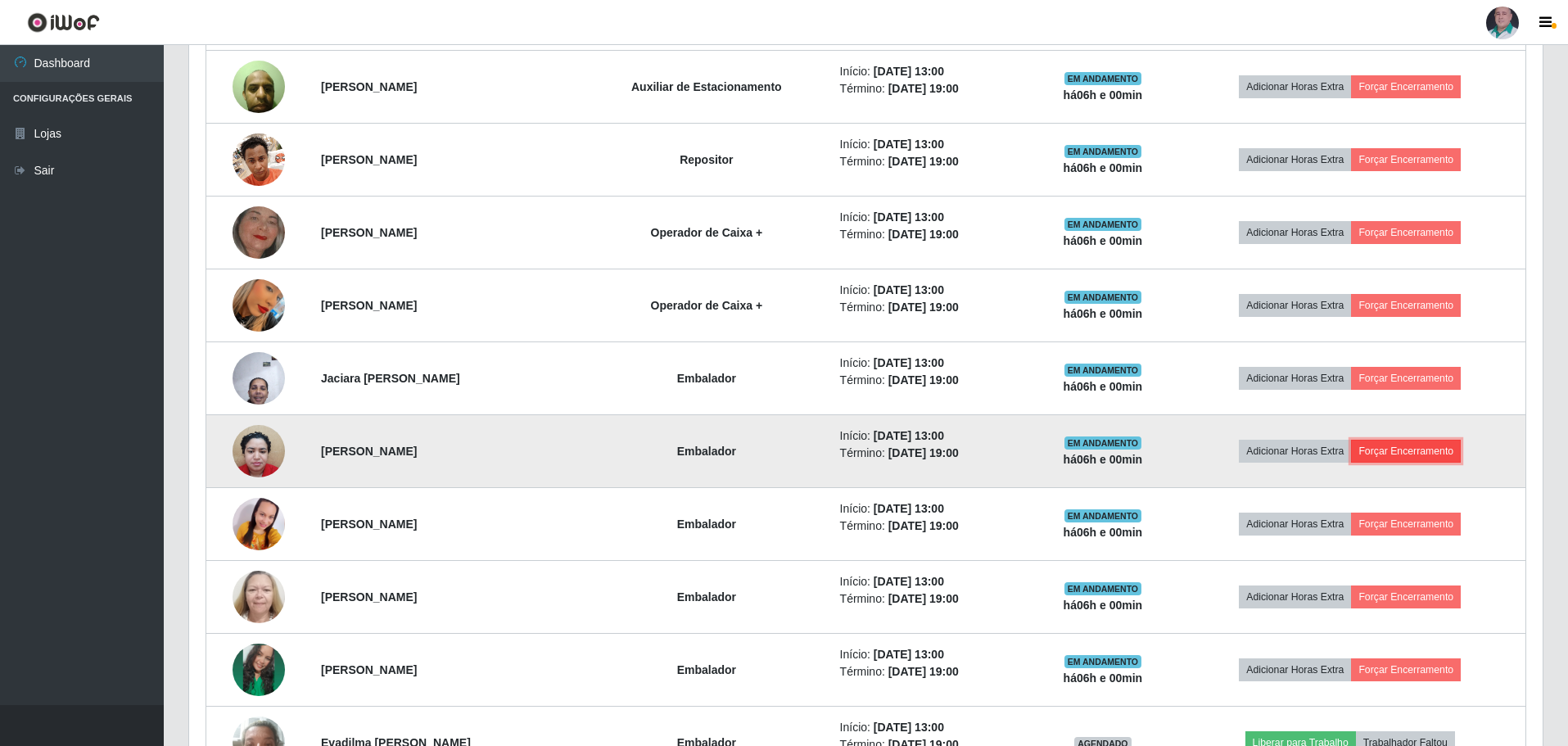
click at [1405, 453] on button "Forçar Encerramento" at bounding box center [1405, 451] width 110 height 23
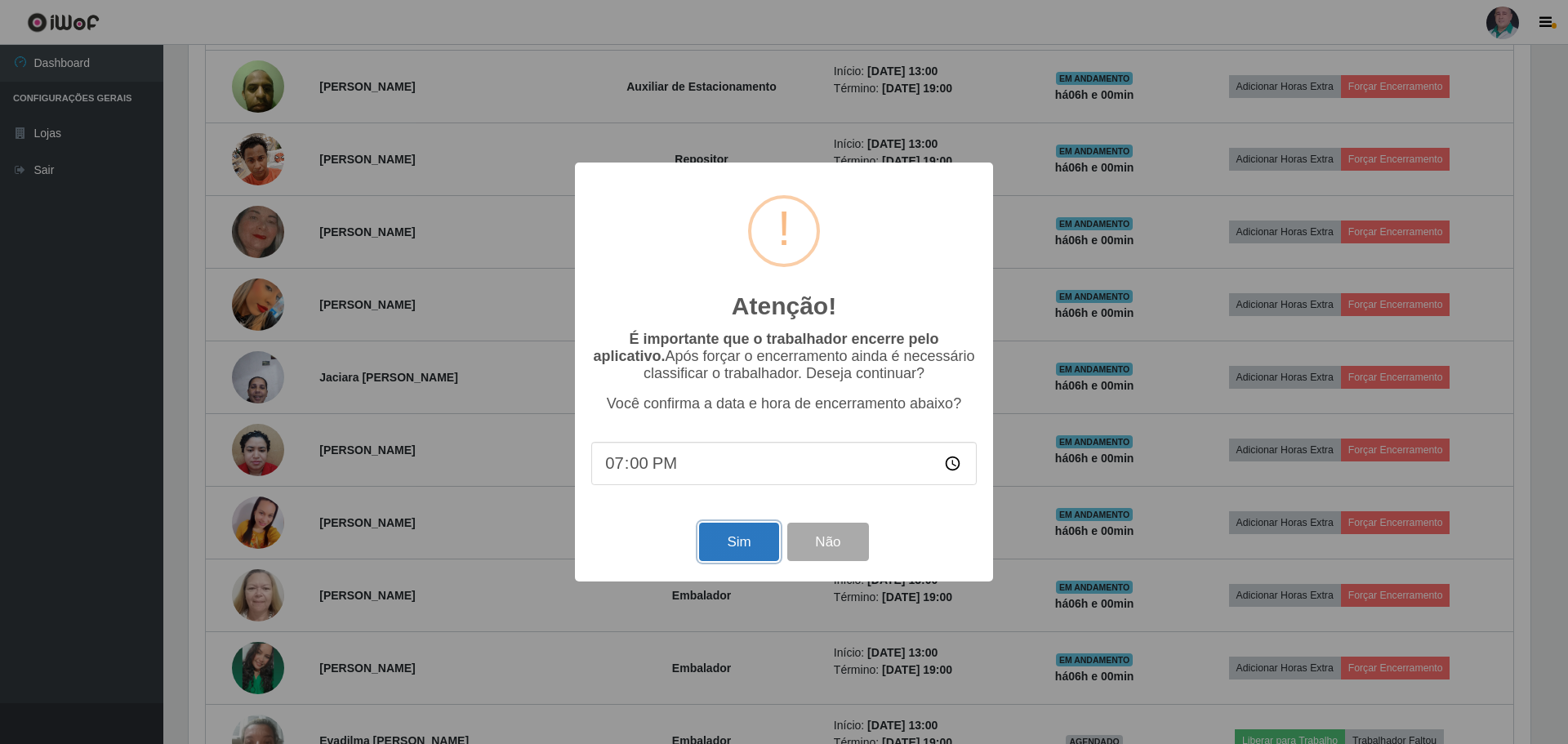
click at [726, 548] on button "Sim" at bounding box center [738, 542] width 79 height 38
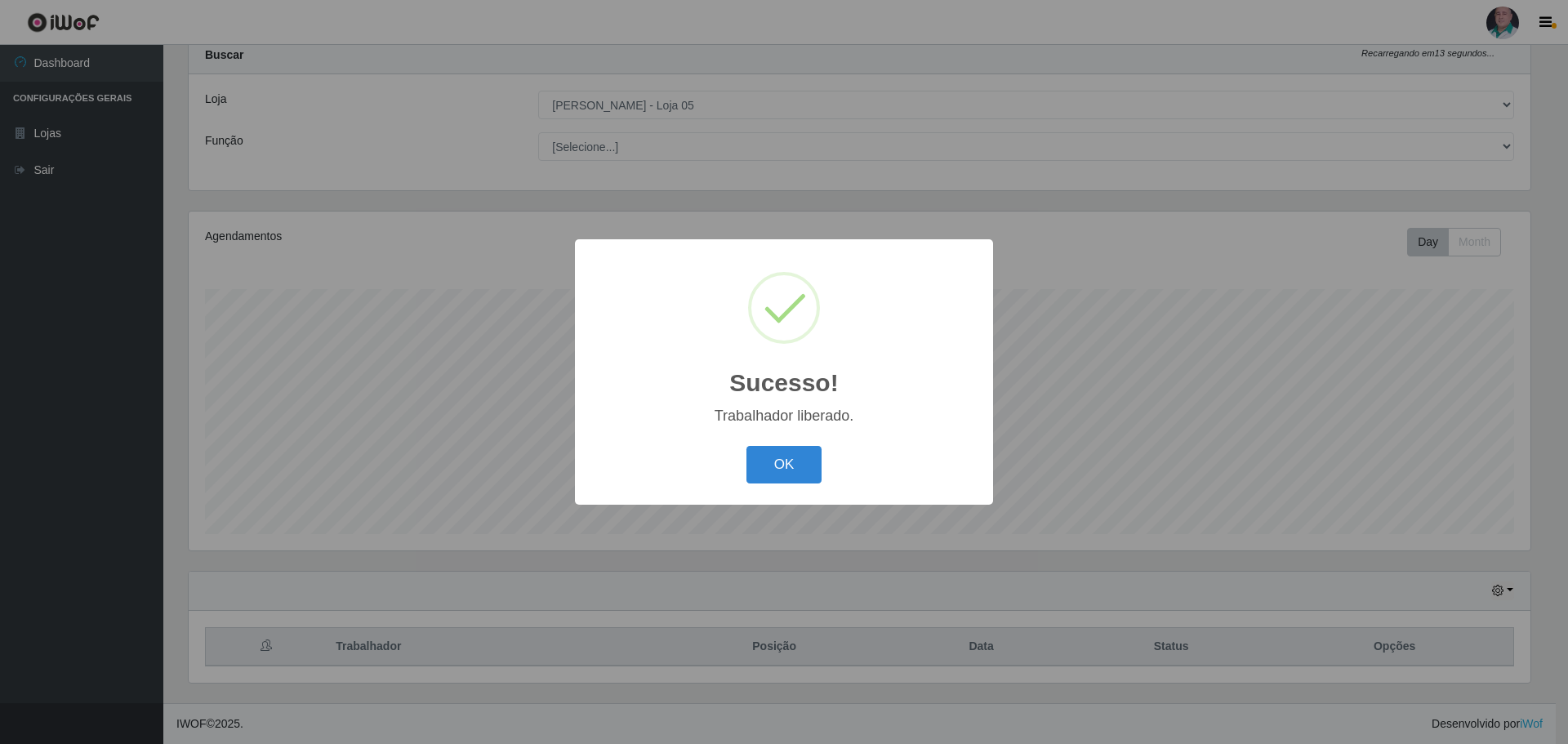
click at [788, 445] on div "OK Cancel" at bounding box center [783, 465] width 385 height 47
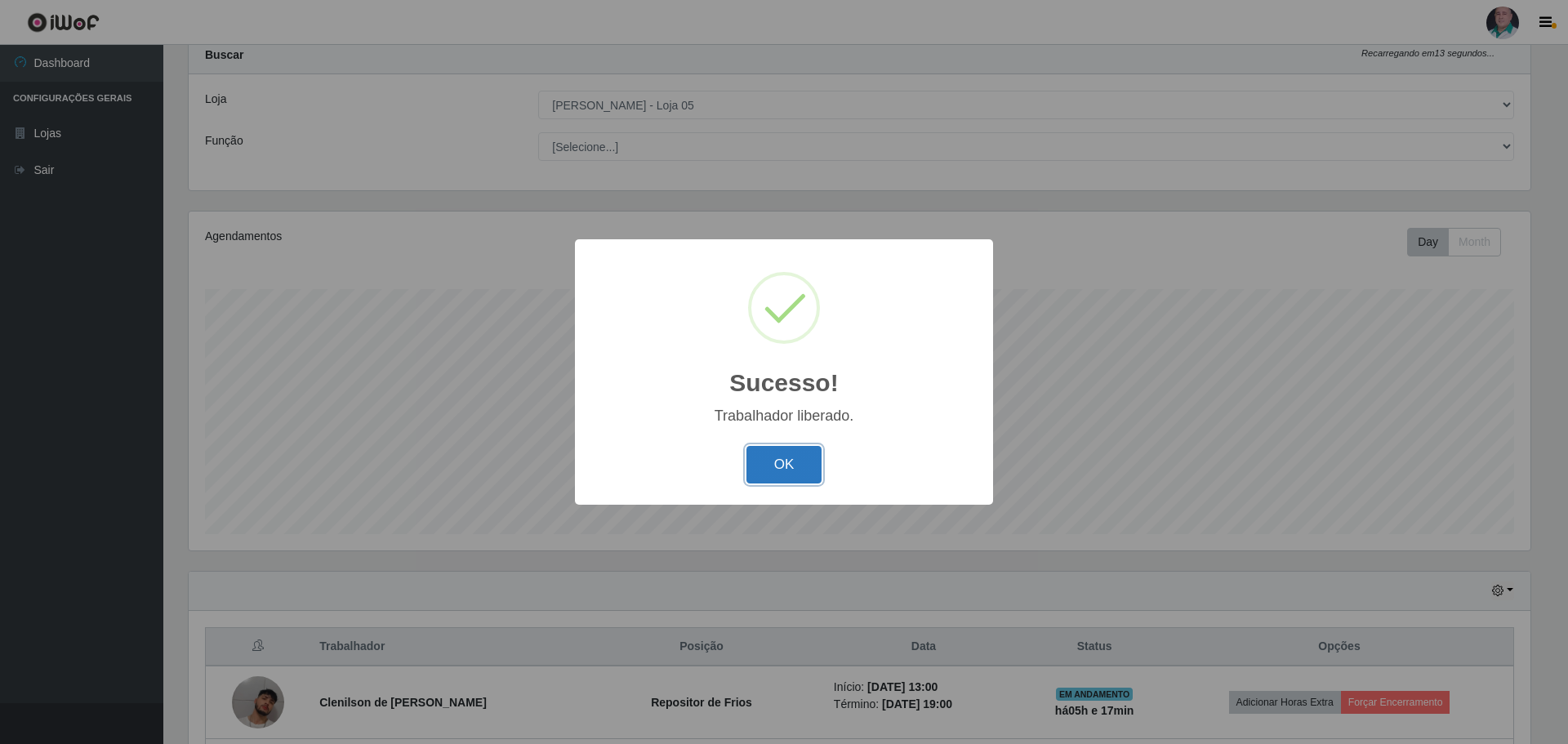
click at [787, 463] on button "OK" at bounding box center [784, 465] width 76 height 38
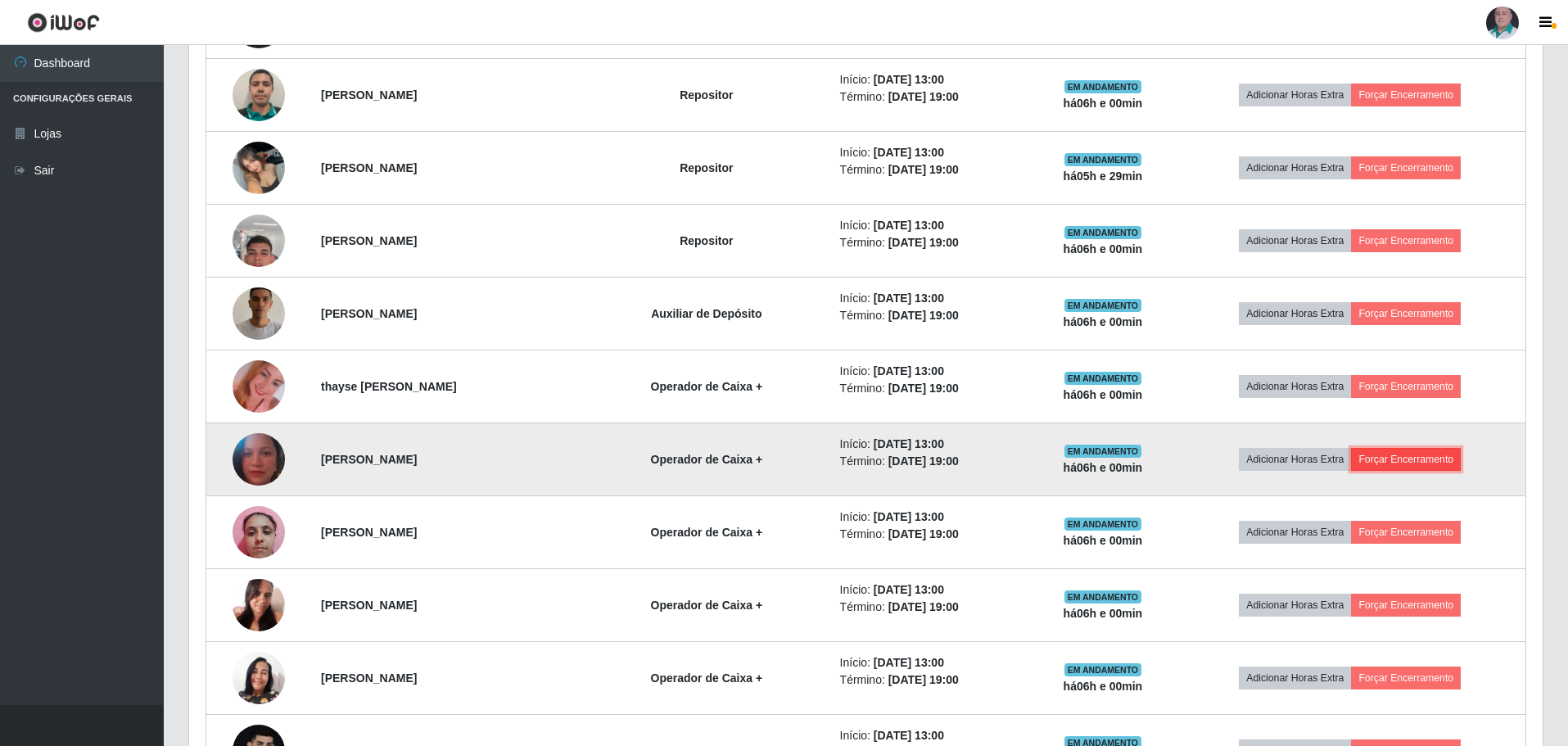
click at [1428, 458] on button "Forçar Encerramento" at bounding box center [1405, 458] width 110 height 23
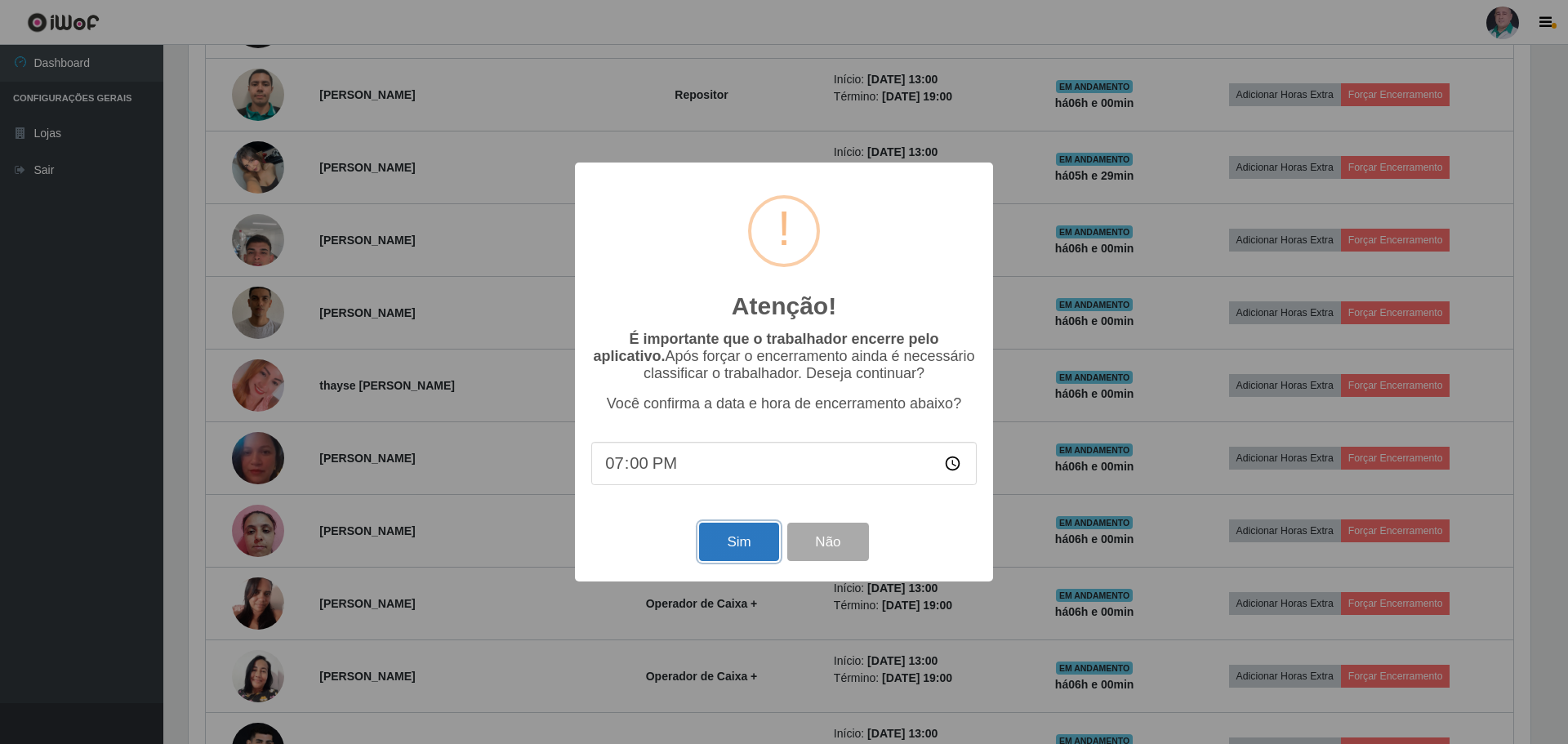
click at [727, 542] on button "Sim" at bounding box center [738, 542] width 79 height 38
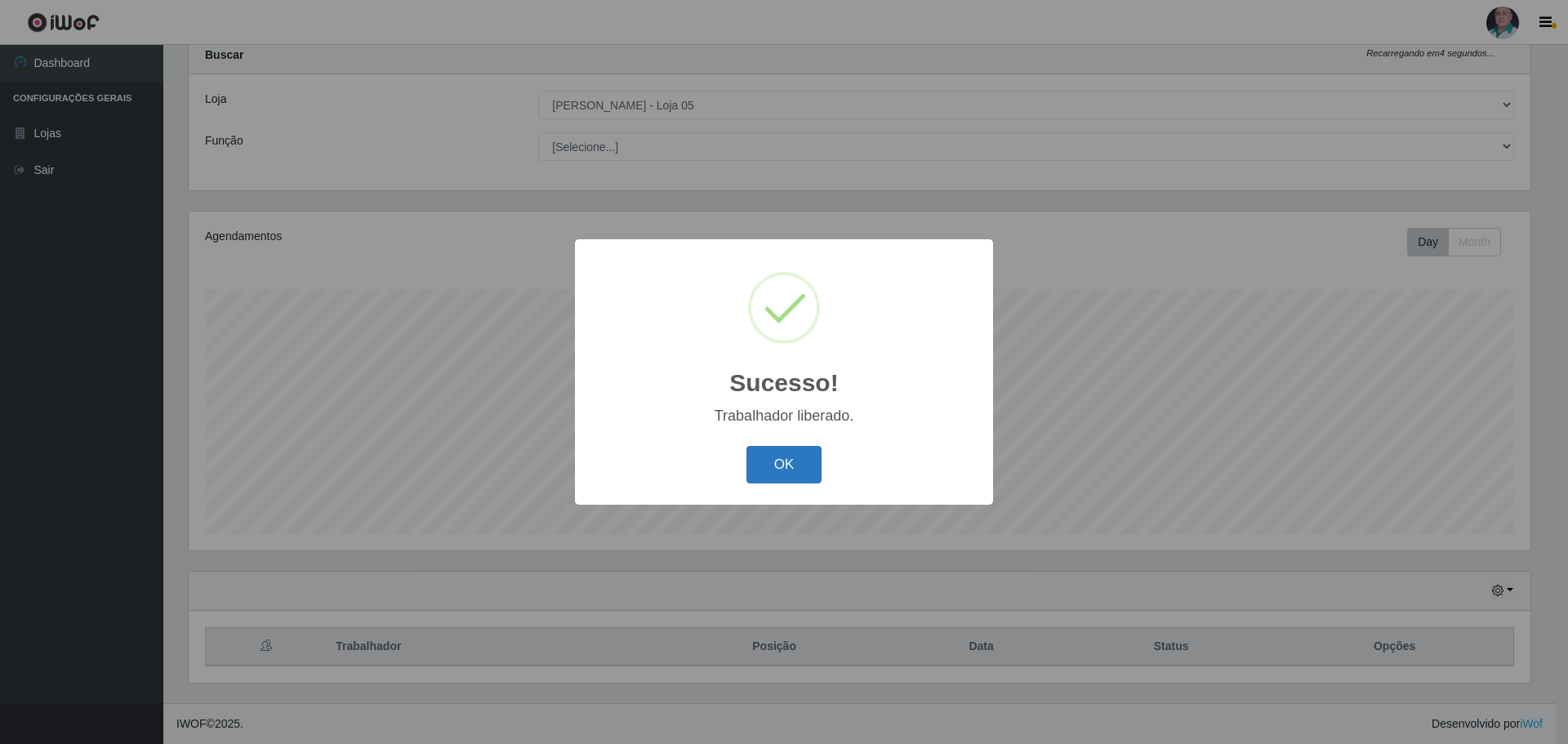
click at [765, 471] on button "OK" at bounding box center [784, 465] width 76 height 38
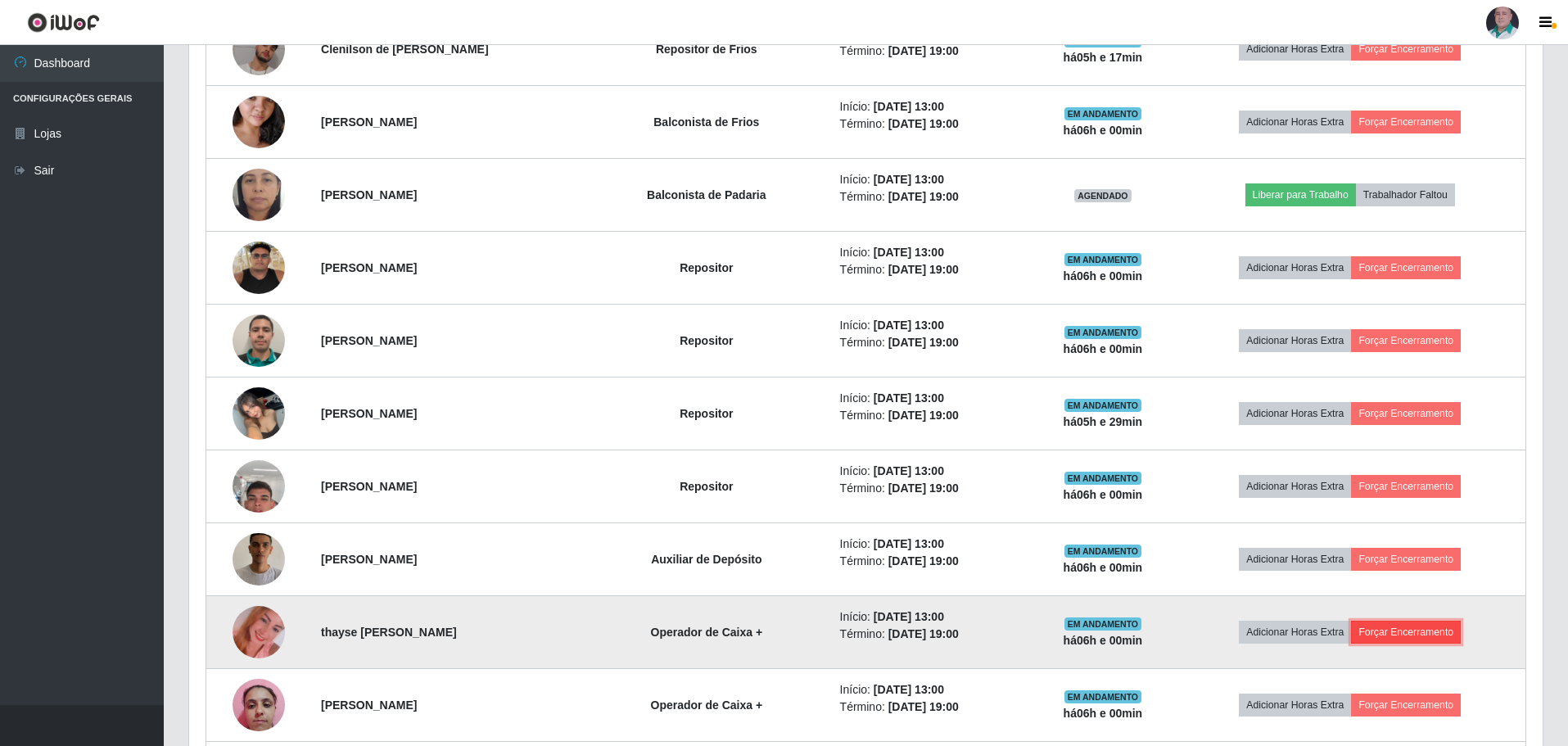
click at [1416, 629] on button "Forçar Encerramento" at bounding box center [1405, 632] width 110 height 23
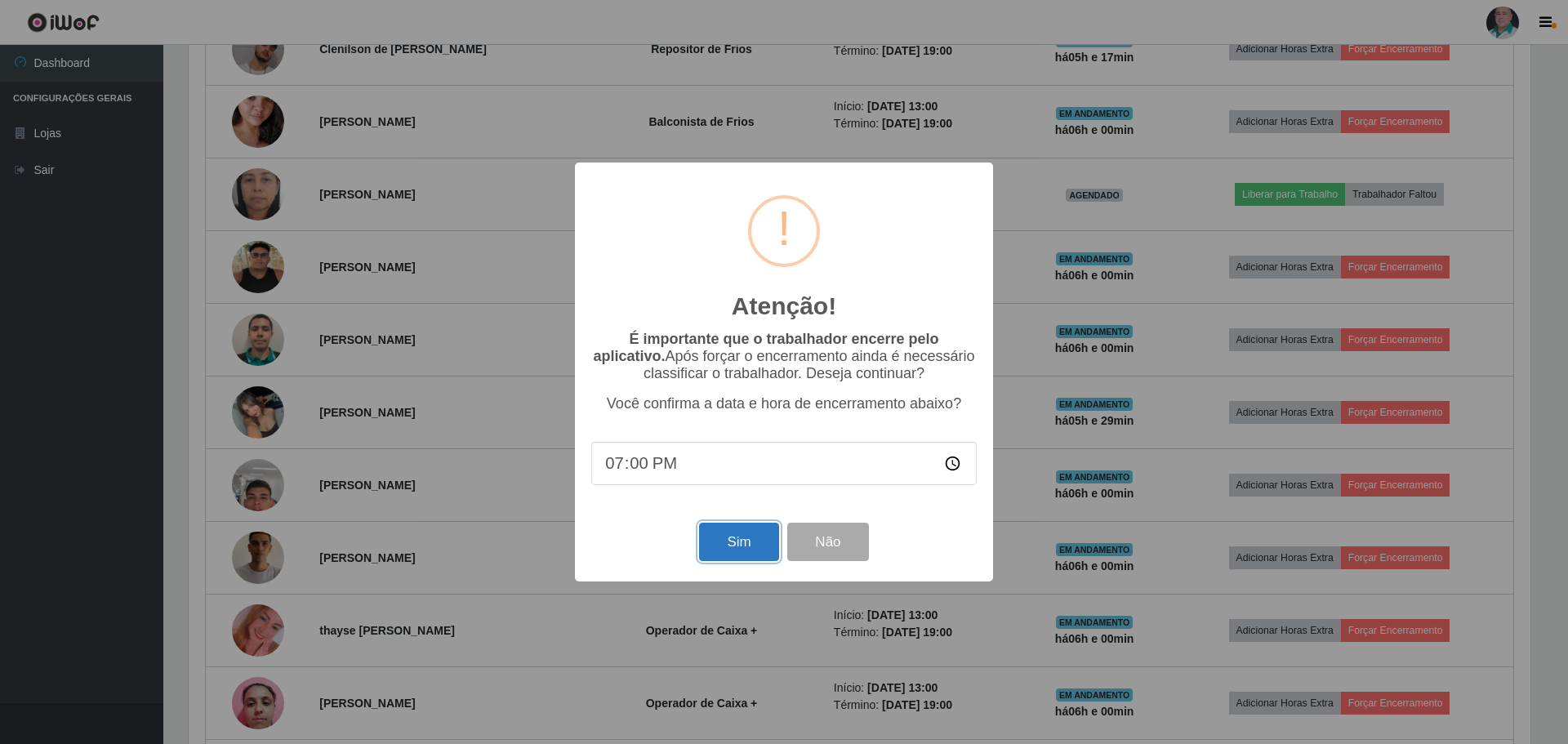
click at [753, 543] on button "Sim" at bounding box center [738, 542] width 79 height 38
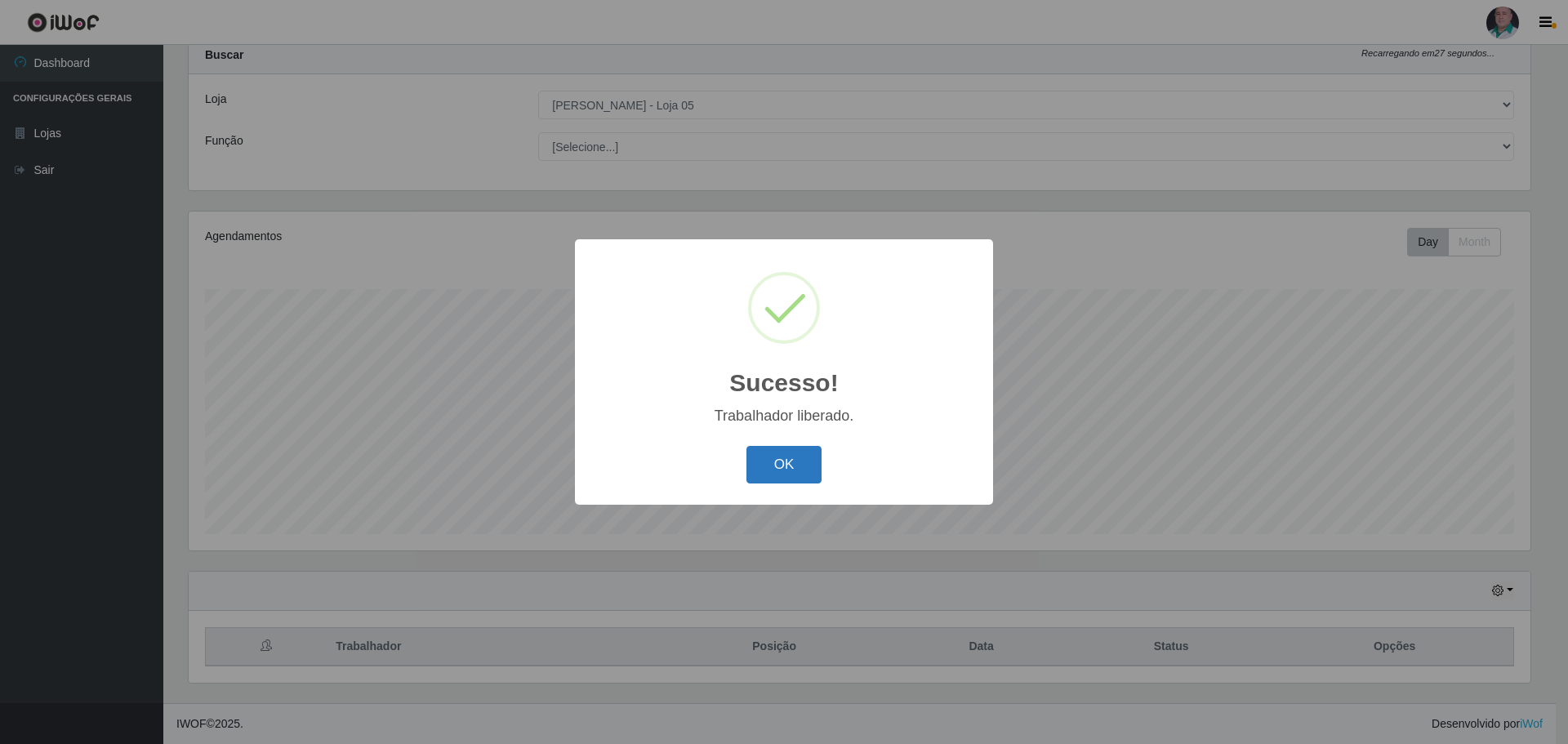
click at [790, 481] on button "OK" at bounding box center [784, 465] width 76 height 38
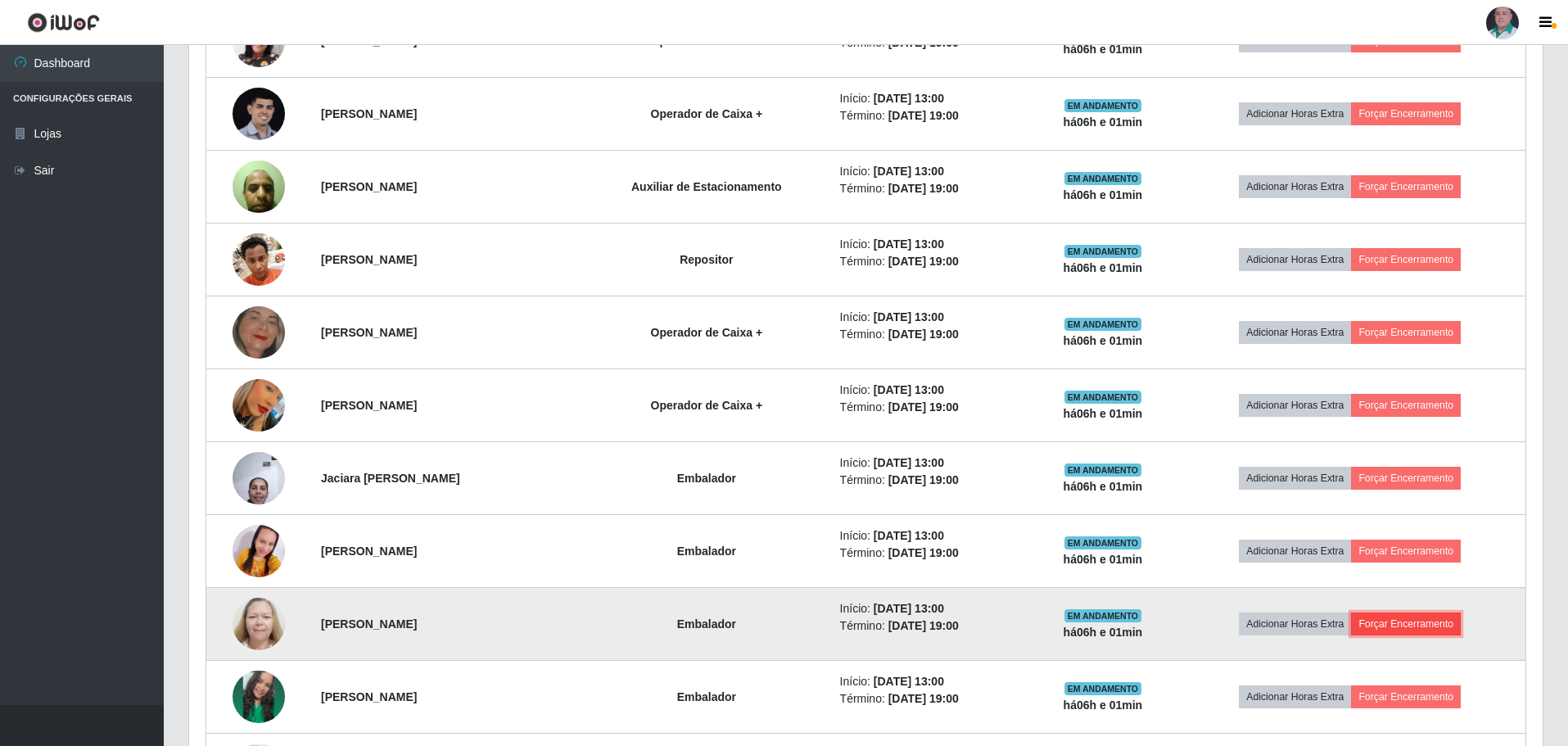
click at [1461, 620] on button "Forçar Encerramento" at bounding box center [1405, 624] width 110 height 23
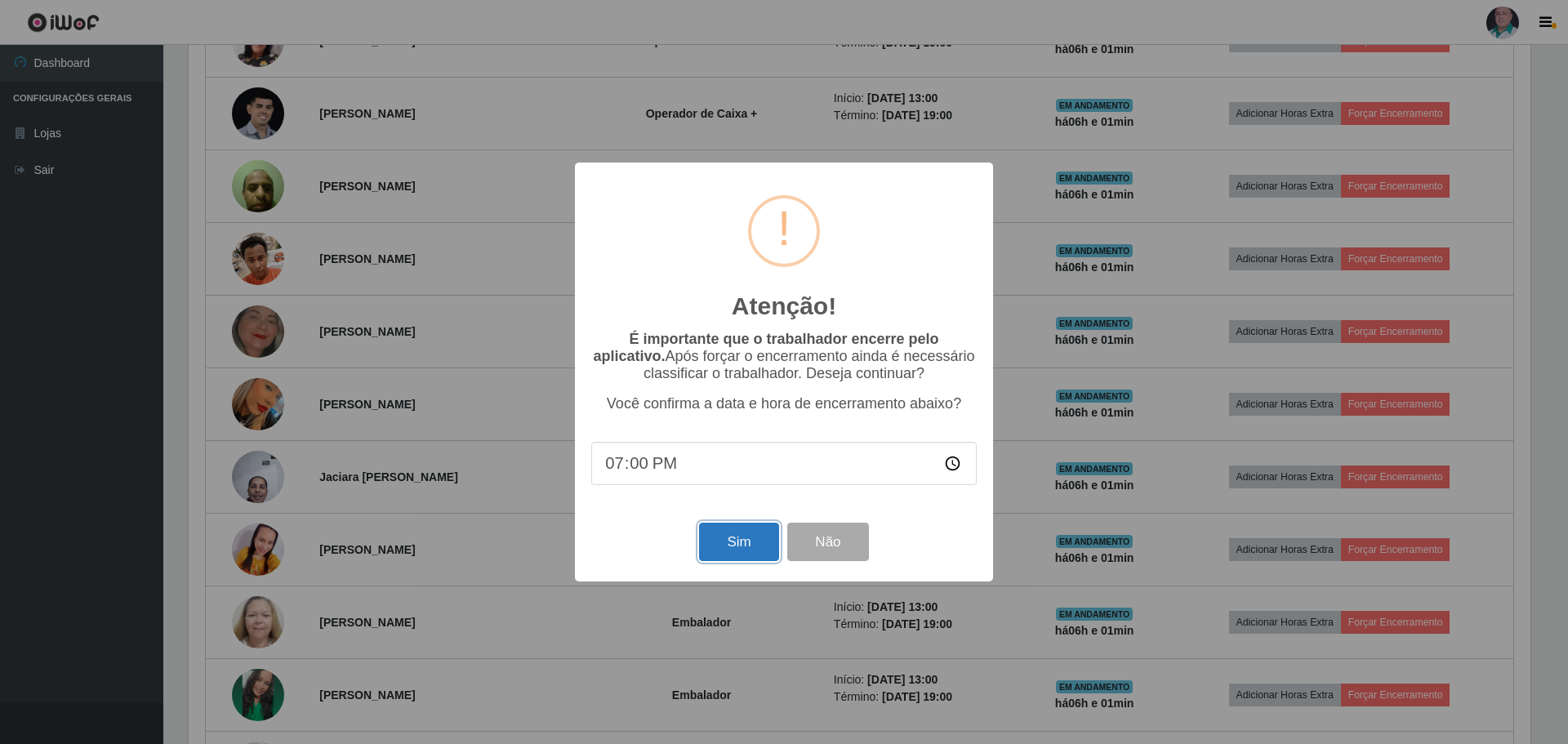
click at [724, 551] on button "Sim" at bounding box center [738, 542] width 79 height 38
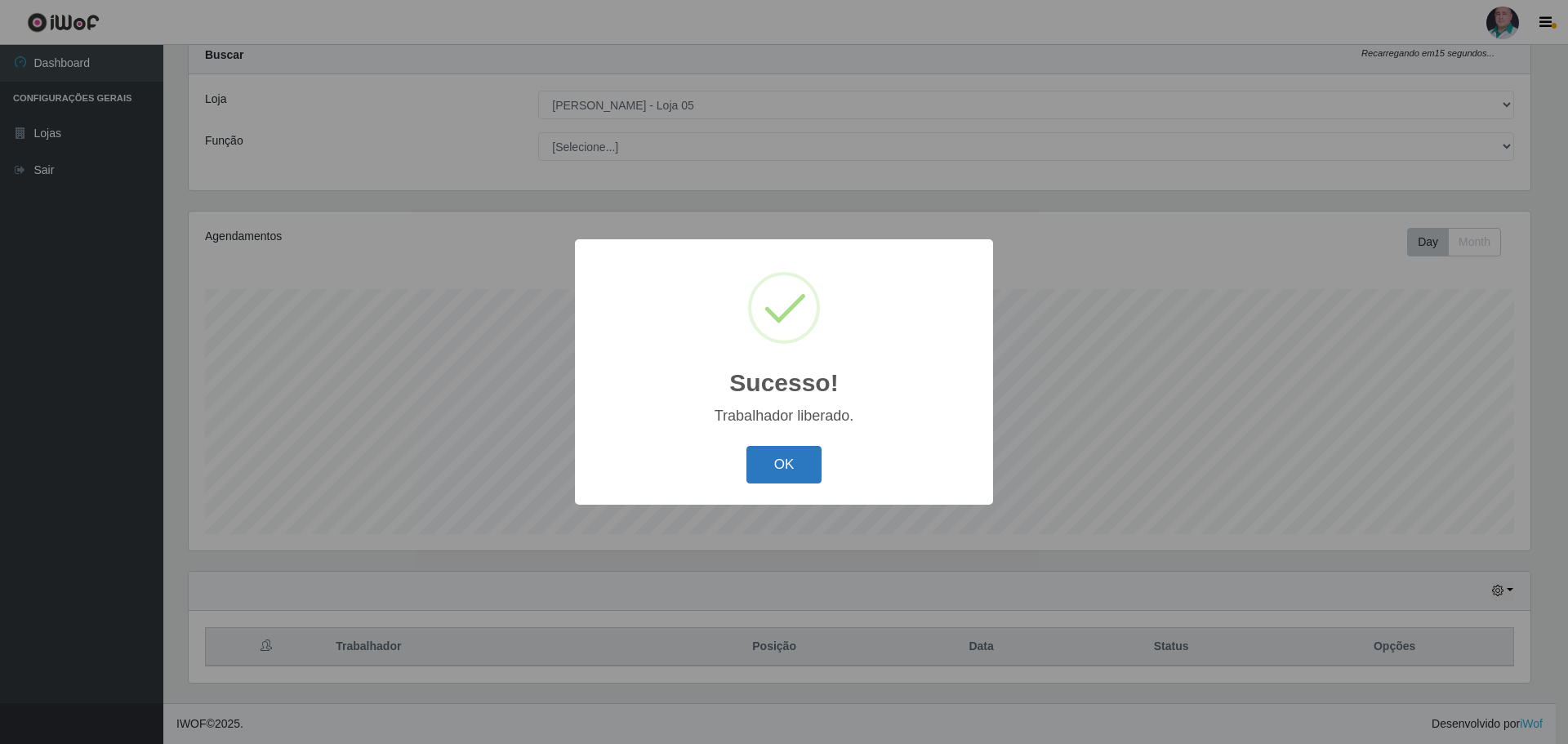
click at [756, 466] on button "OK" at bounding box center [784, 465] width 76 height 38
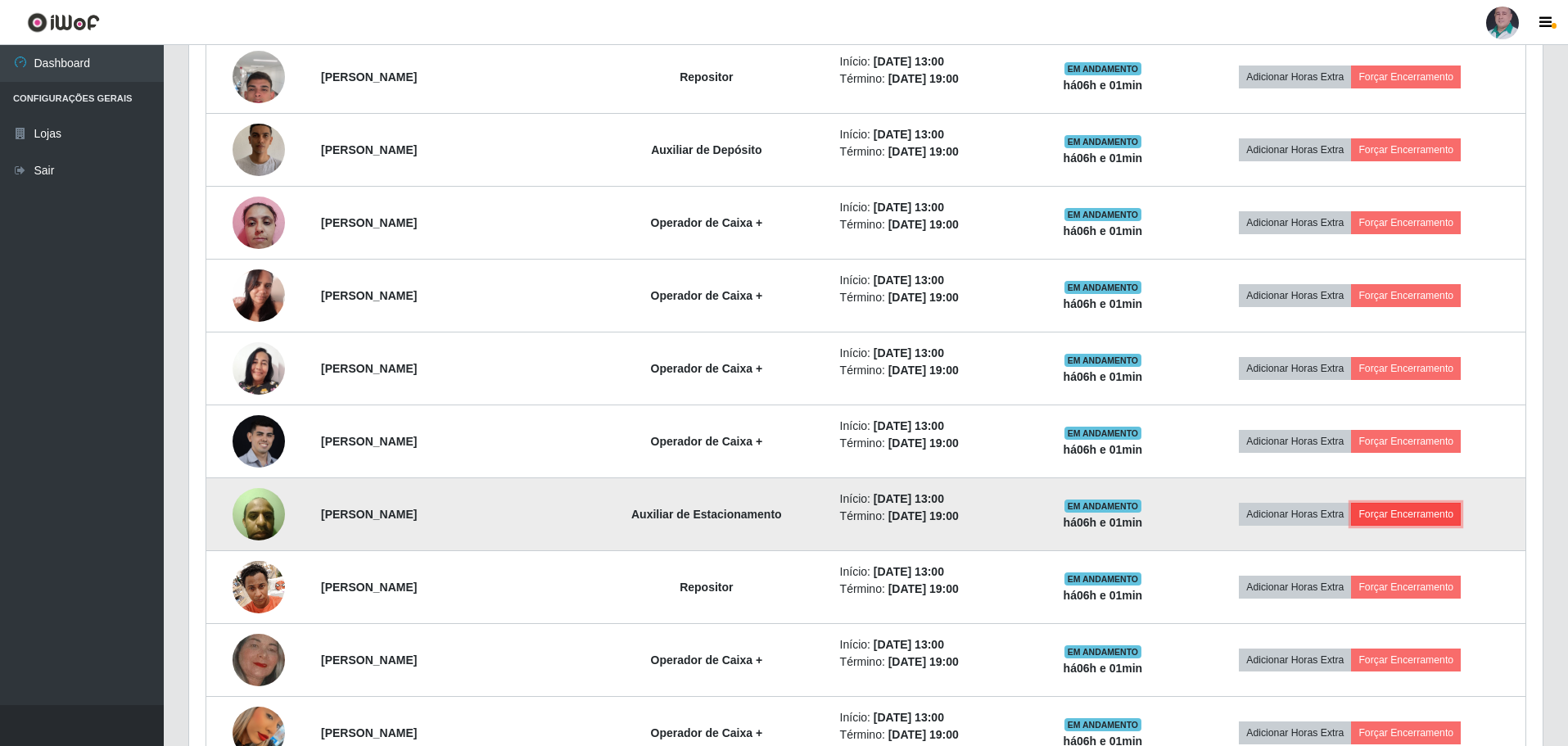
click at [1406, 510] on button "Forçar Encerramento" at bounding box center [1405, 514] width 110 height 23
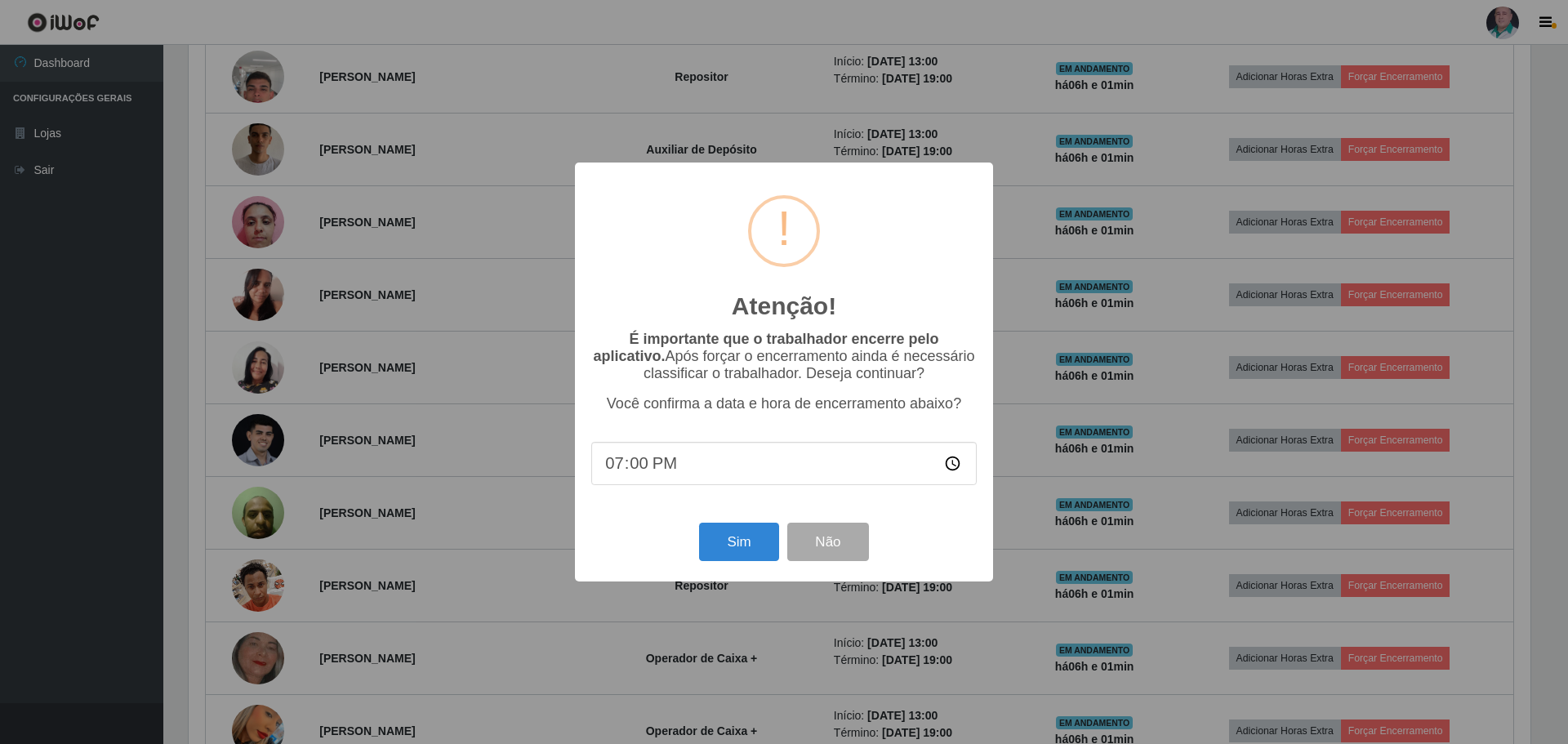
click at [733, 523] on div "Sim Não" at bounding box center [783, 542] width 385 height 47
click at [736, 541] on button "Sim" at bounding box center [738, 542] width 79 height 38
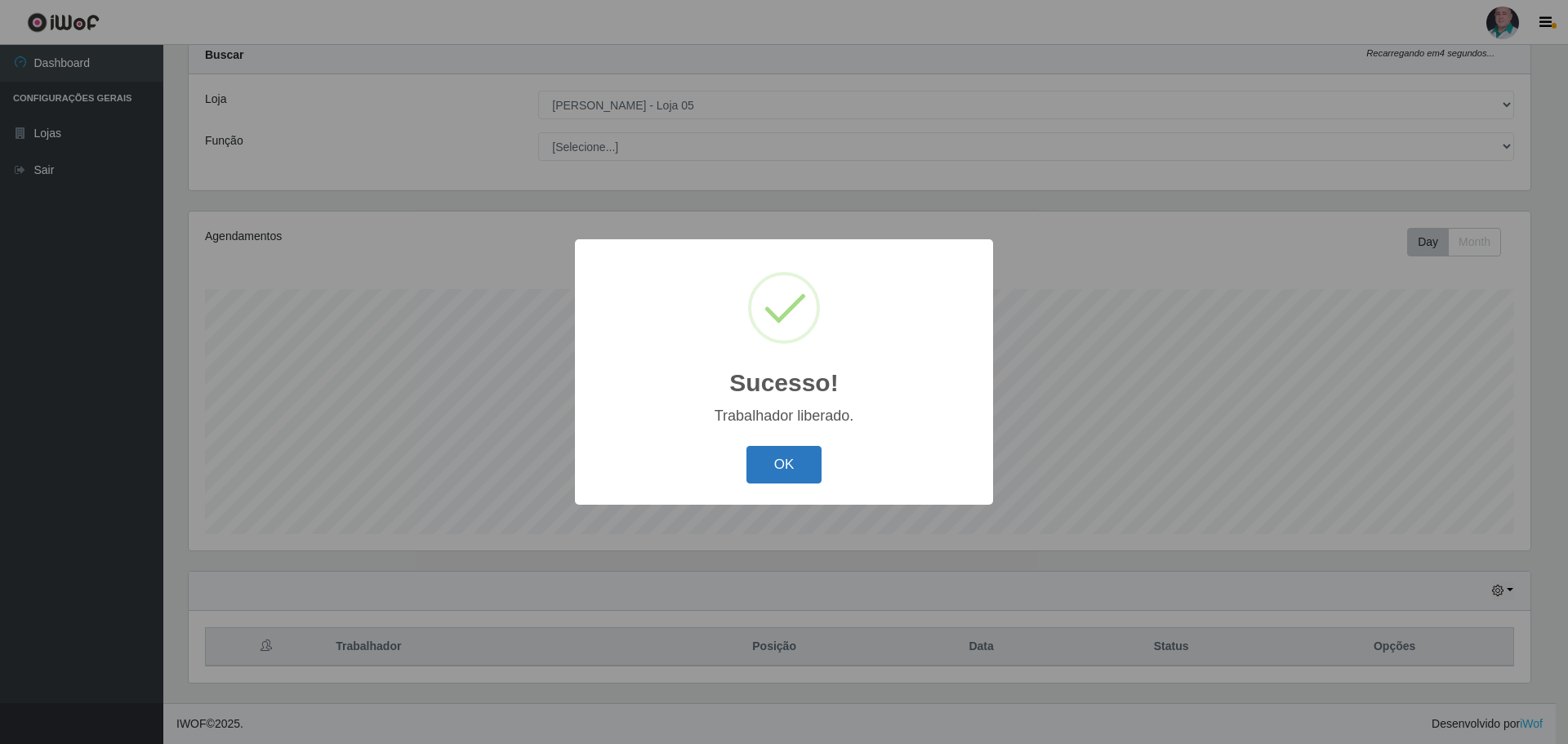
click at [773, 476] on button "OK" at bounding box center [784, 465] width 76 height 38
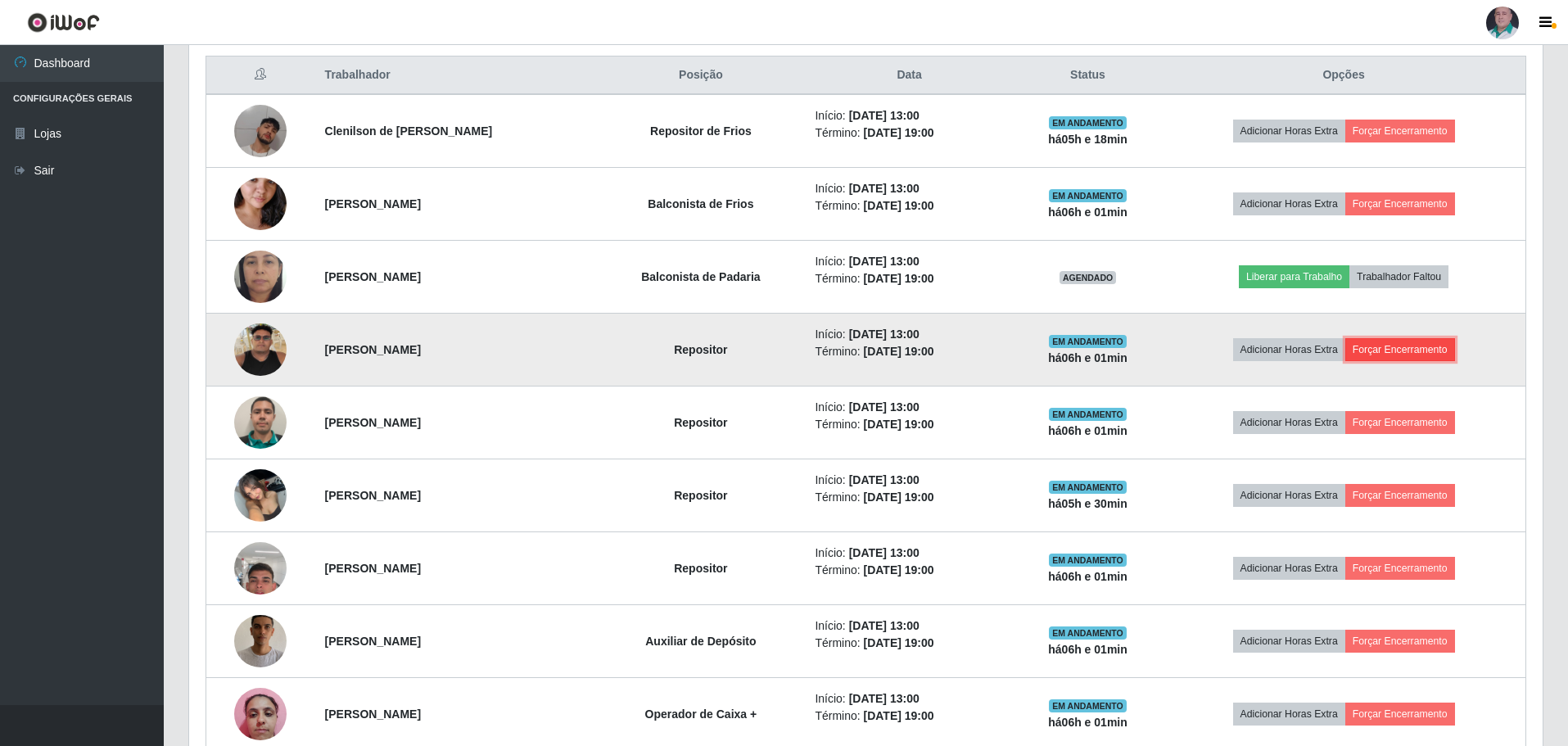
click at [1449, 344] on button "Forçar Encerramento" at bounding box center [1400, 349] width 110 height 23
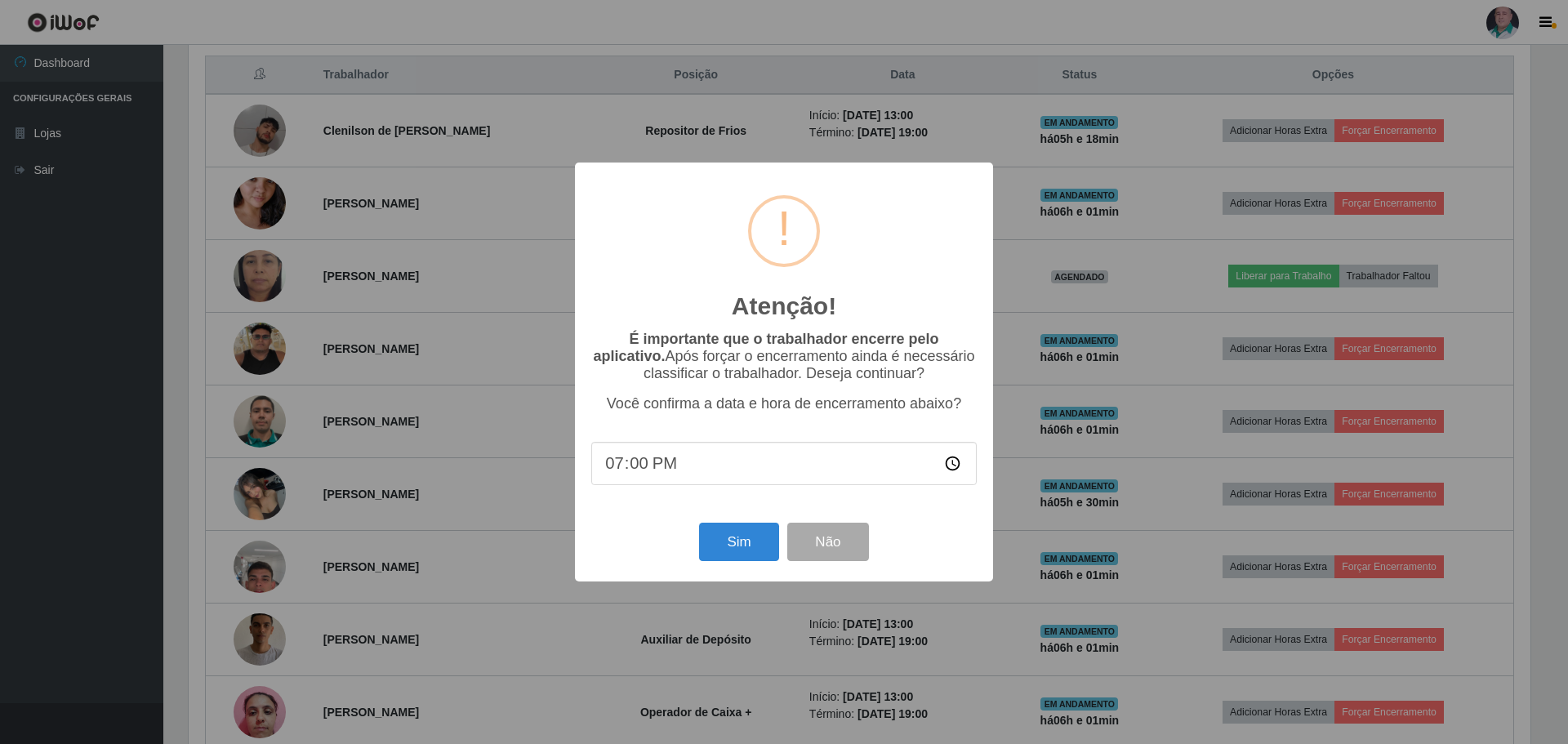
click at [742, 523] on div "Sim Não" at bounding box center [783, 542] width 385 height 47
click at [742, 538] on button "Sim" at bounding box center [738, 542] width 79 height 38
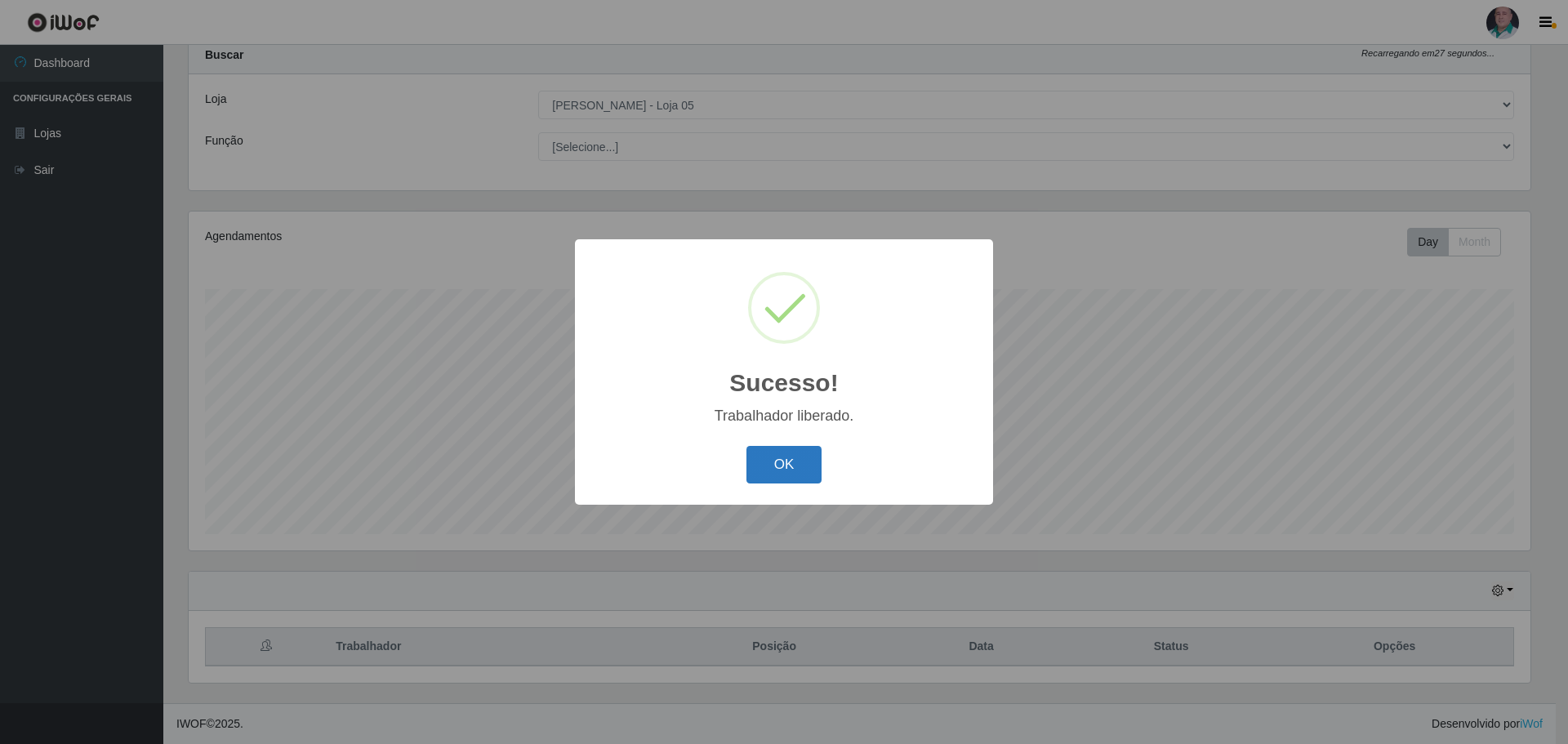
click at [790, 462] on button "OK" at bounding box center [784, 465] width 76 height 38
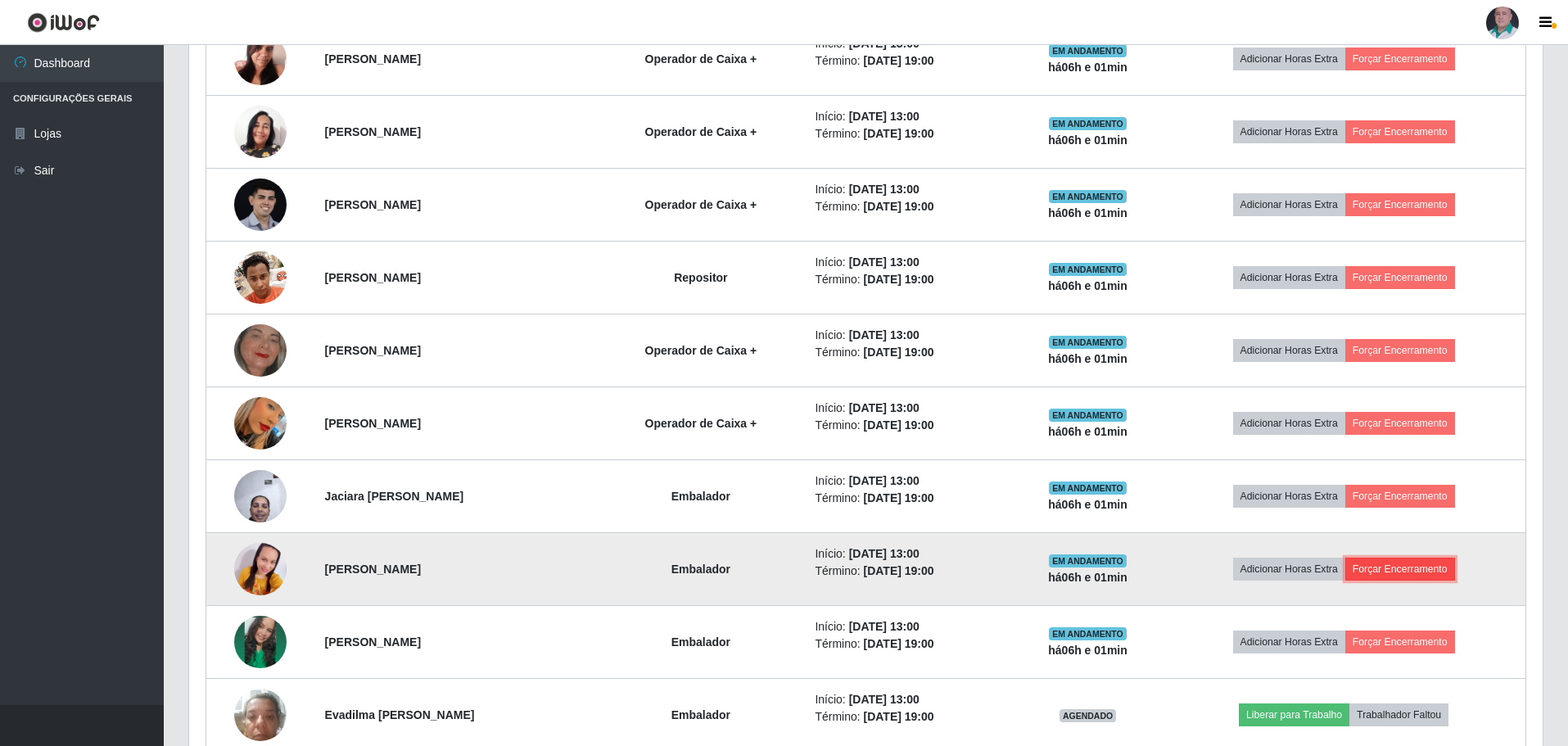
click at [1392, 568] on button "Forçar Encerramento" at bounding box center [1400, 568] width 110 height 23
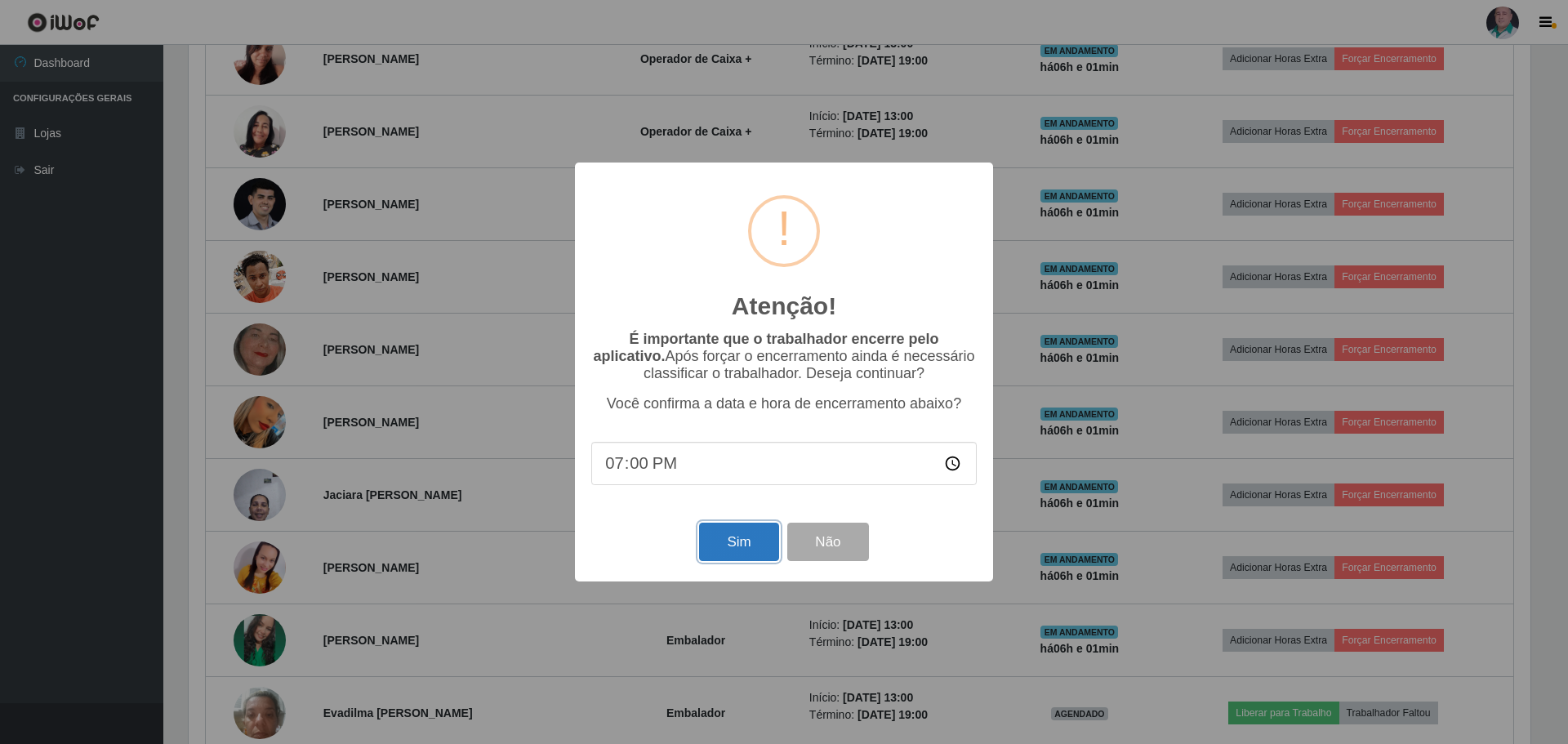
click at [762, 534] on button "Sim" at bounding box center [738, 542] width 79 height 38
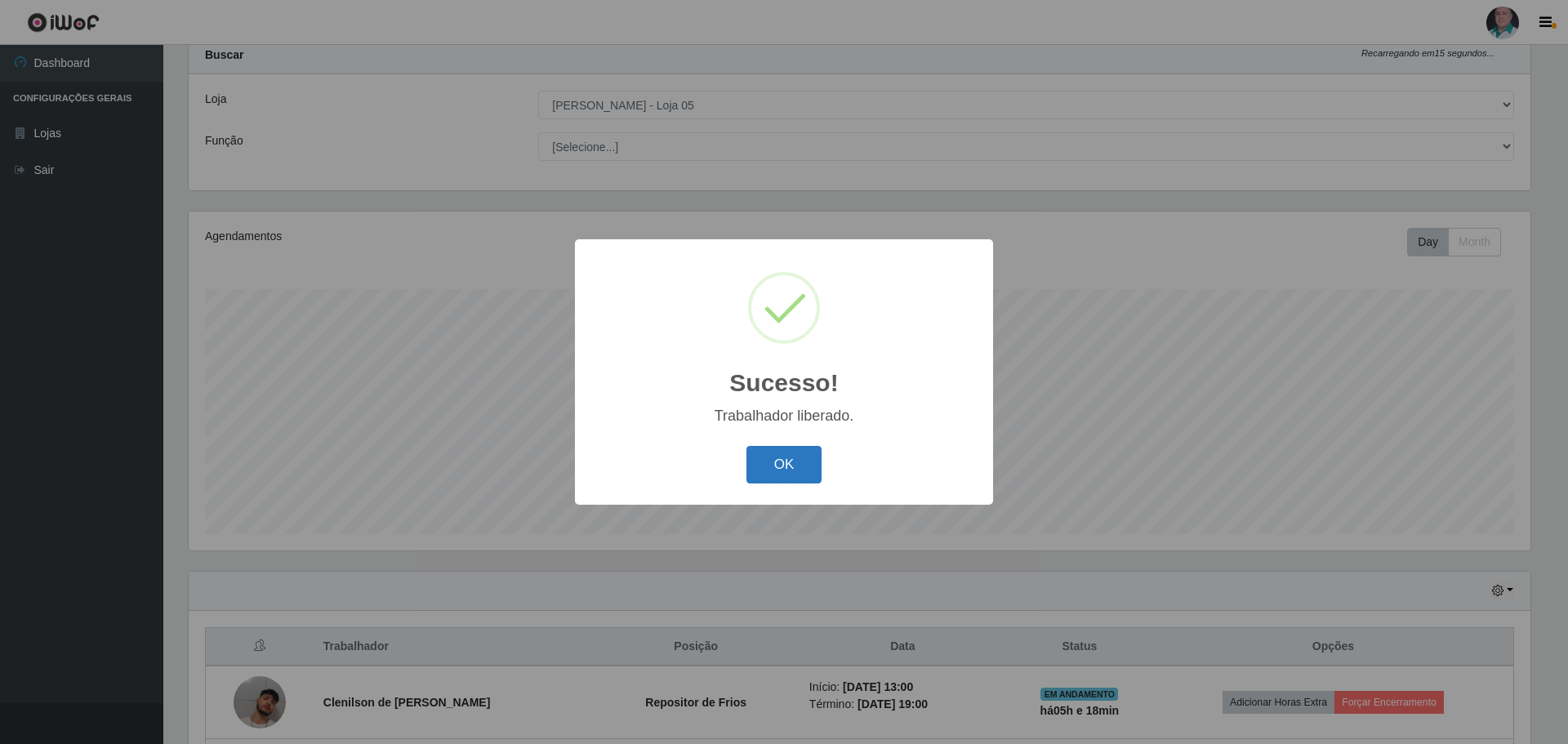
click at [781, 468] on button "OK" at bounding box center [784, 465] width 76 height 38
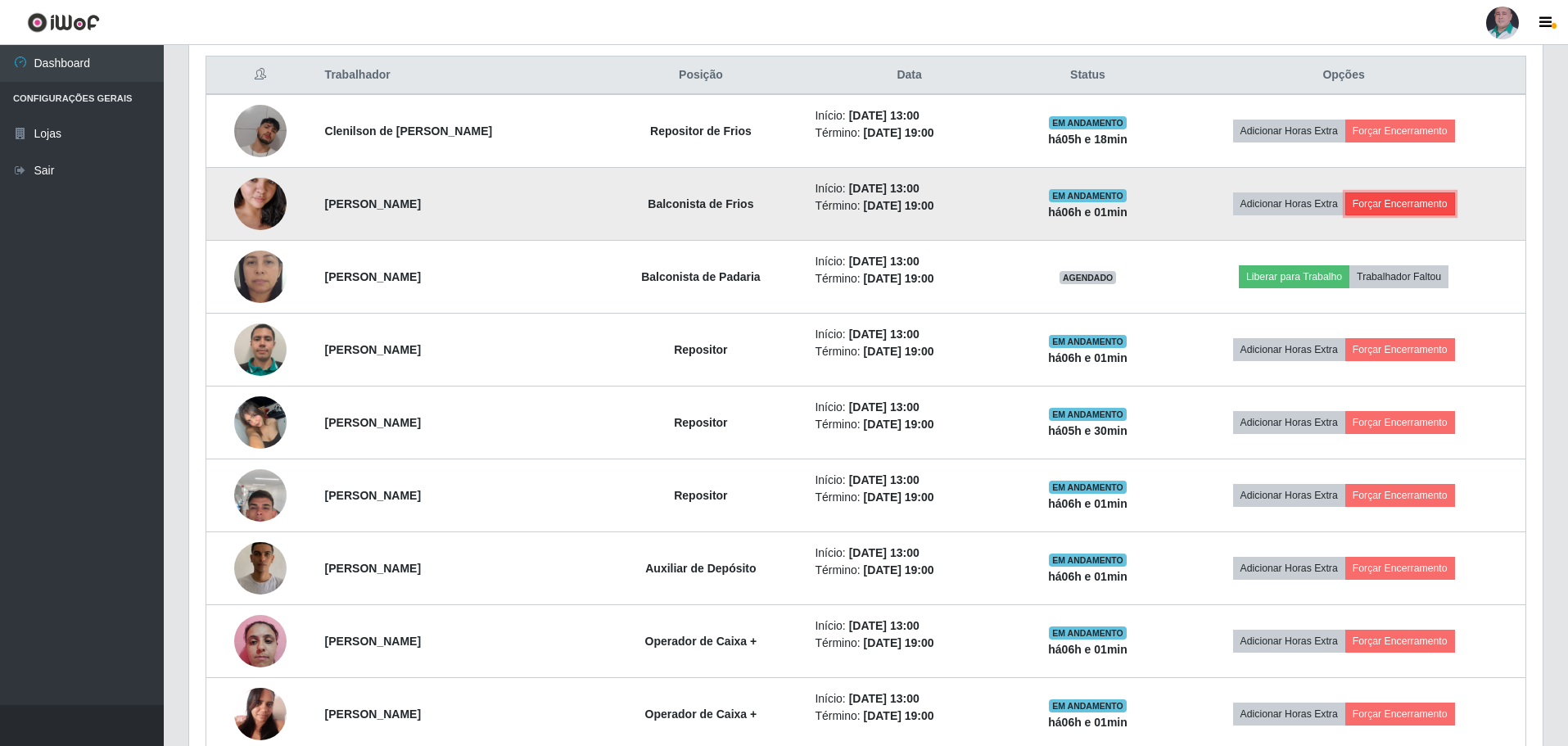
click at [1409, 205] on button "Forçar Encerramento" at bounding box center [1400, 204] width 110 height 23
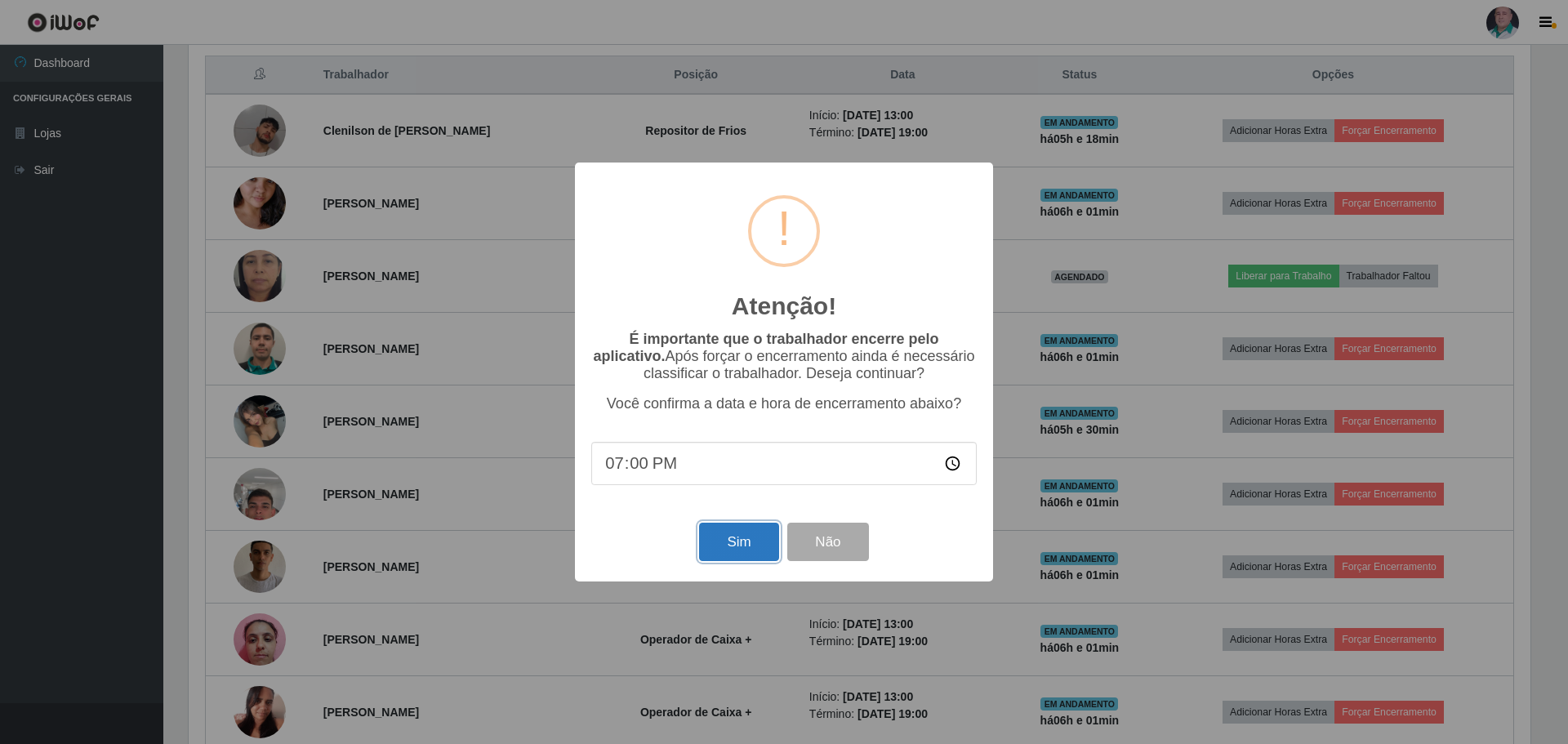
click at [745, 533] on button "Sim" at bounding box center [738, 542] width 79 height 38
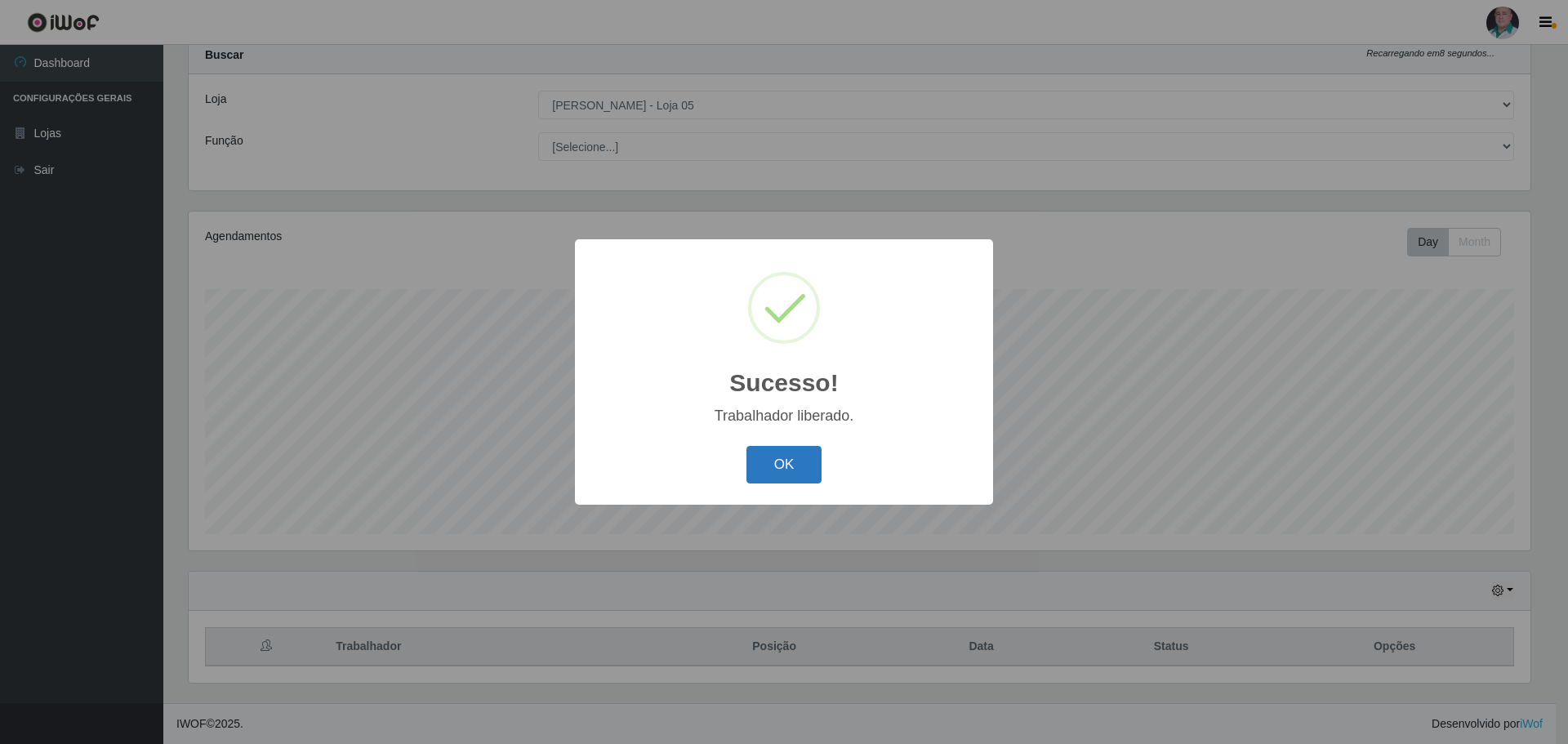
click at [797, 454] on button "OK" at bounding box center [784, 465] width 76 height 38
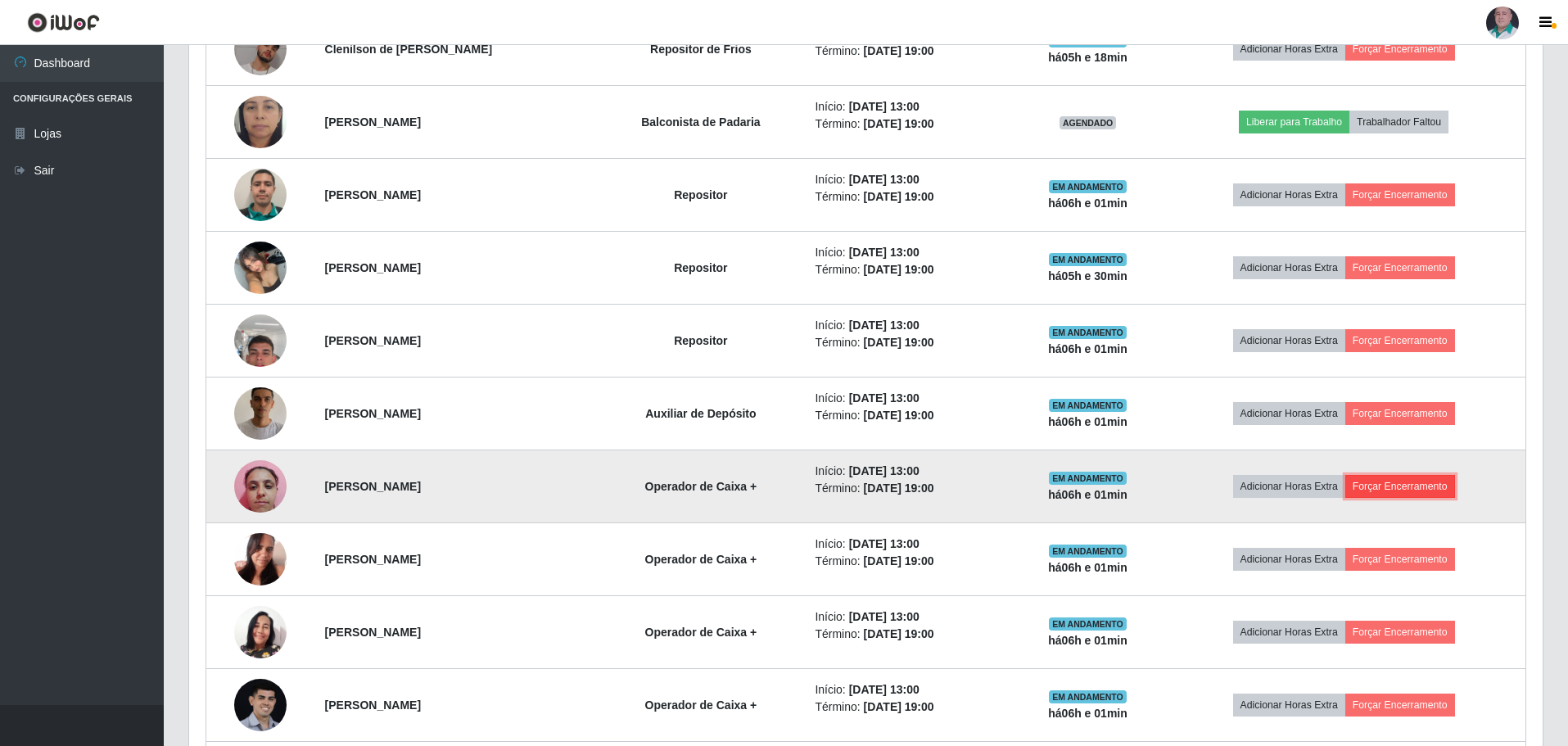
click at [1448, 490] on button "Forçar Encerramento" at bounding box center [1400, 486] width 110 height 23
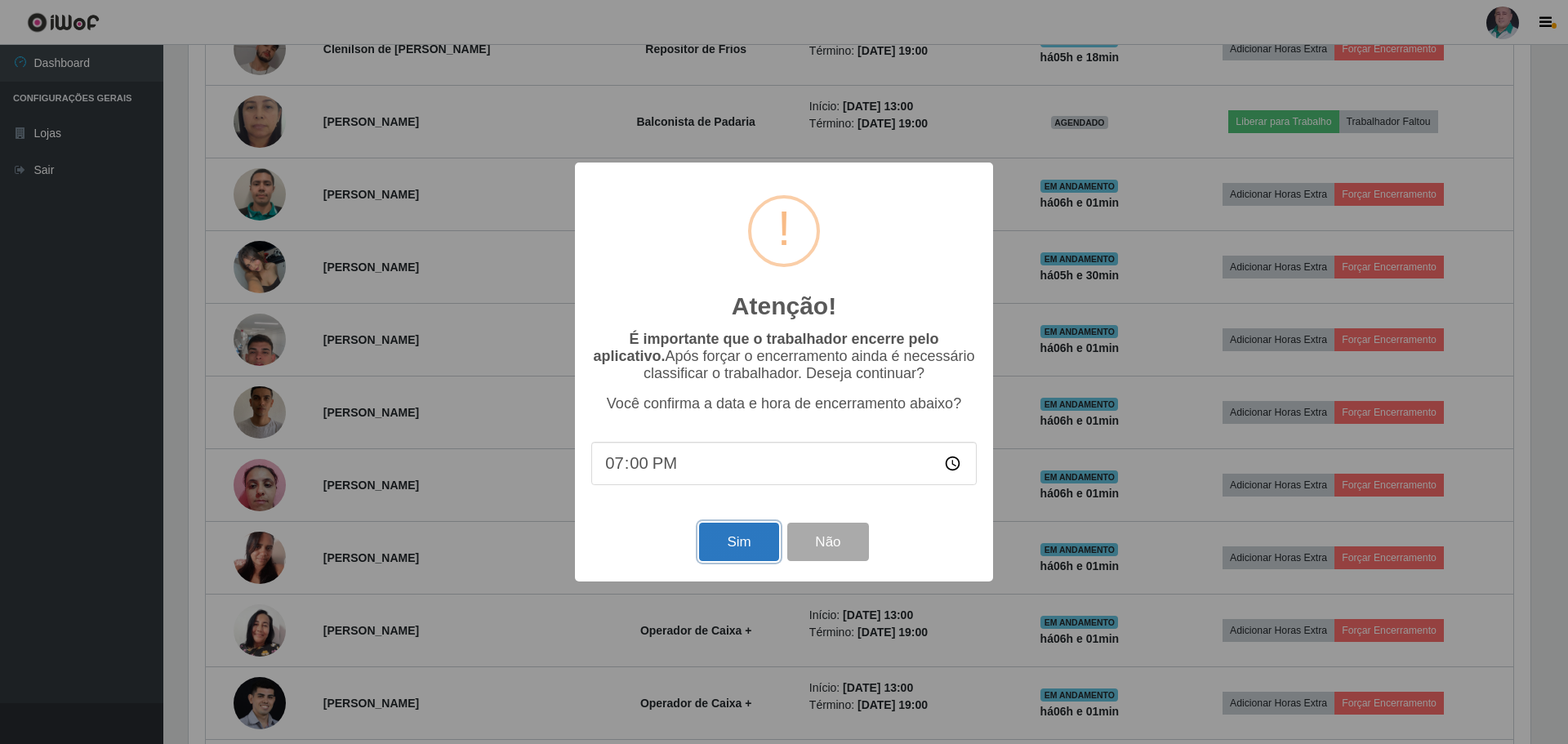
click at [746, 555] on button "Sim" at bounding box center [738, 542] width 79 height 38
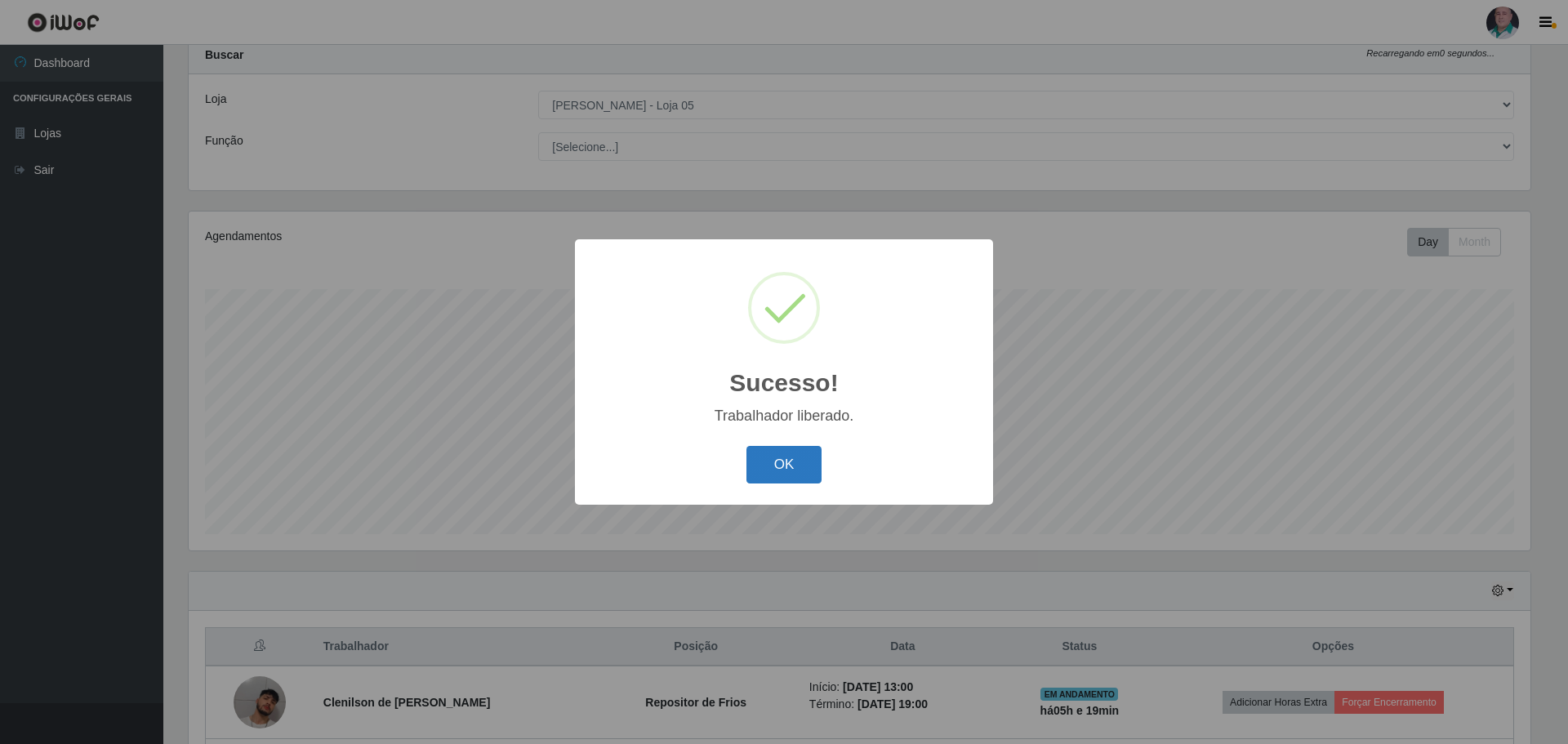
click at [809, 477] on button "OK" at bounding box center [784, 465] width 76 height 38
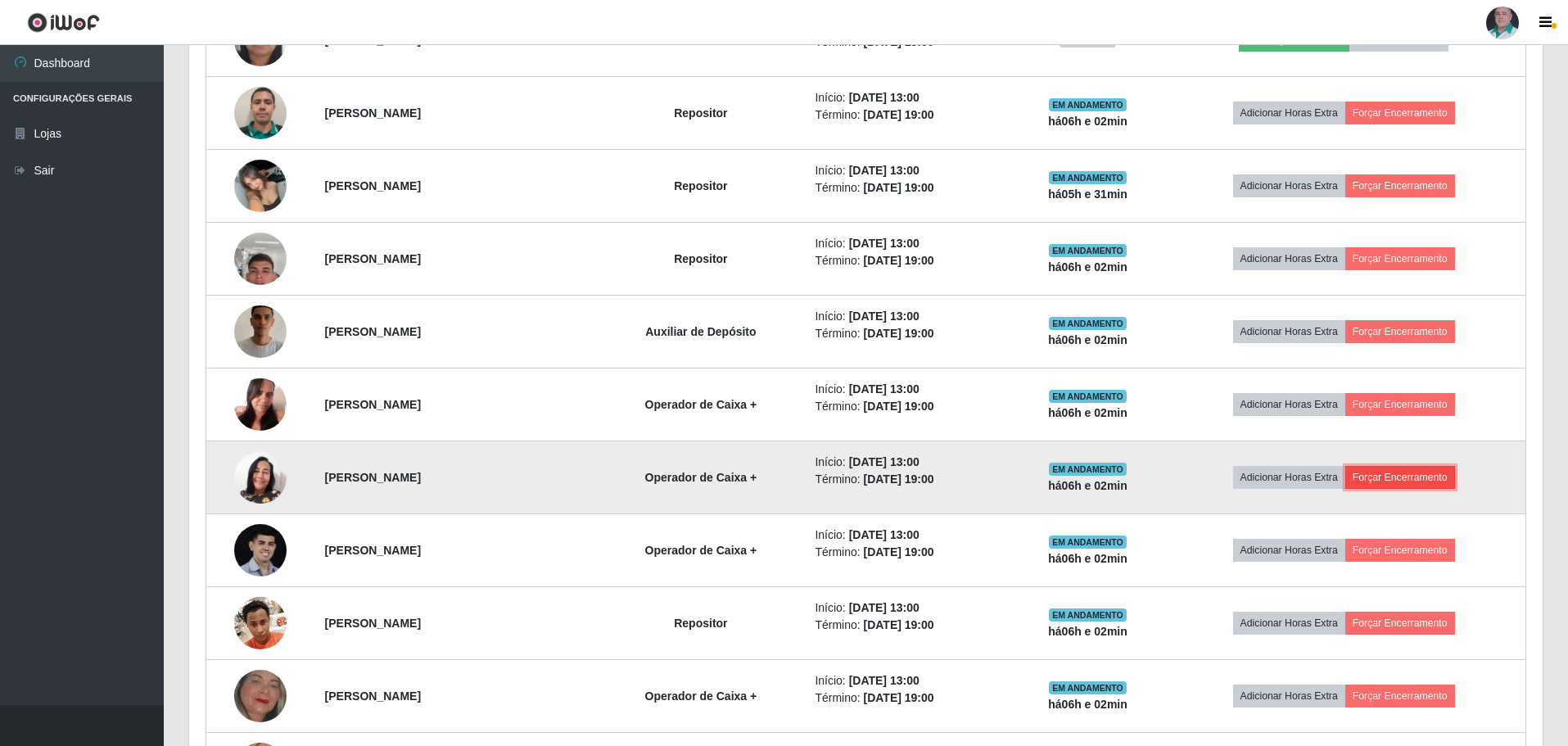
click at [1425, 469] on button "Forçar Encerramento" at bounding box center [1400, 477] width 110 height 23
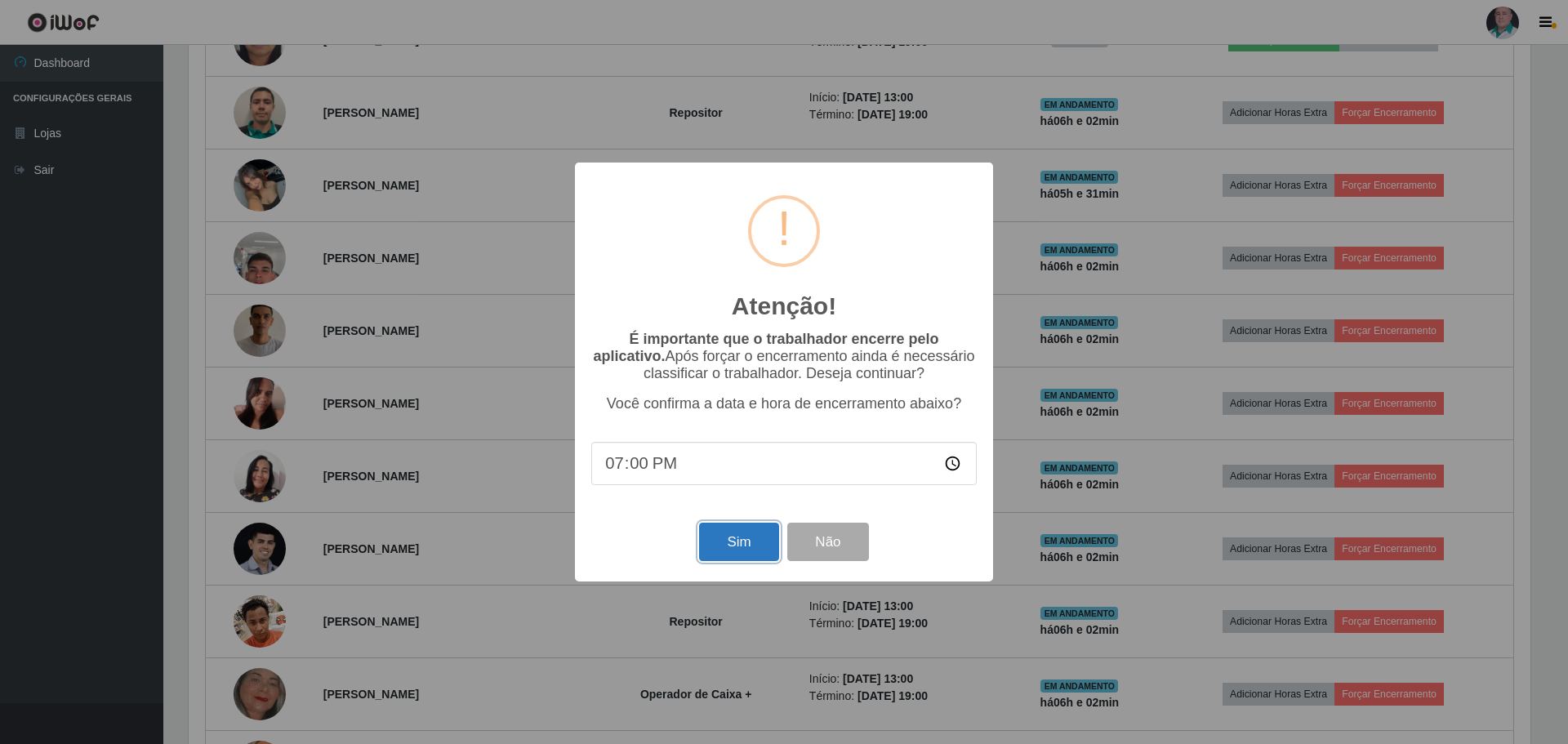
click at [718, 553] on button "Sim" at bounding box center [738, 542] width 79 height 38
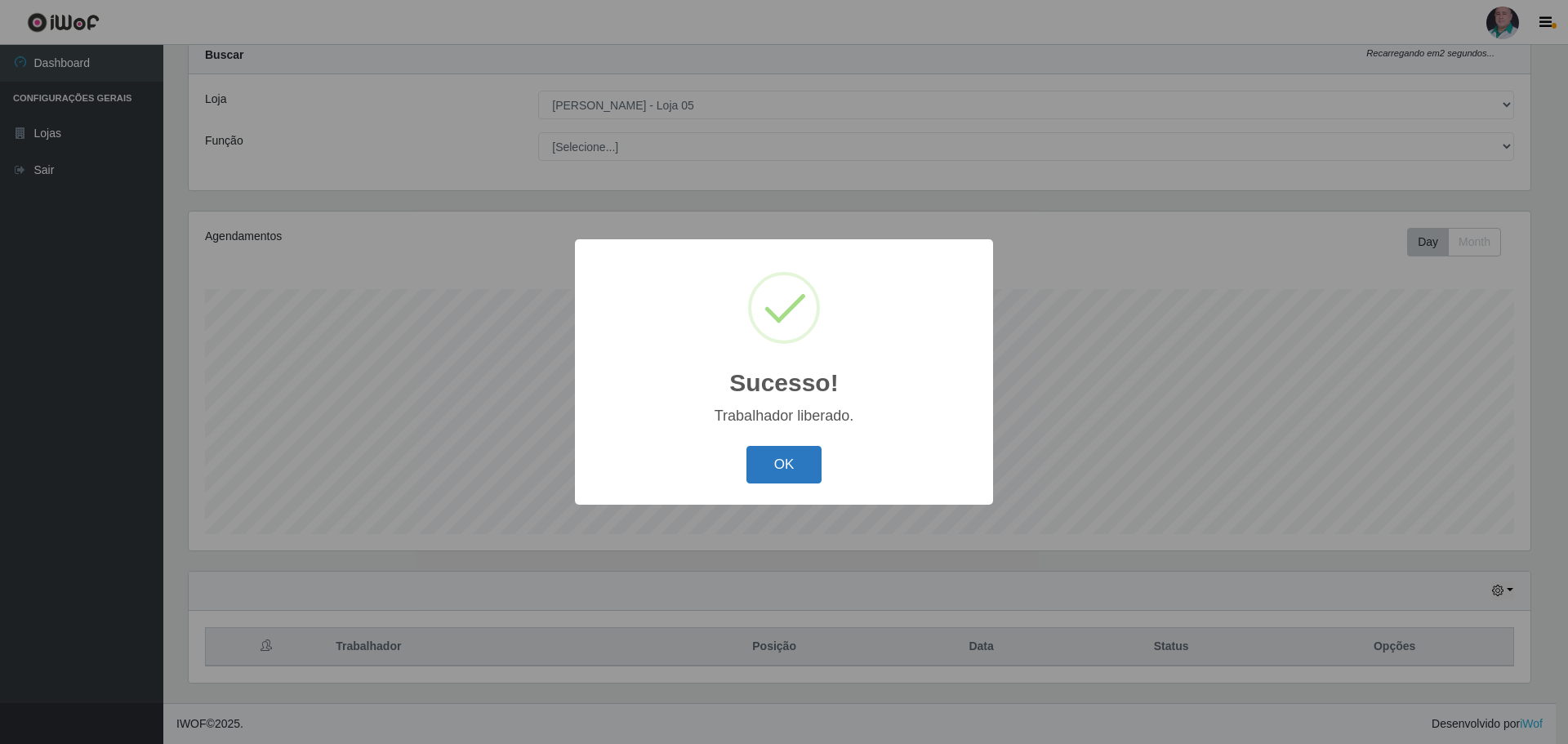
click at [776, 471] on button "OK" at bounding box center [784, 465] width 76 height 38
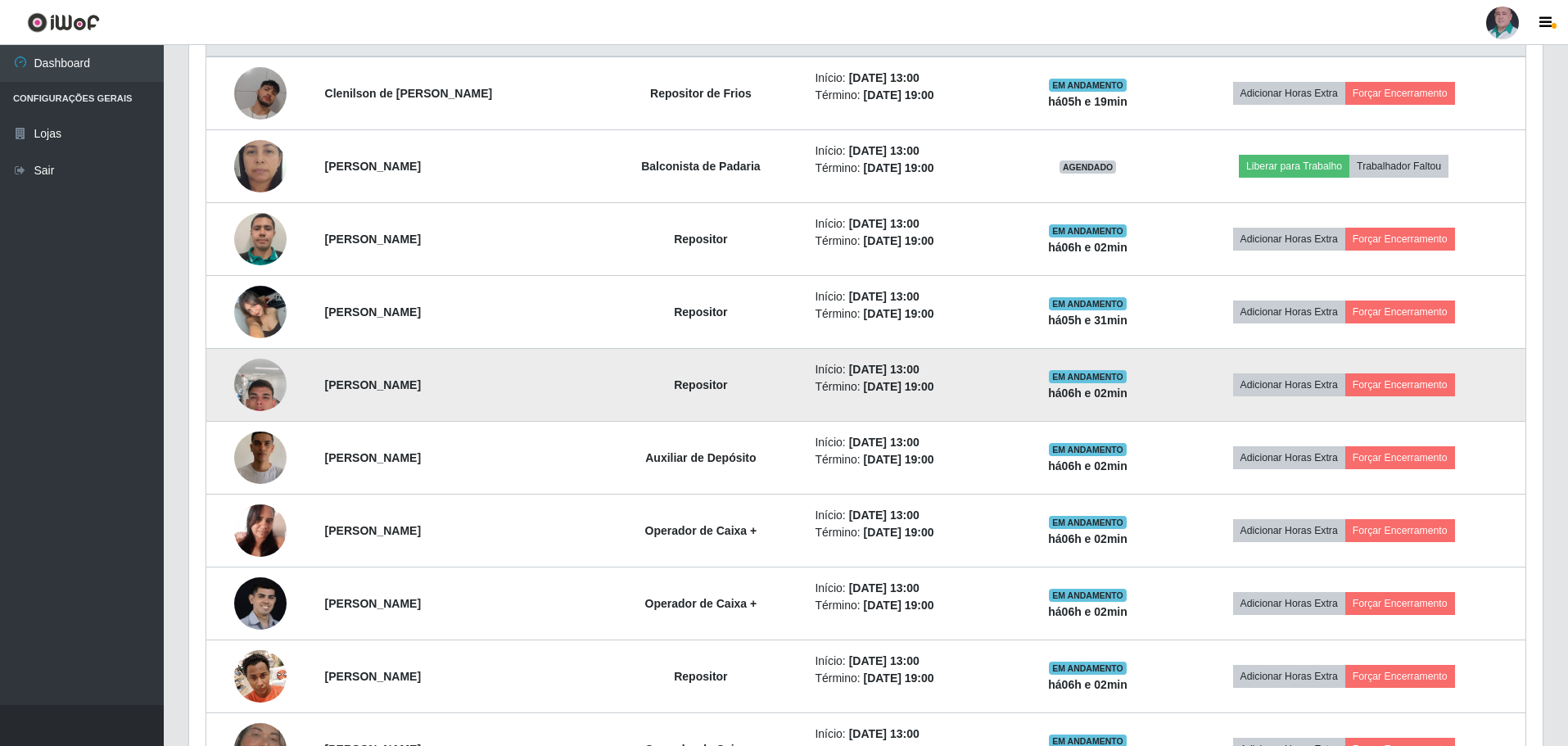
click at [251, 404] on img at bounding box center [260, 386] width 53 height 114
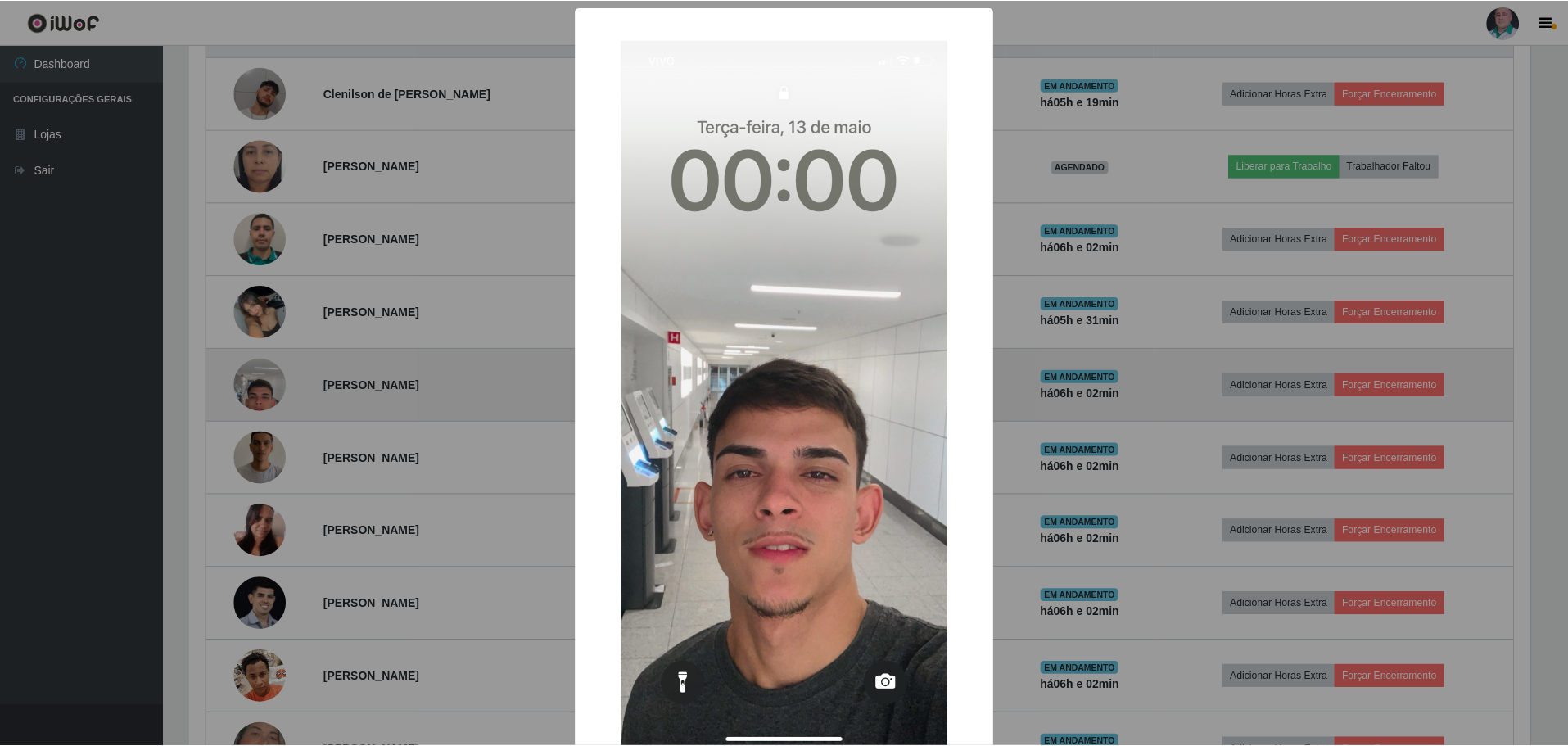
scroll to position [339, 1345]
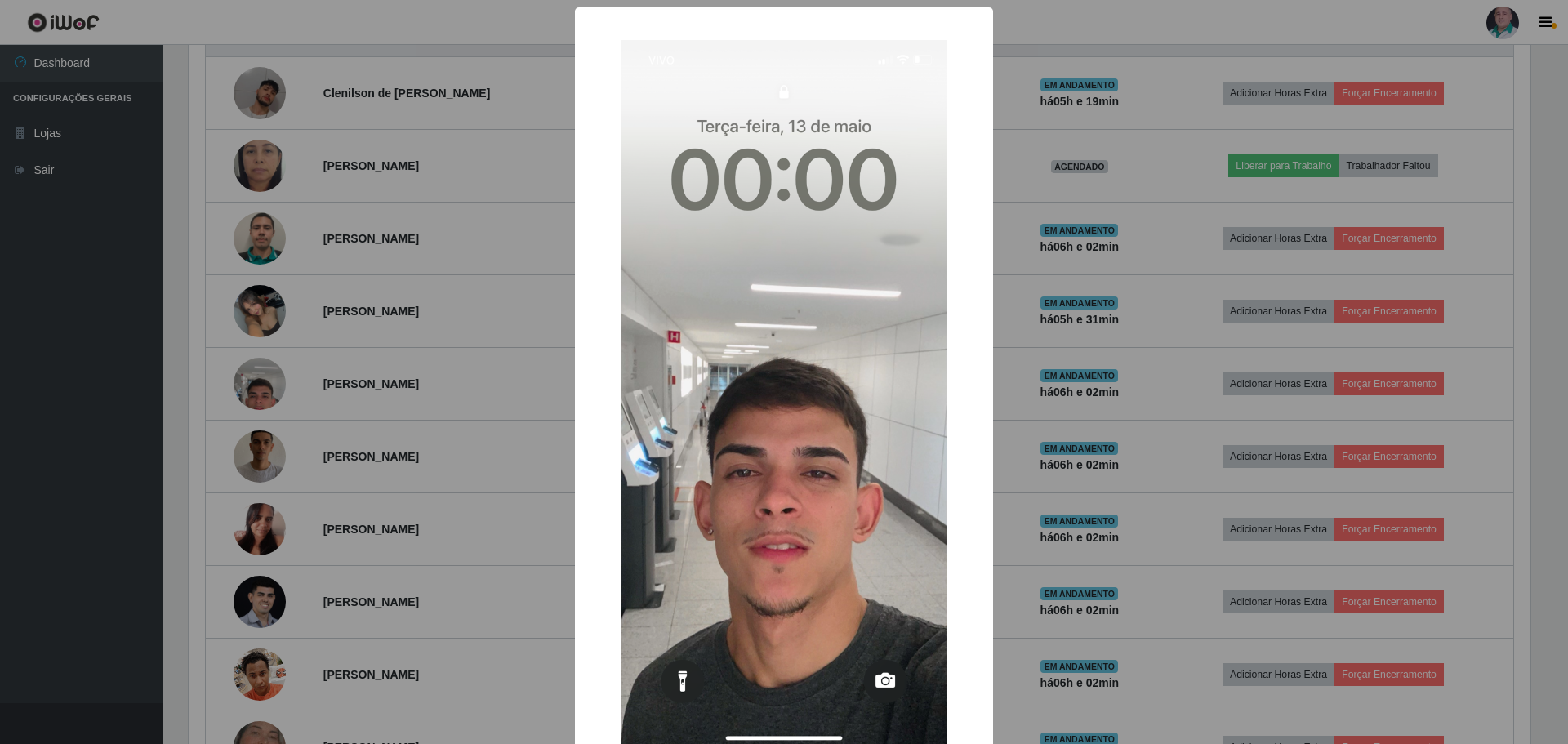
click at [1019, 585] on div "× OK Cancel" at bounding box center [784, 372] width 1568 height 744
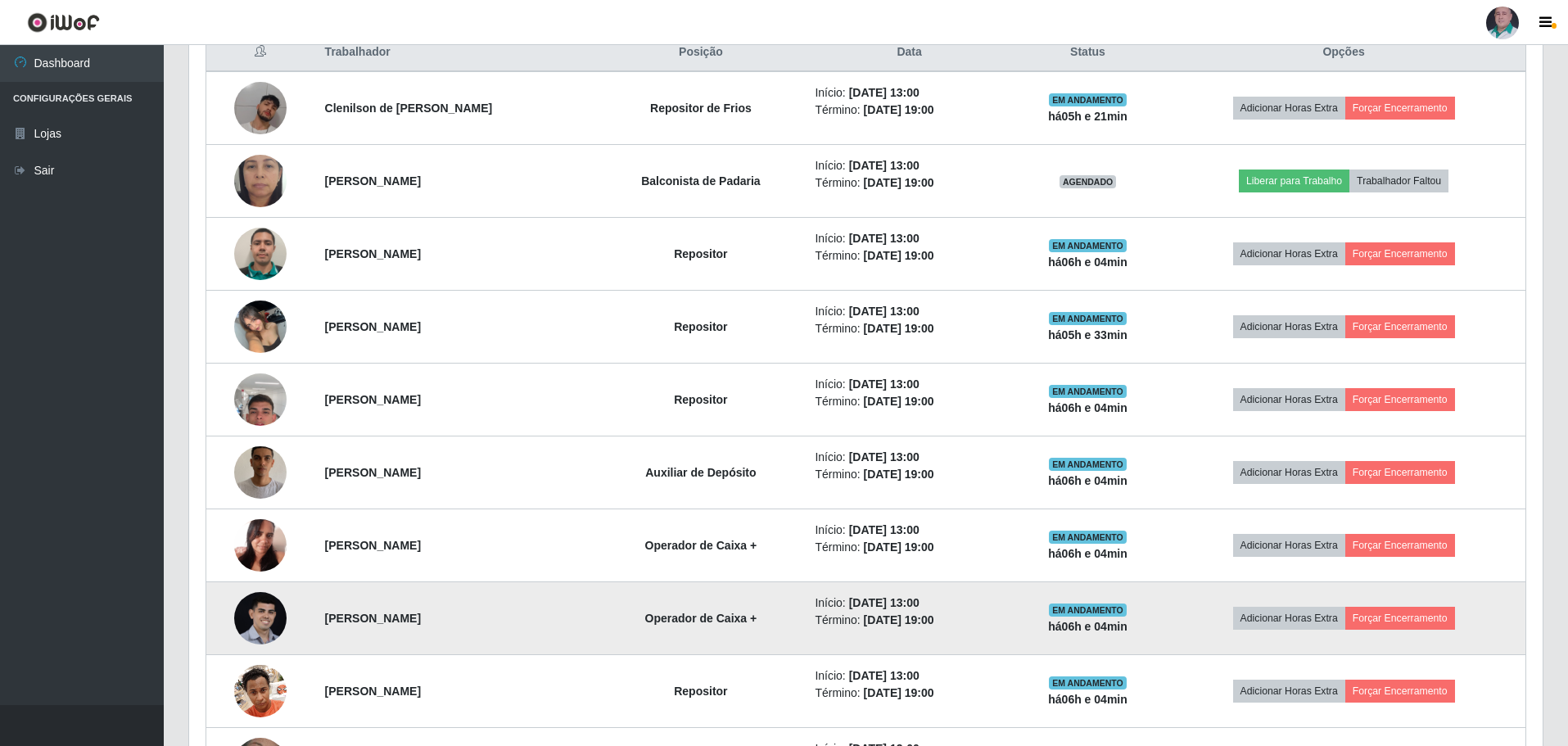
scroll to position [497, 0]
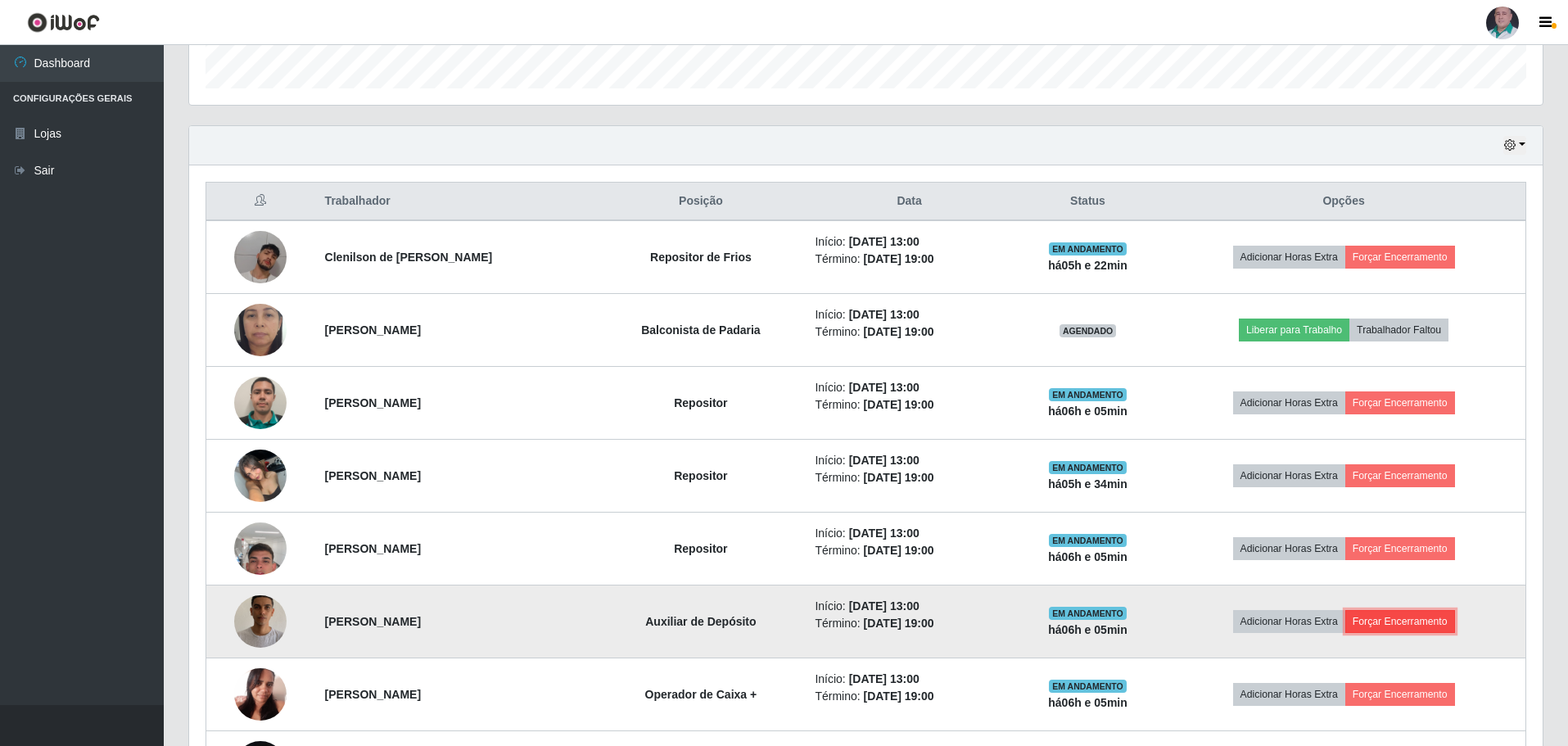
click at [1414, 620] on button "Forçar Encerramento" at bounding box center [1400, 621] width 110 height 23
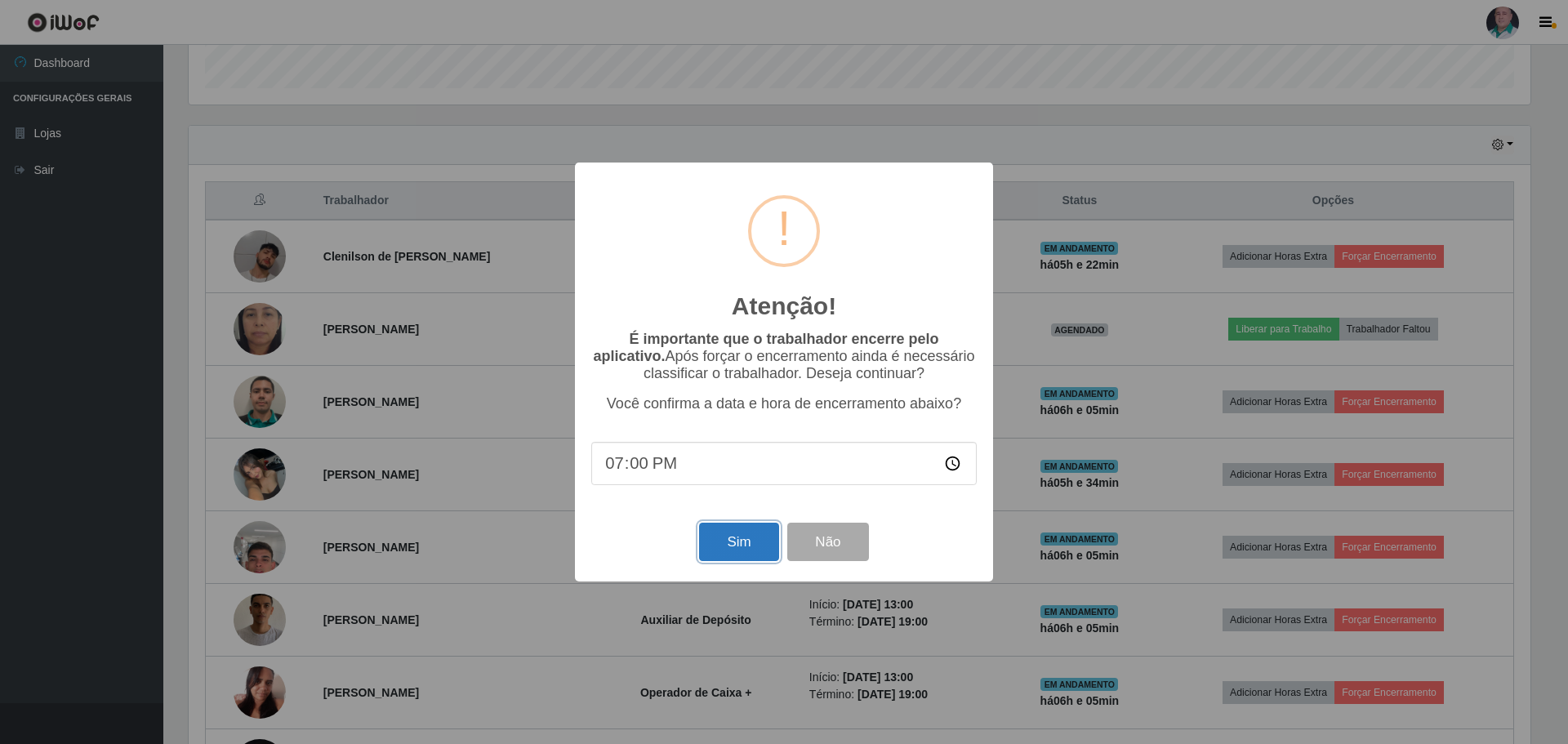
click at [736, 543] on button "Sim" at bounding box center [738, 542] width 79 height 38
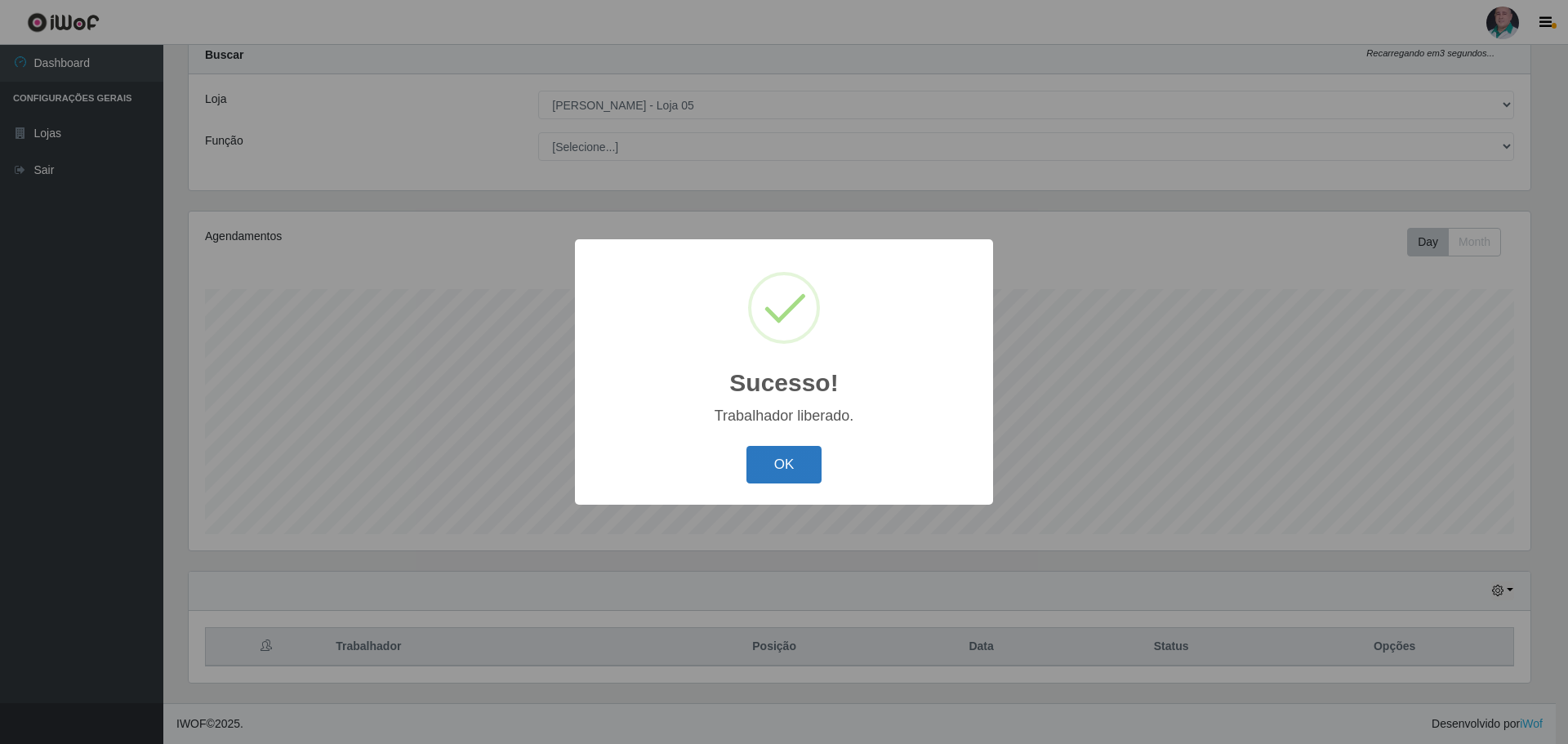
click at [751, 460] on button "OK" at bounding box center [784, 465] width 76 height 38
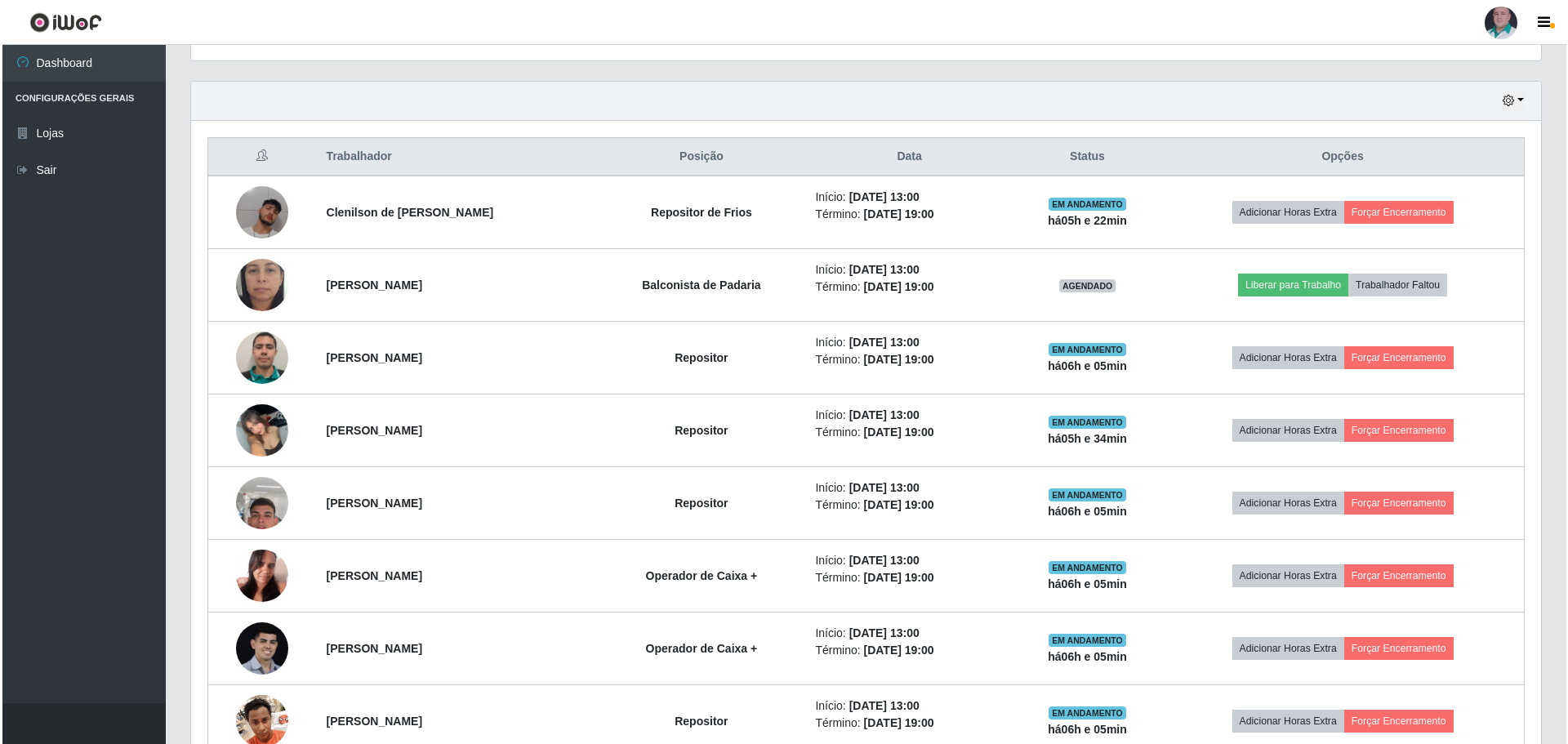
scroll to position [703, 0]
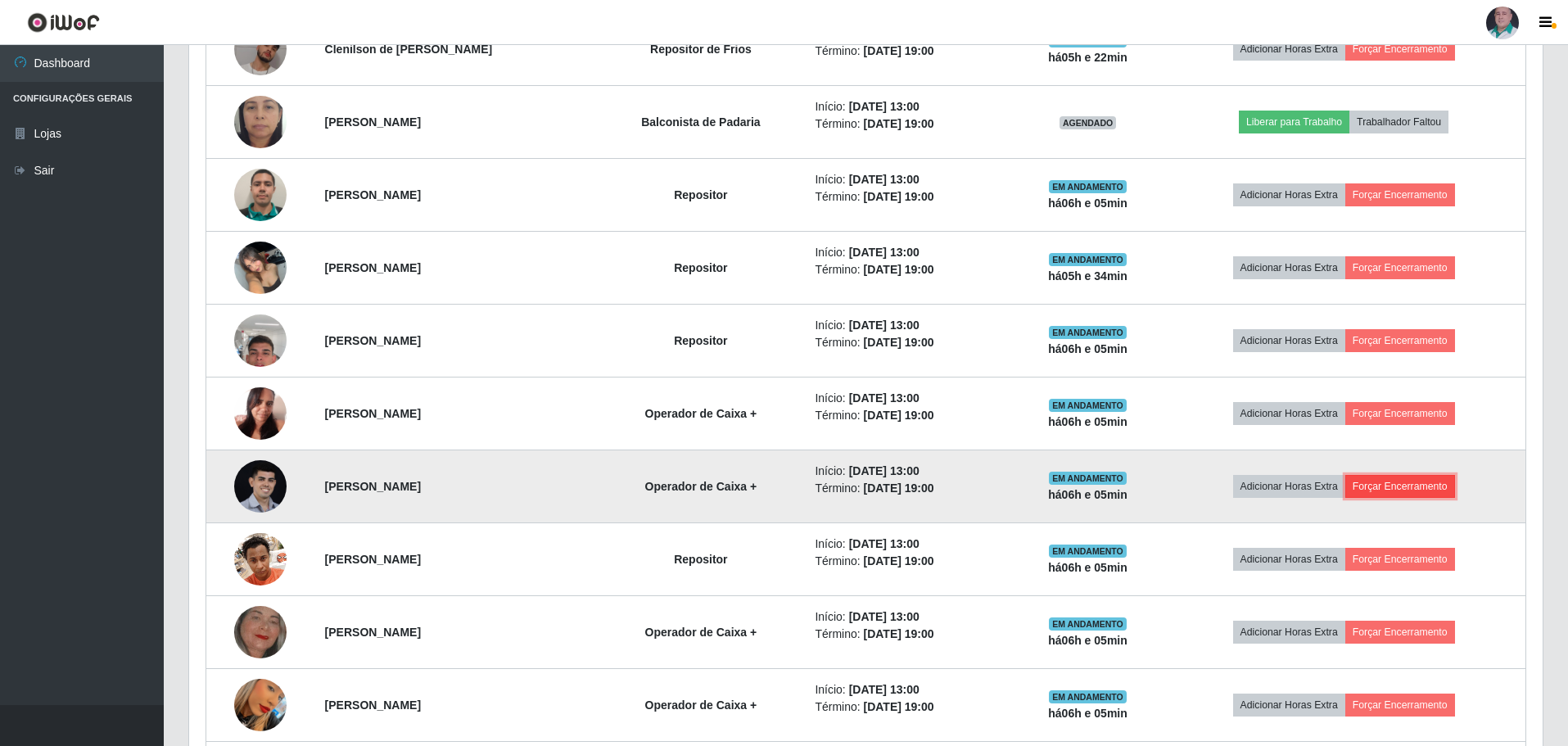
click at [1401, 483] on button "Forçar Encerramento" at bounding box center [1400, 486] width 110 height 23
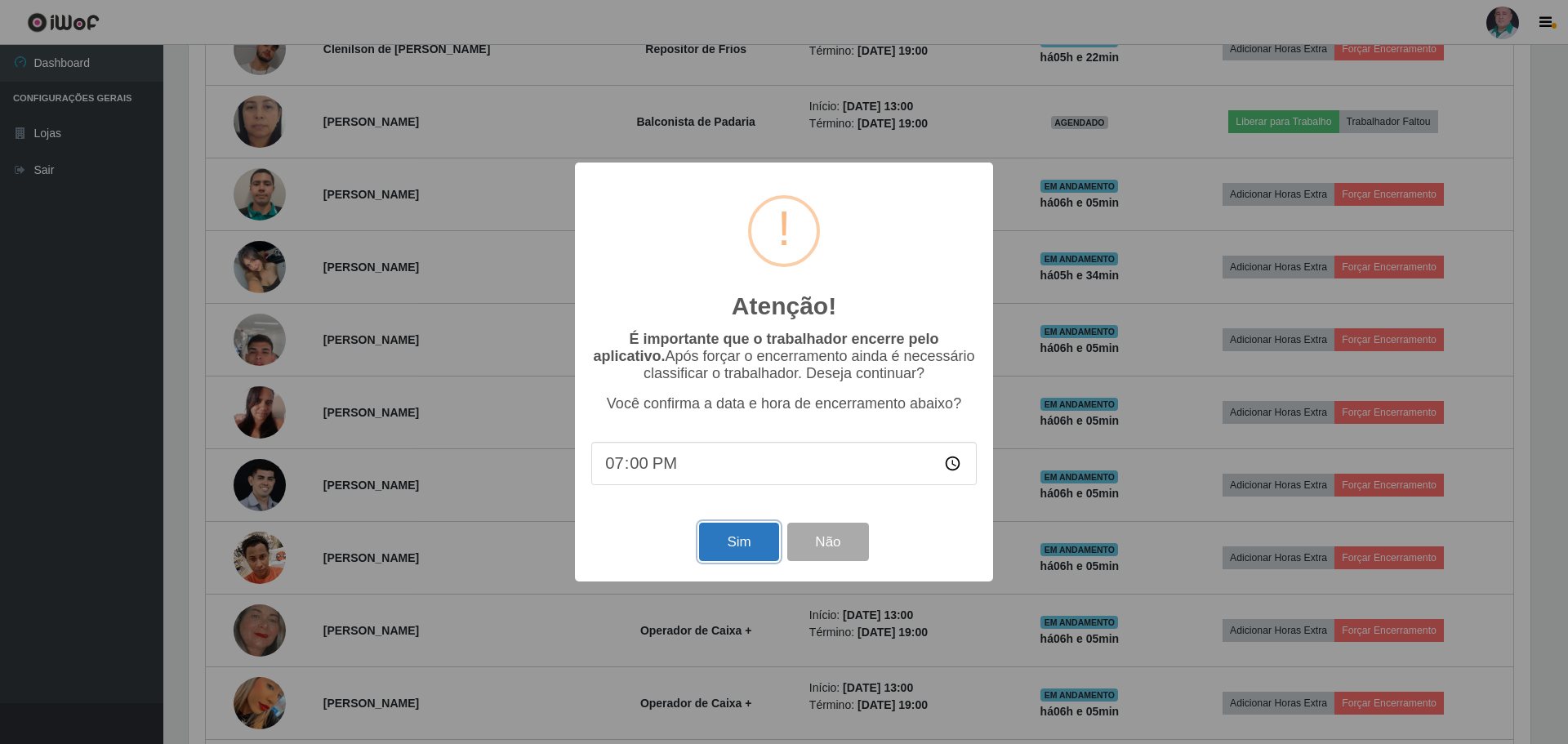
click at [728, 560] on button "Sim" at bounding box center [738, 542] width 79 height 38
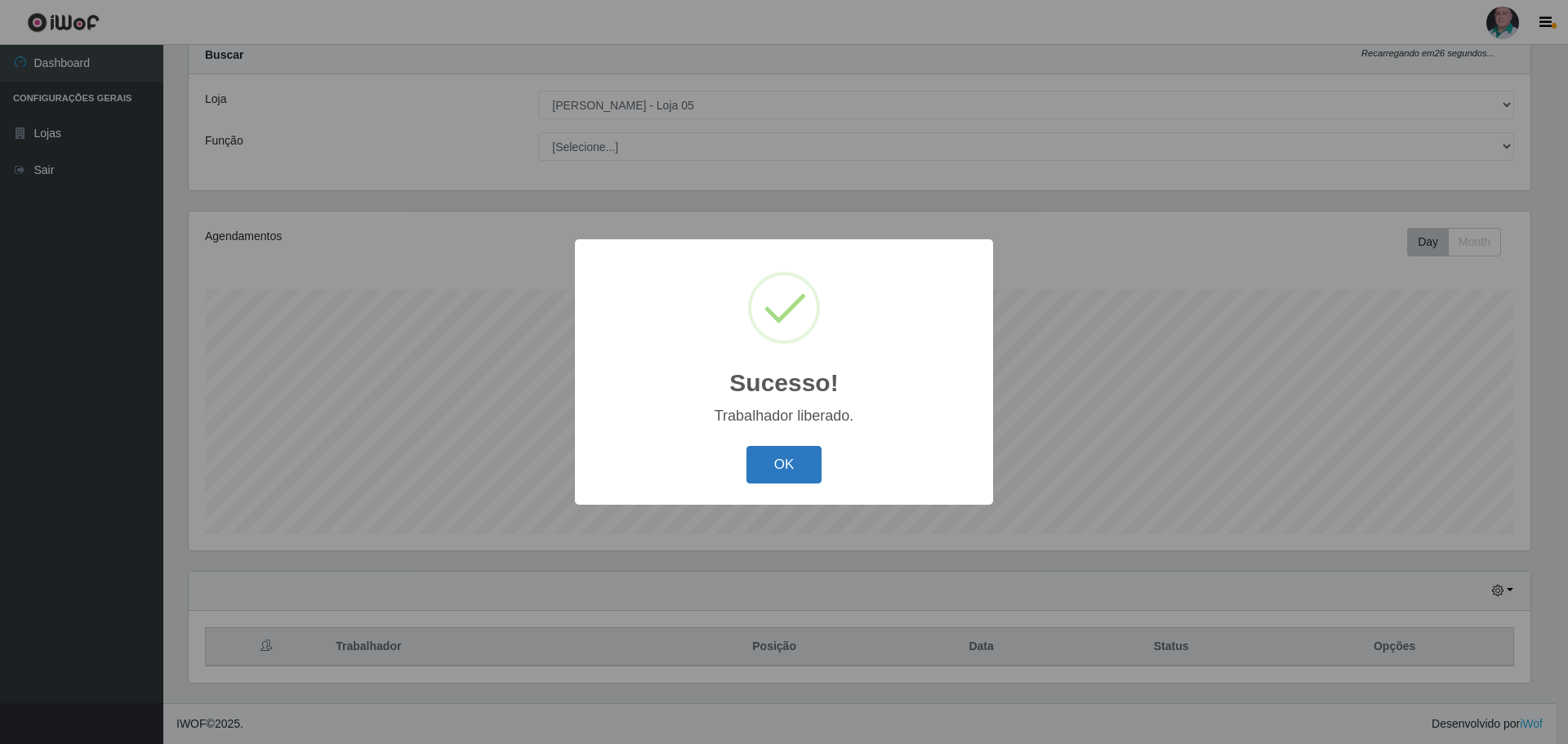
click at [786, 476] on button "OK" at bounding box center [784, 465] width 76 height 38
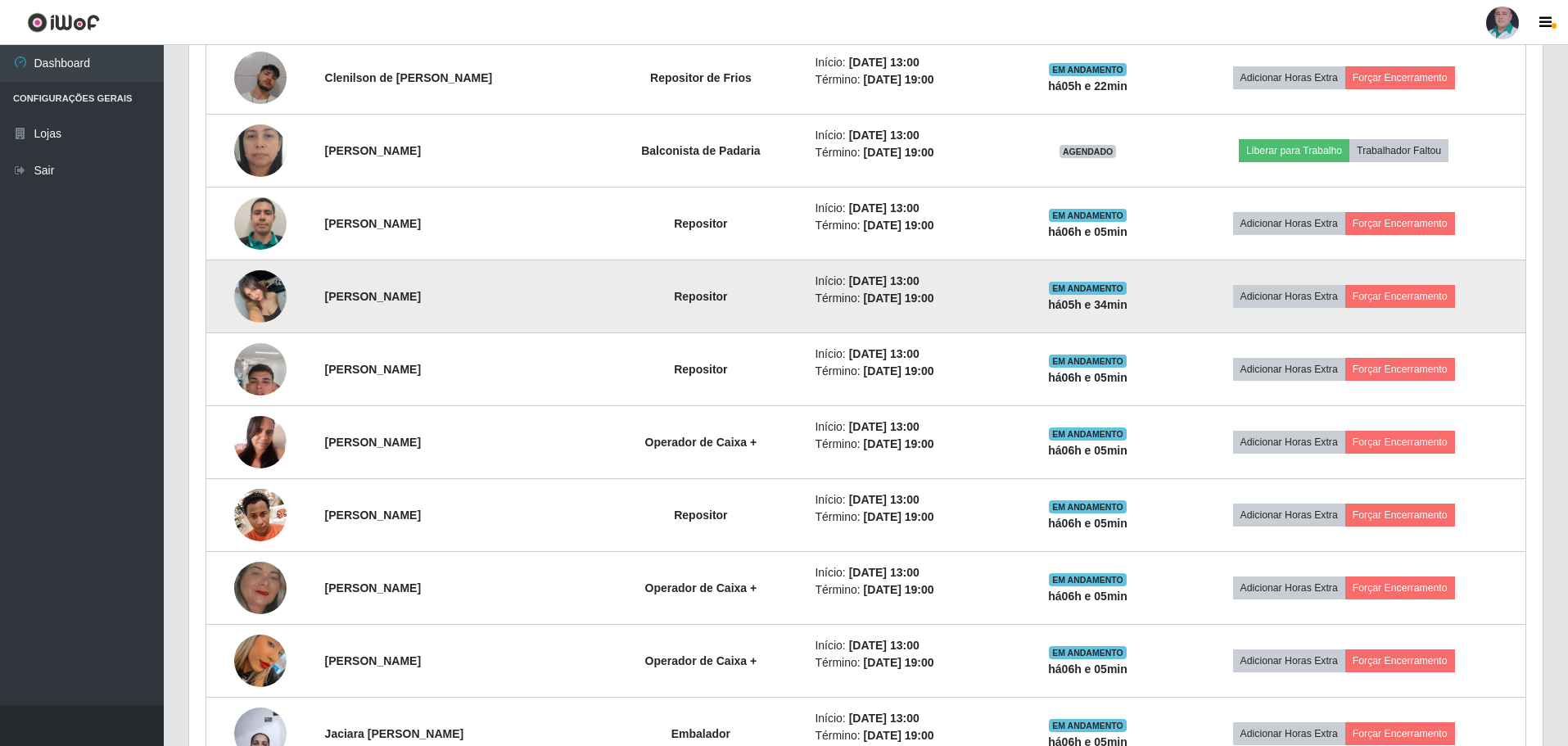
scroll to position [705, 0]
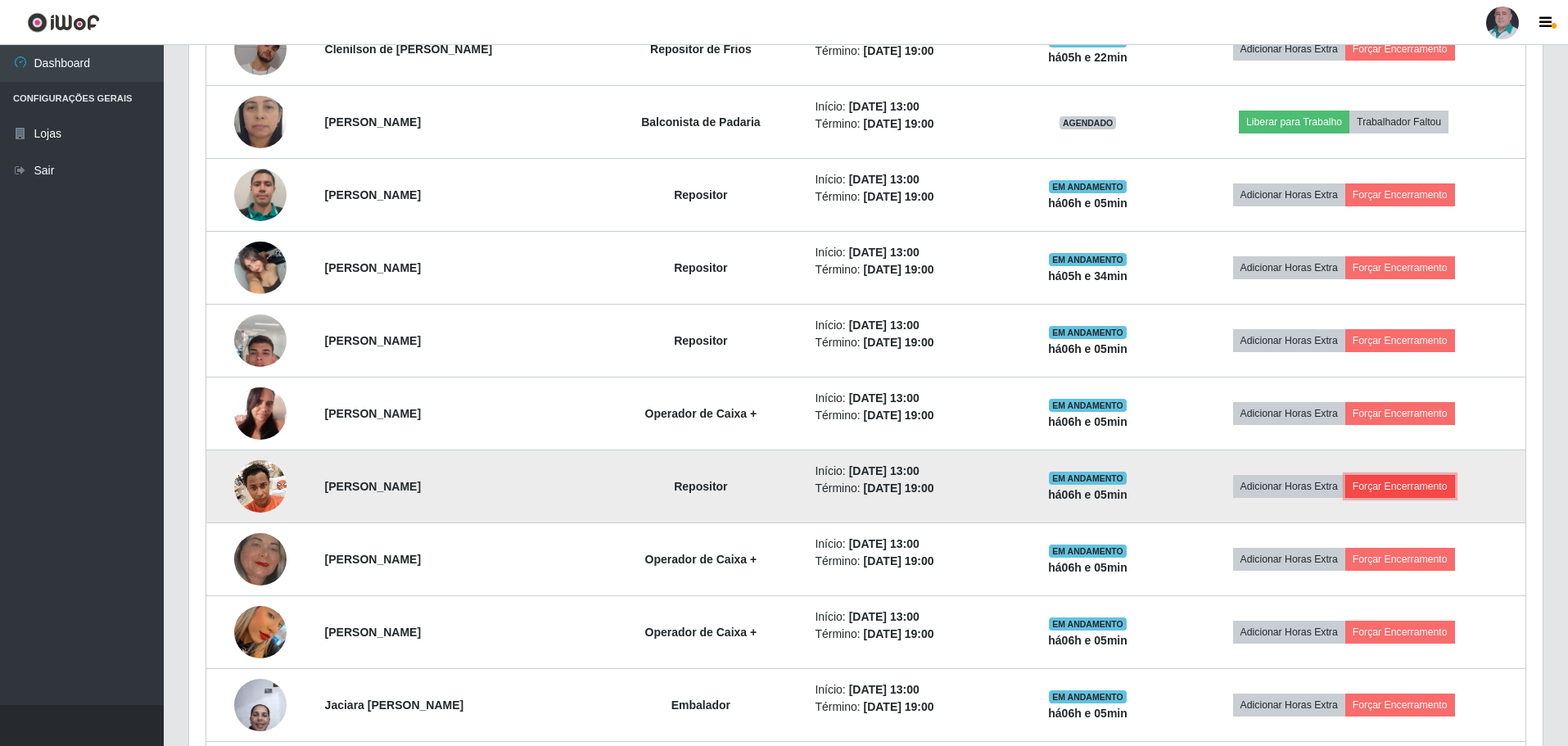
click at [1425, 484] on button "Forçar Encerramento" at bounding box center [1400, 486] width 110 height 23
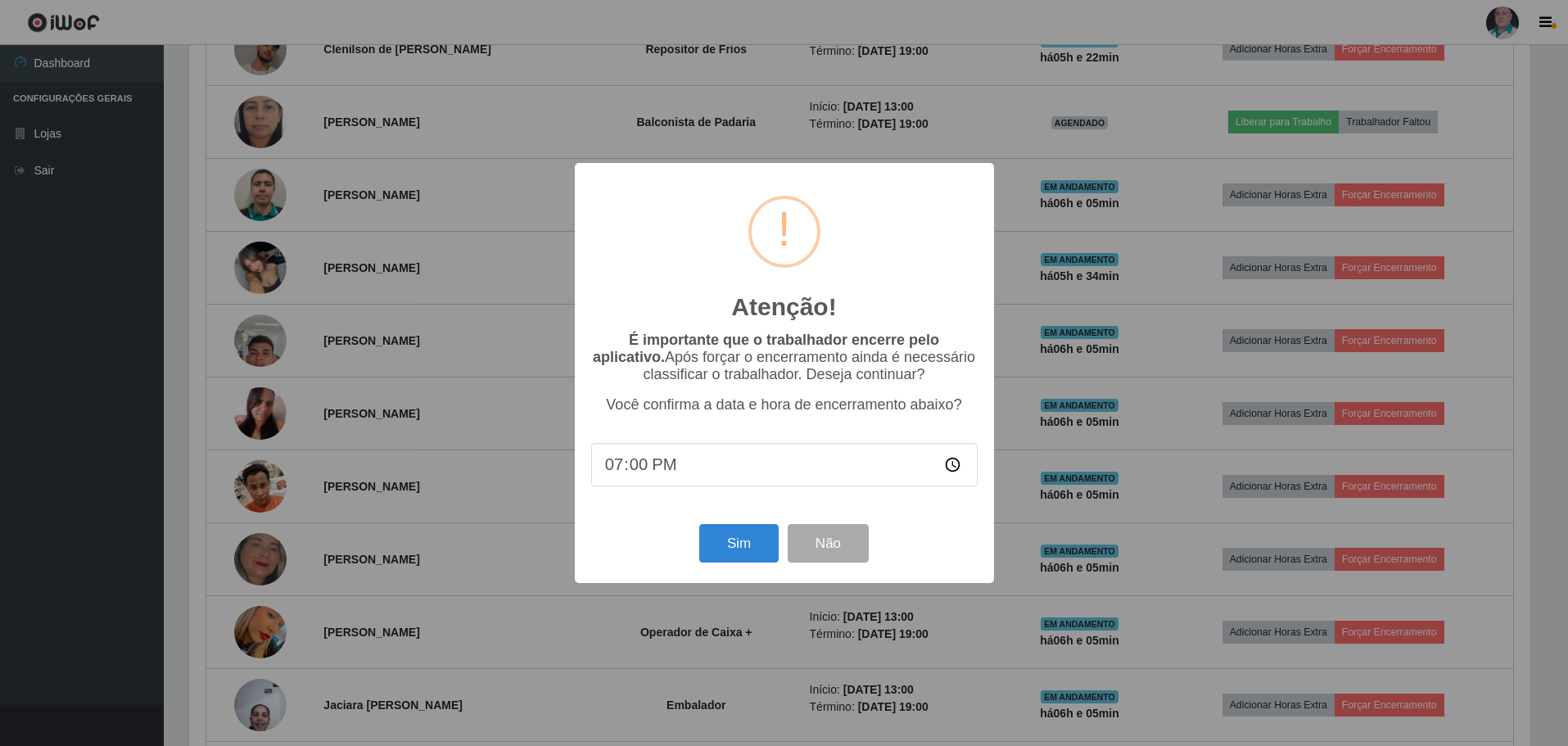
scroll to position [339, 1345]
click at [744, 557] on button "Sim" at bounding box center [740, 543] width 80 height 39
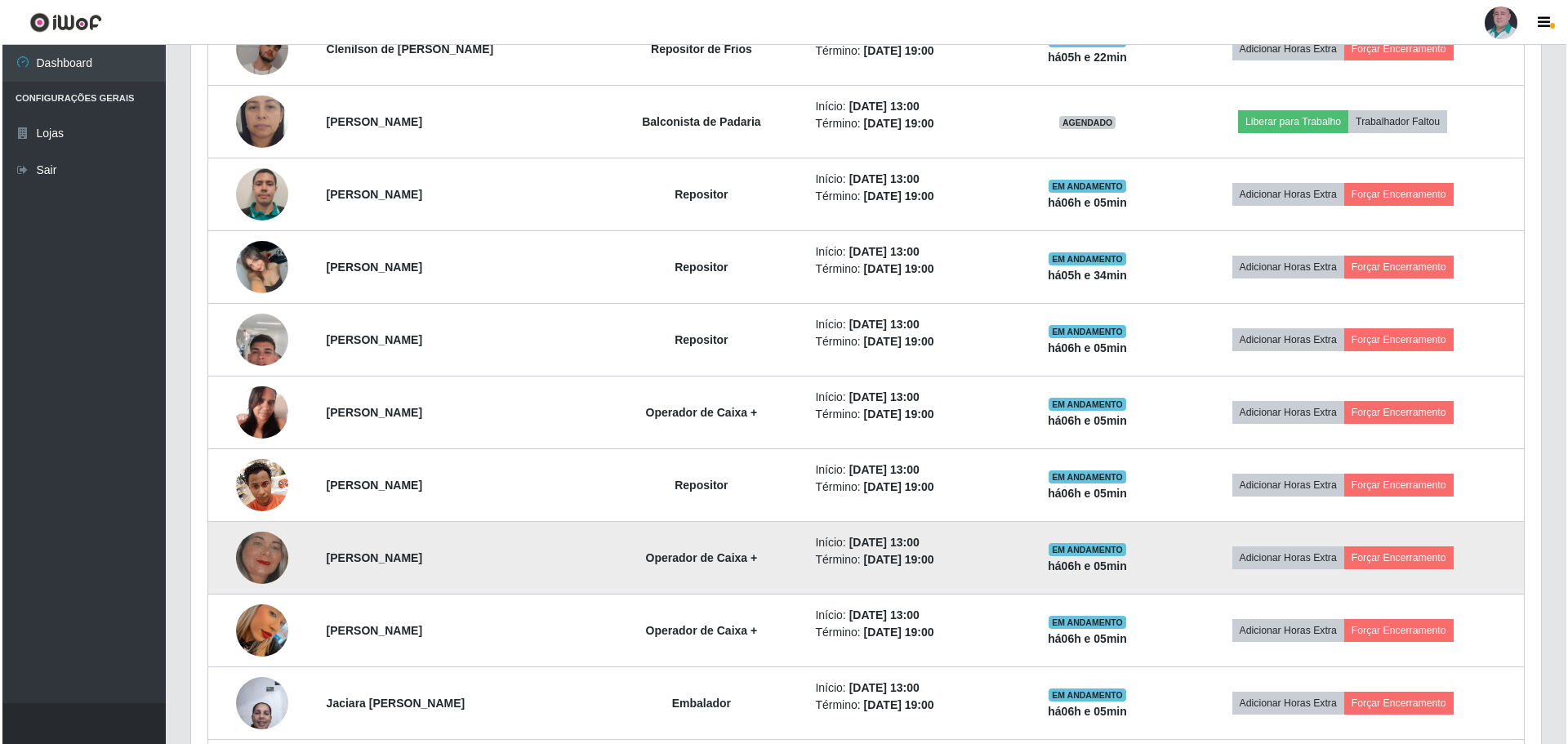
scroll to position [816354, 815220]
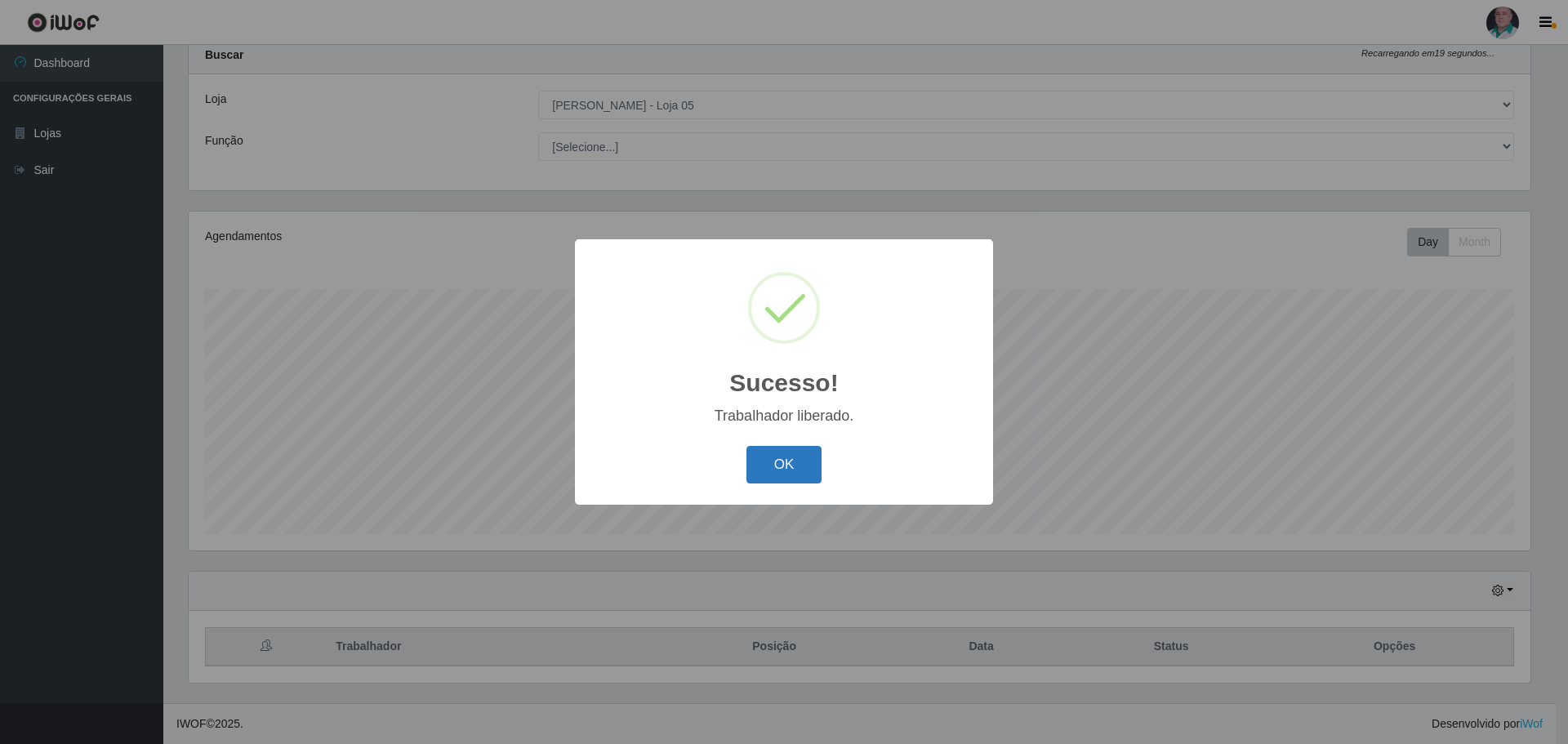
click at [766, 461] on button "OK" at bounding box center [784, 465] width 76 height 38
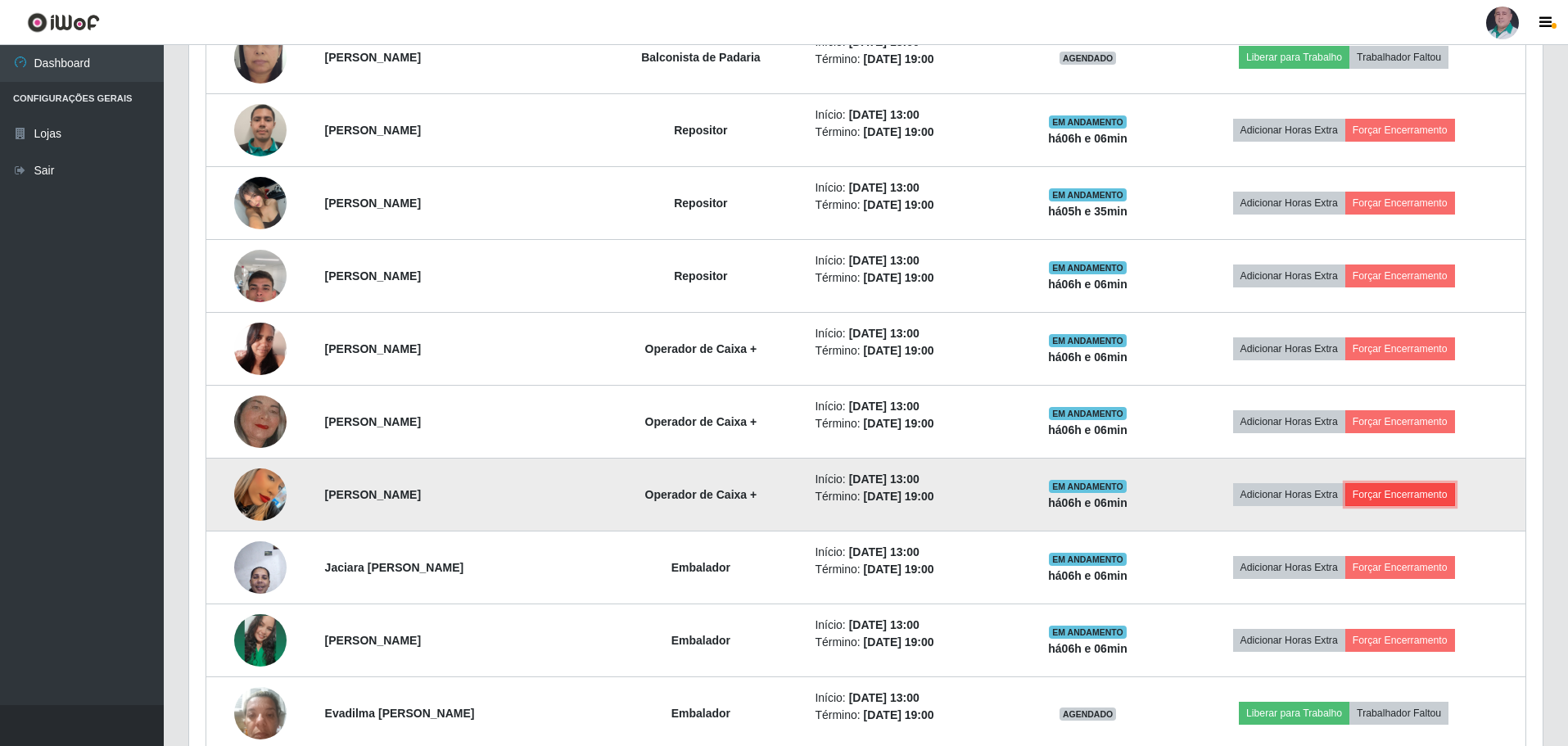
click at [1455, 499] on button "Forçar Encerramento" at bounding box center [1400, 494] width 110 height 23
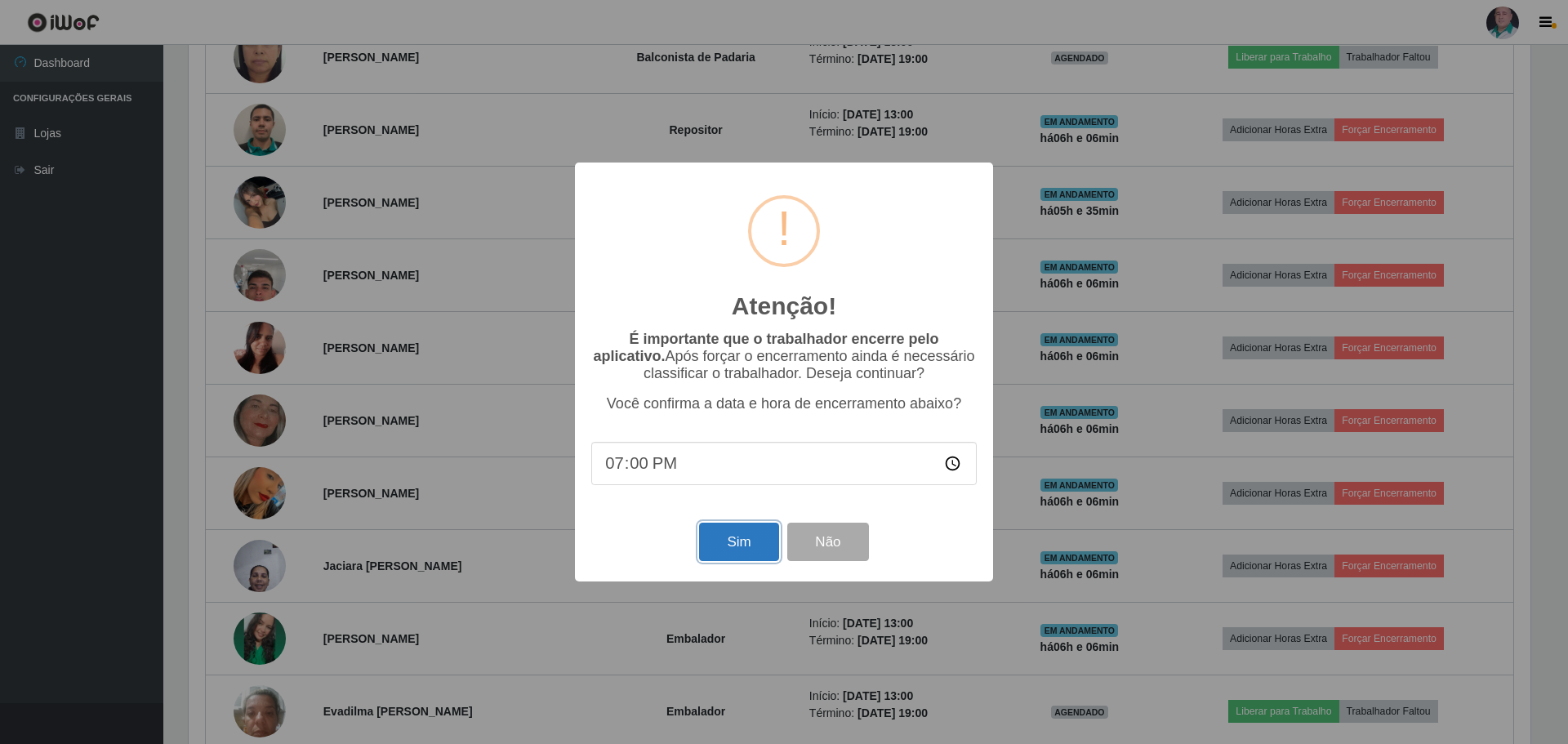
click at [719, 546] on button "Sim" at bounding box center [738, 542] width 79 height 38
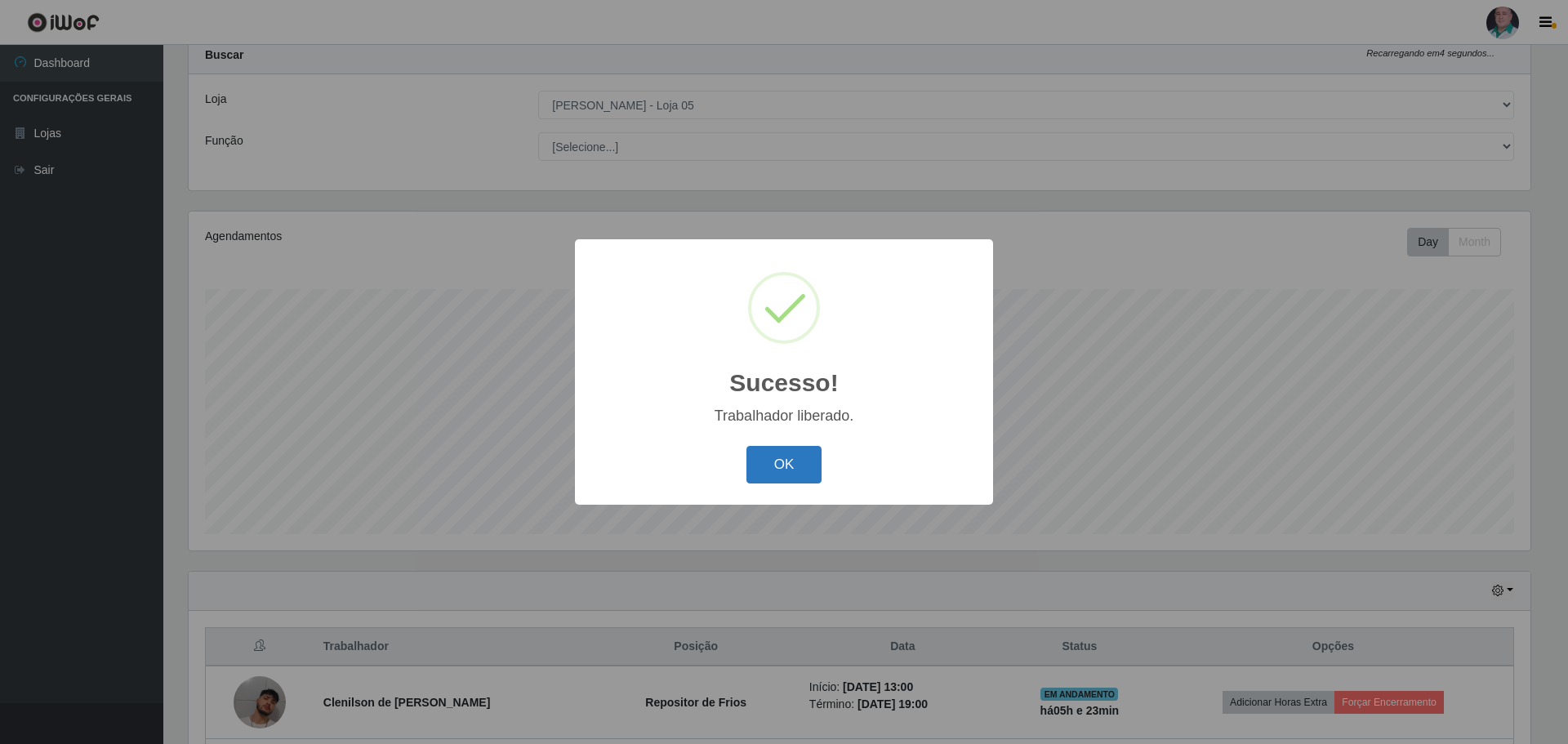
click at [774, 467] on button "OK" at bounding box center [784, 465] width 76 height 38
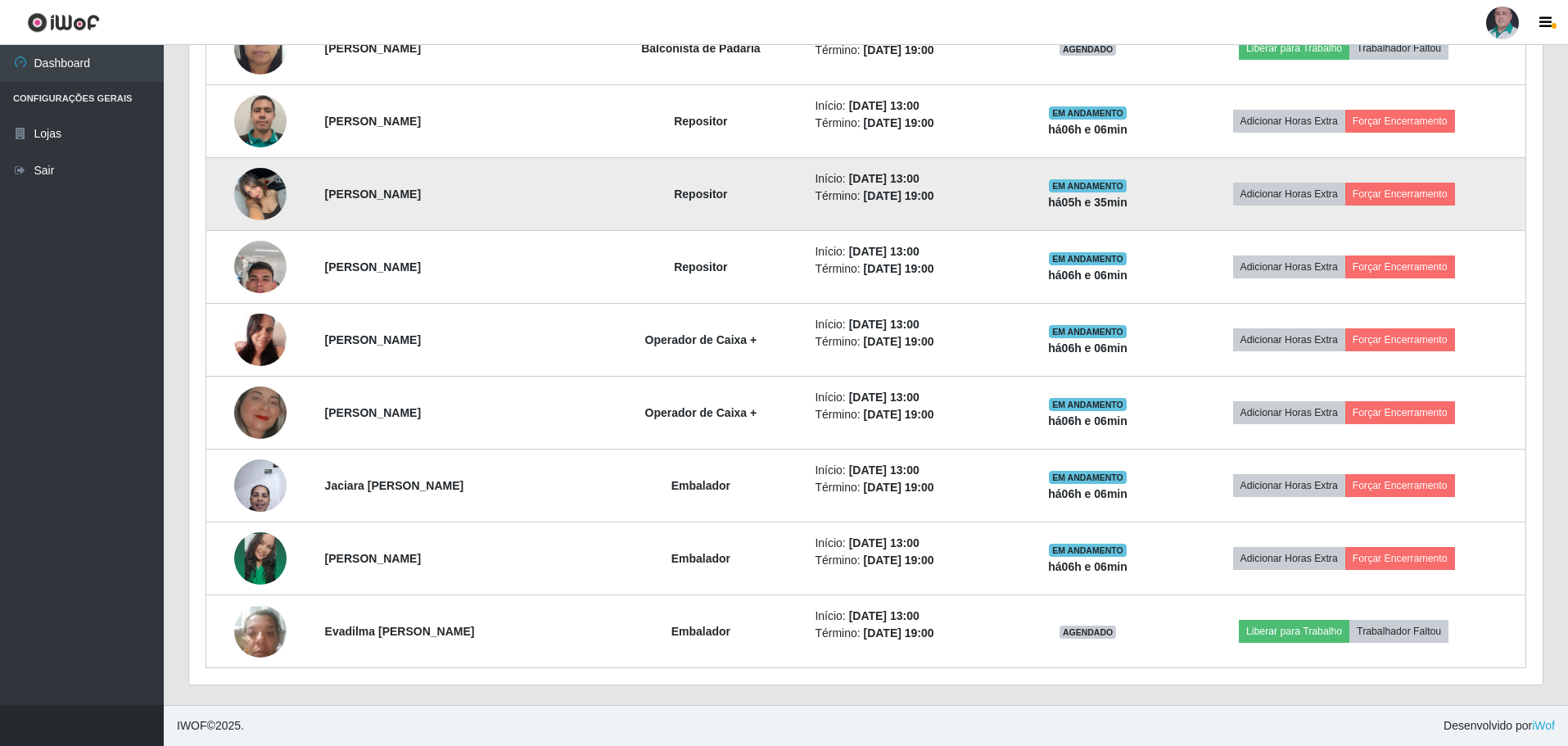
scroll to position [615, 0]
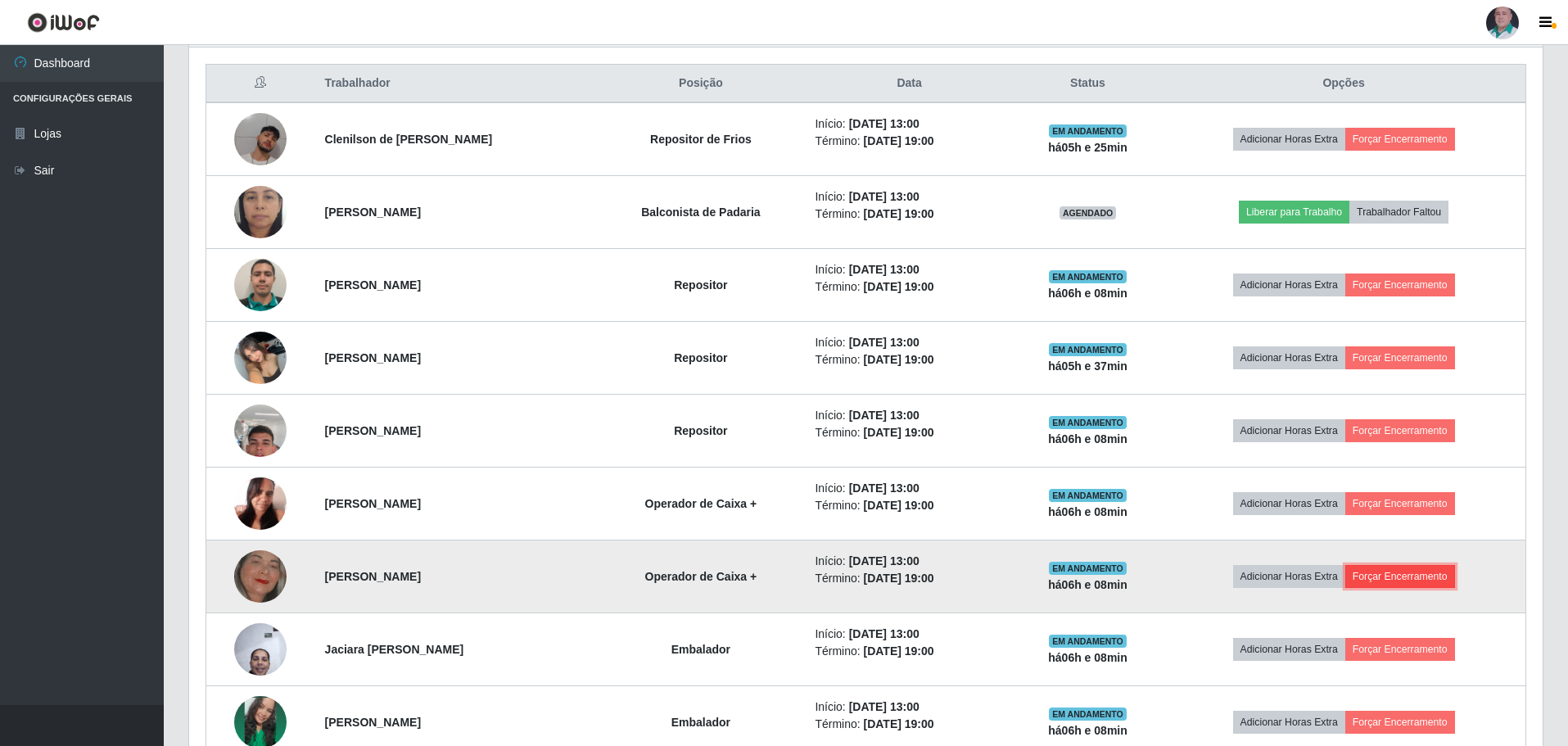
click at [1431, 574] on button "Forçar Encerramento" at bounding box center [1400, 576] width 110 height 23
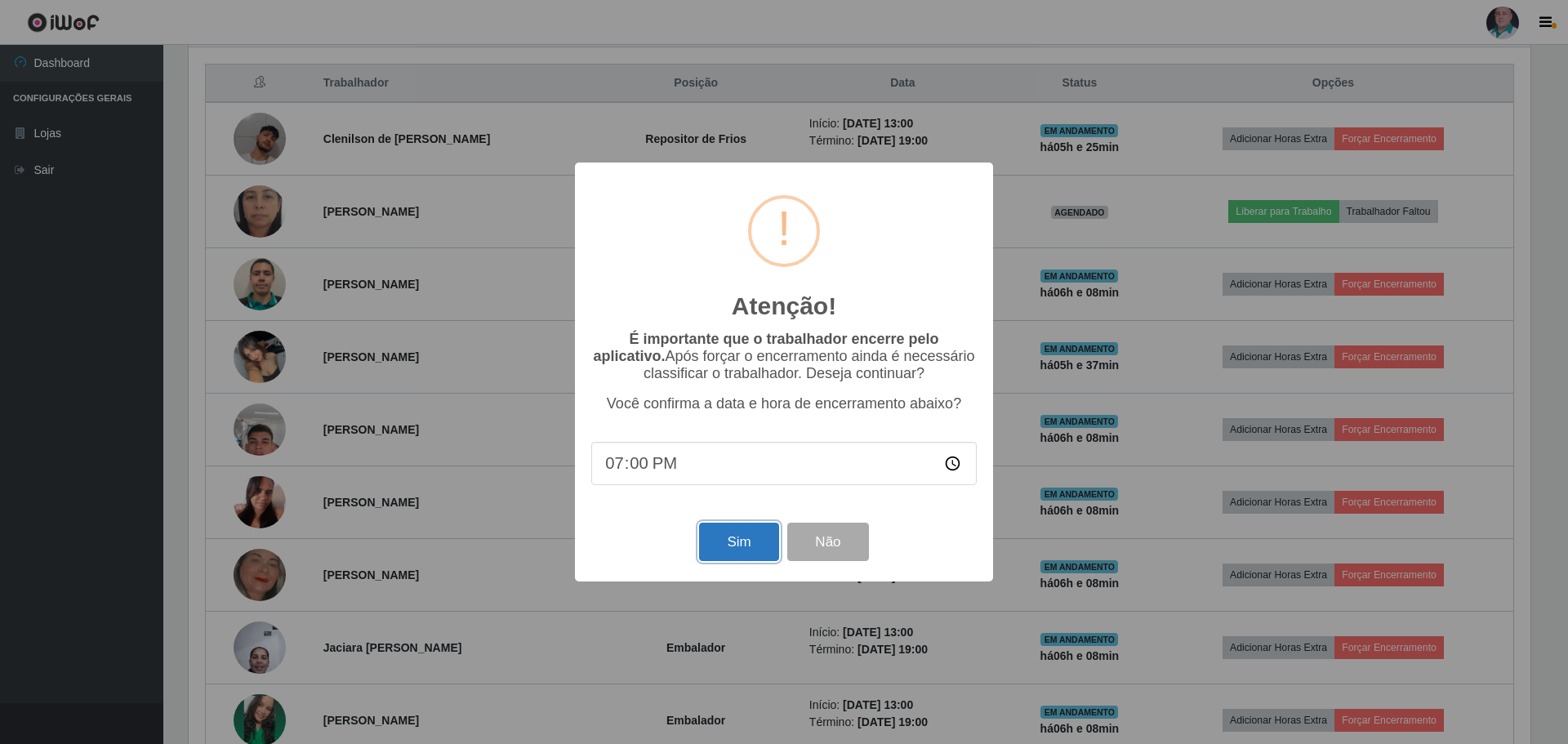
click at [718, 538] on button "Sim" at bounding box center [738, 542] width 79 height 38
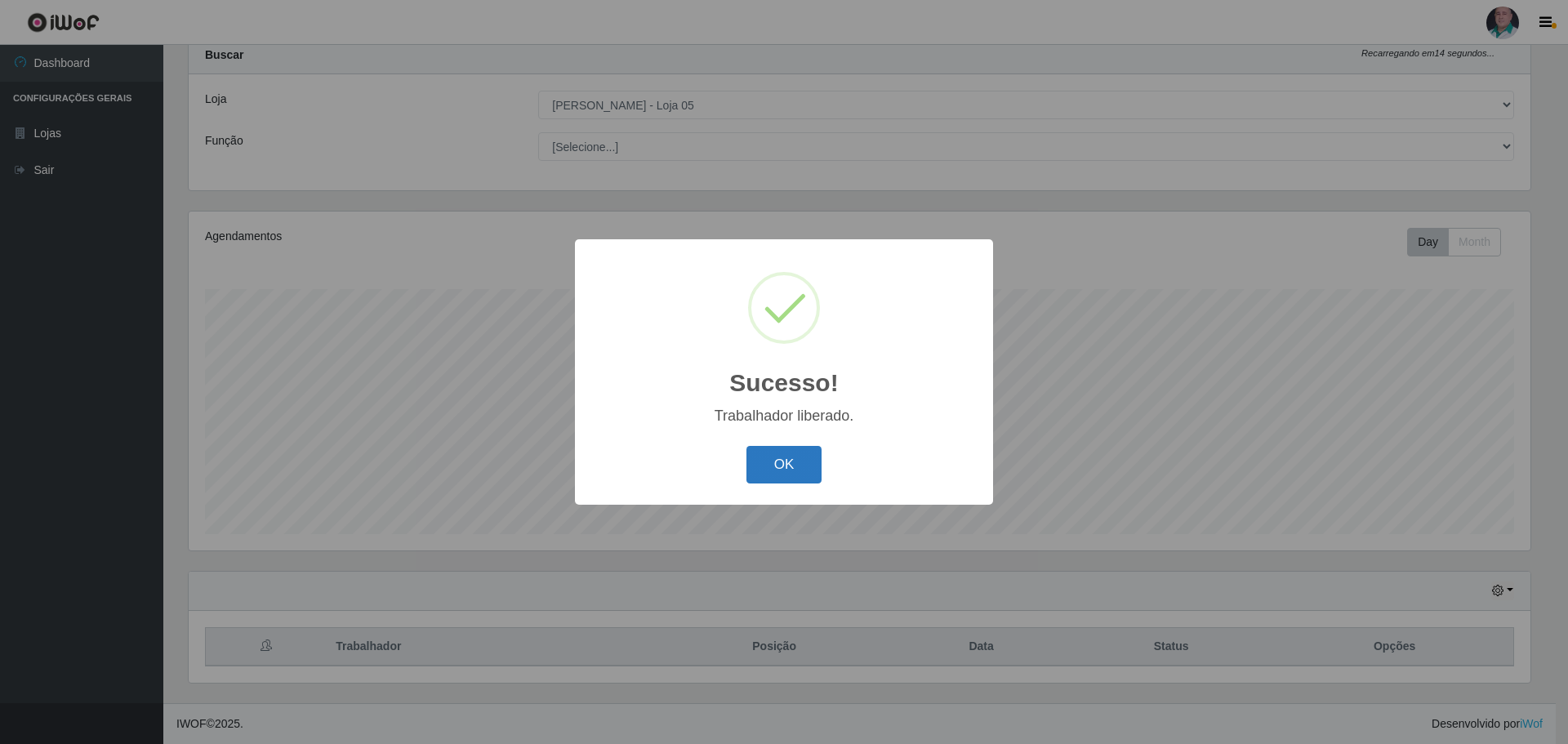
click at [762, 458] on button "OK" at bounding box center [784, 465] width 76 height 38
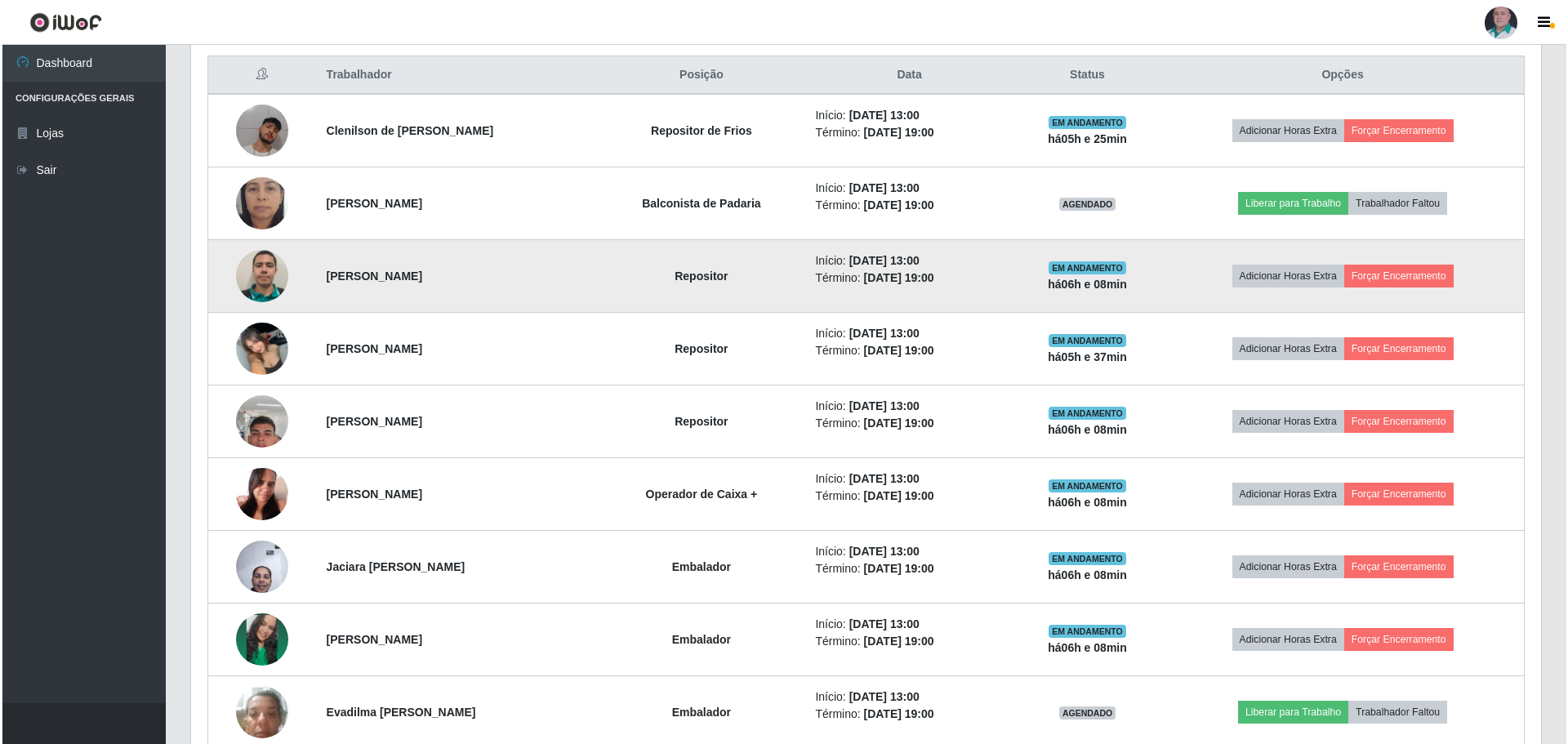
scroll to position [703, 0]
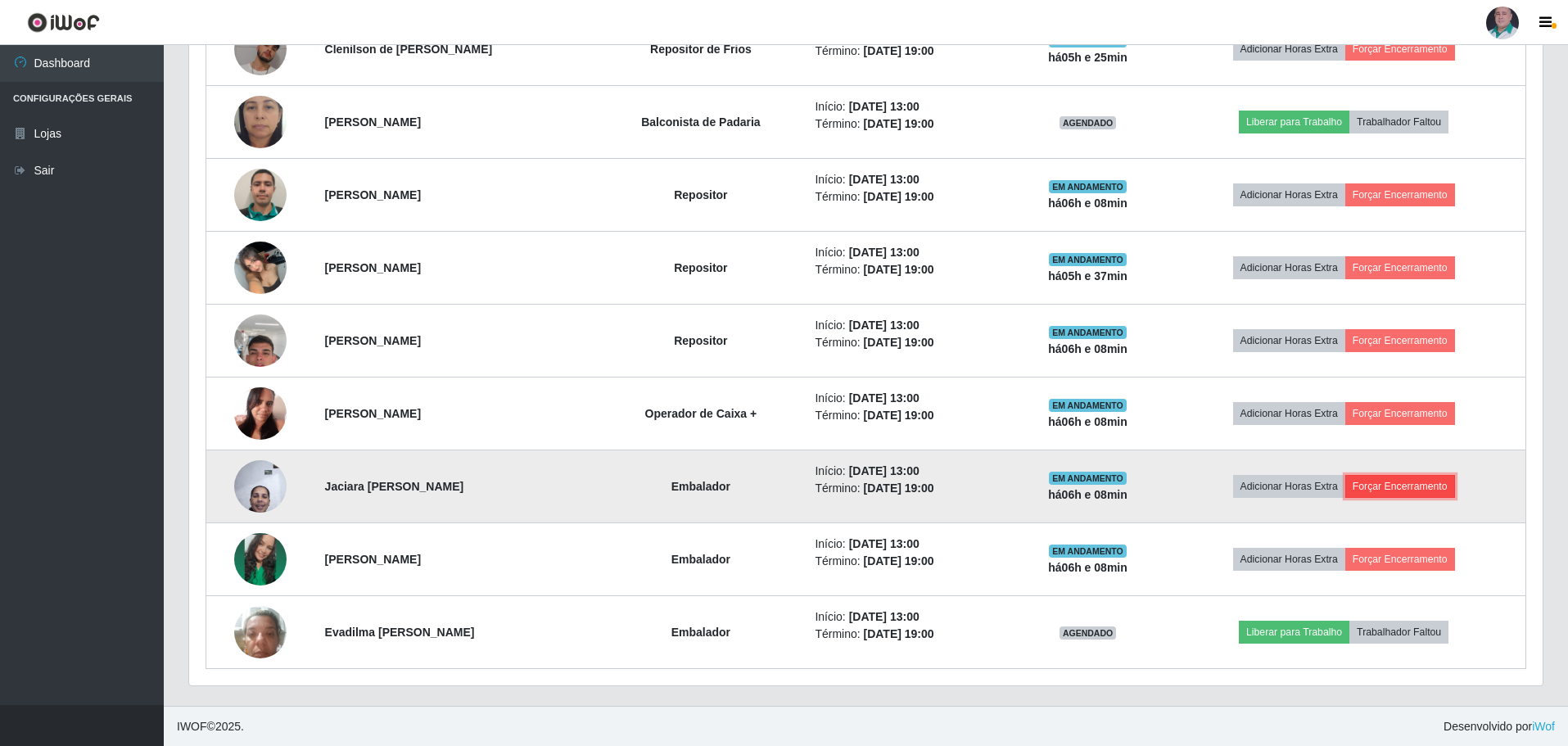
click at [1393, 487] on button "Forçar Encerramento" at bounding box center [1400, 486] width 110 height 23
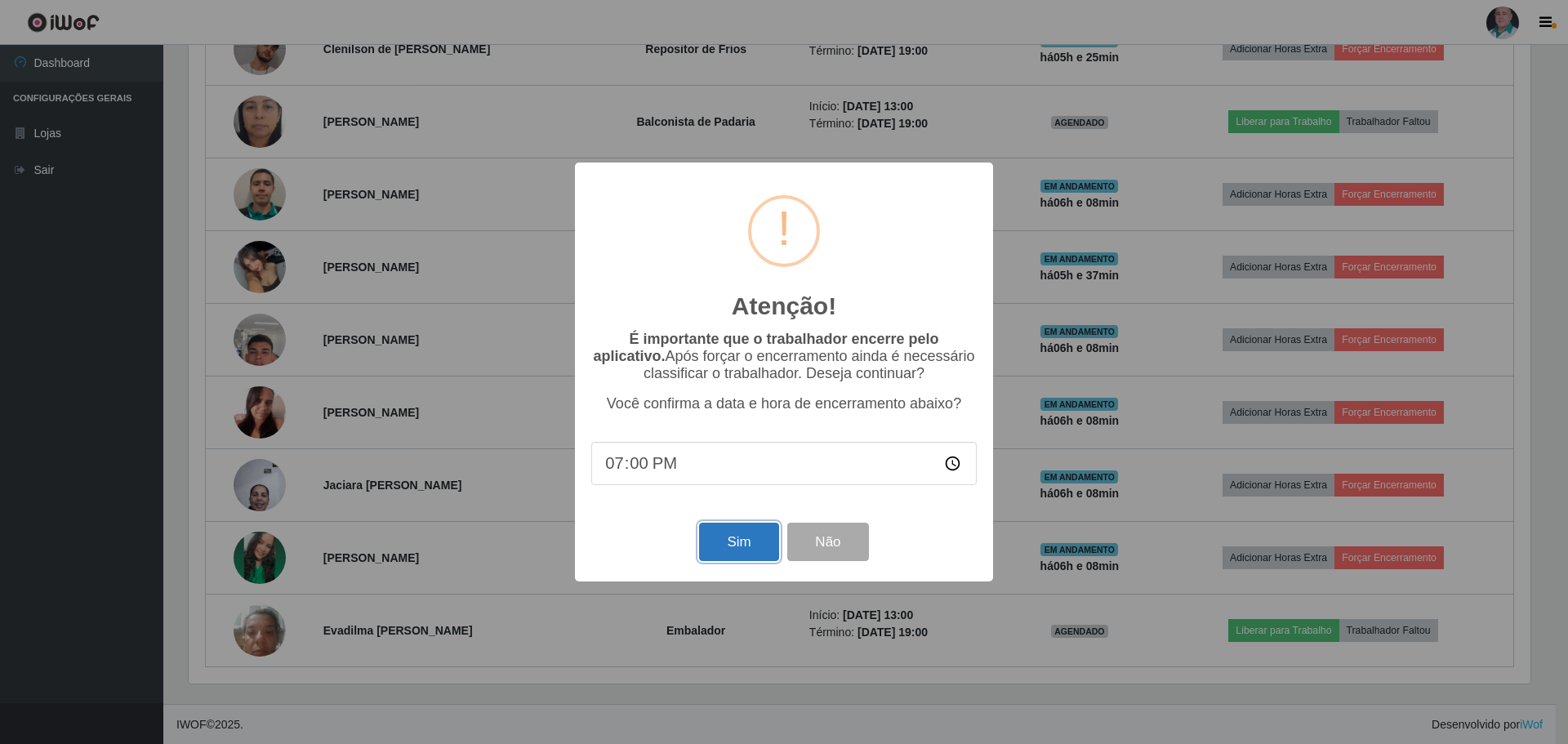
click at [749, 543] on button "Sim" at bounding box center [738, 542] width 79 height 38
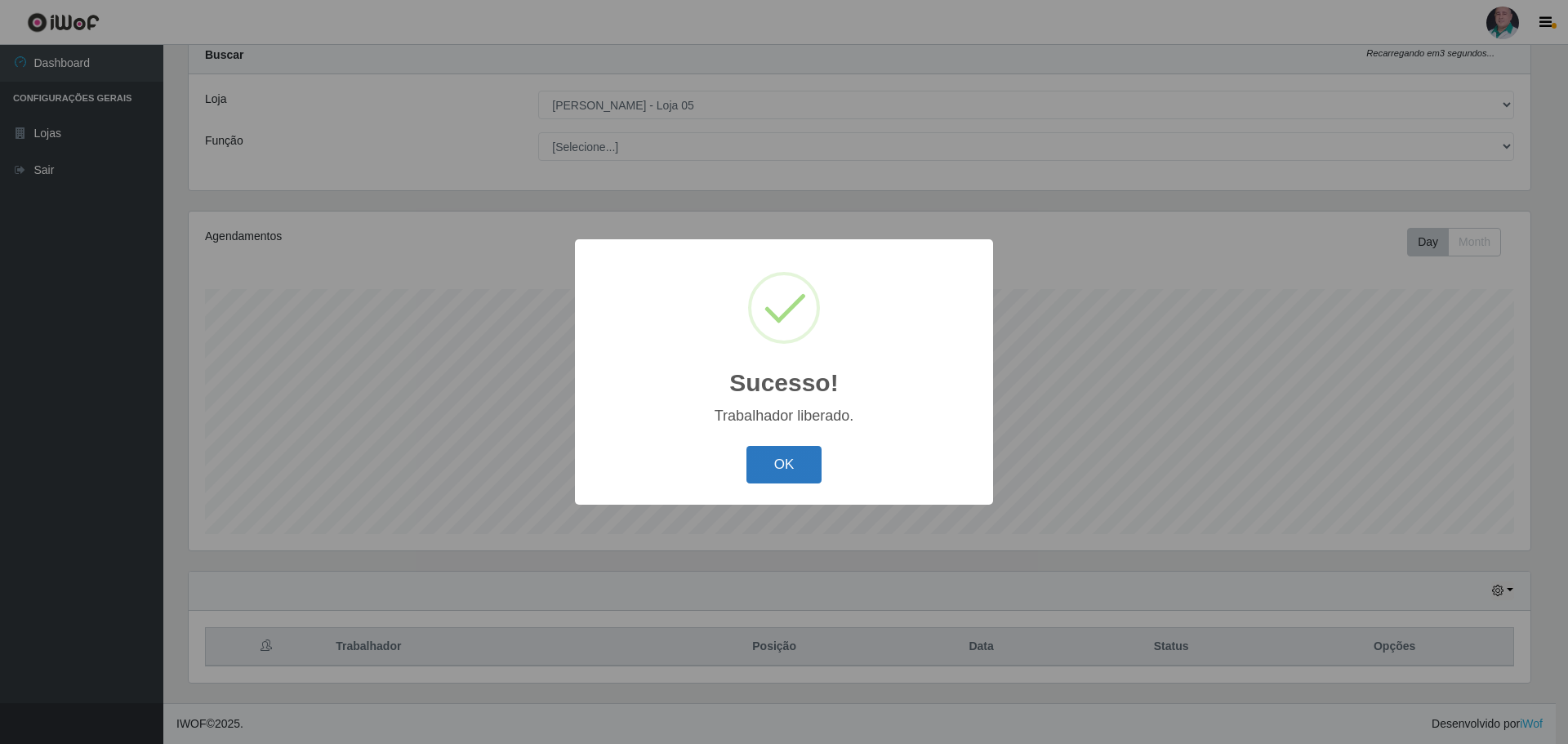
click at [770, 468] on button "OK" at bounding box center [784, 465] width 76 height 38
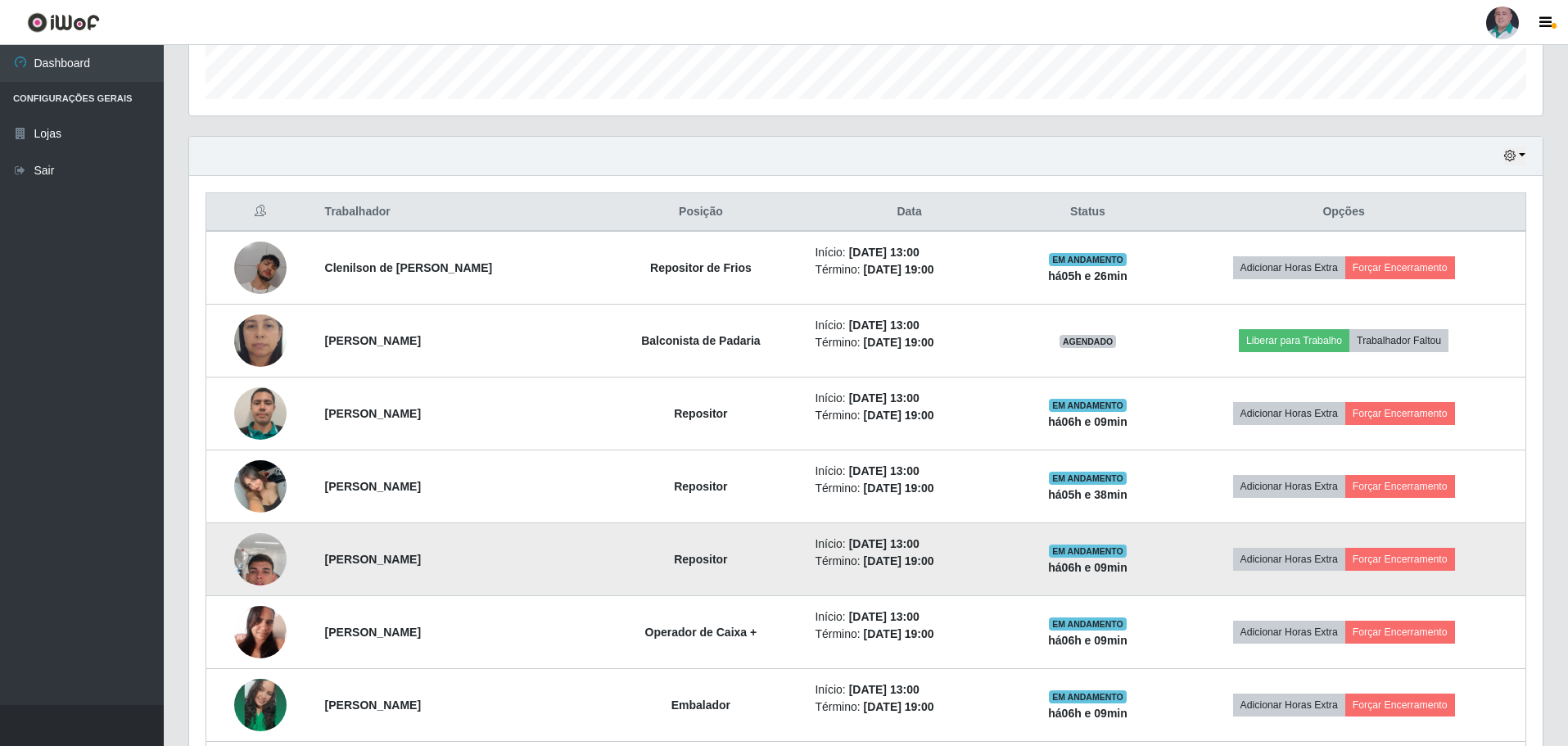
scroll to position [623, 0]
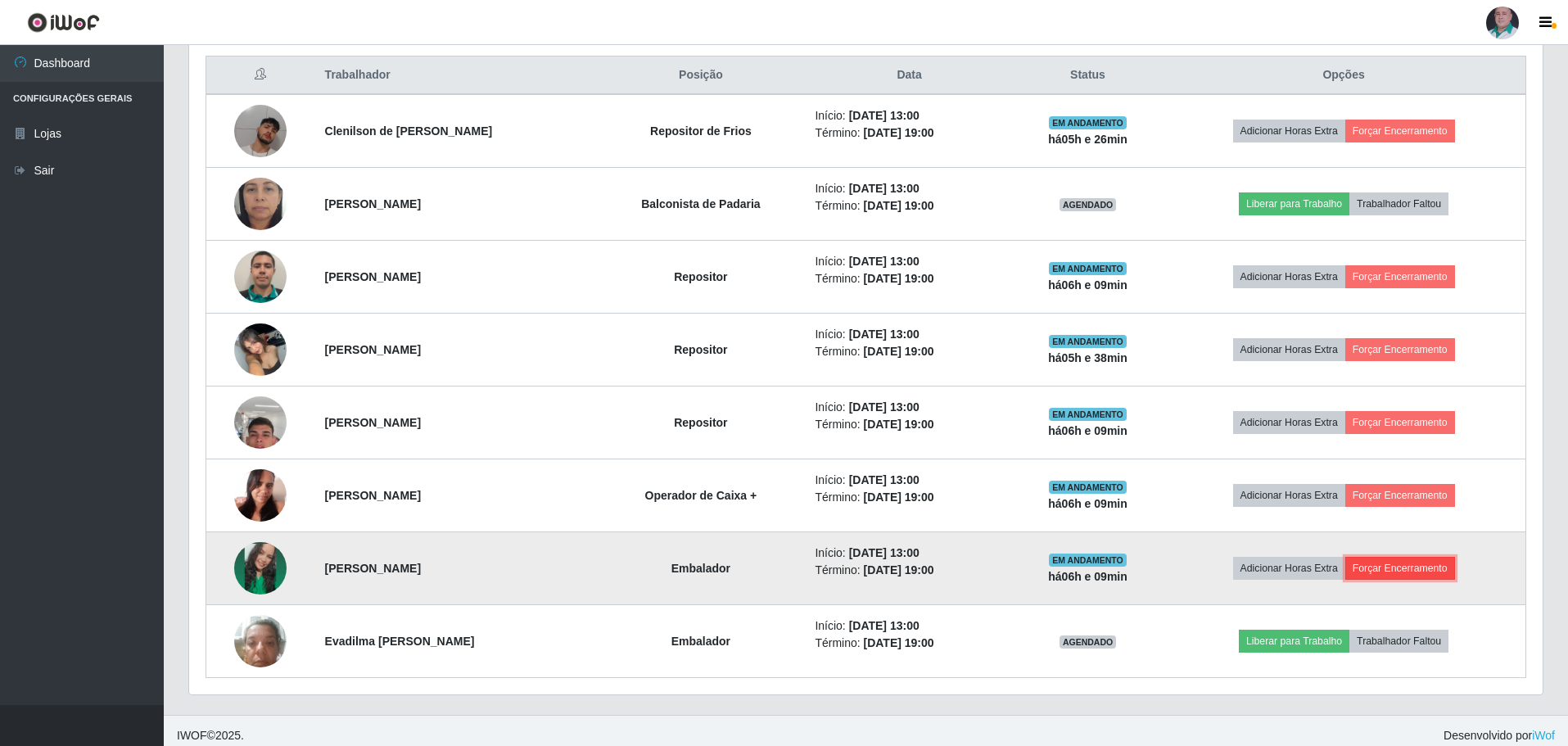
click at [1383, 572] on button "Forçar Encerramento" at bounding box center [1400, 567] width 110 height 23
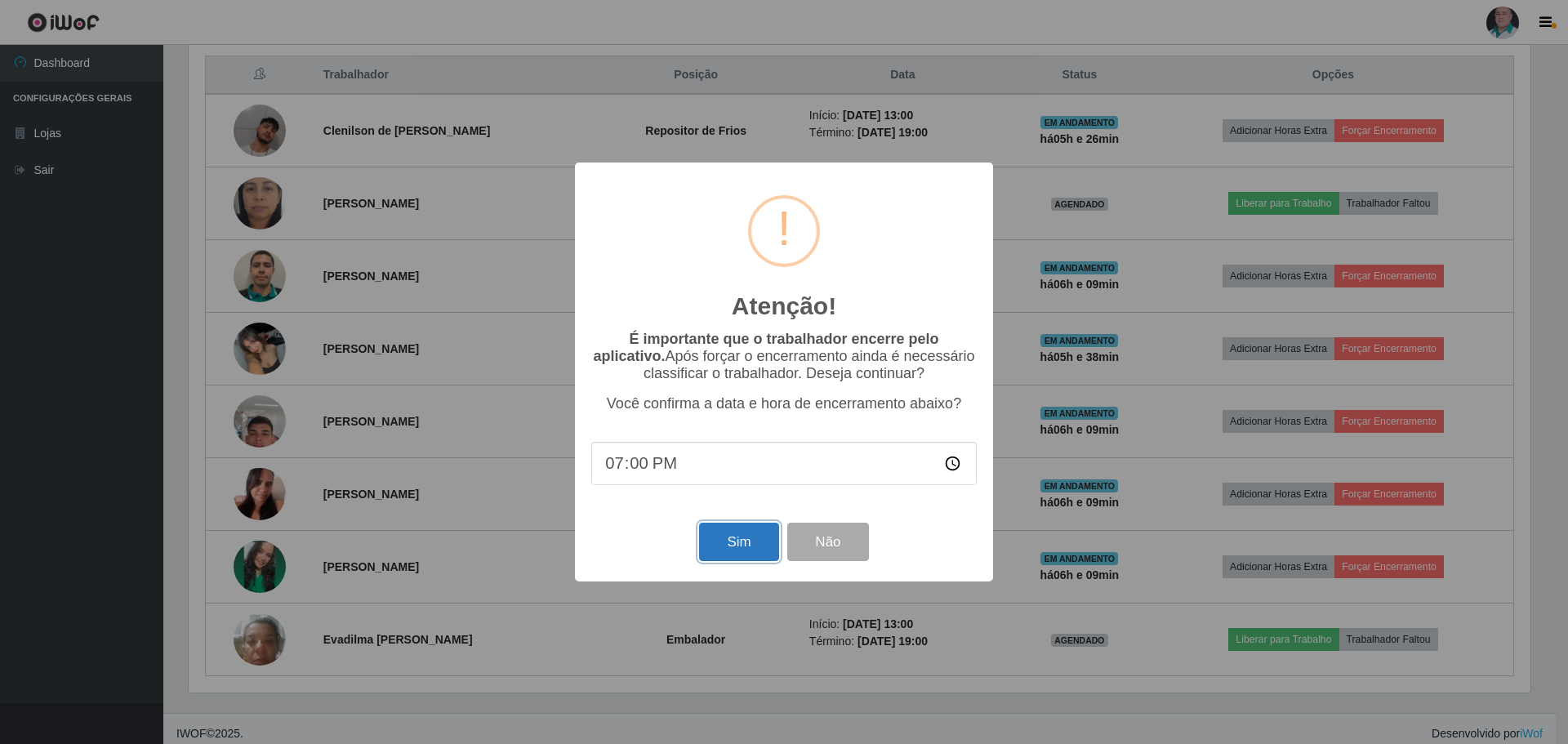
click at [711, 546] on button "Sim" at bounding box center [738, 542] width 79 height 38
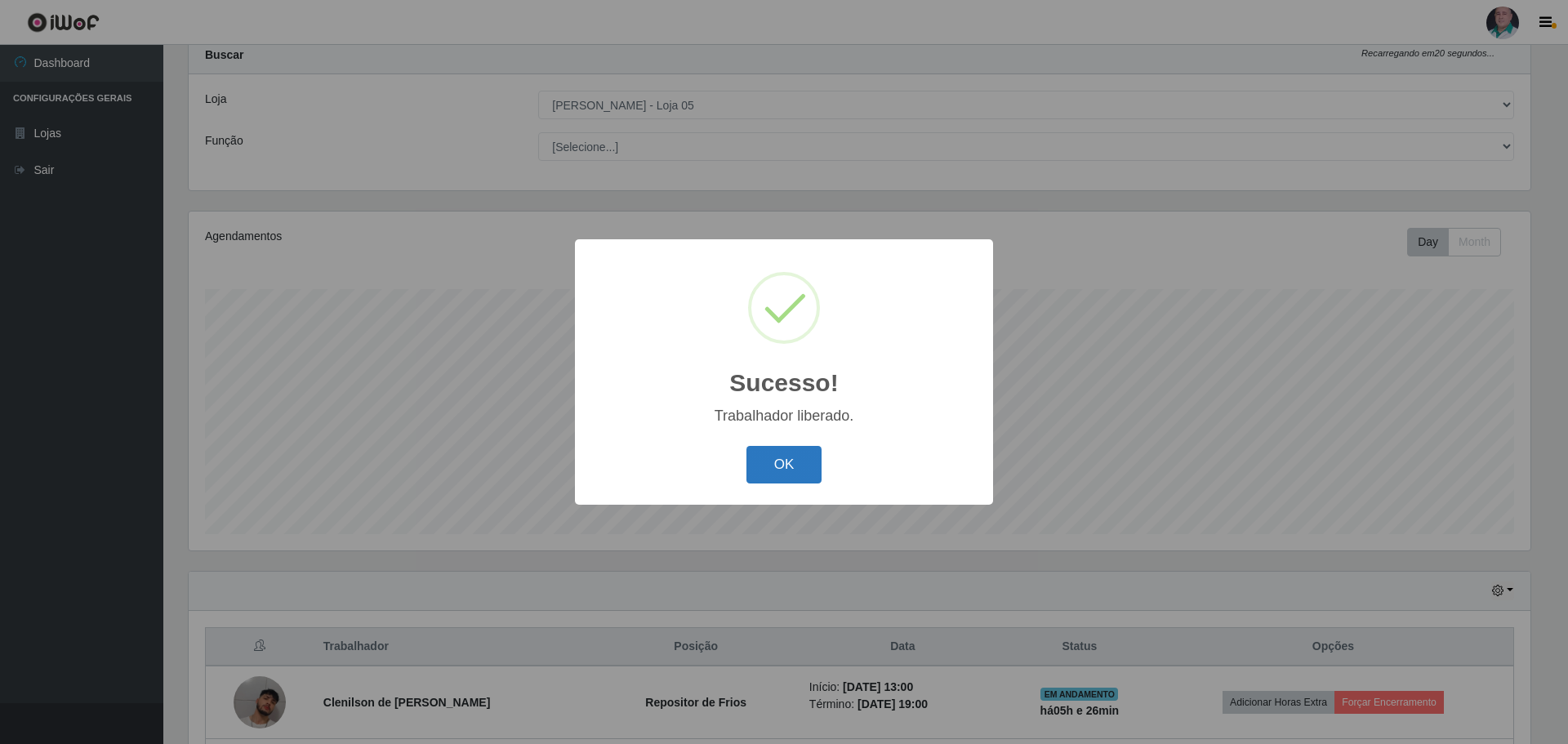
click at [770, 464] on button "OK" at bounding box center [784, 465] width 76 height 38
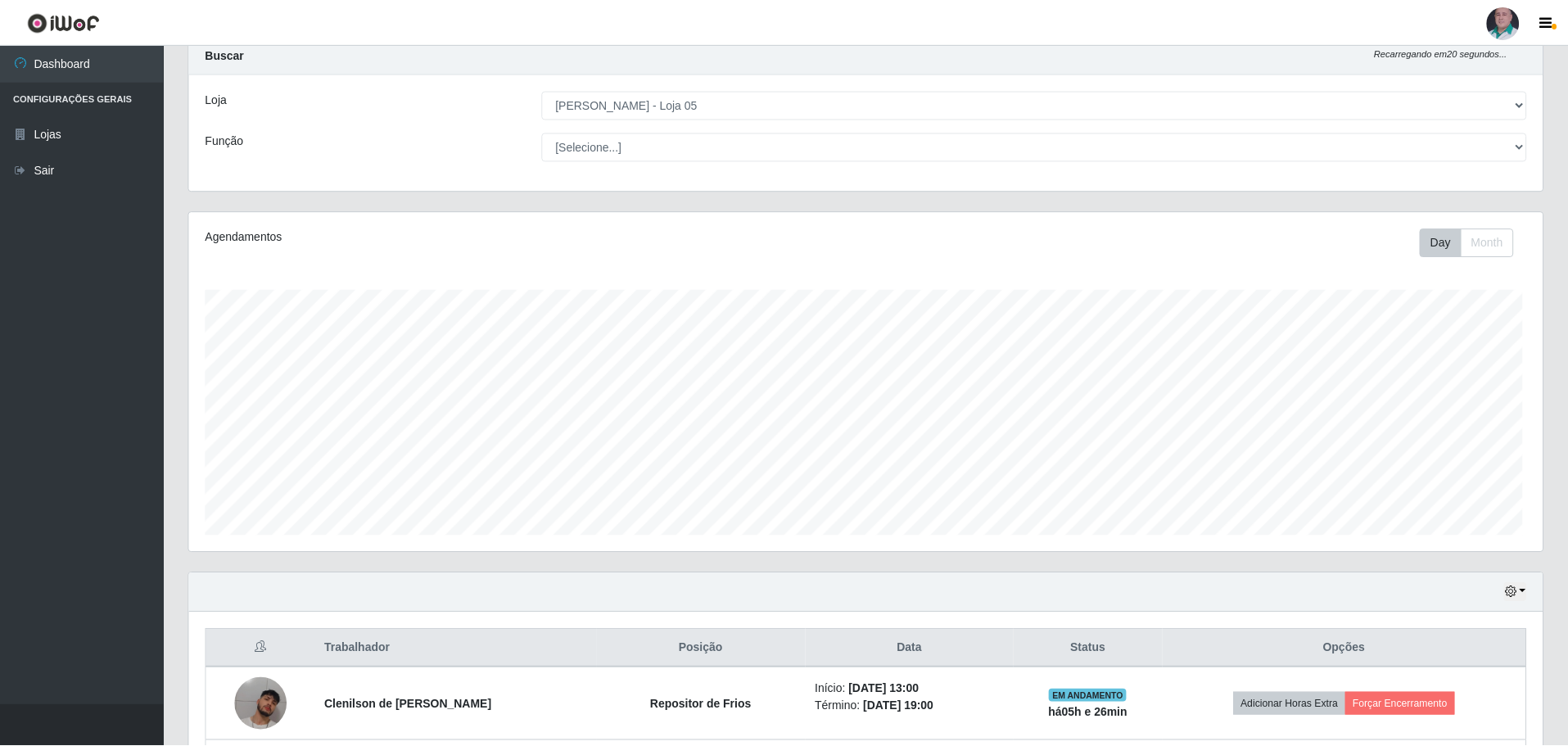
scroll to position [339, 1353]
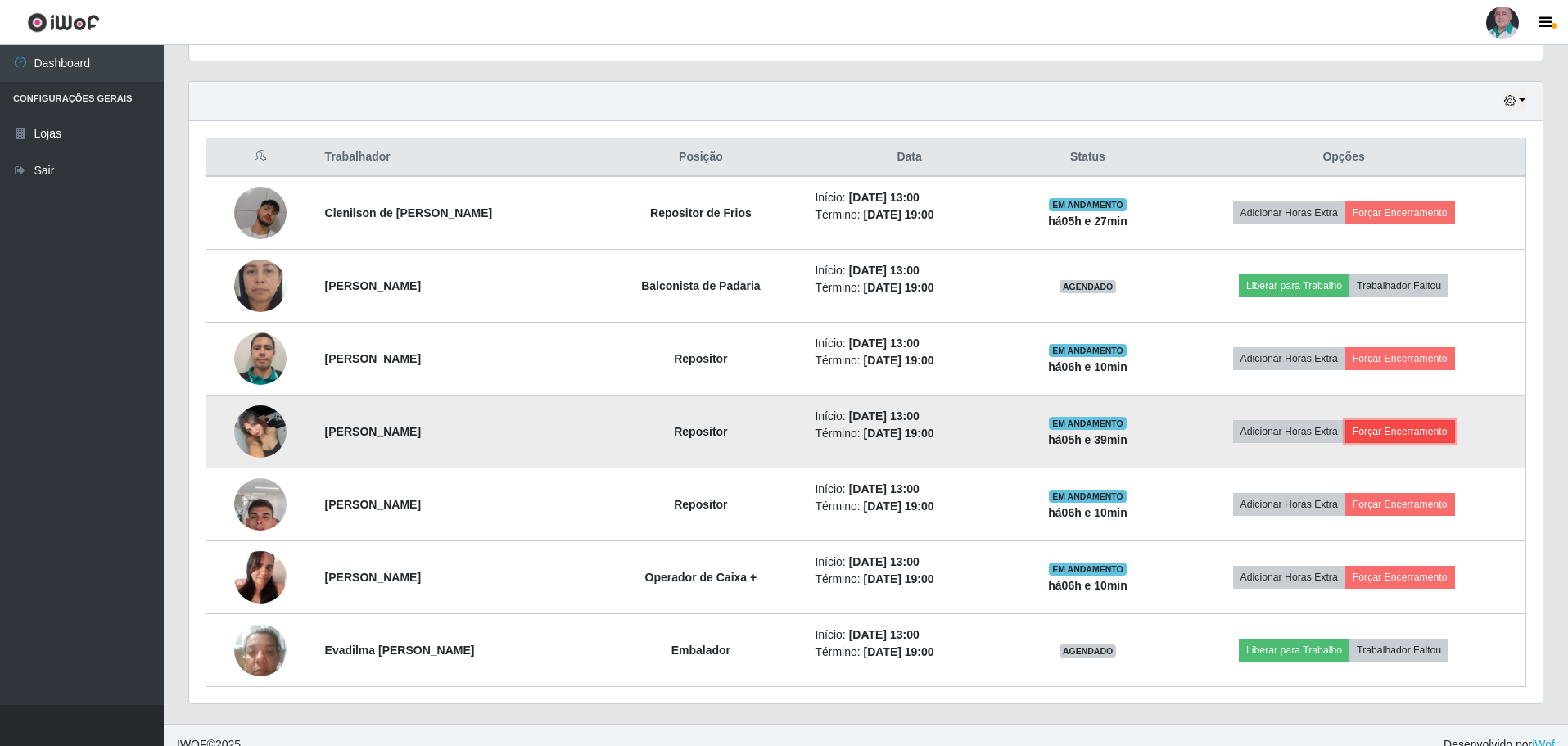
click at [1426, 437] on button "Forçar Encerramento" at bounding box center [1400, 431] width 110 height 23
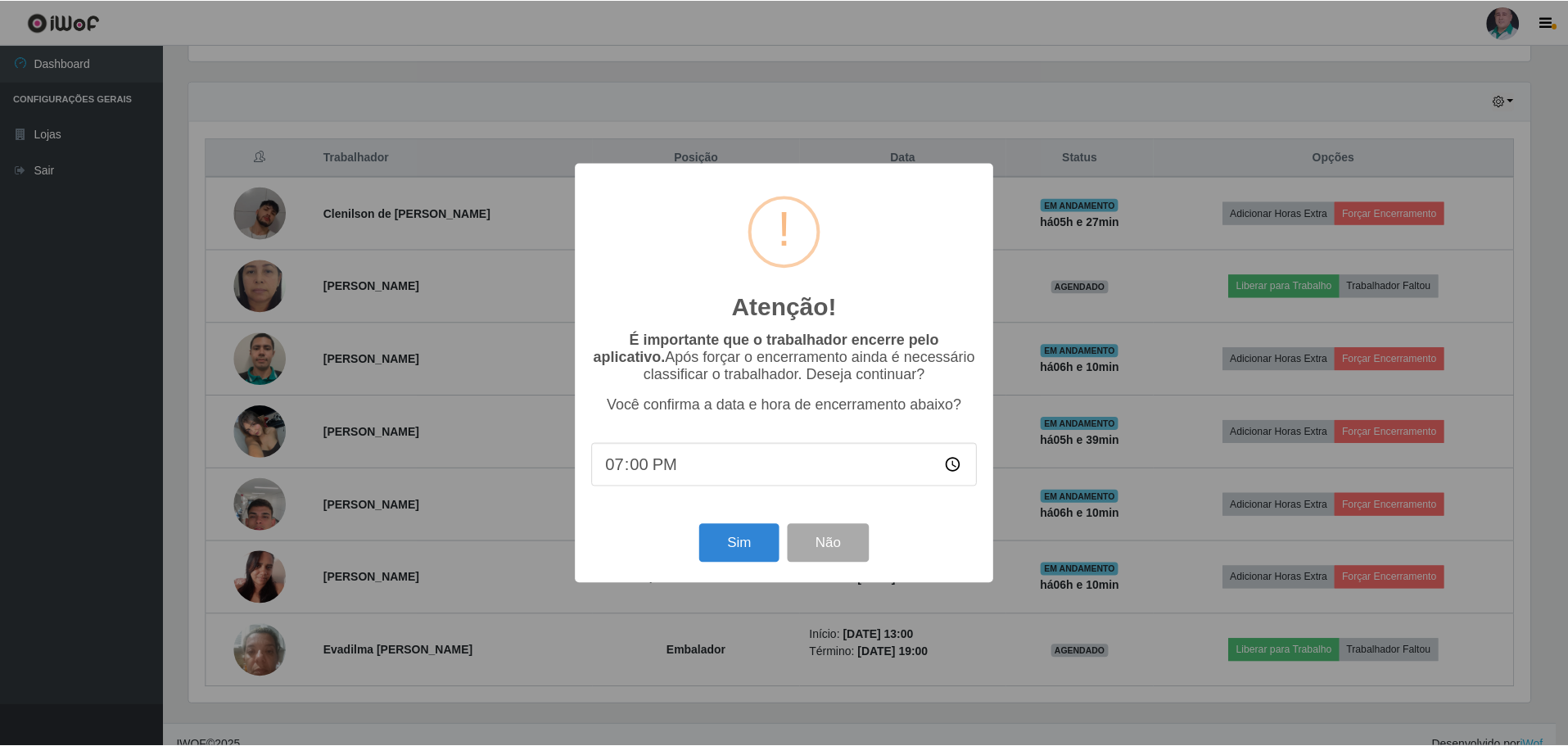
scroll to position [339, 1345]
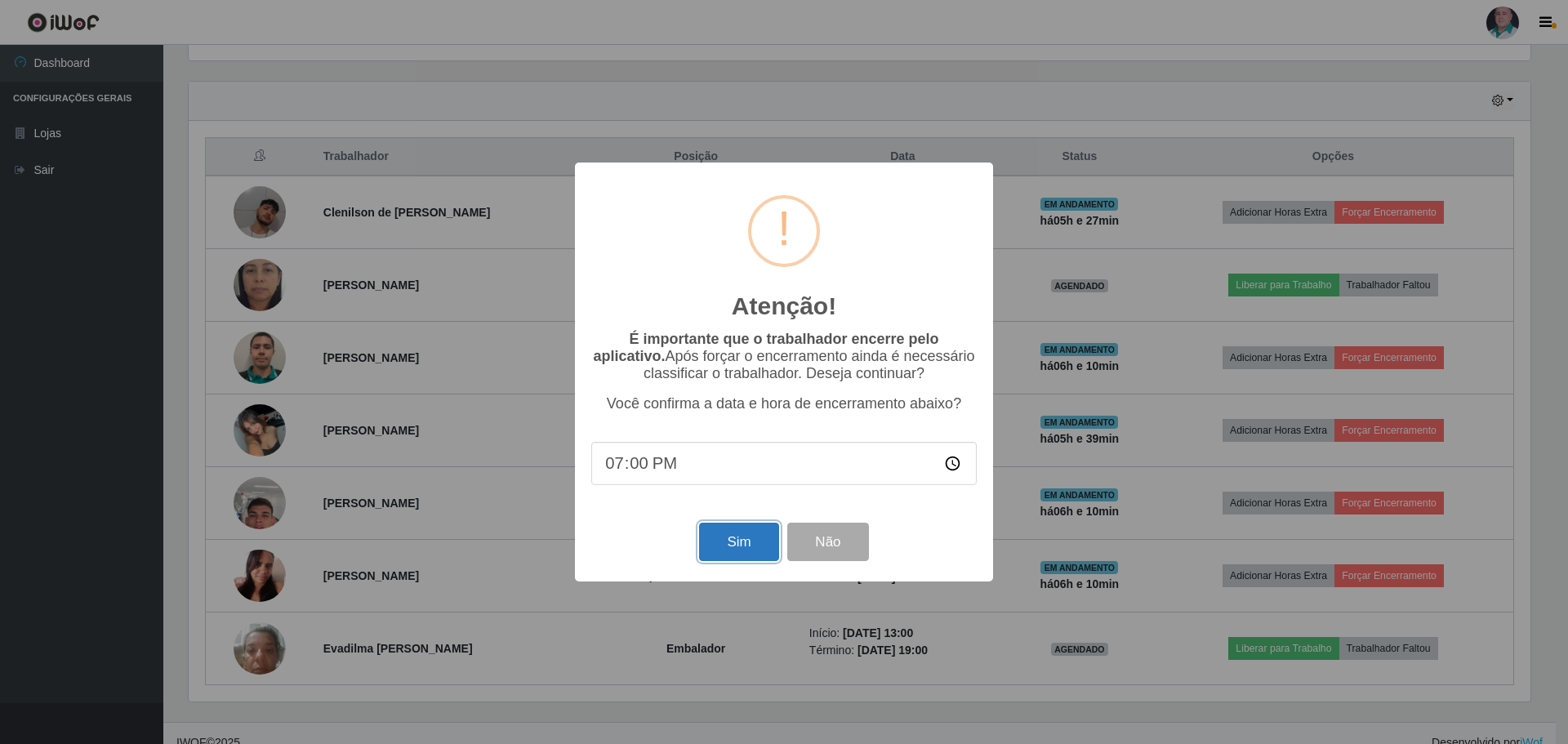
click at [727, 543] on button "Sim" at bounding box center [738, 542] width 79 height 38
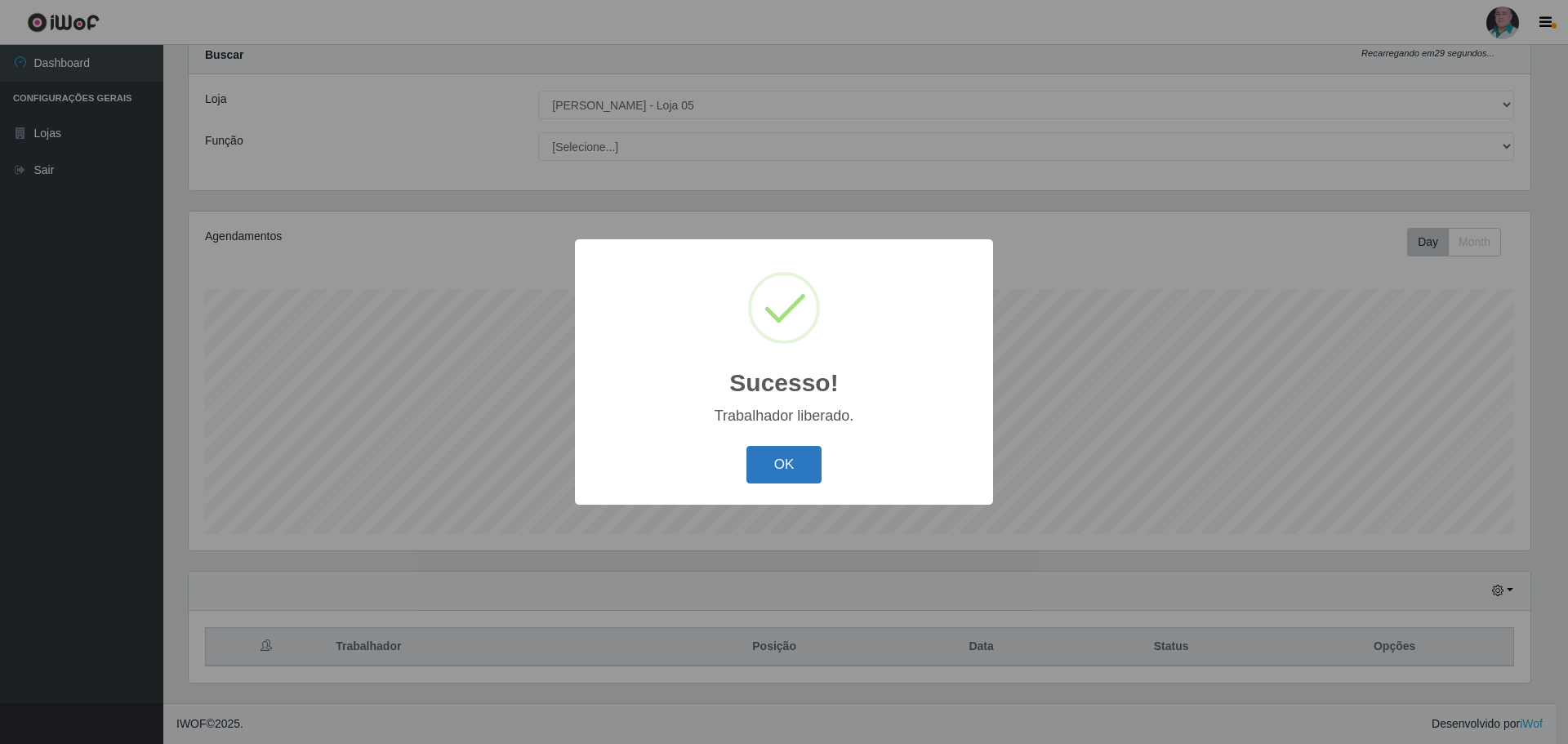
click at [787, 463] on button "OK" at bounding box center [784, 465] width 76 height 38
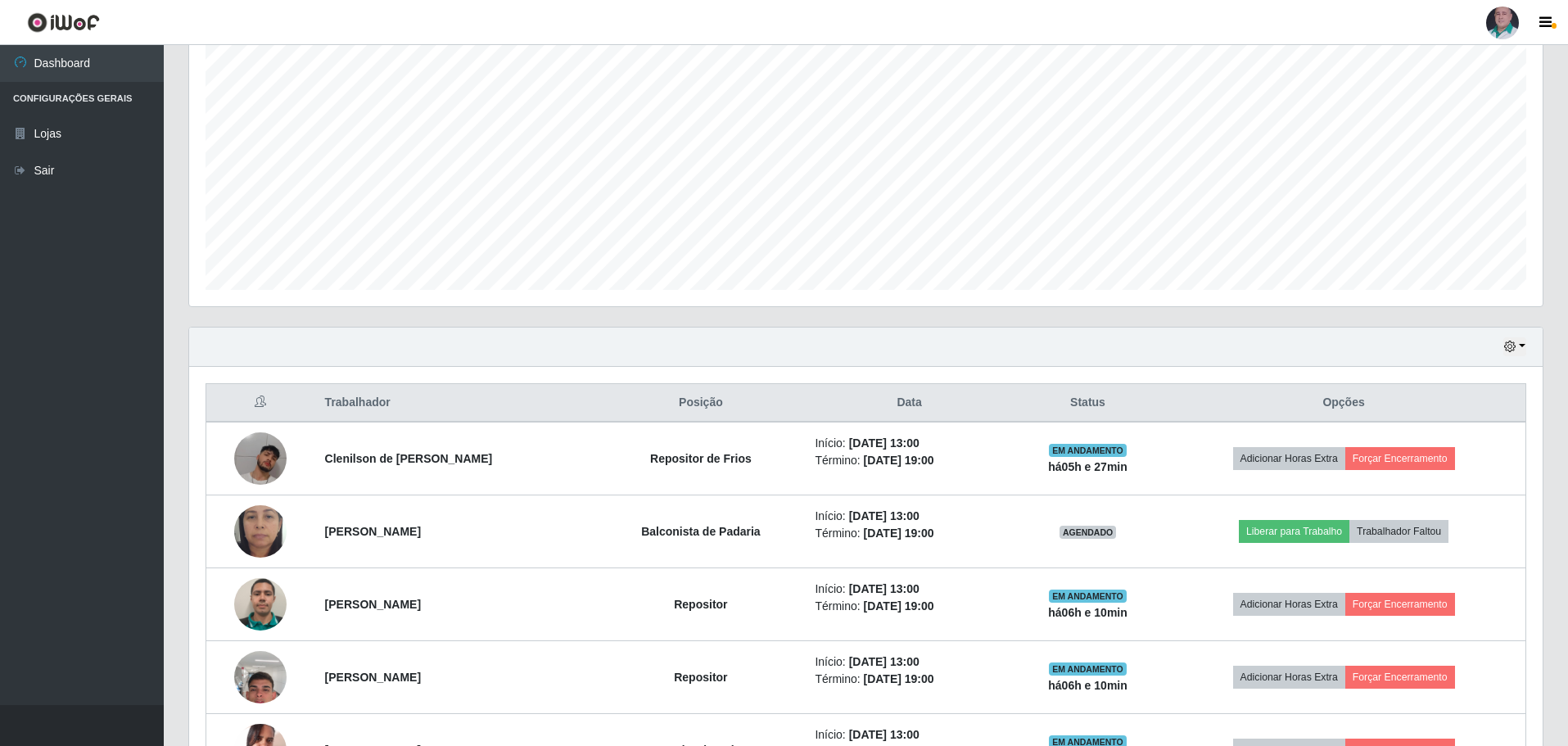
scroll to position [459, 0]
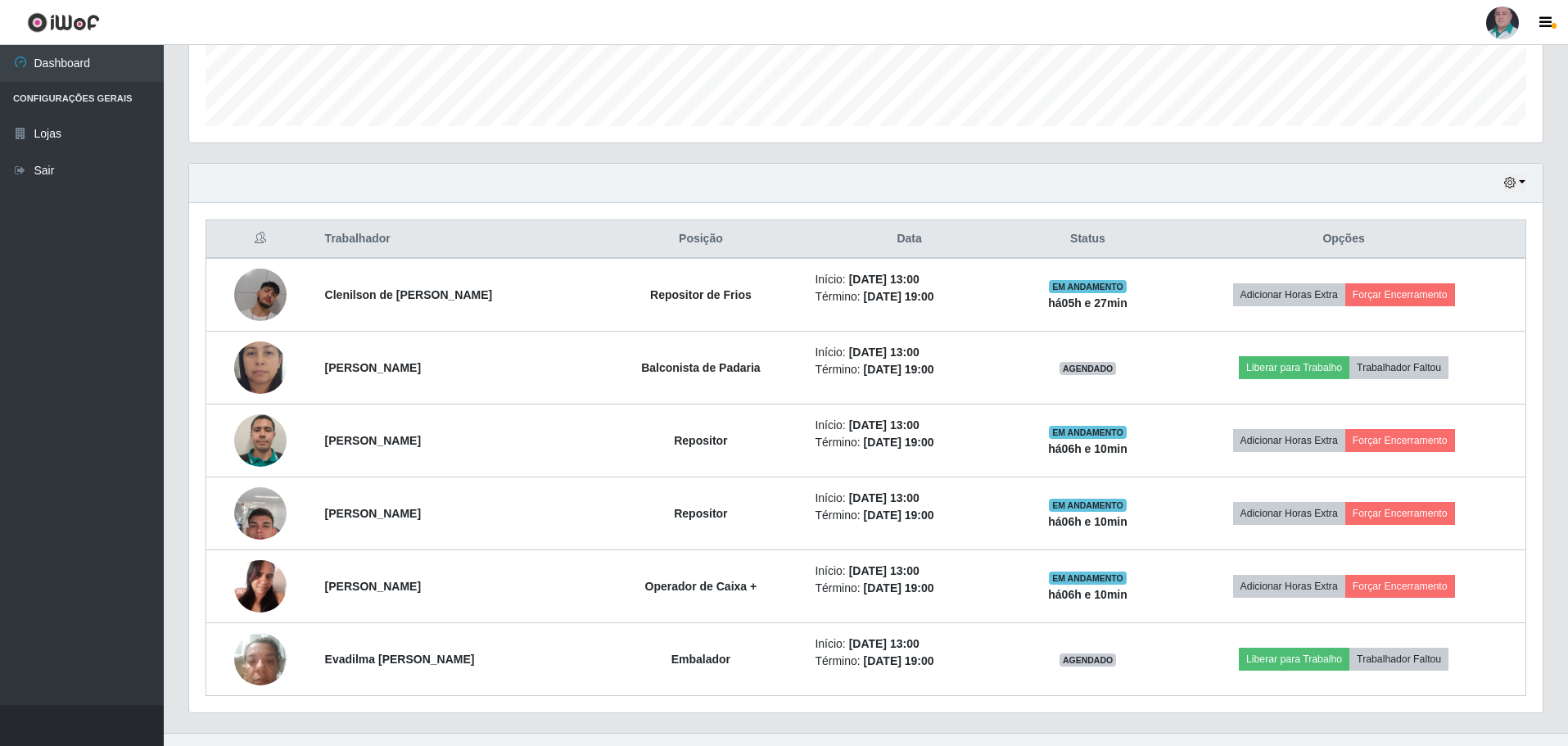
click at [896, 189] on div "Hoje 1 dia 3 dias 1 Semana Não encerrados" at bounding box center [866, 183] width 1353 height 39
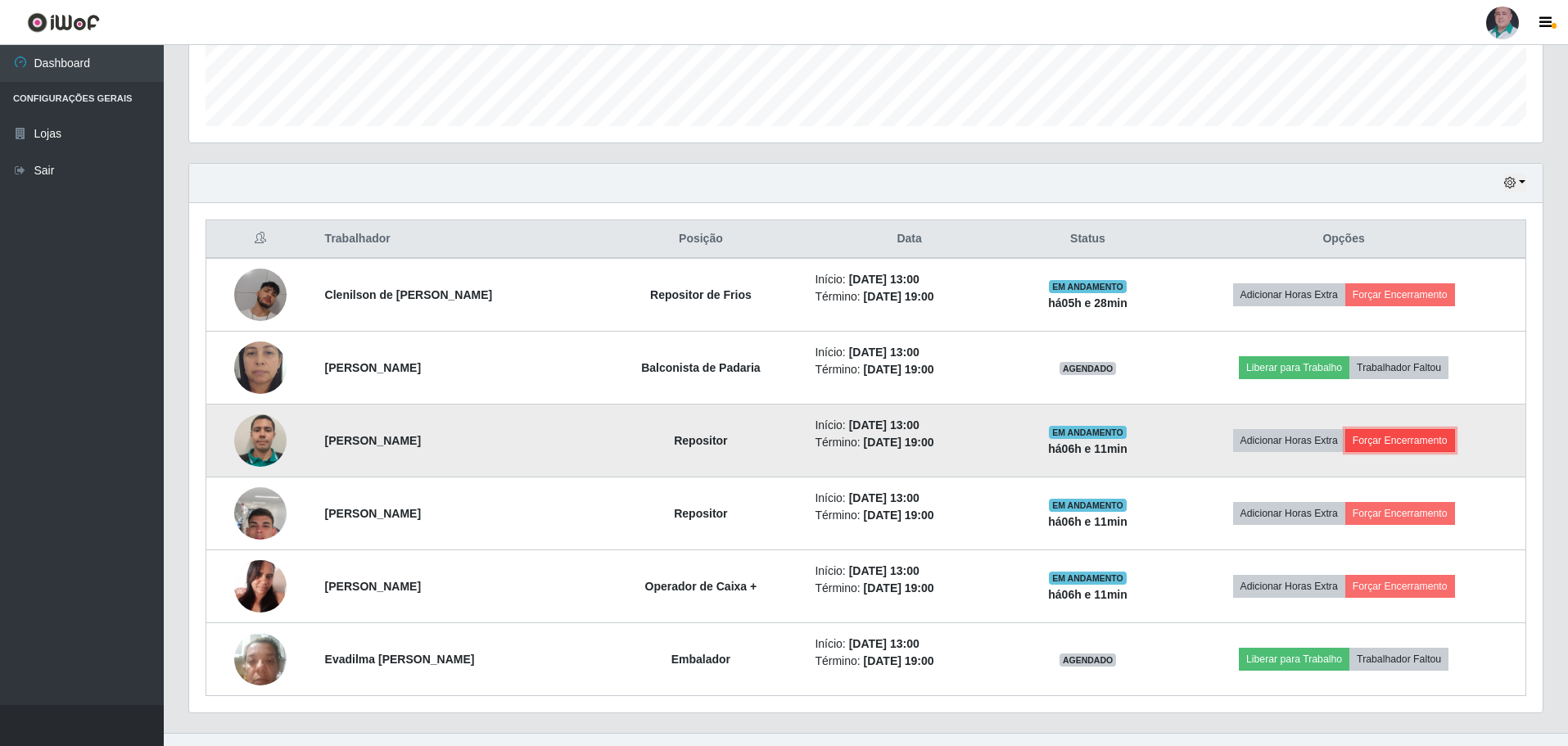
click at [1414, 444] on button "Forçar Encerramento" at bounding box center [1400, 440] width 110 height 23
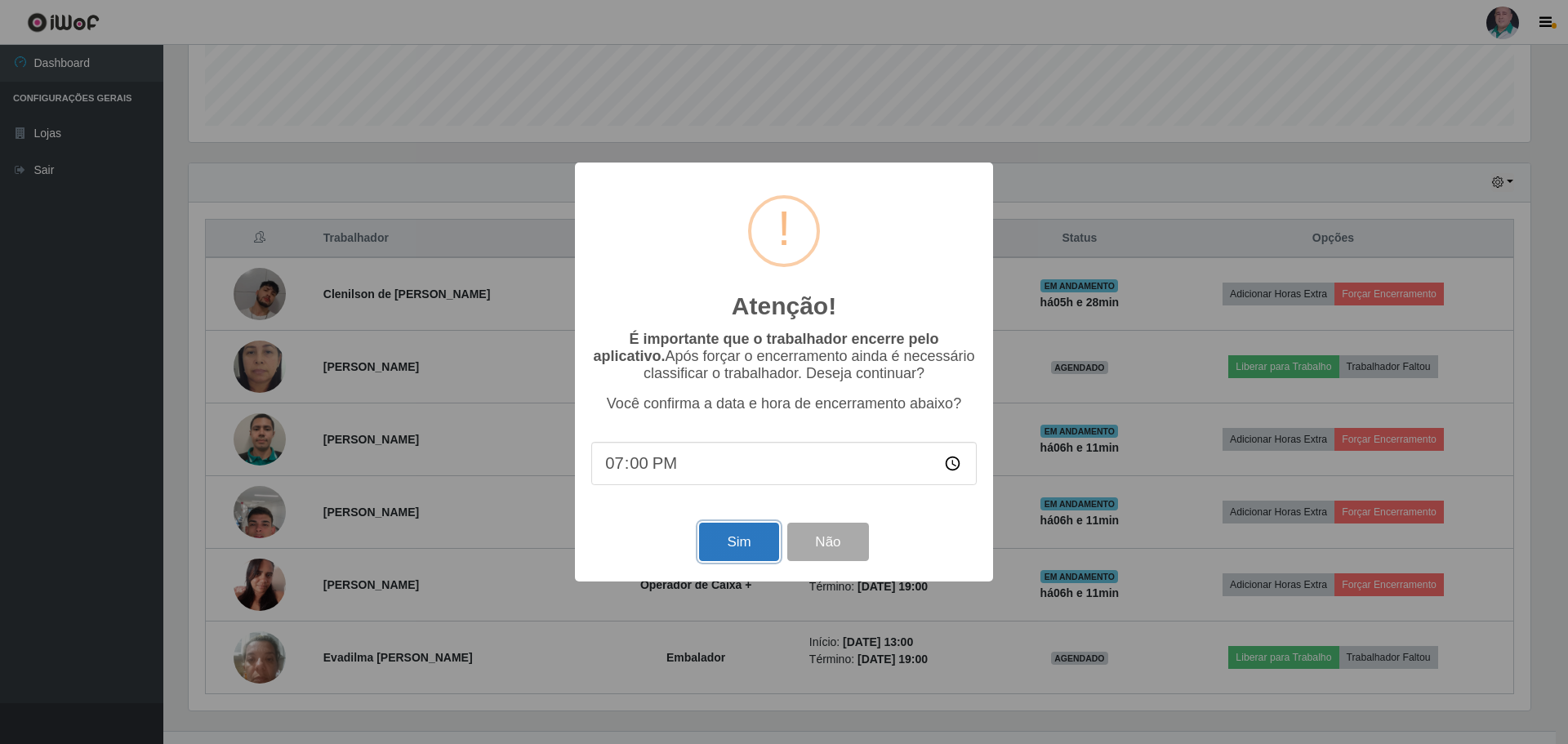
click at [736, 543] on button "Sim" at bounding box center [738, 542] width 79 height 38
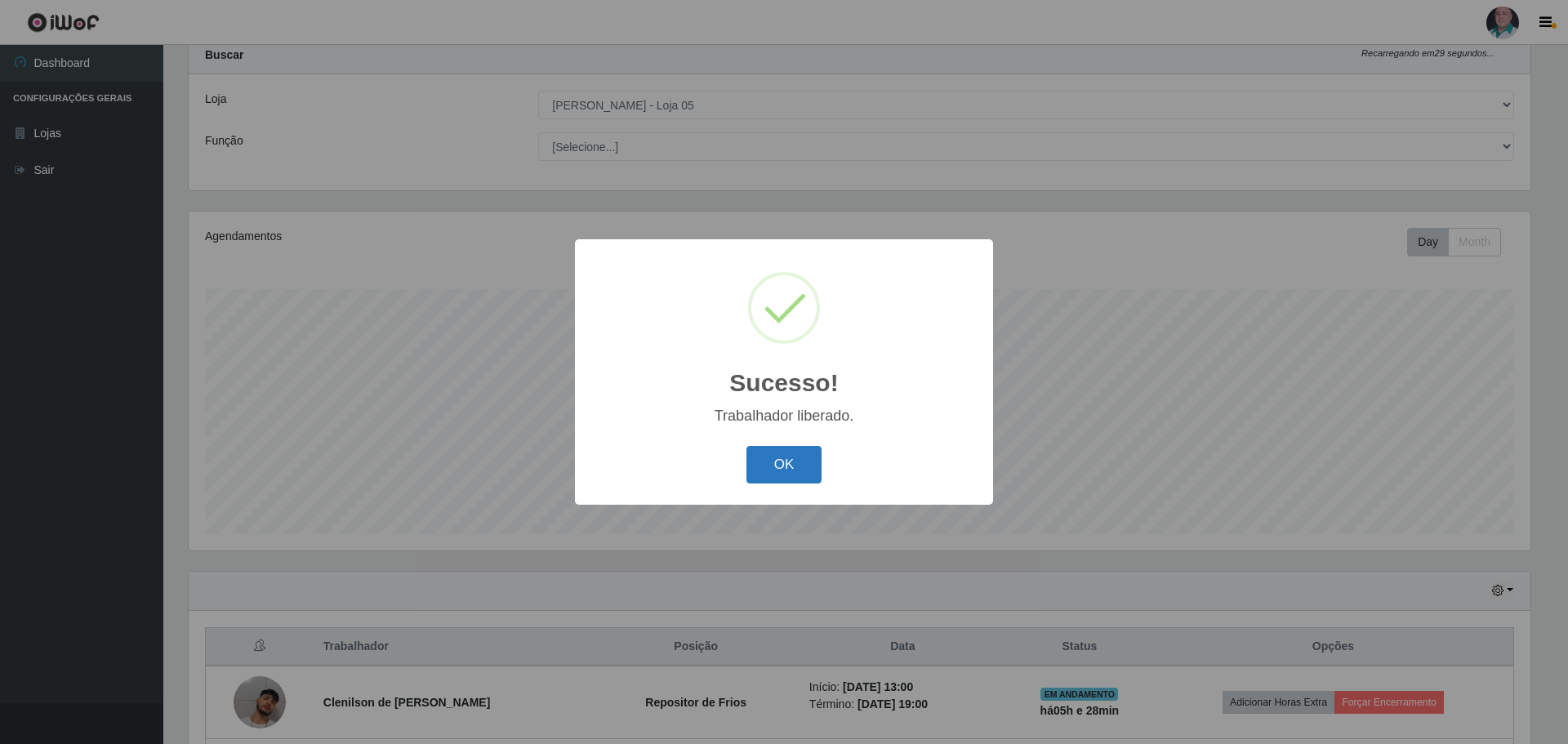
click at [776, 459] on button "OK" at bounding box center [784, 465] width 76 height 38
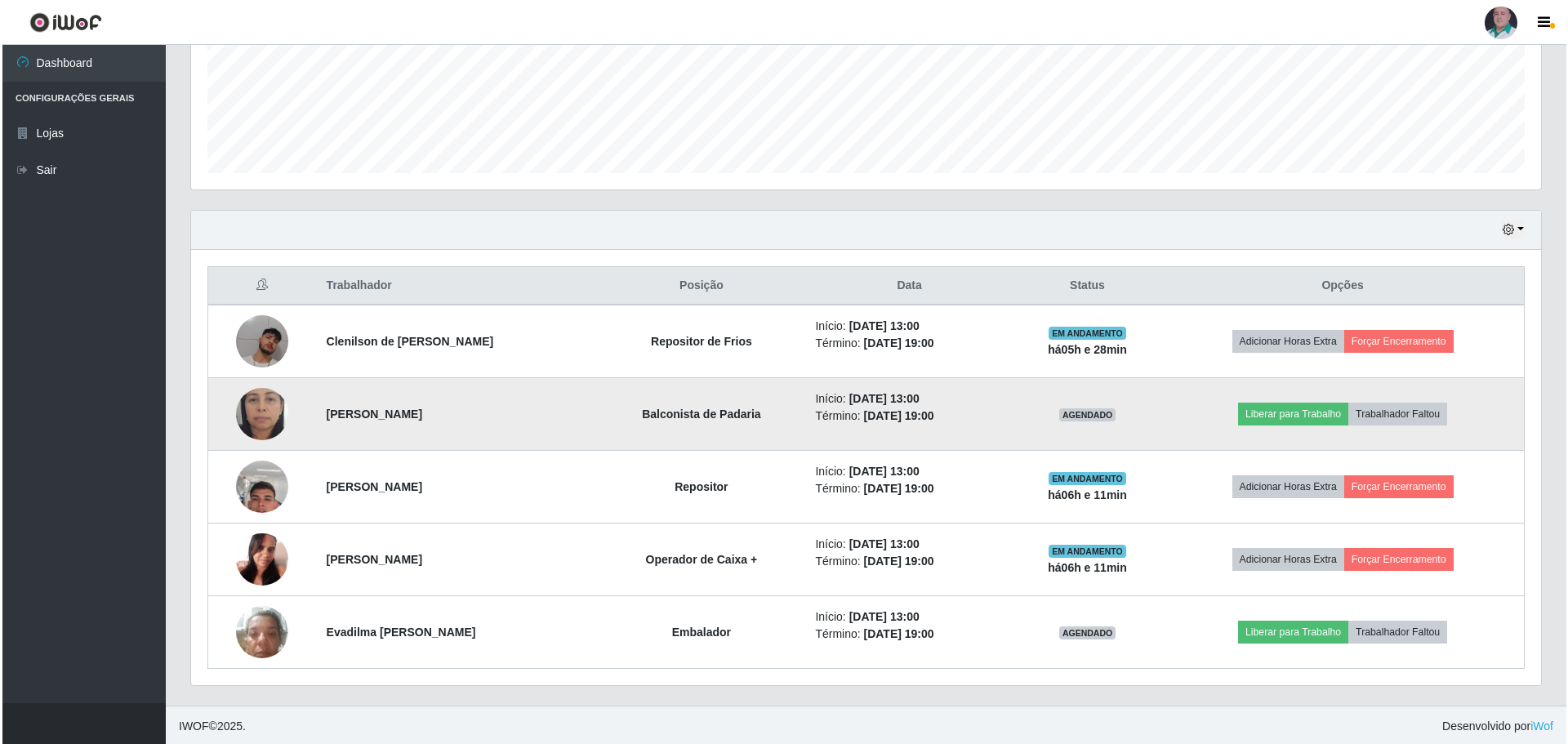
scroll to position [413, 0]
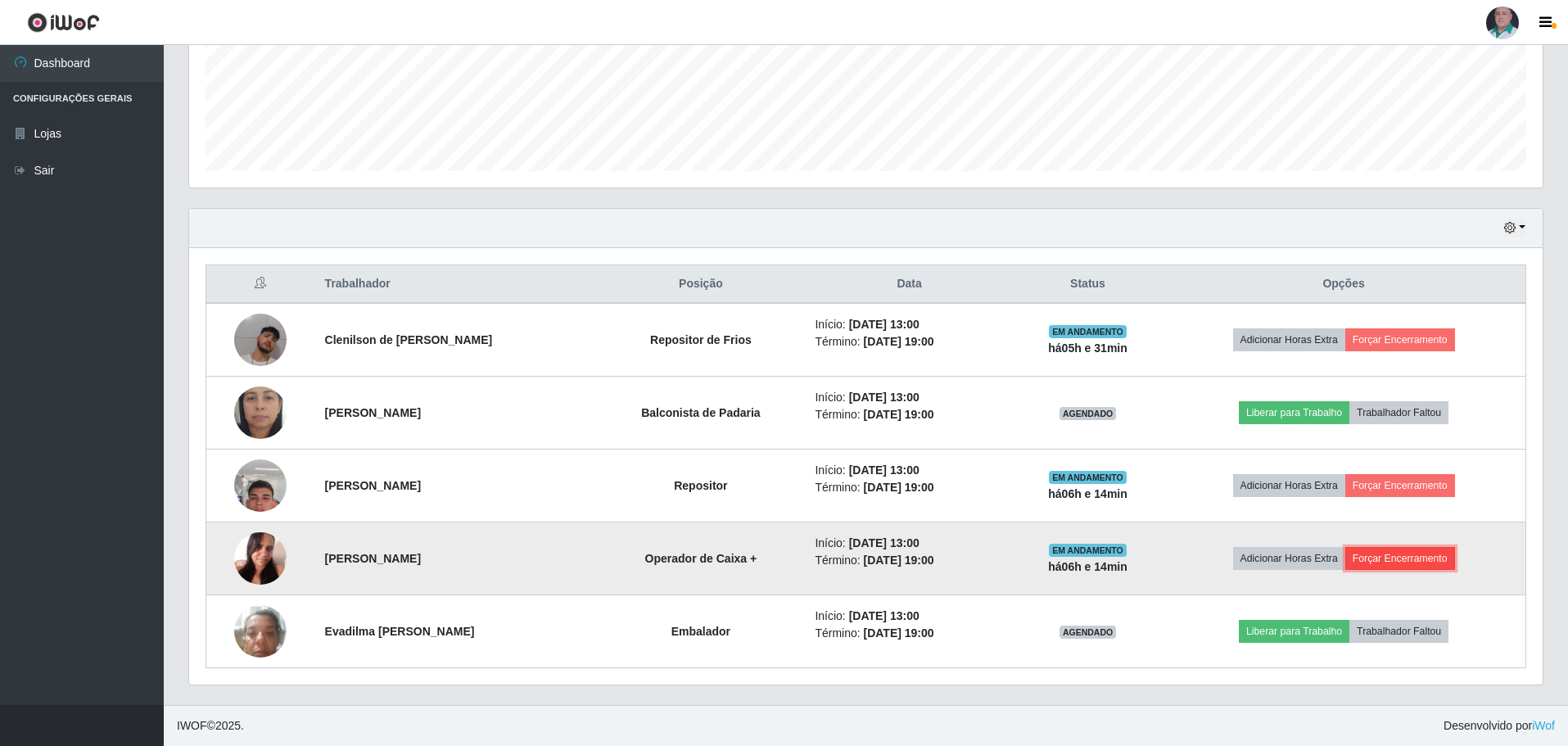
click at [1401, 552] on button "Forçar Encerramento" at bounding box center [1400, 558] width 110 height 23
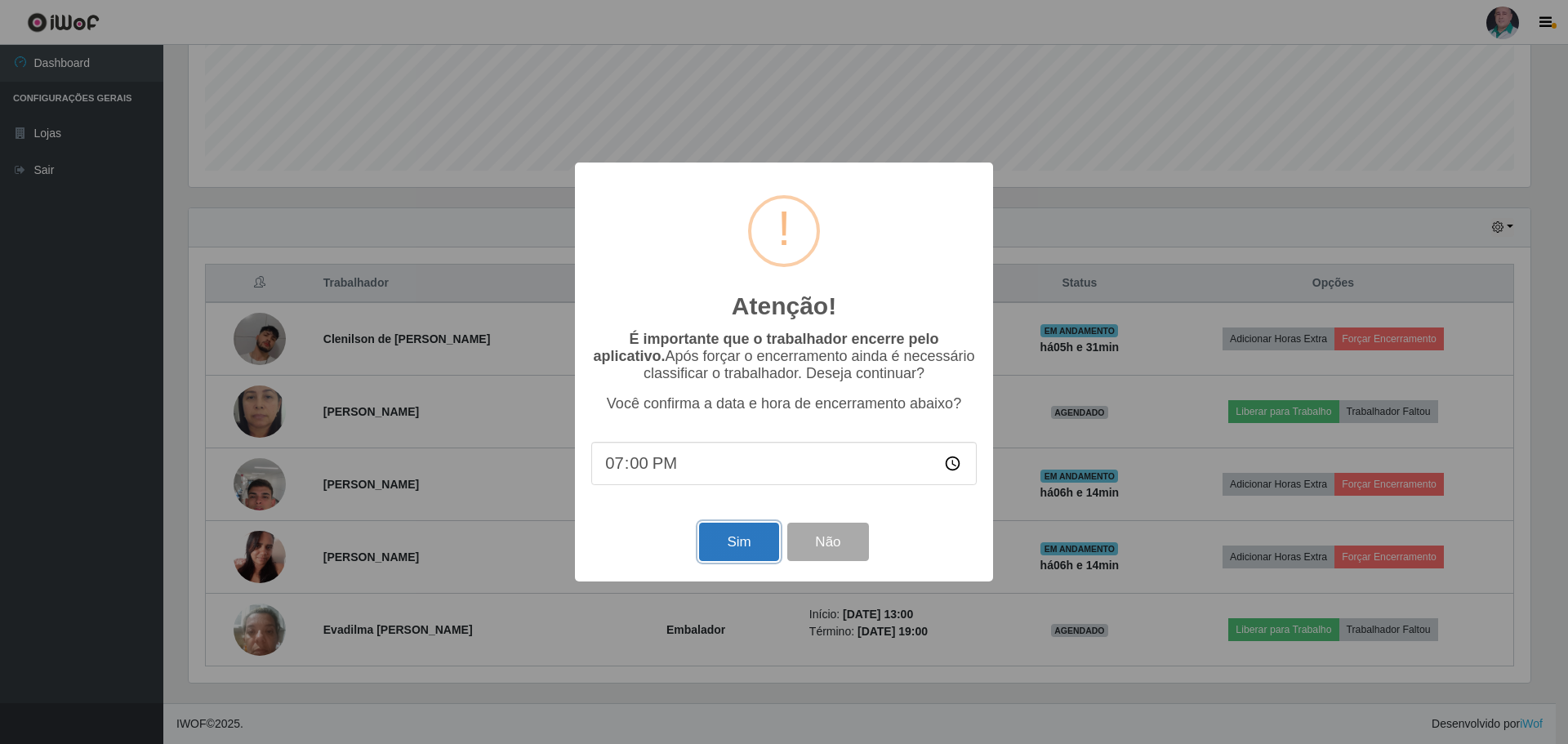
click at [731, 538] on button "Sim" at bounding box center [738, 542] width 79 height 38
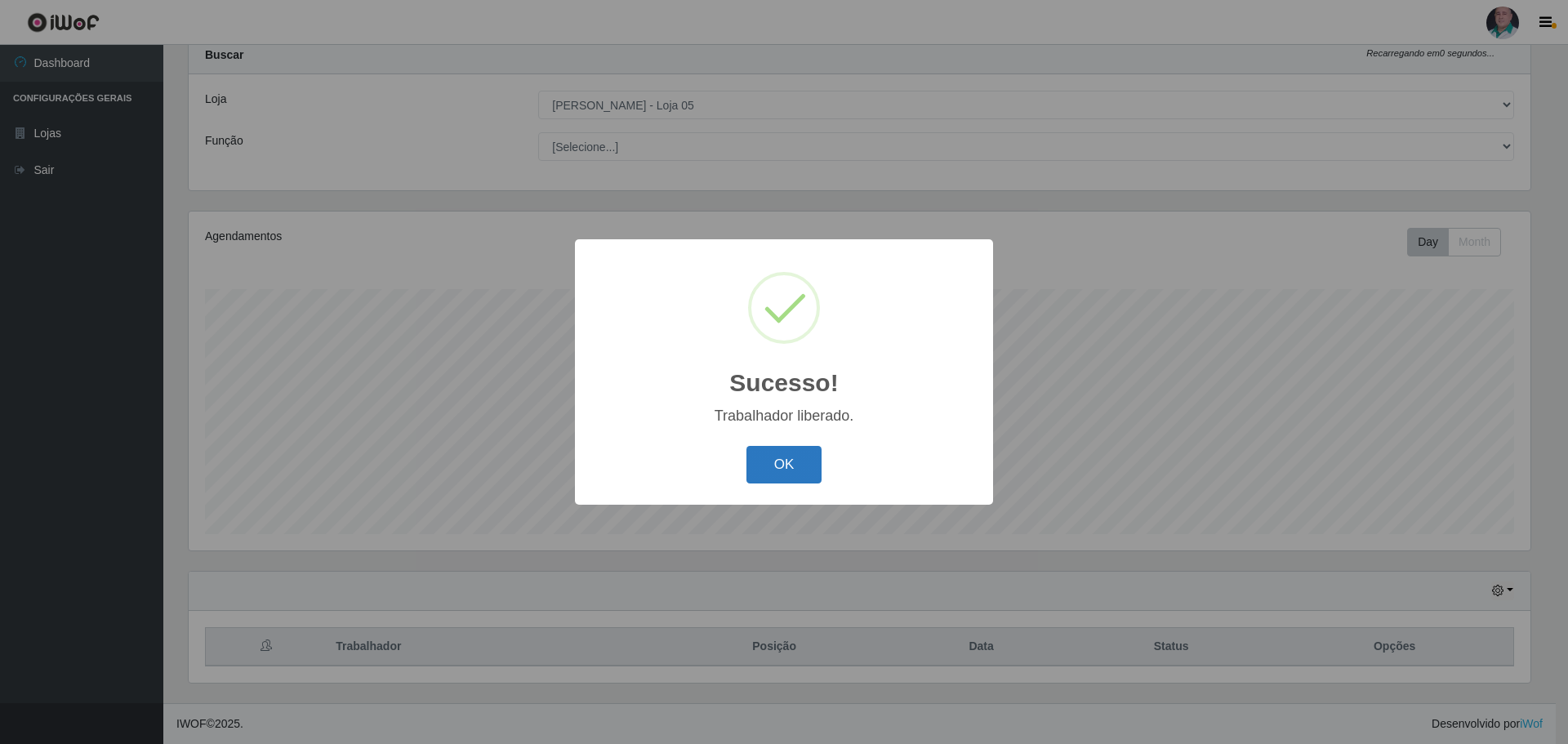
click at [783, 467] on button "OK" at bounding box center [784, 465] width 76 height 38
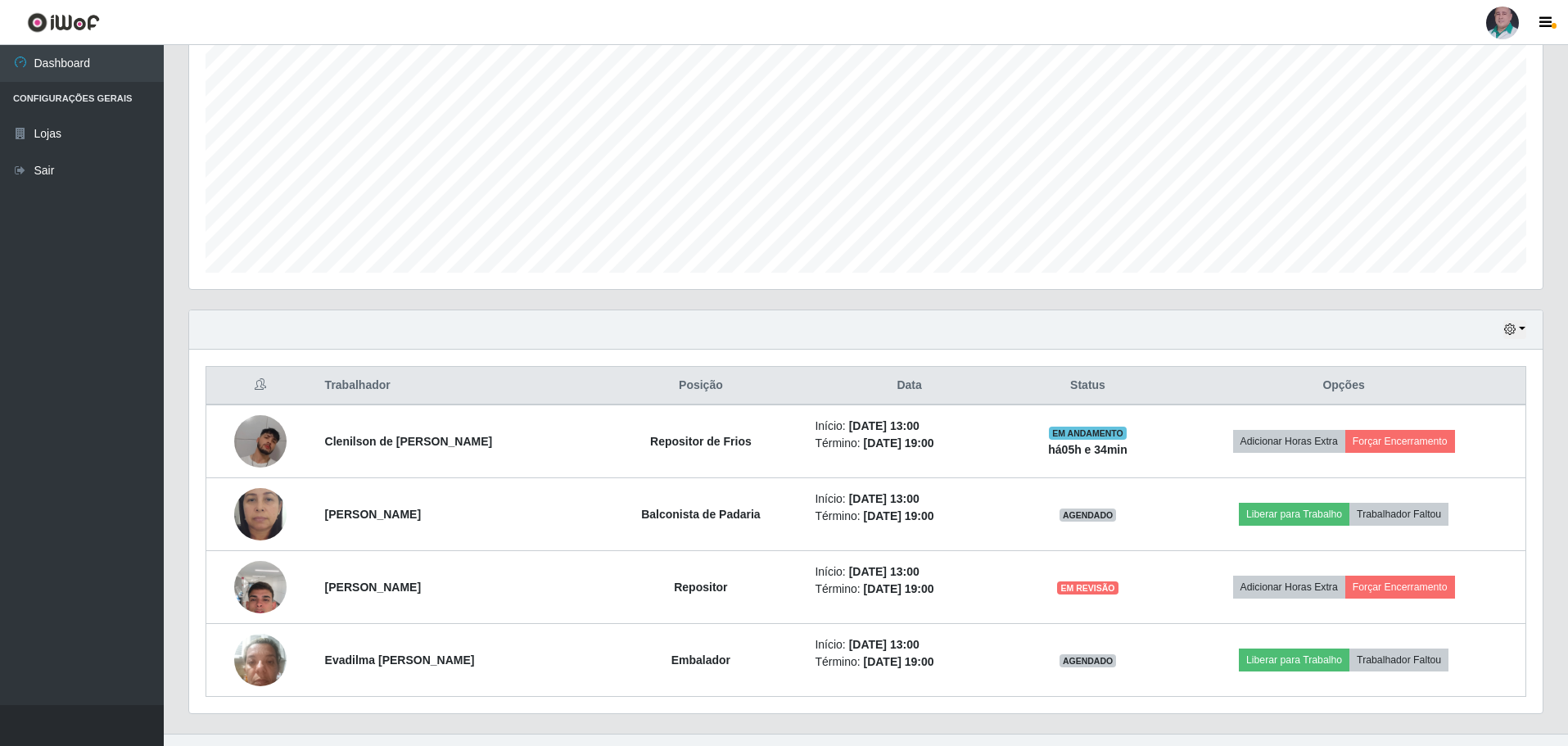
scroll to position [341, 0]
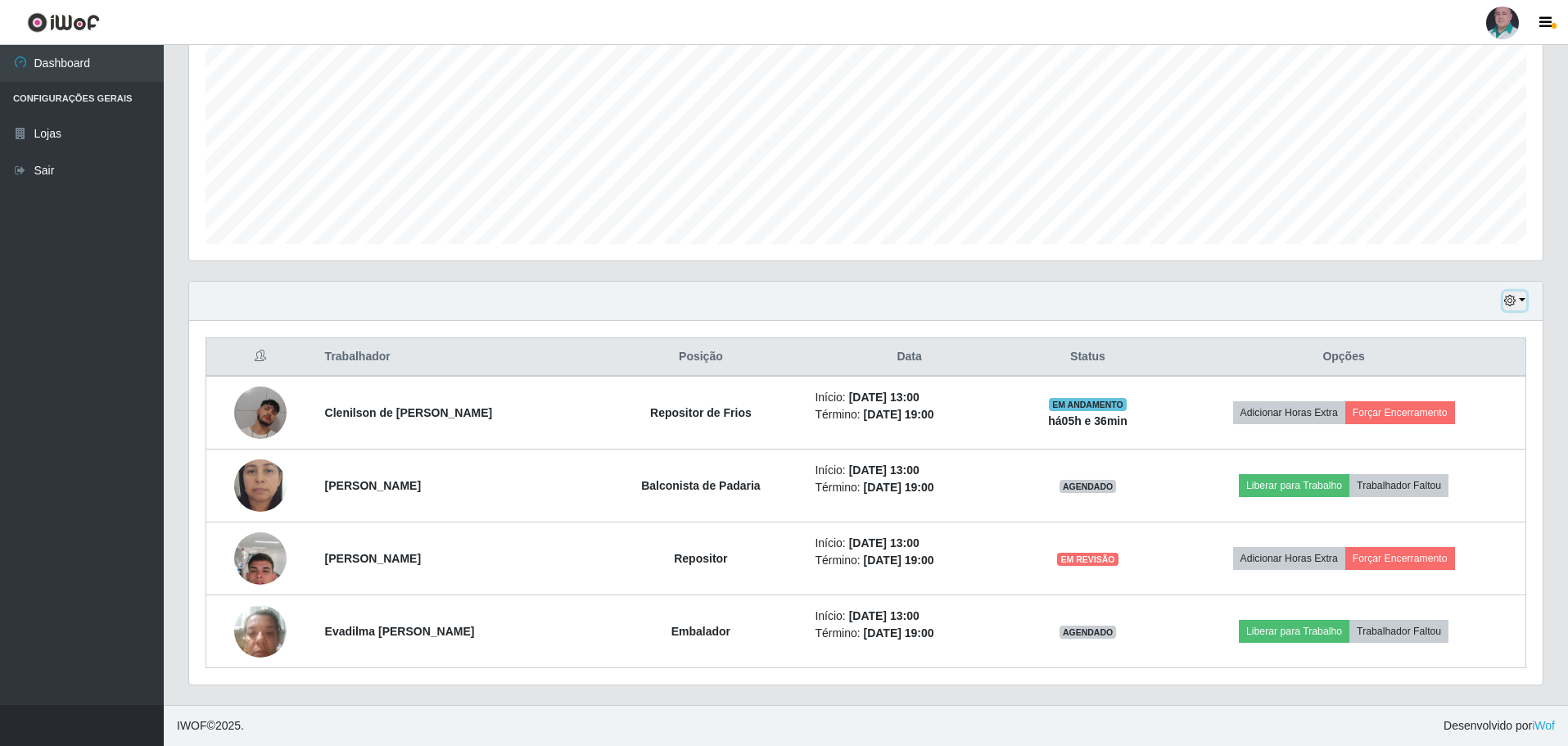
click at [1515, 302] on icon "button" at bounding box center [1510, 301] width 12 height 12
click at [1426, 396] on button "3 dias" at bounding box center [1461, 398] width 129 height 34
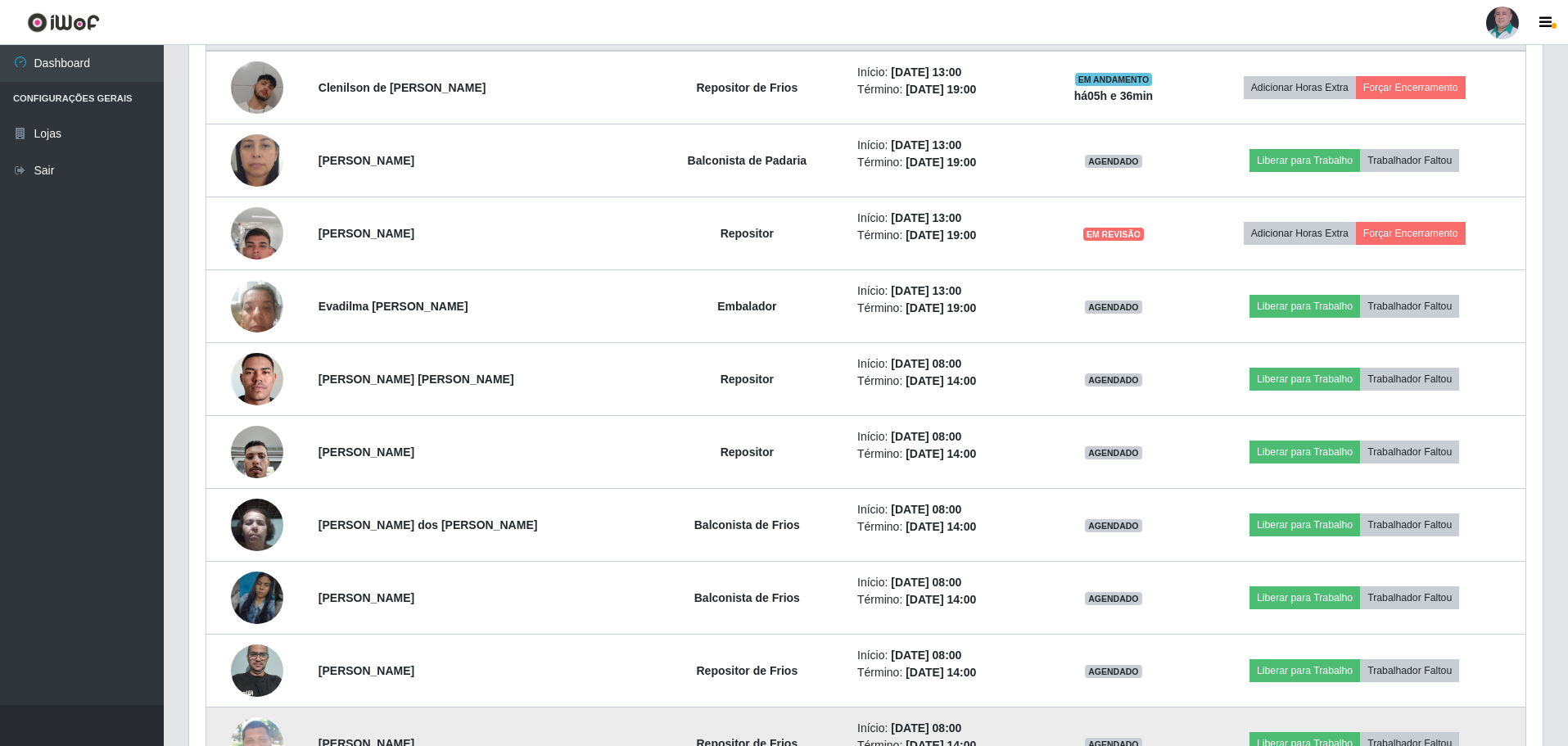
scroll to position [505, 0]
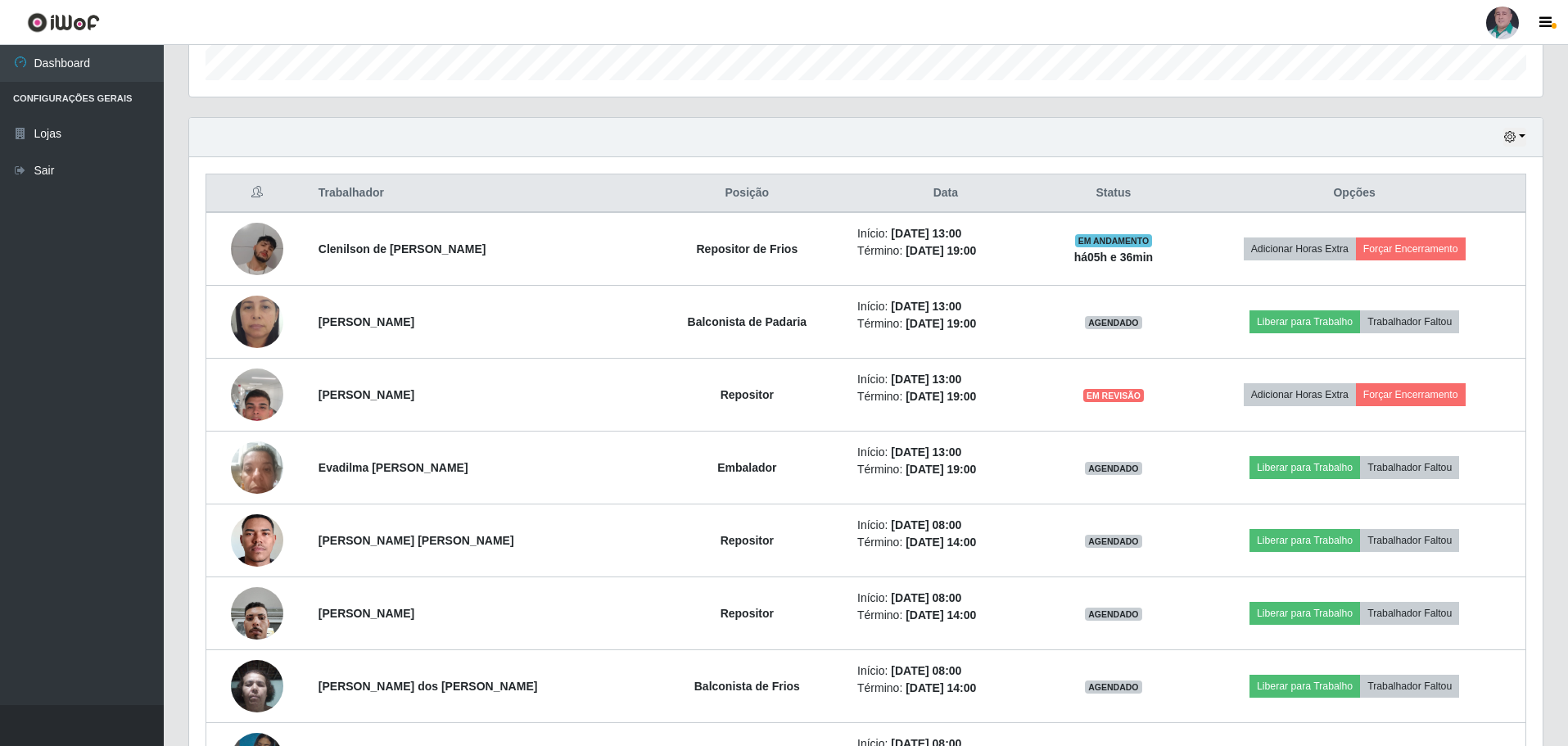
click at [1095, 125] on div "Hoje 1 dia 3 dias 1 Semana Não encerrados" at bounding box center [866, 137] width 1353 height 39
click at [1510, 142] on icon "button" at bounding box center [1510, 137] width 12 height 12
click at [1451, 165] on button "Hoje" at bounding box center [1461, 166] width 129 height 34
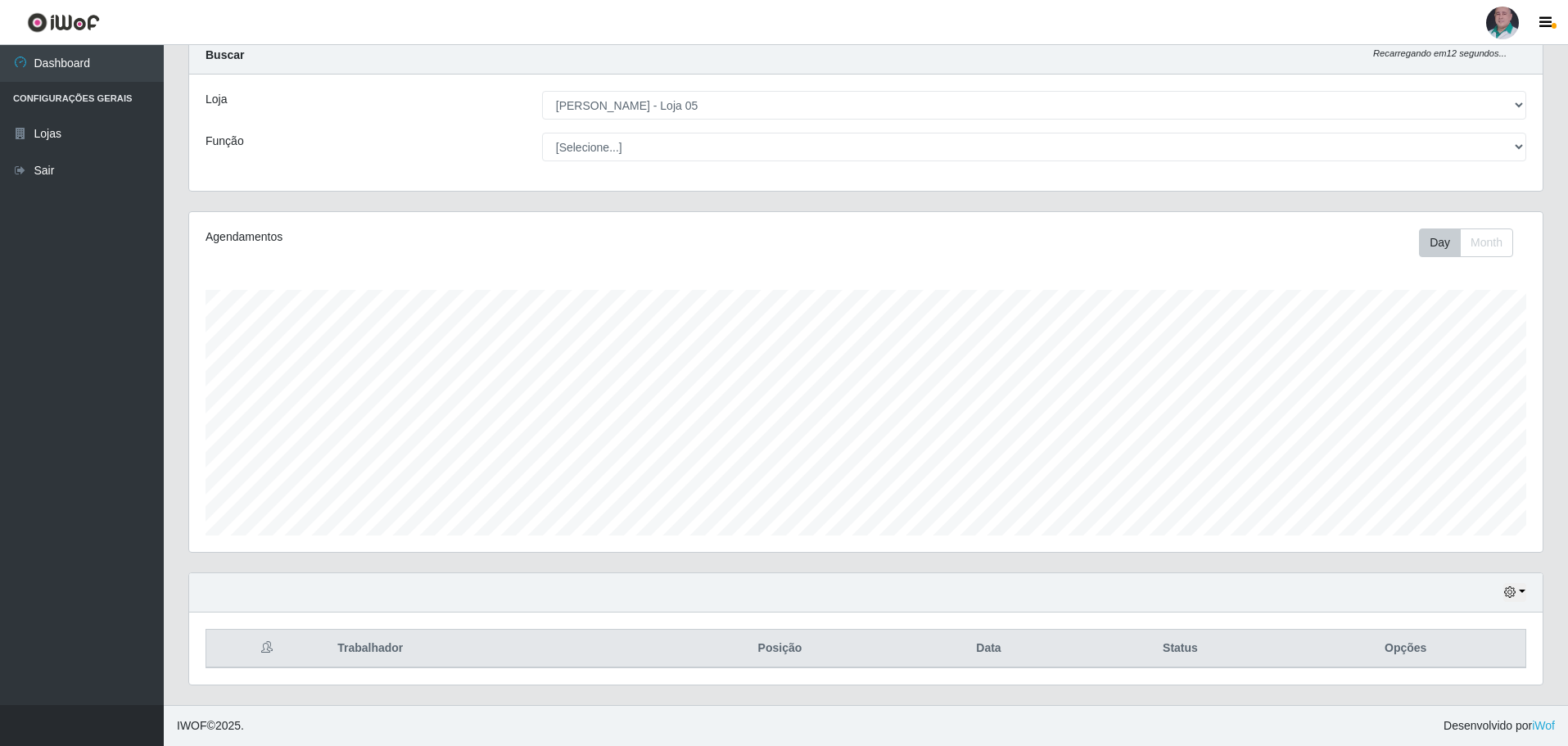
scroll to position [341, 0]
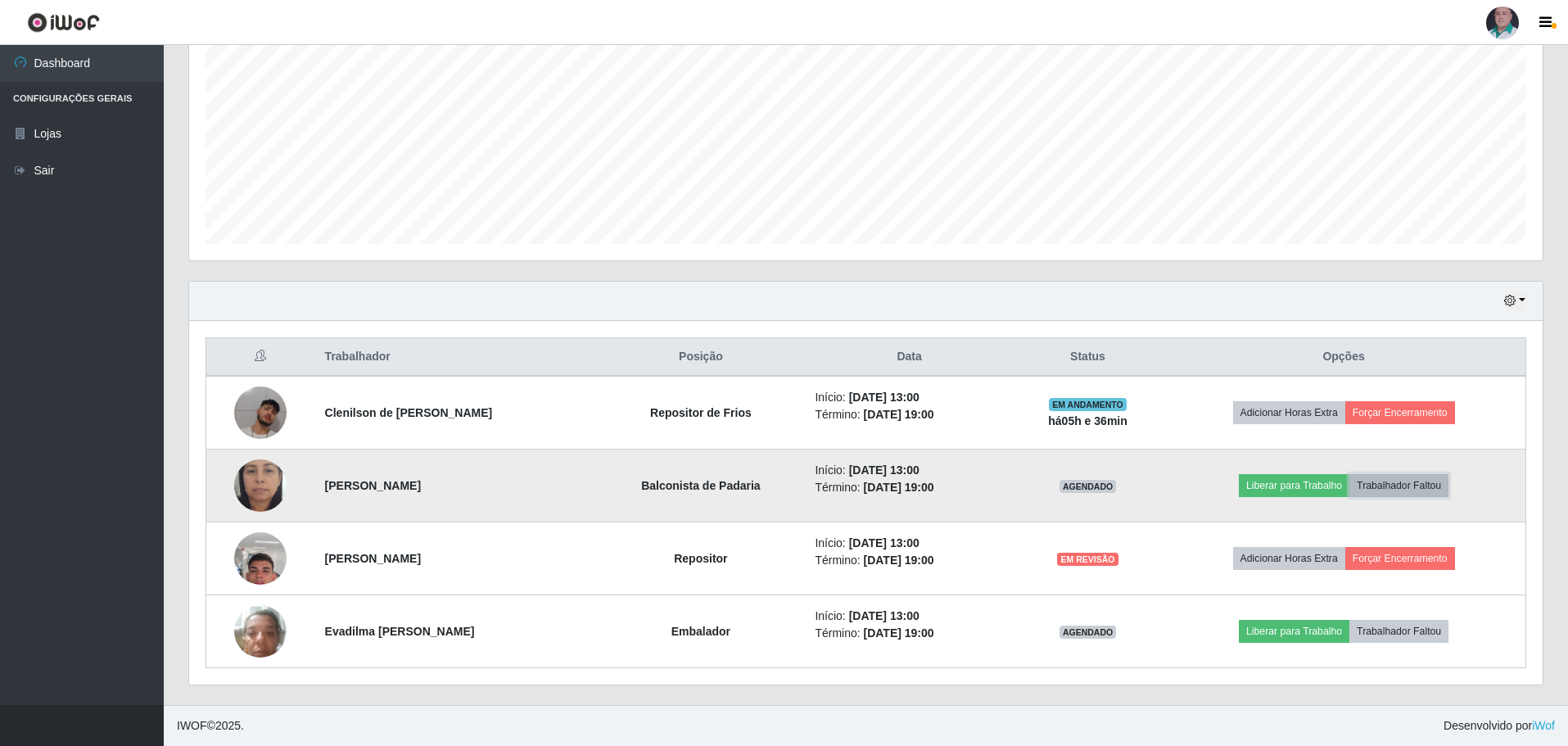
click at [1423, 486] on button "Trabalhador Faltou" at bounding box center [1399, 485] width 99 height 23
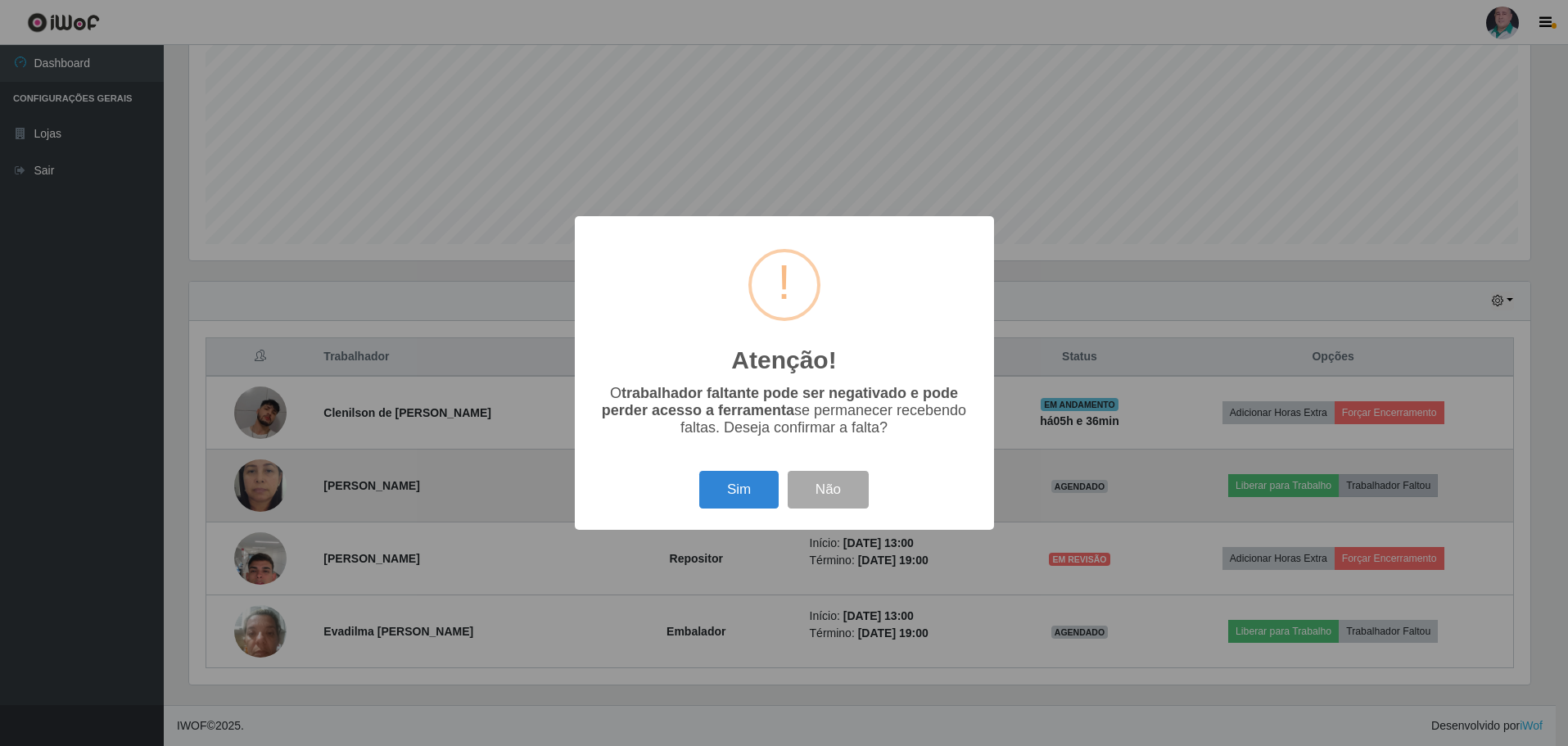
scroll to position [339, 1345]
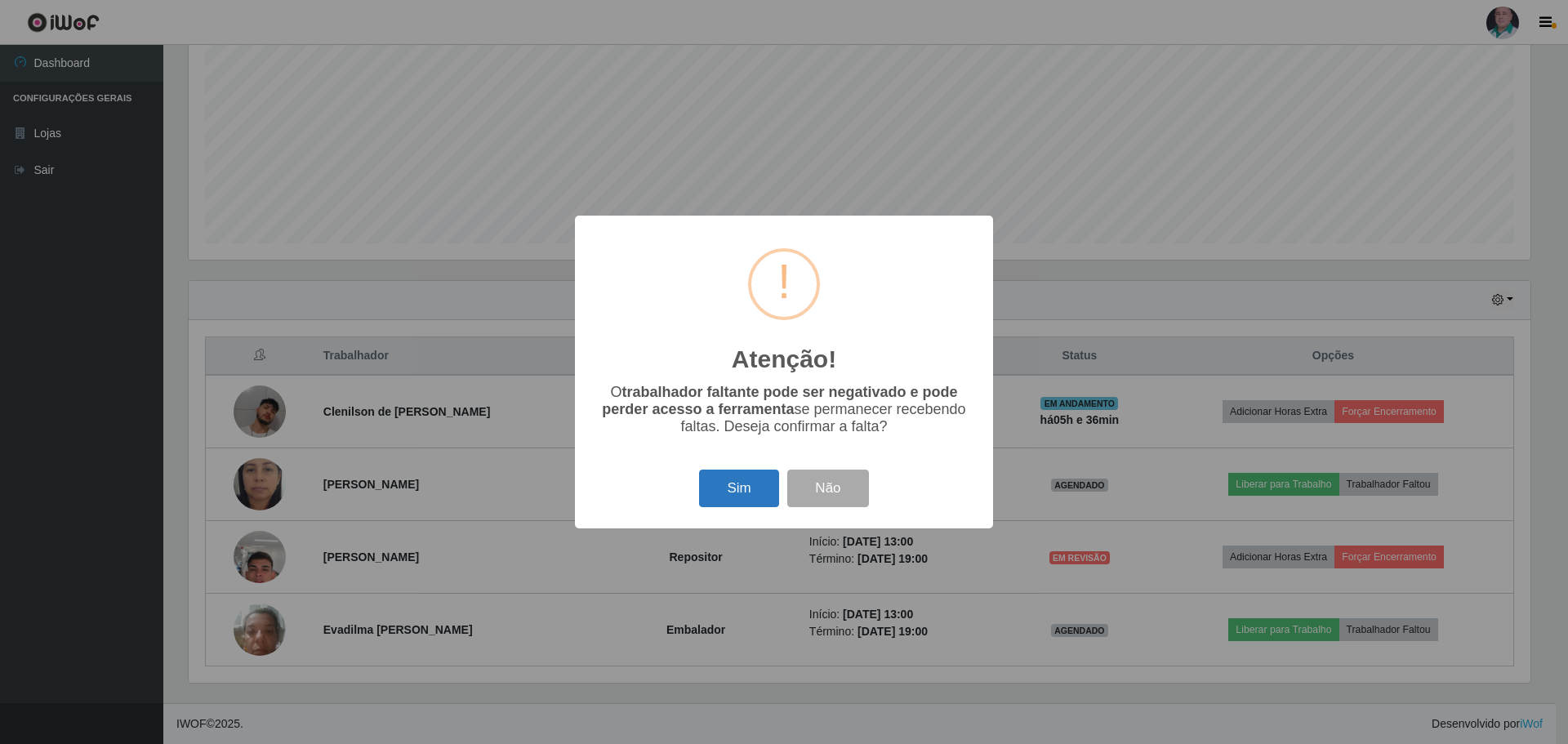
click at [735, 502] on button "Sim" at bounding box center [738, 489] width 79 height 38
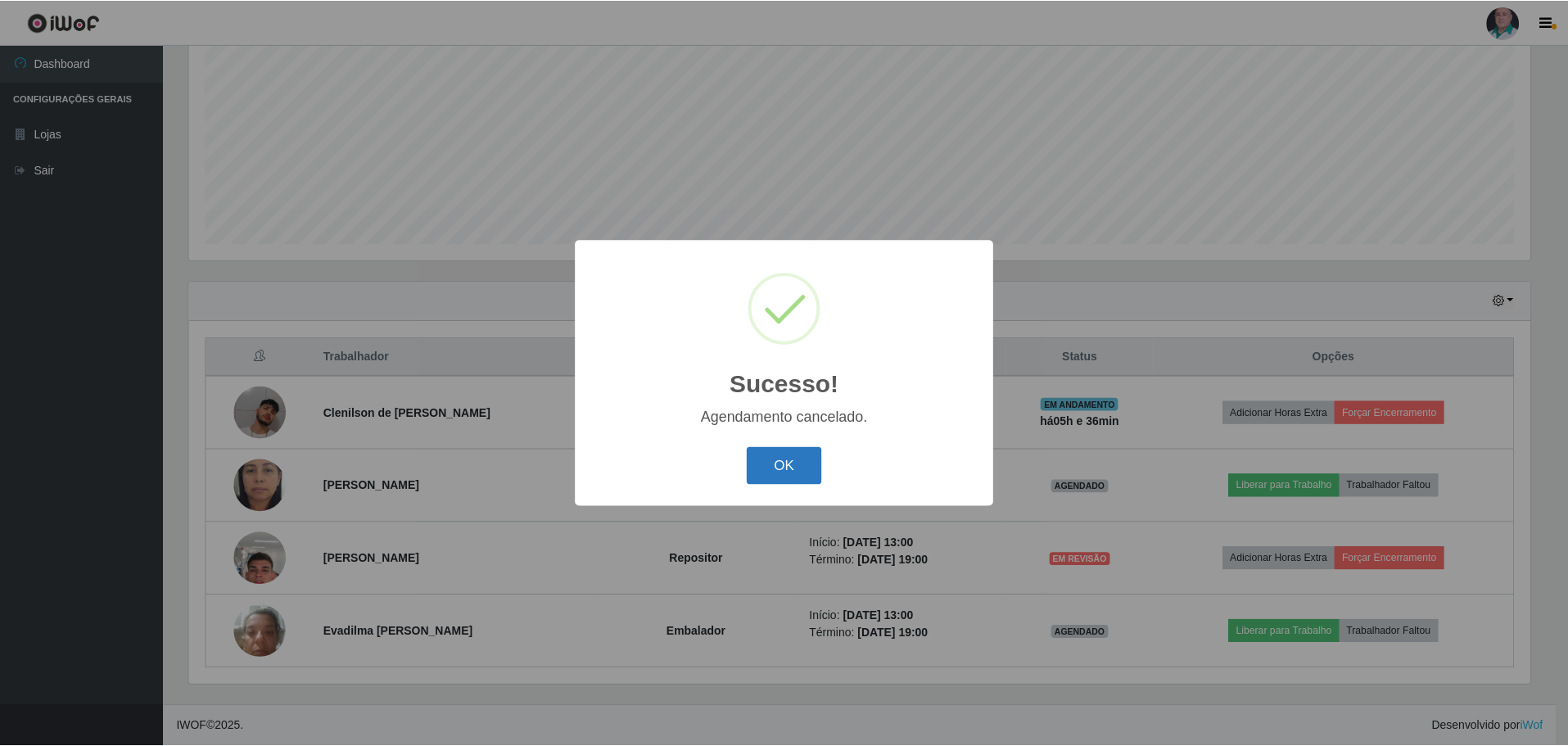
scroll to position [268, 0]
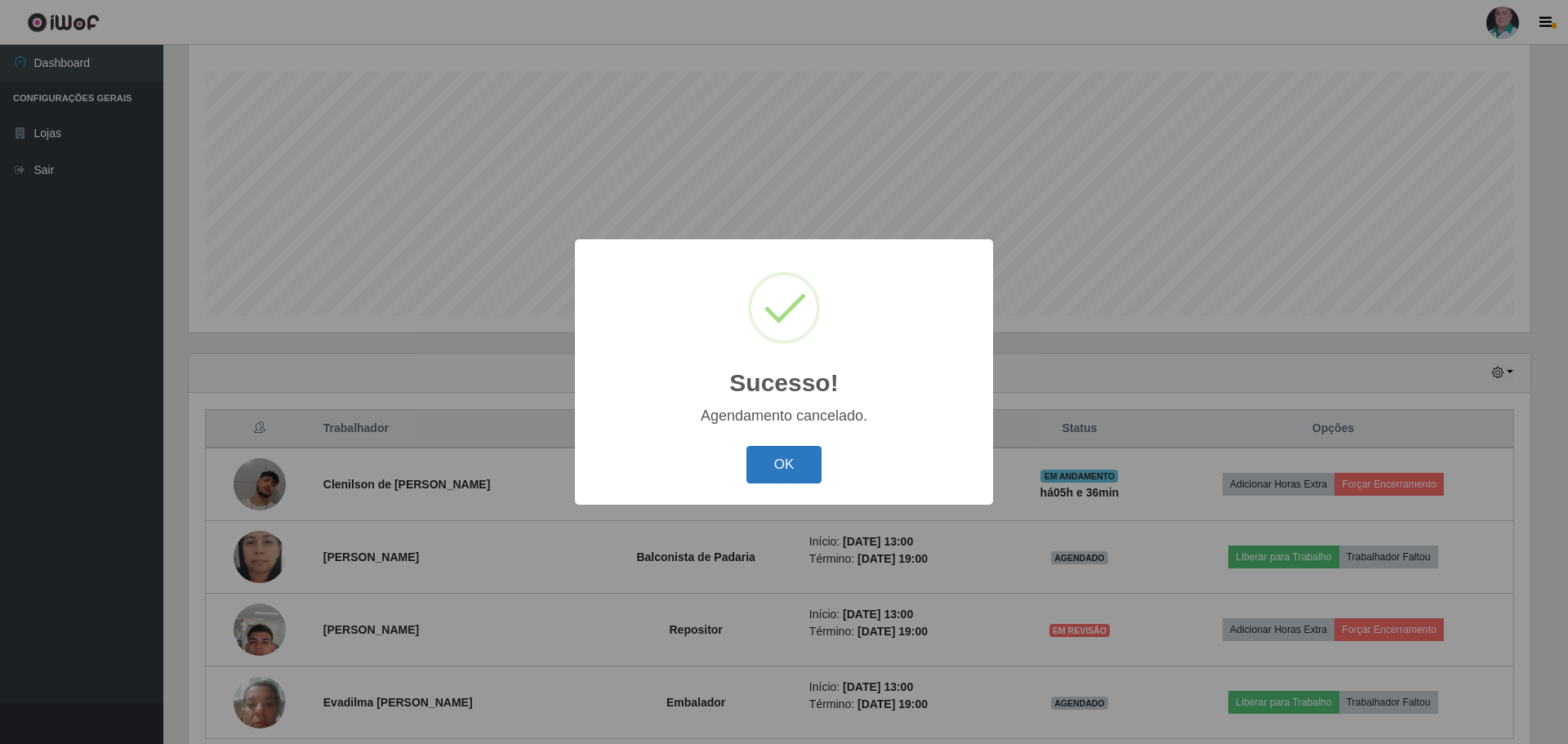
click at [761, 456] on button "OK" at bounding box center [784, 465] width 76 height 38
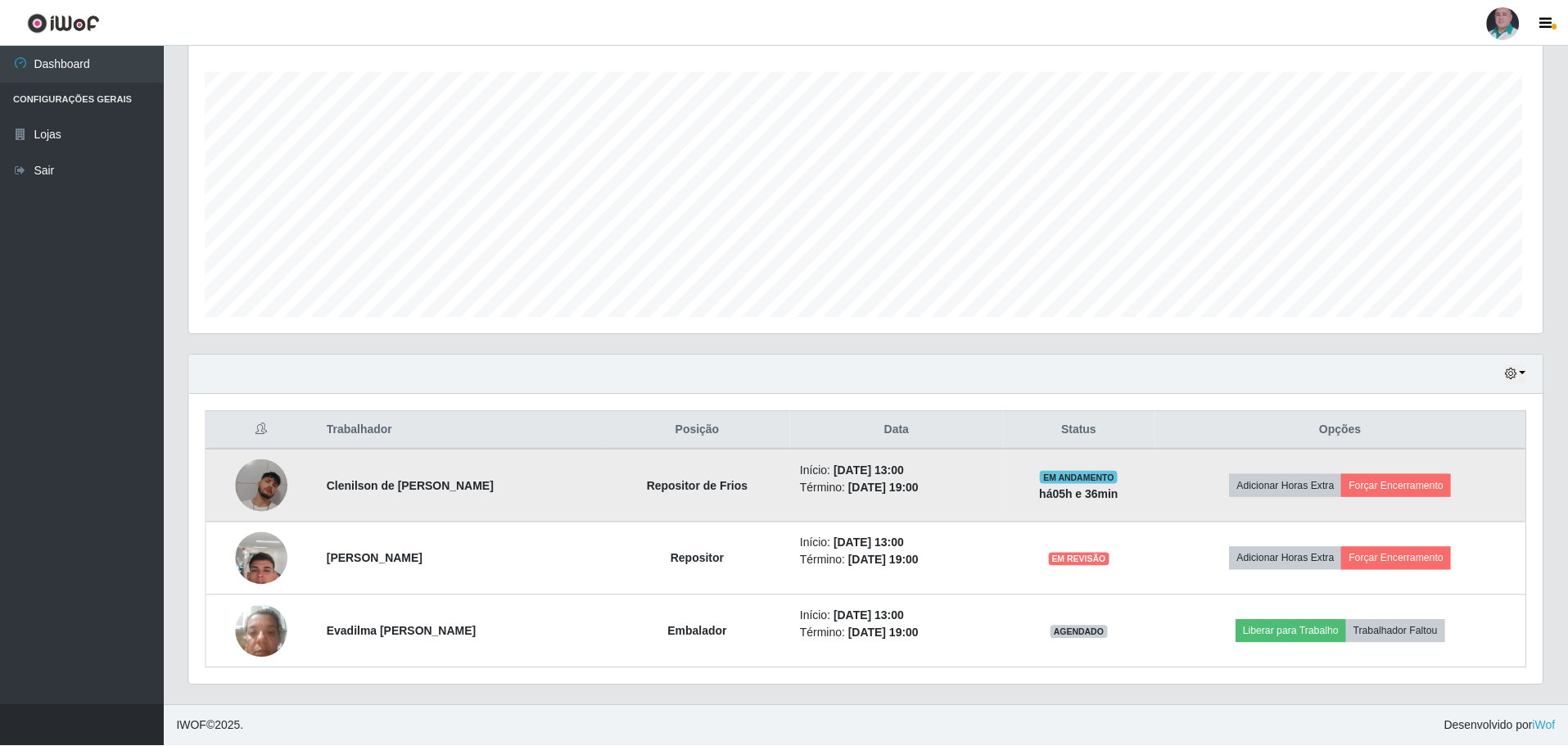
scroll to position [339, 1353]
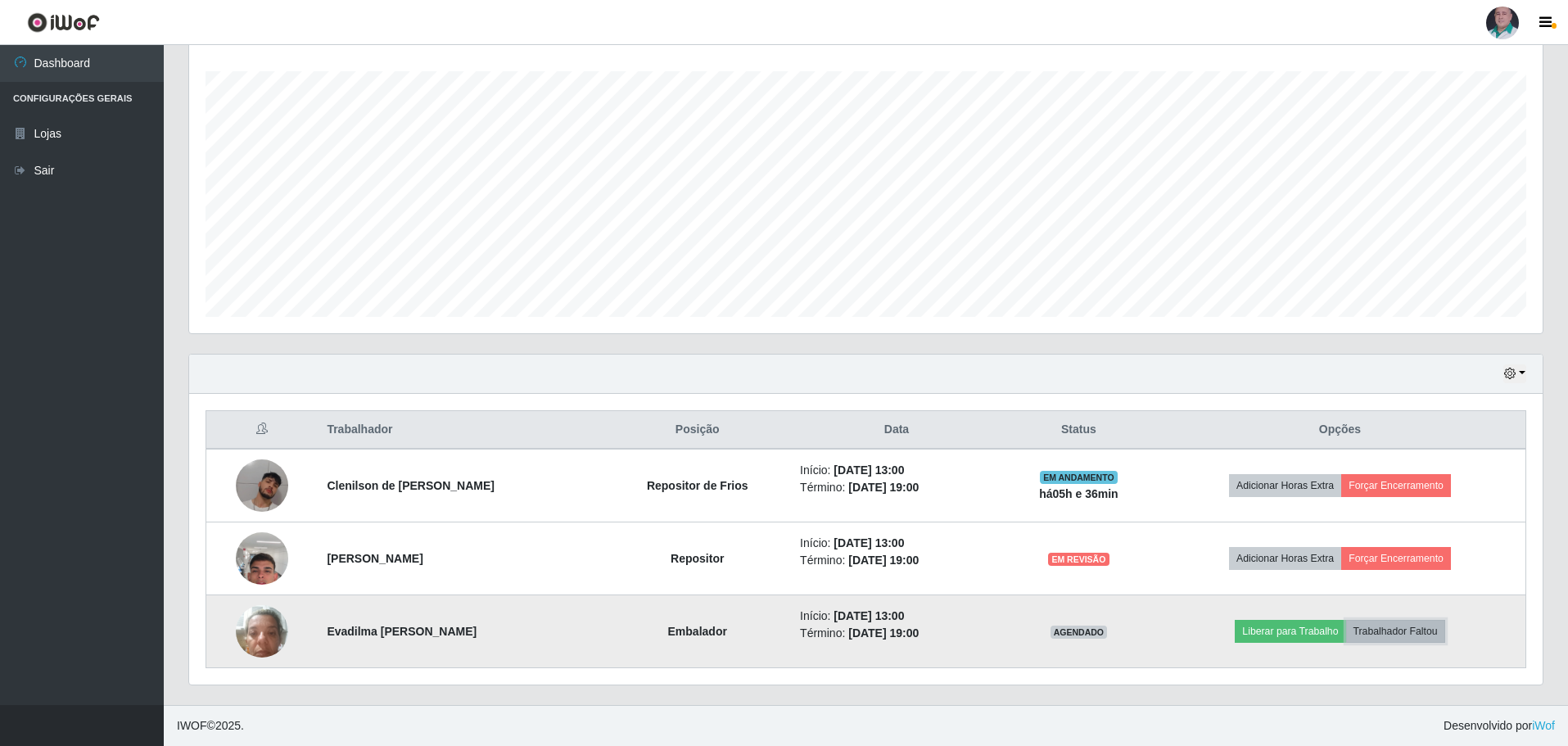
click at [1418, 634] on button "Trabalhador Faltou" at bounding box center [1395, 631] width 99 height 23
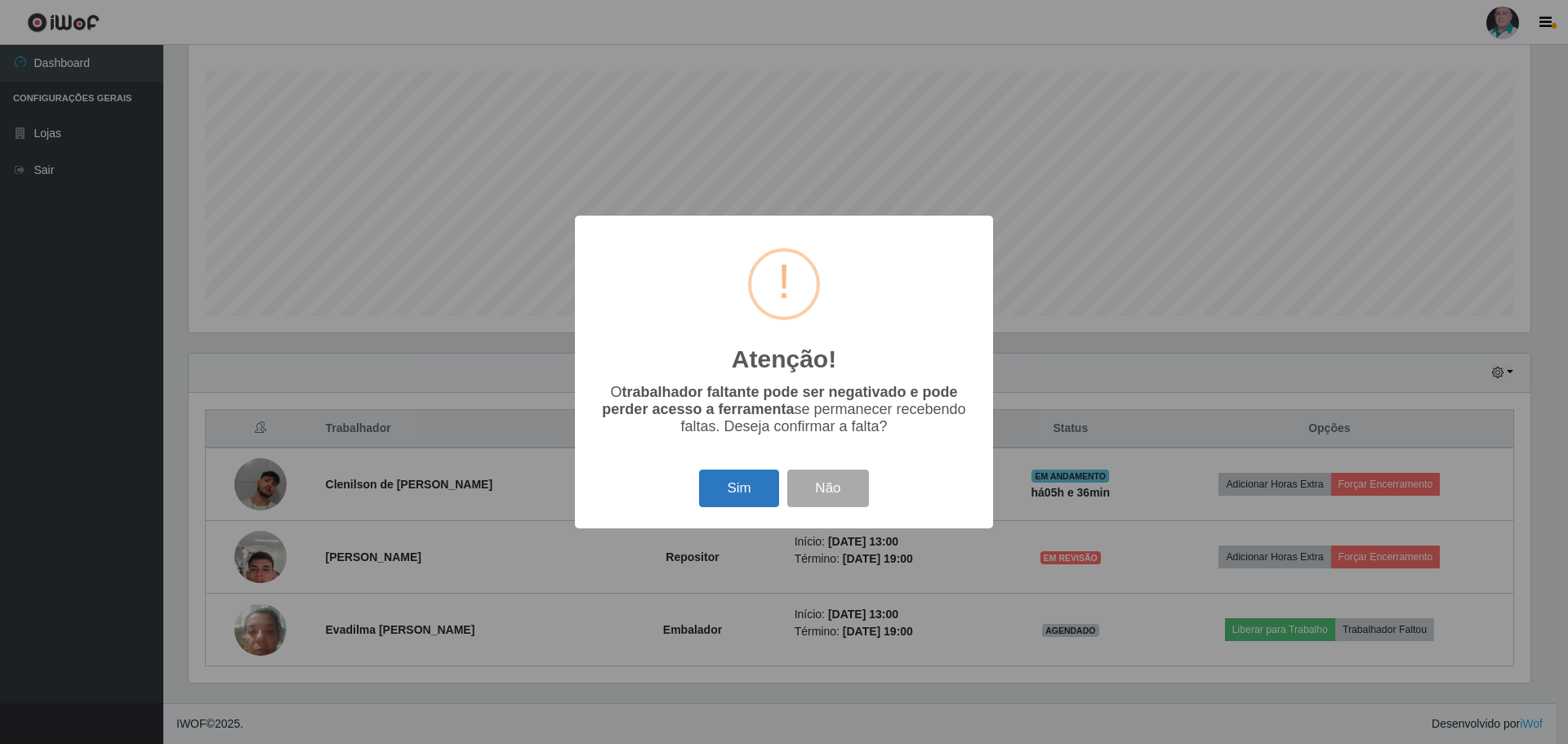
click at [717, 502] on button "Sim" at bounding box center [738, 489] width 79 height 38
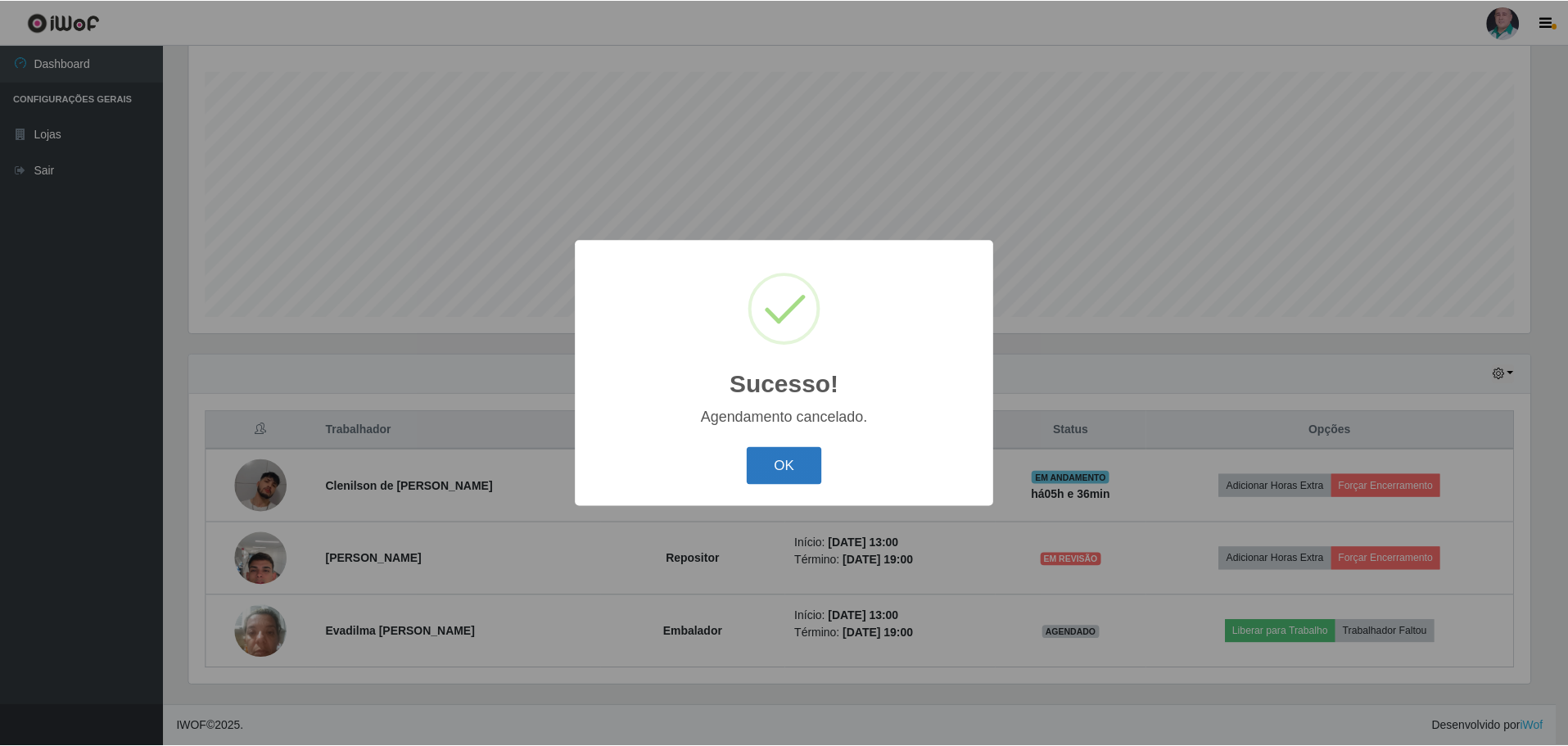
scroll to position [195, 0]
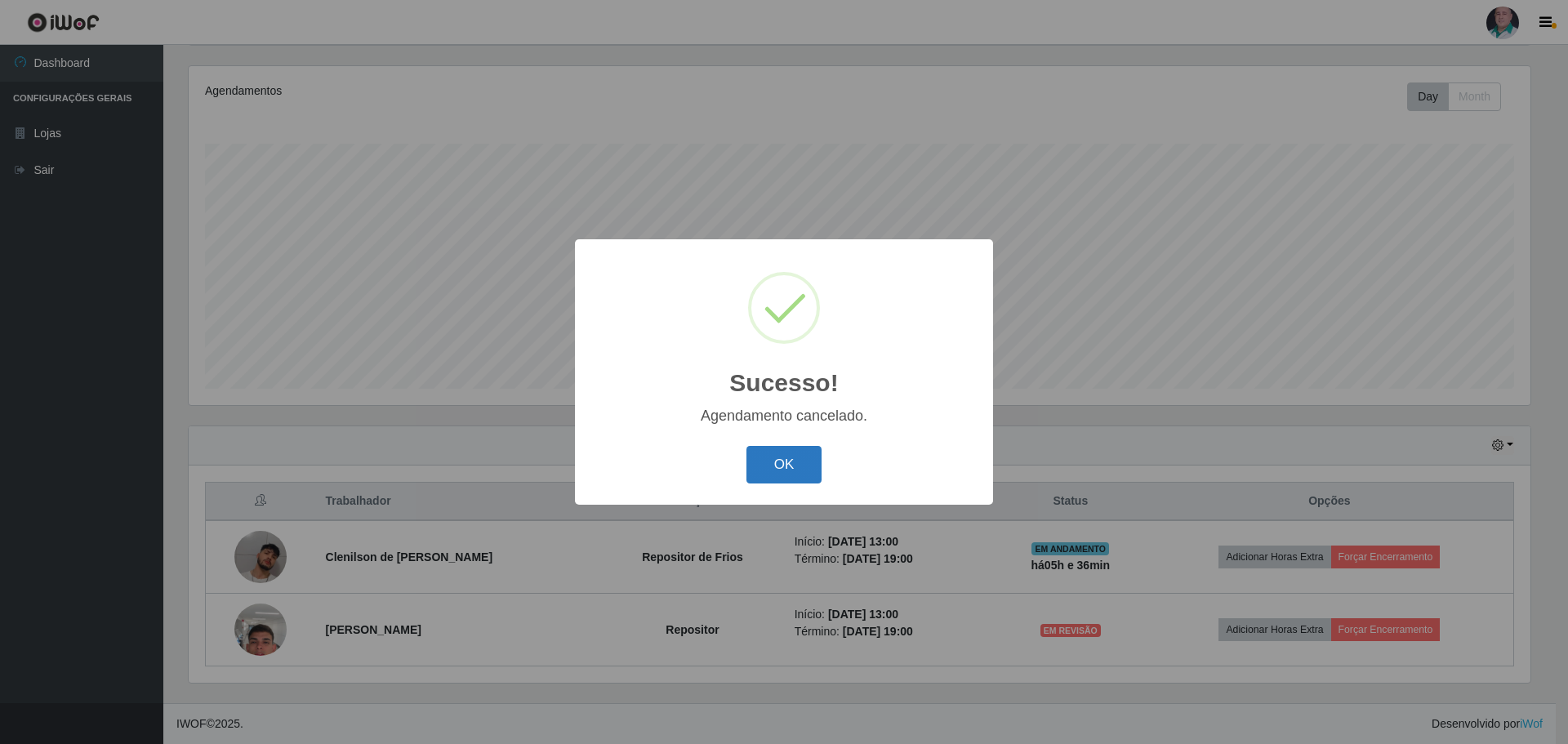
click at [792, 468] on button "OK" at bounding box center [784, 465] width 76 height 38
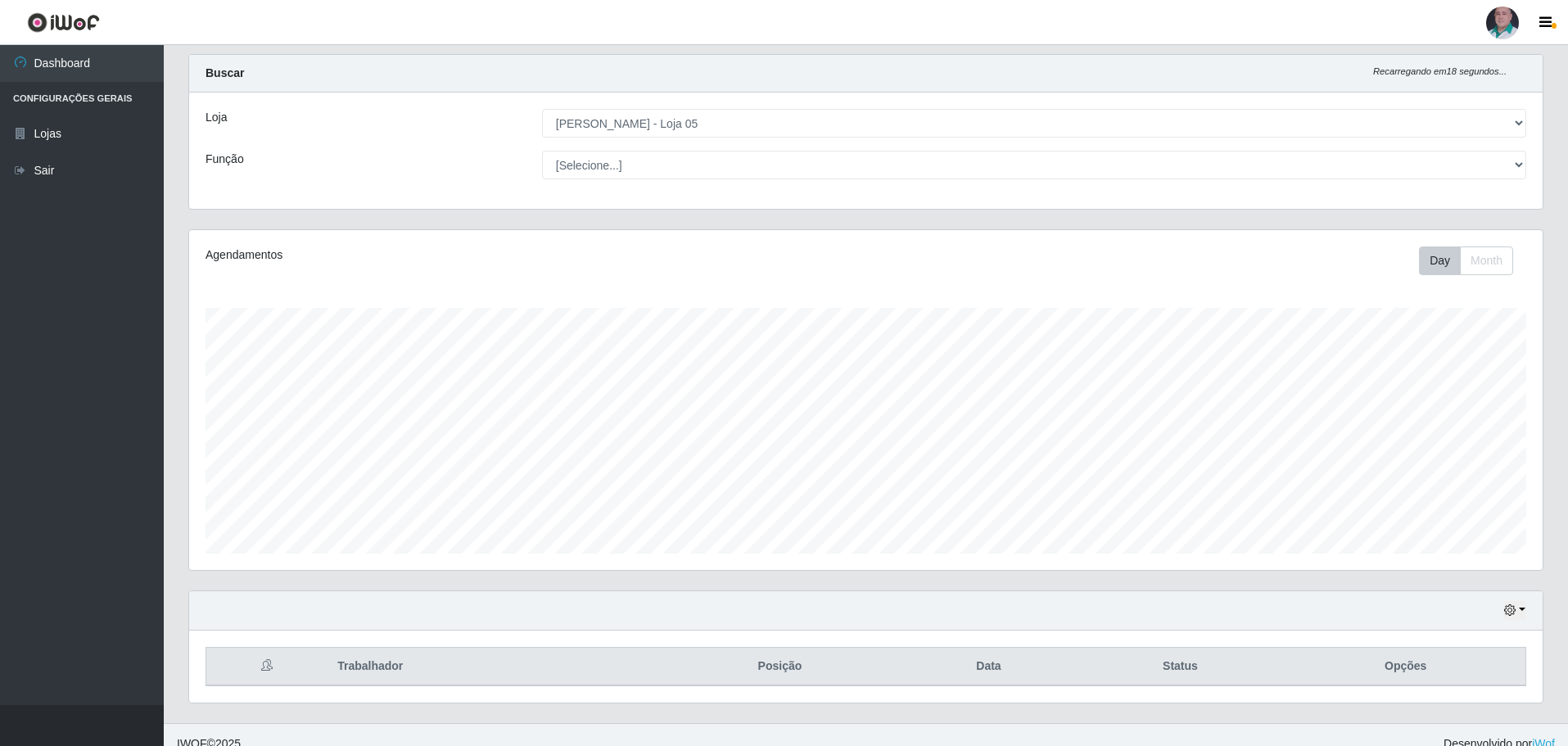
scroll to position [50, 0]
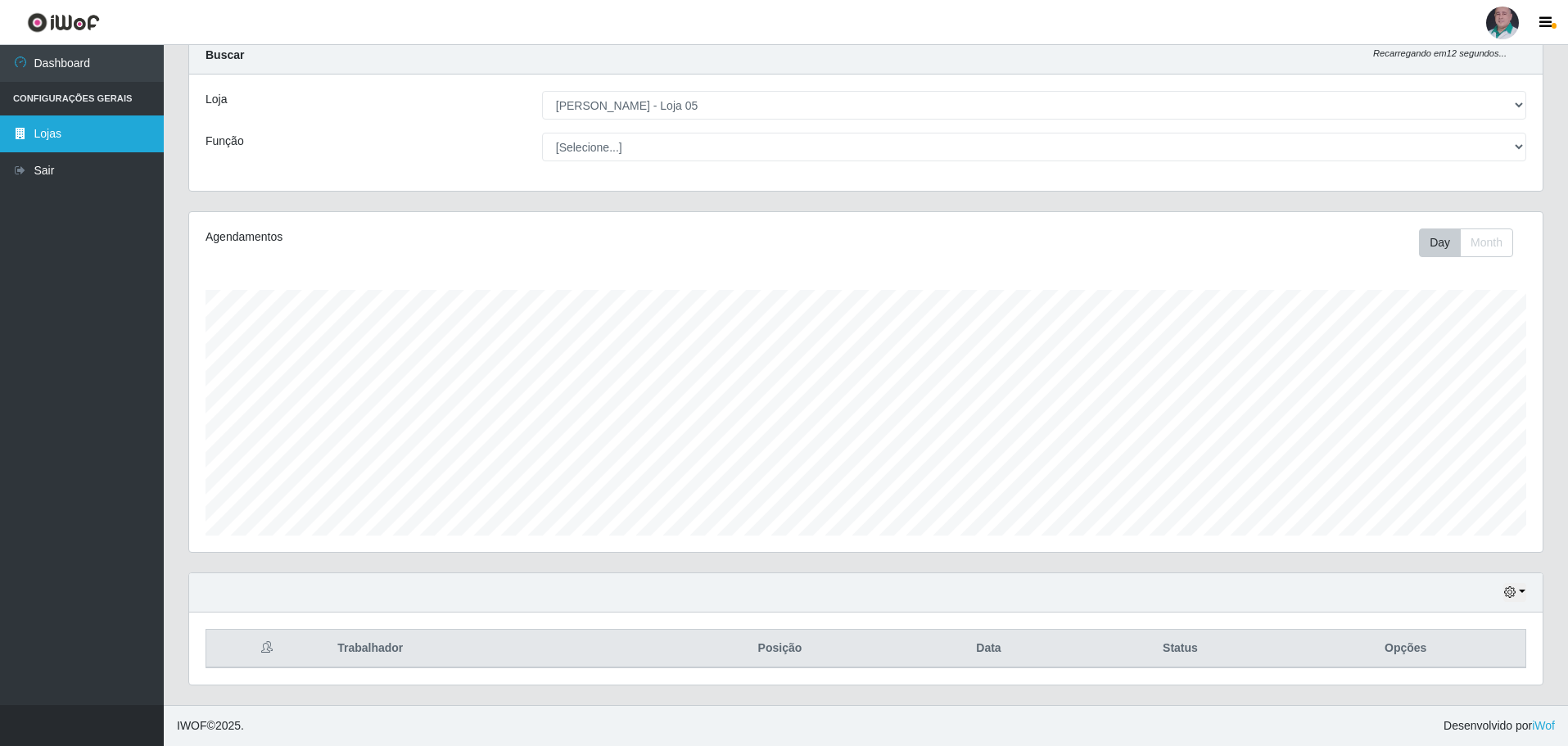
click at [60, 130] on link "Lojas" at bounding box center [81, 134] width 163 height 37
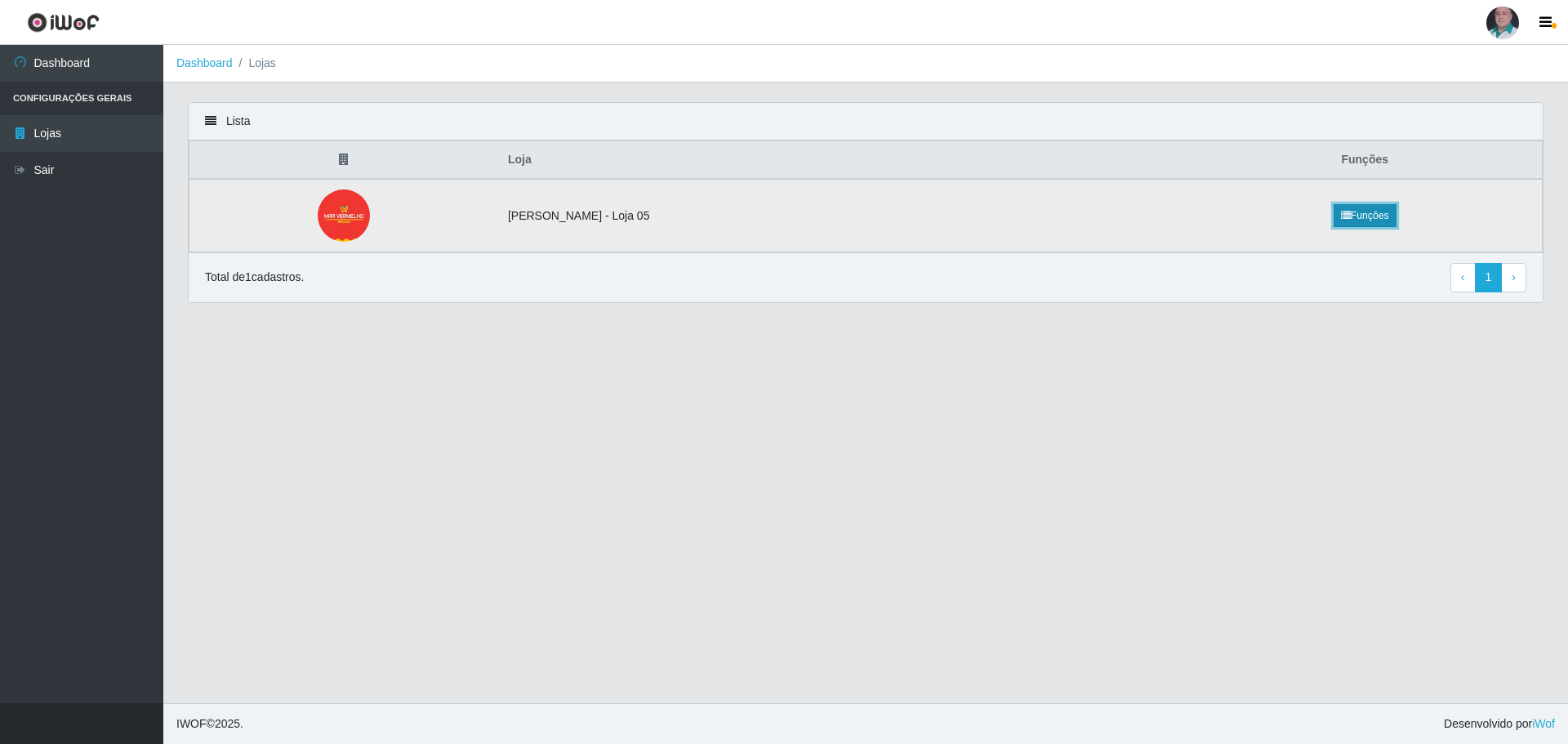
click at [1356, 212] on link "Funções" at bounding box center [1364, 215] width 63 height 23
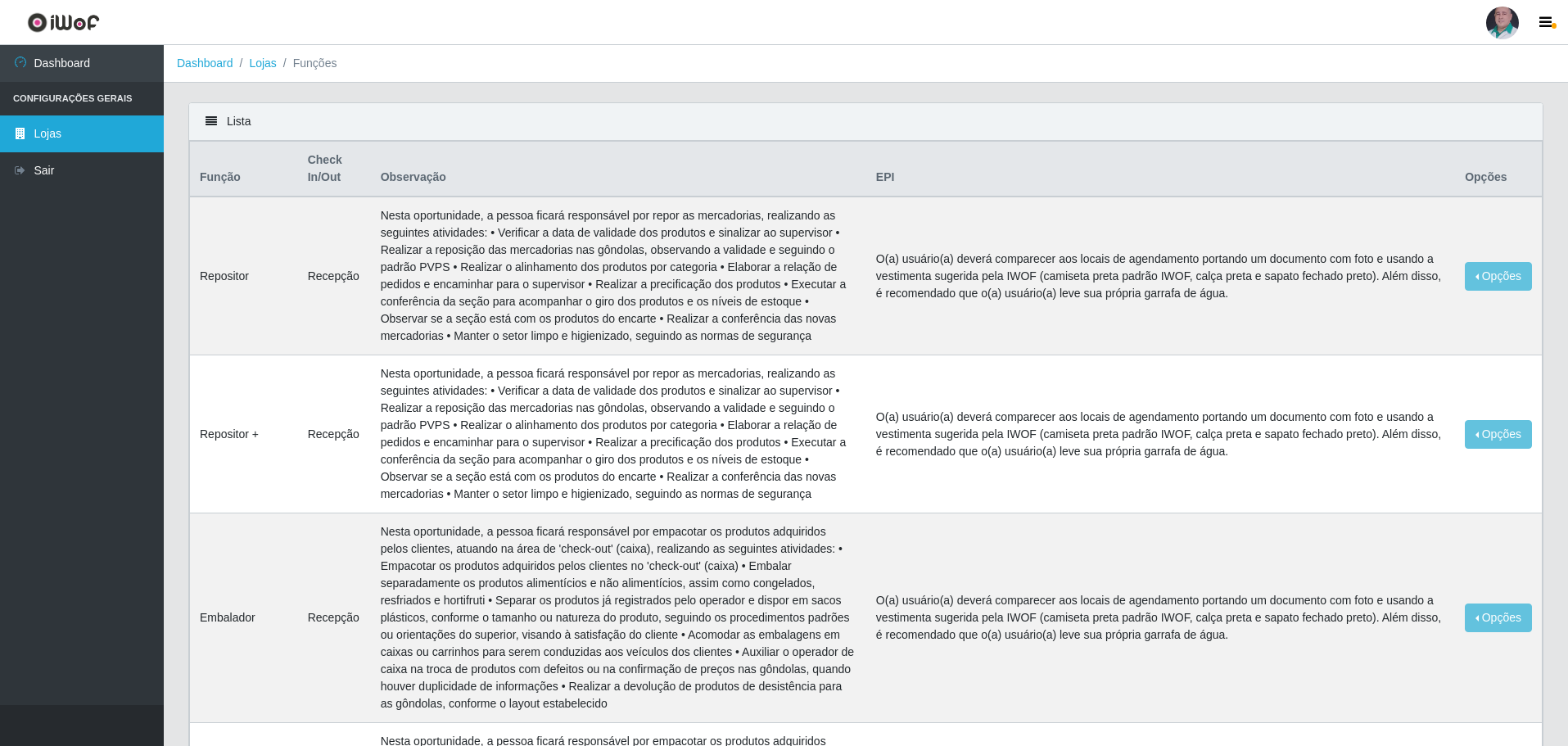
click at [76, 136] on link "Lojas" at bounding box center [81, 134] width 163 height 37
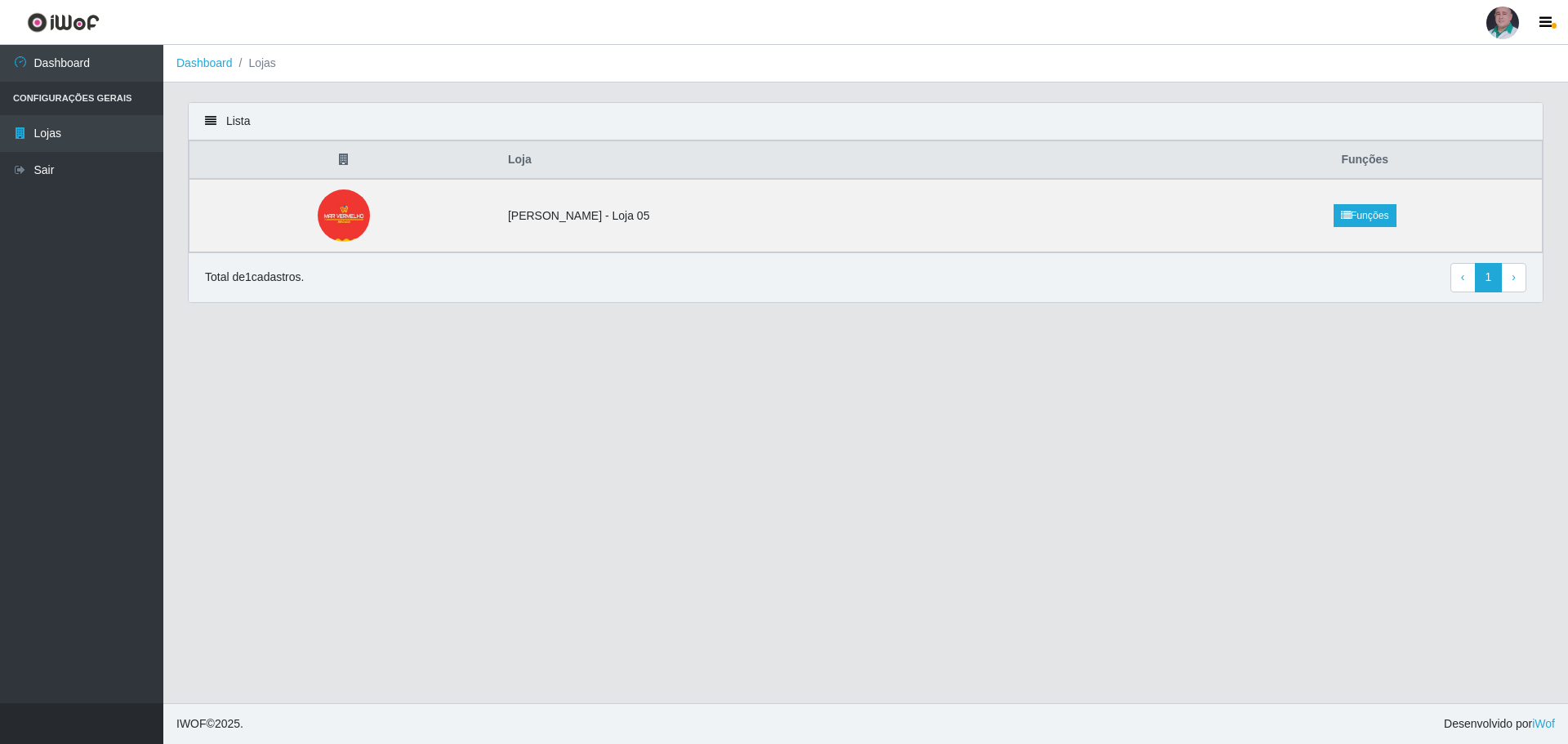
click at [92, 94] on li "Configurações Gerais" at bounding box center [81, 99] width 163 height 33
click at [109, 97] on li "Configurações Gerais" at bounding box center [81, 99] width 163 height 33
click at [264, 64] on li "Lojas" at bounding box center [254, 63] width 43 height 18
click at [90, 95] on li "Configurações Gerais" at bounding box center [81, 99] width 163 height 33
click at [553, 161] on th "Loja" at bounding box center [843, 161] width 690 height 38
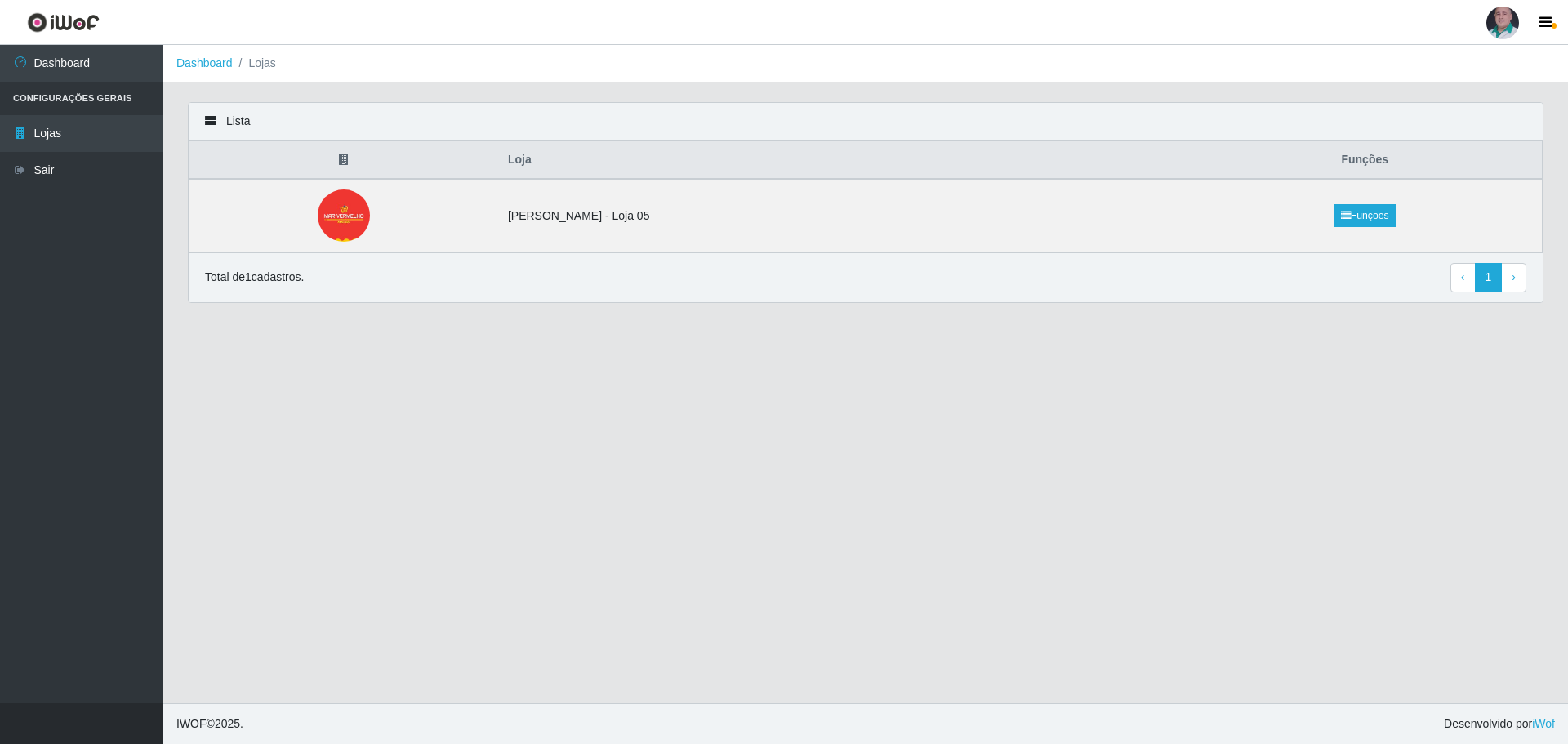
click at [349, 161] on icon at bounding box center [344, 160] width 10 height 12
click at [1545, 19] on icon "button" at bounding box center [1545, 23] width 13 height 15
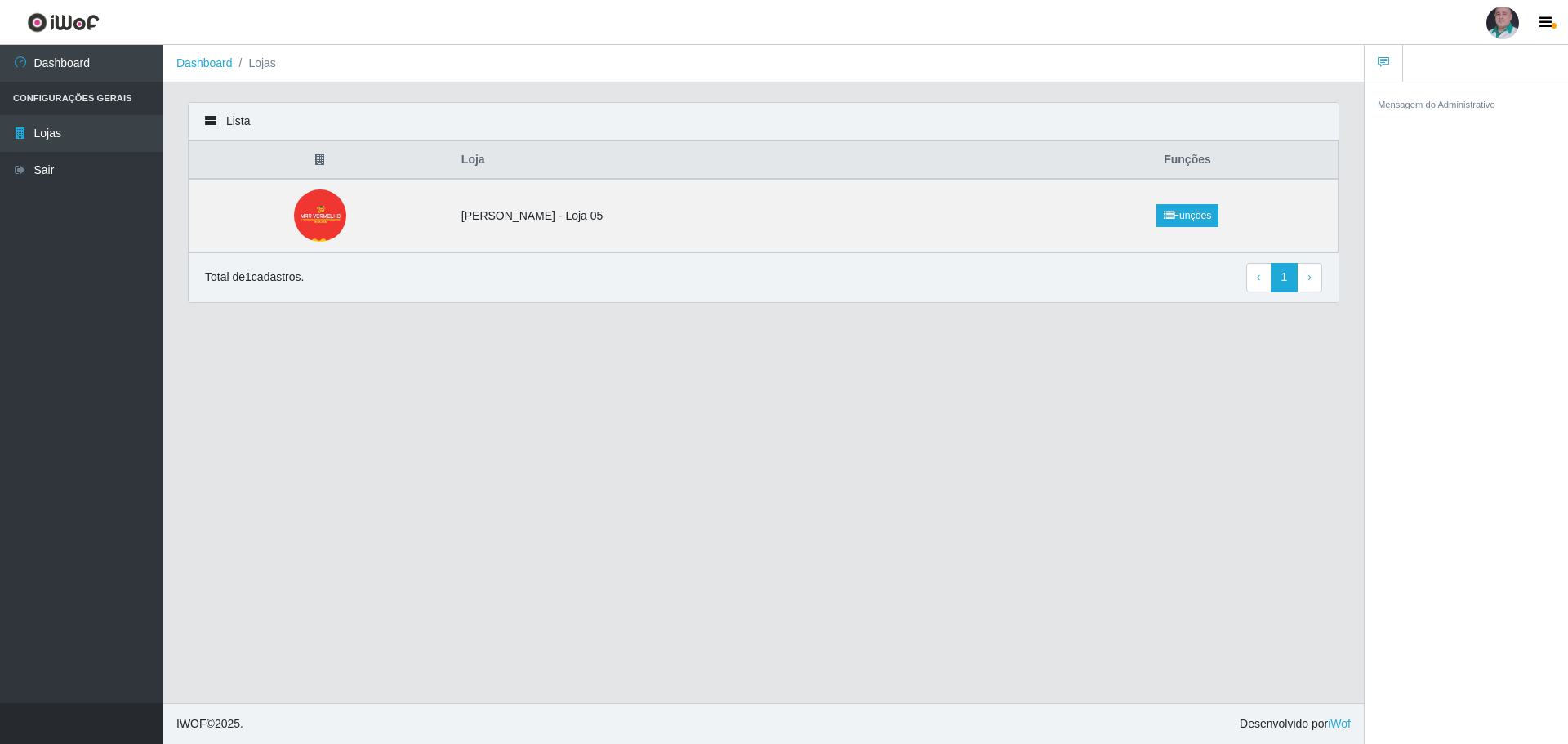
drag, startPoint x: 1199, startPoint y: 381, endPoint x: 1231, endPoint y: 336, distance: 55.2
click at [1199, 382] on main "Dashboard Lojas Lista Loja Funções Mar Vermelho - Loja 05 Funções Total de 1 ca…" at bounding box center [763, 374] width 1200 height 658
drag, startPoint x: 1567, startPoint y: 1, endPoint x: 1131, endPoint y: 20, distance: 436.4
click at [1131, 20] on header "Perfil Alterar Senha Sair" at bounding box center [784, 23] width 1568 height 45
click at [38, 95] on li "Configurações Gerais" at bounding box center [81, 99] width 163 height 33
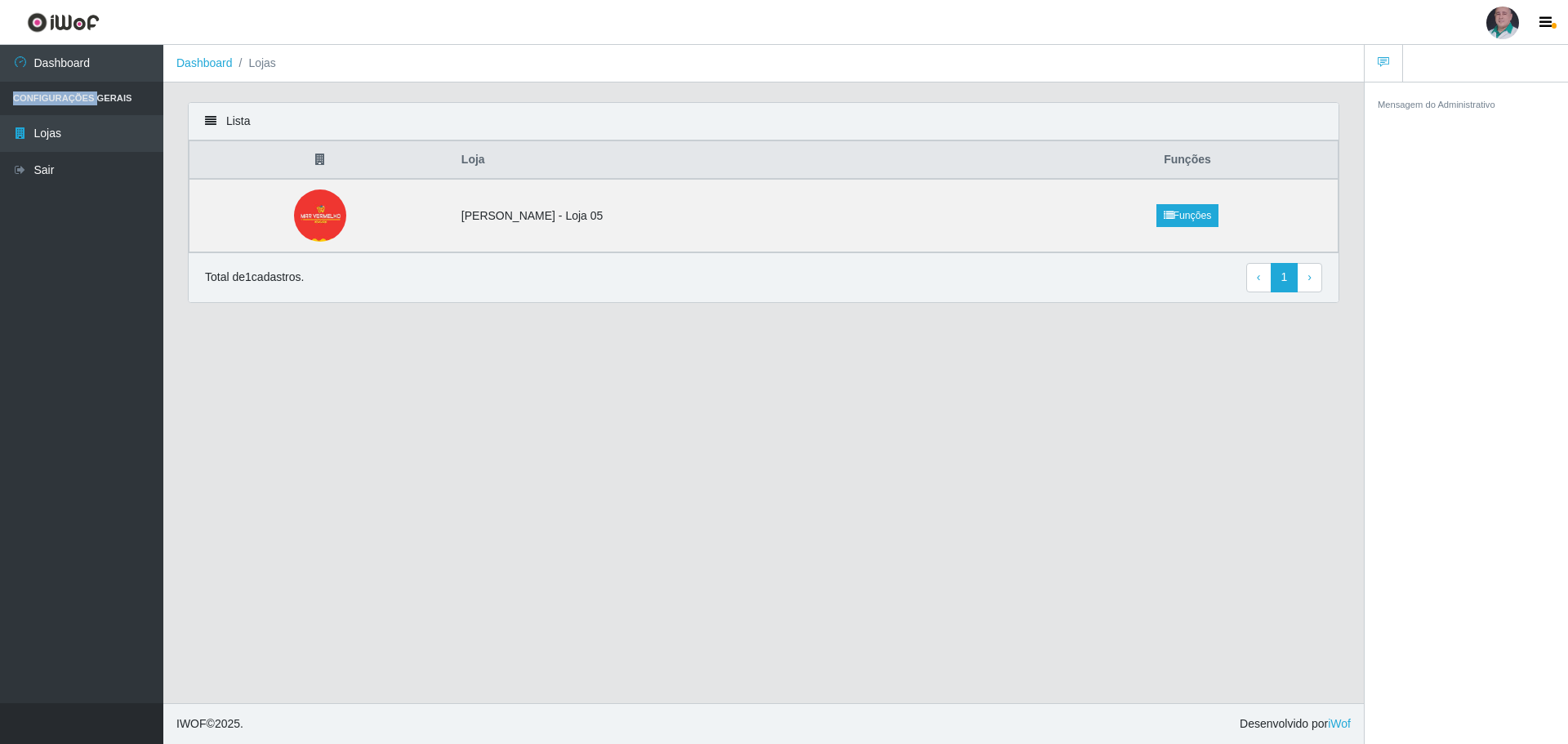
click at [38, 95] on li "Configurações Gerais" at bounding box center [81, 99] width 163 height 33
click at [109, 97] on li "Configurações Gerais" at bounding box center [81, 99] width 163 height 33
click at [61, 99] on li "Configurações Gerais" at bounding box center [81, 99] width 163 height 33
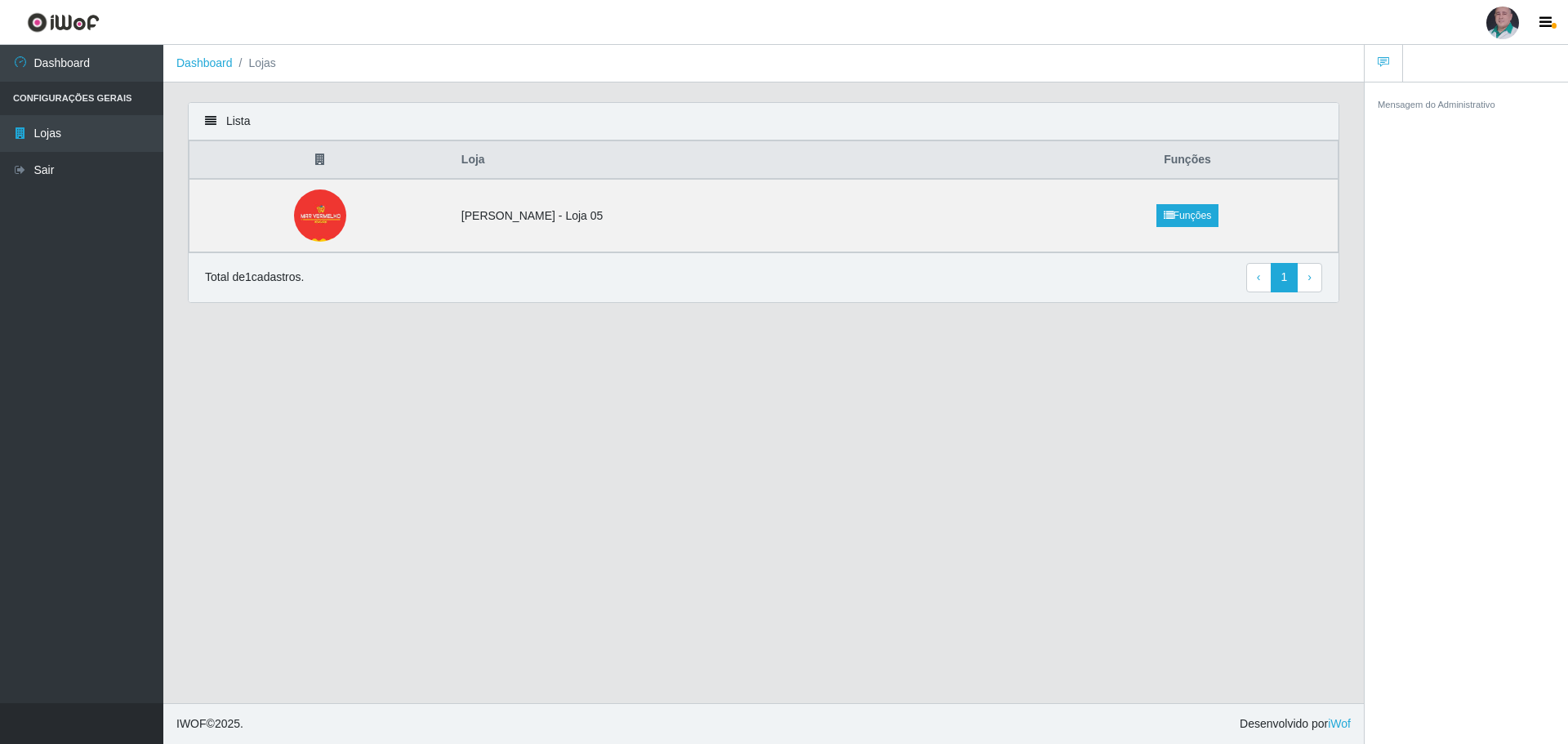
click at [211, 120] on icon at bounding box center [211, 121] width 12 height 12
click at [83, 100] on li "Configurações Gerais" at bounding box center [81, 99] width 163 height 33
click at [56, 133] on link "Lojas" at bounding box center [81, 134] width 163 height 37
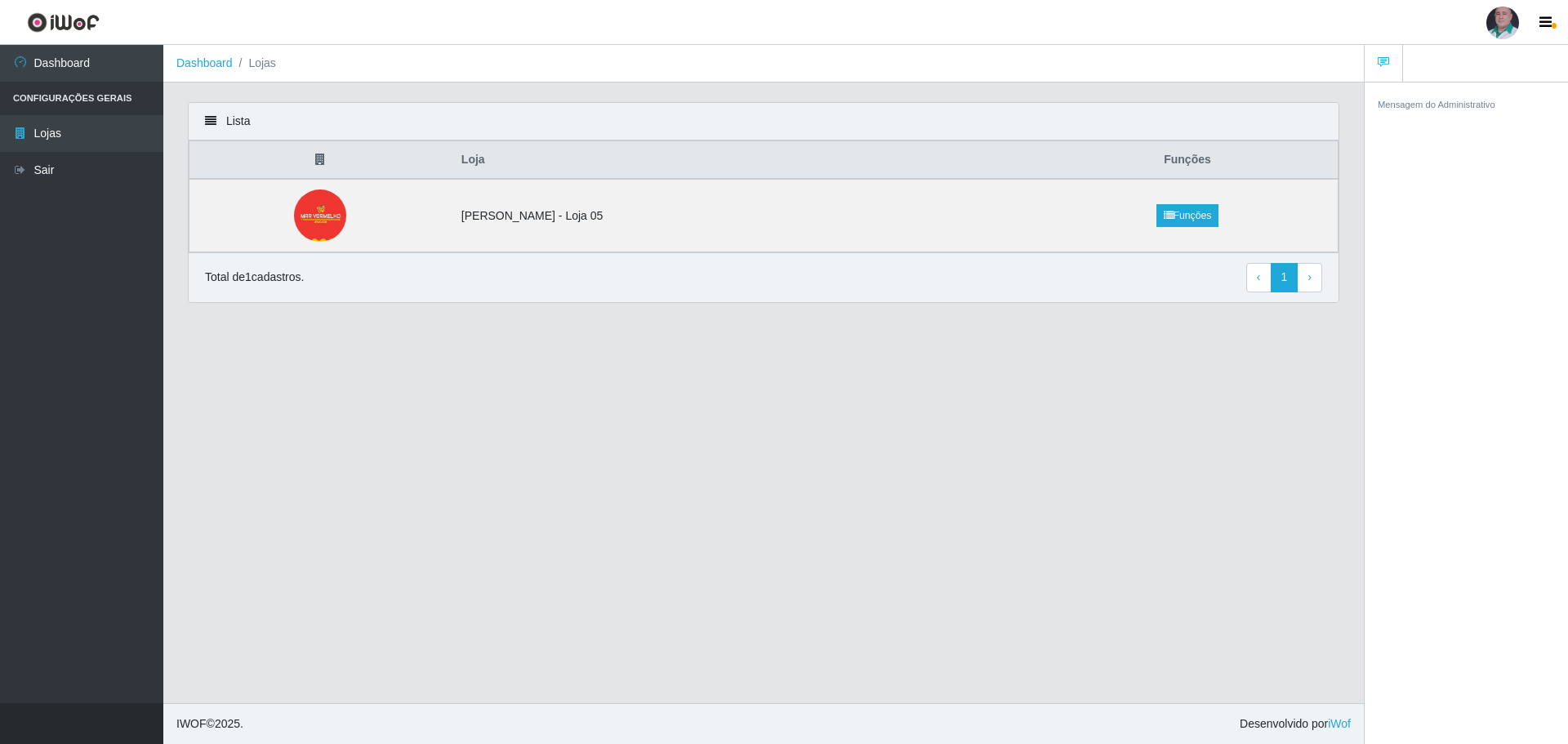
click at [227, 121] on div "Lista" at bounding box center [764, 121] width 1150 height 38
click at [1387, 55] on link at bounding box center [1383, 64] width 38 height 38
click at [45, 92] on li "Configurações Gerais" at bounding box center [81, 99] width 163 height 33
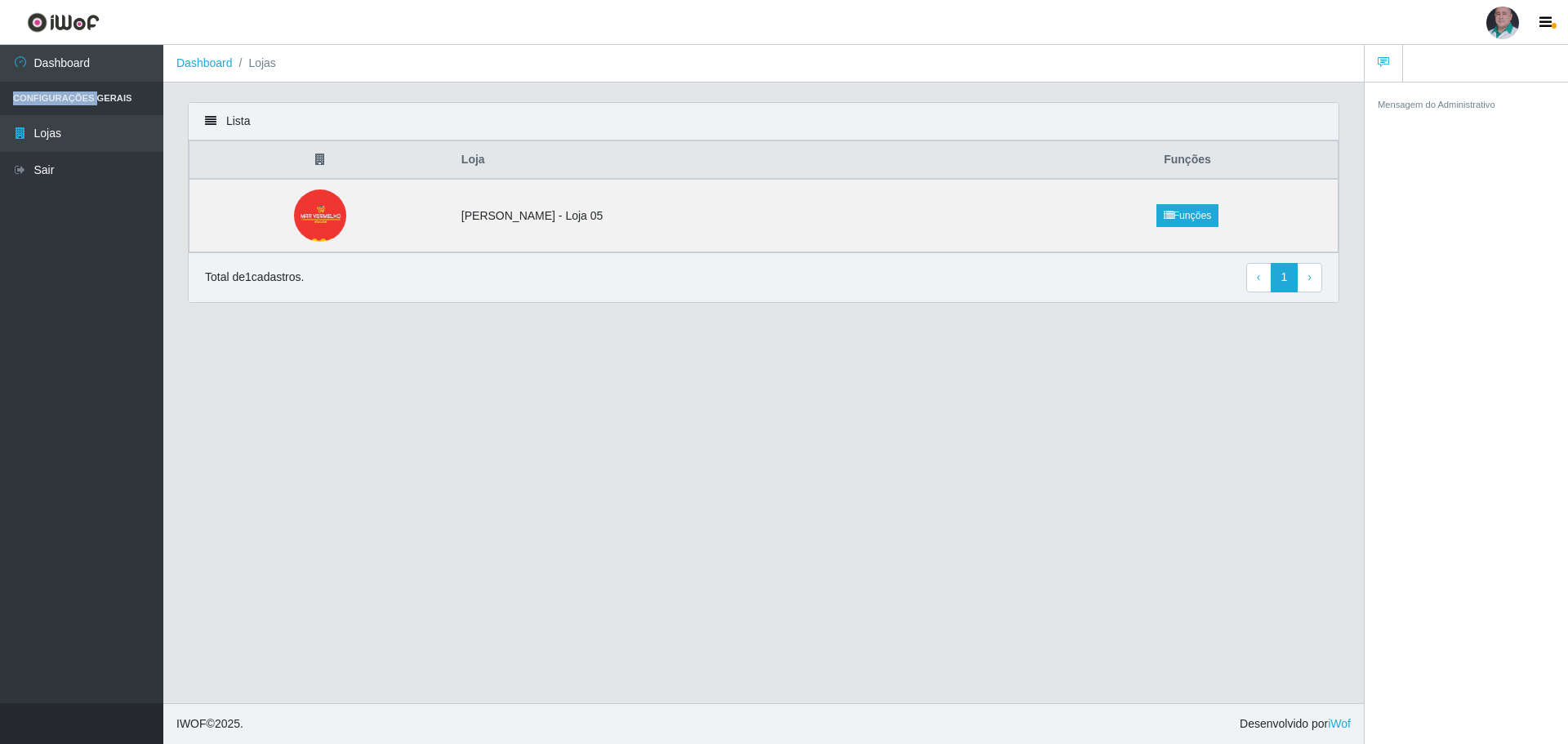
click at [82, 98] on li "Configurações Gerais" at bounding box center [81, 99] width 163 height 33
click at [83, 97] on li "Configurações Gerais" at bounding box center [81, 99] width 163 height 33
click at [84, 97] on li "Configurações Gerais" at bounding box center [81, 99] width 163 height 33
click at [111, 89] on li "Configurações Gerais" at bounding box center [81, 99] width 163 height 33
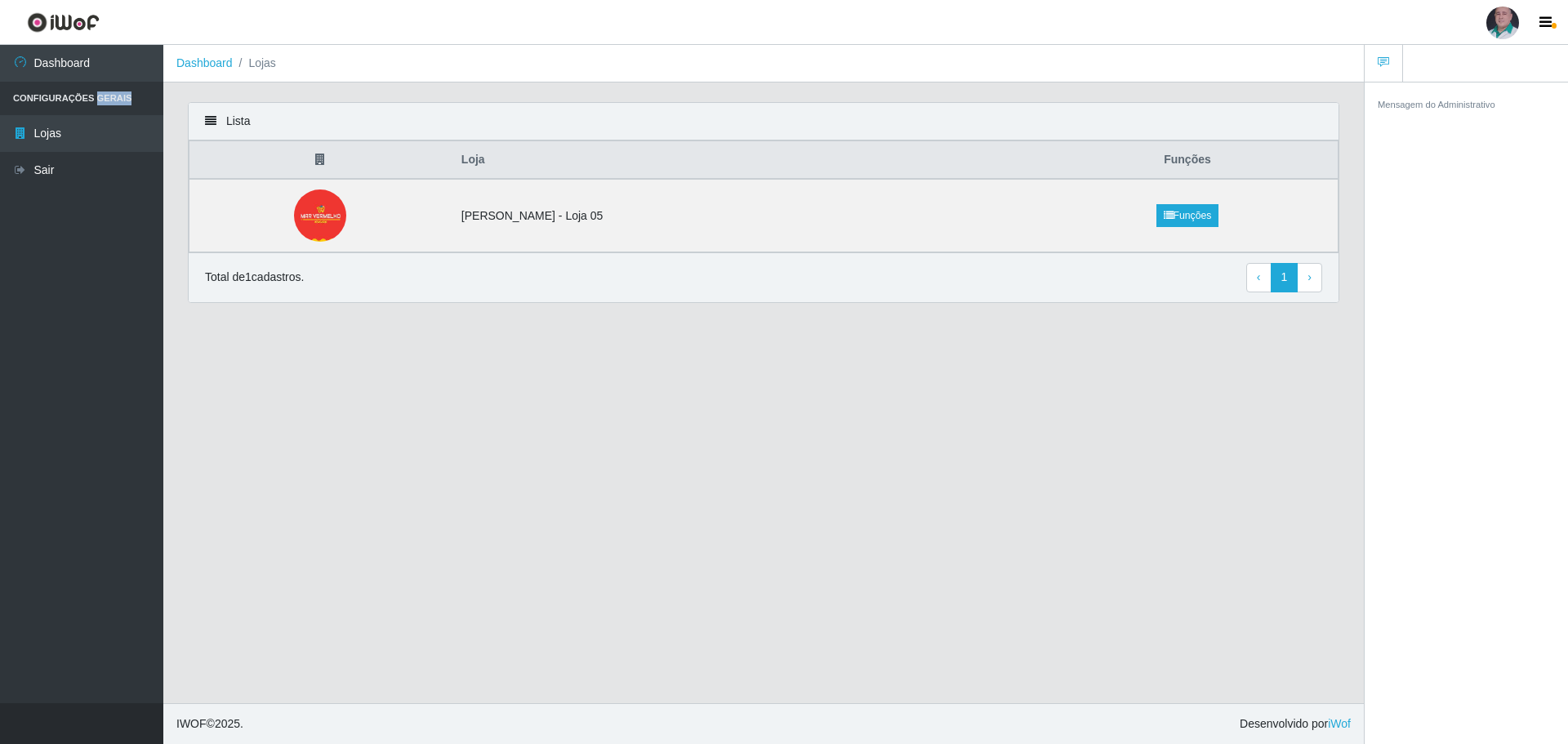
click at [111, 90] on li "Configurações Gerais" at bounding box center [81, 99] width 163 height 33
click at [220, 62] on link "Dashboard" at bounding box center [204, 63] width 56 height 13
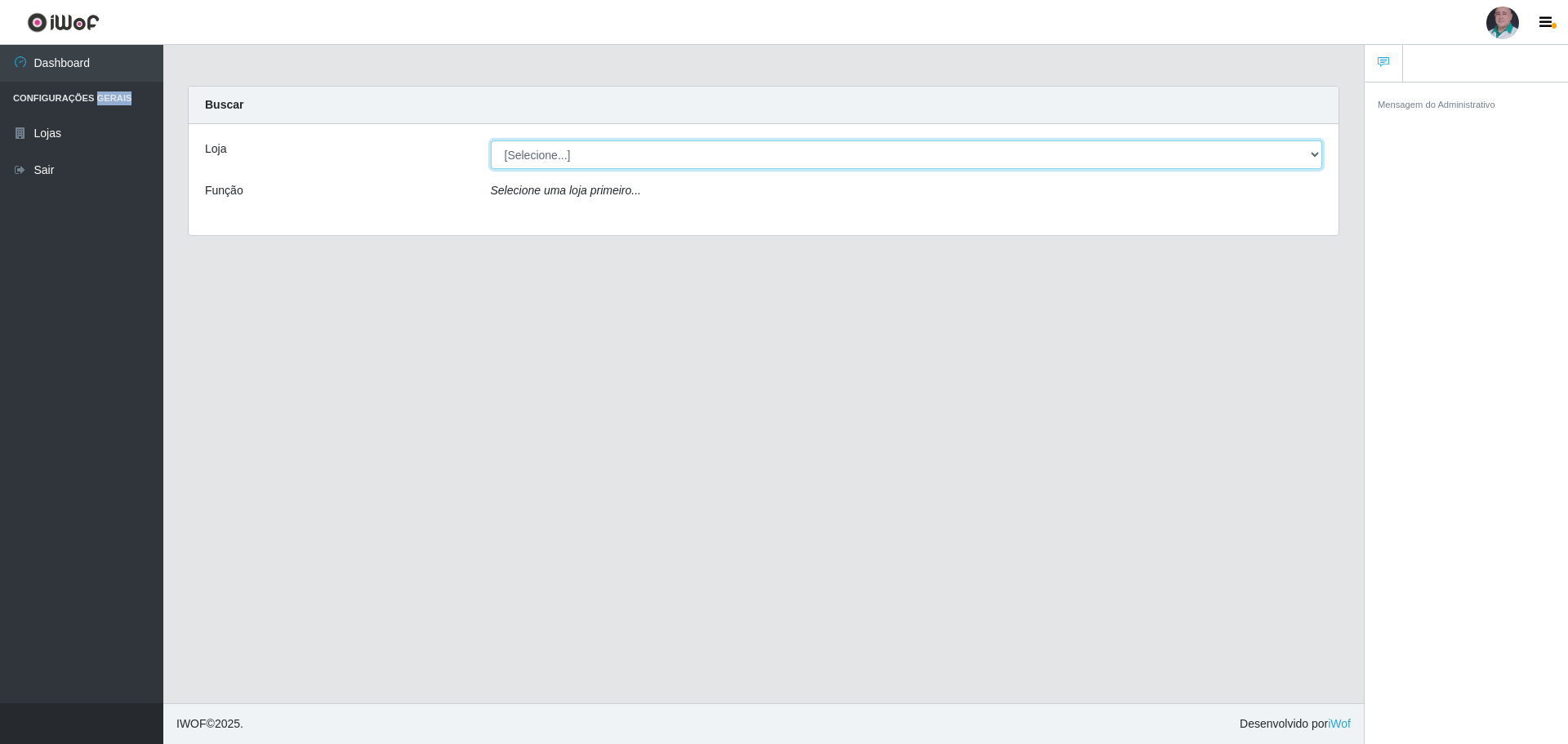
click at [552, 157] on select "[Selecione...] Mar Vermelho - Loja 05" at bounding box center [907, 155] width 832 height 28
select select "252"
click at [491, 140] on select "[Selecione...] Mar Vermelho - Loja 05" at bounding box center [907, 155] width 832 height 28
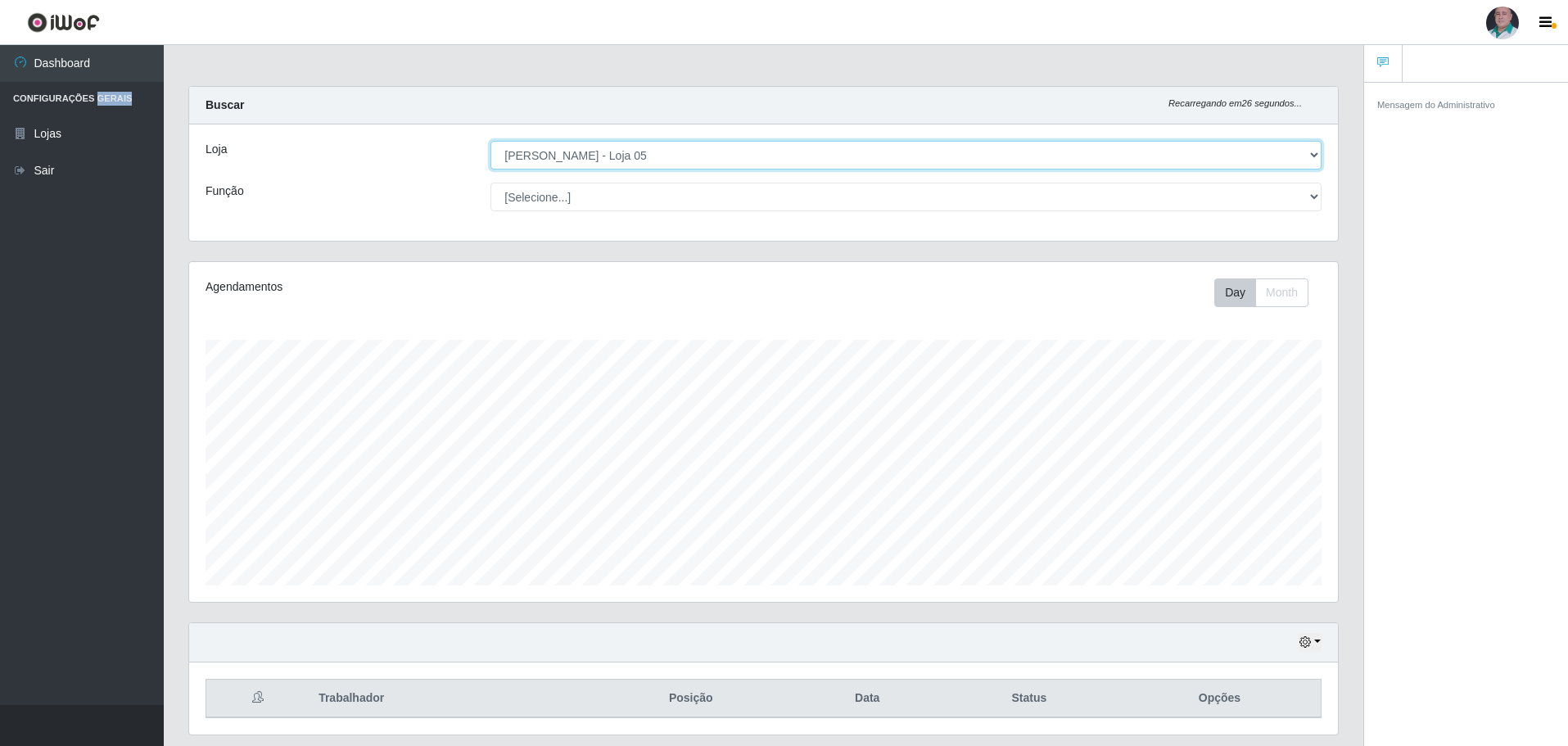
scroll to position [50, 0]
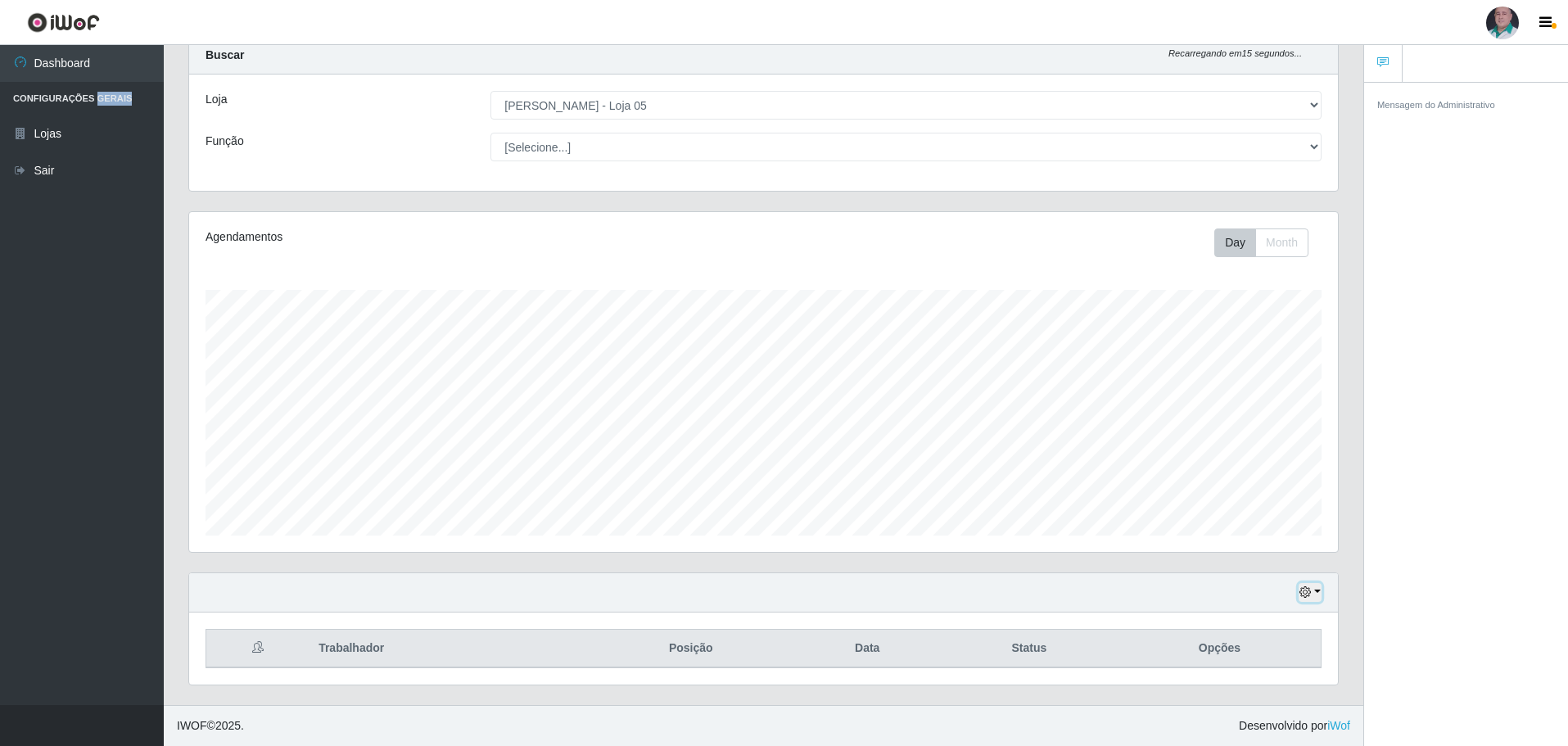
click at [1315, 589] on button "button" at bounding box center [1309, 593] width 23 height 18
click at [1269, 490] on button "3 dias" at bounding box center [1255, 496] width 129 height 34
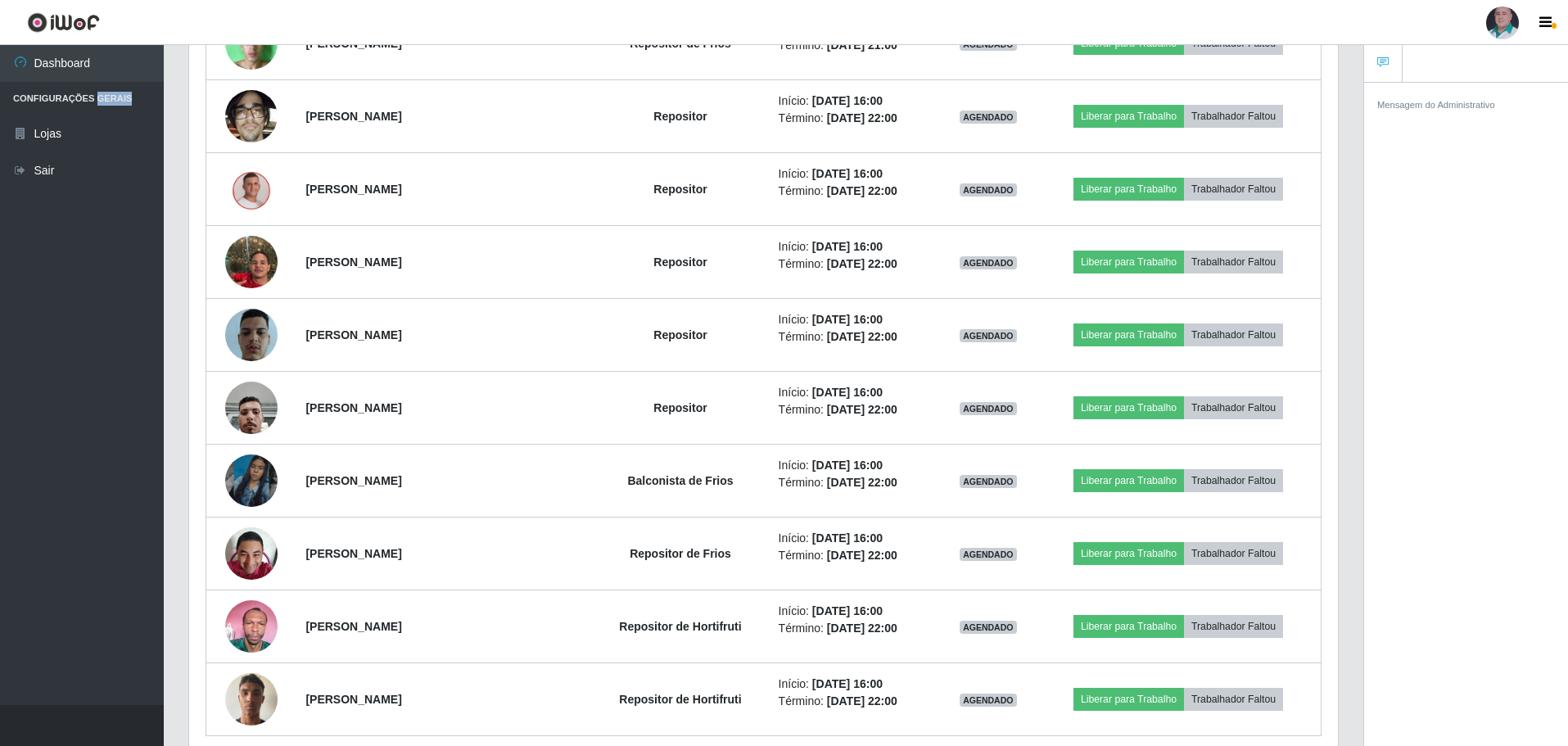
scroll to position [3475, 0]
